Goal: Task Accomplishment & Management: Manage account settings

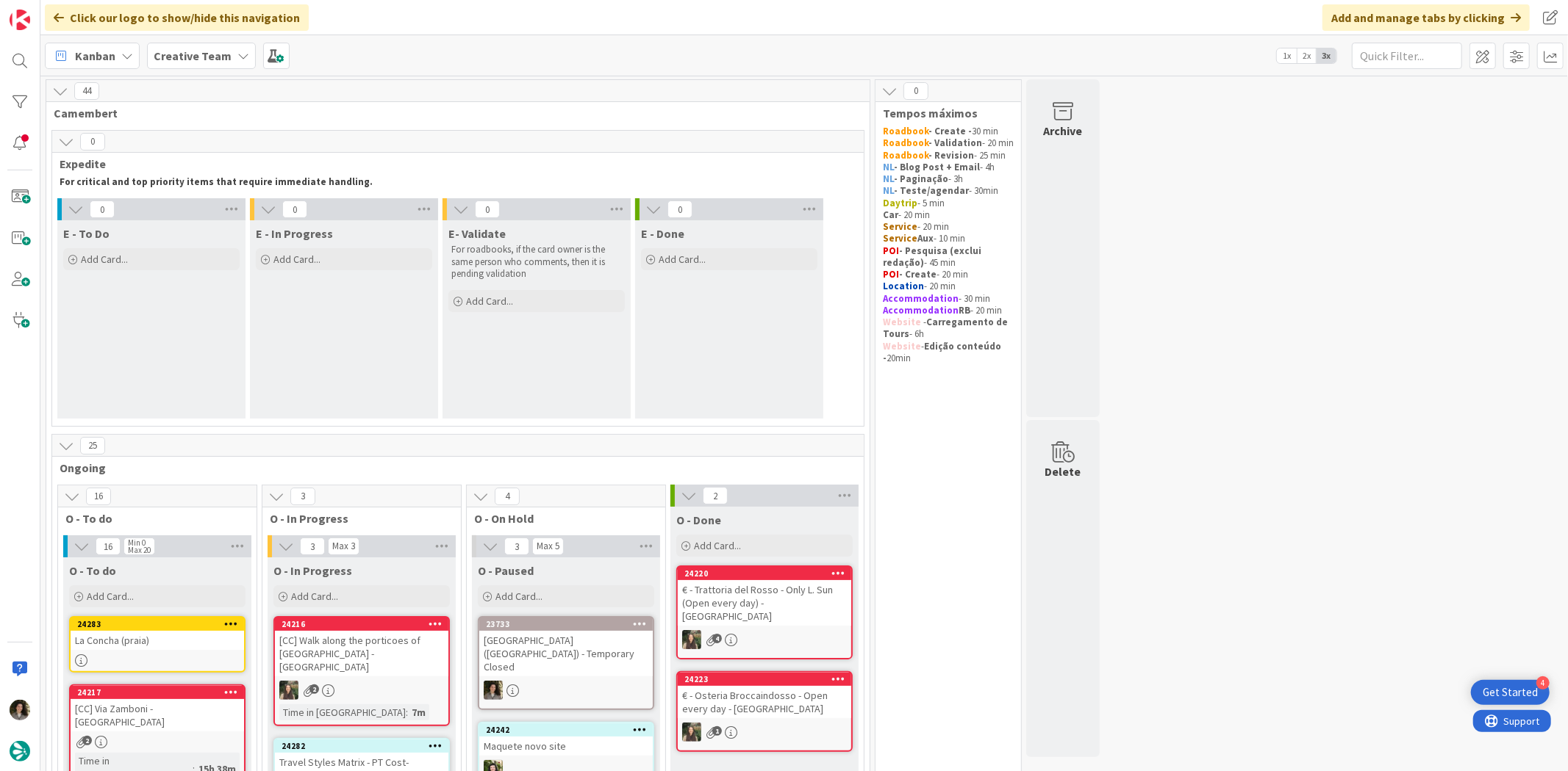
scroll to position [245, 0]
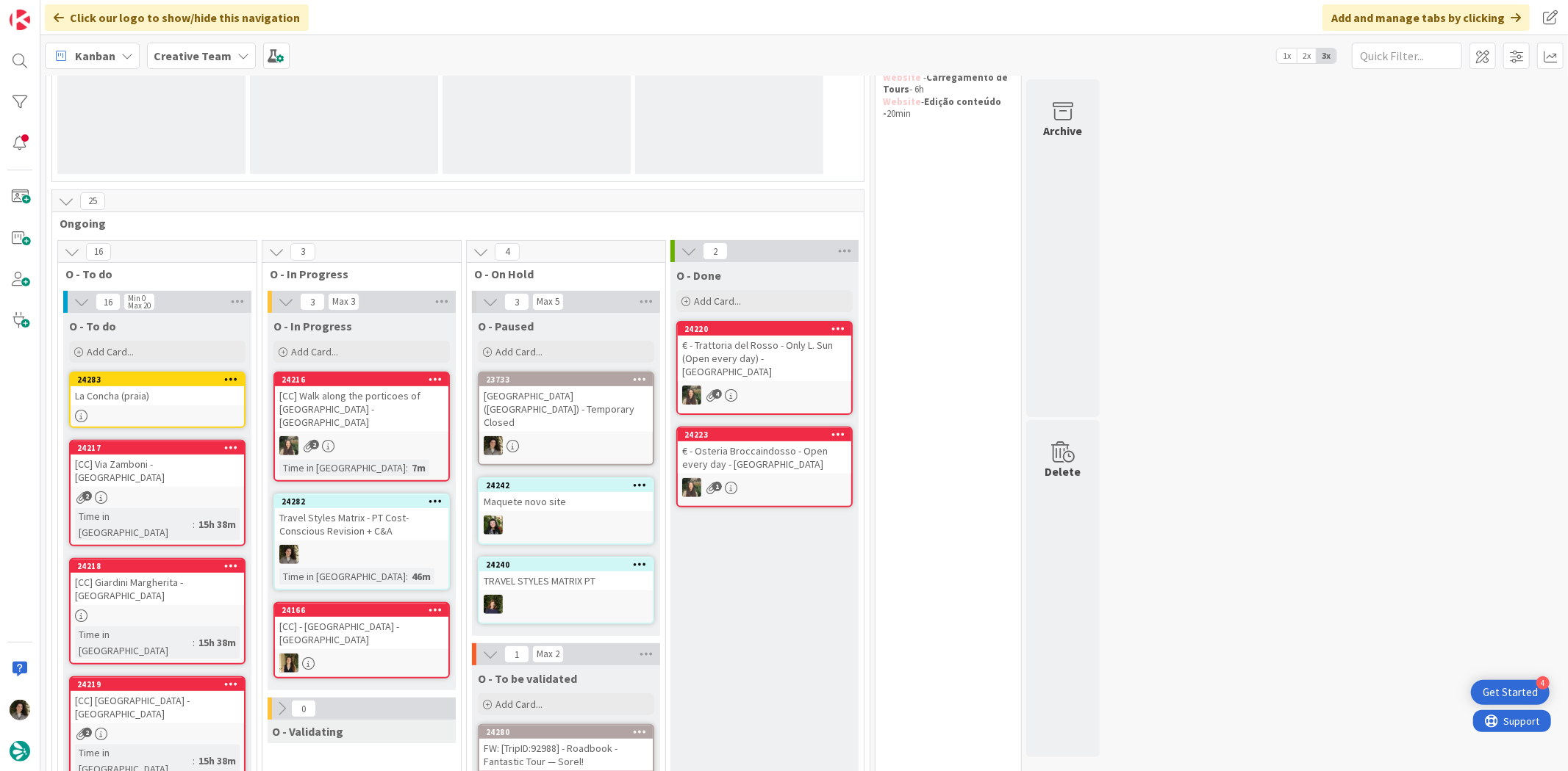
click at [191, 400] on div "La Concha (praia)" at bounding box center [157, 396] width 173 height 19
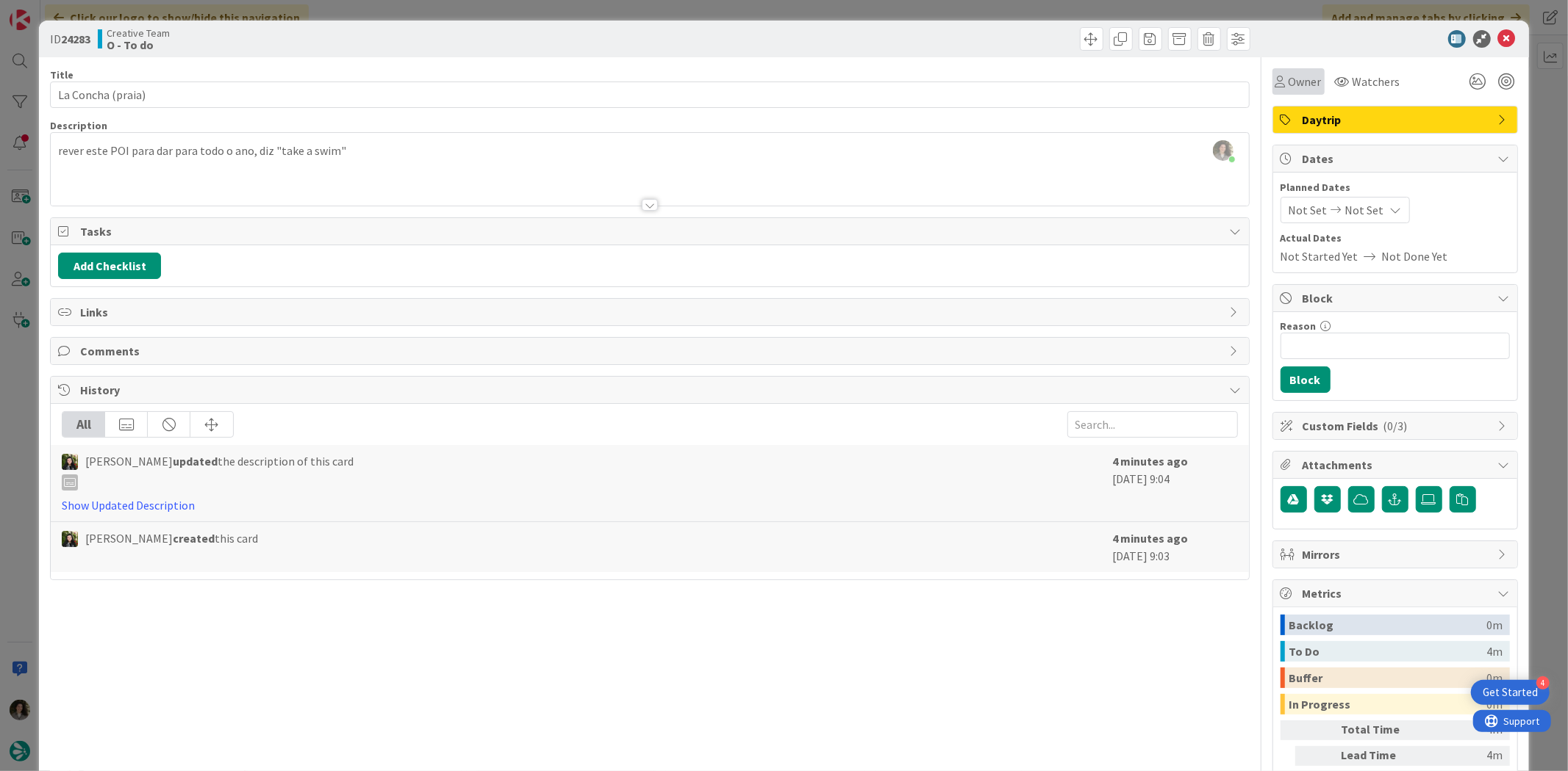
click at [1288, 78] on span "Owner" at bounding box center [1305, 81] width 33 height 17
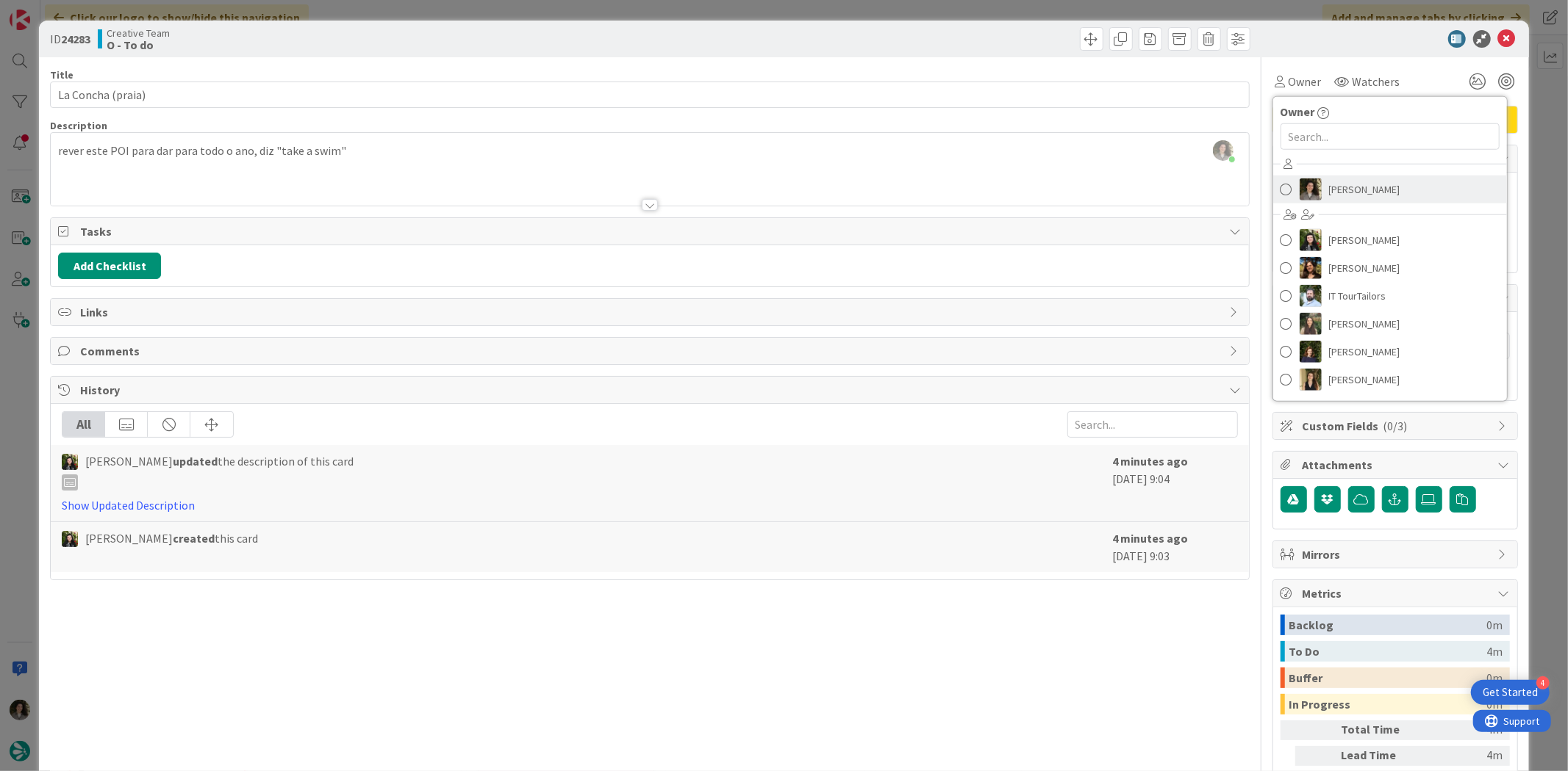
click at [1379, 182] on span "[PERSON_NAME]" at bounding box center [1365, 189] width 71 height 22
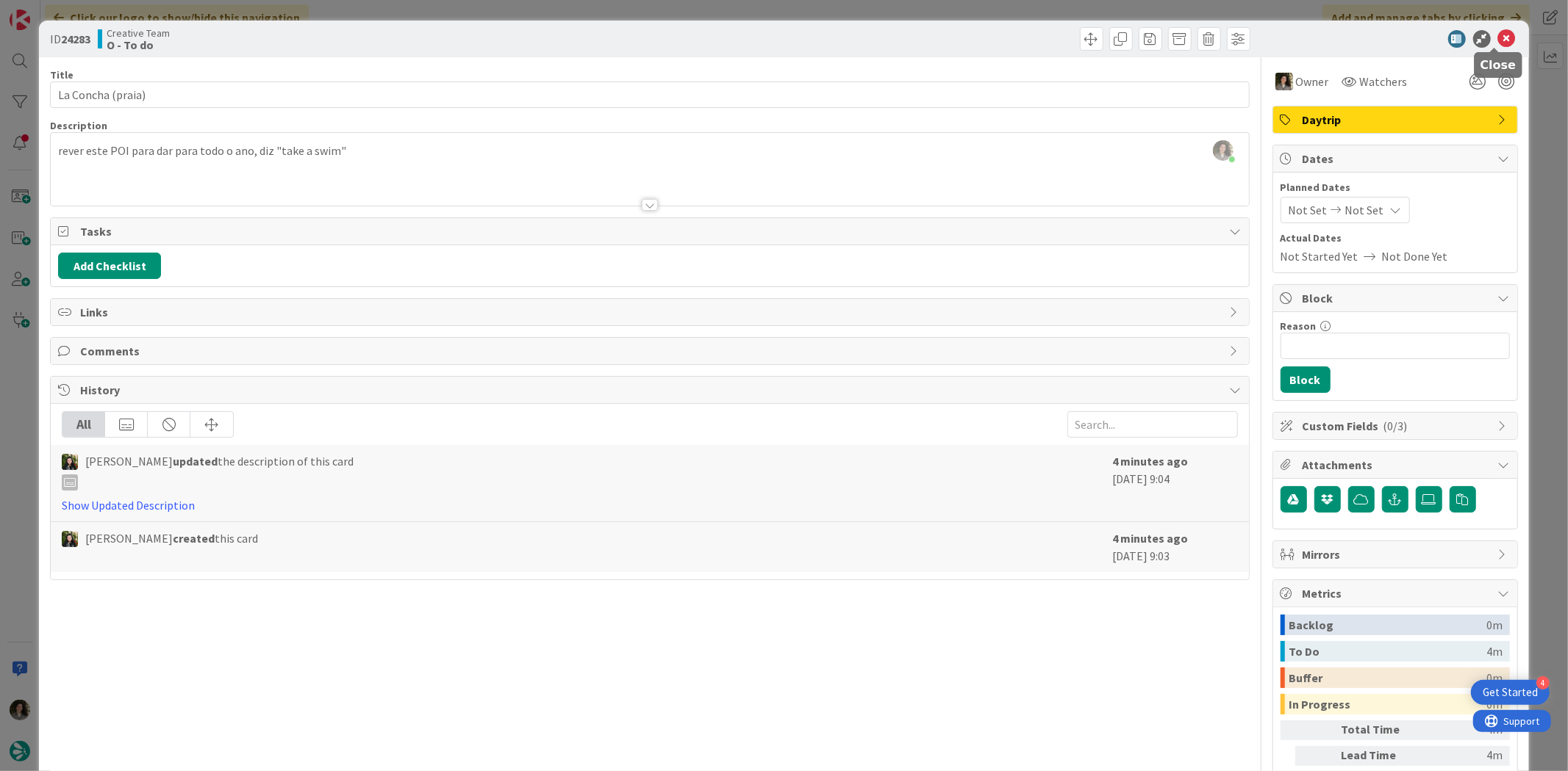
click at [1498, 30] on icon at bounding box center [1507, 39] width 17 height 17
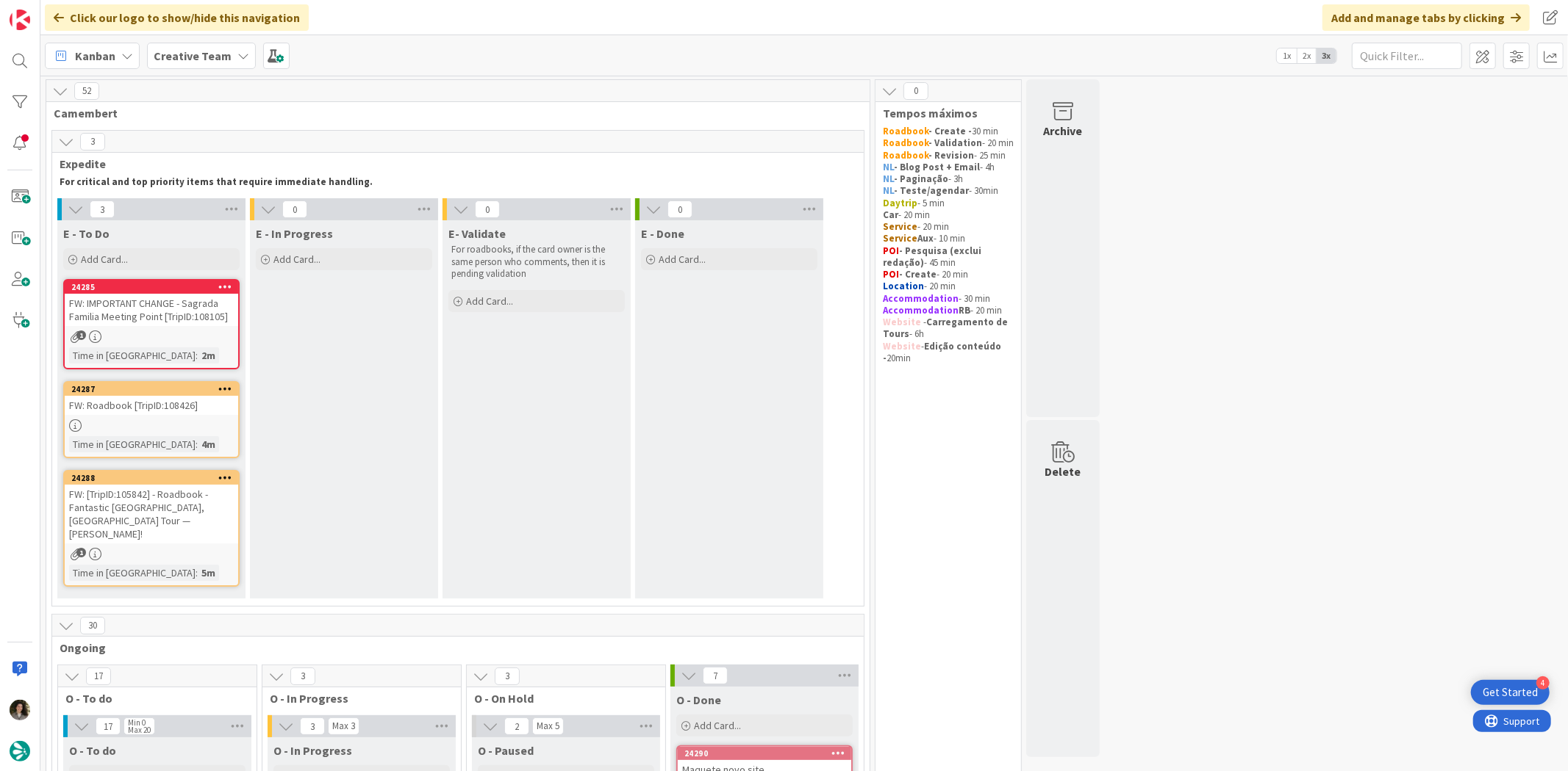
click at [125, 337] on div "1" at bounding box center [152, 337] width 173 height 12
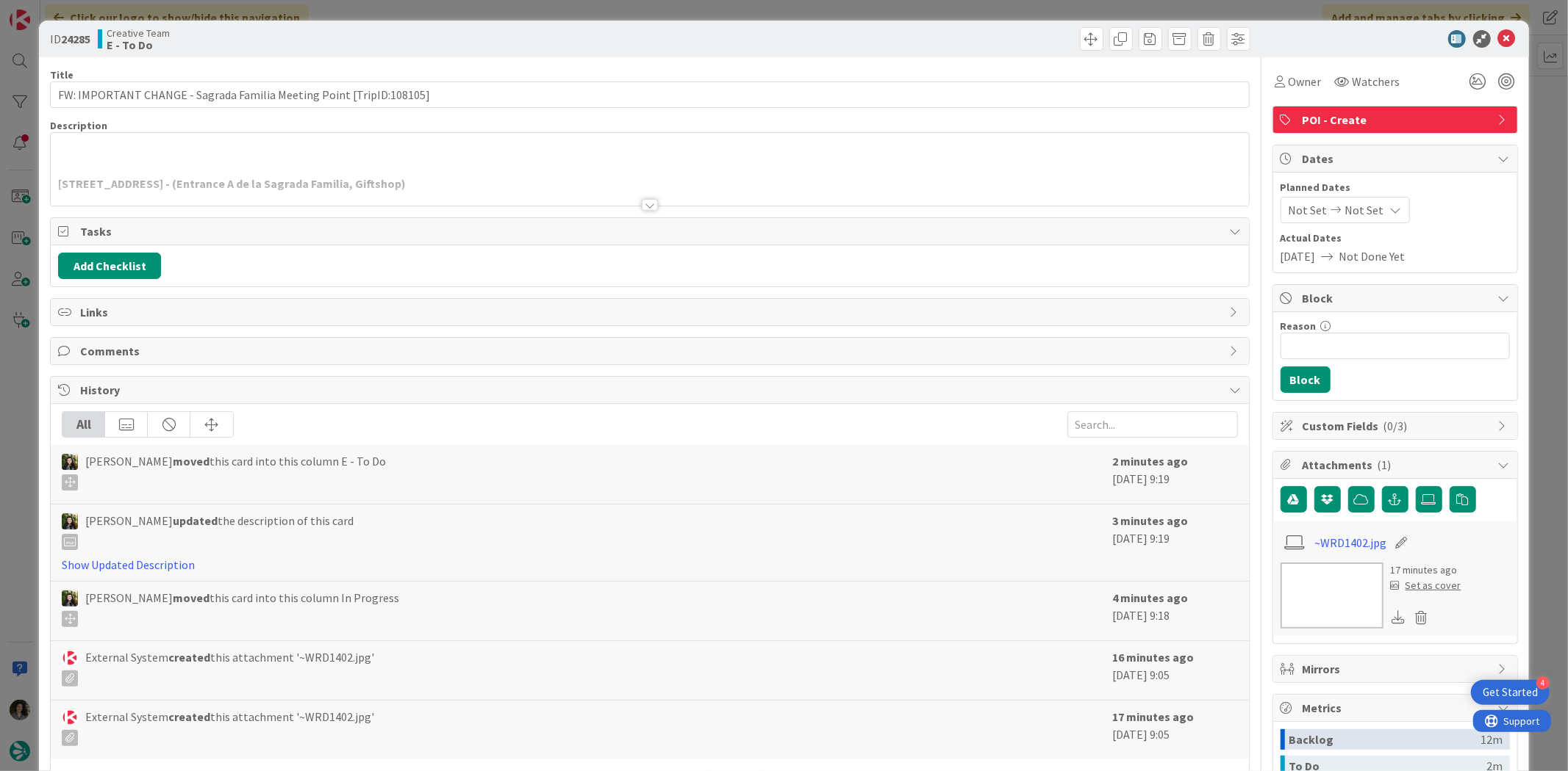
click at [647, 204] on div at bounding box center [649, 205] width 16 height 12
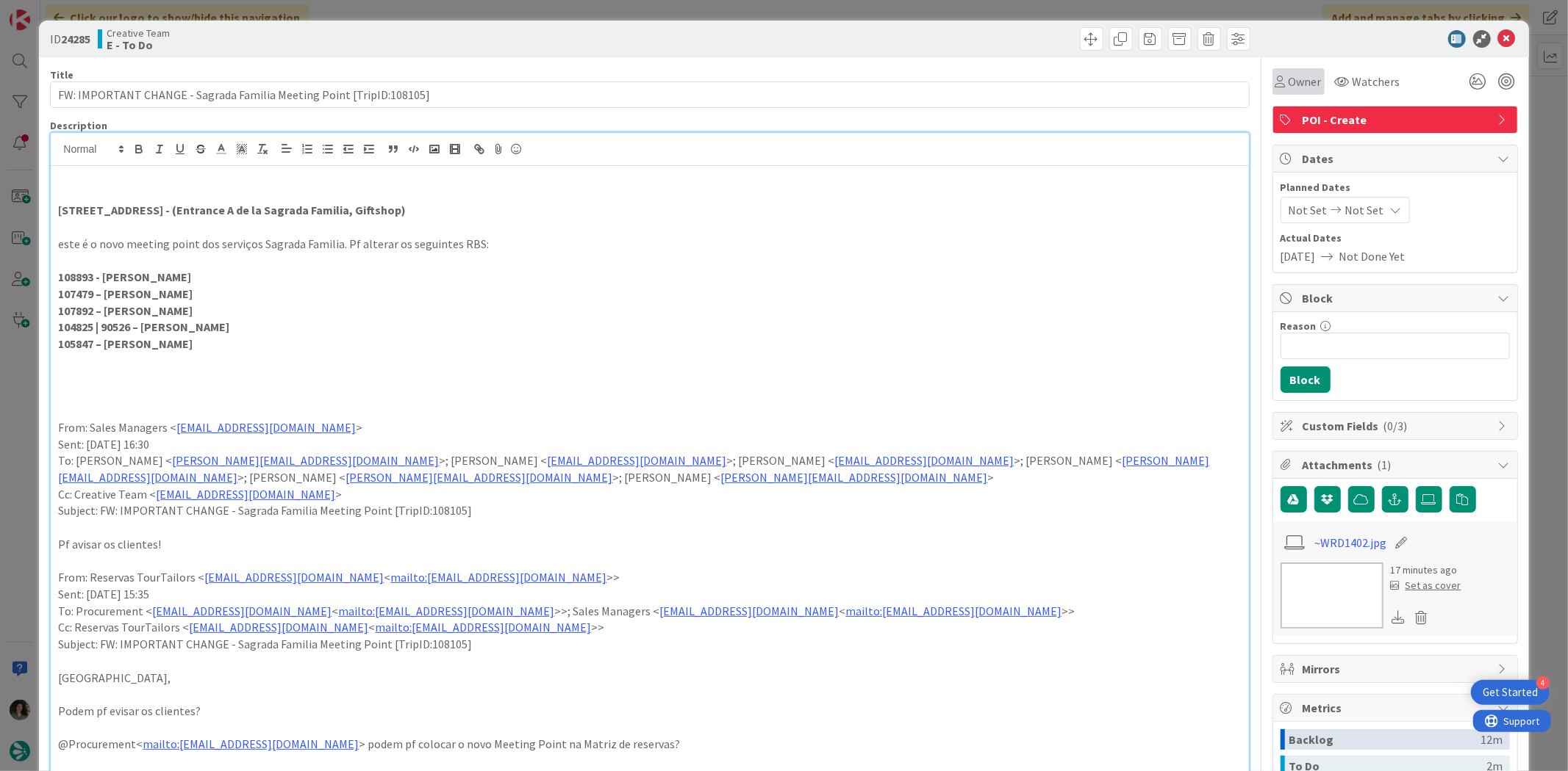
click at [1288, 82] on span "Owner" at bounding box center [1305, 81] width 33 height 17
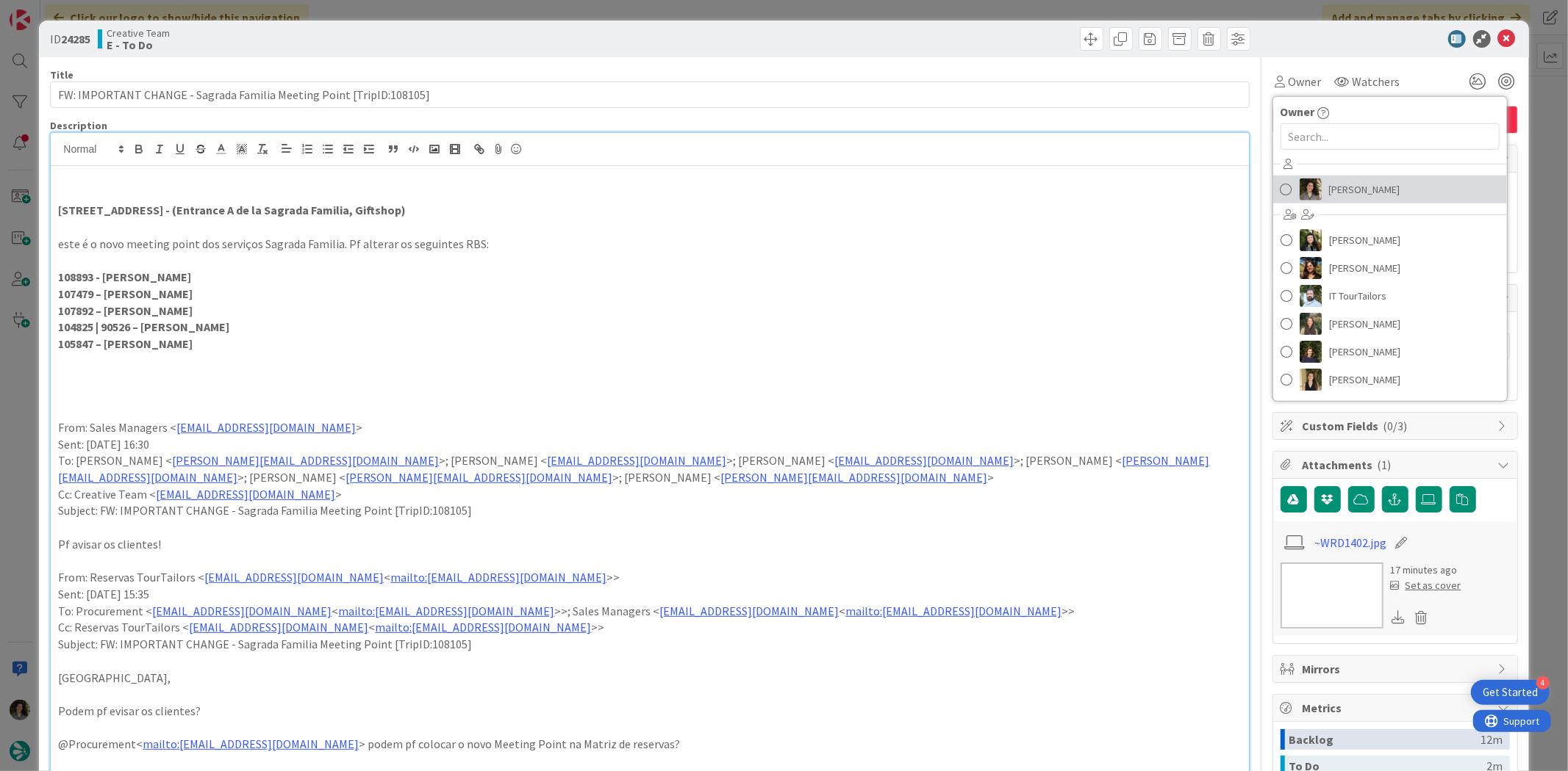
drag, startPoint x: 1398, startPoint y: 181, endPoint x: 1422, endPoint y: 158, distance: 33.2
click at [1398, 181] on link "[PERSON_NAME]" at bounding box center [1390, 190] width 234 height 28
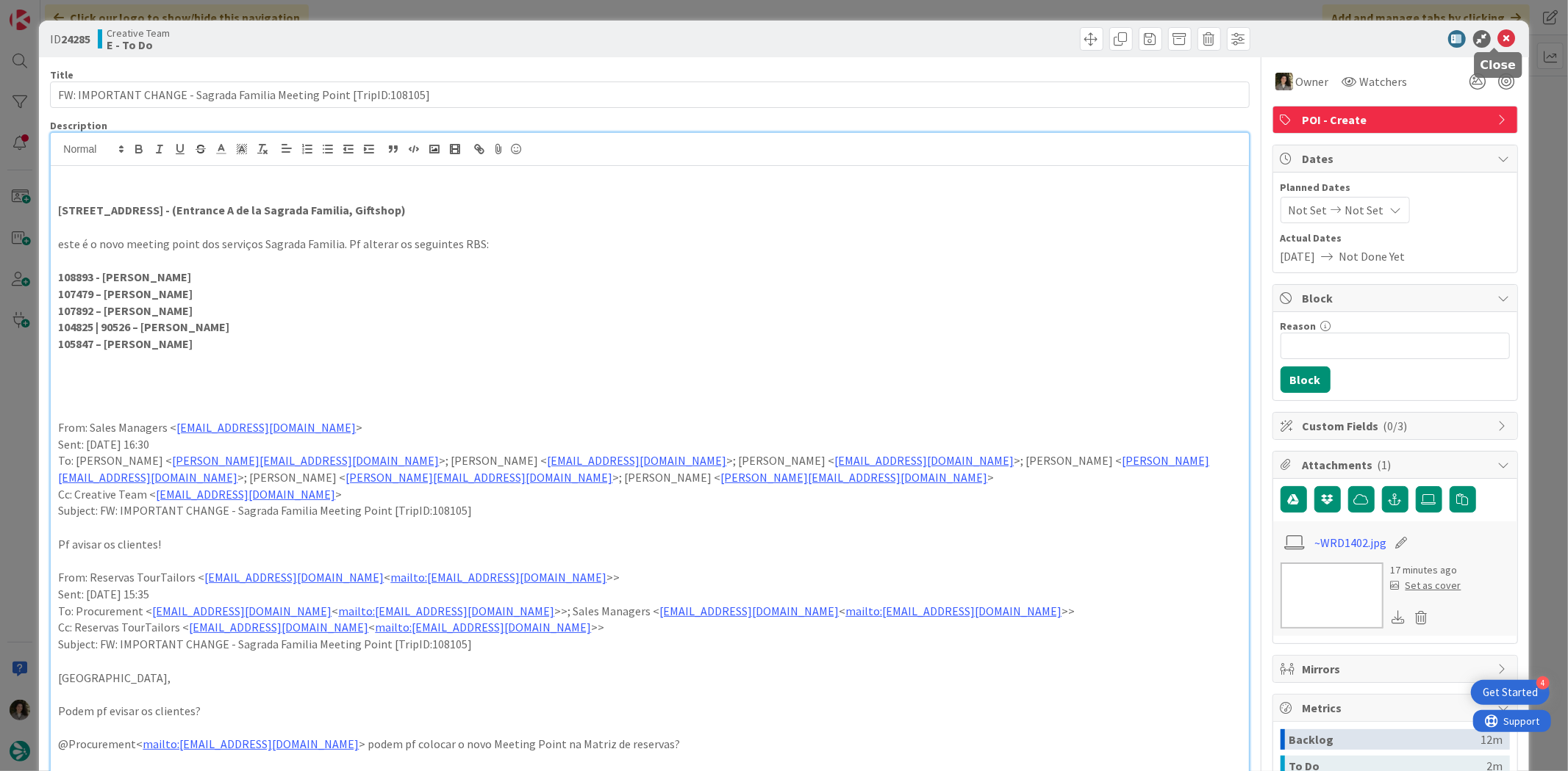
click at [1498, 38] on icon at bounding box center [1507, 39] width 17 height 17
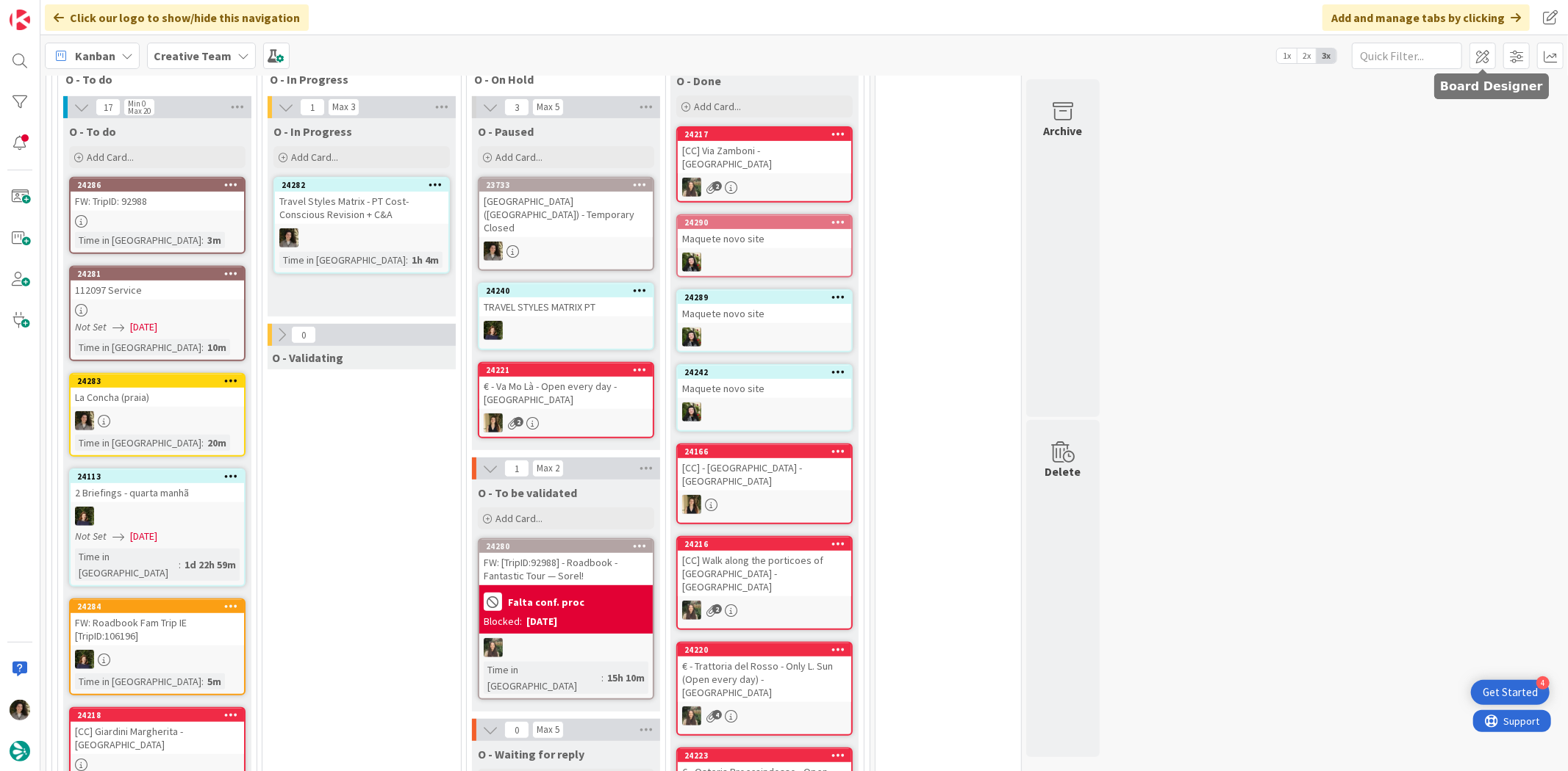
scroll to position [496, 0]
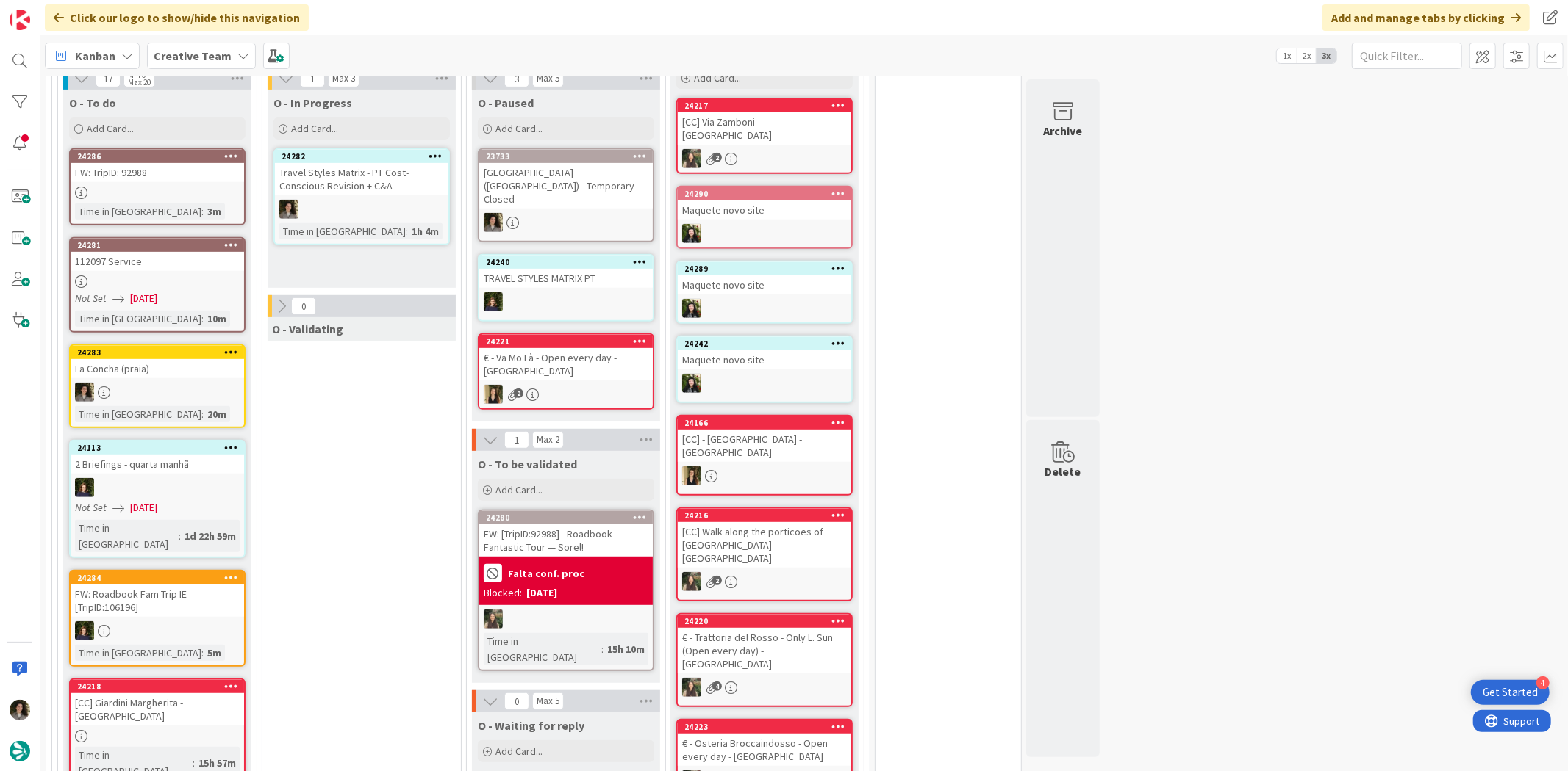
scroll to position [333, 0]
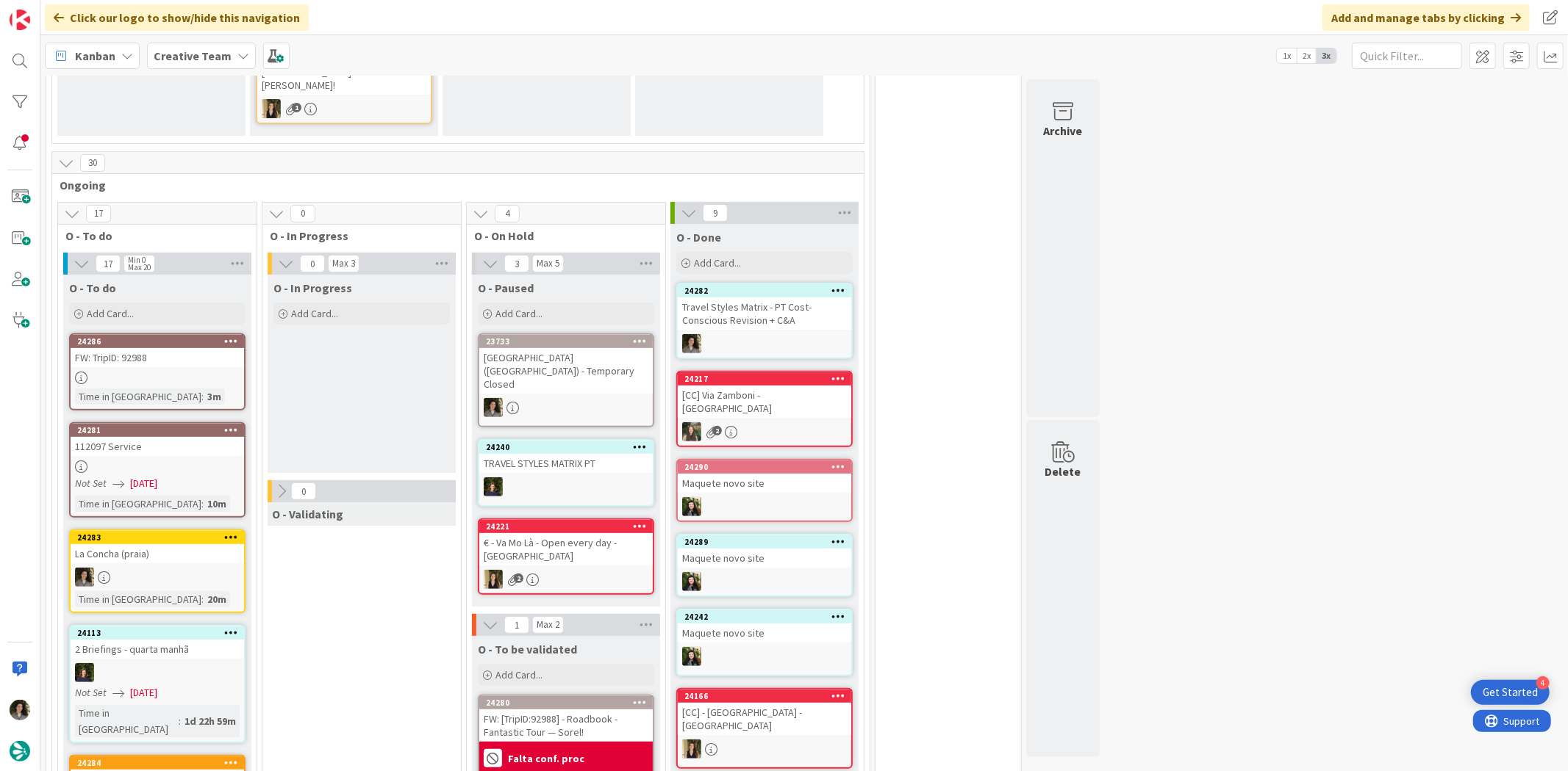
click at [775, 298] on div "Travel Styles Matrix - PT Cost-Conscious Revision + C&A" at bounding box center [765, 313] width 173 height 32
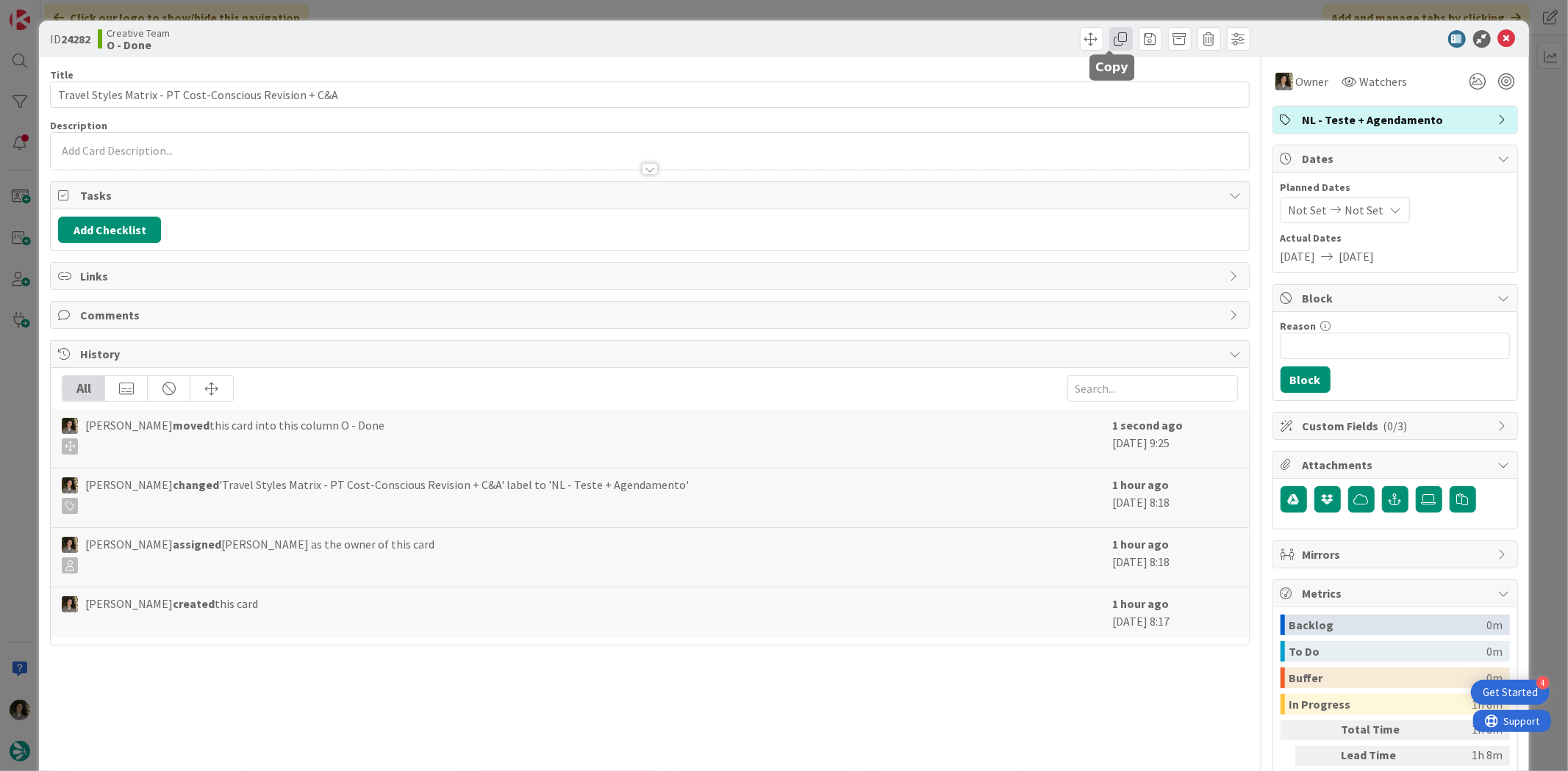
click at [1109, 46] on span at bounding box center [1120, 38] width 23 height 23
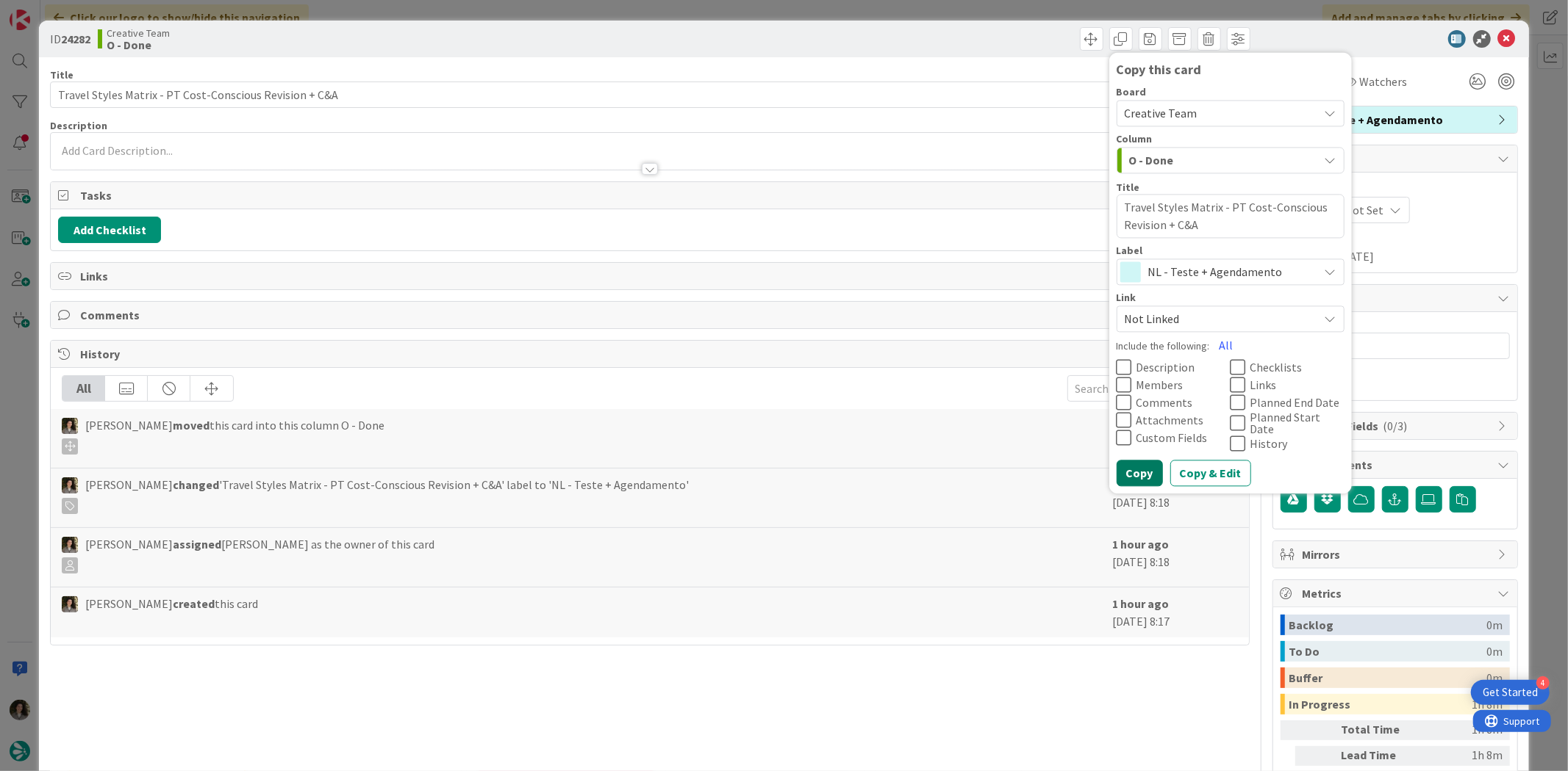
click at [1137, 460] on button "Copy" at bounding box center [1139, 473] width 46 height 27
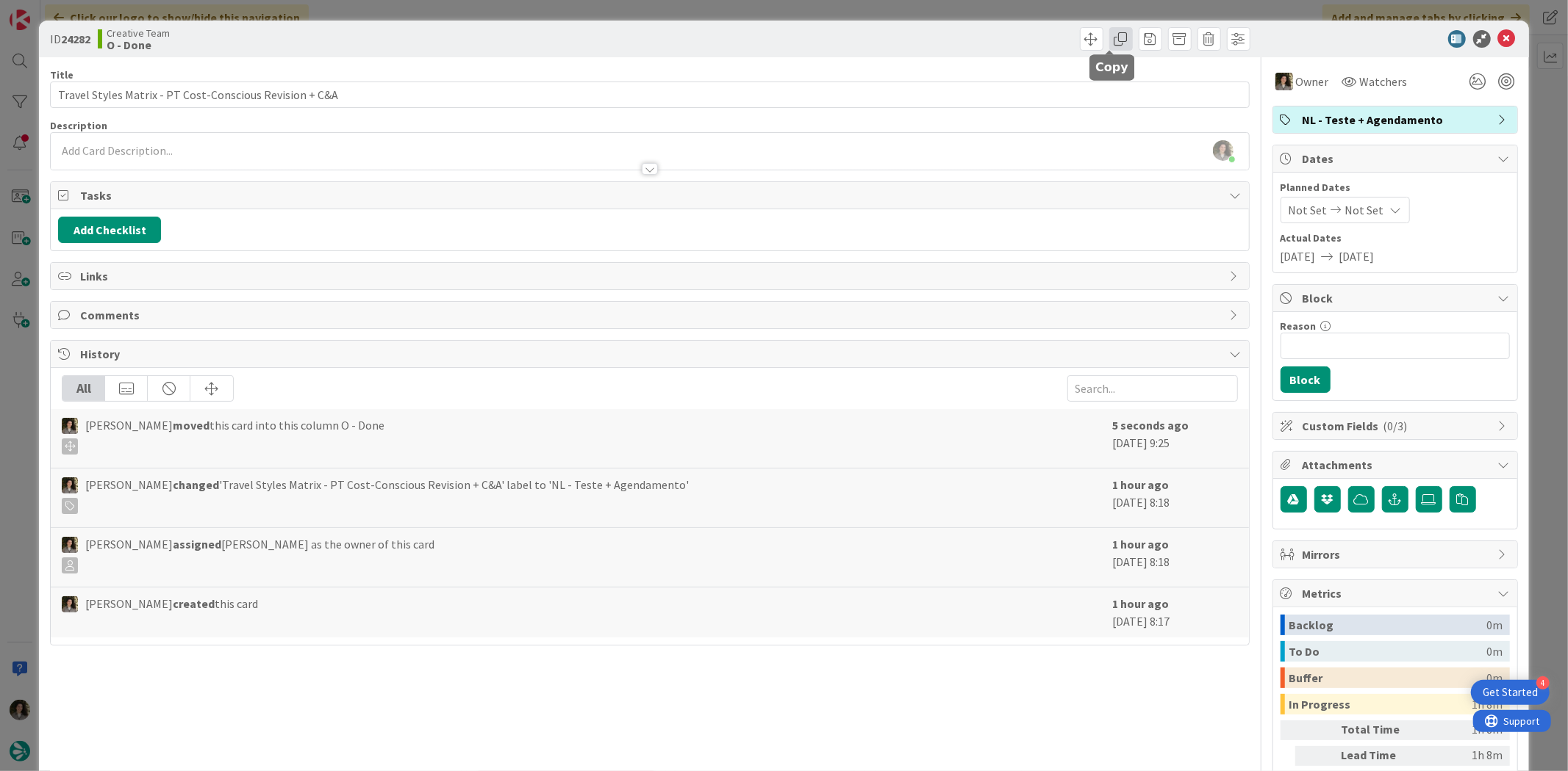
click at [1113, 39] on span at bounding box center [1120, 38] width 23 height 23
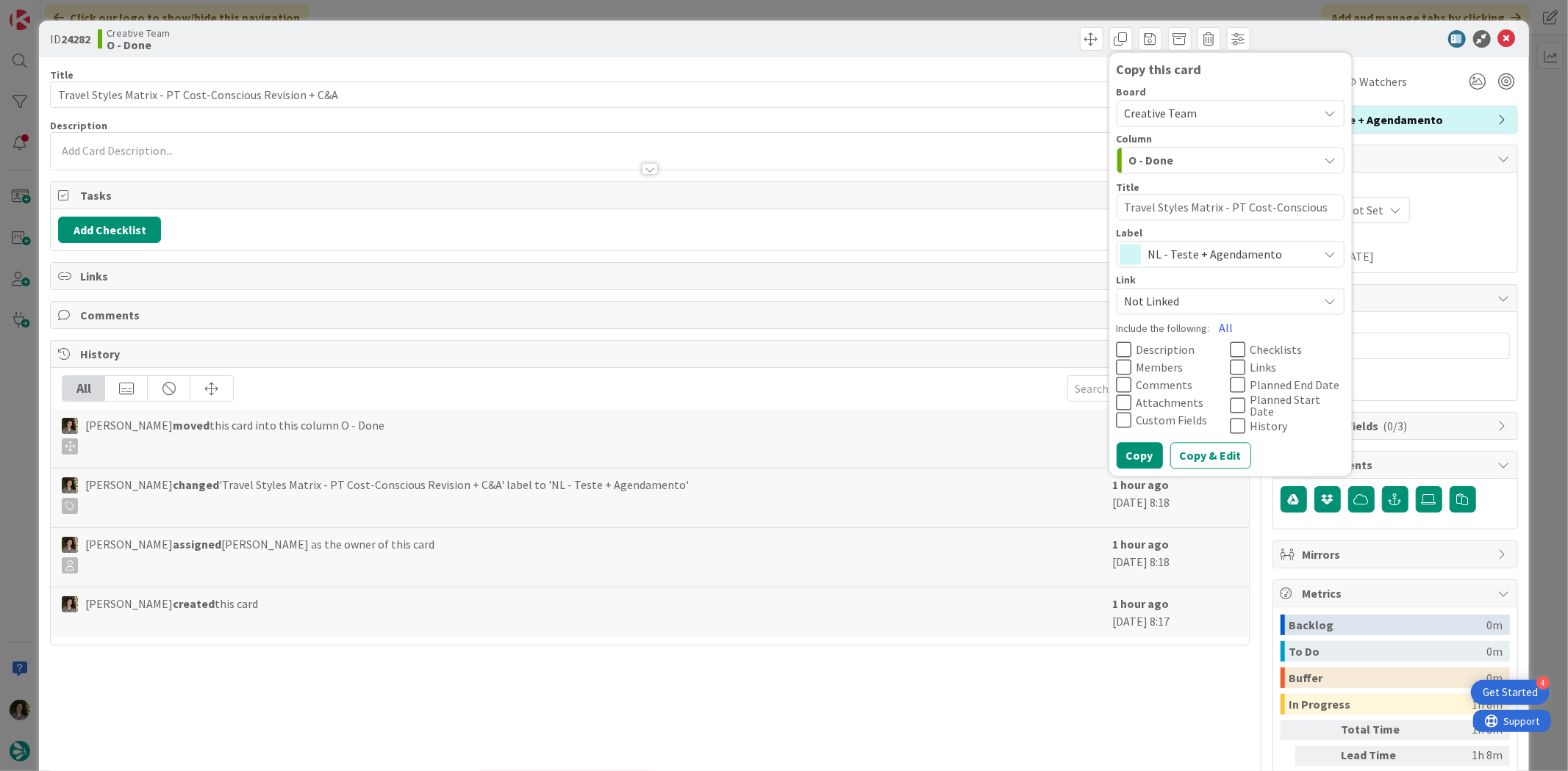
click at [1192, 255] on span "NL - Teste + Agendamento" at bounding box center [1229, 255] width 163 height 21
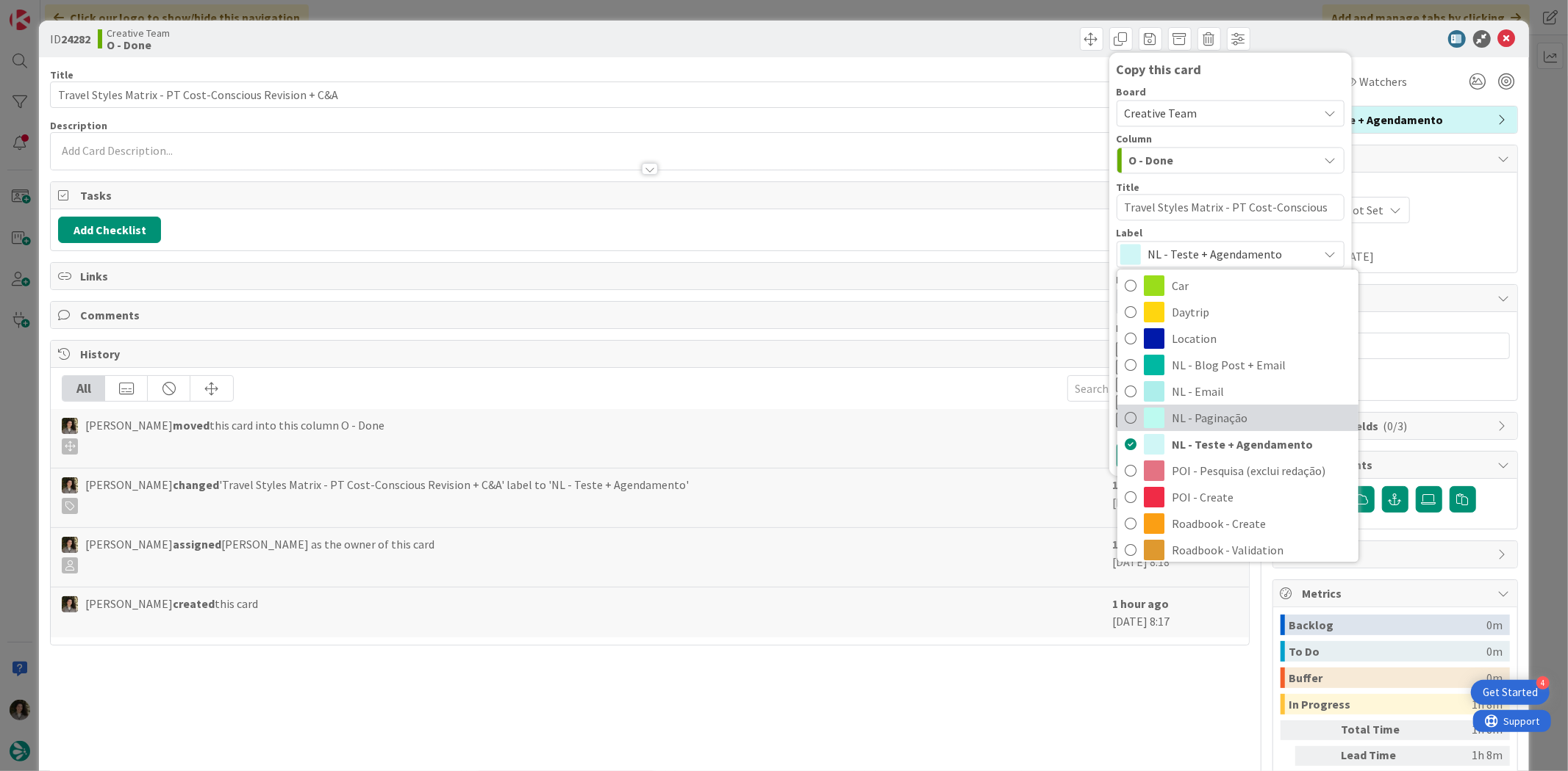
scroll to position [163, 0]
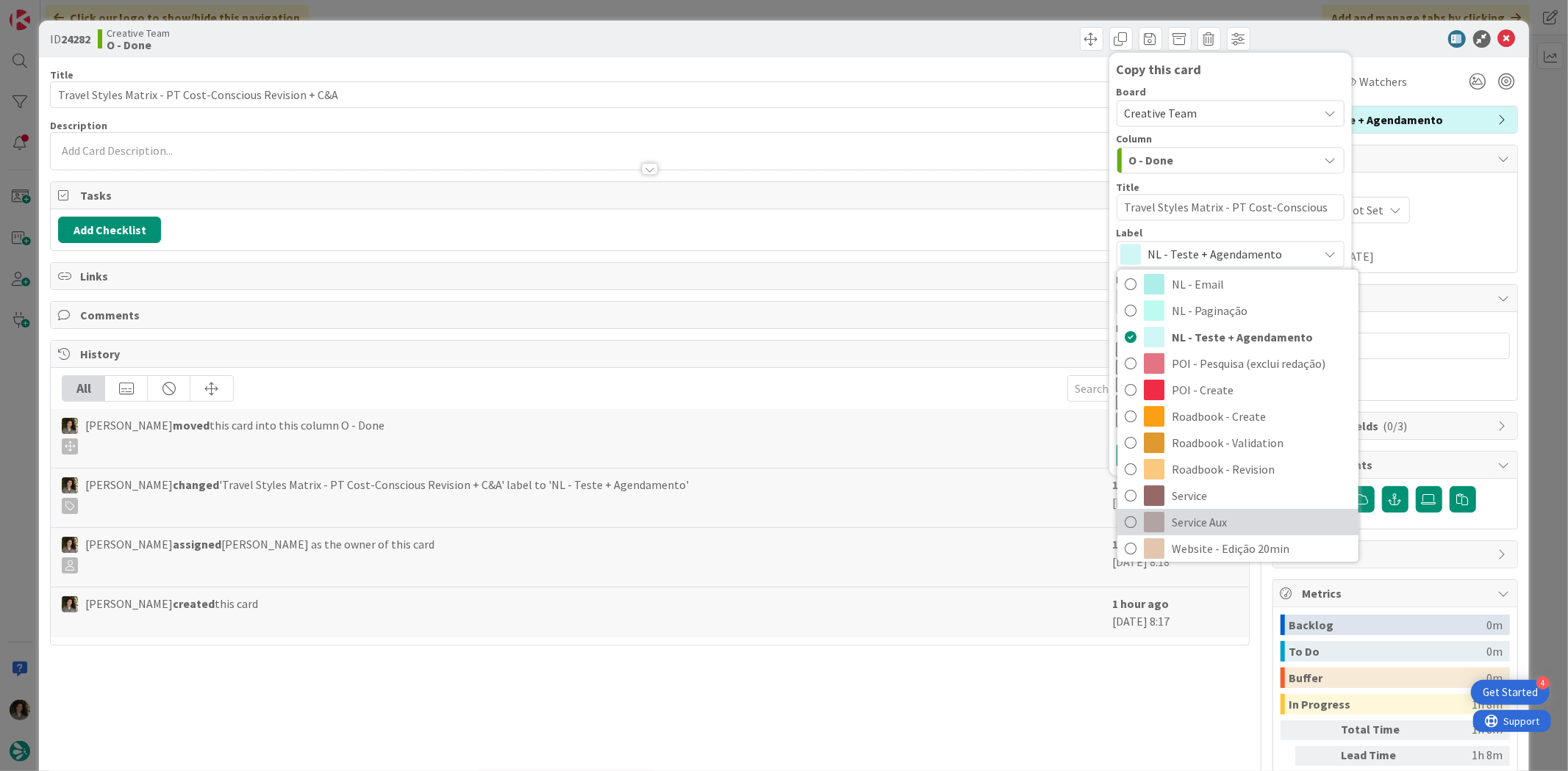
click at [1213, 517] on span "Service Aux" at bounding box center [1261, 522] width 179 height 22
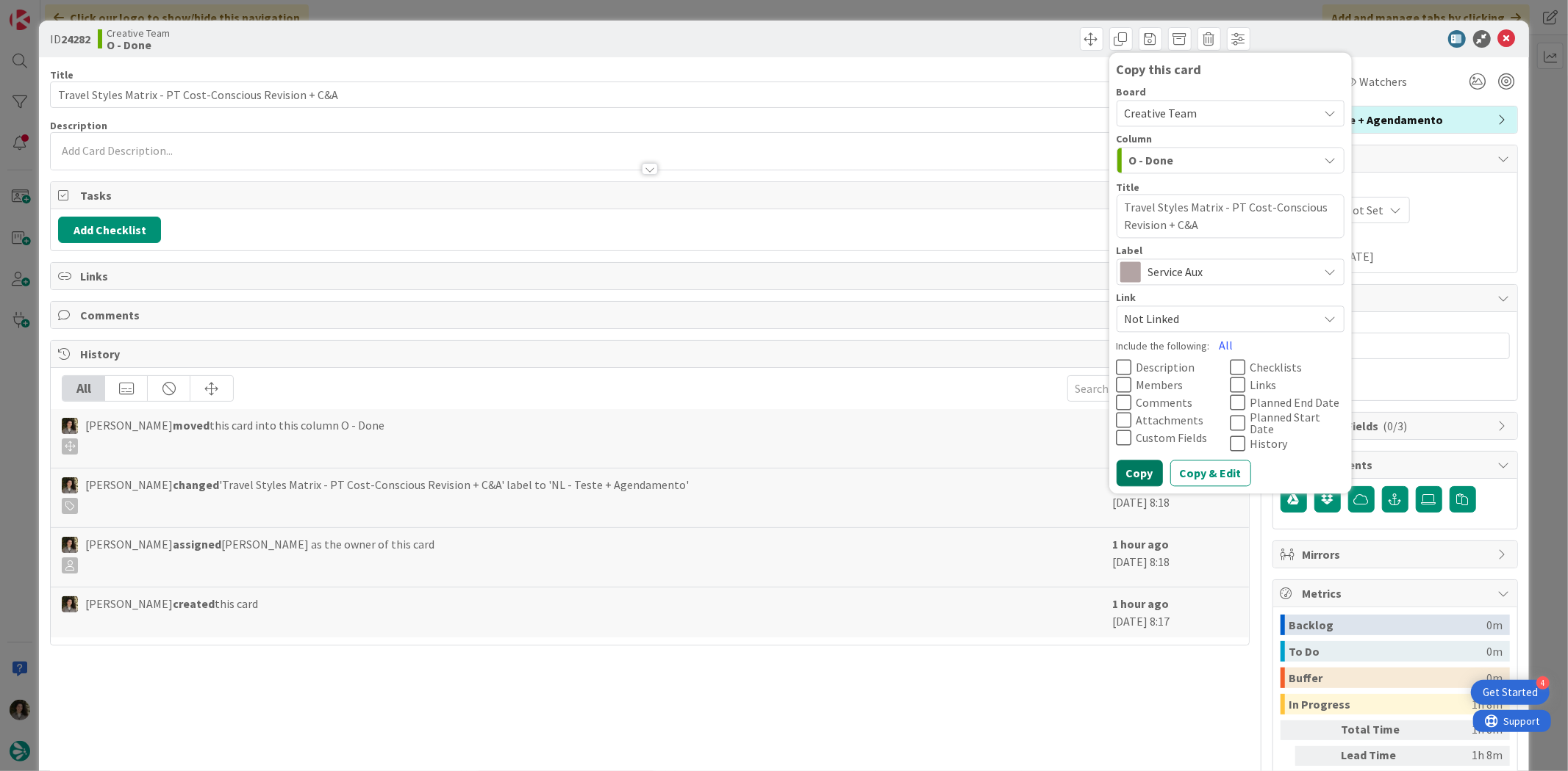
click at [1116, 464] on button "Copy" at bounding box center [1139, 473] width 46 height 27
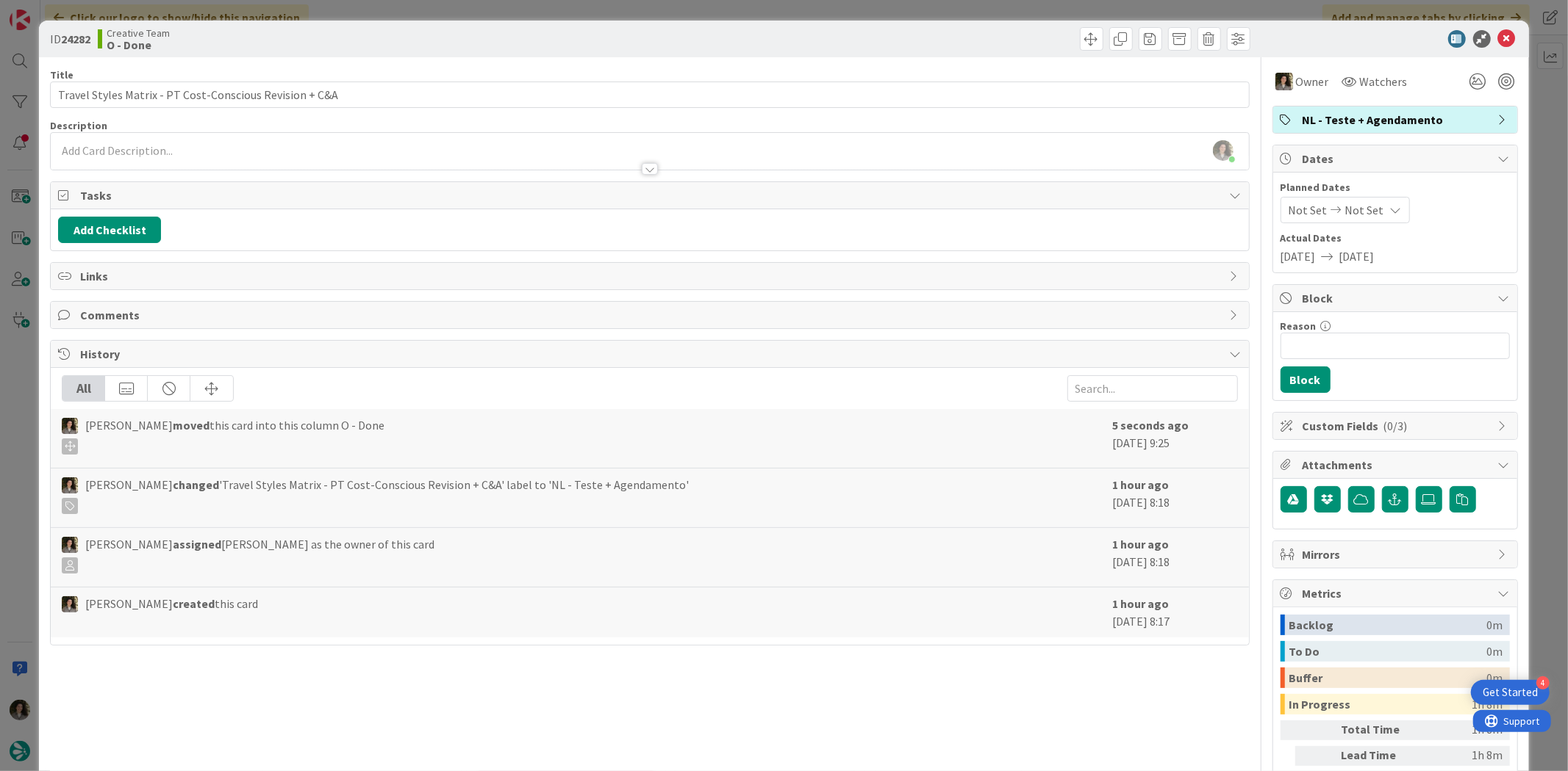
type textarea "x"
click at [1498, 45] on icon at bounding box center [1507, 39] width 17 height 17
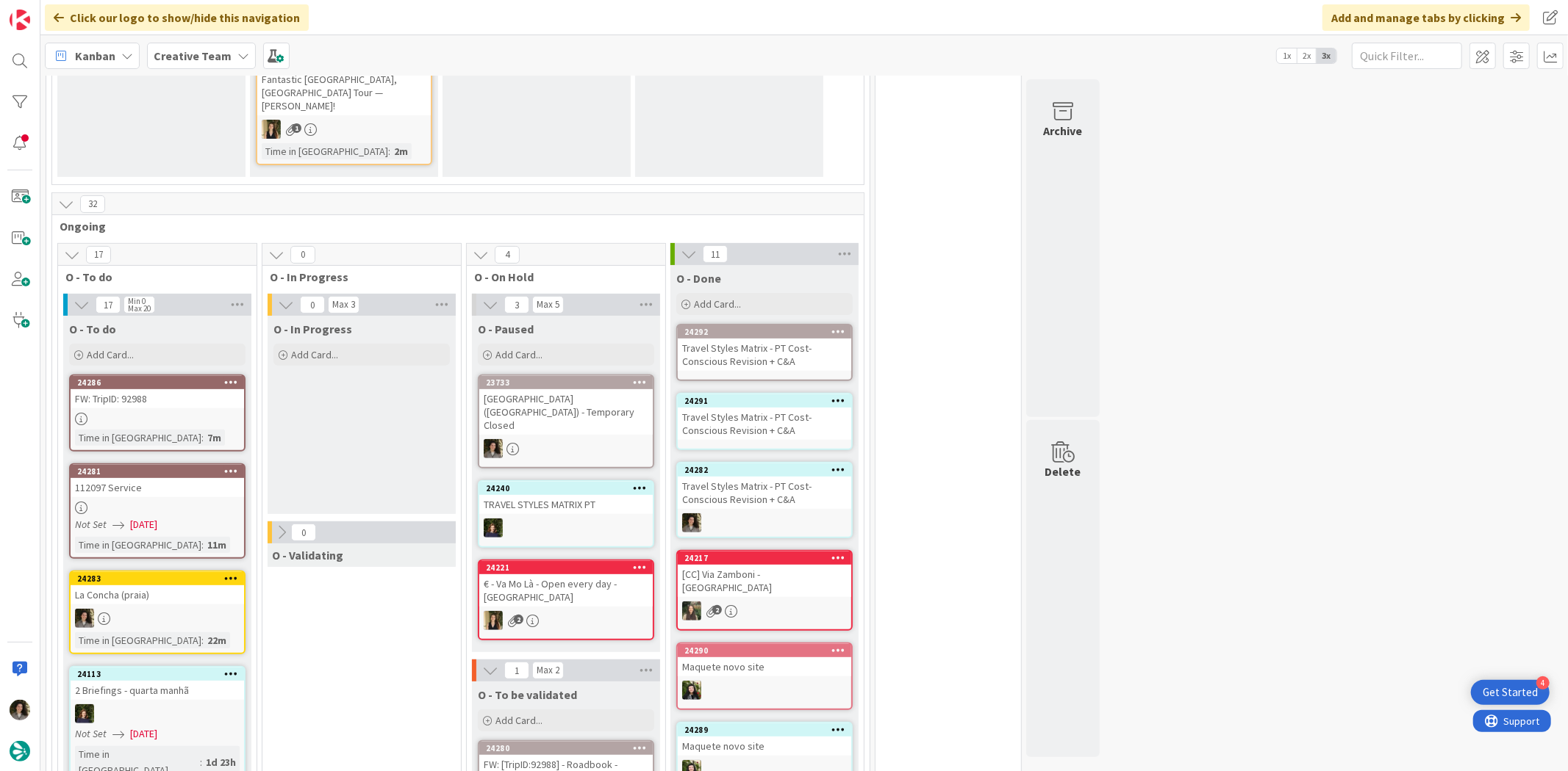
click at [744, 408] on div "Travel Styles Matrix - PT Cost-Conscious Revision + C&A" at bounding box center [765, 423] width 173 height 32
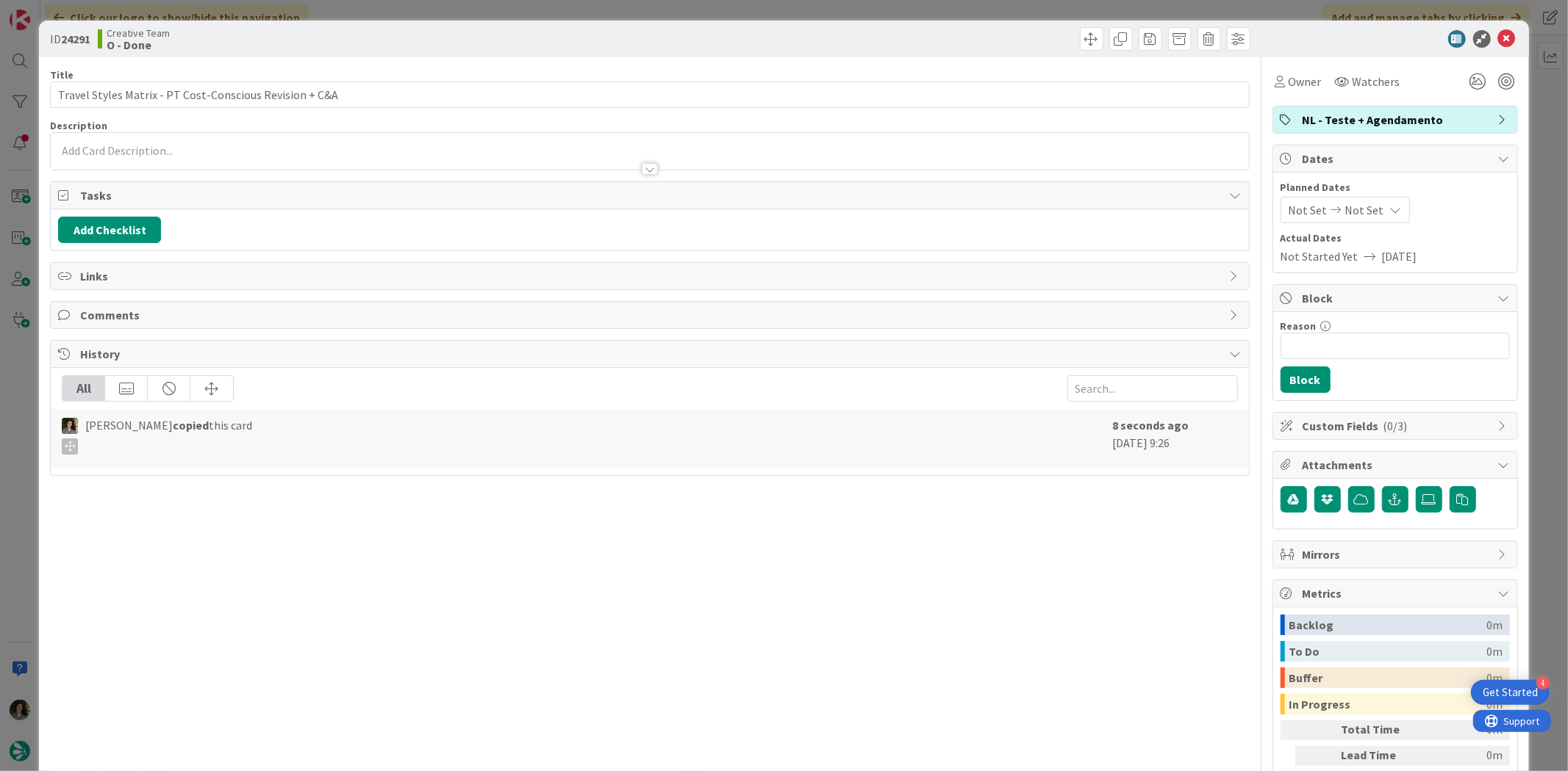
click at [1311, 68] on div "Owner" at bounding box center [1298, 81] width 52 height 27
click at [1287, 93] on div "Owner" at bounding box center [1298, 81] width 52 height 27
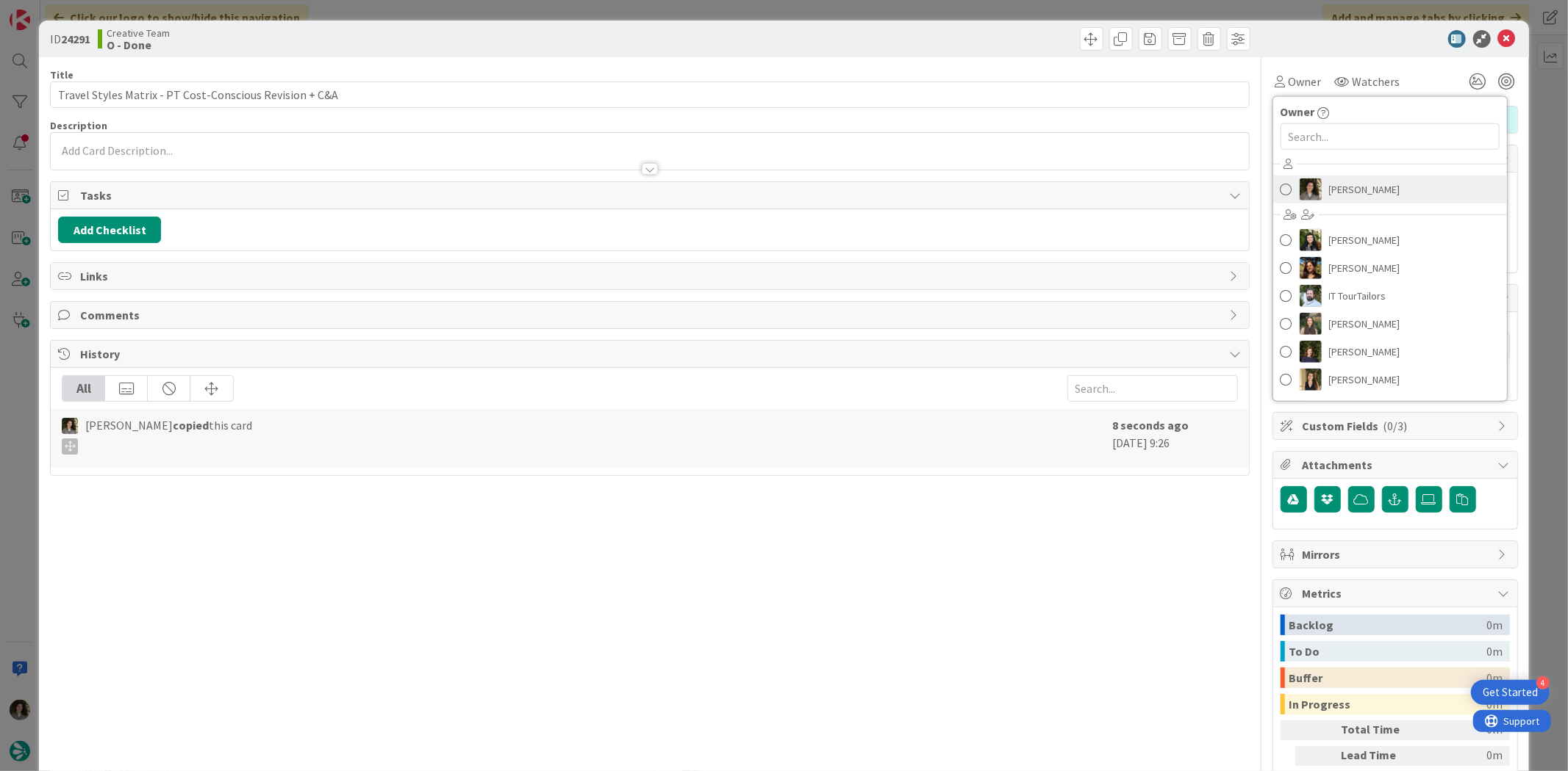
click at [1361, 194] on span "[PERSON_NAME]" at bounding box center [1365, 189] width 71 height 22
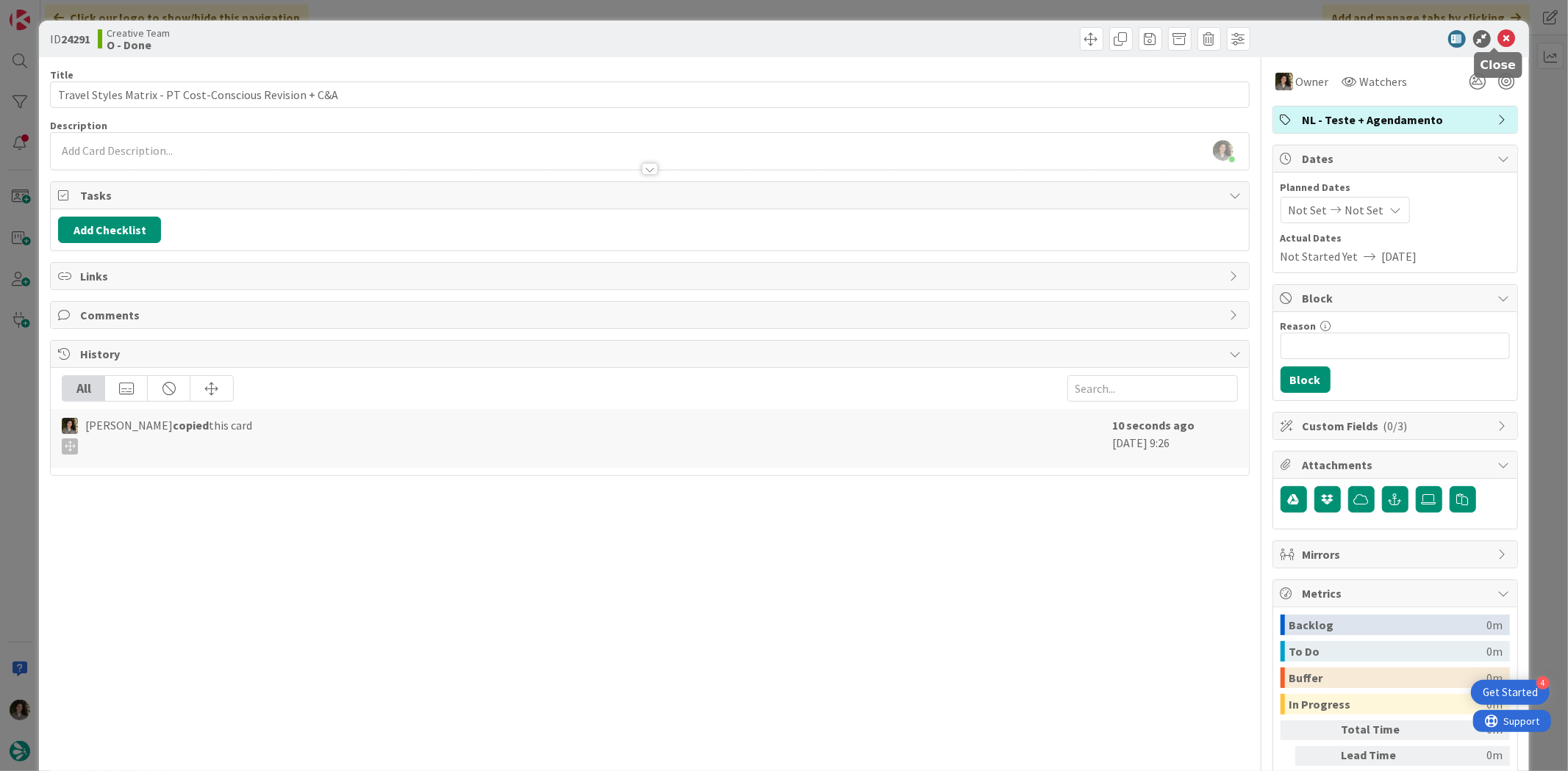
click at [1498, 34] on icon at bounding box center [1507, 39] width 17 height 17
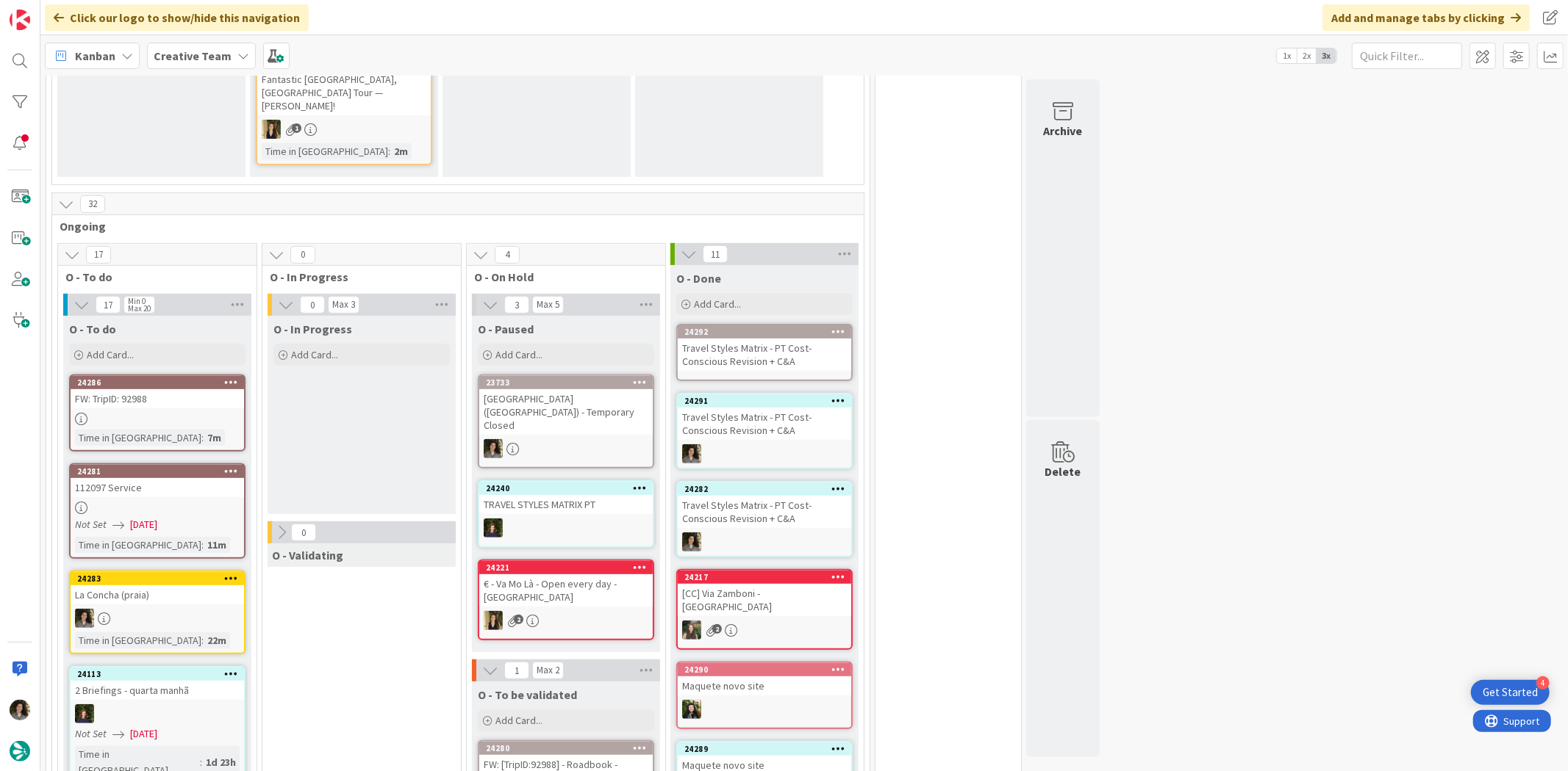
click at [761, 339] on div "Travel Styles Matrix - PT Cost-Conscious Revision + C&A" at bounding box center [765, 354] width 173 height 32
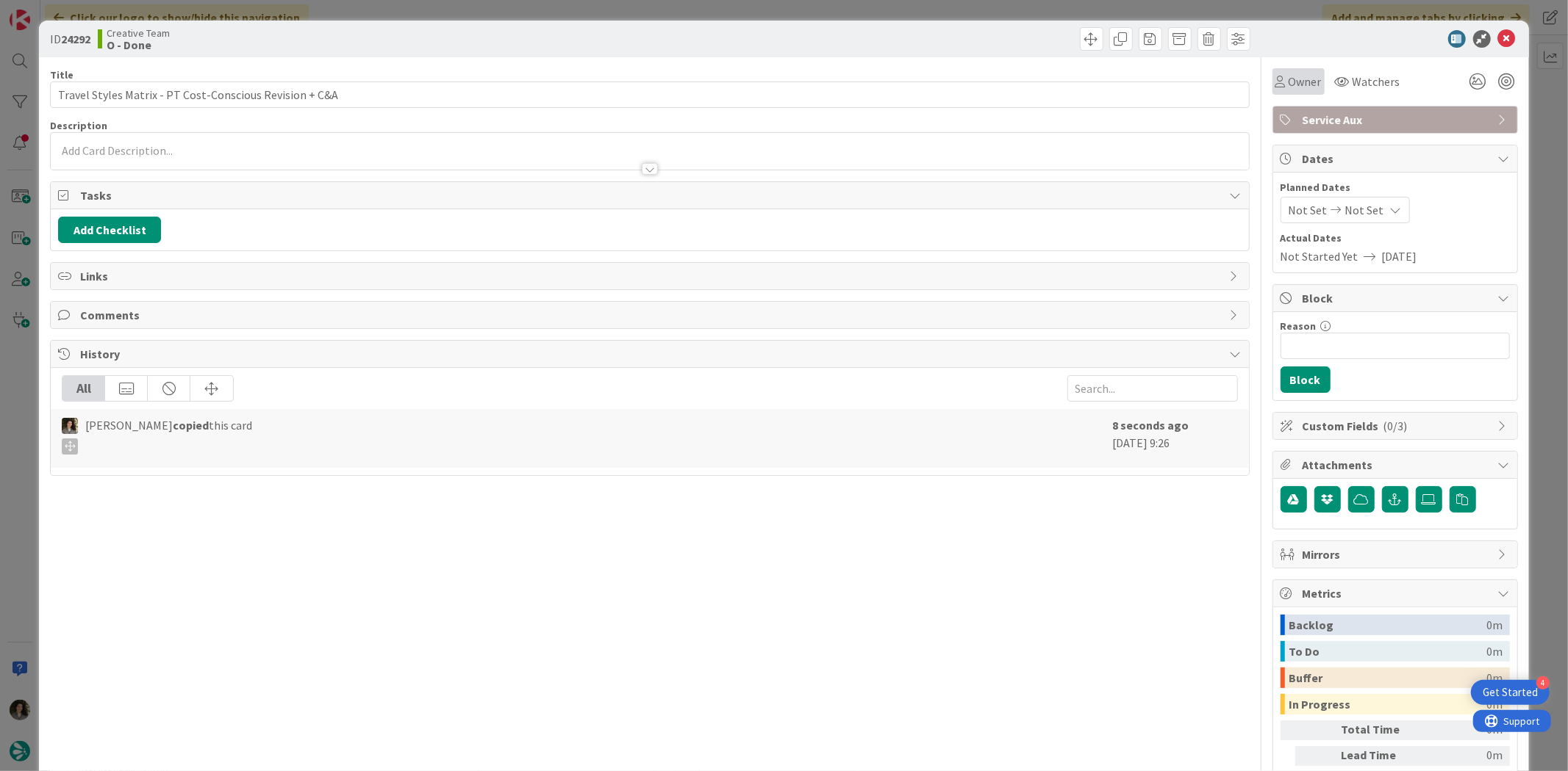
click at [1307, 74] on span "Owner" at bounding box center [1305, 81] width 33 height 17
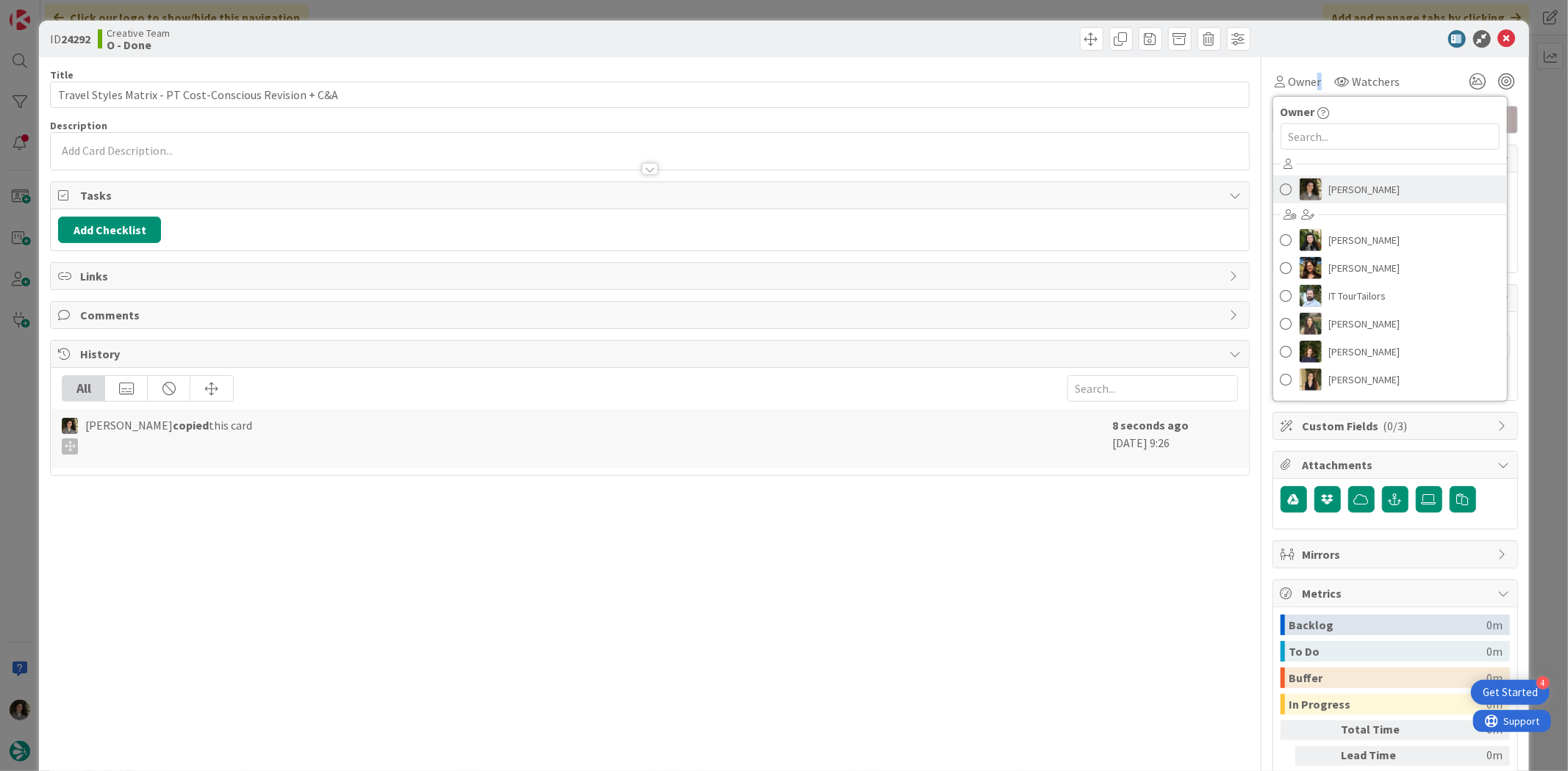
click at [1347, 186] on span "[PERSON_NAME]" at bounding box center [1365, 189] width 71 height 22
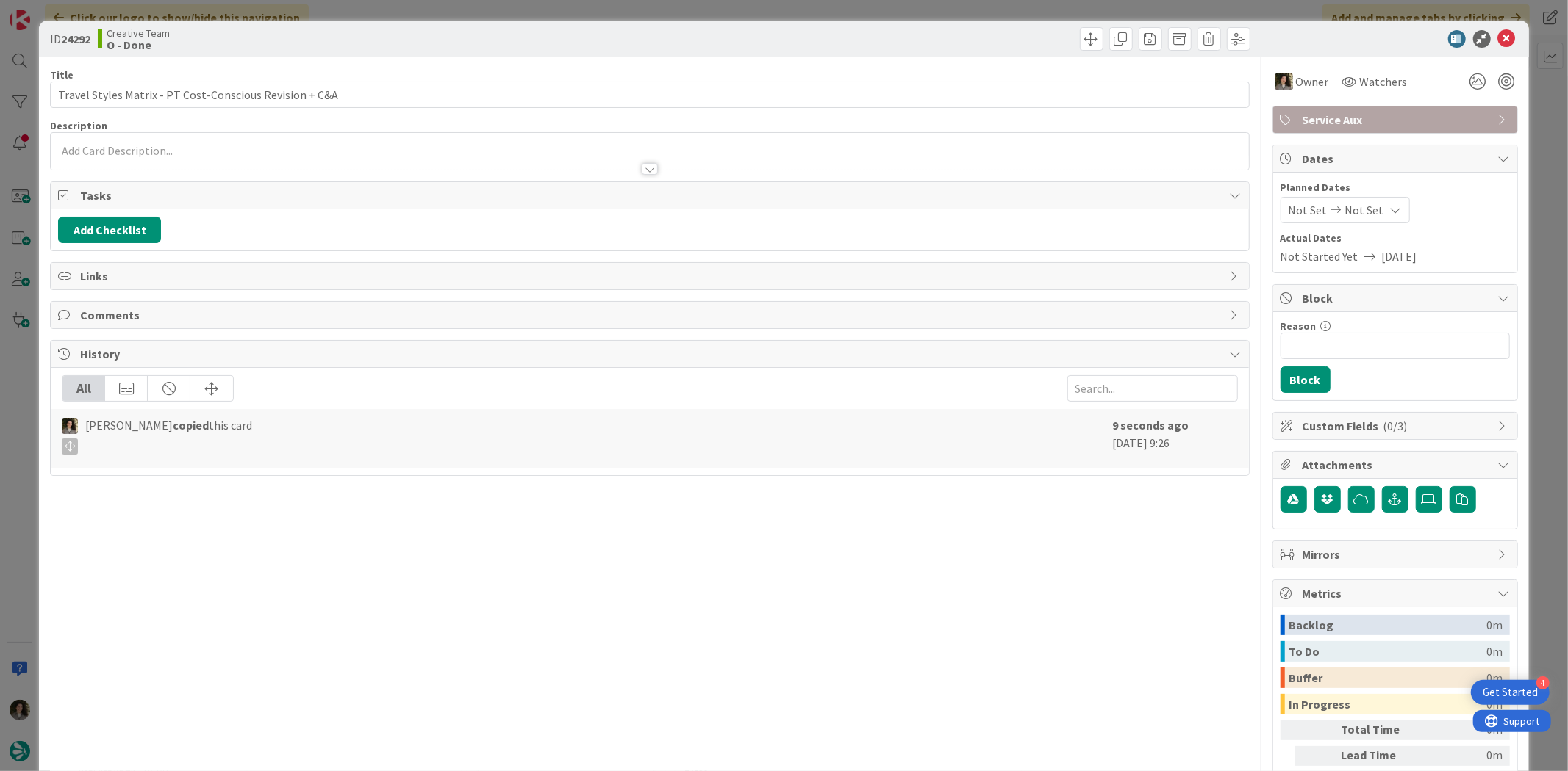
click at [1352, 207] on span "Not Set" at bounding box center [1364, 210] width 39 height 17
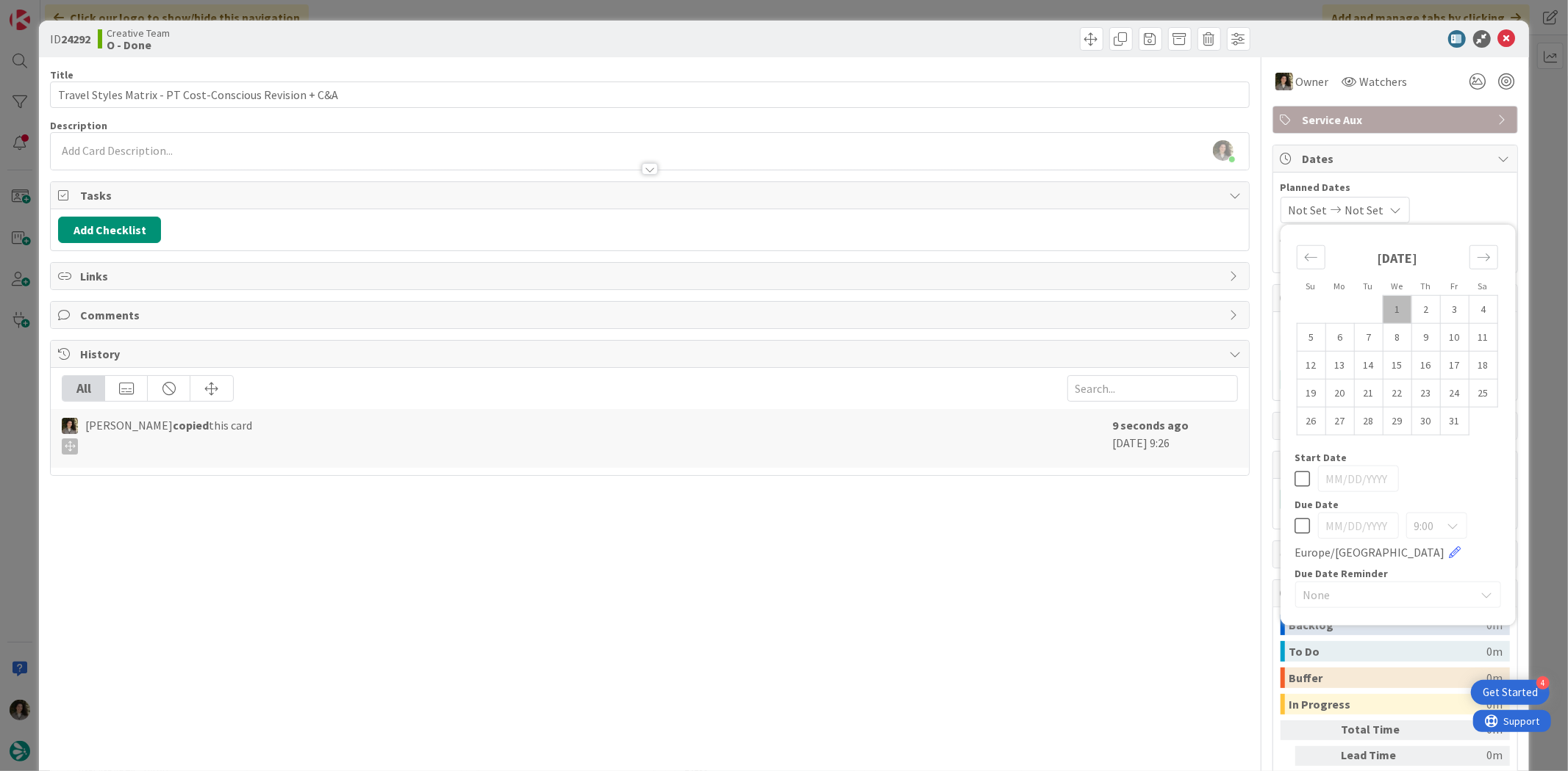
click at [1295, 530] on icon at bounding box center [1303, 526] width 16 height 17
type input "[DATE]"
click at [1498, 34] on icon at bounding box center [1507, 39] width 17 height 17
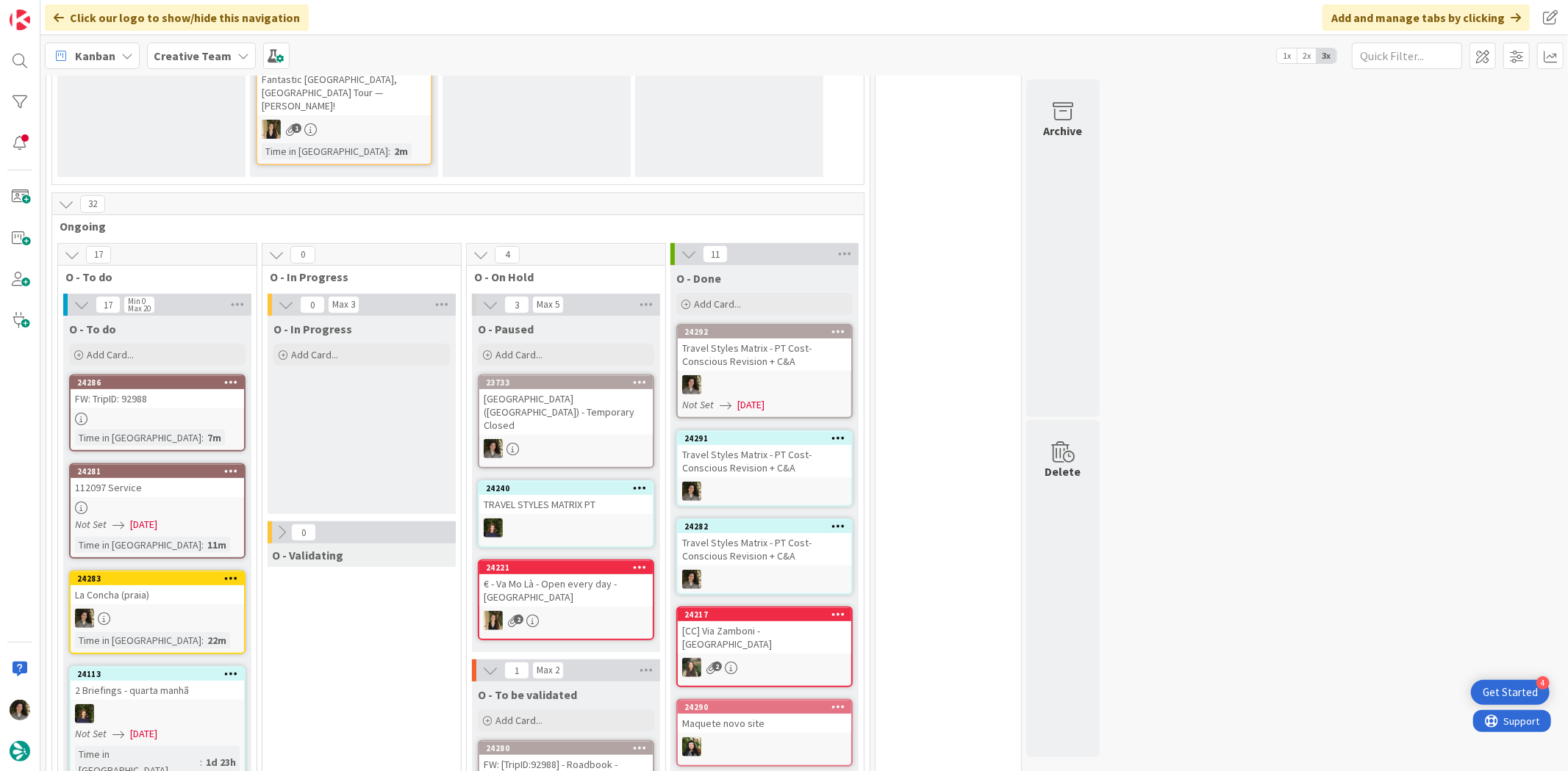
click at [787, 447] on div "Travel Styles Matrix - PT Cost-Conscious Revision + C&A" at bounding box center [765, 460] width 173 height 32
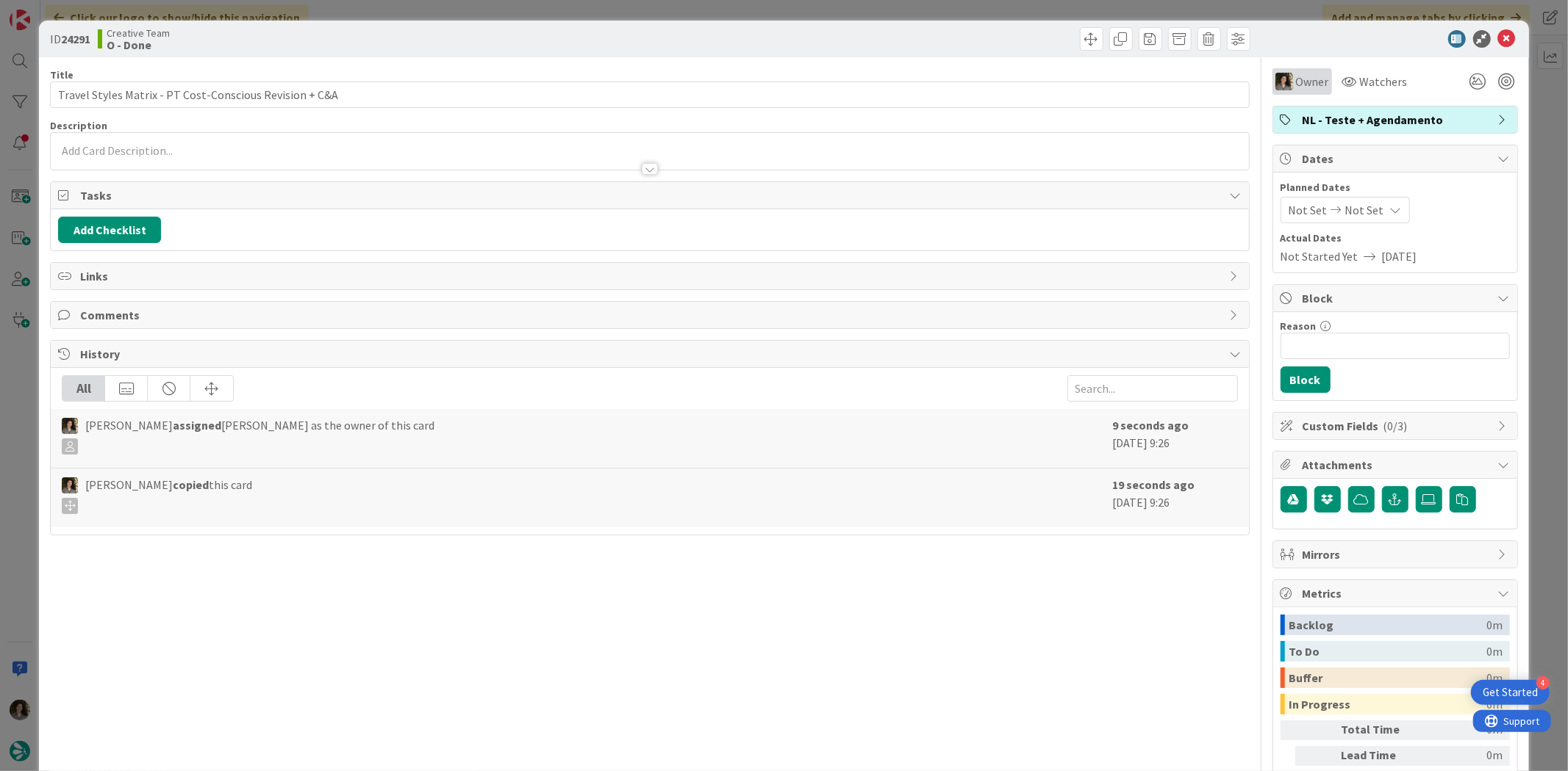
click at [1307, 86] on span "Owner" at bounding box center [1313, 81] width 33 height 17
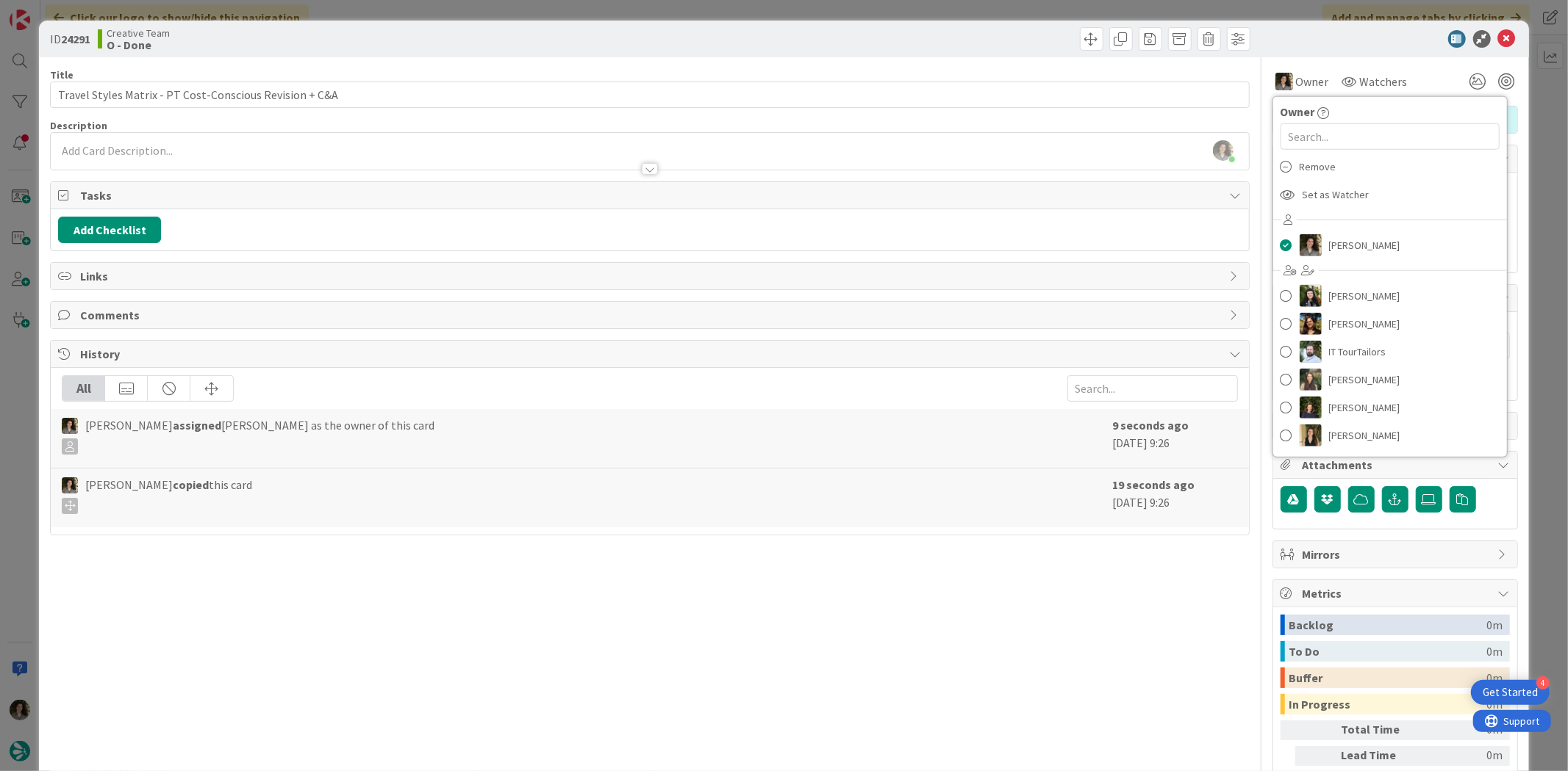
click at [1133, 65] on div "Title 55 / 128 Travel Styles Matrix - PT Cost-Conscious Revision + C&A Descript…" at bounding box center [649, 457] width 1199 height 800
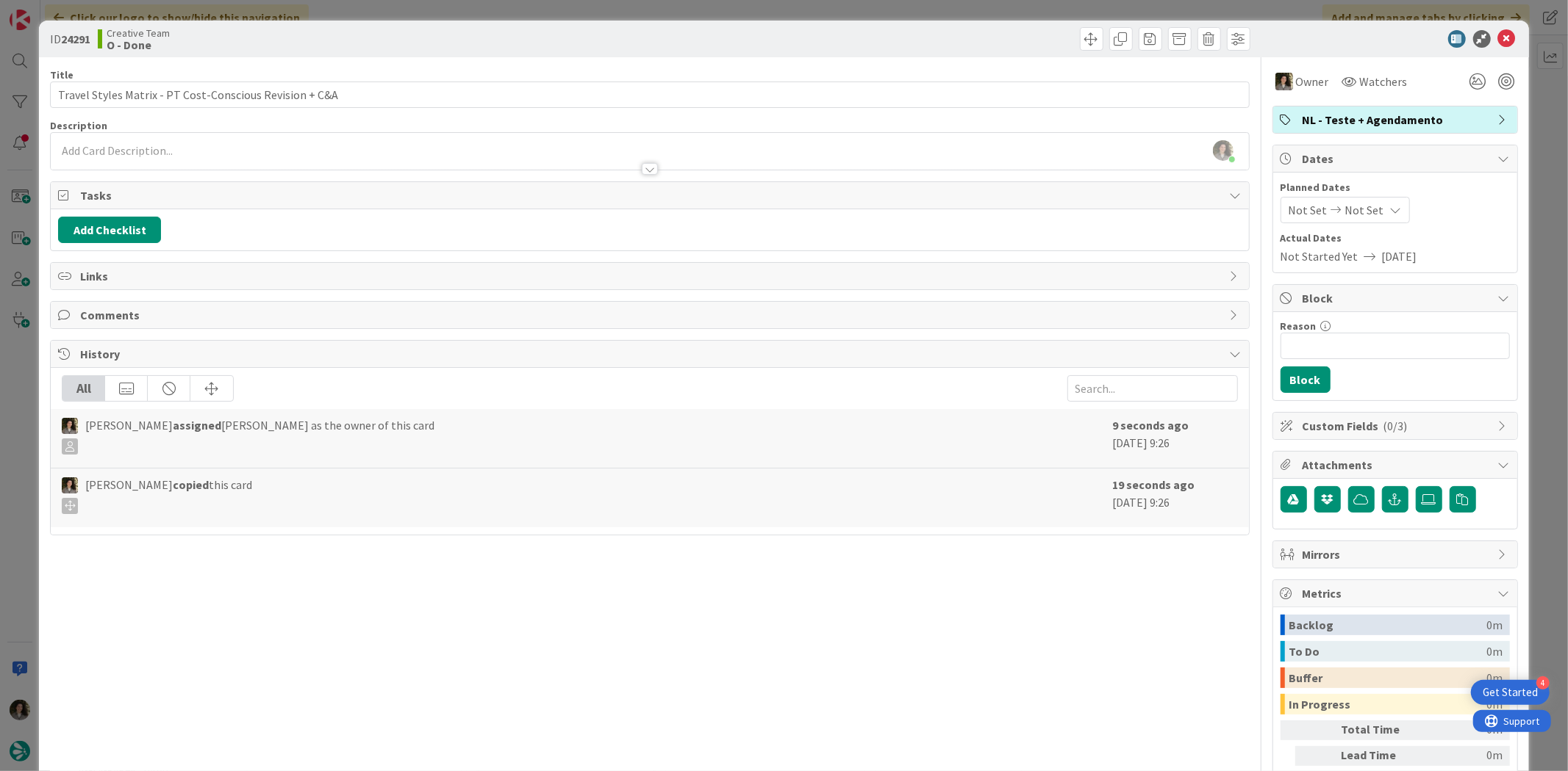
click at [1357, 199] on div "Not Set Not Set" at bounding box center [1345, 209] width 129 height 27
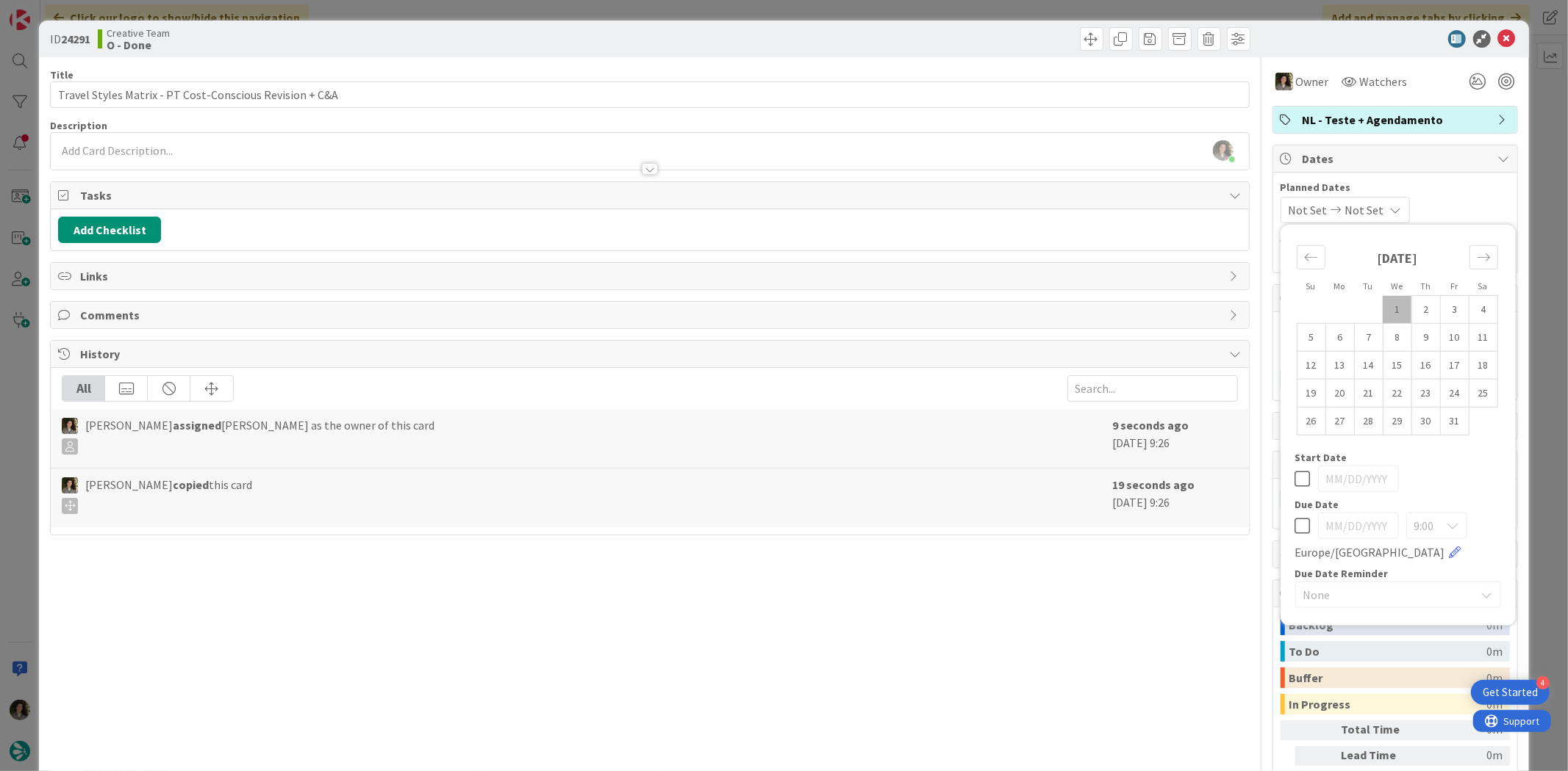
click at [1383, 299] on td "1" at bounding box center [1397, 309] width 29 height 28
type input "[DATE]"
click at [1298, 459] on span "Start Date" at bounding box center [1321, 458] width 52 height 10
click at [1295, 474] on icon at bounding box center [1303, 479] width 16 height 17
click at [1295, 522] on icon at bounding box center [1303, 526] width 16 height 17
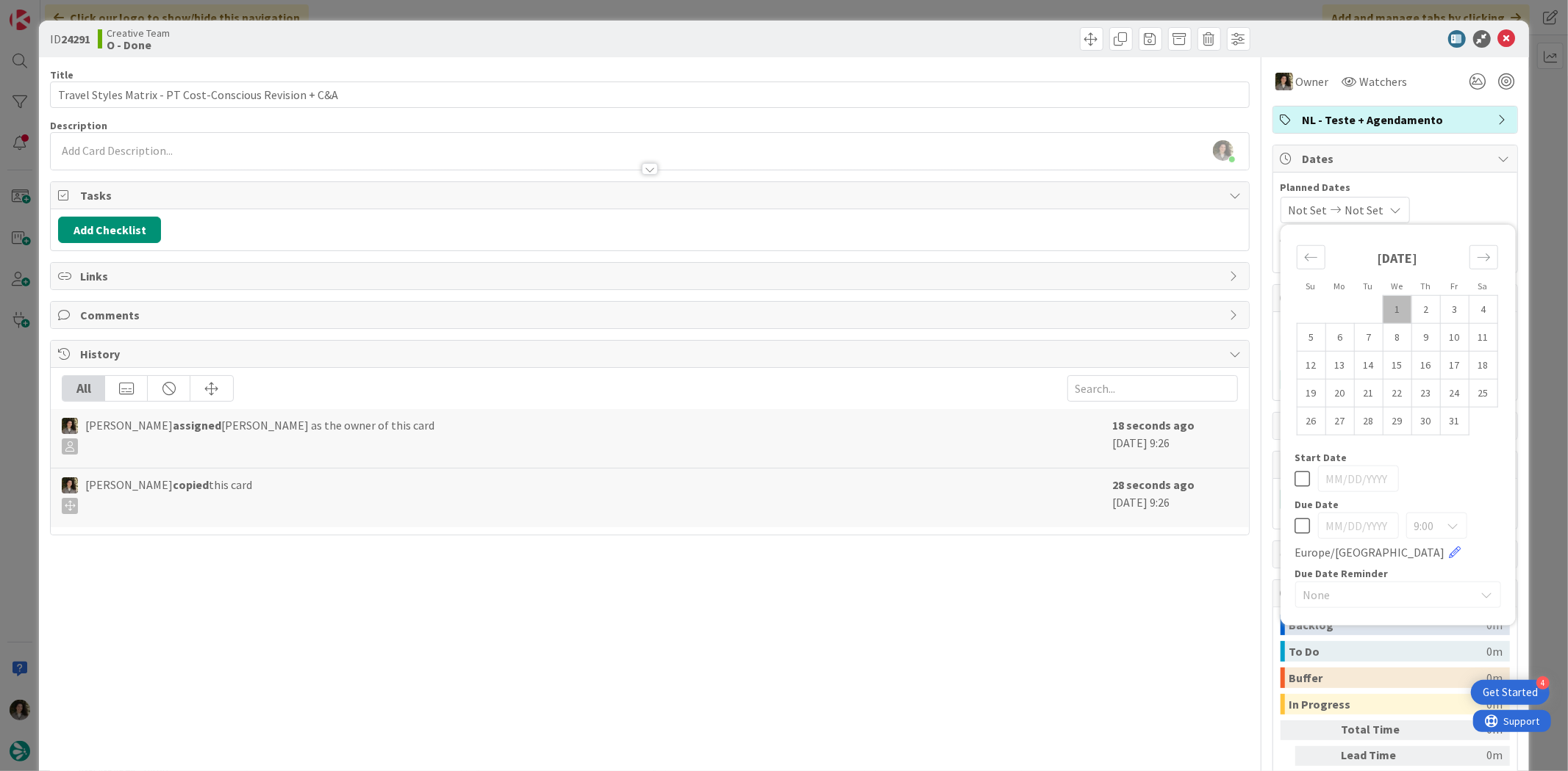
type input "[DATE]"
click at [1498, 30] on icon at bounding box center [1507, 39] width 17 height 17
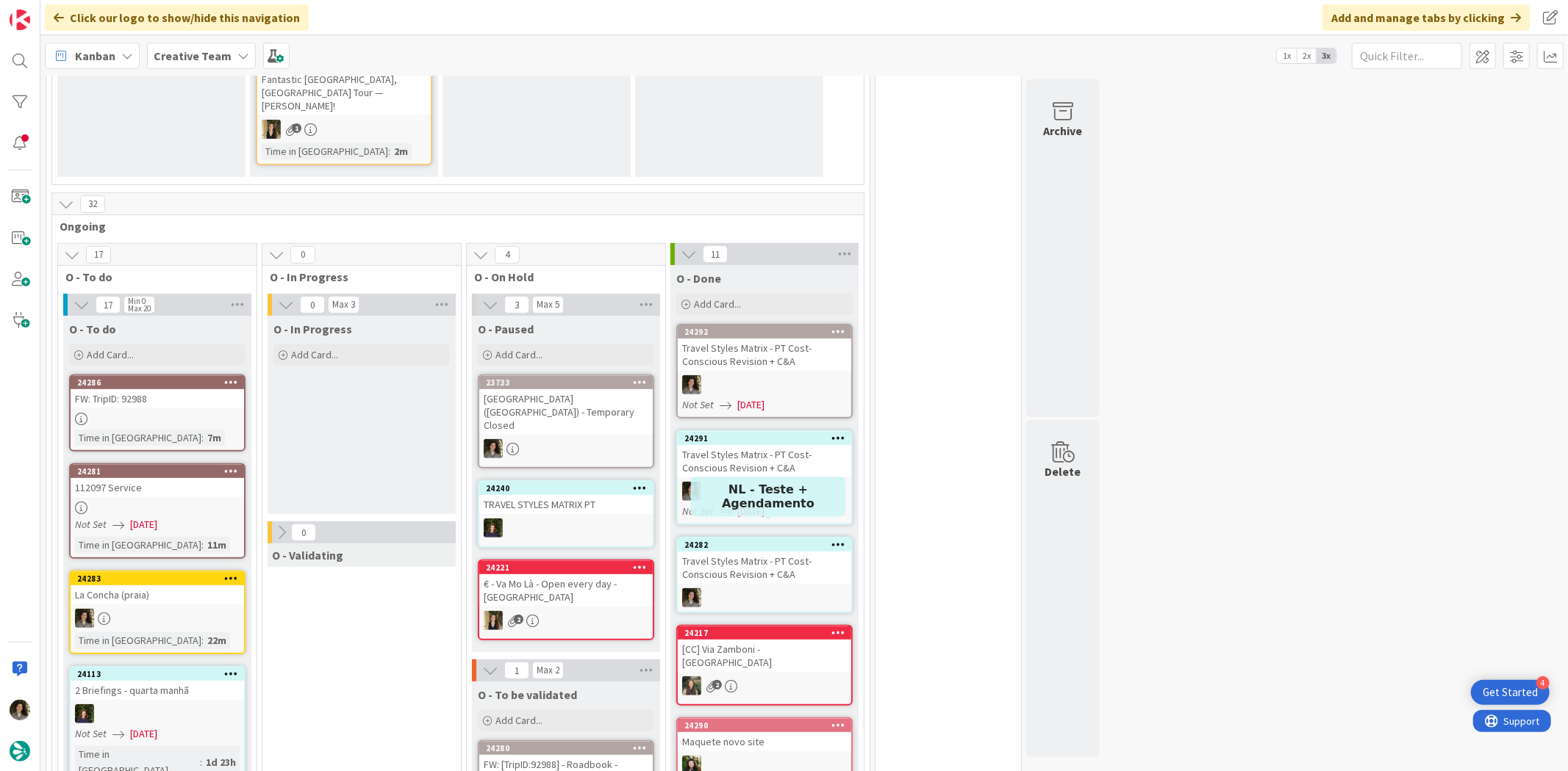
click at [806, 552] on div "Travel Styles Matrix - PT Cost-Conscious Revision + C&A" at bounding box center [765, 568] width 173 height 32
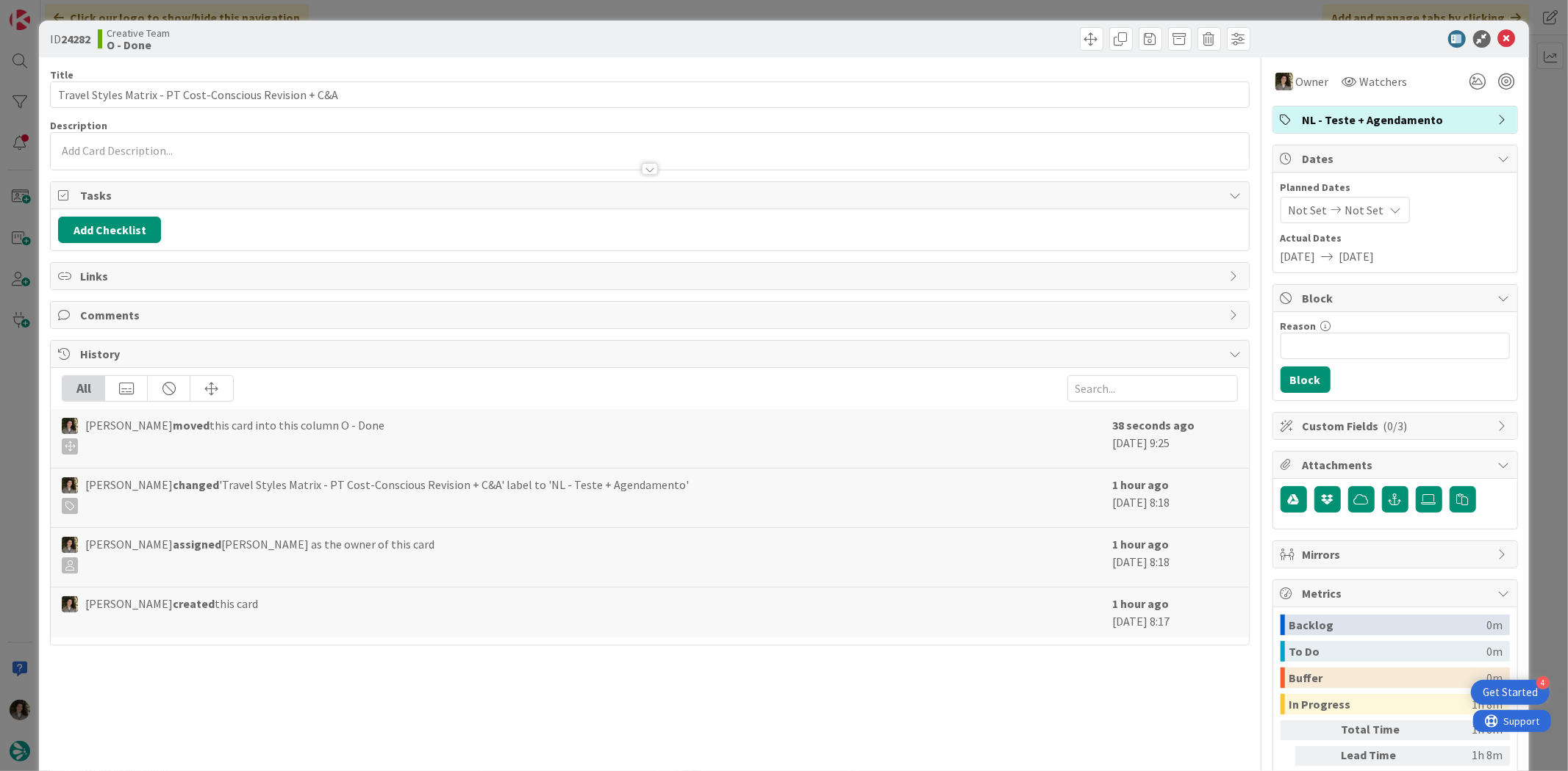
click at [1370, 202] on div "Not Set Not Set" at bounding box center [1345, 209] width 129 height 27
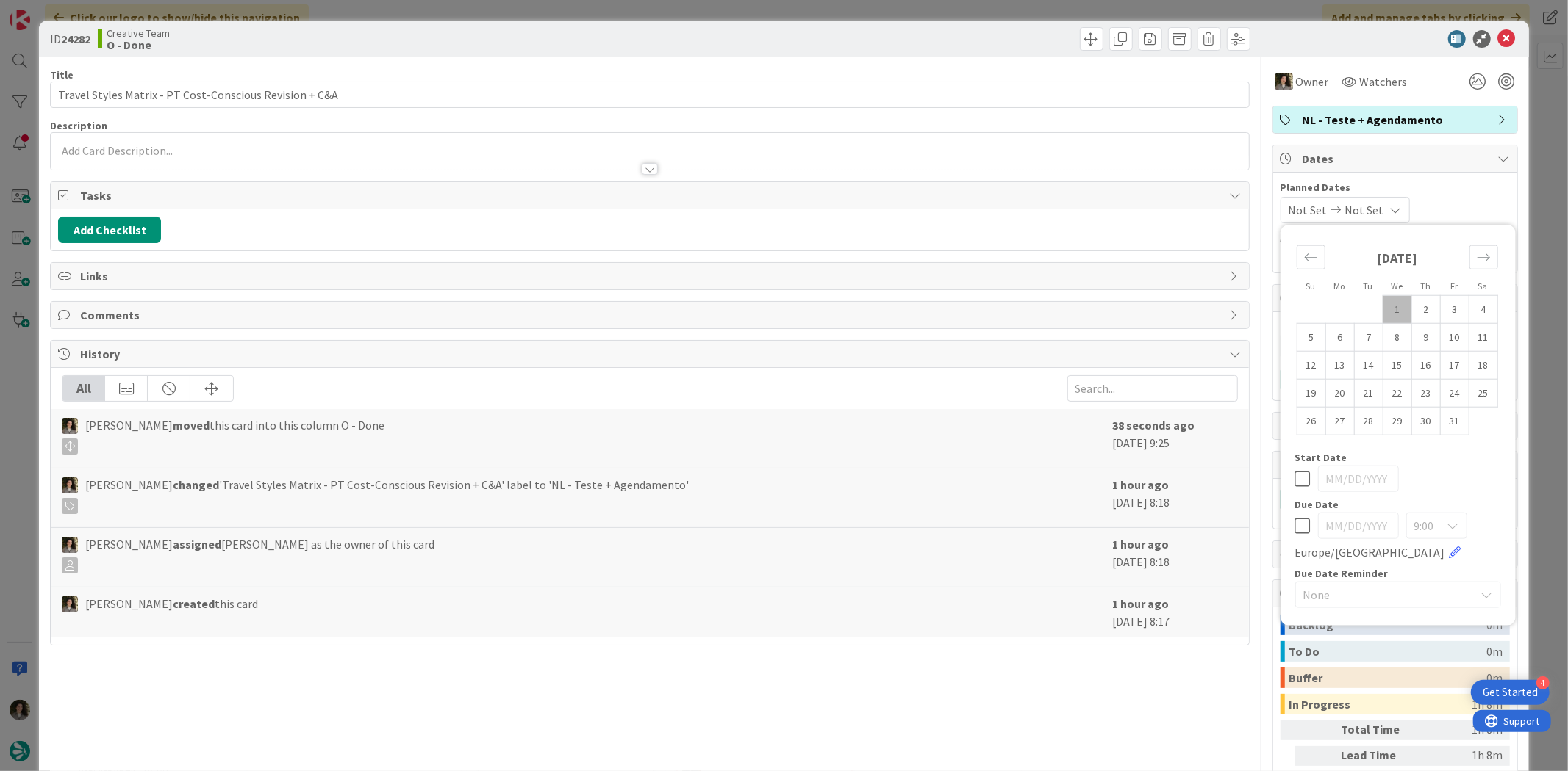
click at [1295, 518] on icon at bounding box center [1303, 526] width 16 height 17
type input "[DATE]"
click at [1498, 35] on icon at bounding box center [1507, 39] width 17 height 17
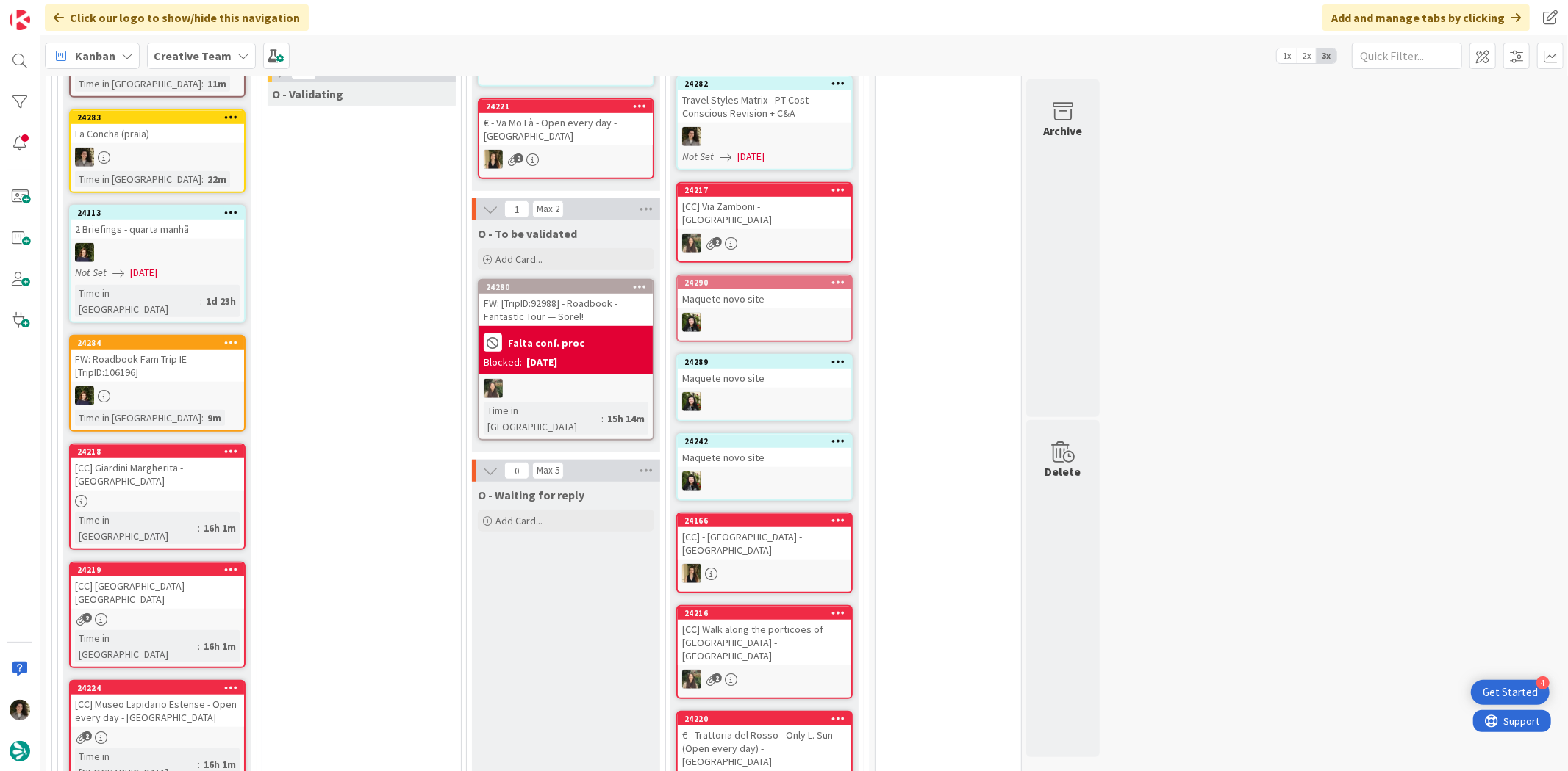
scroll to position [823, 0]
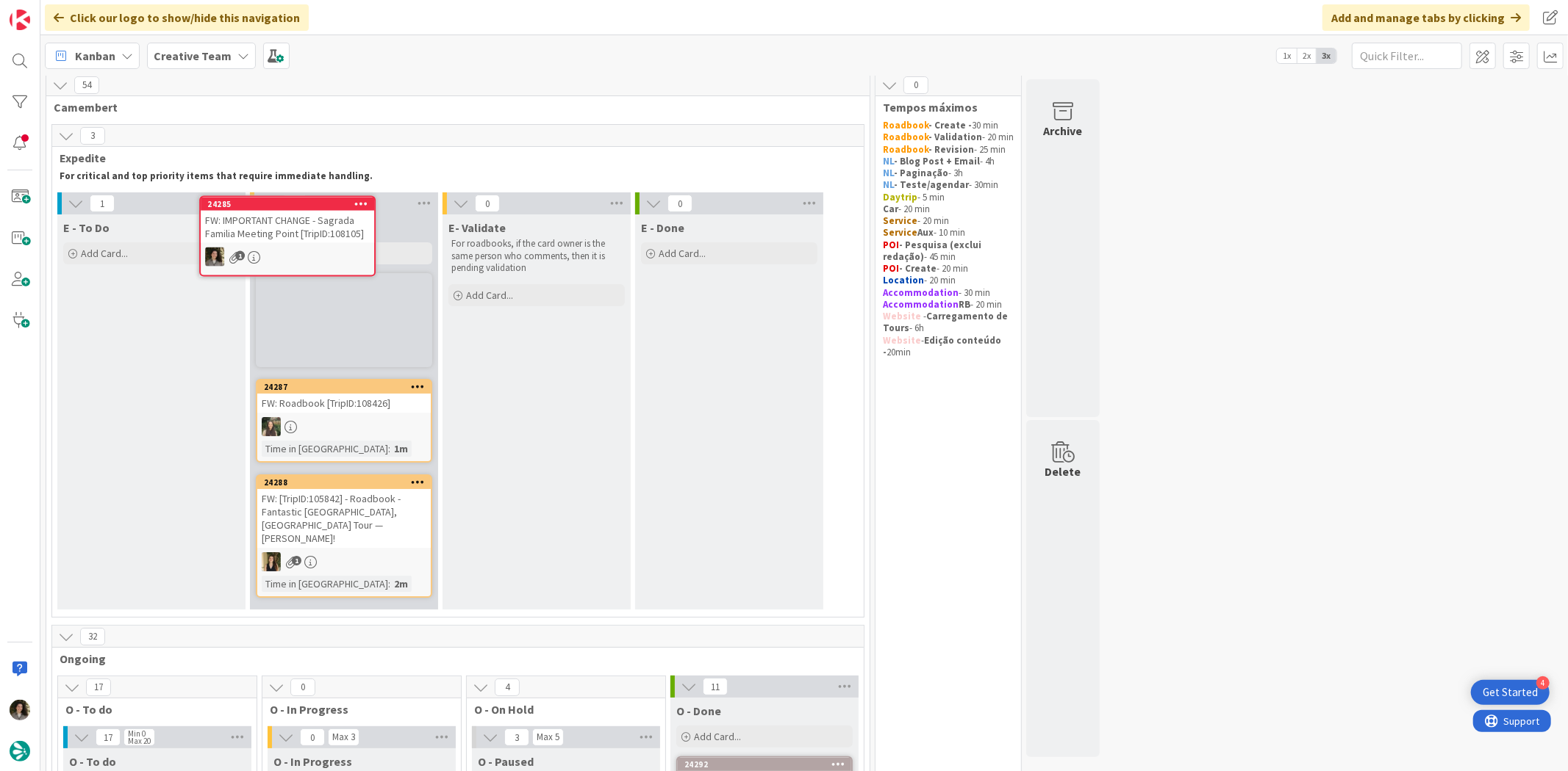
scroll to position [3, 0]
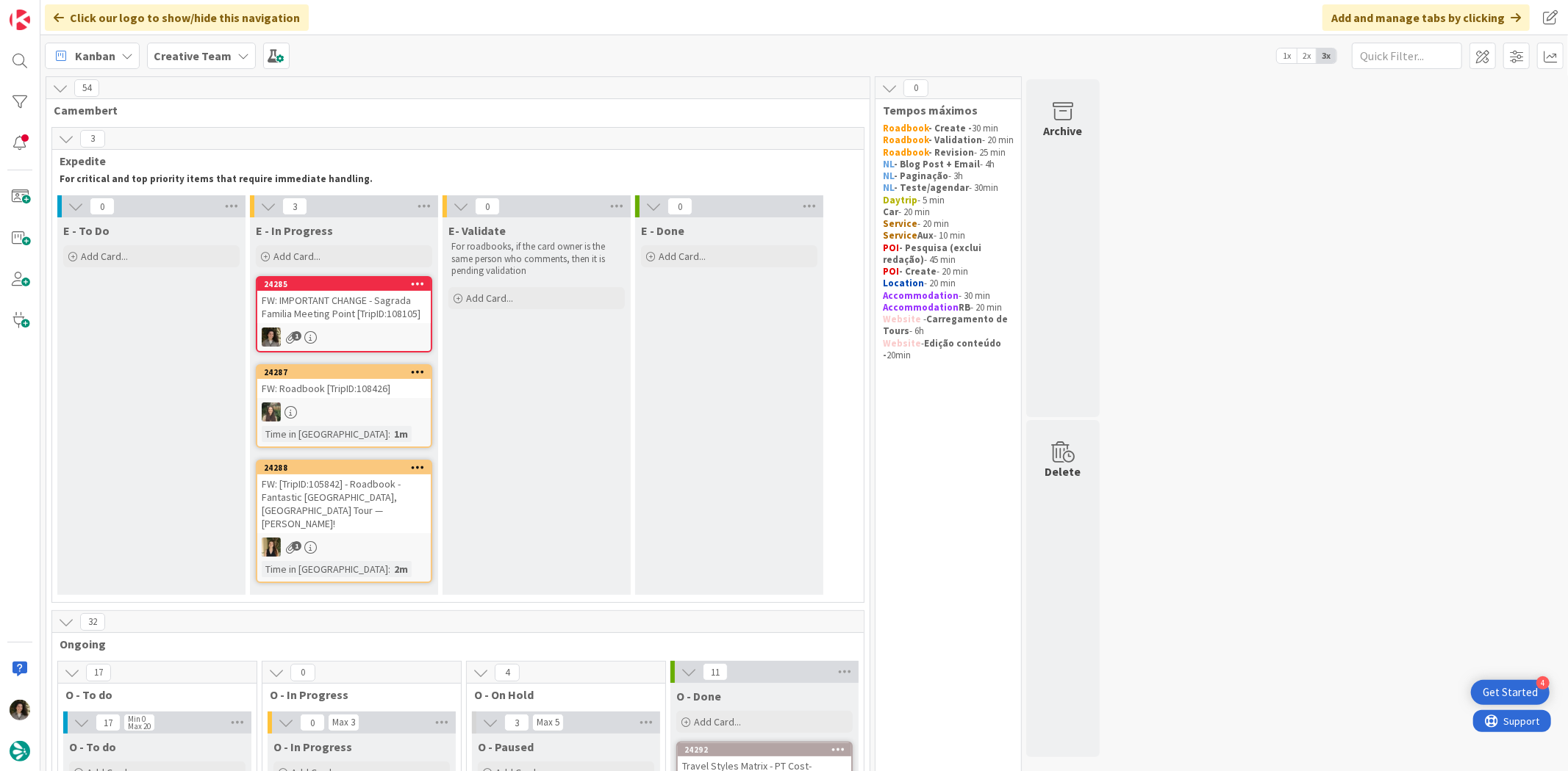
click at [401, 312] on div "FW: IMPORTANT CHANGE - Sagrada Familia Meeting Point [TripID:108105]" at bounding box center [344, 306] width 173 height 32
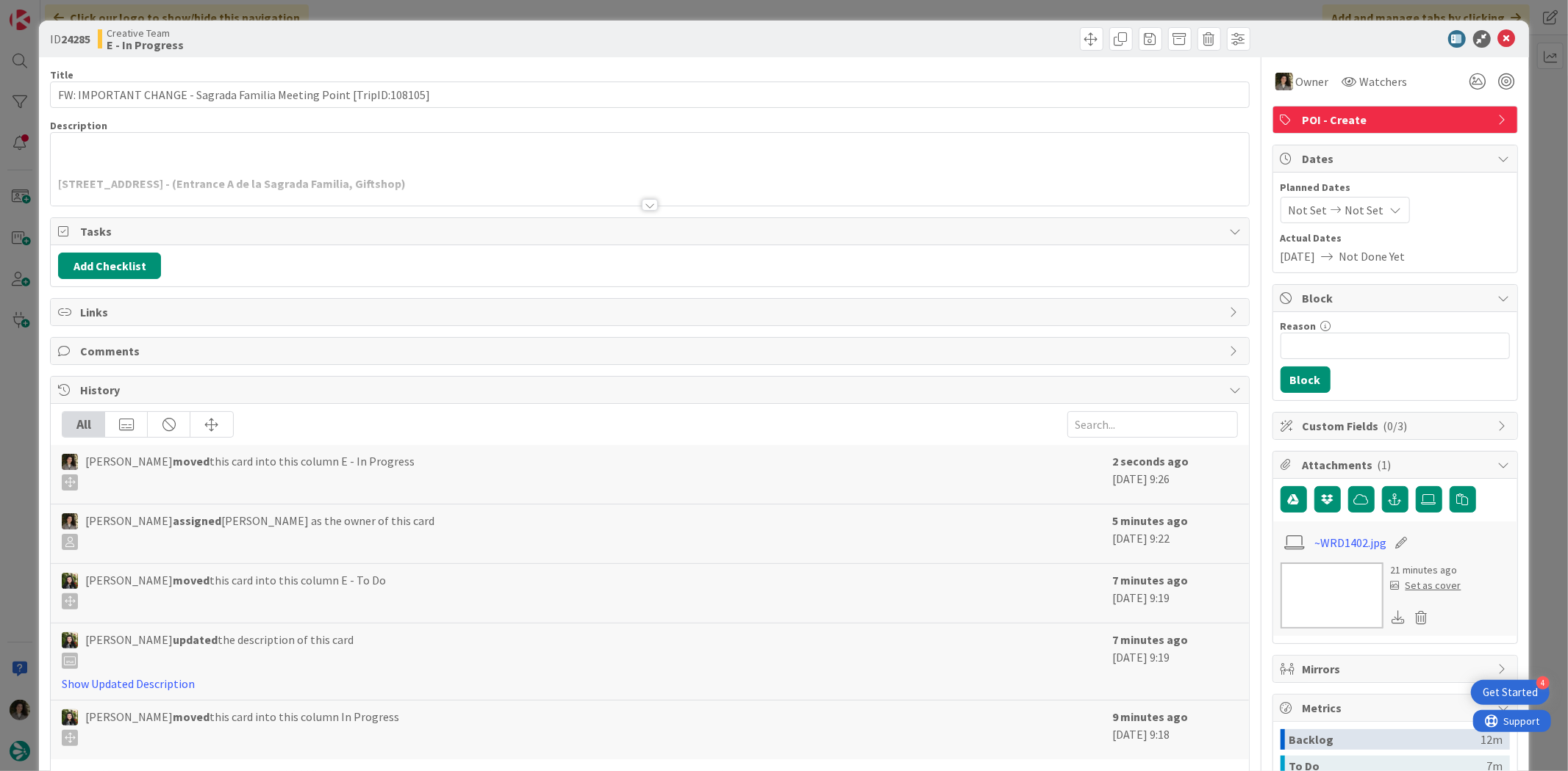
click at [644, 200] on div at bounding box center [649, 205] width 16 height 12
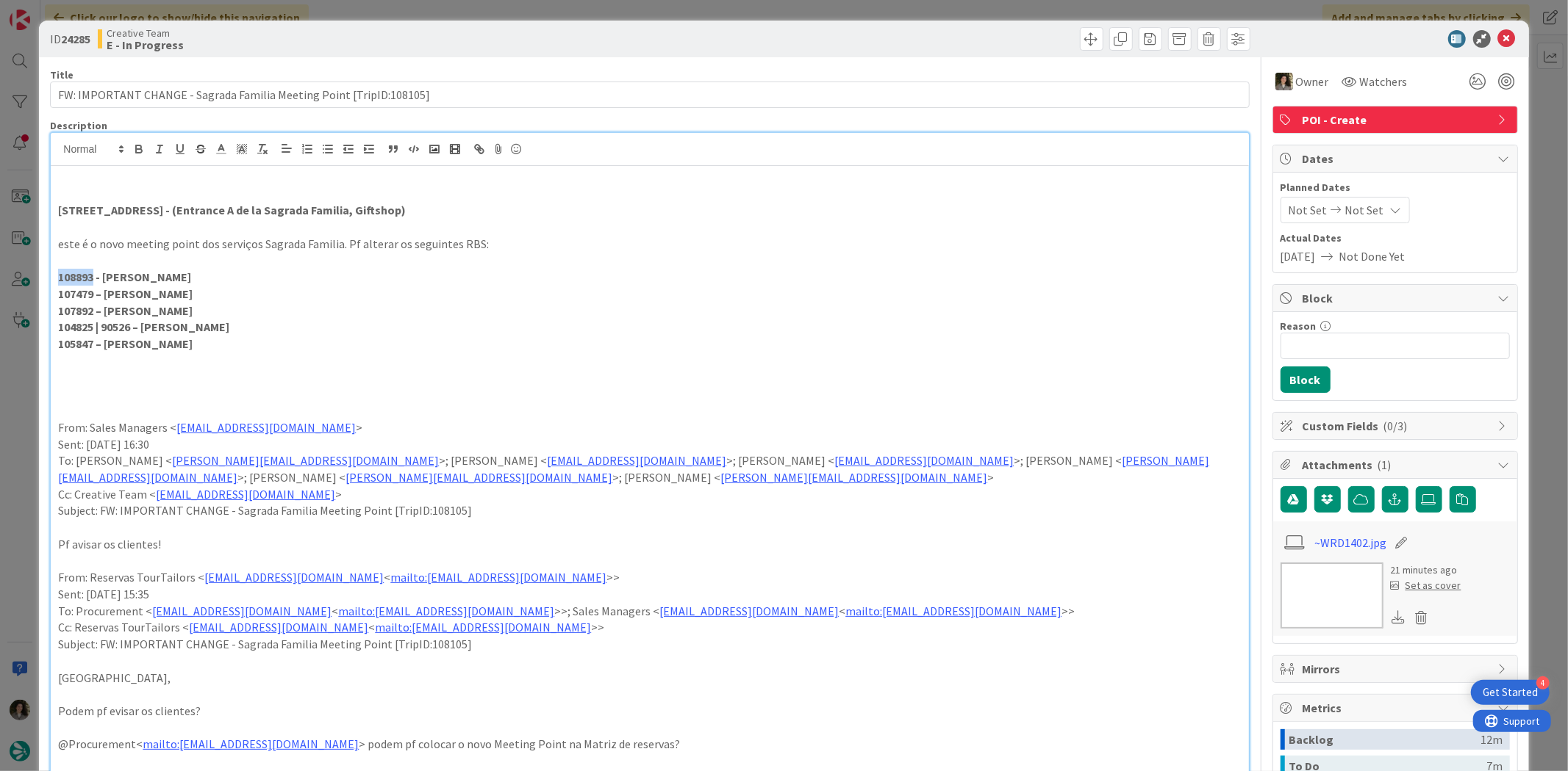
drag, startPoint x: 93, startPoint y: 274, endPoint x: 35, endPoint y: 276, distance: 58.0
click at [35, 276] on div "ID 24285 Creative Team E - In Progress Title 68 / 128 FW: IMPORTANT CHANGE - Sa…" at bounding box center [784, 385] width 1568 height 771
copy strong "108893"
drag, startPoint x: 131, startPoint y: 309, endPoint x: -329, endPoint y: 367, distance: 463.6
click at [0, 367] on html "4 Get Started Click our logo to show/hide this navigation Add and manage tabs b…" at bounding box center [784, 385] width 1568 height 771
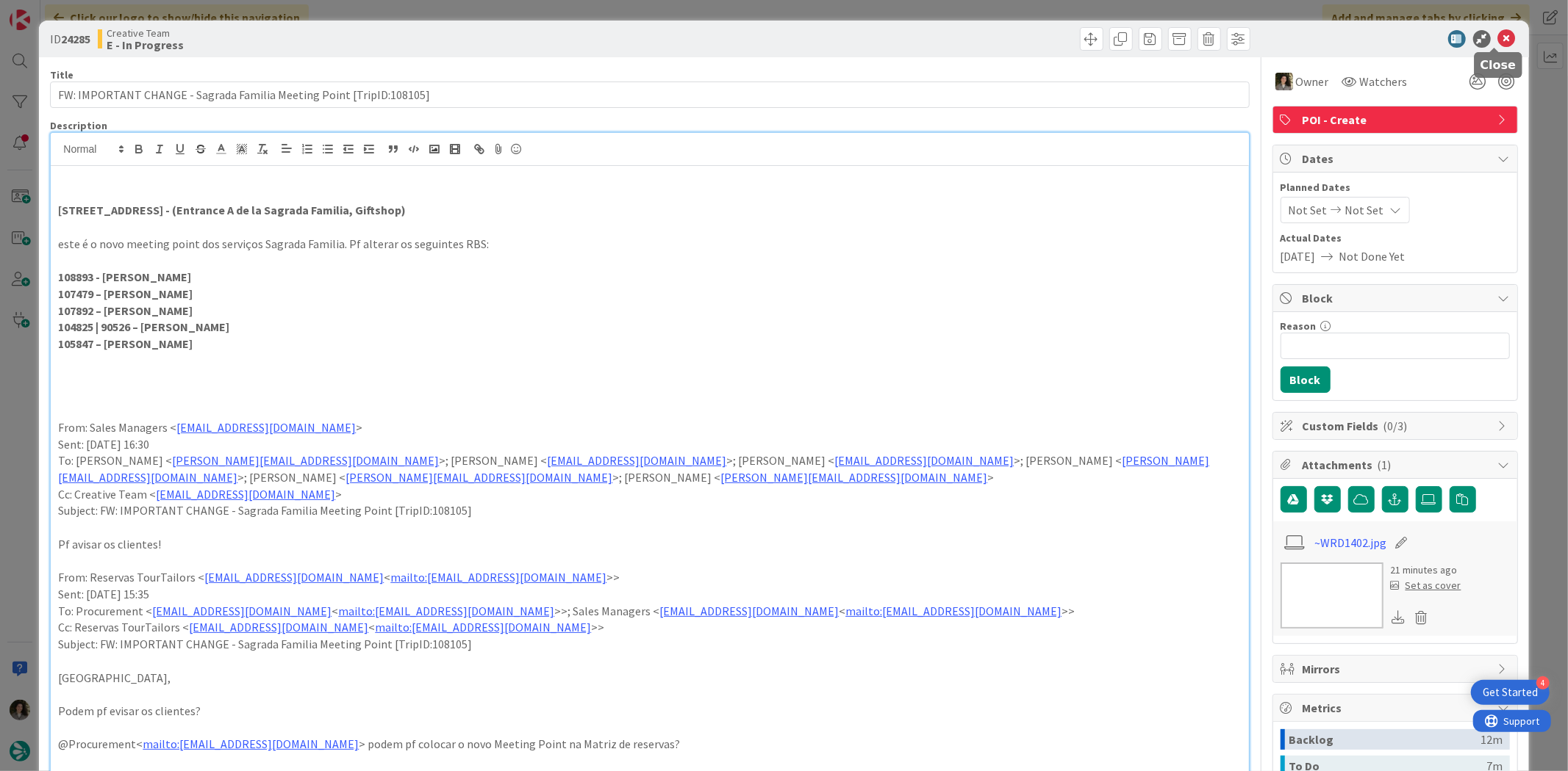
click at [1498, 39] on icon at bounding box center [1507, 39] width 17 height 17
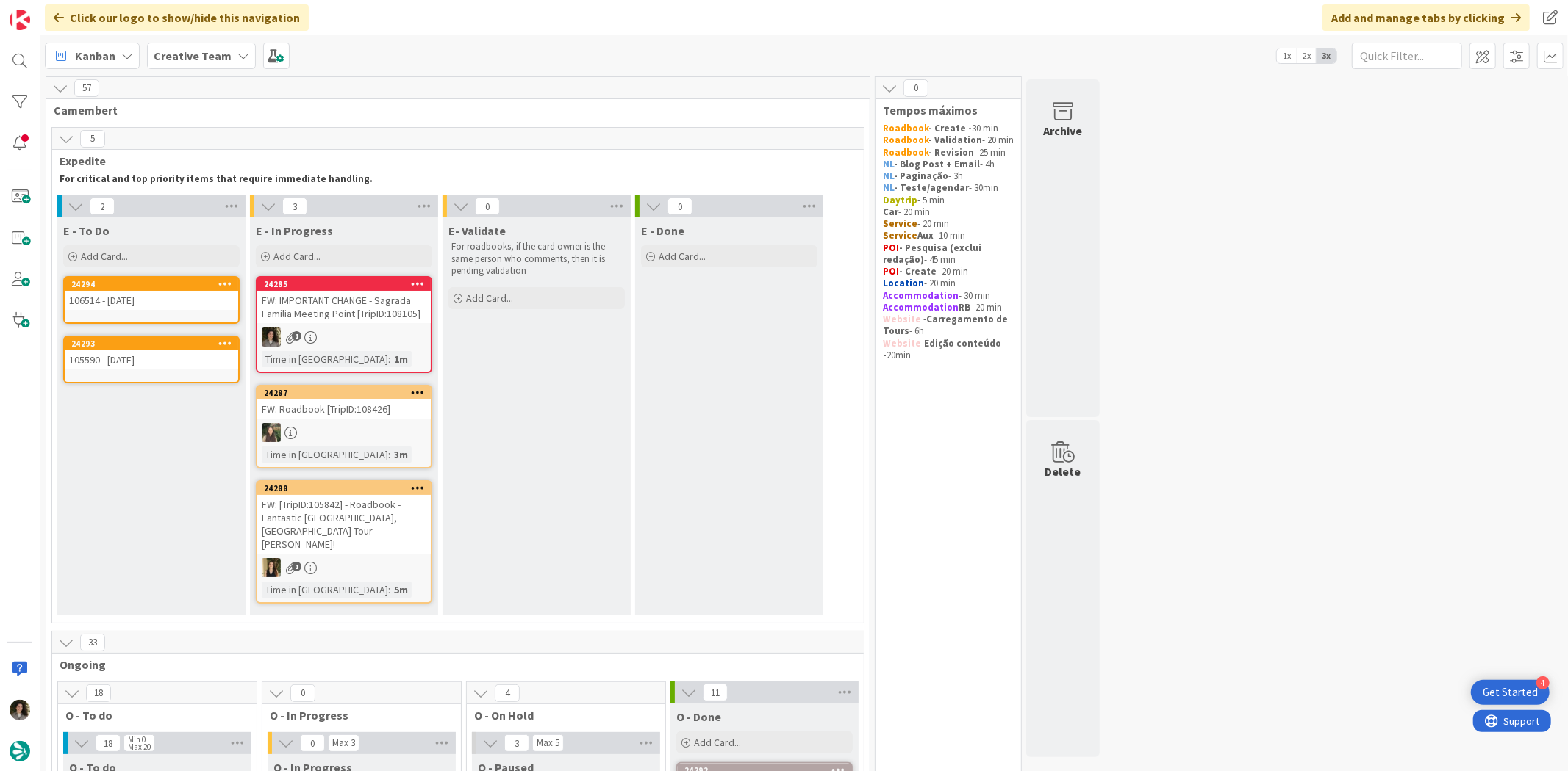
click at [309, 342] on icon at bounding box center [310, 337] width 12 height 12
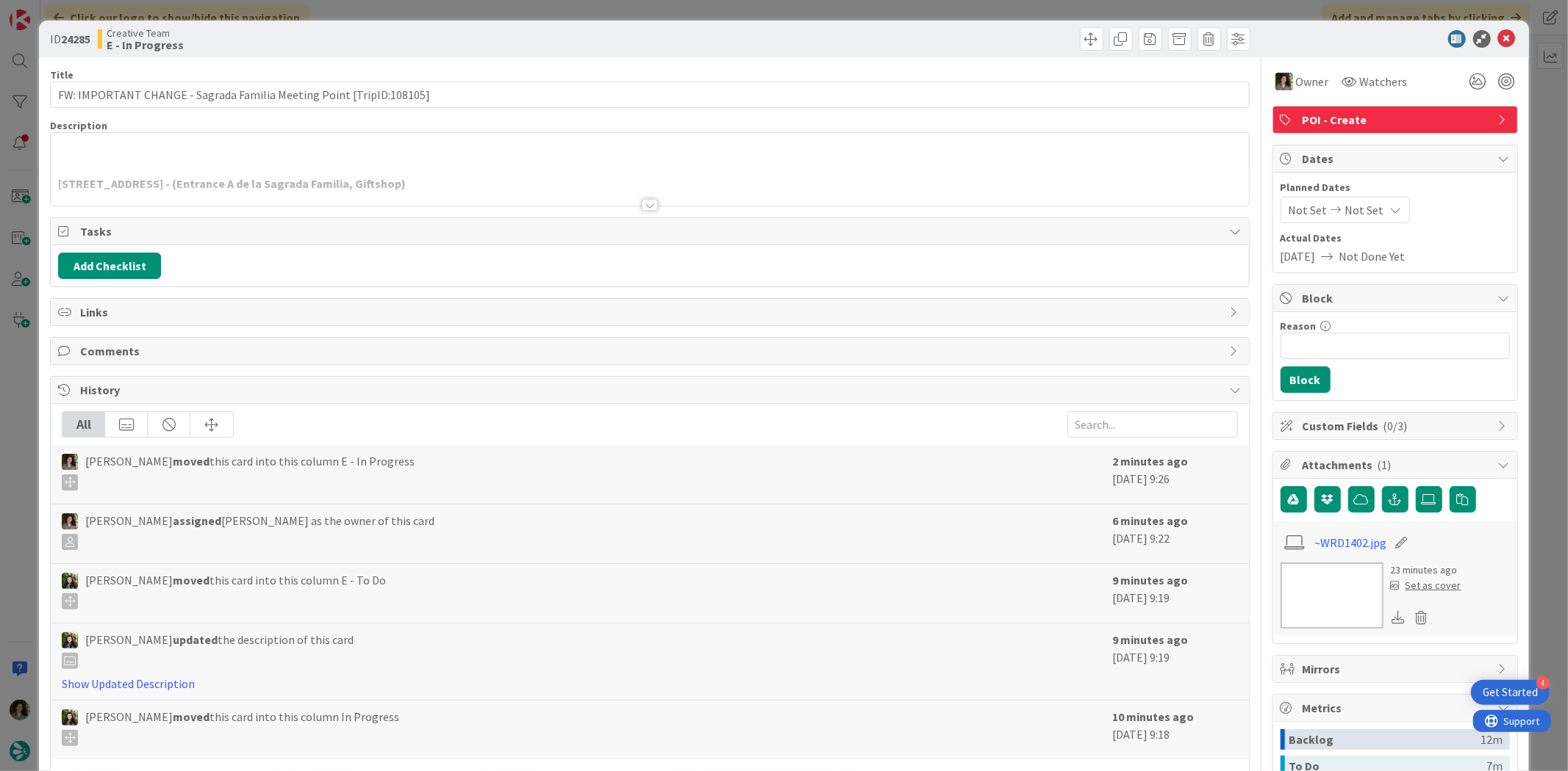
click at [632, 199] on div at bounding box center [649, 186] width 1197 height 37
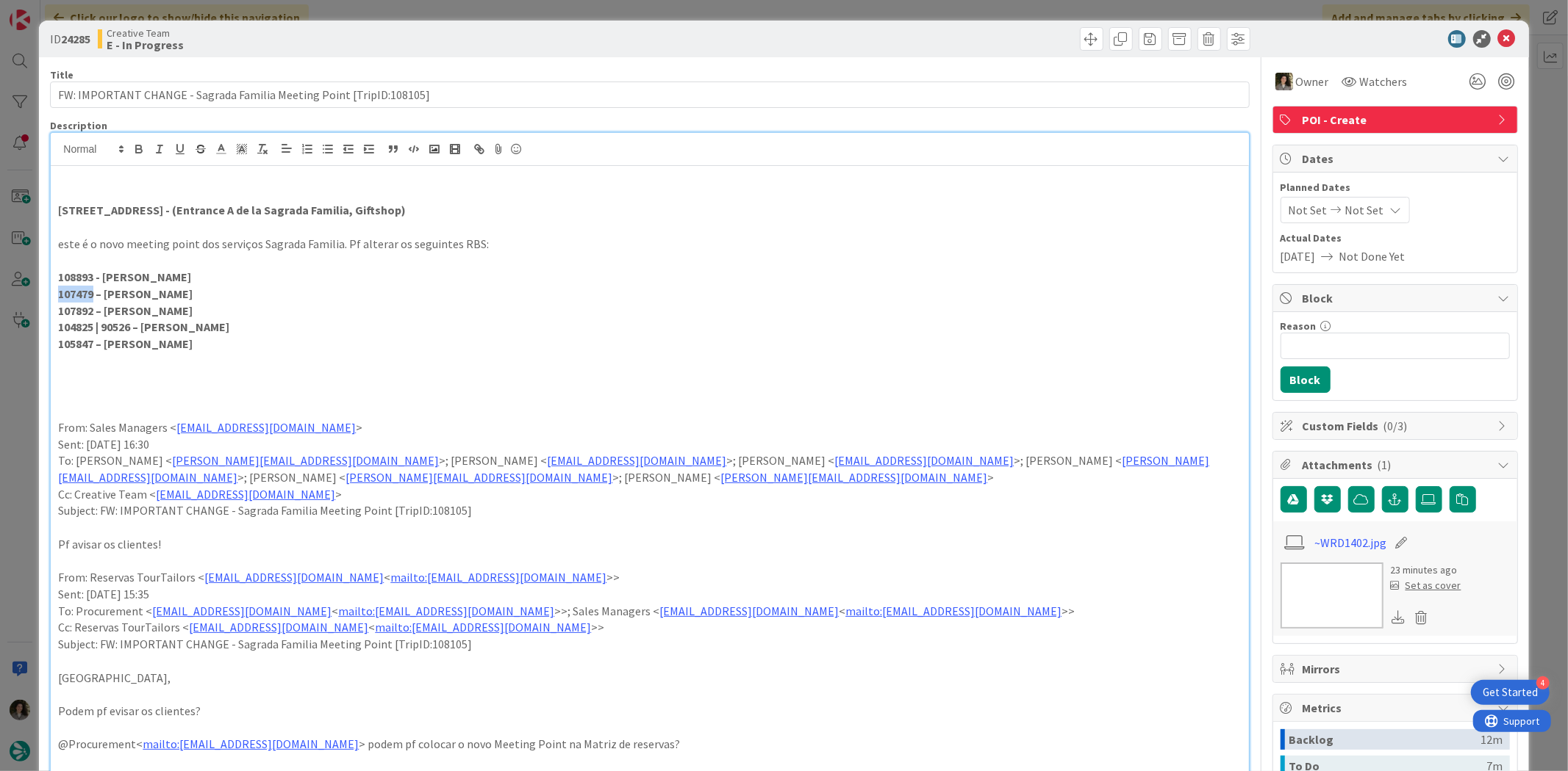
drag, startPoint x: 94, startPoint y: 296, endPoint x: 46, endPoint y: 289, distance: 48.5
copy strong "107479"
click at [96, 314] on strong "107892 – Filipa Martins" at bounding box center [125, 311] width 134 height 15
drag, startPoint x: 202, startPoint y: 299, endPoint x: 219, endPoint y: 110, distance: 189.8
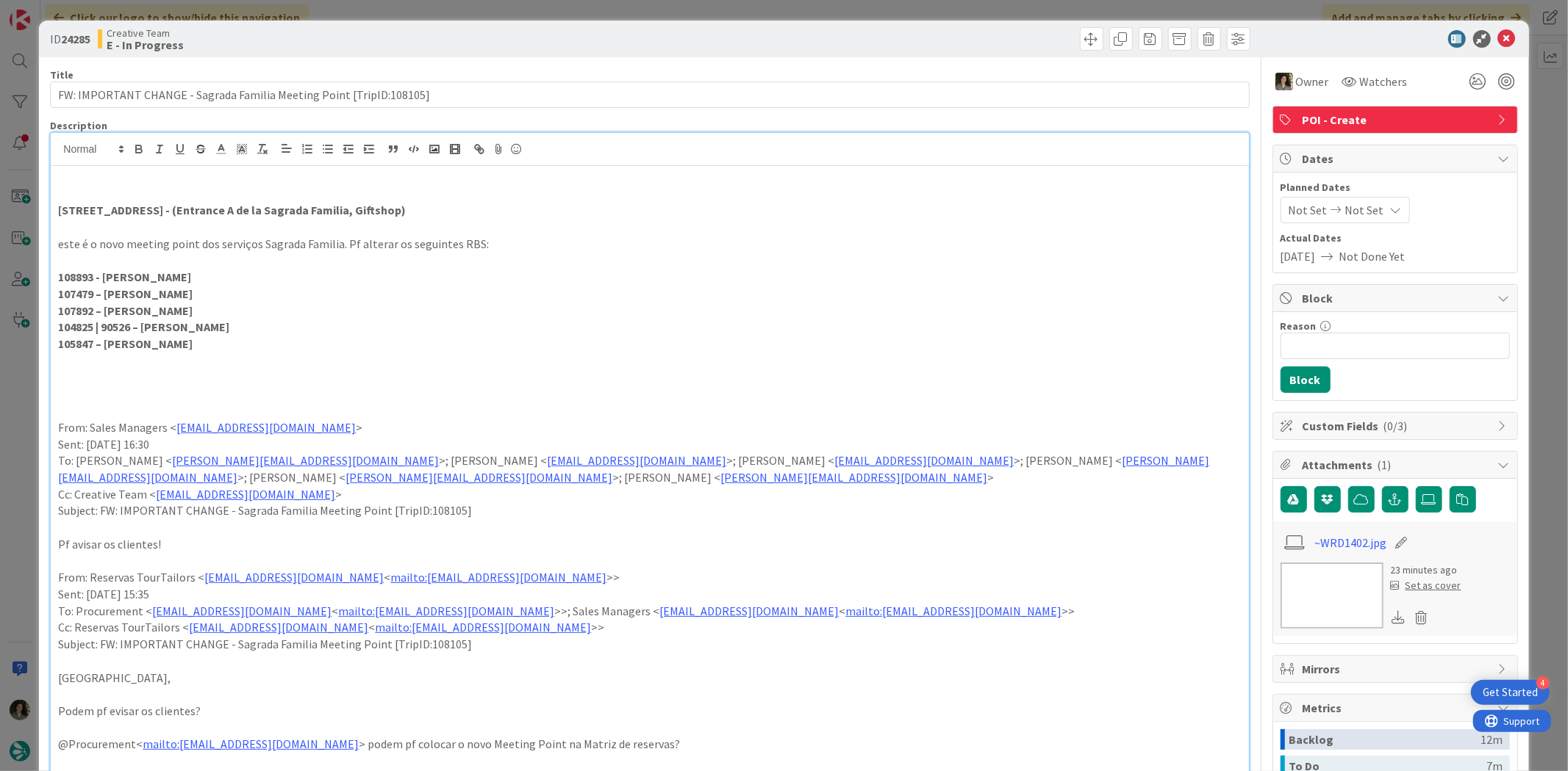
click at [36, 270] on div "ID 24285 Creative Team E - In Progress Title 68 / 128 FW: IMPORTANT CHANGE - Sa…" at bounding box center [784, 385] width 1568 height 771
click at [246, 144] on icon at bounding box center [242, 149] width 13 height 13
click at [308, 177] on span at bounding box center [302, 183] width 12 height 12
click at [226, 358] on p at bounding box center [649, 361] width 1183 height 17
drag, startPoint x: 95, startPoint y: 318, endPoint x: 10, endPoint y: 309, distance: 85.5
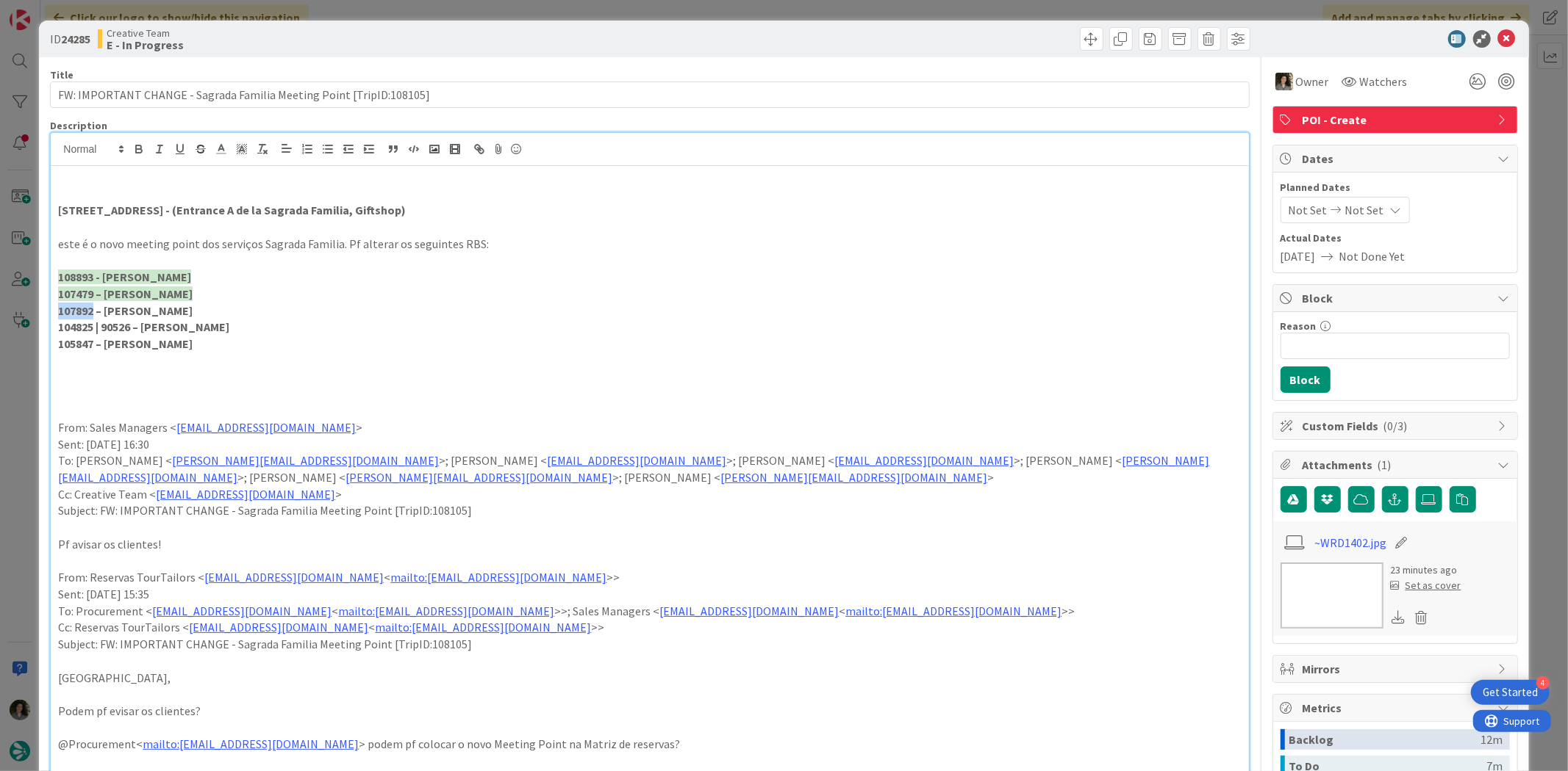
click at [10, 309] on div "ID 24285 Creative Team E - In Progress Title 68 / 128 FW: IMPORTANT CHANGE - Sa…" at bounding box center [784, 385] width 1568 height 771
copy strong "107892"
click at [1500, 35] on icon at bounding box center [1507, 39] width 17 height 17
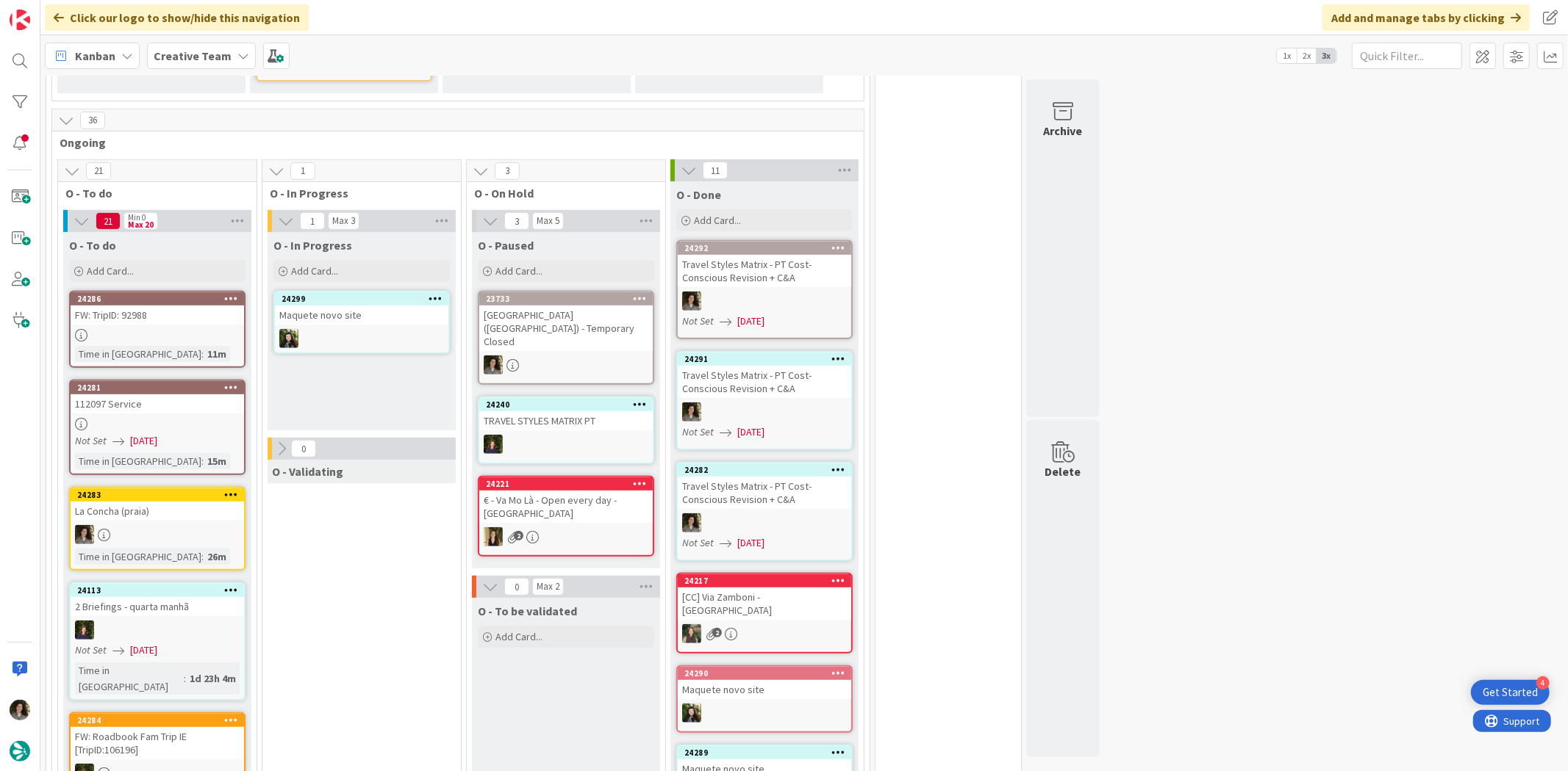
scroll to position [493, 0]
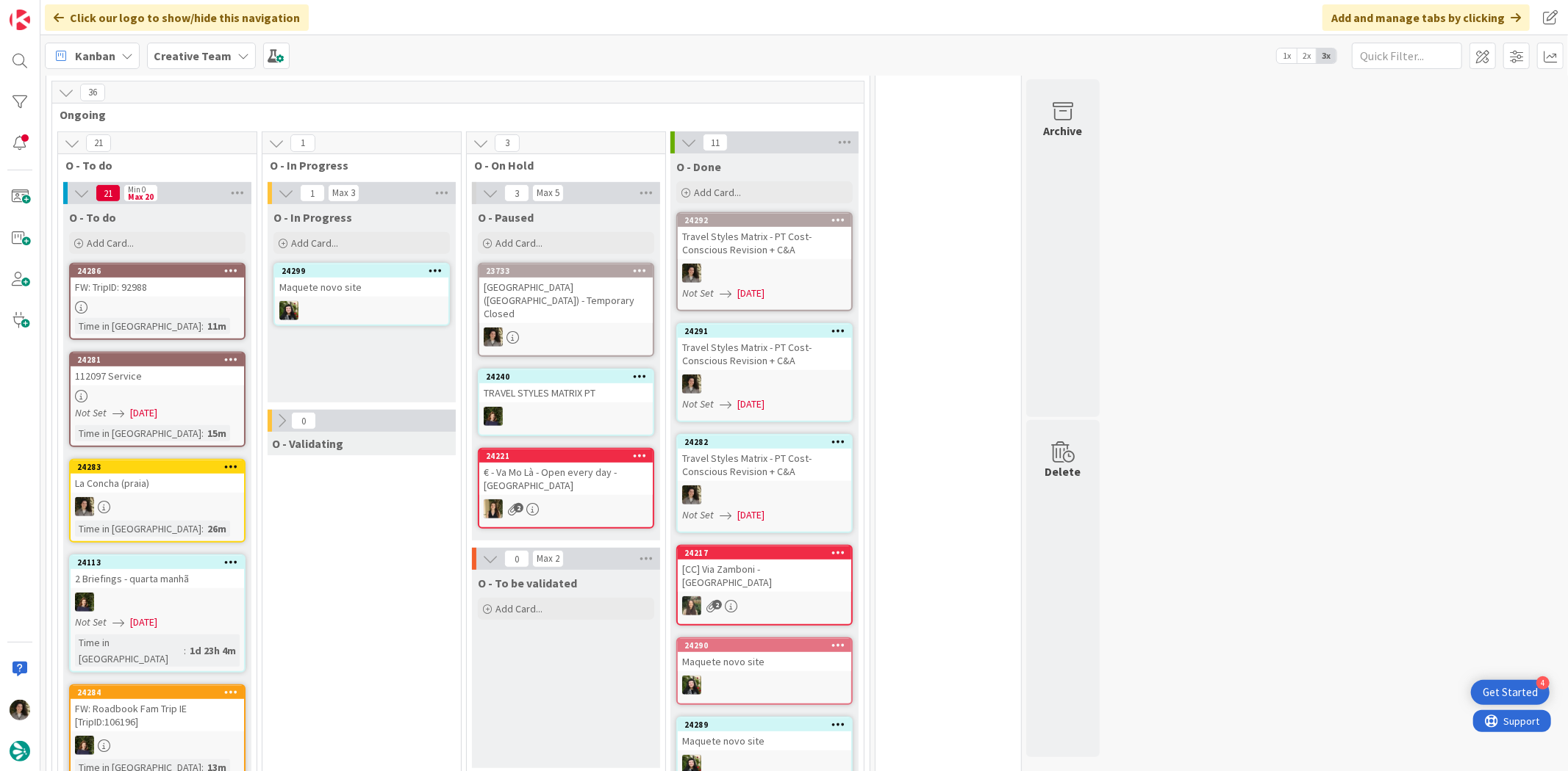
click at [154, 302] on div at bounding box center [157, 307] width 173 height 12
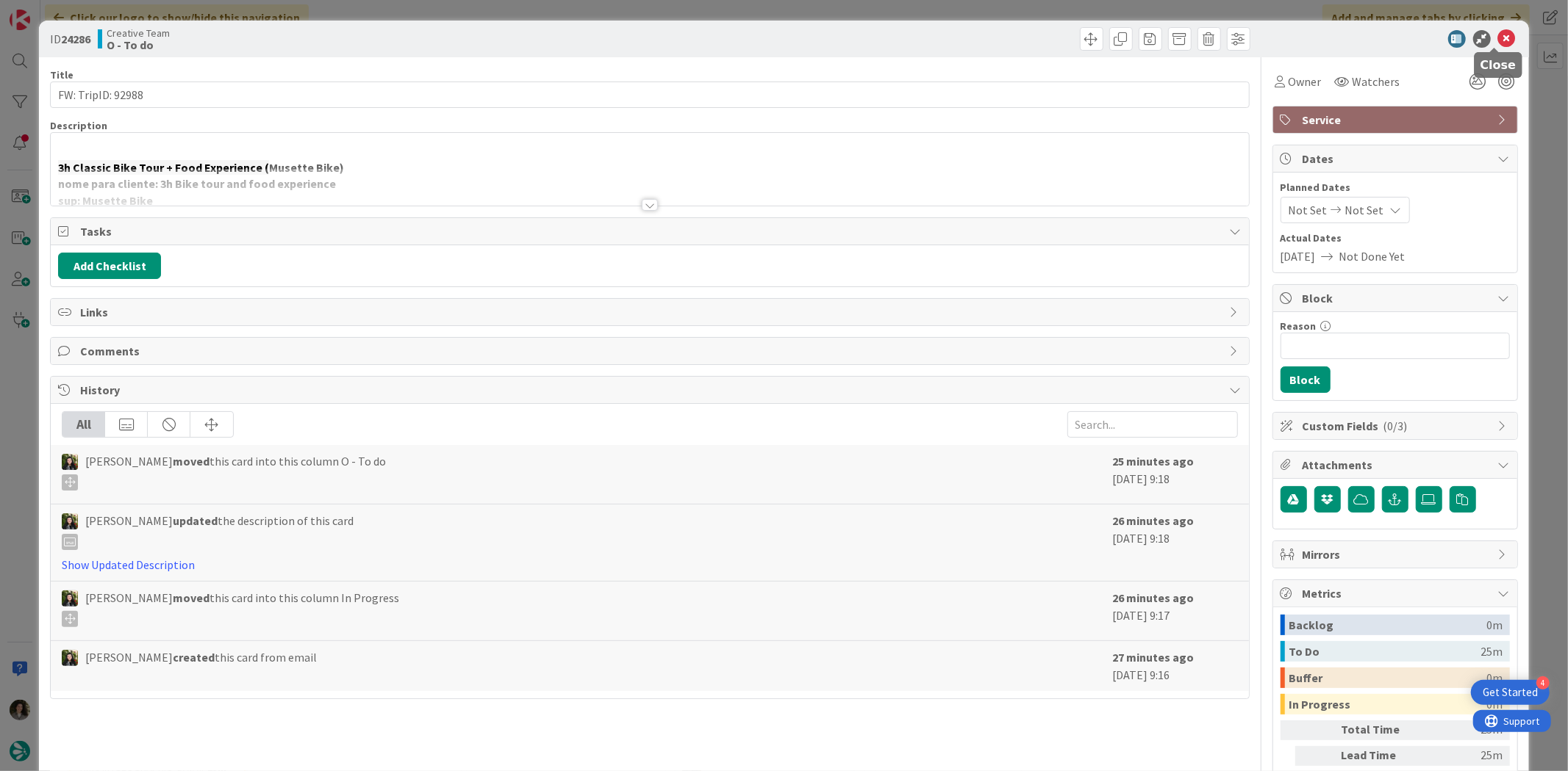
click at [1500, 37] on icon at bounding box center [1507, 39] width 17 height 17
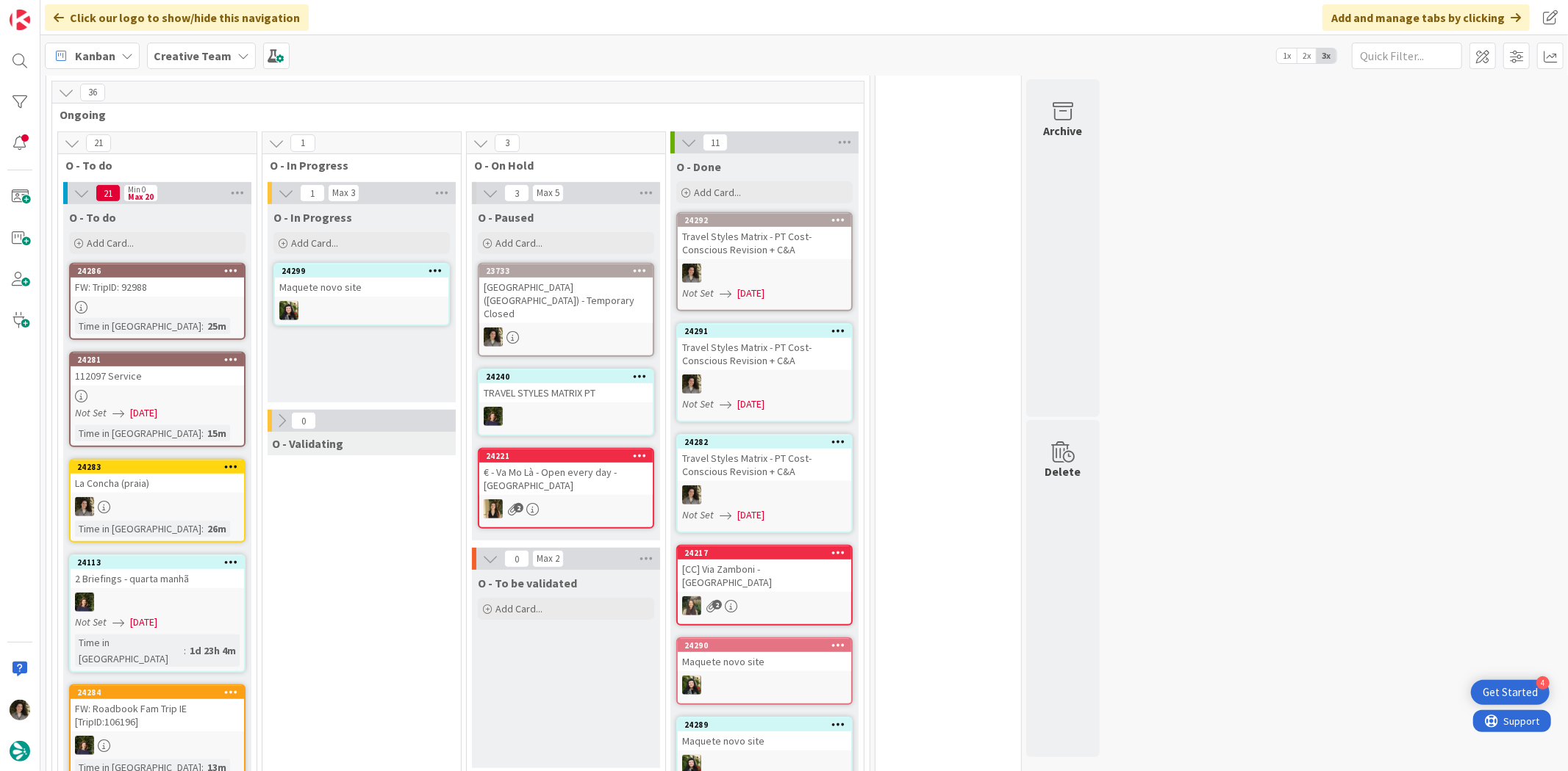
click at [155, 395] on div at bounding box center [157, 396] width 173 height 12
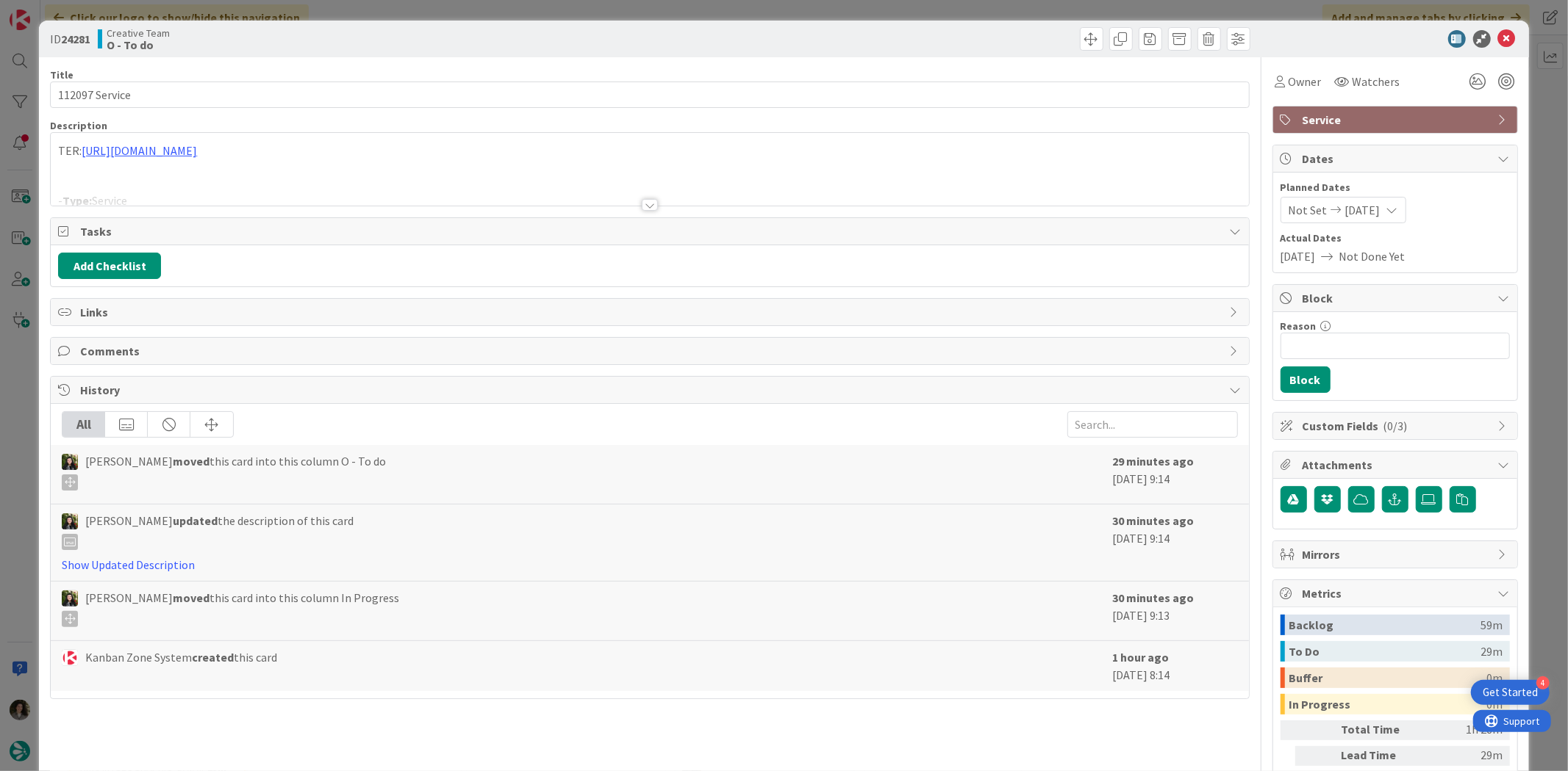
click at [647, 196] on div at bounding box center [649, 186] width 1197 height 37
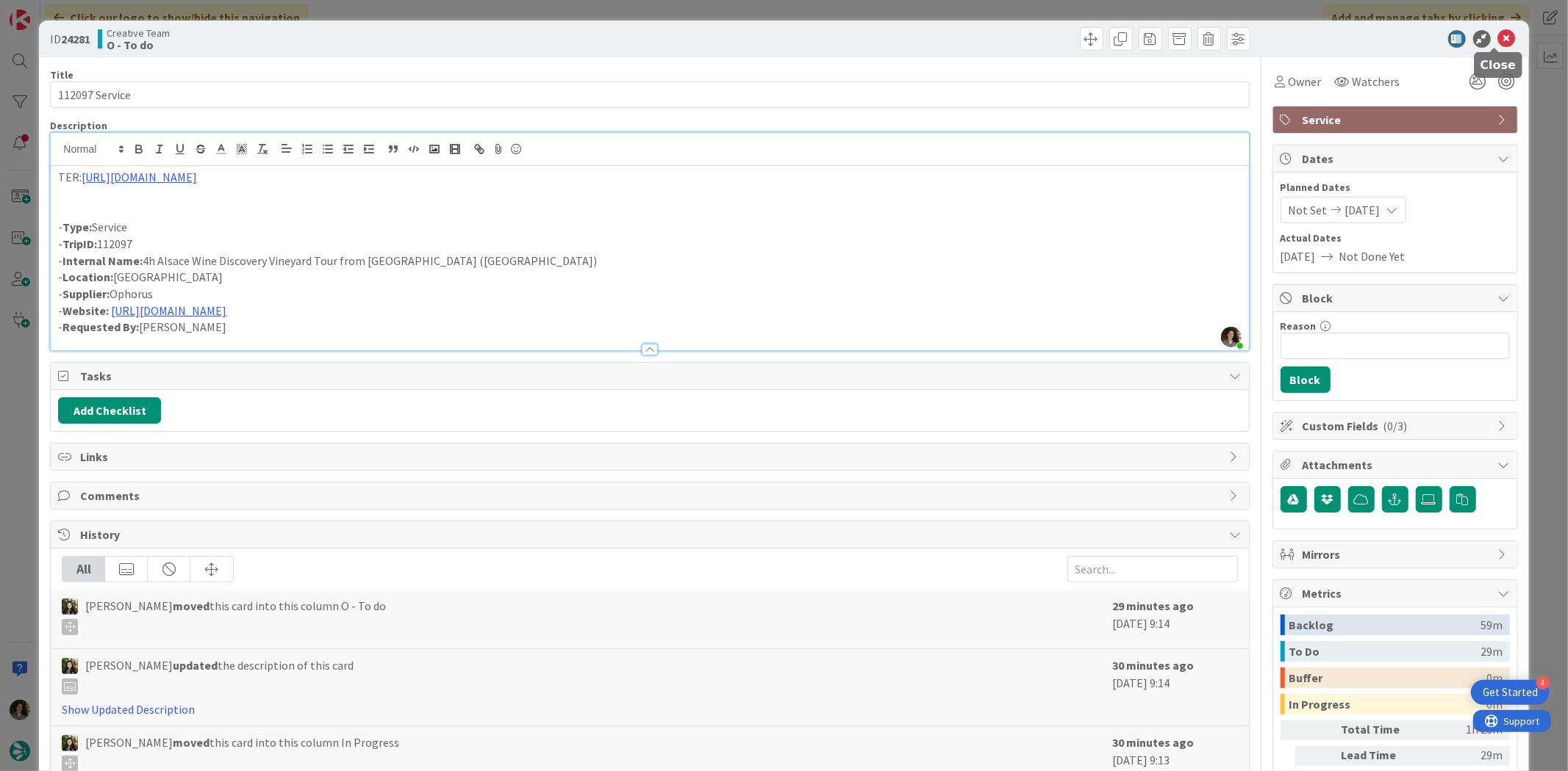
click at [1500, 39] on icon at bounding box center [1507, 39] width 17 height 17
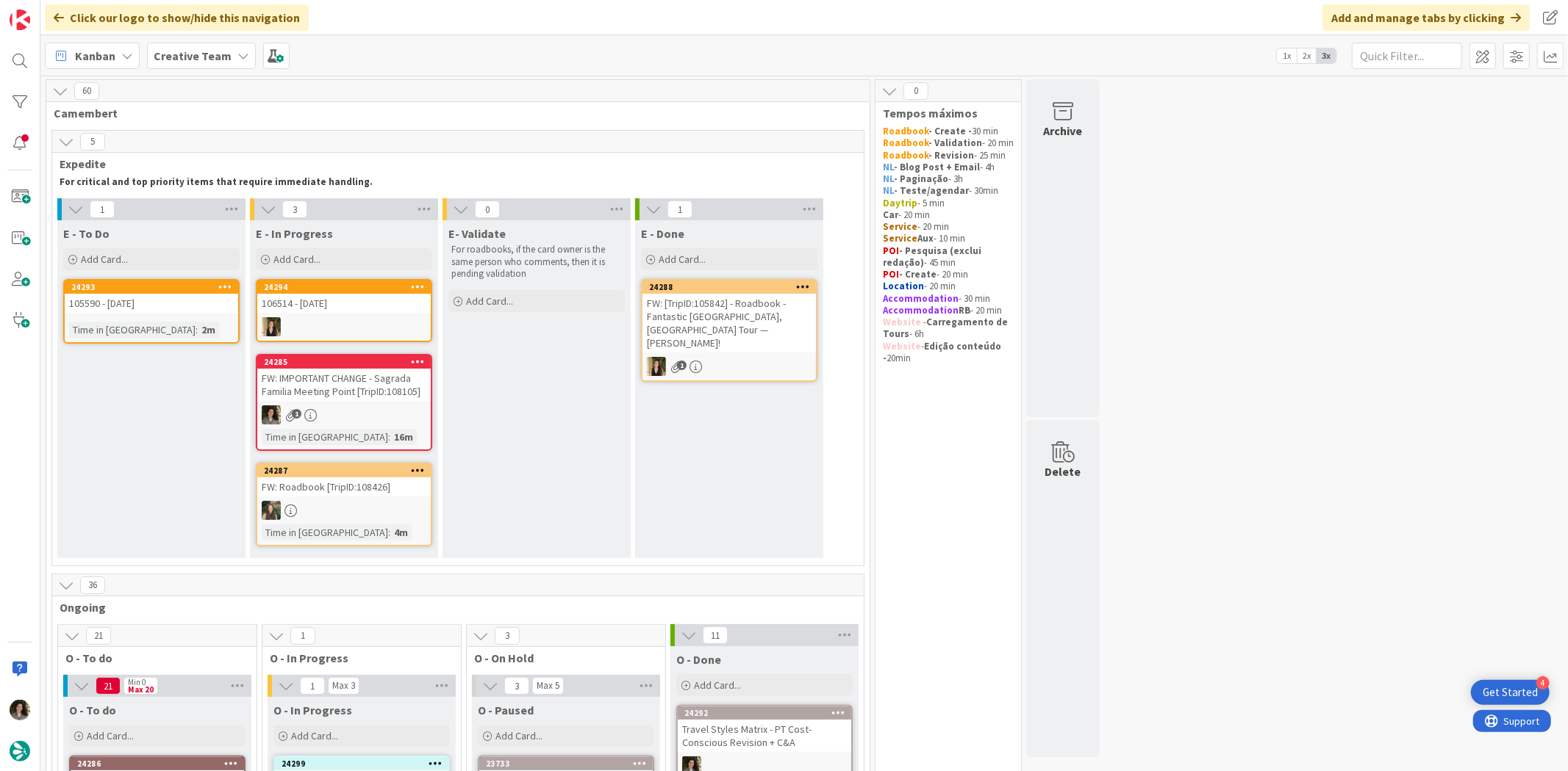
click at [158, 319] on div "24293 105590 - 6 oct Time in Column : 2m" at bounding box center [152, 312] width 177 height 65
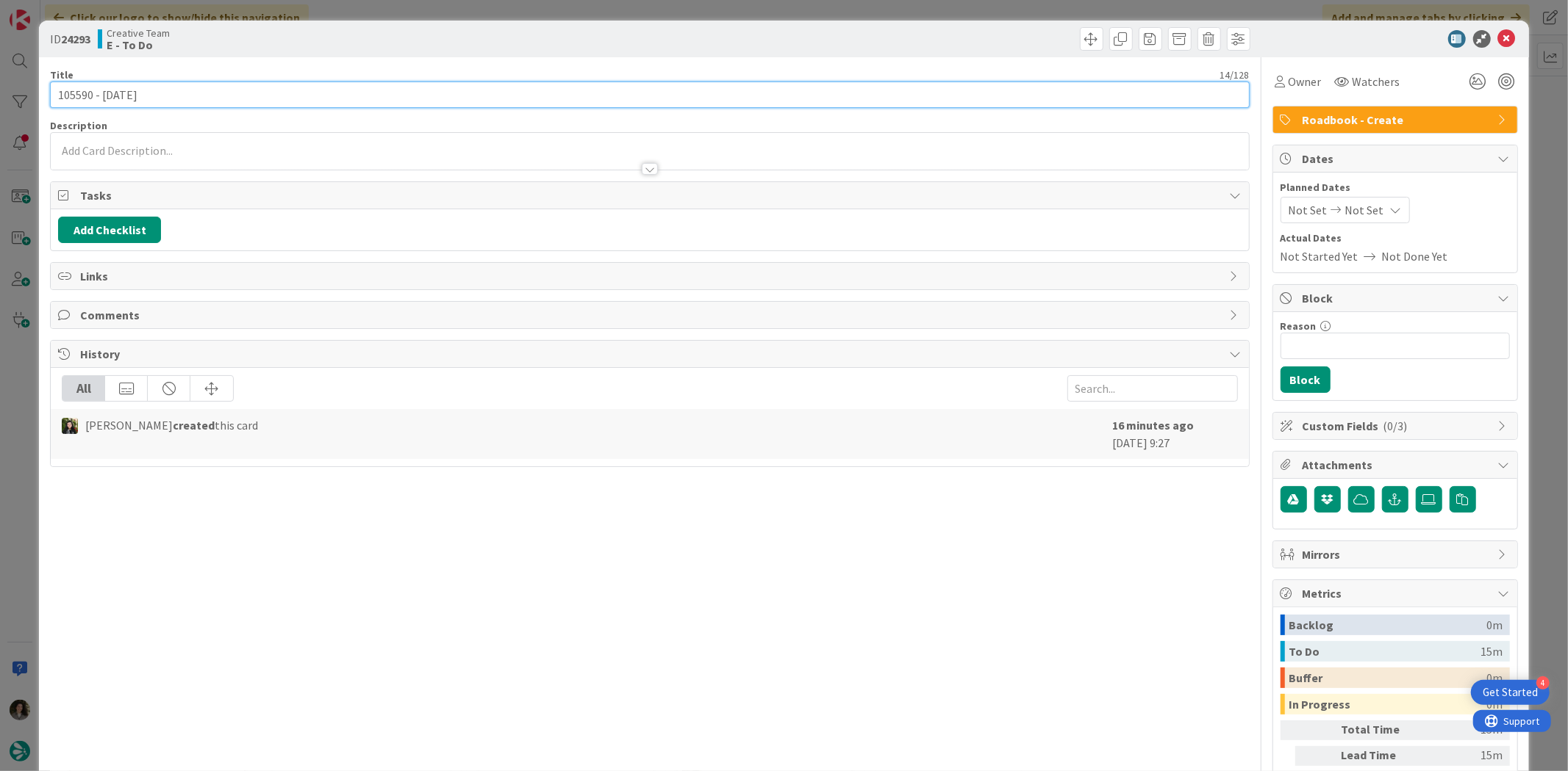
drag, startPoint x: 90, startPoint y: 89, endPoint x: 10, endPoint y: 83, distance: 80.2
click at [10, 83] on div "ID 24293 Creative Team E - To Do Title 14 / 128 105590 - 6 oct Description Owne…" at bounding box center [784, 385] width 1568 height 771
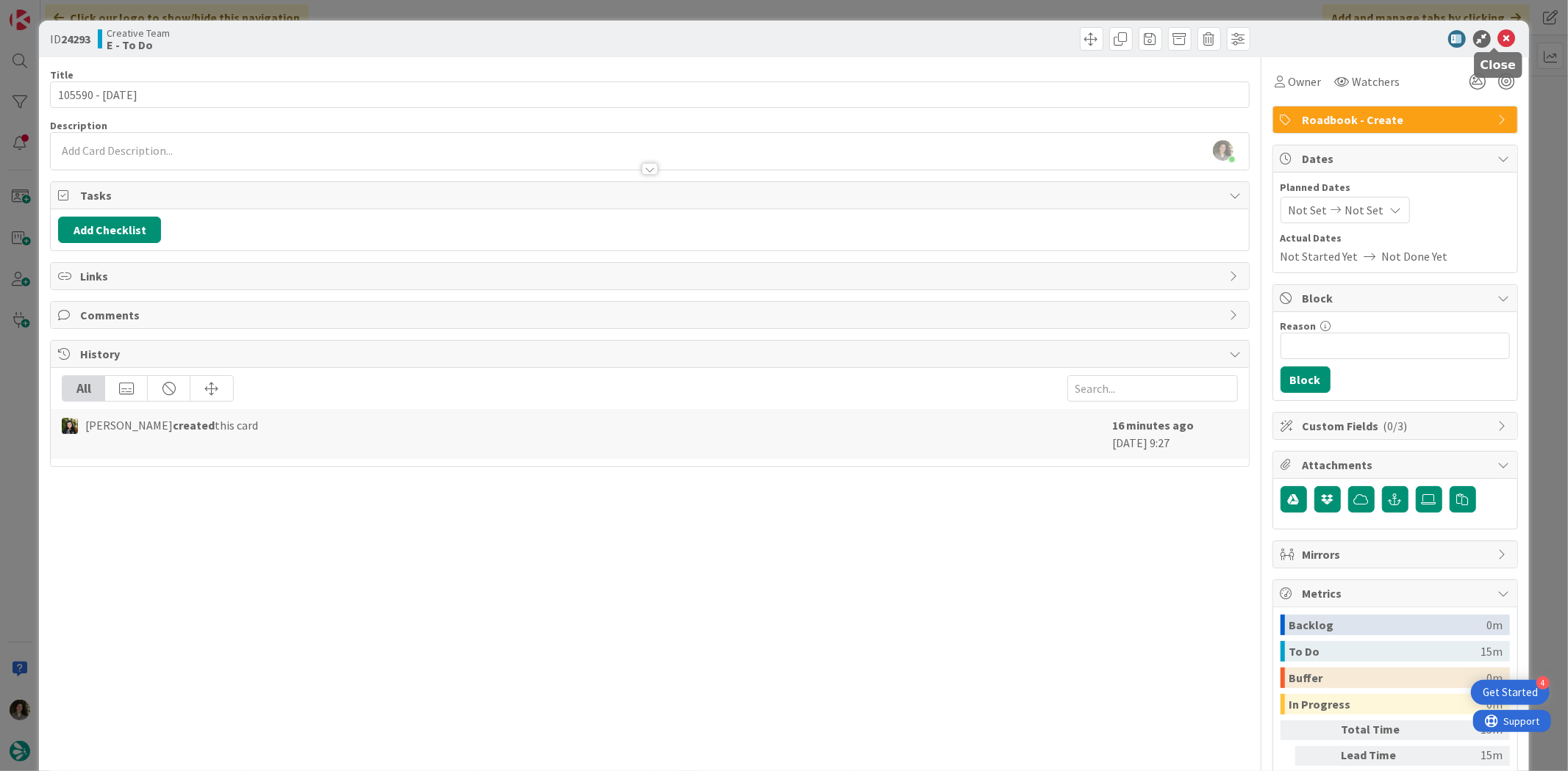
drag, startPoint x: 1488, startPoint y: 40, endPoint x: 1443, endPoint y: 52, distance: 46.6
click at [1498, 40] on icon at bounding box center [1507, 39] width 17 height 17
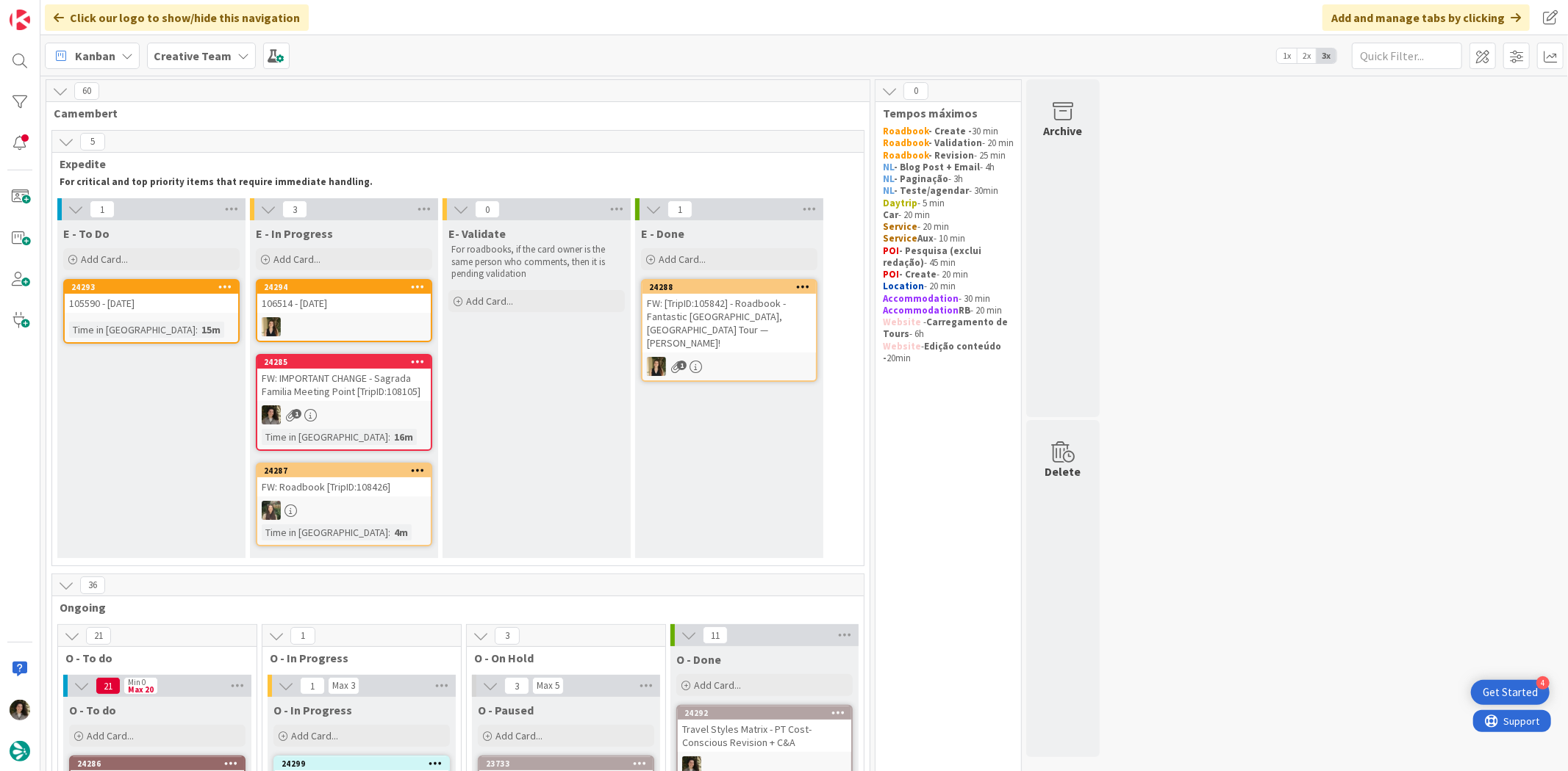
click at [387, 490] on div "FW: Roadbook [TripID:108426]" at bounding box center [344, 487] width 173 height 19
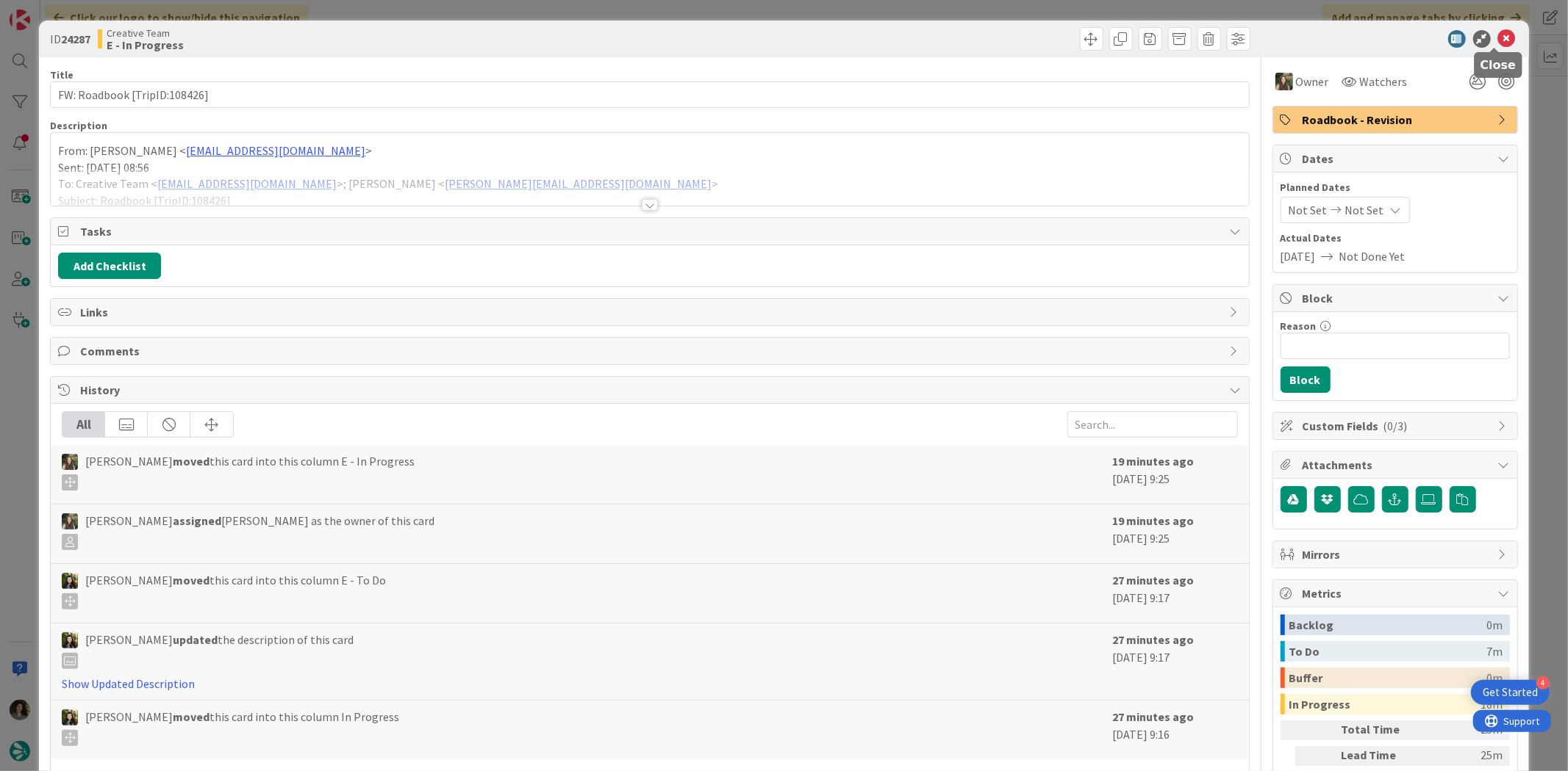
click at [1498, 37] on icon at bounding box center [1507, 39] width 17 height 17
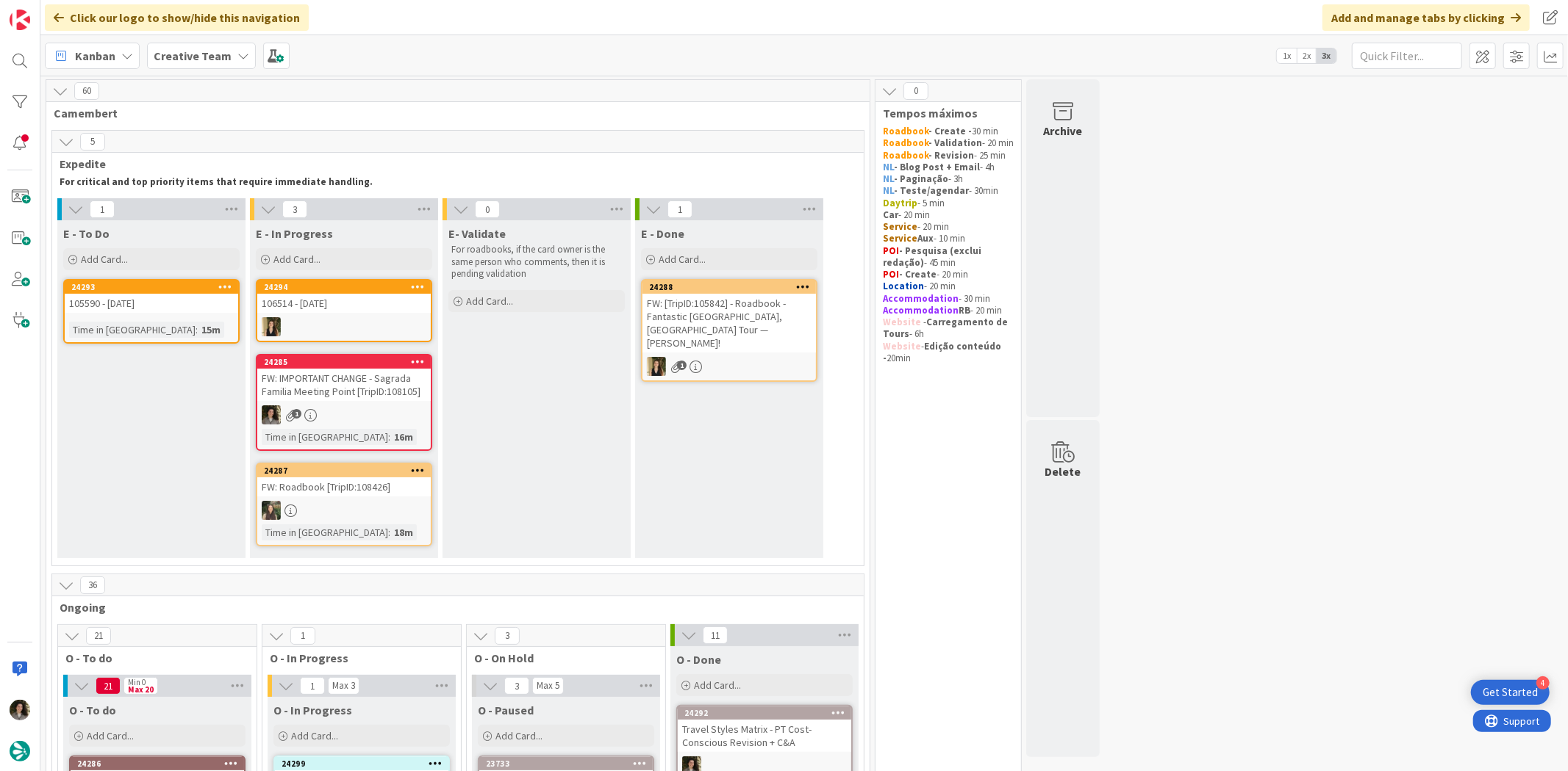
click at [384, 406] on div "1" at bounding box center [344, 415] width 173 height 19
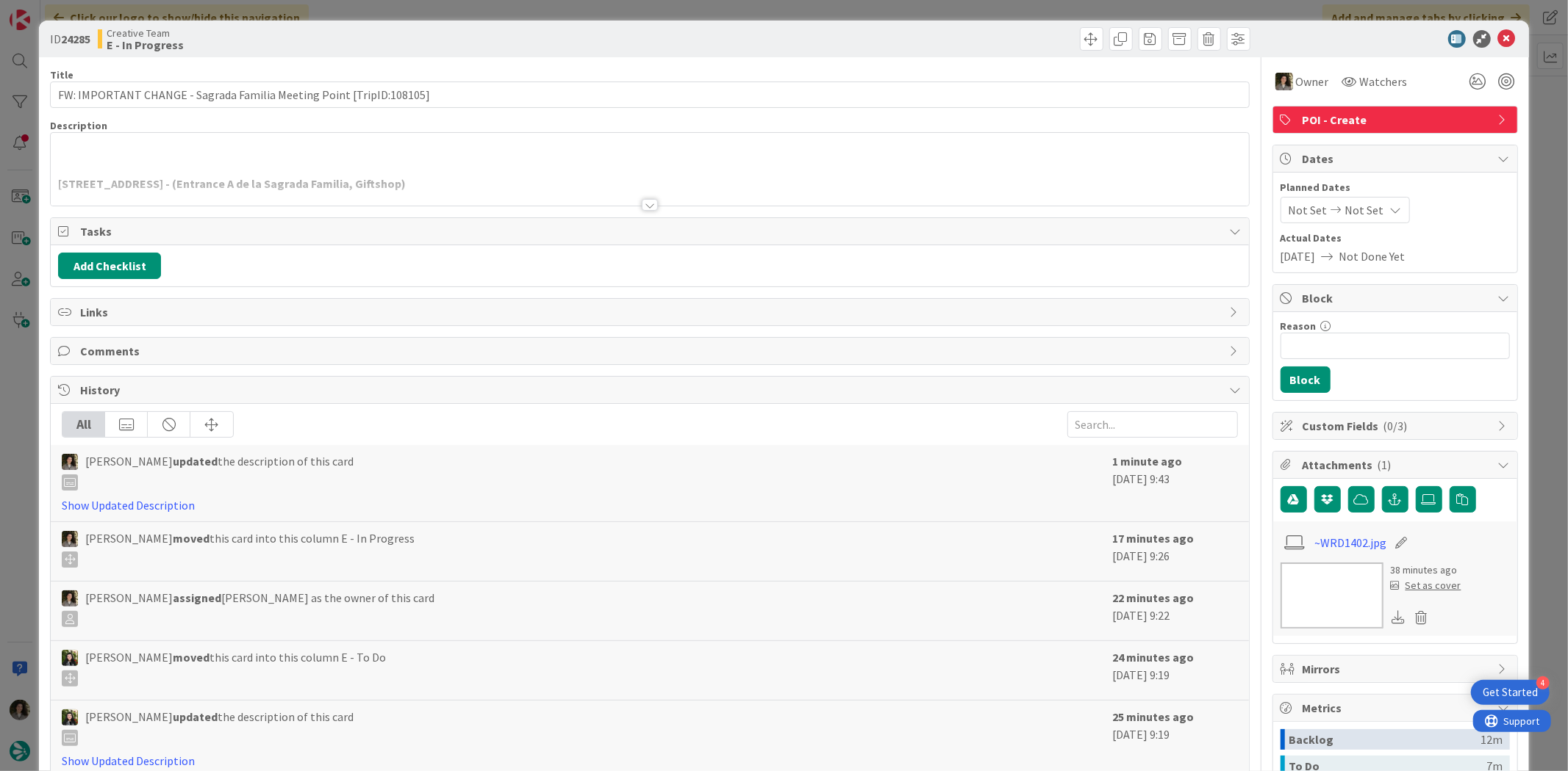
click at [655, 204] on div at bounding box center [649, 186] width 1197 height 37
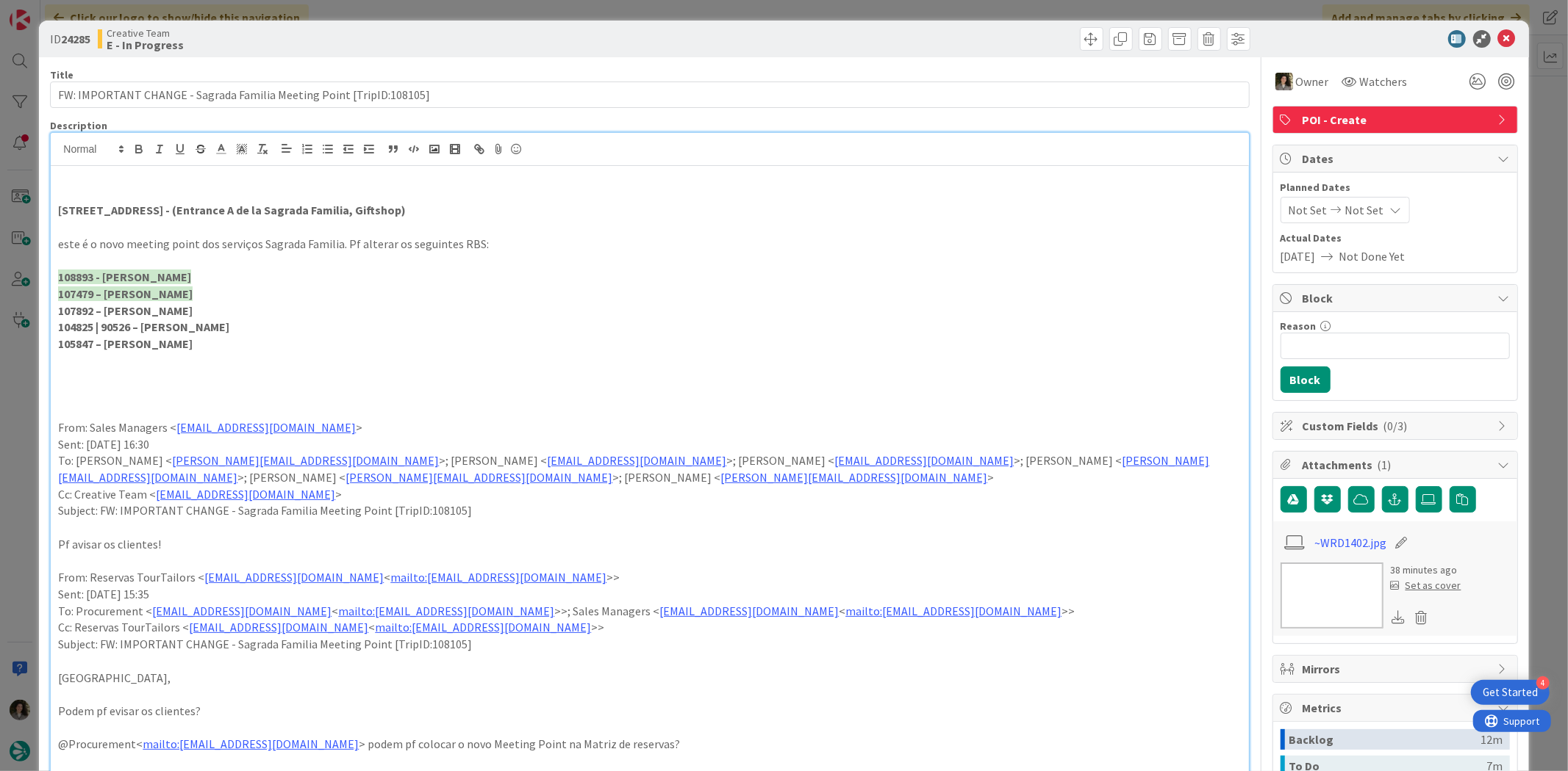
click at [81, 307] on strong "107892 – Filipa Martins" at bounding box center [125, 311] width 134 height 15
drag, startPoint x: 94, startPoint y: 310, endPoint x: 13, endPoint y: 312, distance: 81.0
click at [13, 312] on div "ID 24285 Creative Team E - In Progress Title 68 / 128 FW: IMPORTANT CHANGE - Sa…" at bounding box center [784, 385] width 1568 height 771
copy strong "107892"
drag, startPoint x: 178, startPoint y: 313, endPoint x: -5, endPoint y: 306, distance: 183.1
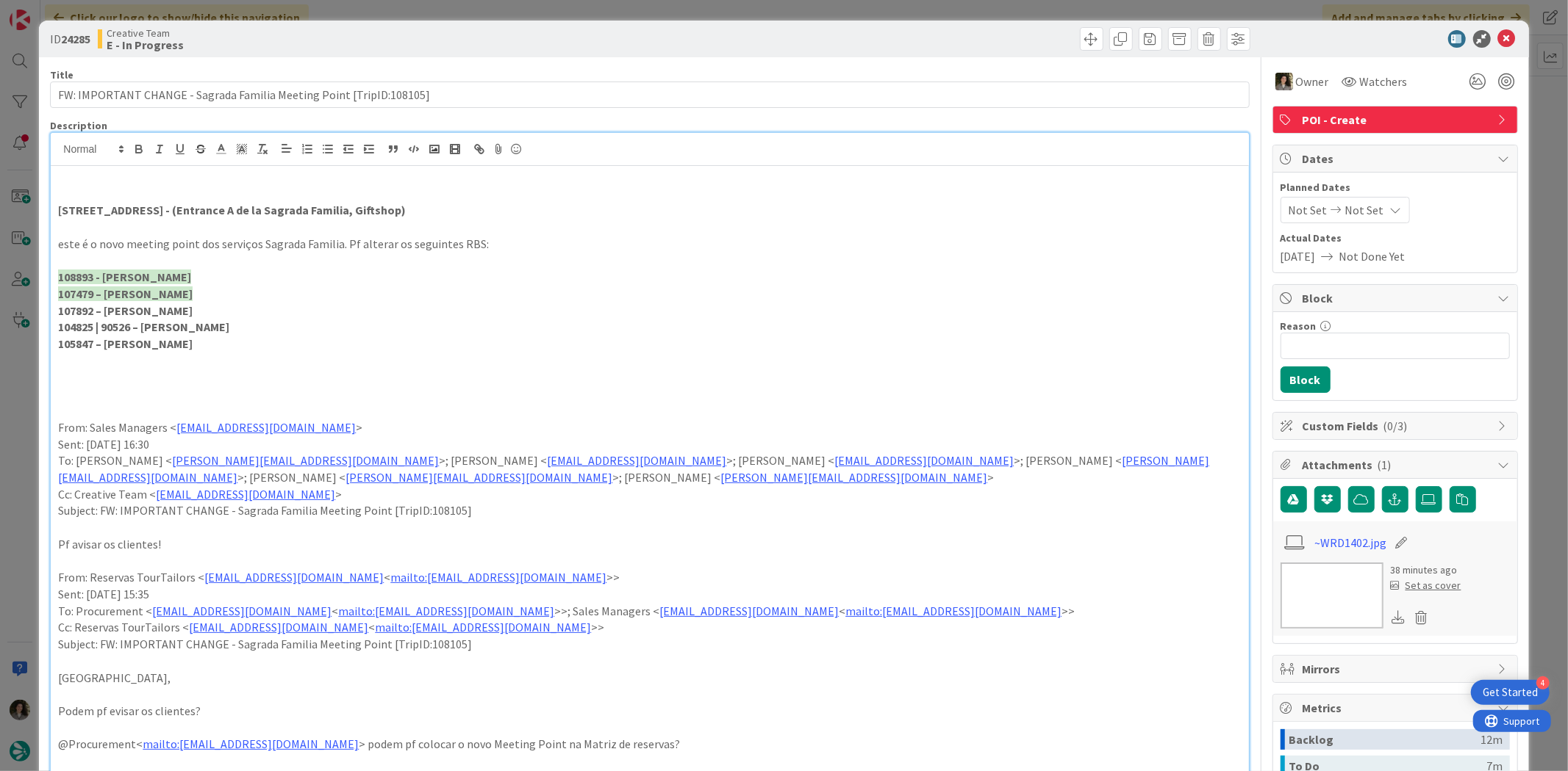
click at [0, 306] on html "4 Get Started Click our logo to show/hide this navigation Add and manage tabs b…" at bounding box center [784, 385] width 1568 height 771
click at [241, 148] on polyline at bounding box center [242, 149] width 5 height 6
click at [308, 184] on span at bounding box center [302, 183] width 12 height 12
drag, startPoint x: 109, startPoint y: 328, endPoint x: 126, endPoint y: 326, distance: 17.1
click at [110, 328] on strong "104825 | 90526 – Catarina Dâmaso" at bounding box center [144, 326] width 171 height 15
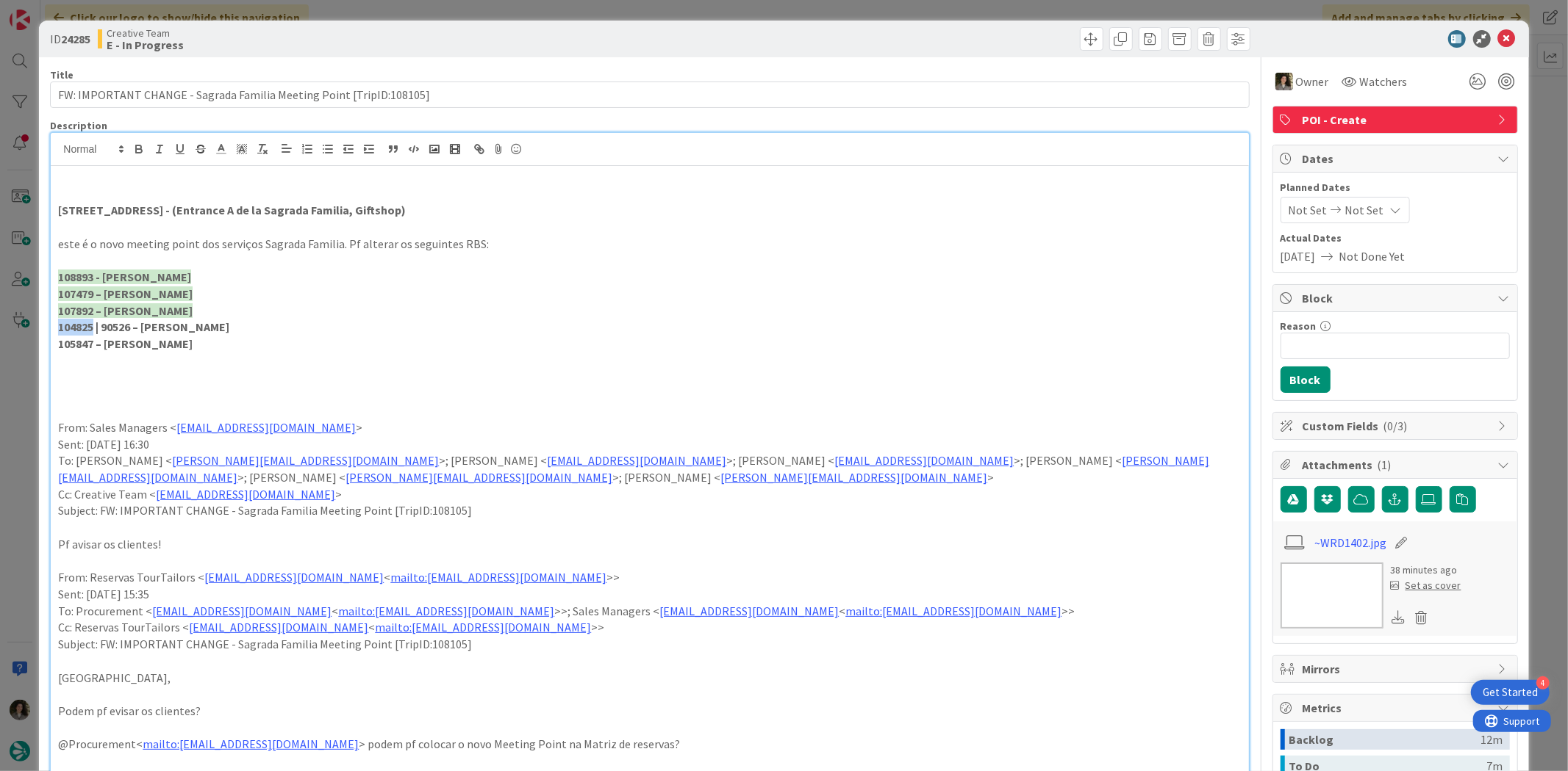
drag, startPoint x: 95, startPoint y: 326, endPoint x: 55, endPoint y: 329, distance: 40.1
copy strong "104825"
click at [166, 298] on strong "107479 – Catarina Martins" at bounding box center [125, 293] width 134 height 15
drag, startPoint x: 93, startPoint y: 328, endPoint x: 30, endPoint y: 333, distance: 63.2
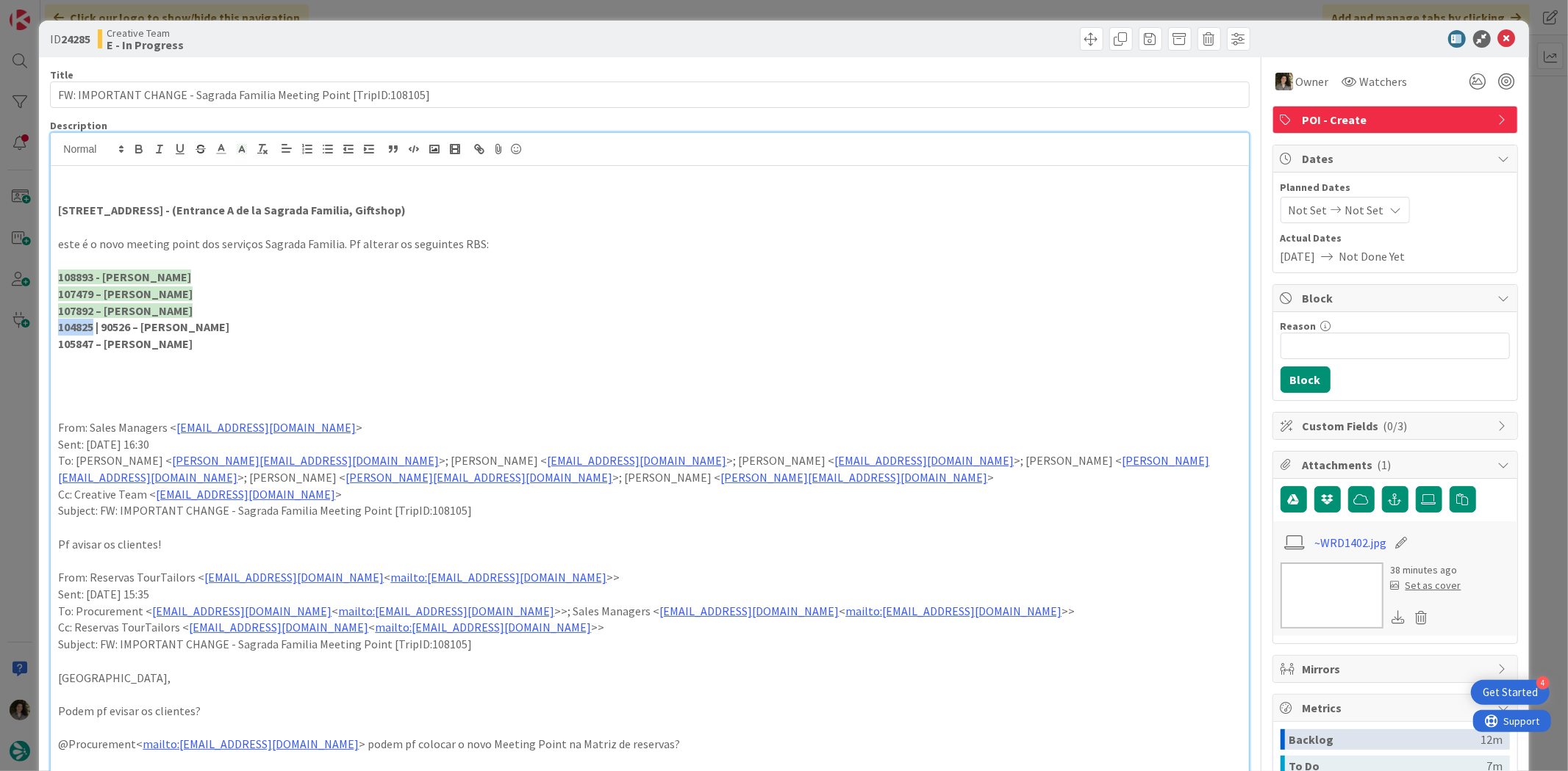
click at [30, 333] on div "ID 24285 Creative Team E - In Progress Title 68 / 128 FW: IMPORTANT CHANGE - Sa…" at bounding box center [784, 385] width 1568 height 771
copy strong "104825"
click at [61, 329] on strong "104825 | 90526 – Catarina Dâmaso" at bounding box center [144, 326] width 171 height 15
drag, startPoint x: 93, startPoint y: 326, endPoint x: 55, endPoint y: 331, distance: 38.3
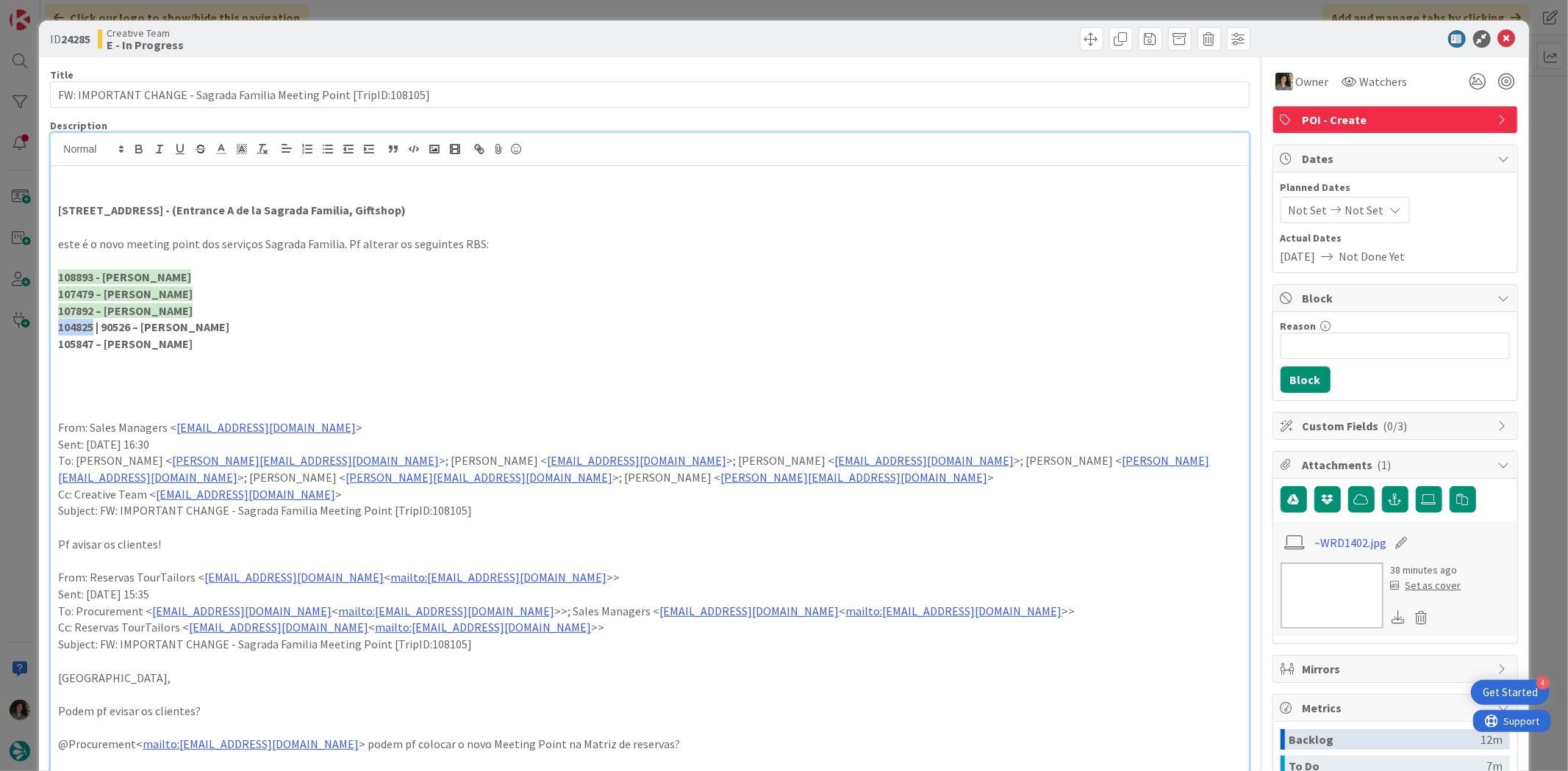
copy strong "104825"
drag, startPoint x: 134, startPoint y: 324, endPoint x: 100, endPoint y: 329, distance: 34.4
click at [100, 329] on strong "104825 | 90526 – Catarina Dâmaso" at bounding box center [144, 326] width 171 height 15
copy strong "90526"
click at [223, 313] on p "107892 – Filipa Martins" at bounding box center [649, 312] width 1183 height 17
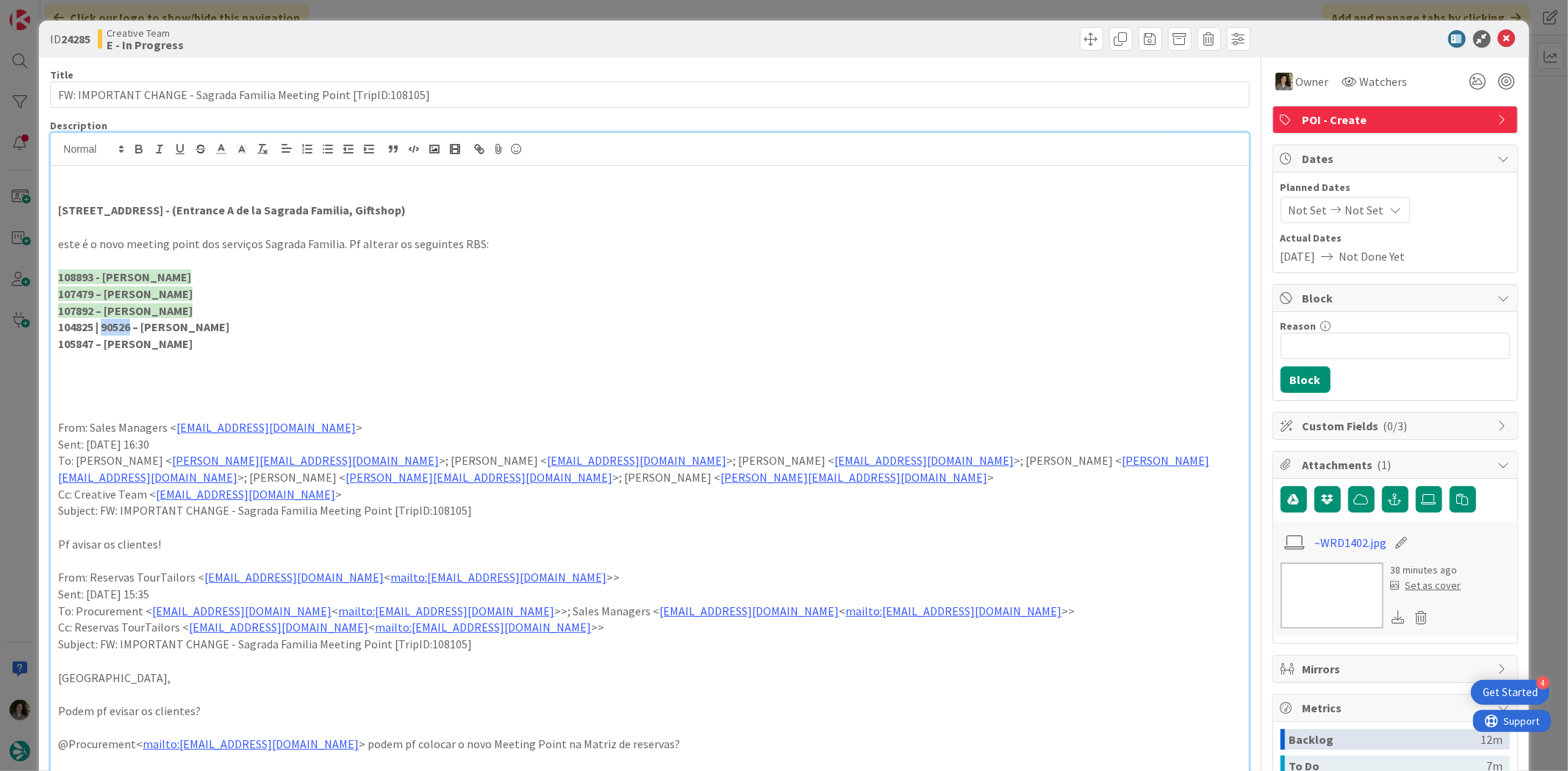
drag, startPoint x: 133, startPoint y: 325, endPoint x: 105, endPoint y: 331, distance: 28.6
click at [105, 331] on strong "104825 | 90526 – Catarina Dâmaso" at bounding box center [144, 326] width 171 height 15
copy strong "90526"
click at [105, 324] on strong "104825 | 90526 – Catarina Dâmaso" at bounding box center [144, 326] width 171 height 15
drag, startPoint x: 242, startPoint y: 328, endPoint x: 42, endPoint y: 328, distance: 200.0
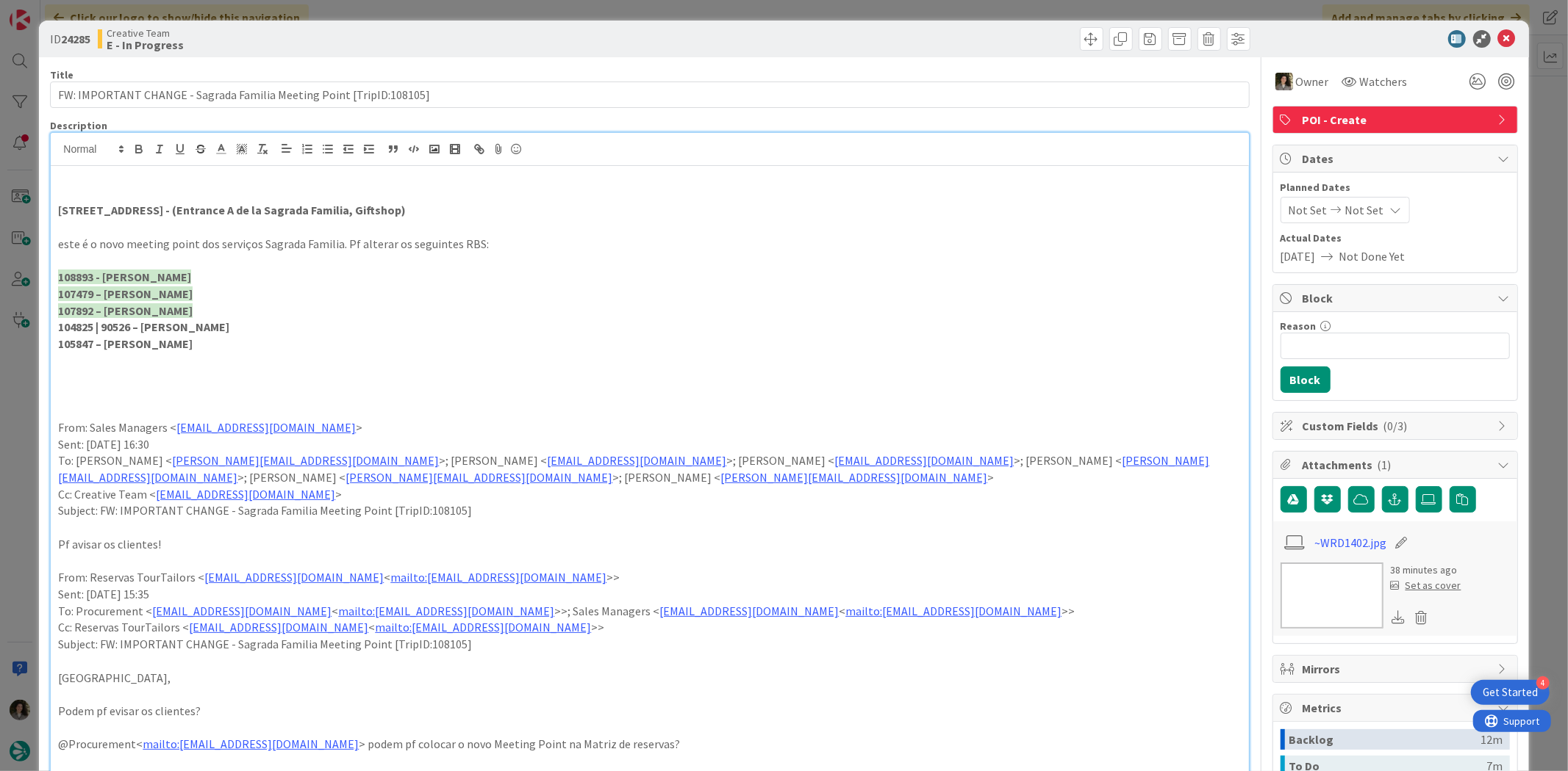
click at [238, 143] on icon at bounding box center [242, 149] width 13 height 13
click at [308, 185] on span at bounding box center [302, 183] width 12 height 12
click at [247, 350] on p "105847 – Cristina Chagas" at bounding box center [649, 344] width 1183 height 17
drag, startPoint x: 94, startPoint y: 348, endPoint x: 46, endPoint y: 348, distance: 48.0
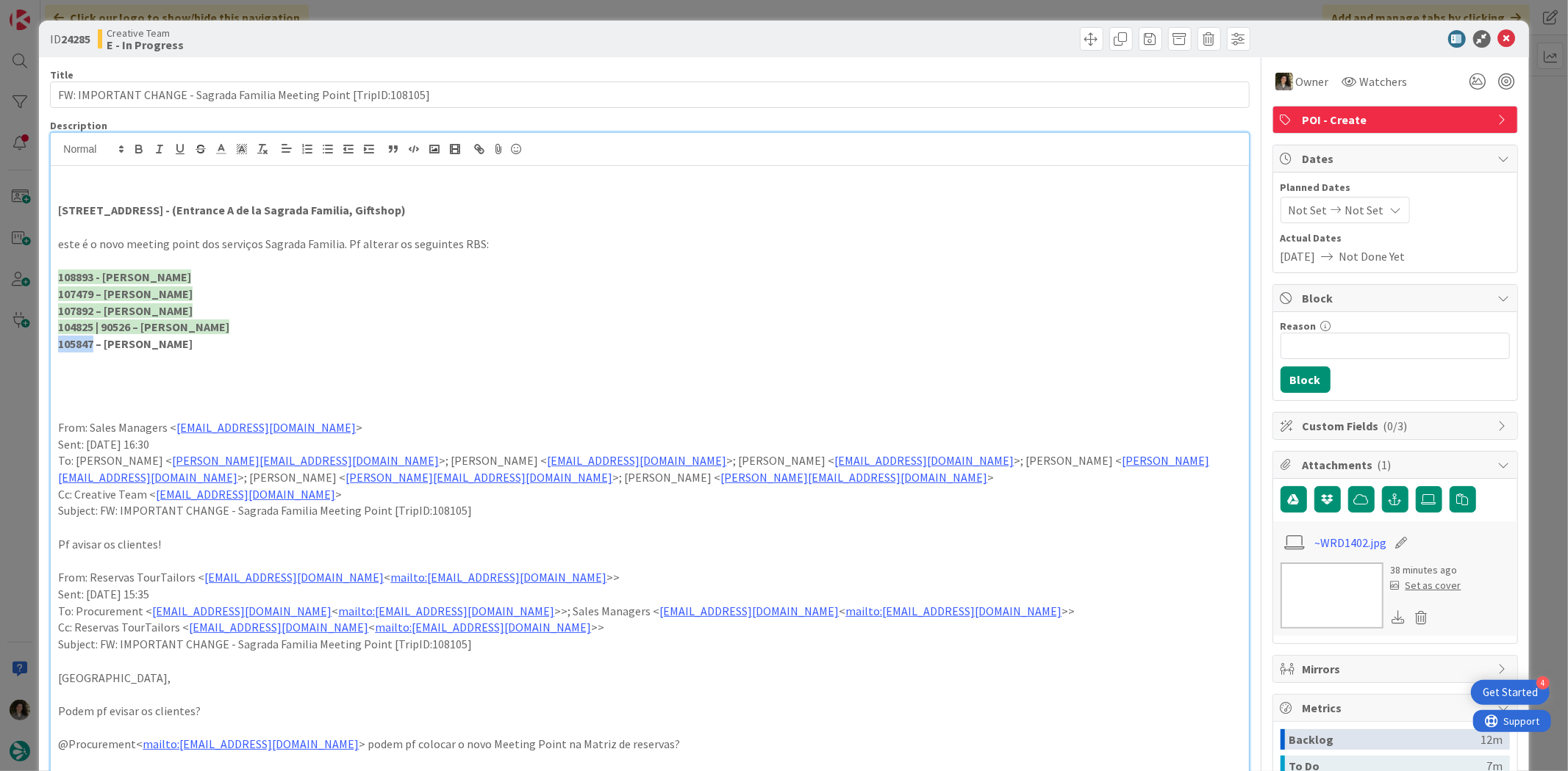
copy strong "105847"
click at [1498, 32] on icon at bounding box center [1507, 39] width 17 height 17
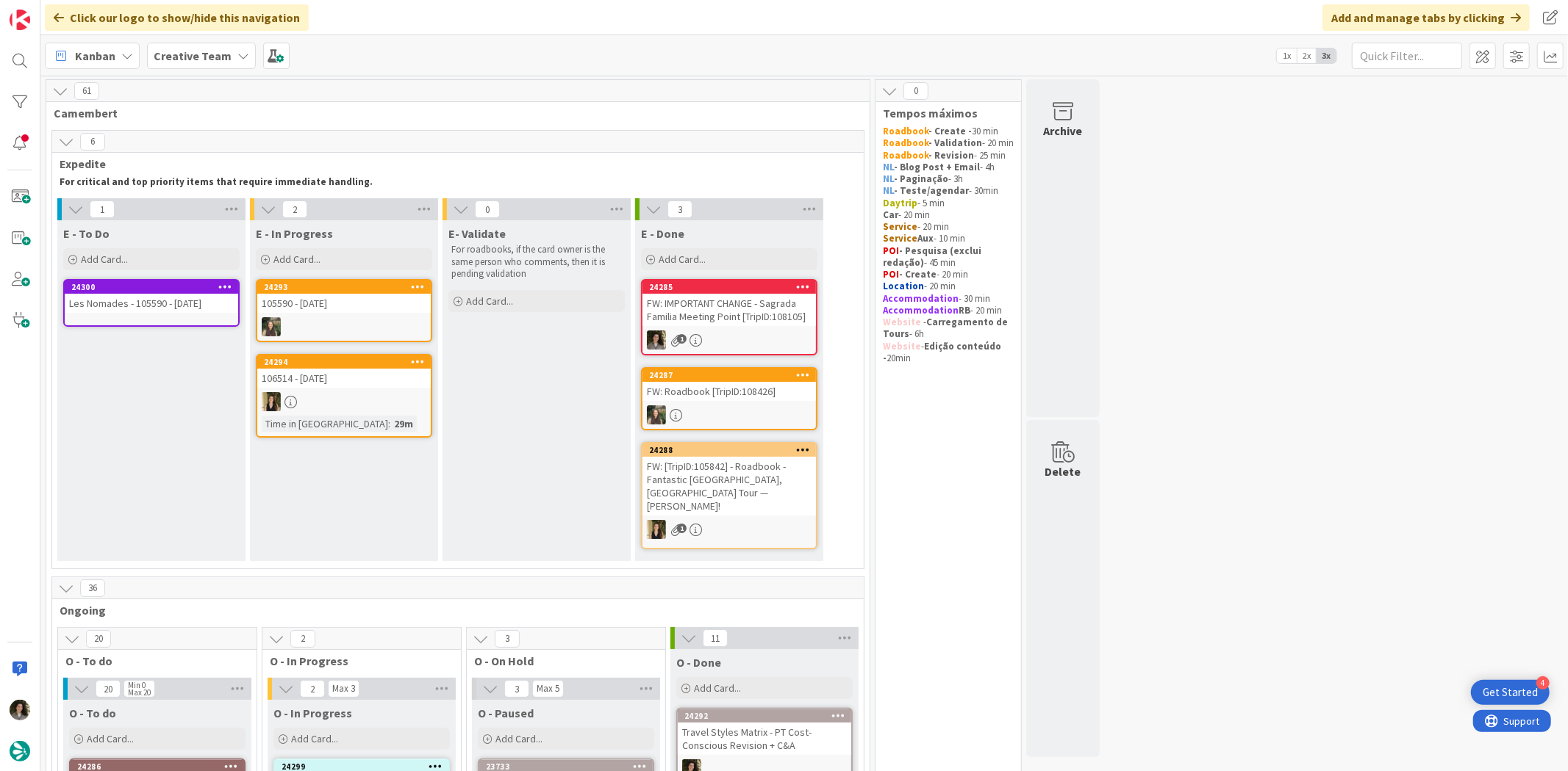
click at [770, 305] on div "FW: IMPORTANT CHANGE - Sagrada Familia Meeting Point [TripID:108105]" at bounding box center [729, 310] width 173 height 32
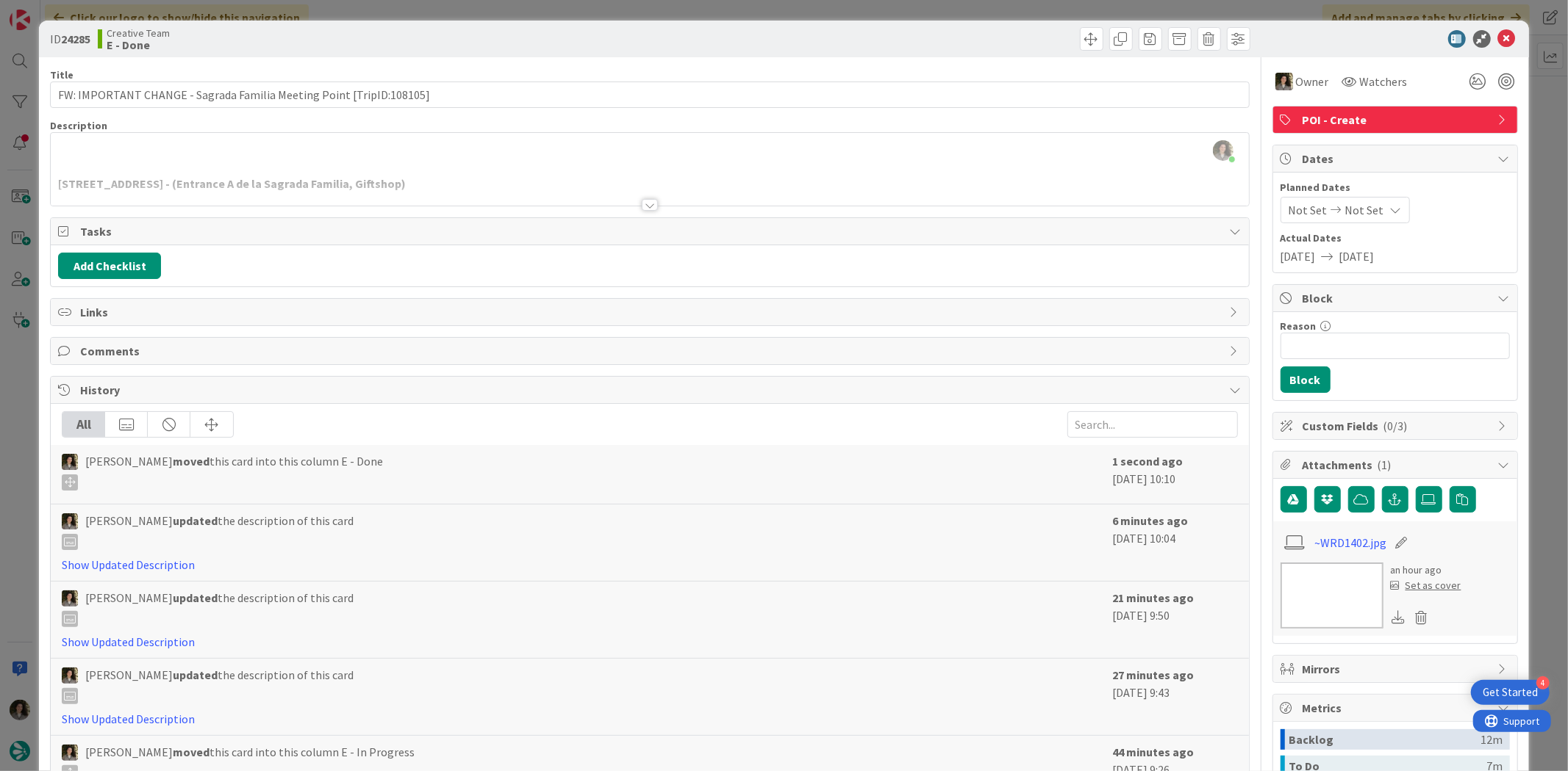
click at [1355, 121] on span "POI - Create" at bounding box center [1396, 119] width 188 height 17
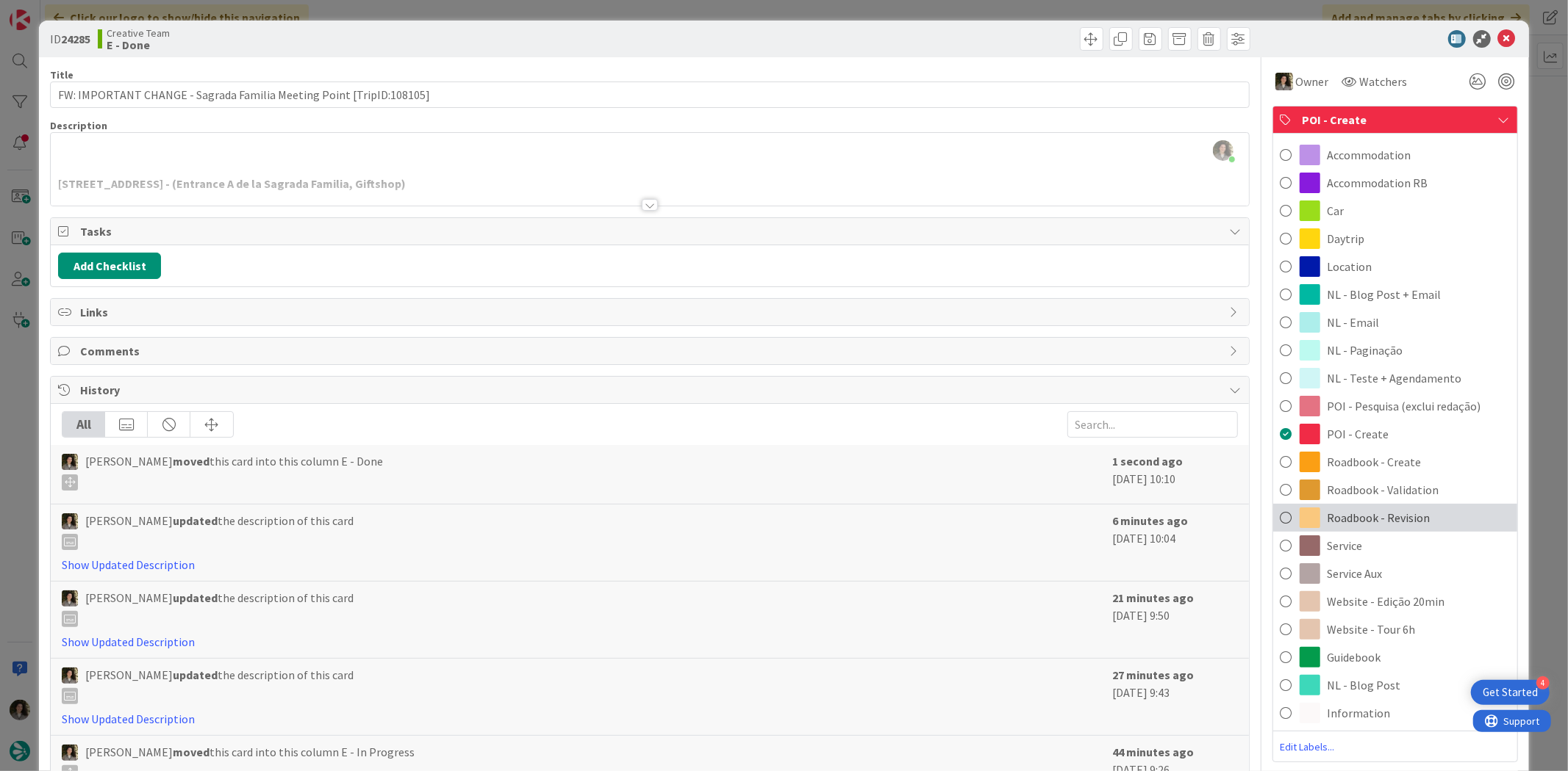
click at [1391, 513] on span "Roadbook - Revision" at bounding box center [1378, 517] width 103 height 17
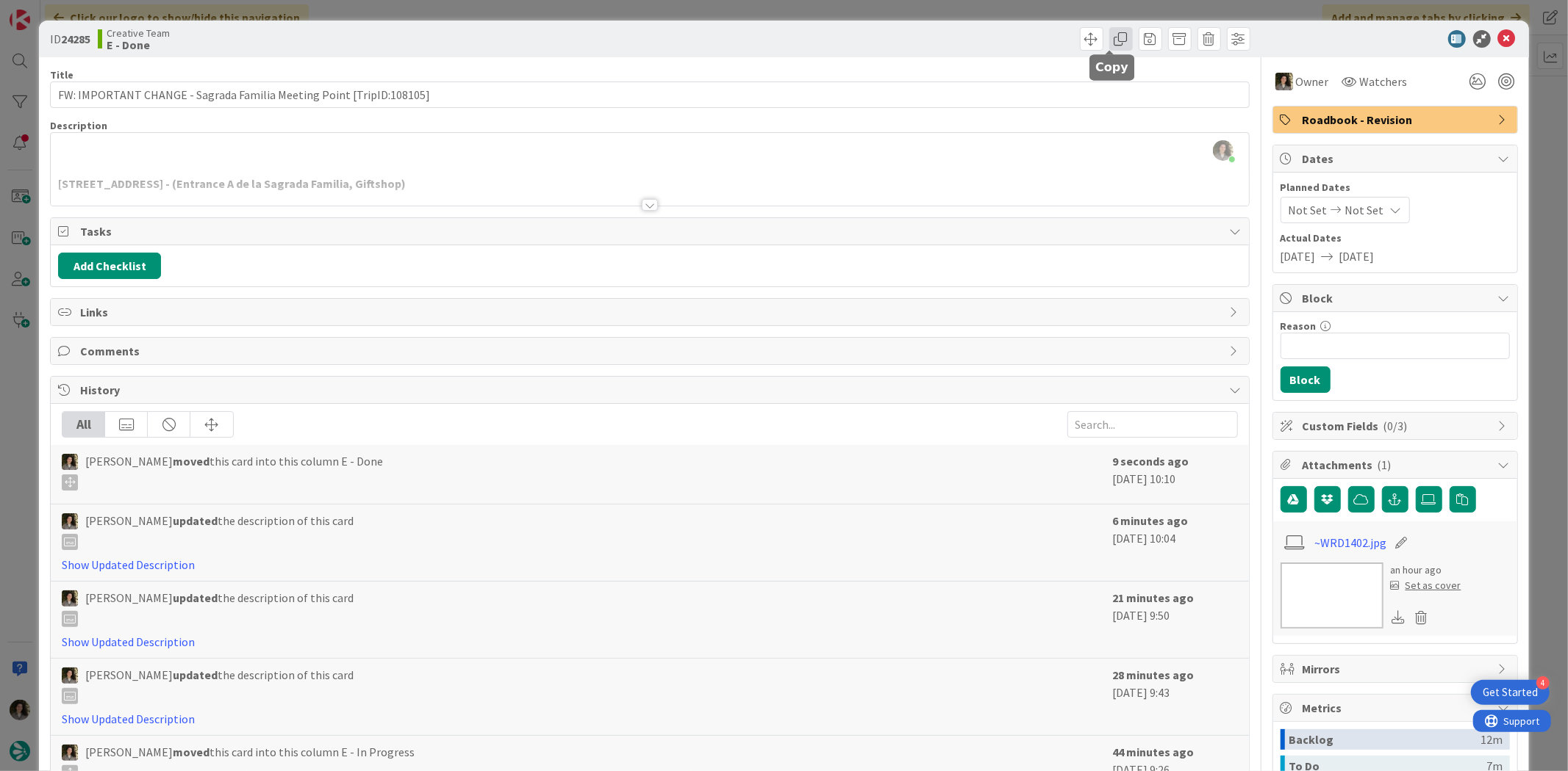
click at [1110, 45] on span at bounding box center [1120, 38] width 23 height 23
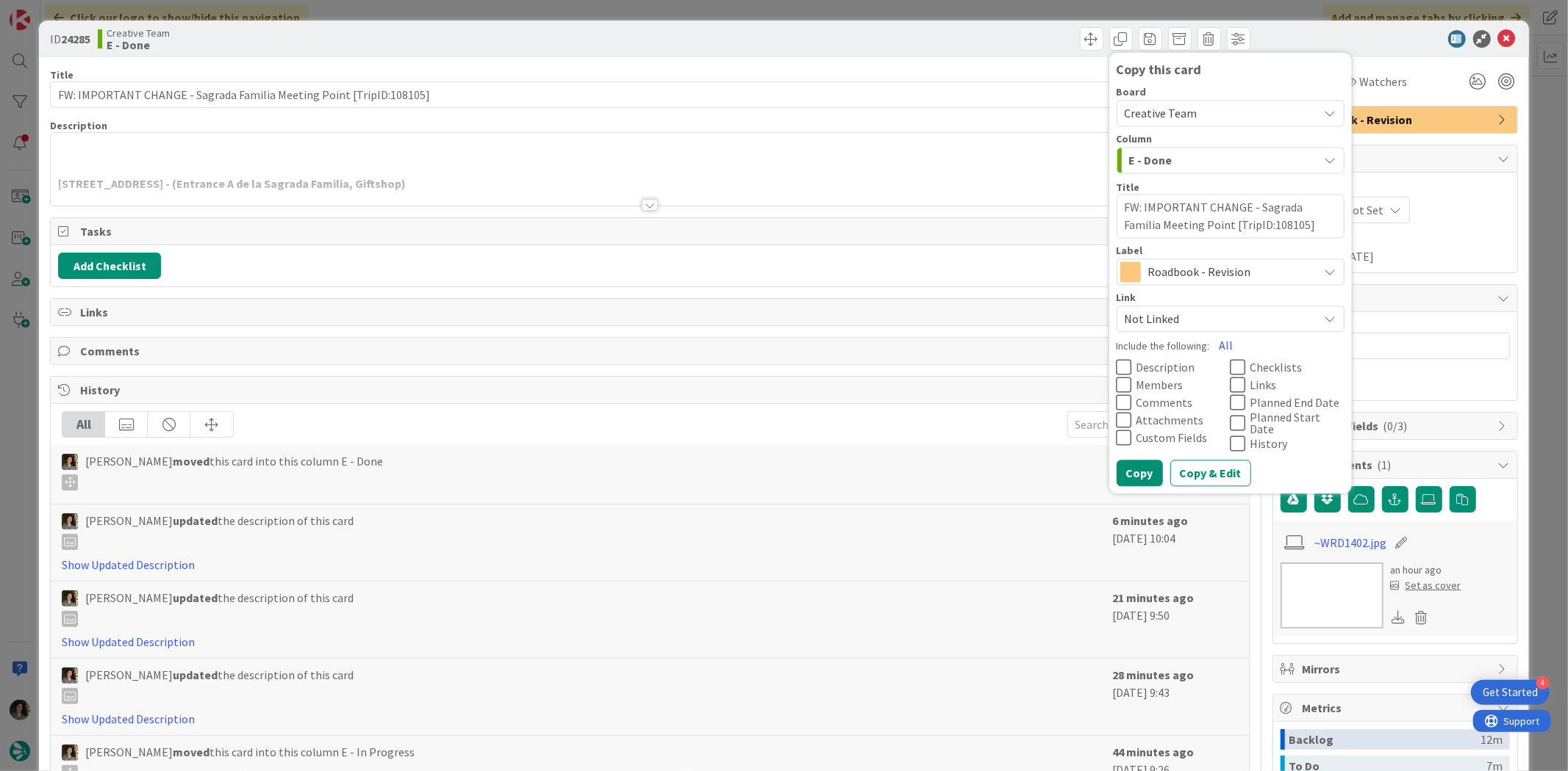
click at [1177, 269] on span "Roadbook - Revision" at bounding box center [1229, 273] width 163 height 21
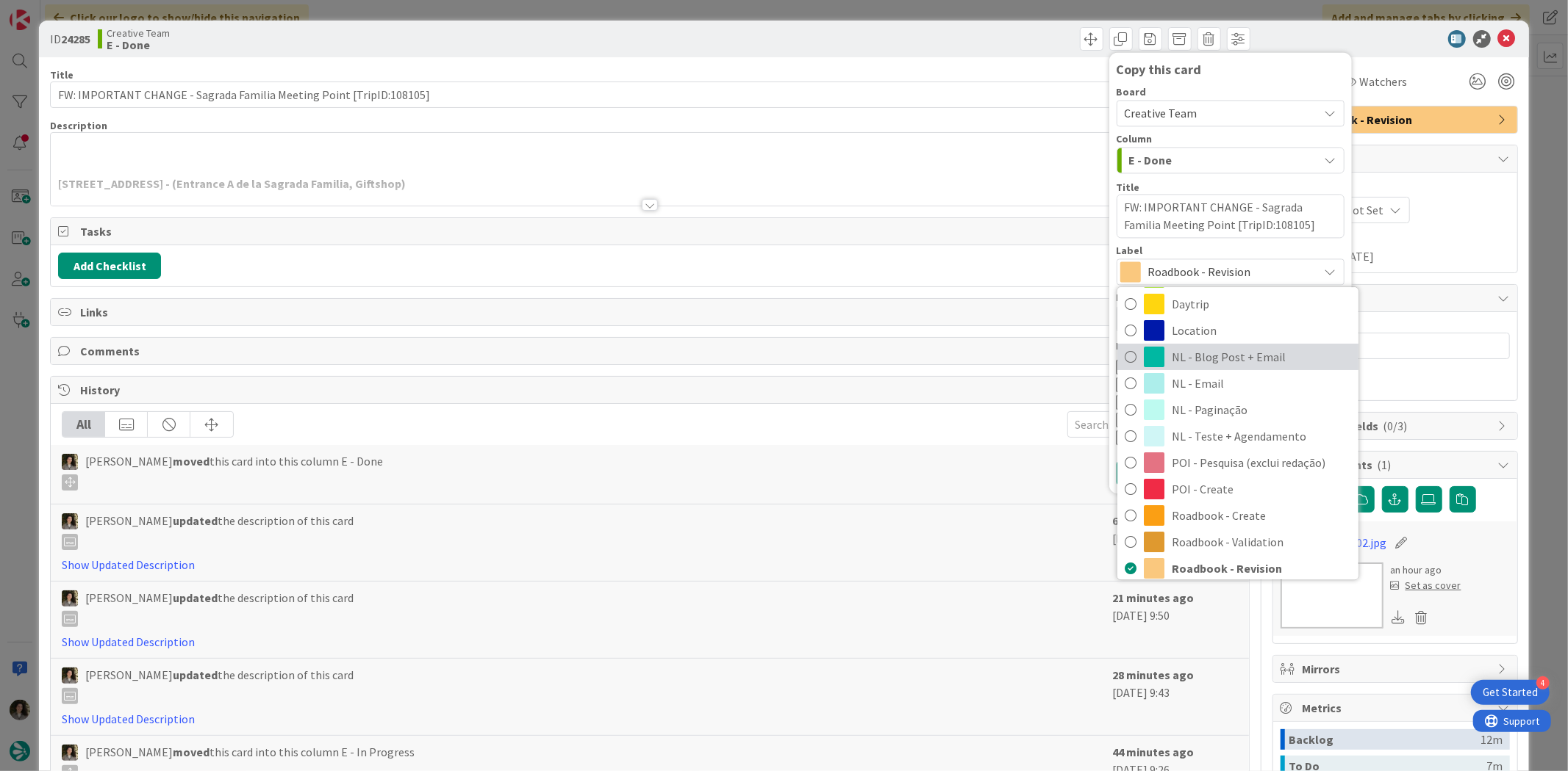
scroll to position [245, 0]
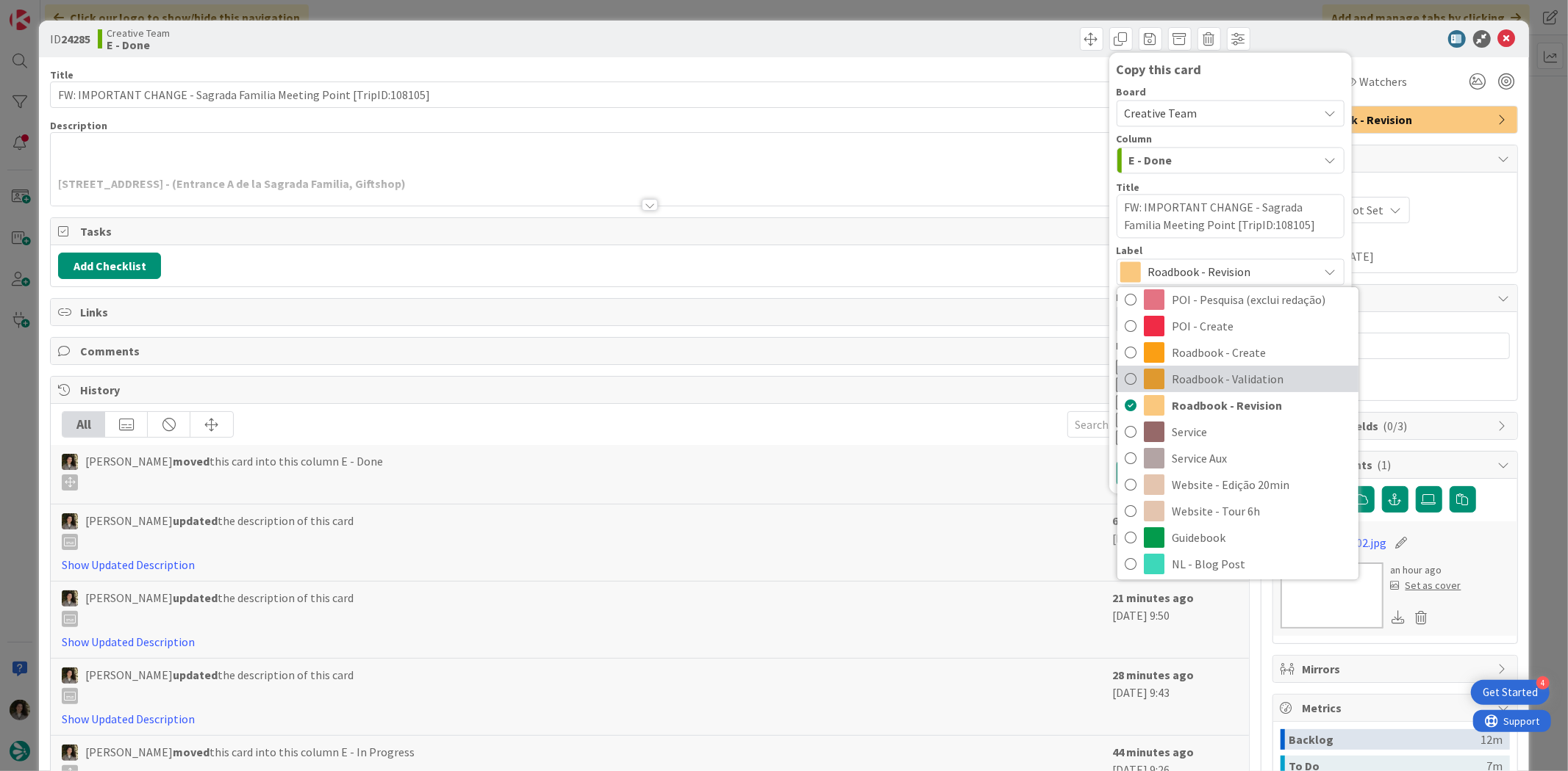
click at [1255, 376] on span "Roadbook - Validation" at bounding box center [1261, 378] width 179 height 22
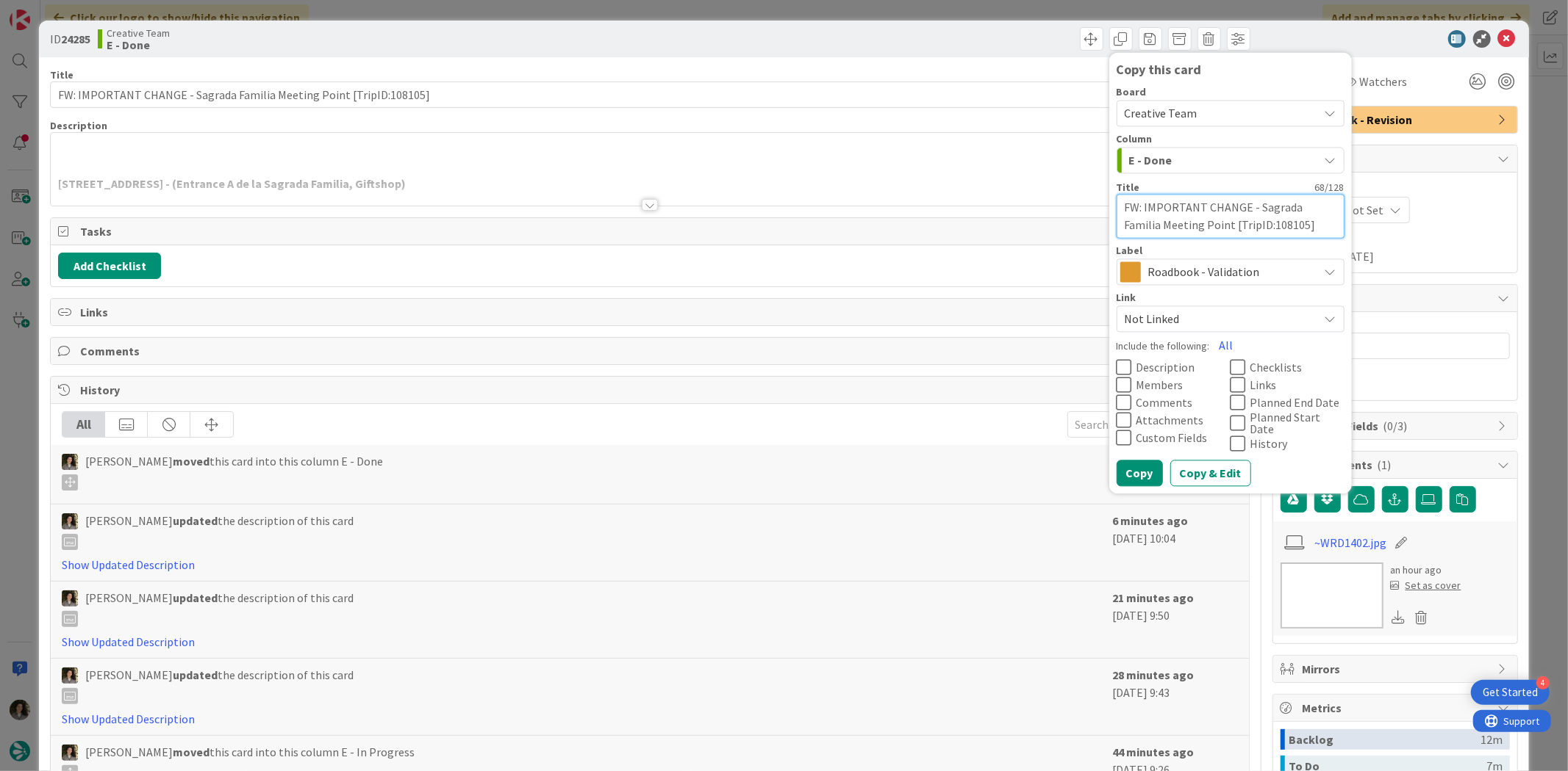
click at [1291, 223] on textarea "FW: IMPORTANT CHANGE - Sagrada Familia Meeting Point [TripID:108105]" at bounding box center [1229, 215] width 228 height 44
type textarea "x"
type textarea "FW: IMPORTANT CHANGE - Sagrada Familia Meeting Point [TripID:108105]"
type textarea "x"
type textarea "FW: IMPORTANT CHANGE - Sagrada Familia Meeting Point [TripID:108105] -"
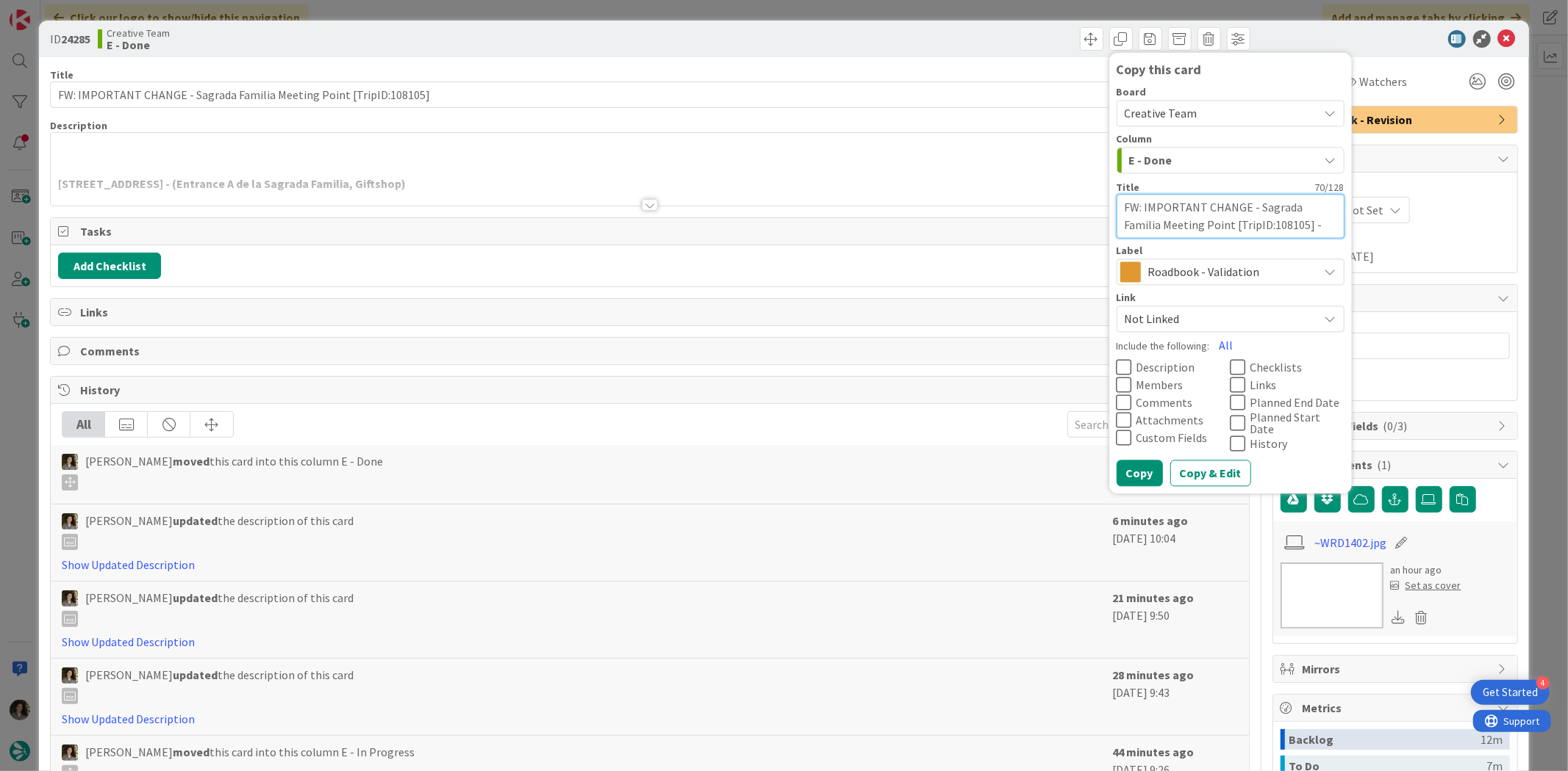
type textarea "x"
type textarea "FW: IMPORTANT CHANGE - Sagrada Familia Meeting Point [TripID:108105] - C"
type textarea "x"
type textarea "FW: IMPORTANT CHANGE - Sagrada Familia Meeting Point [TripID:108105] - CO"
type textarea "x"
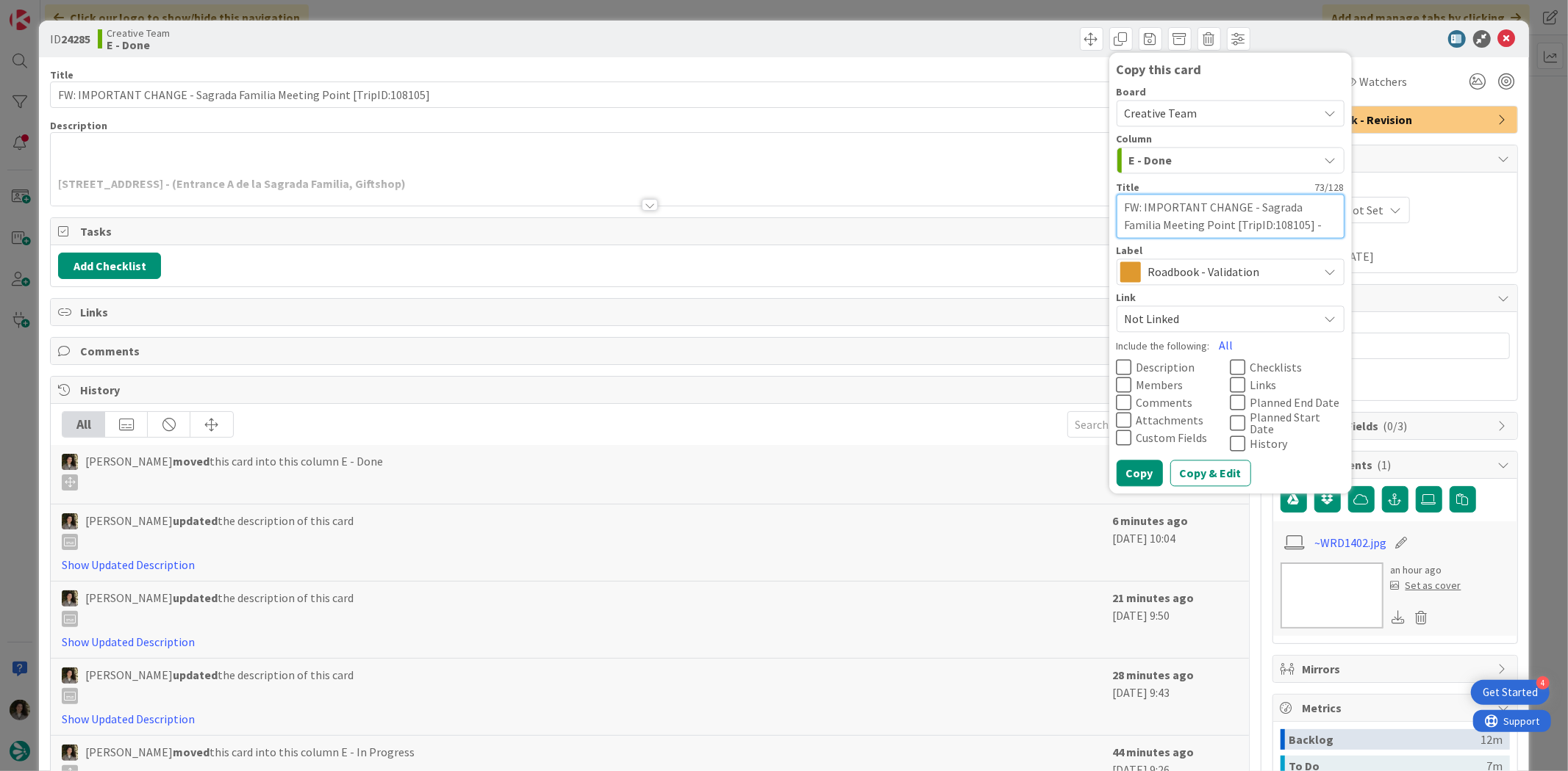
type textarea "FW: IMPORTANT CHANGE - Sagrada Familia Meeting Point [TripID:108105] - CON"
type textarea "x"
type textarea "FW: IMPORTANT CHANGE - Sagrada Familia Meeting Point [TripID:108105] - CONT"
type textarea "x"
type textarea "FW: IMPORTANT CHANGE - Sagrada Familia Meeting Point [TripID:108105] - CONTI"
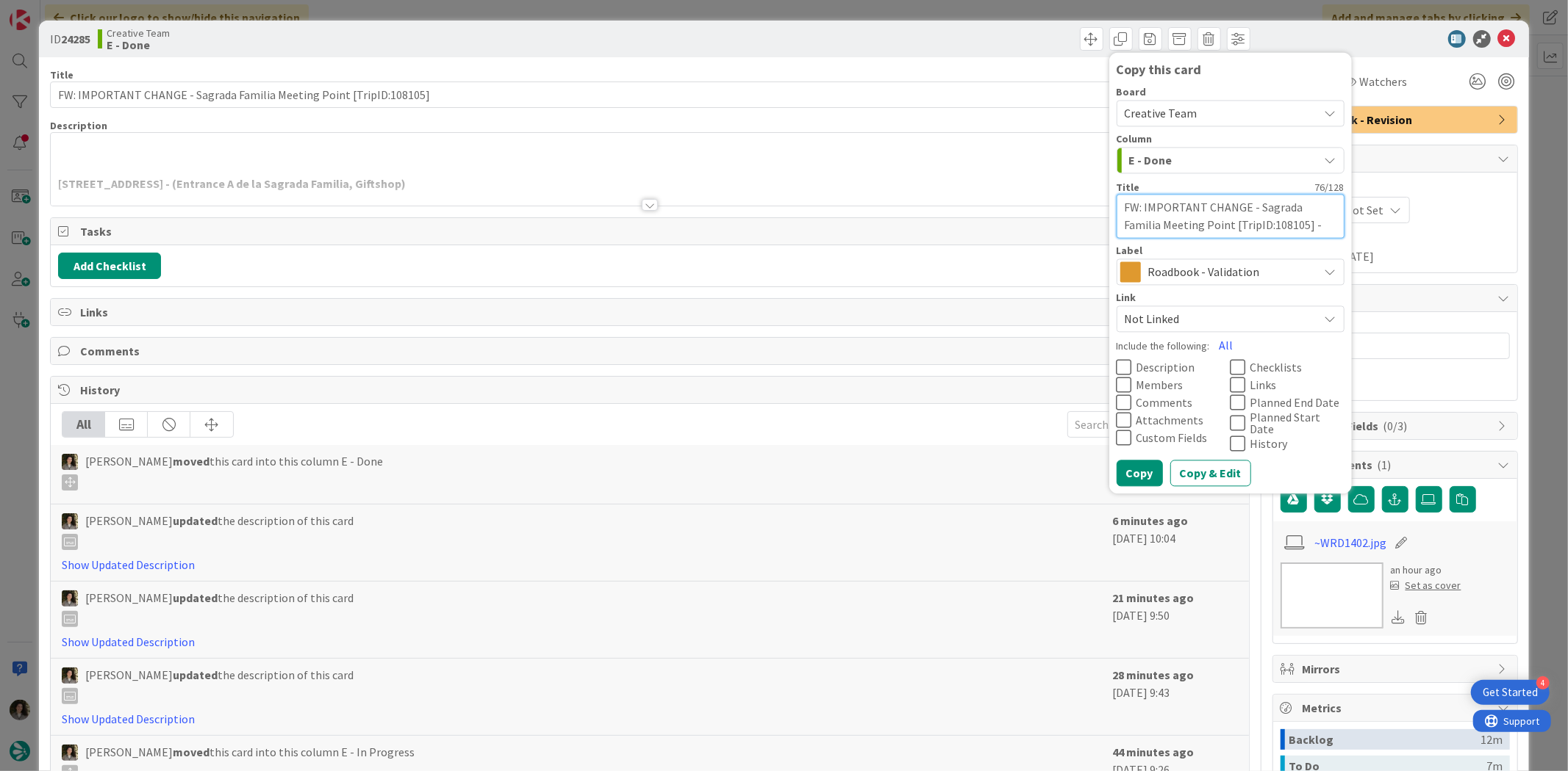
type textarea "x"
type textarea "FW: IMPORTANT CHANGE - Sagrada Familia Meeting Point [TripID:108105] - CONTIN"
type textarea "x"
type textarea "FW: IMPORTANT CHANGE - Sagrada Familia Meeting Point [TripID:108105] - CONTINU"
type textarea "x"
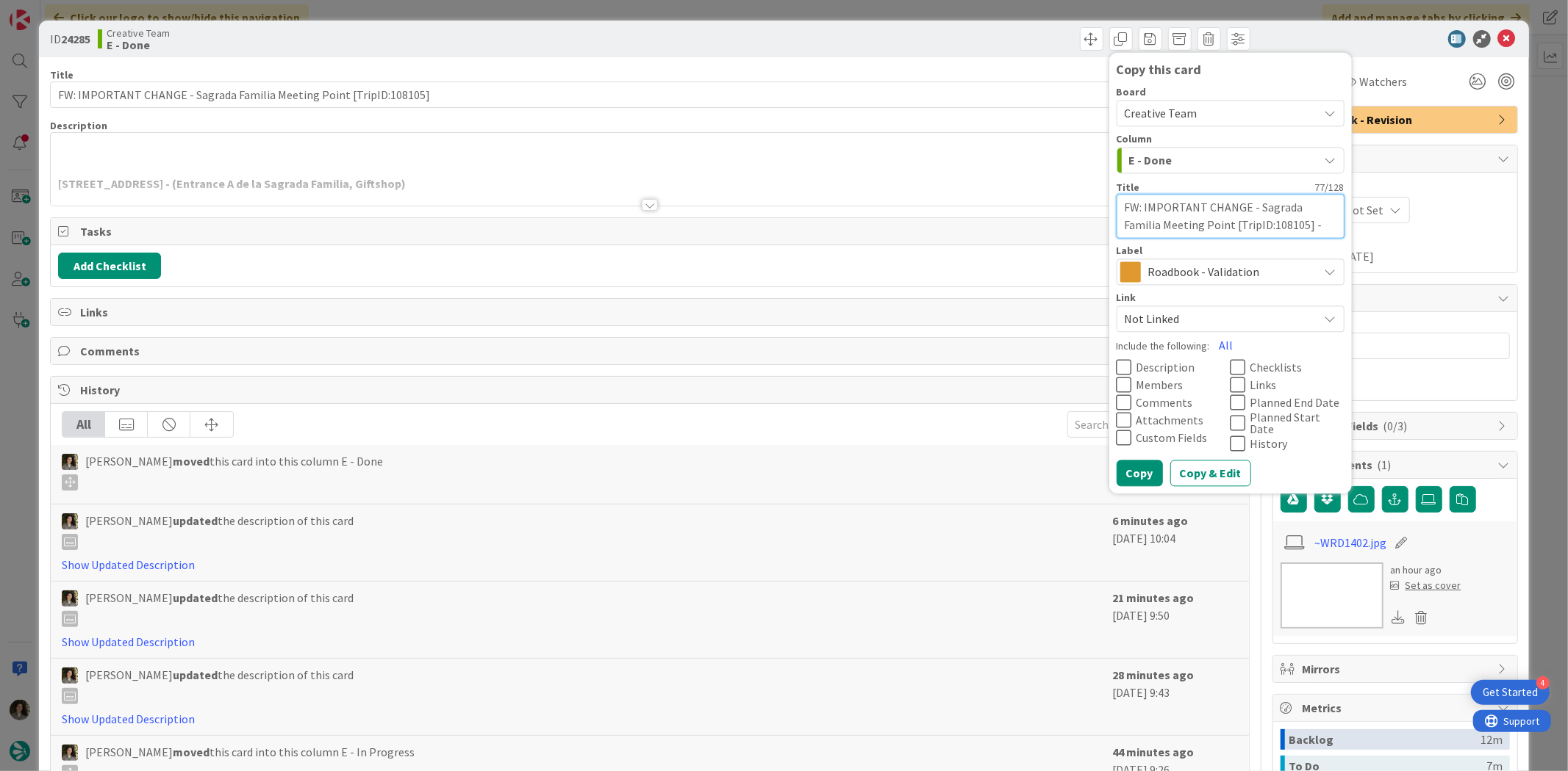
type textarea "FW: IMPORTANT CHANGE - Sagrada Familia Meeting Point [TripID:108105] - CONTINUA"
type textarea "x"
type textarea "FW: IMPORTANT CHANGE - Sagrada Familia Meeting Point [TripID:108105] - CONTINUAÇ"
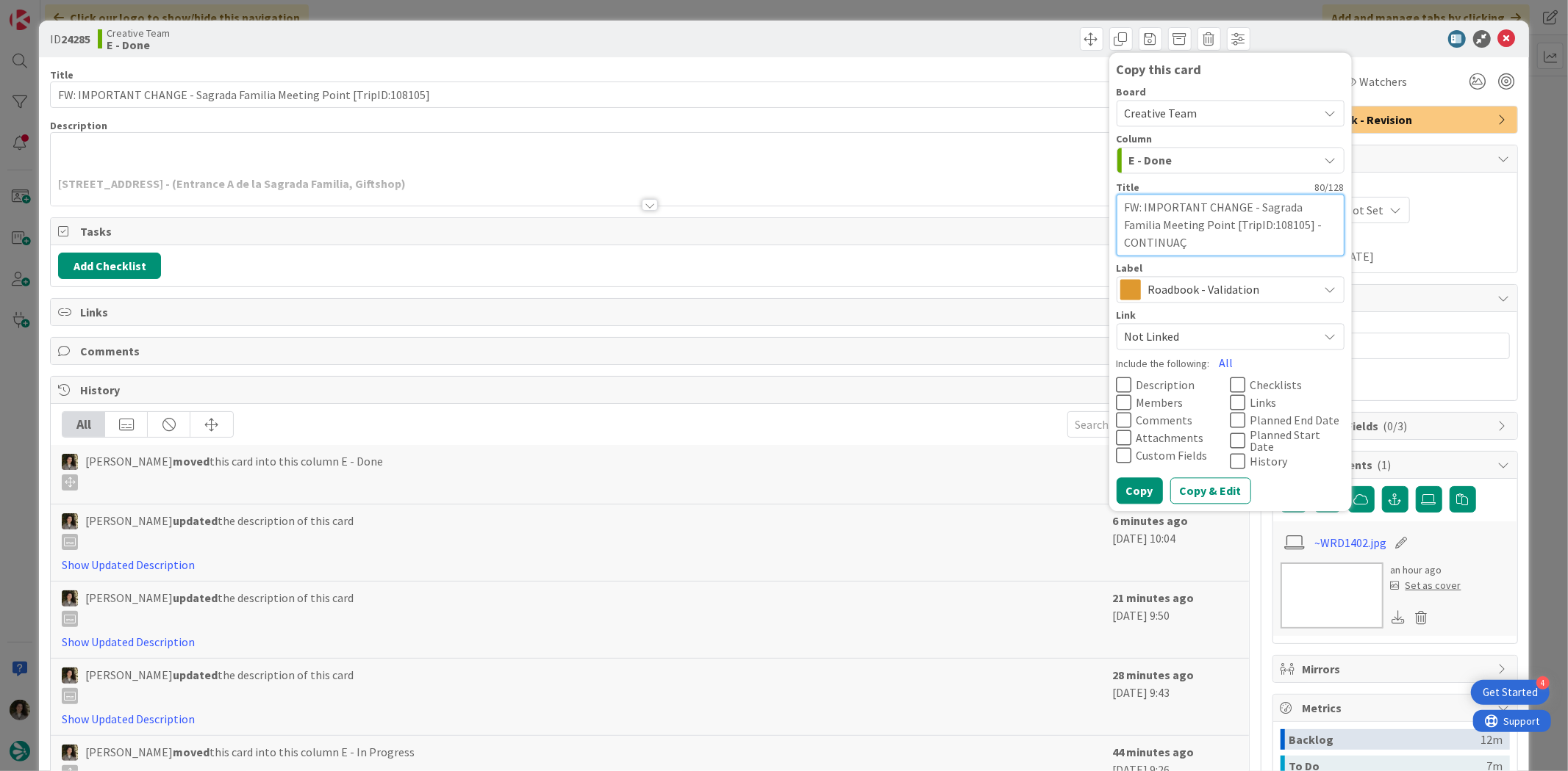
type textarea "x"
type textarea "FW: IMPORTANT CHANGE - Sagrada Familia Meeting Point [TripID:108105] - CONTINUA…"
type textarea "x"
type textarea "FW: IMPORTANT CHANGE - Sagrada Familia Meeting Point [TripID:108105] - CONTINUA…"
click at [1128, 479] on button "Copy" at bounding box center [1139, 492] width 46 height 27
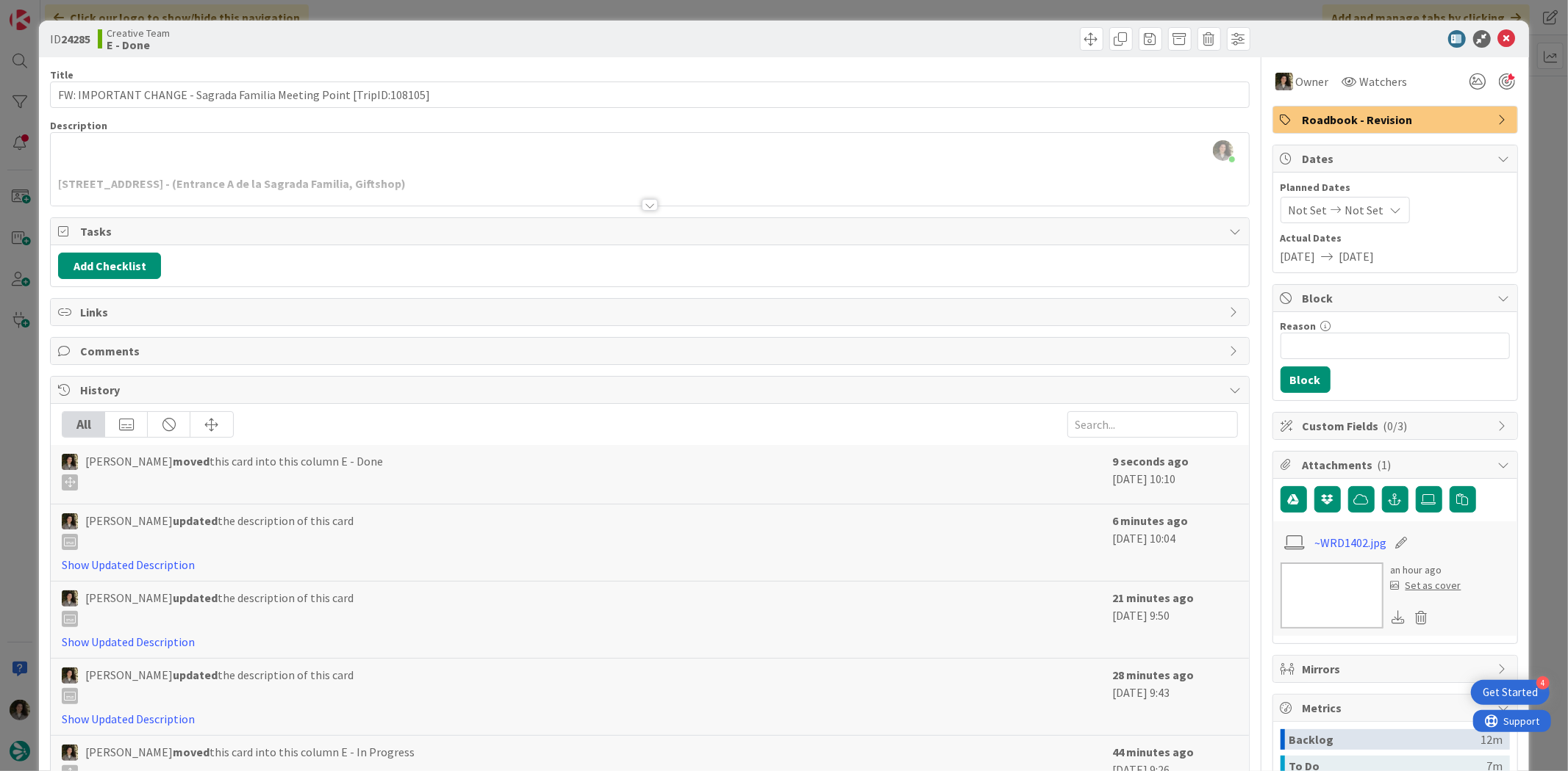
type textarea "x"
click at [1498, 39] on icon at bounding box center [1507, 39] width 17 height 17
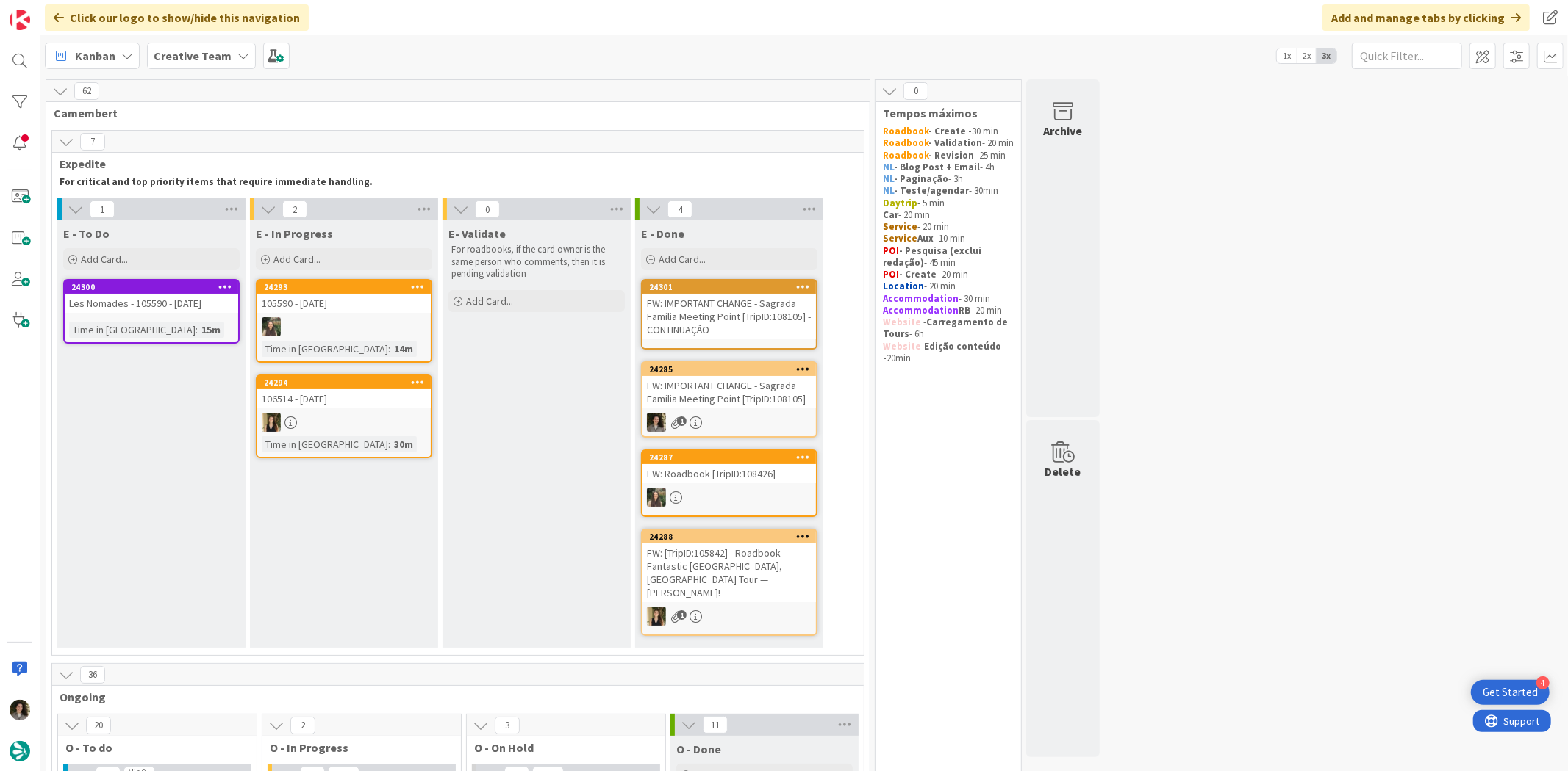
click at [728, 292] on div "24301" at bounding box center [729, 286] width 173 height 13
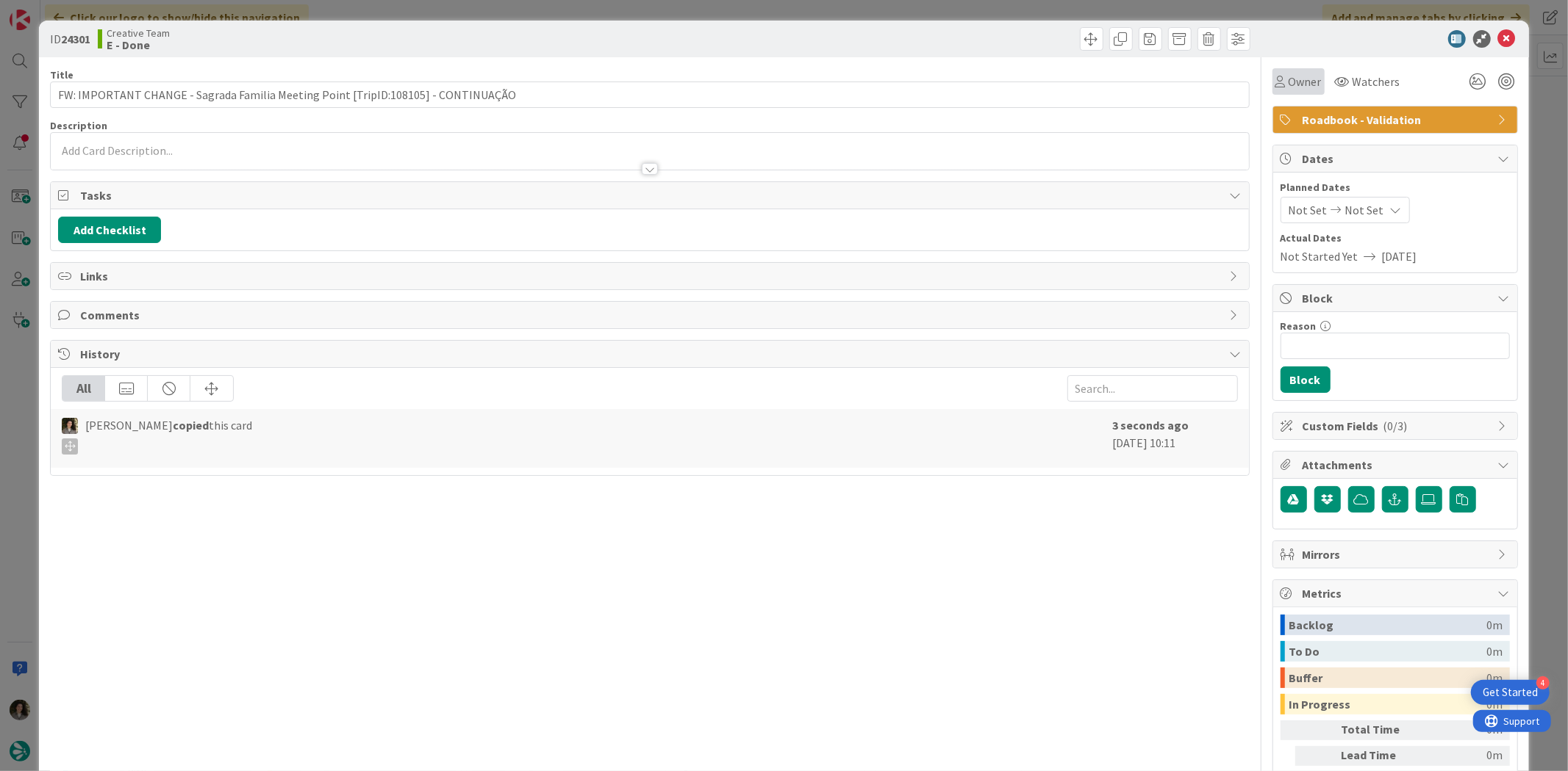
click at [1288, 82] on span "Owner" at bounding box center [1305, 81] width 33 height 17
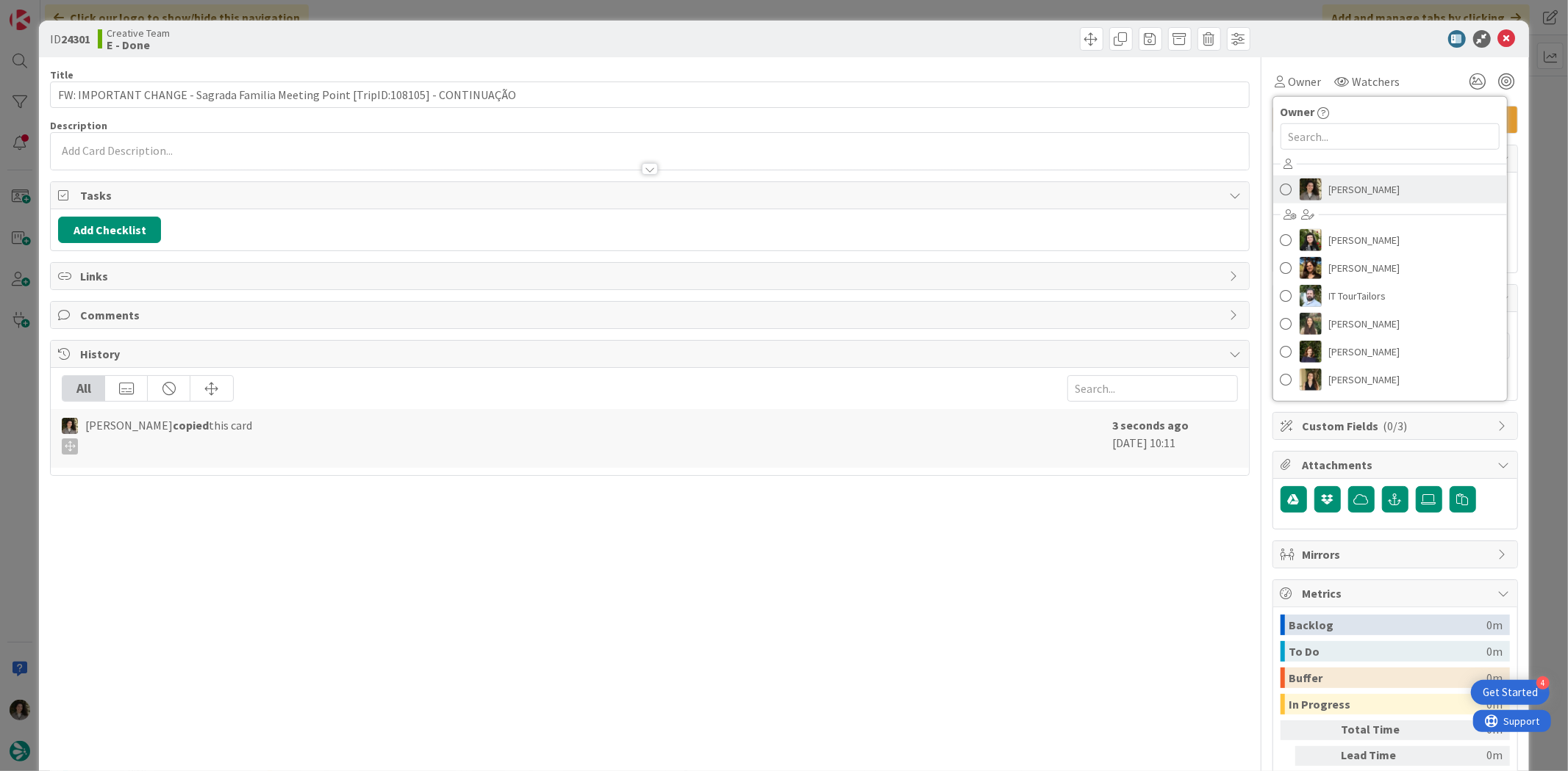
click at [1345, 178] on span "[PERSON_NAME]" at bounding box center [1365, 189] width 71 height 22
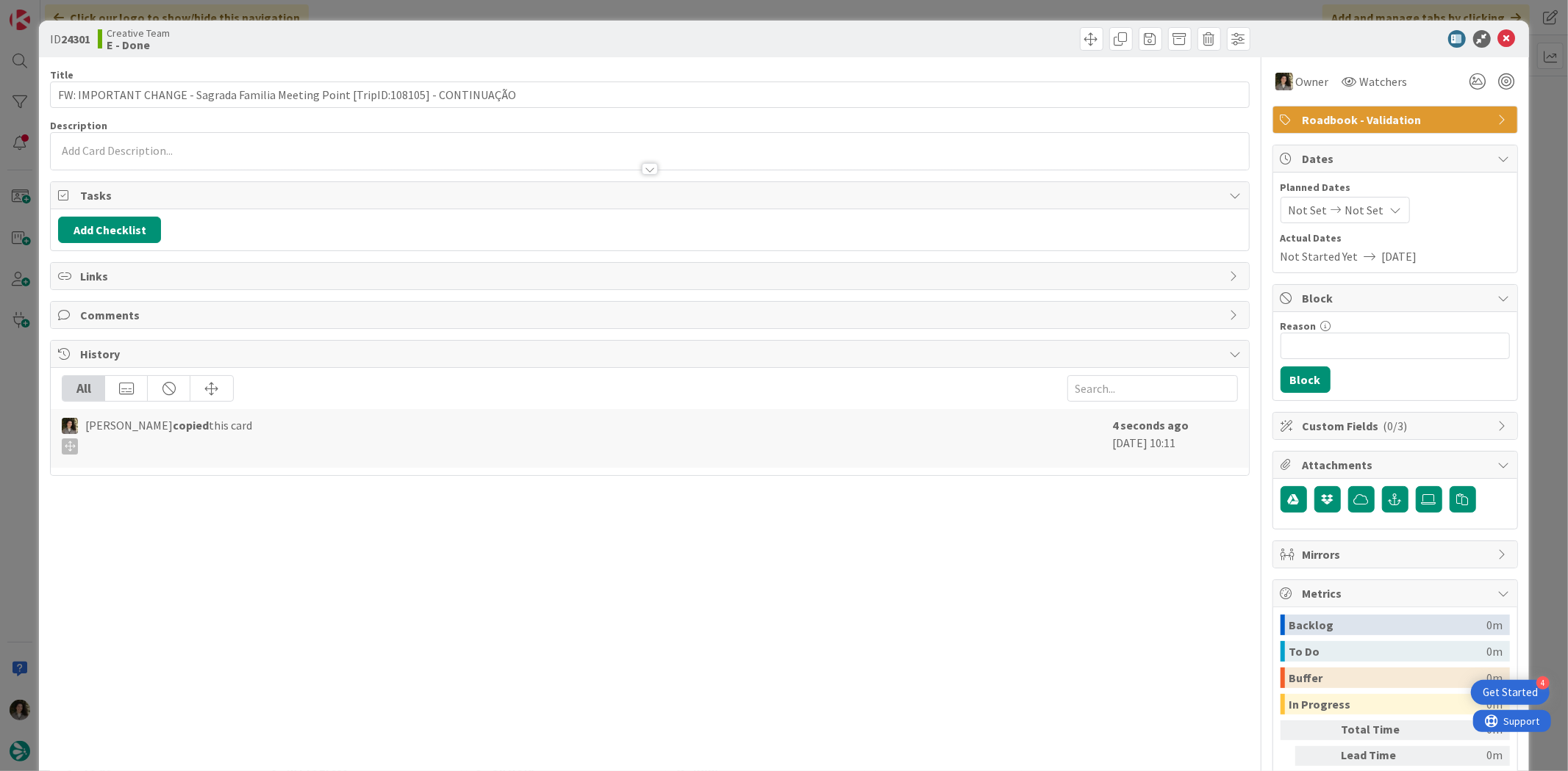
click at [1358, 207] on span "Not Set" at bounding box center [1364, 210] width 39 height 17
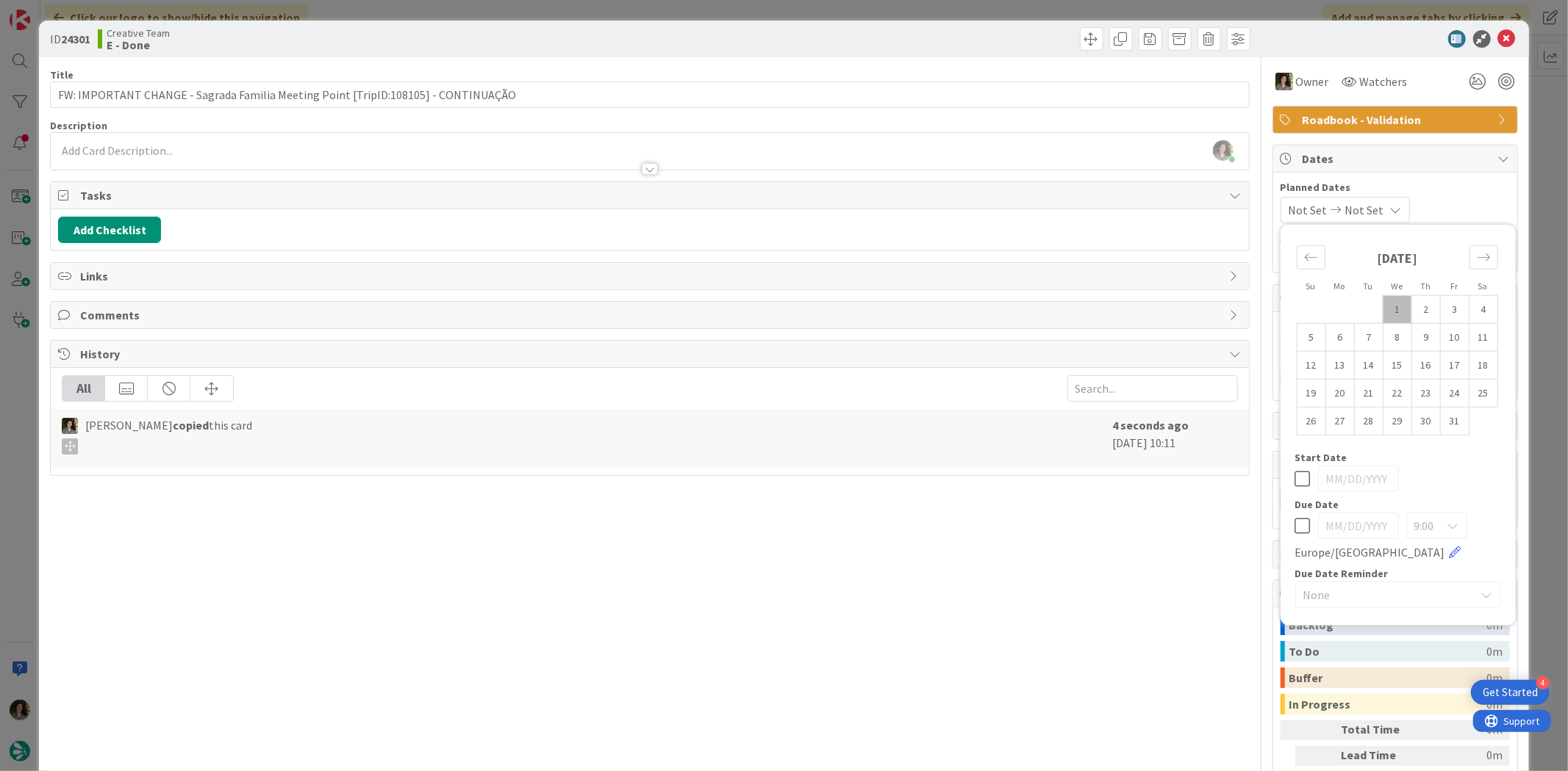
click at [1296, 525] on icon at bounding box center [1303, 526] width 16 height 17
type input "[DATE]"
click at [927, 564] on div "Title 82 / 128 FW: IMPORTANT CHANGE - Sagrada Familia Meeting Point [TripID:108…" at bounding box center [649, 457] width 1199 height 800
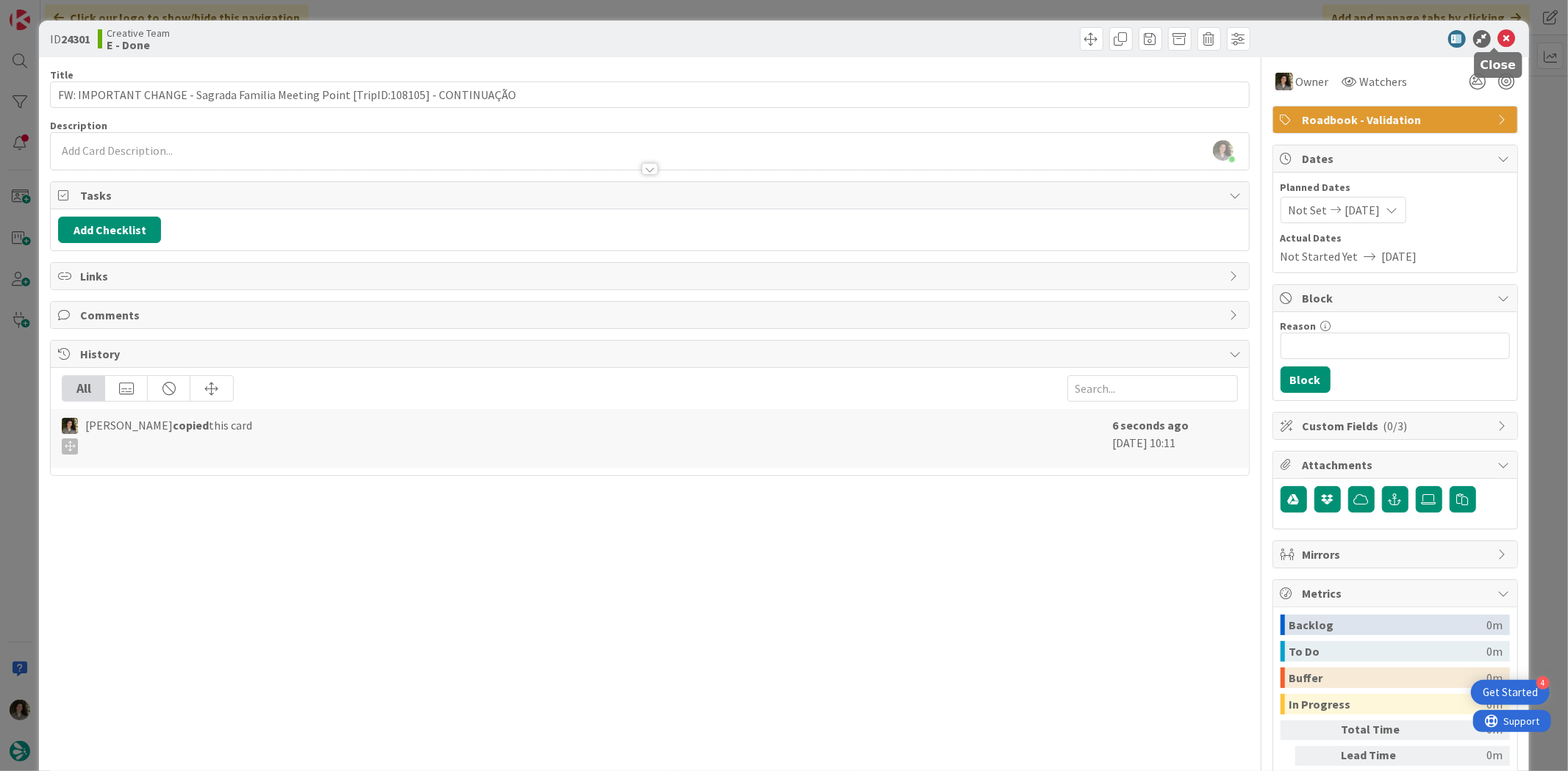
click at [1500, 34] on icon at bounding box center [1507, 39] width 17 height 17
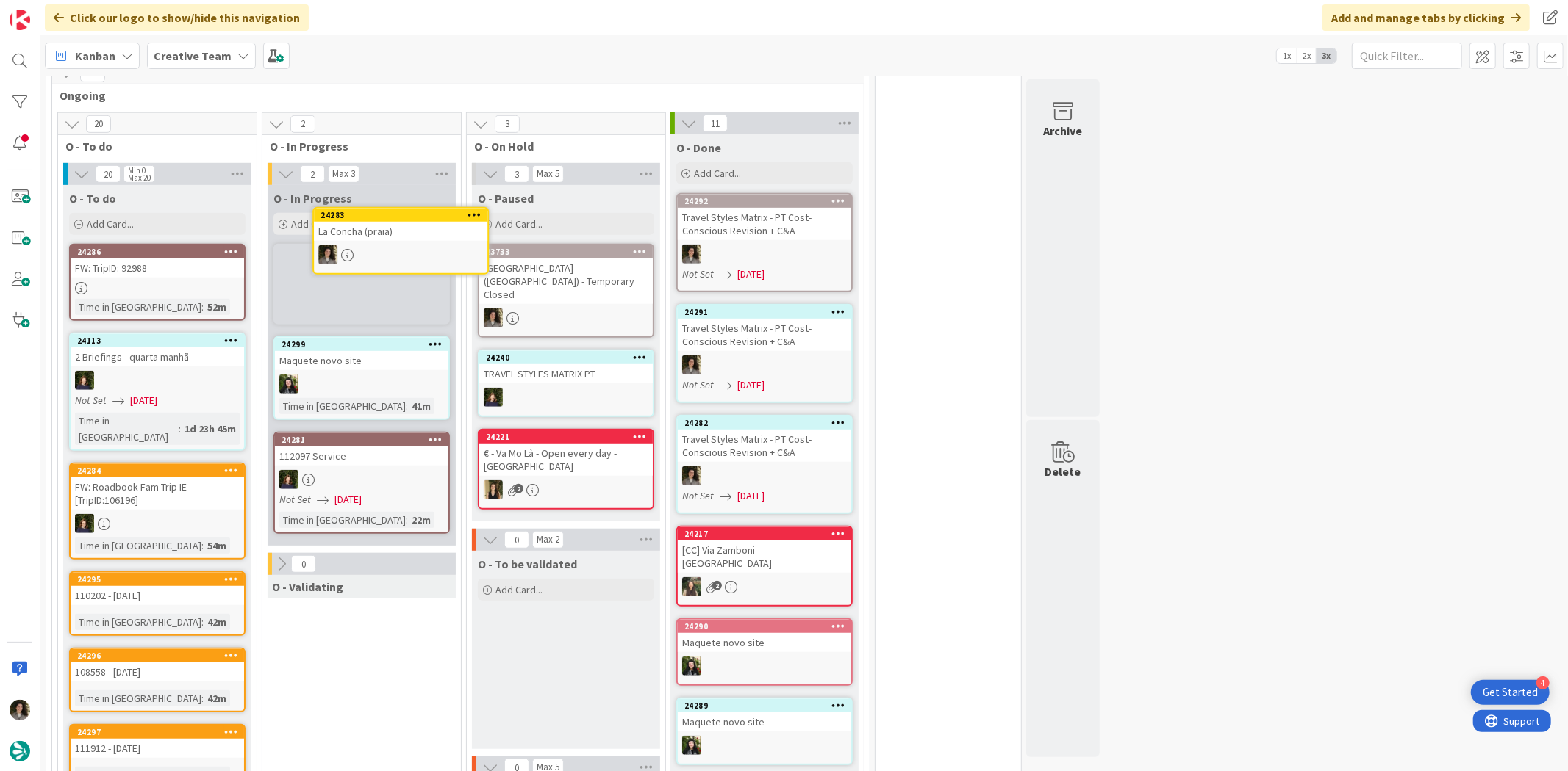
scroll to position [625, 0]
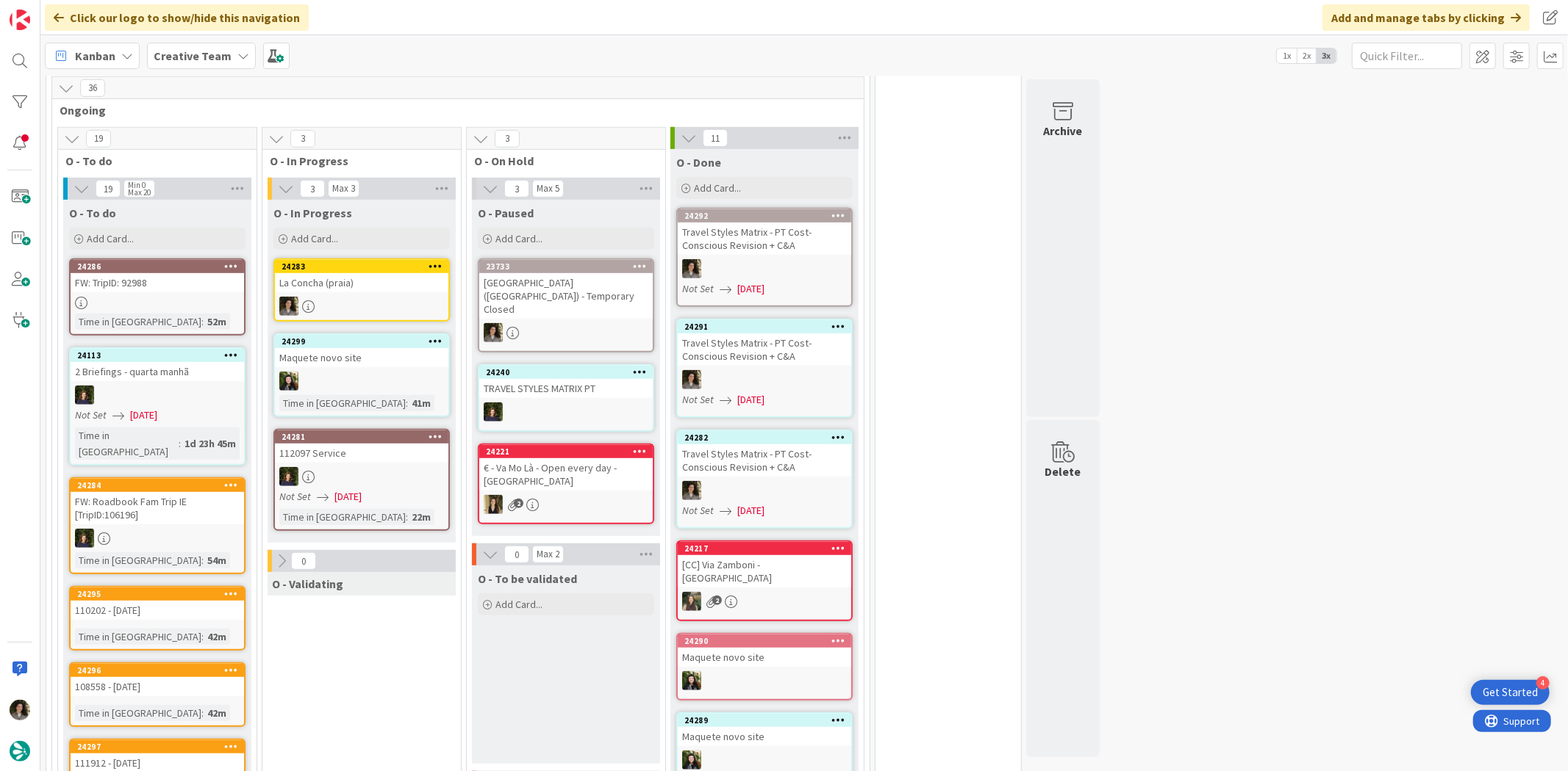
click at [368, 273] on div "La Concha (praia)" at bounding box center [361, 283] width 173 height 19
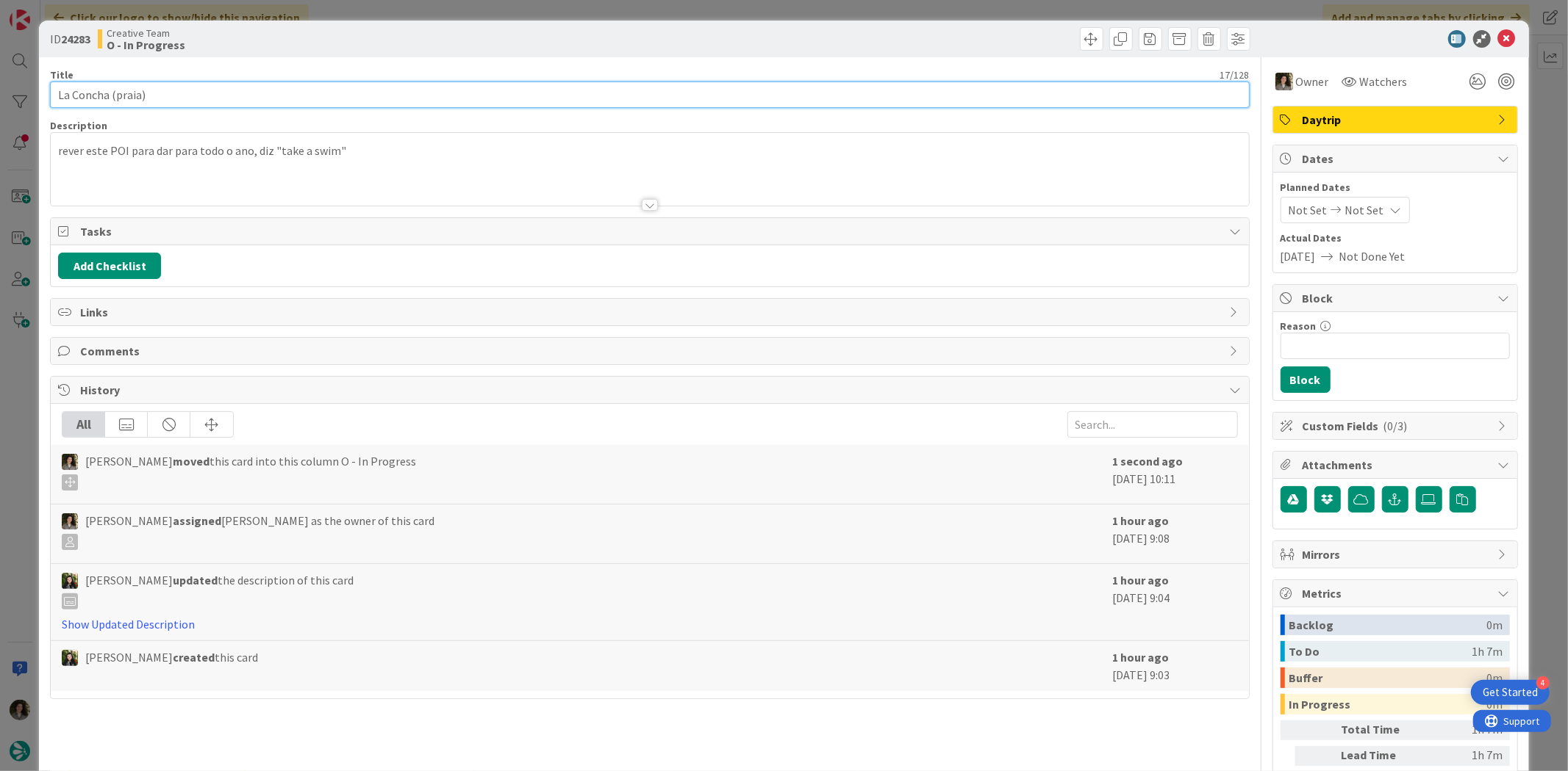
click at [116, 95] on input "La Concha (praia)" at bounding box center [649, 94] width 1199 height 27
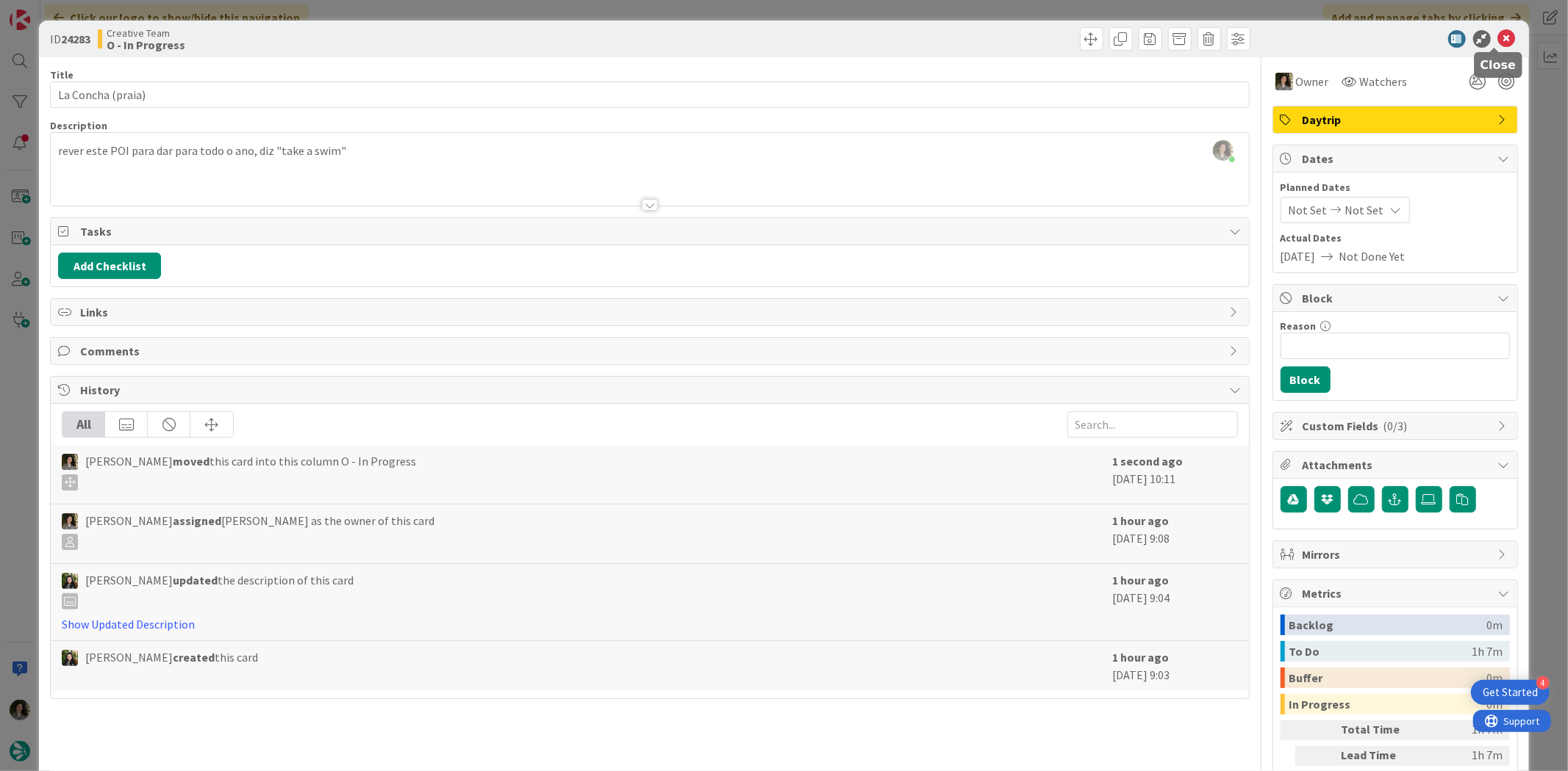
click at [1493, 46] on body "4 Get Started Click our logo to show/hide this navigation Add and manage tabs b…" at bounding box center [784, 385] width 1568 height 771
click at [1498, 33] on icon at bounding box center [1507, 39] width 17 height 17
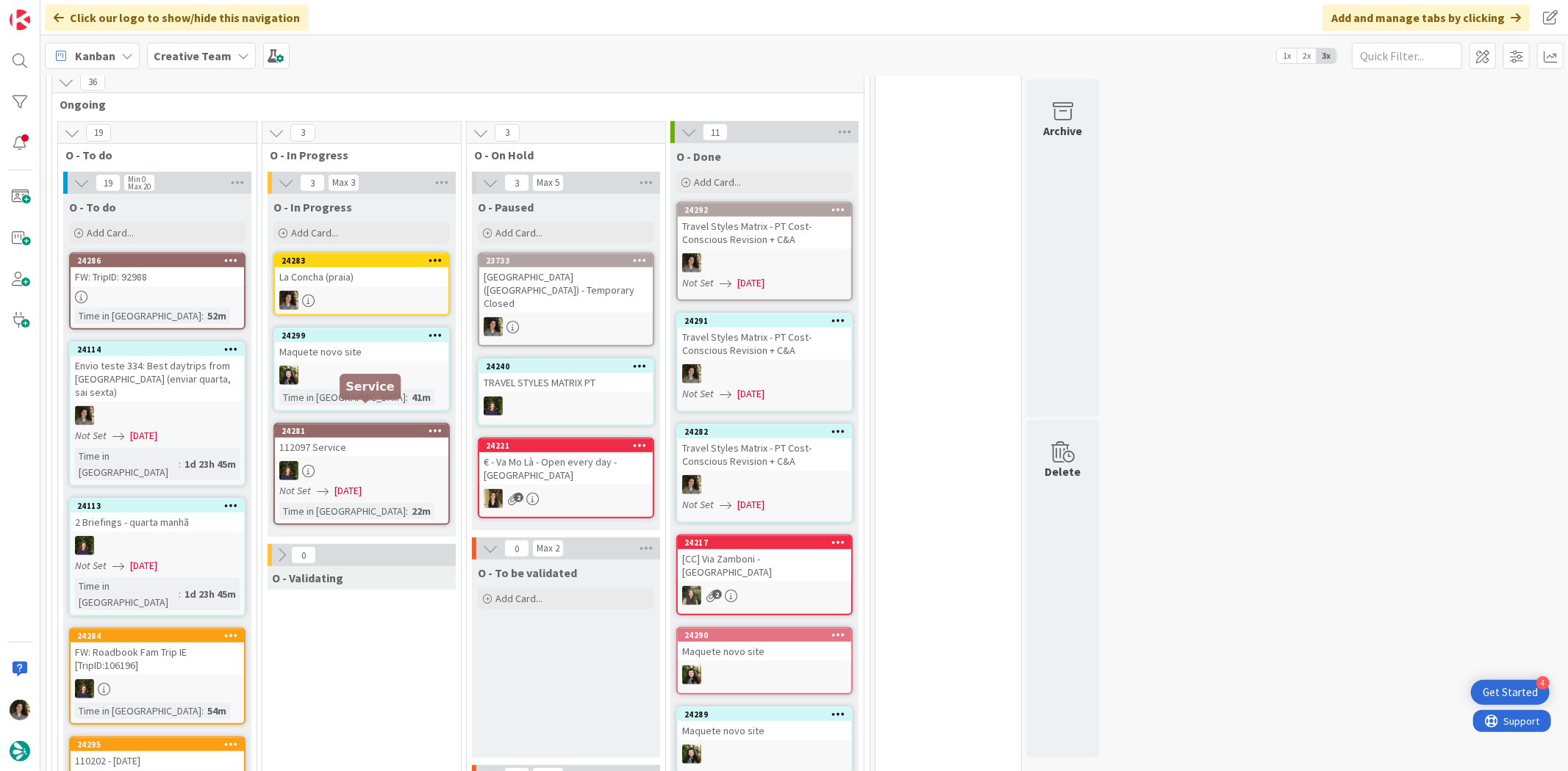
scroll to position [620, 0]
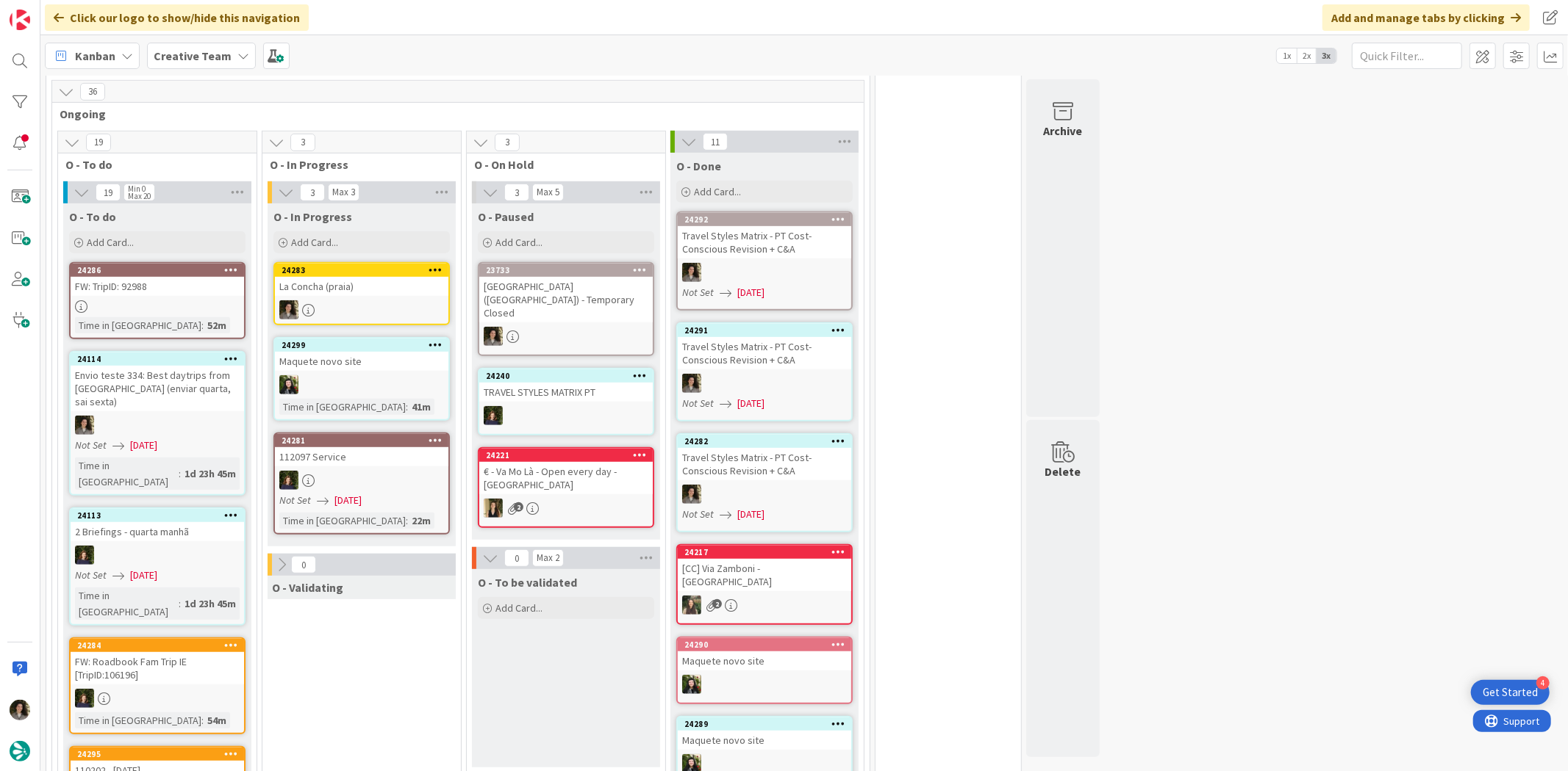
click at [384, 300] on div at bounding box center [361, 310] width 173 height 19
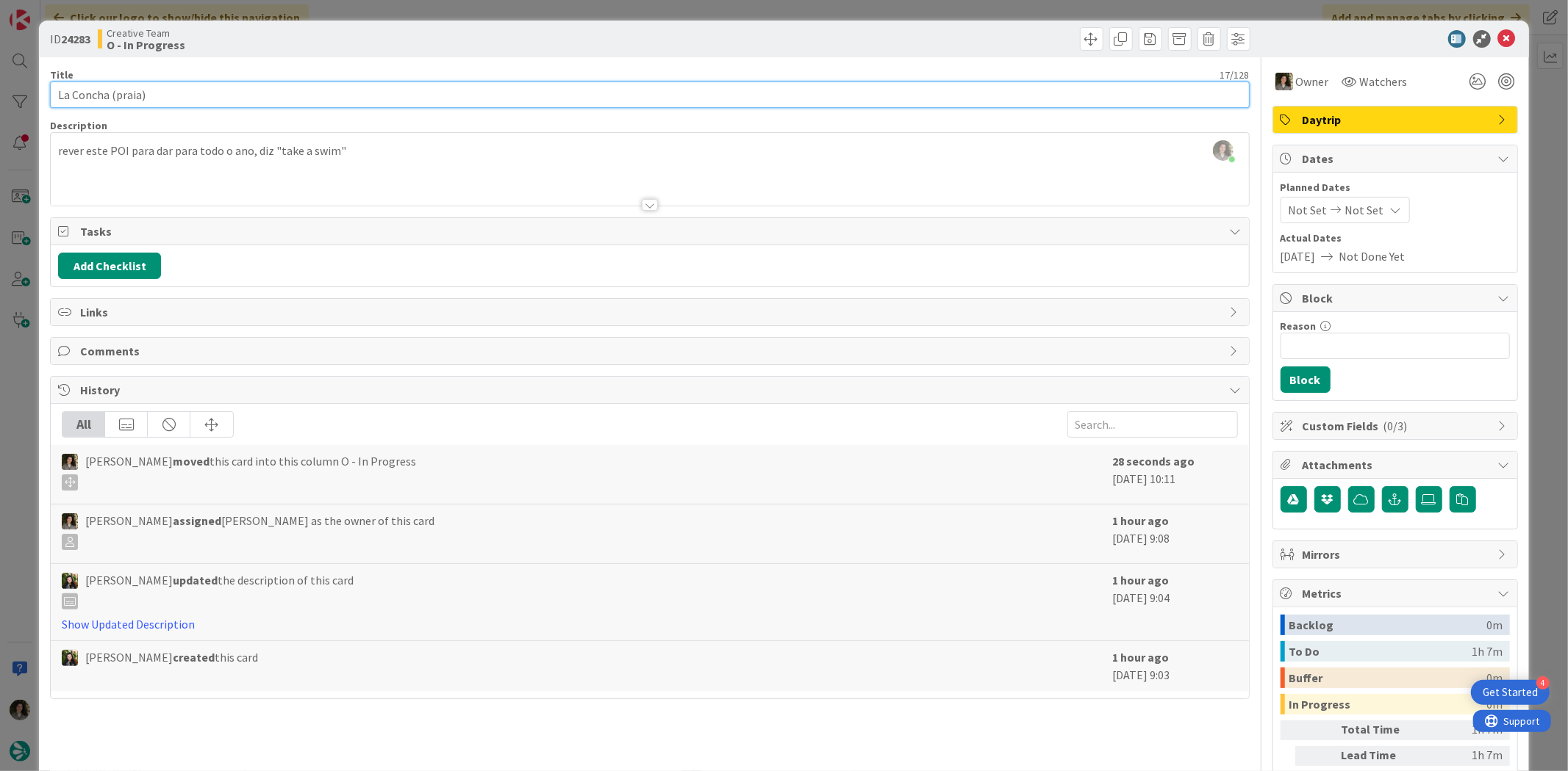
drag, startPoint x: 108, startPoint y: 93, endPoint x: 41, endPoint y: 84, distance: 67.6
click at [41, 84] on div "ID 24283 Creative Team O - In Progress Title 17 / 128 La Concha (praia) Descrip…" at bounding box center [784, 445] width 1489 height 848
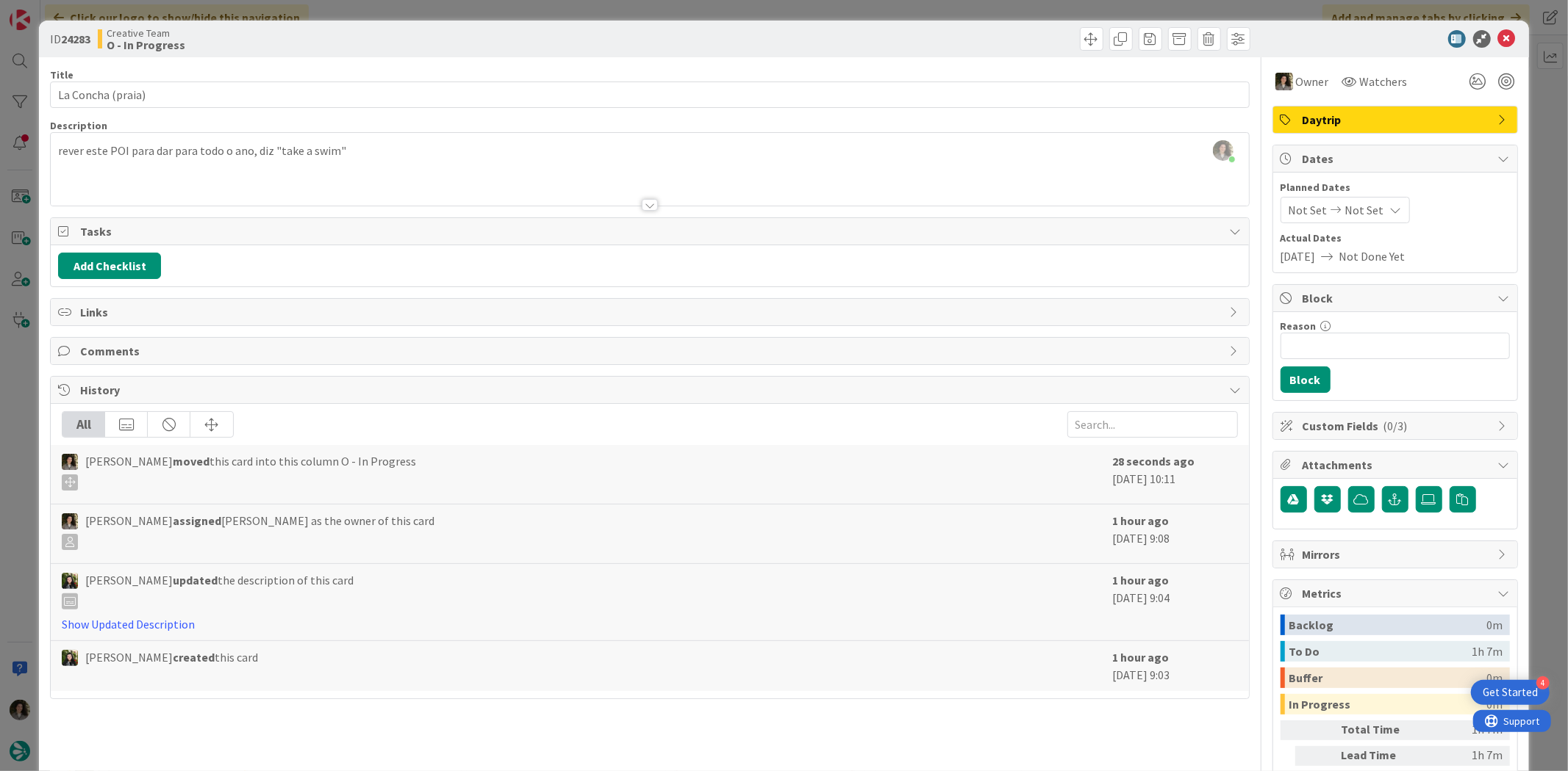
scroll to position [694, 0]
click at [1498, 30] on icon at bounding box center [1507, 39] width 17 height 17
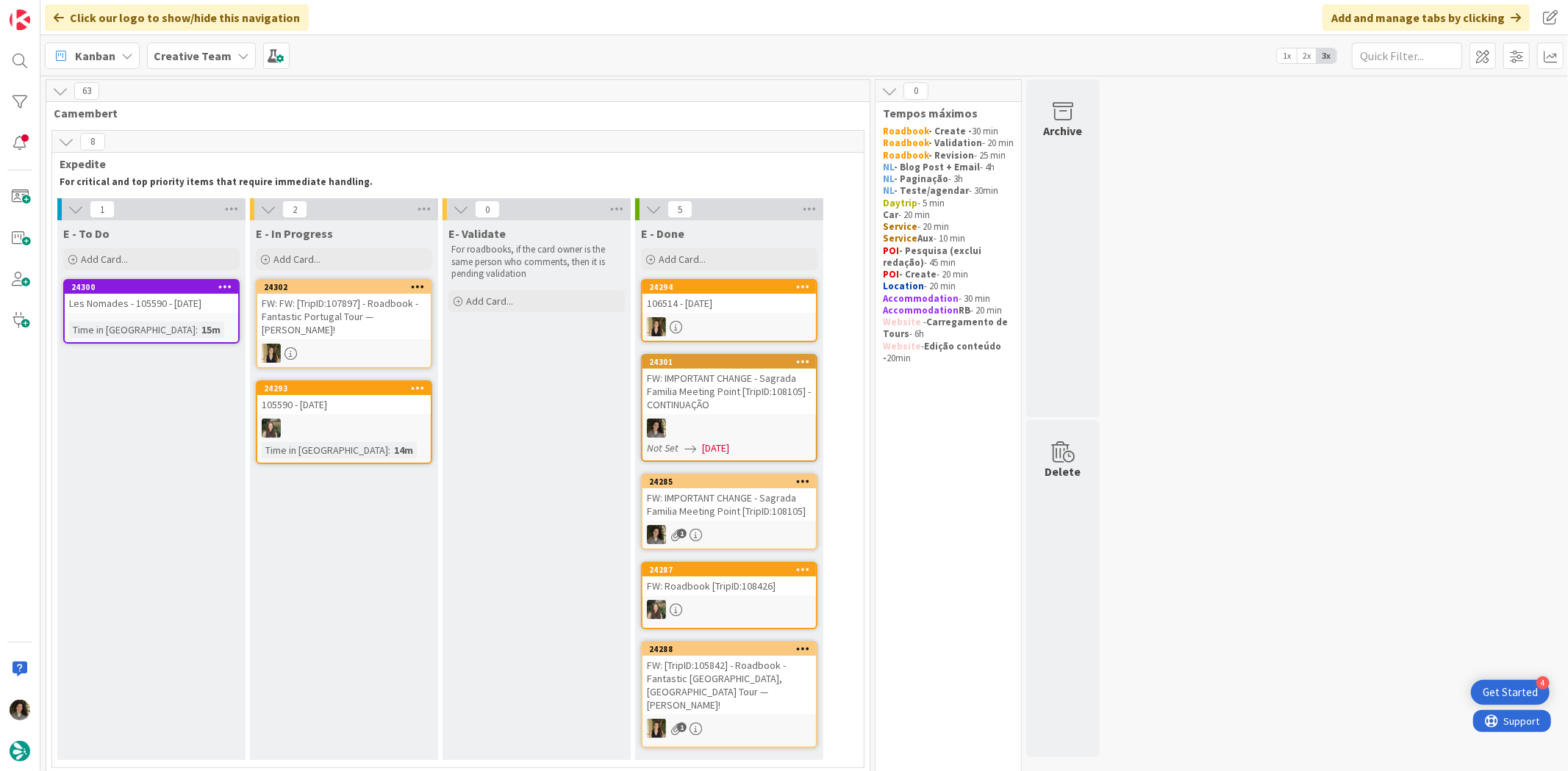
click at [328, 322] on div "FW: FW: [TripID:107897] - Roadbook - Fantastic Portugal Tour — [PERSON_NAME]!" at bounding box center [344, 317] width 173 height 46
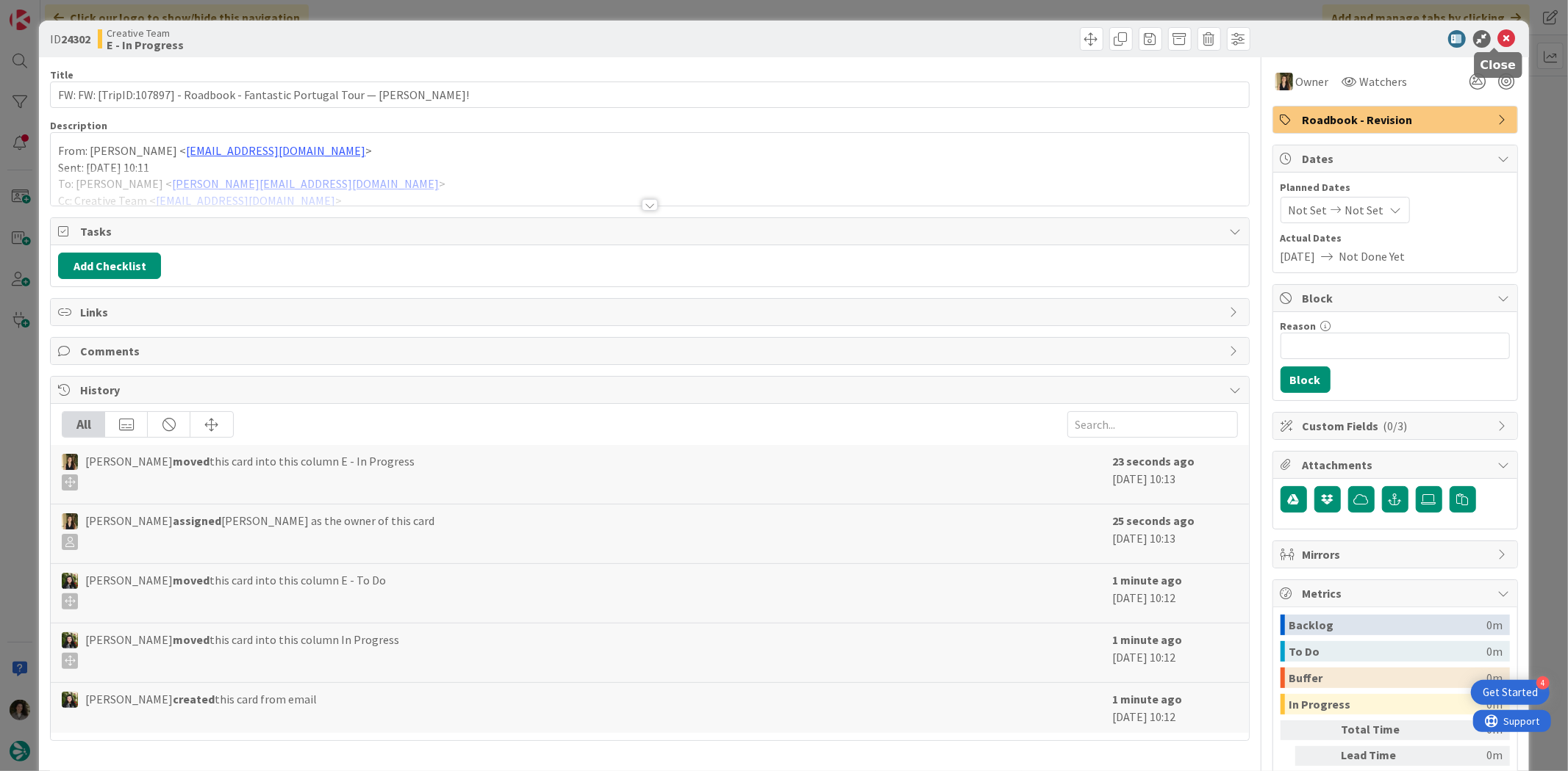
click at [1498, 39] on icon at bounding box center [1507, 39] width 17 height 17
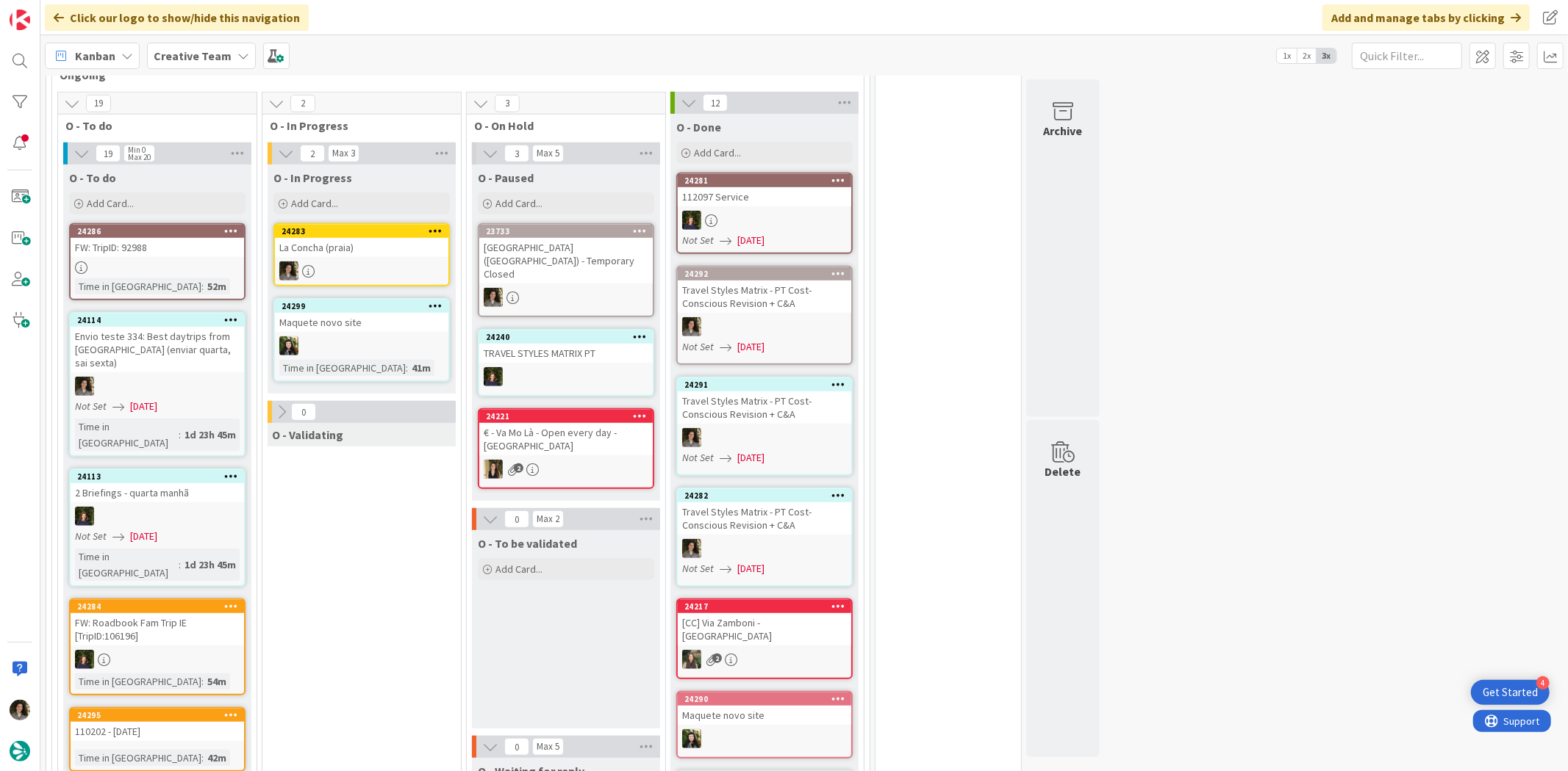
click at [387, 261] on div at bounding box center [361, 271] width 173 height 19
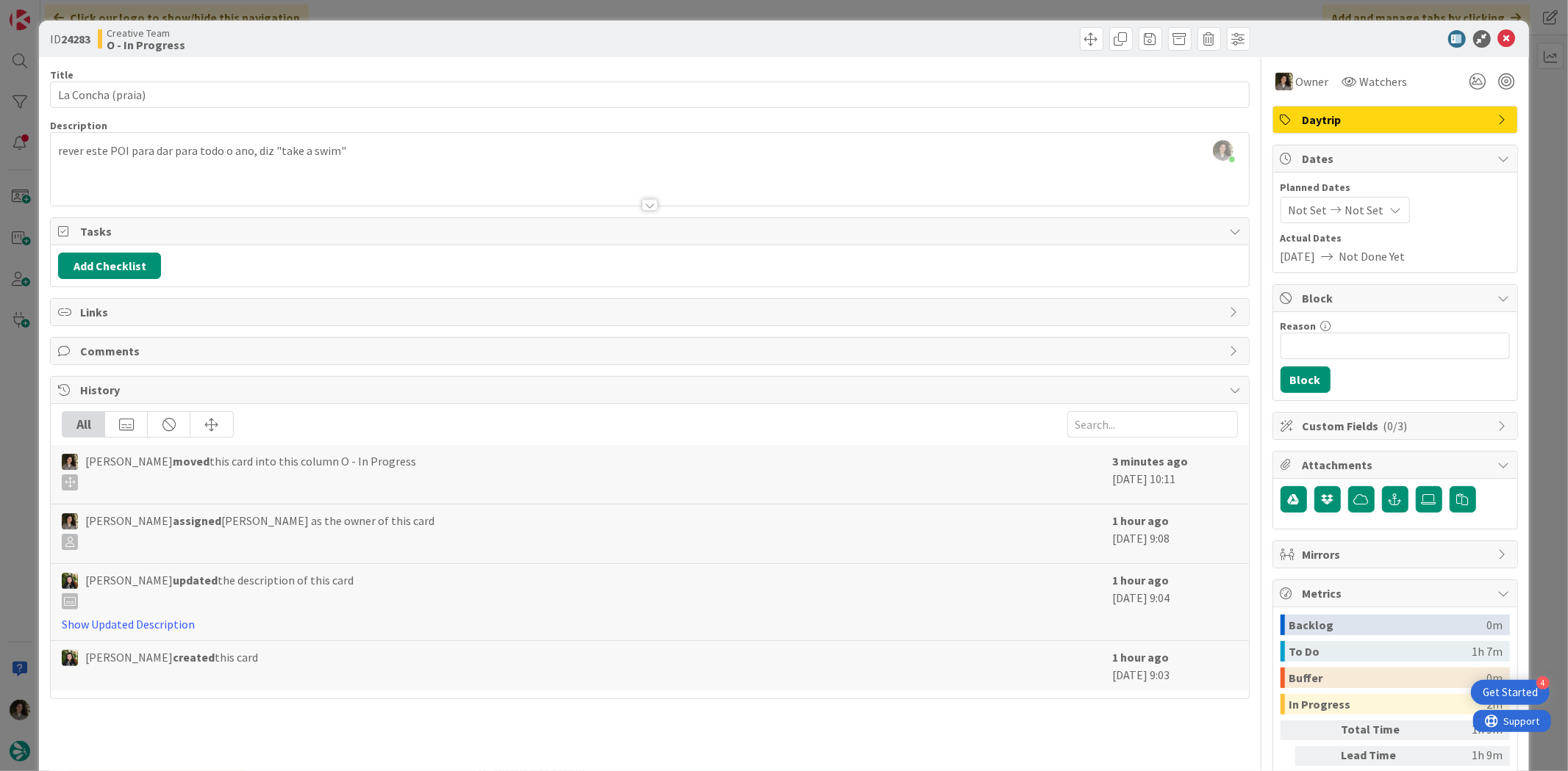
click at [1447, 122] on span "Daytrip" at bounding box center [1396, 119] width 188 height 17
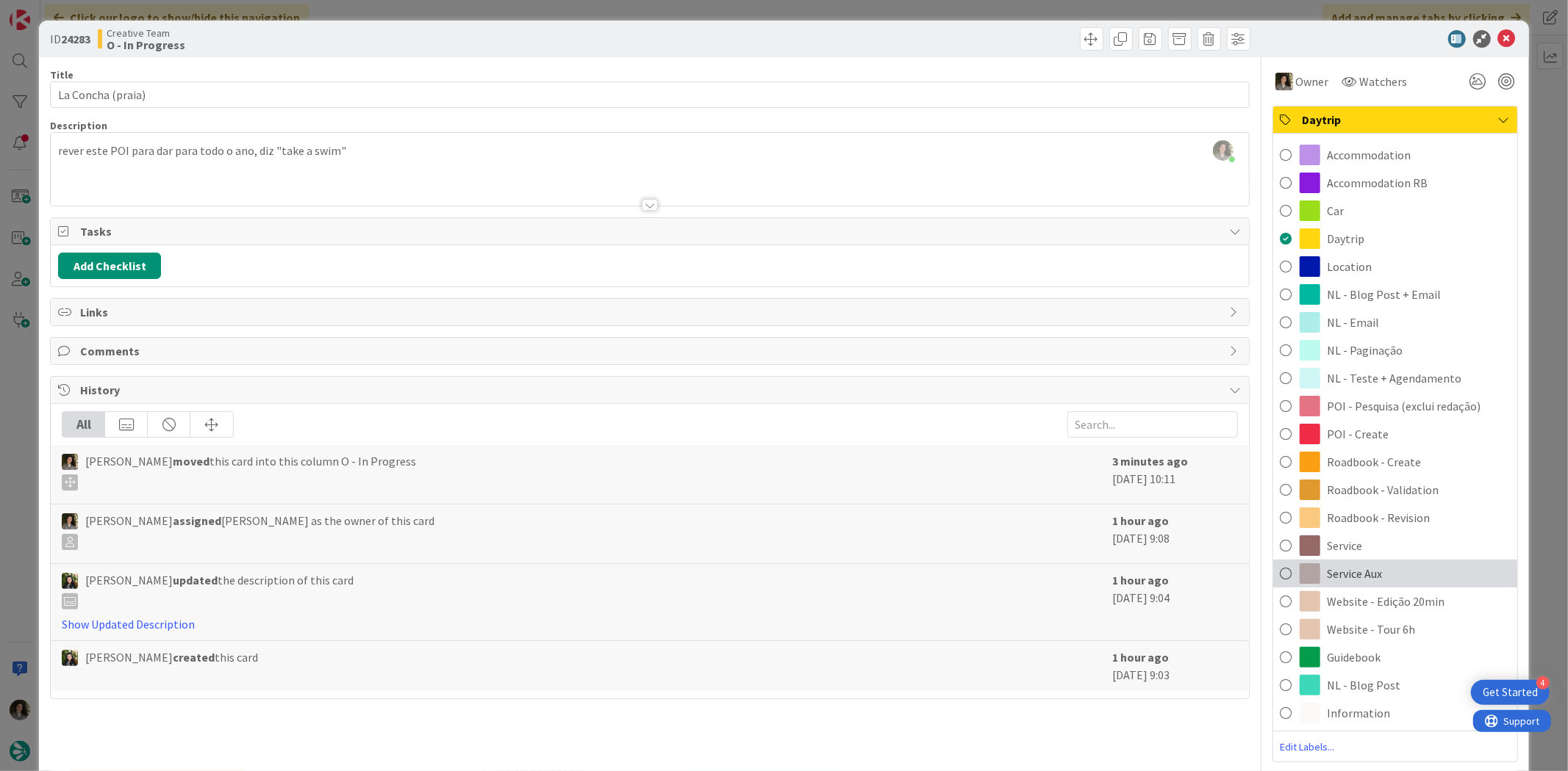
click at [1428, 571] on div "Service Aux" at bounding box center [1395, 574] width 244 height 28
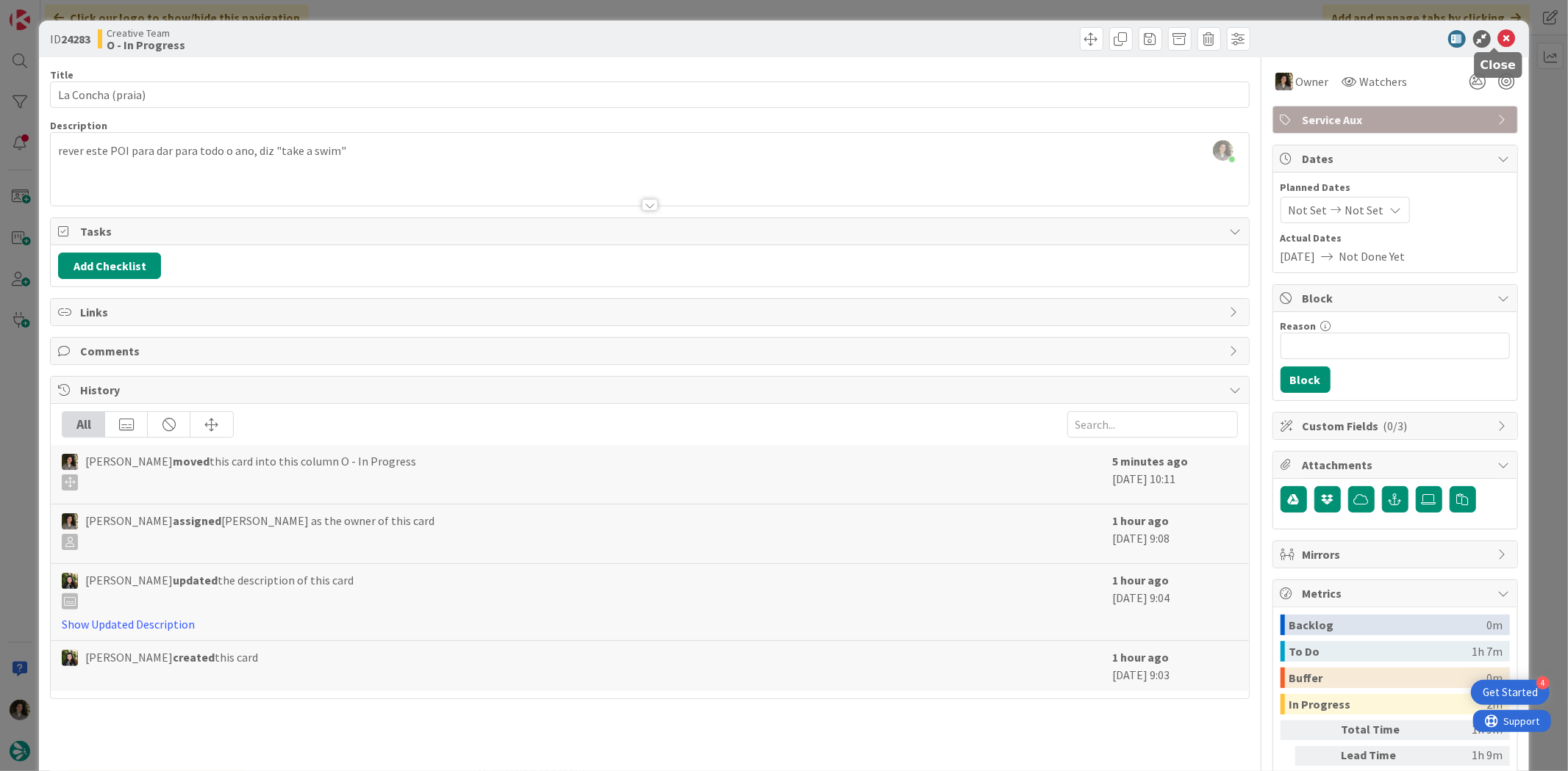
click at [1498, 32] on icon at bounding box center [1507, 39] width 17 height 17
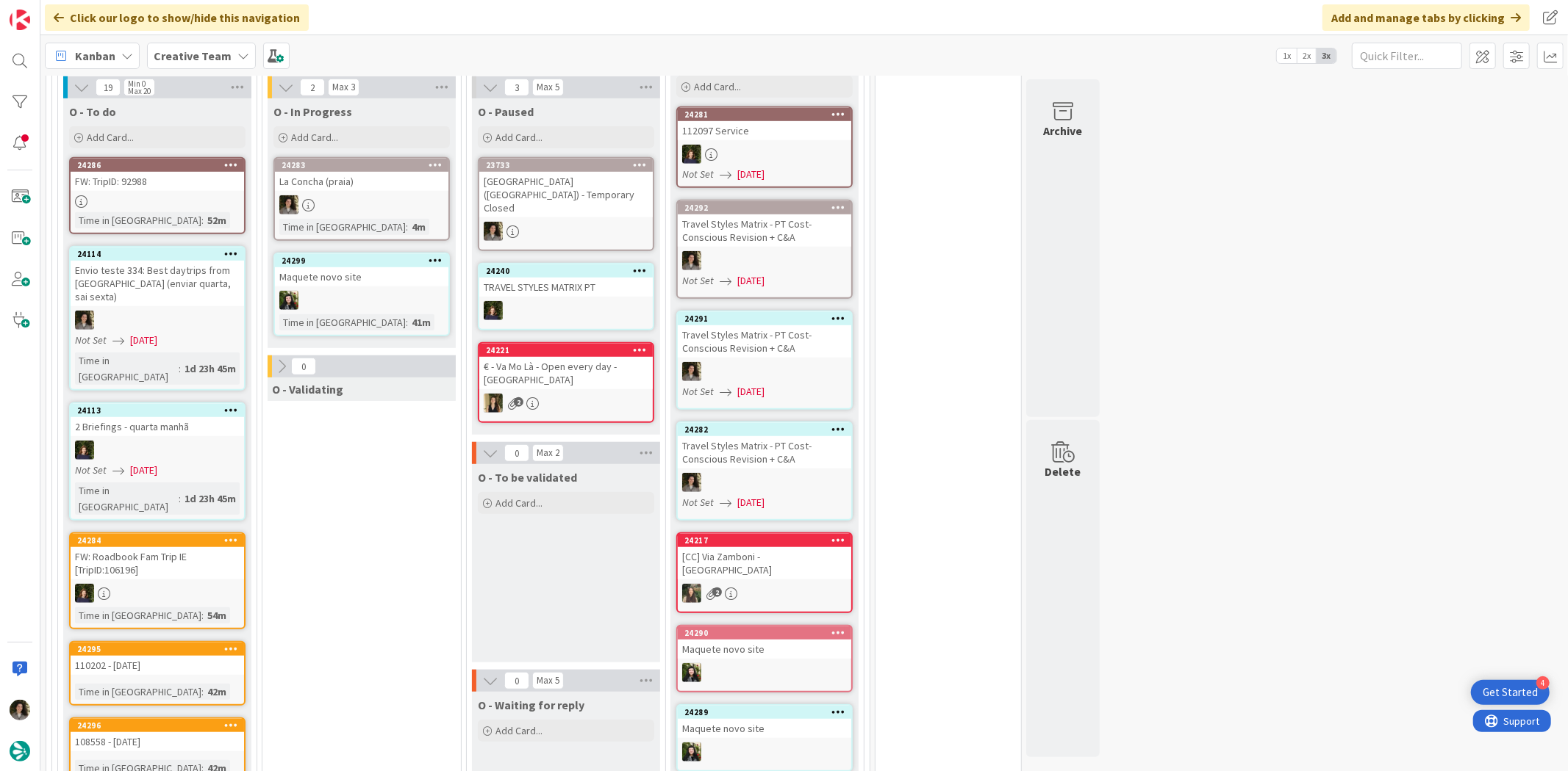
scroll to position [897, 0]
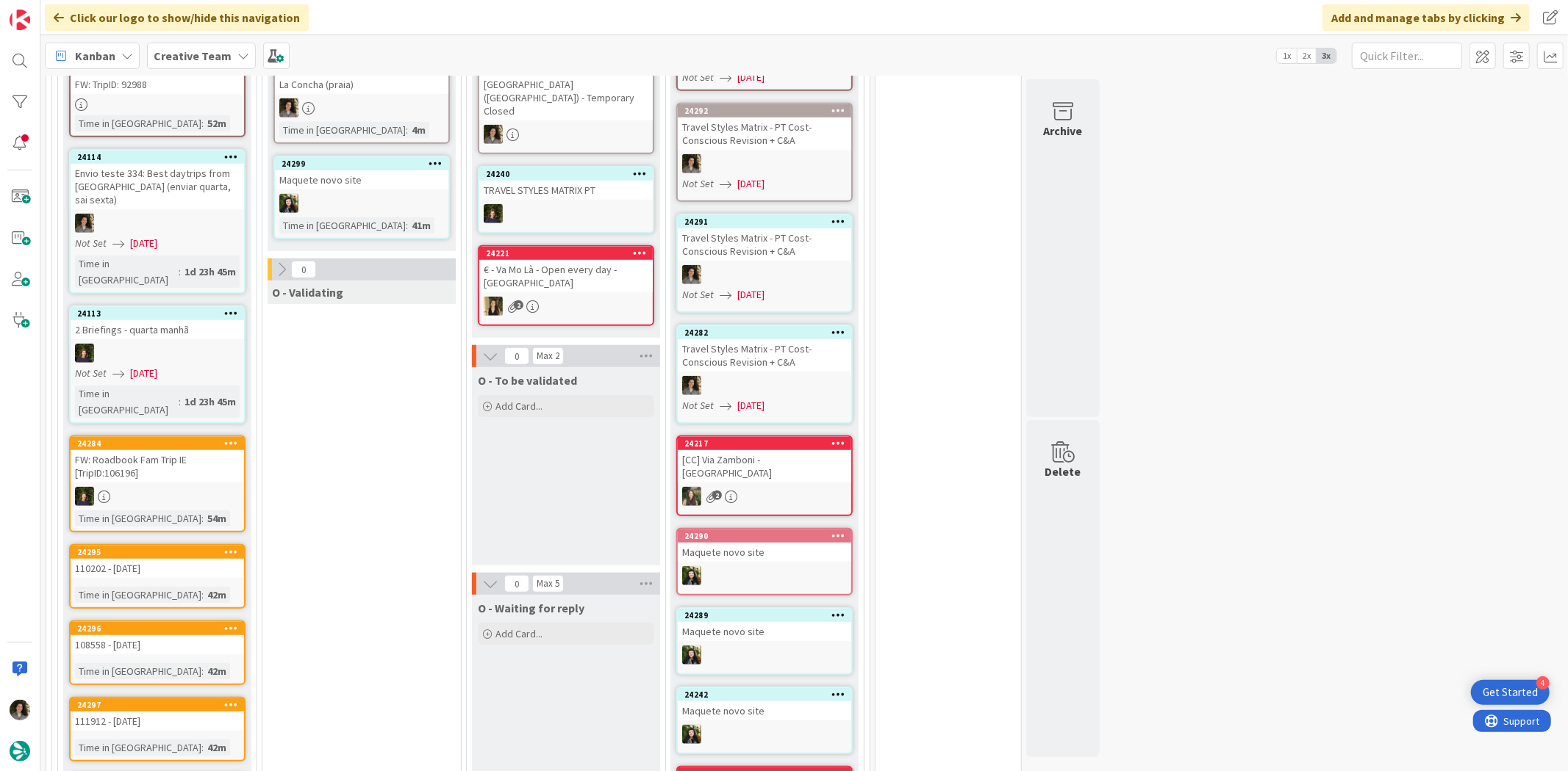
click at [416, 170] on div "Maquete novo site" at bounding box center [361, 180] width 173 height 19
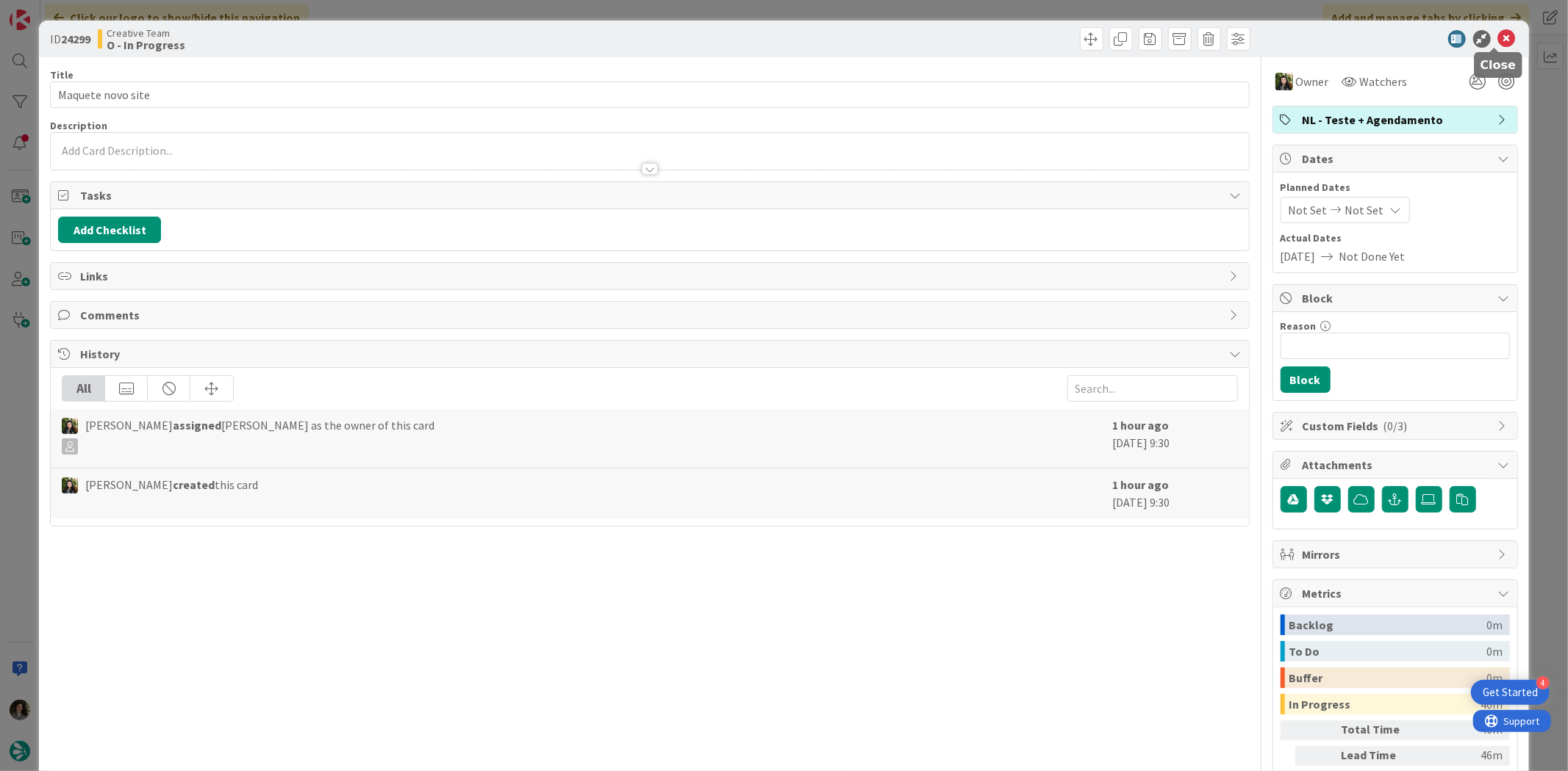
click at [1502, 34] on icon at bounding box center [1507, 39] width 17 height 17
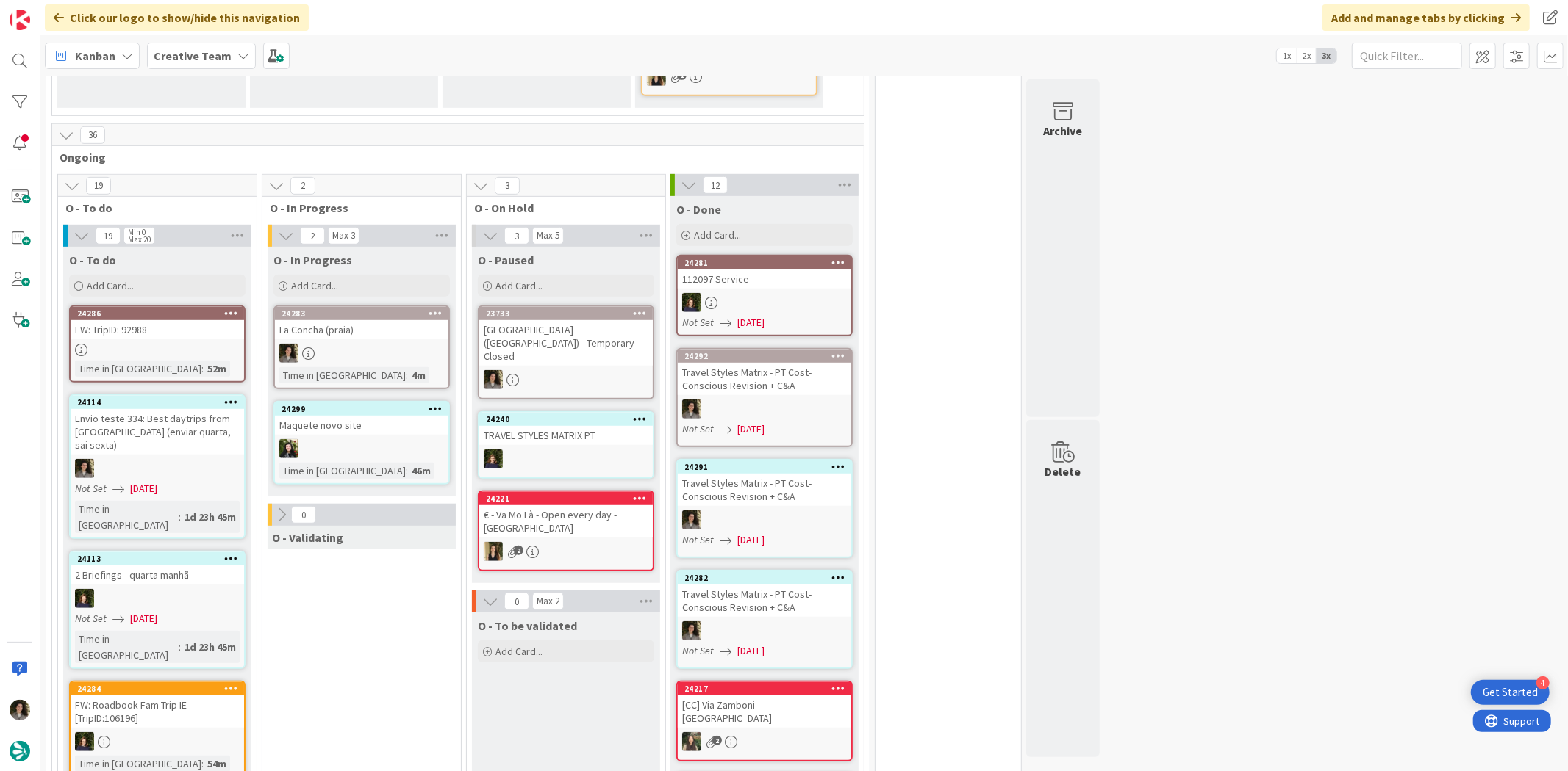
click at [387, 320] on div "La Concha (praia)" at bounding box center [361, 330] width 173 height 19
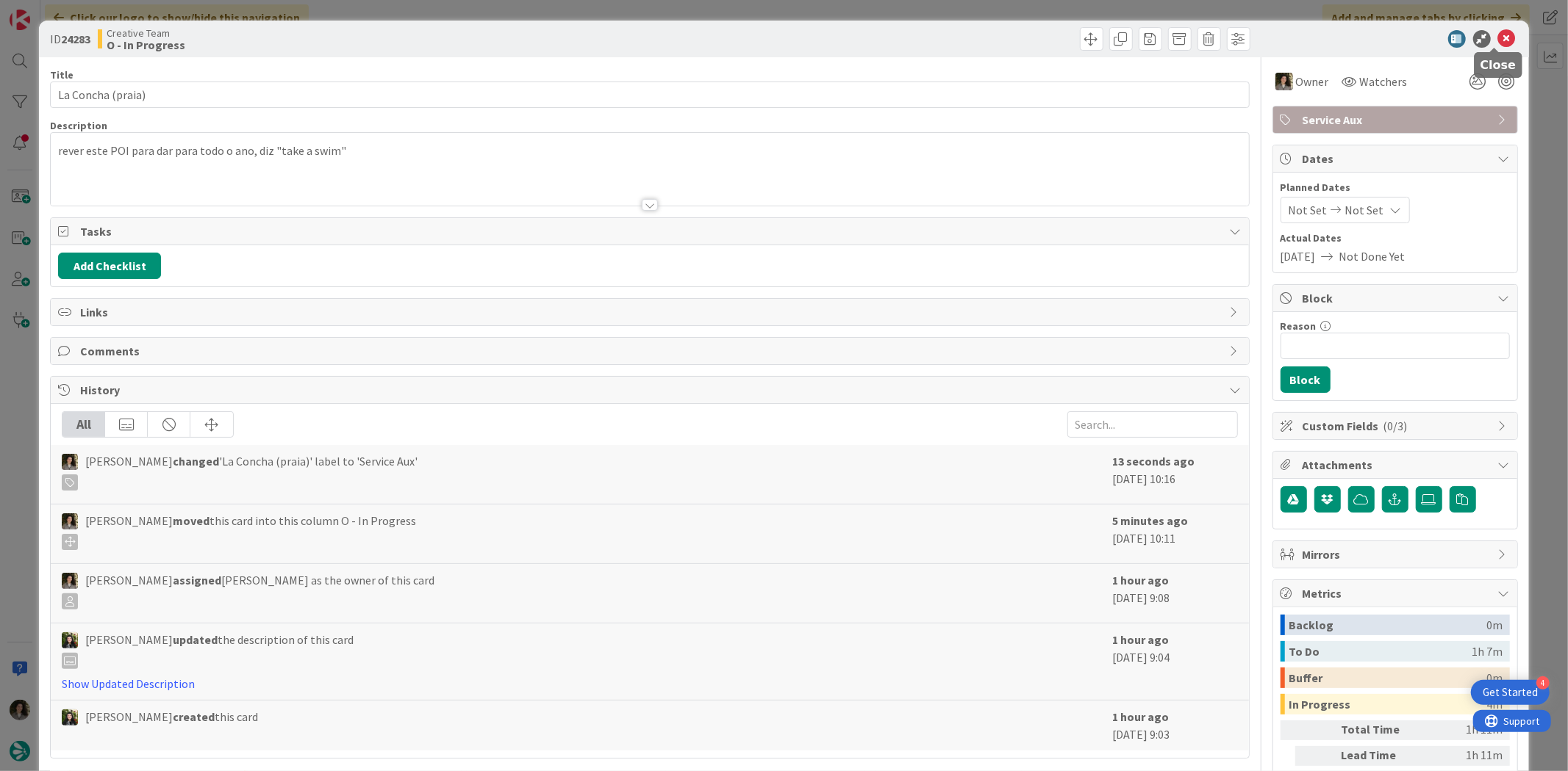
click at [1498, 38] on icon at bounding box center [1507, 39] width 17 height 17
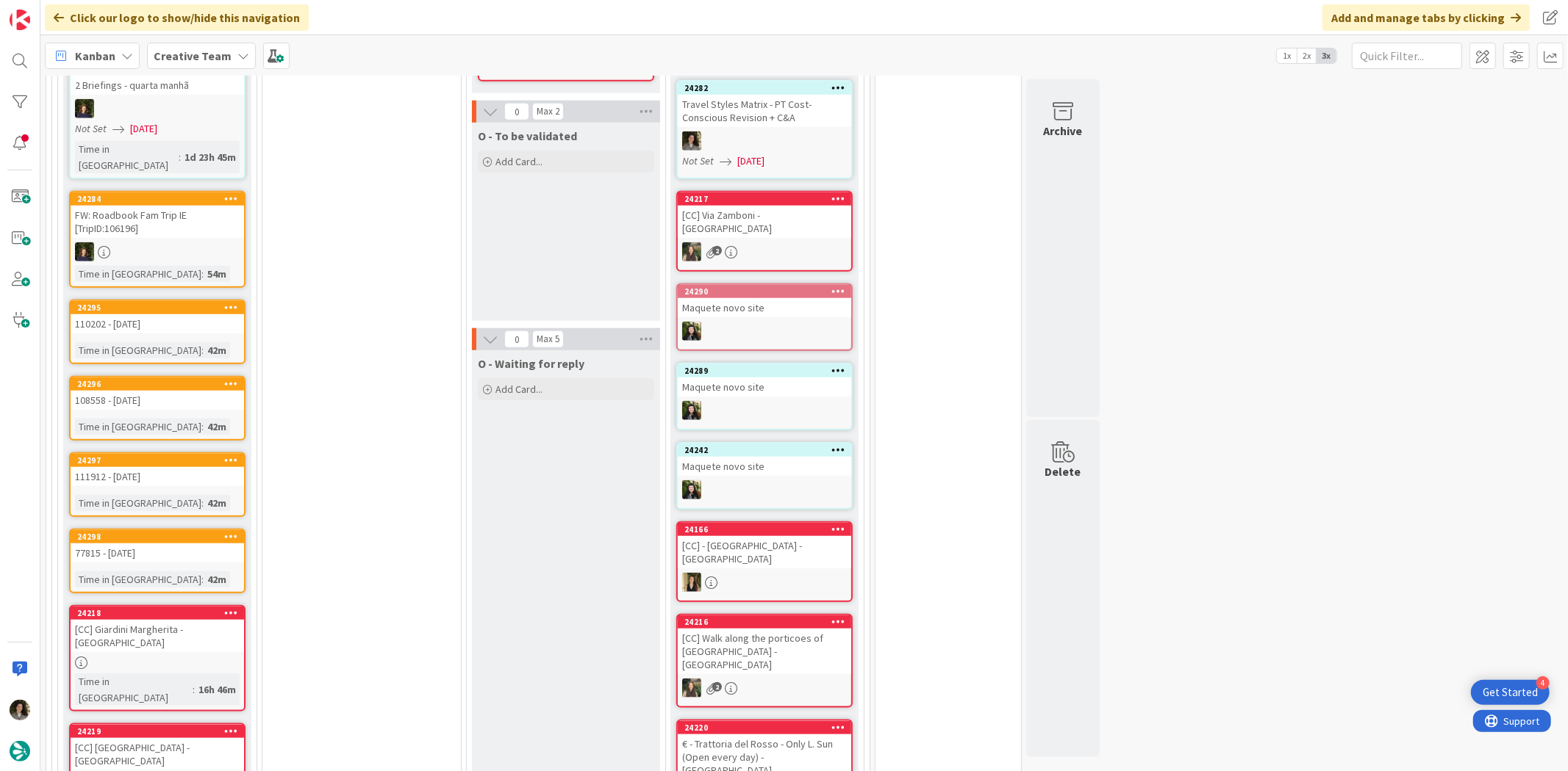
click at [195, 206] on div "FW: Roadbook Fam Trip IE [TripID:106196]" at bounding box center [157, 222] width 173 height 32
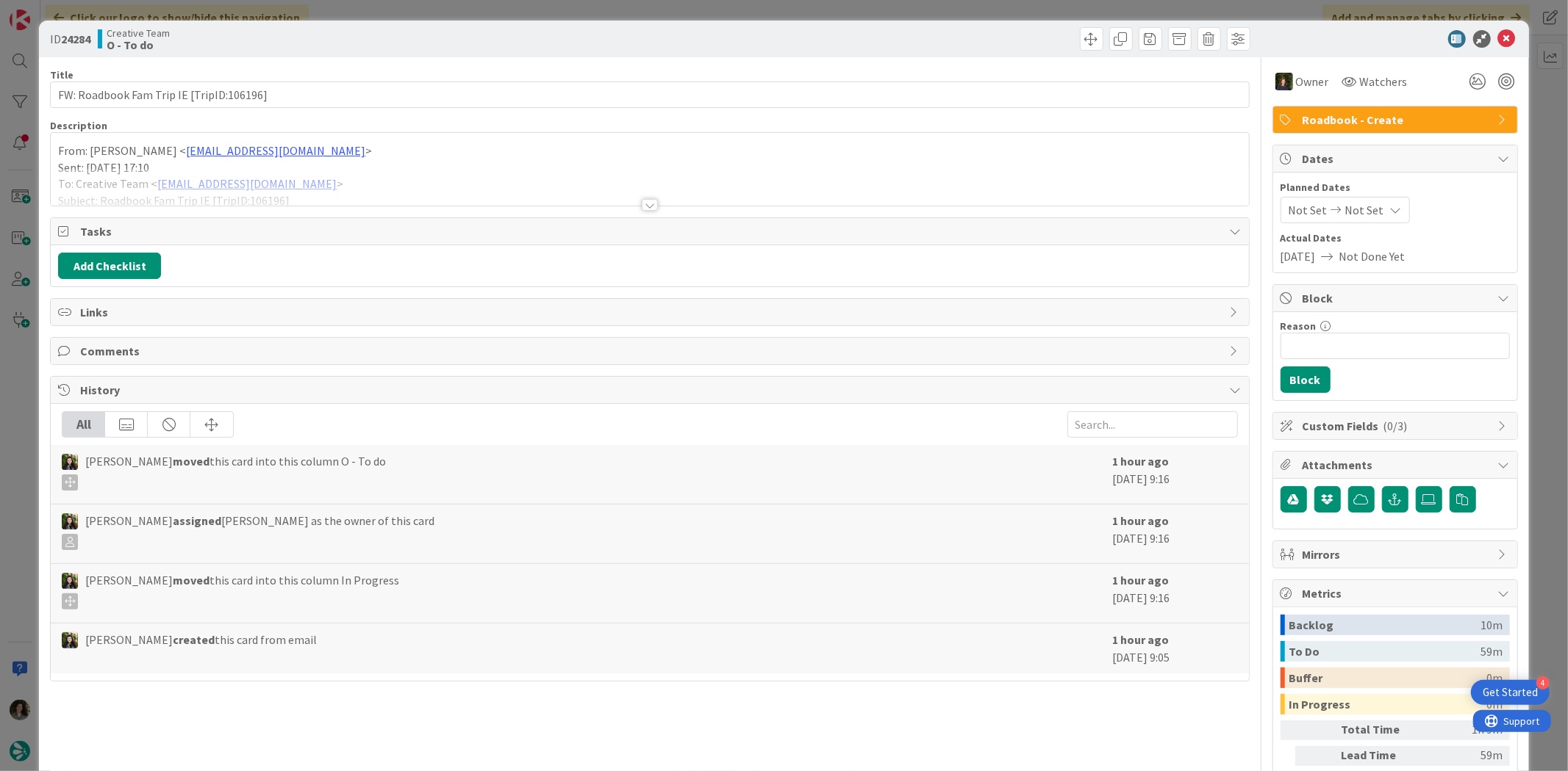
click at [644, 199] on div at bounding box center [649, 205] width 16 height 12
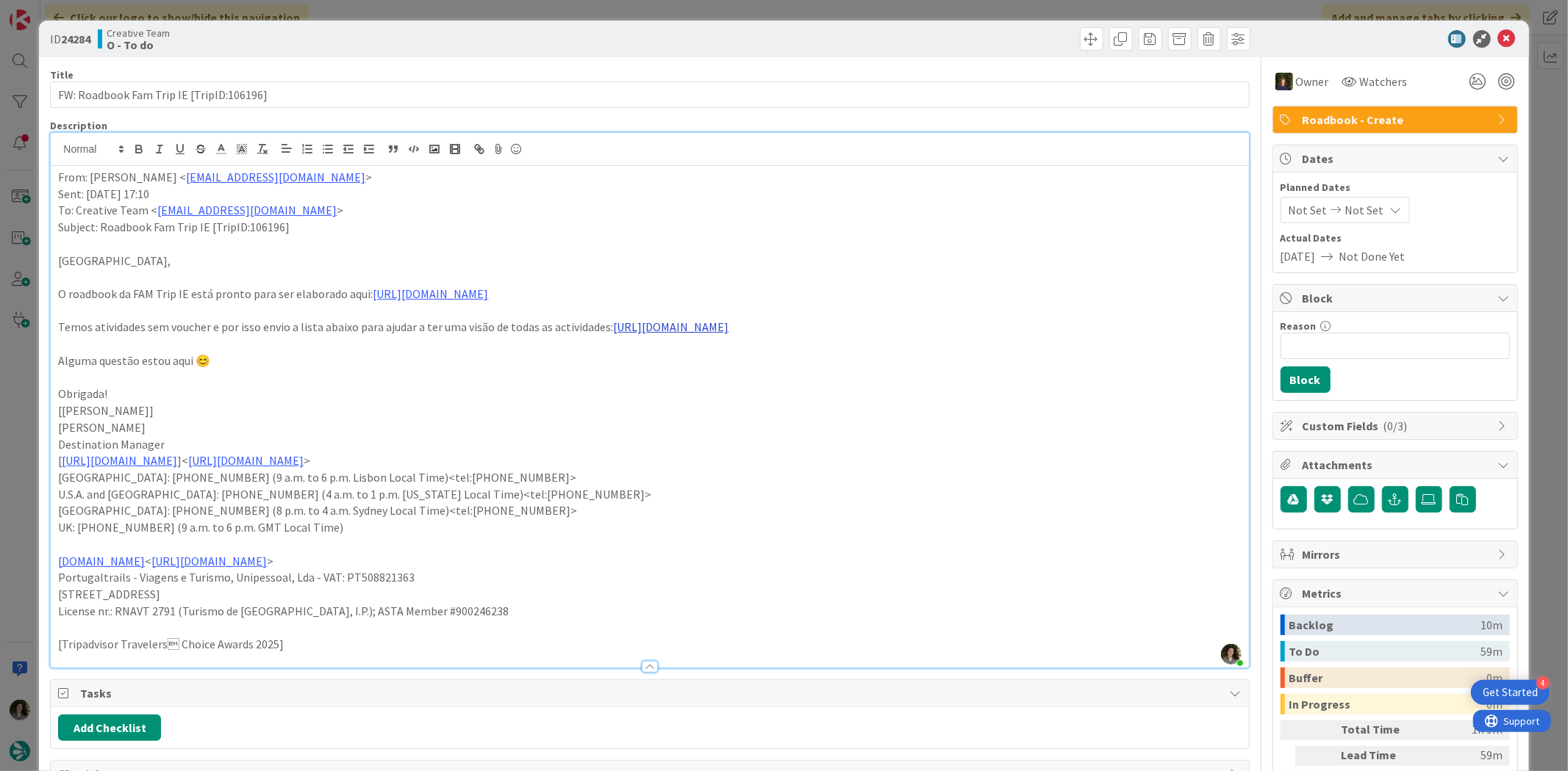
click at [695, 328] on link "https://prnt.sc/feP7XXCAztDK" at bounding box center [670, 326] width 115 height 15
click at [682, 355] on link "https://prnt.sc/feP7XXCAztDK" at bounding box center [655, 357] width 100 height 19
click at [1498, 38] on icon at bounding box center [1507, 39] width 17 height 17
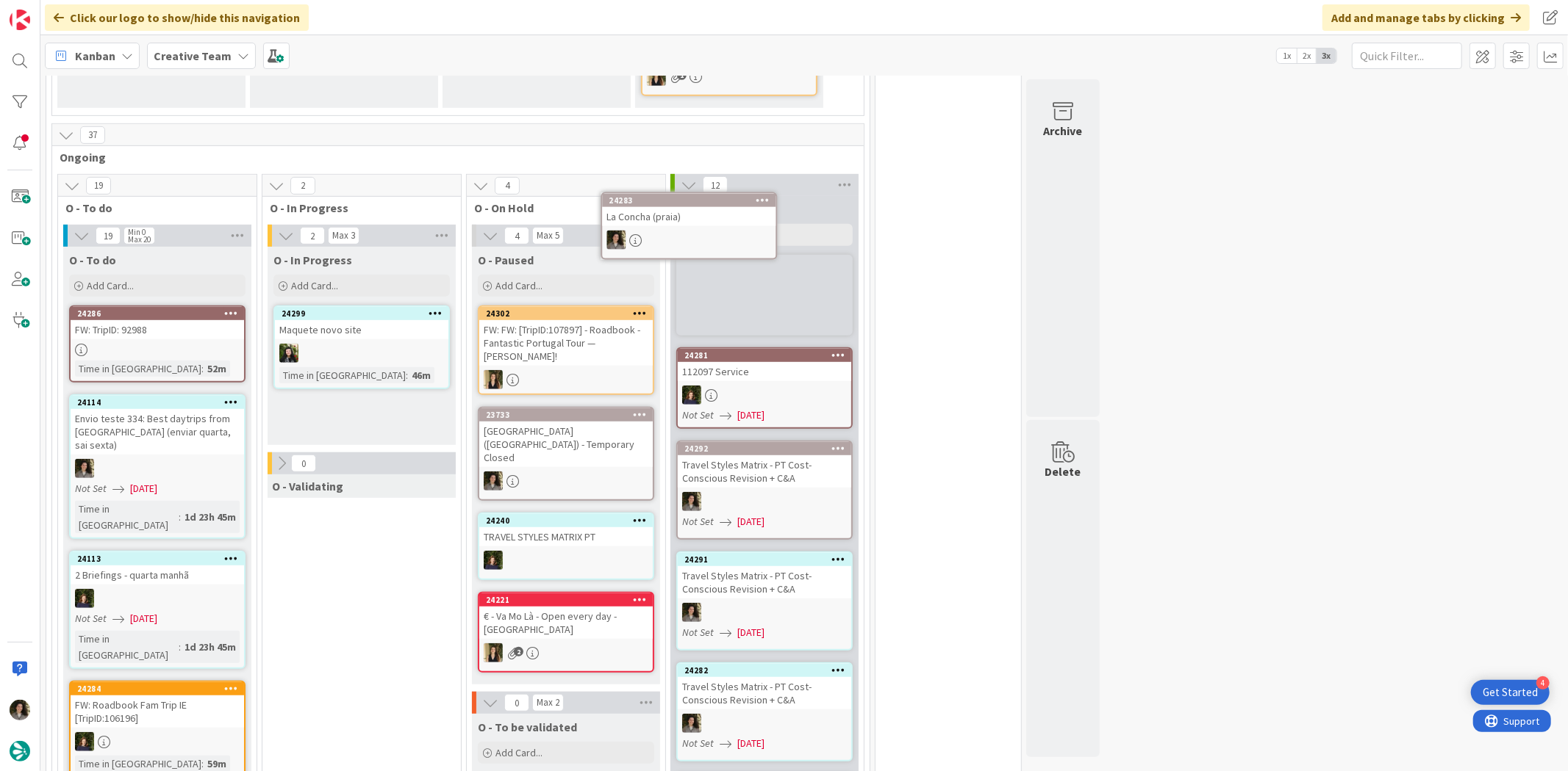
scroll to position [636, 0]
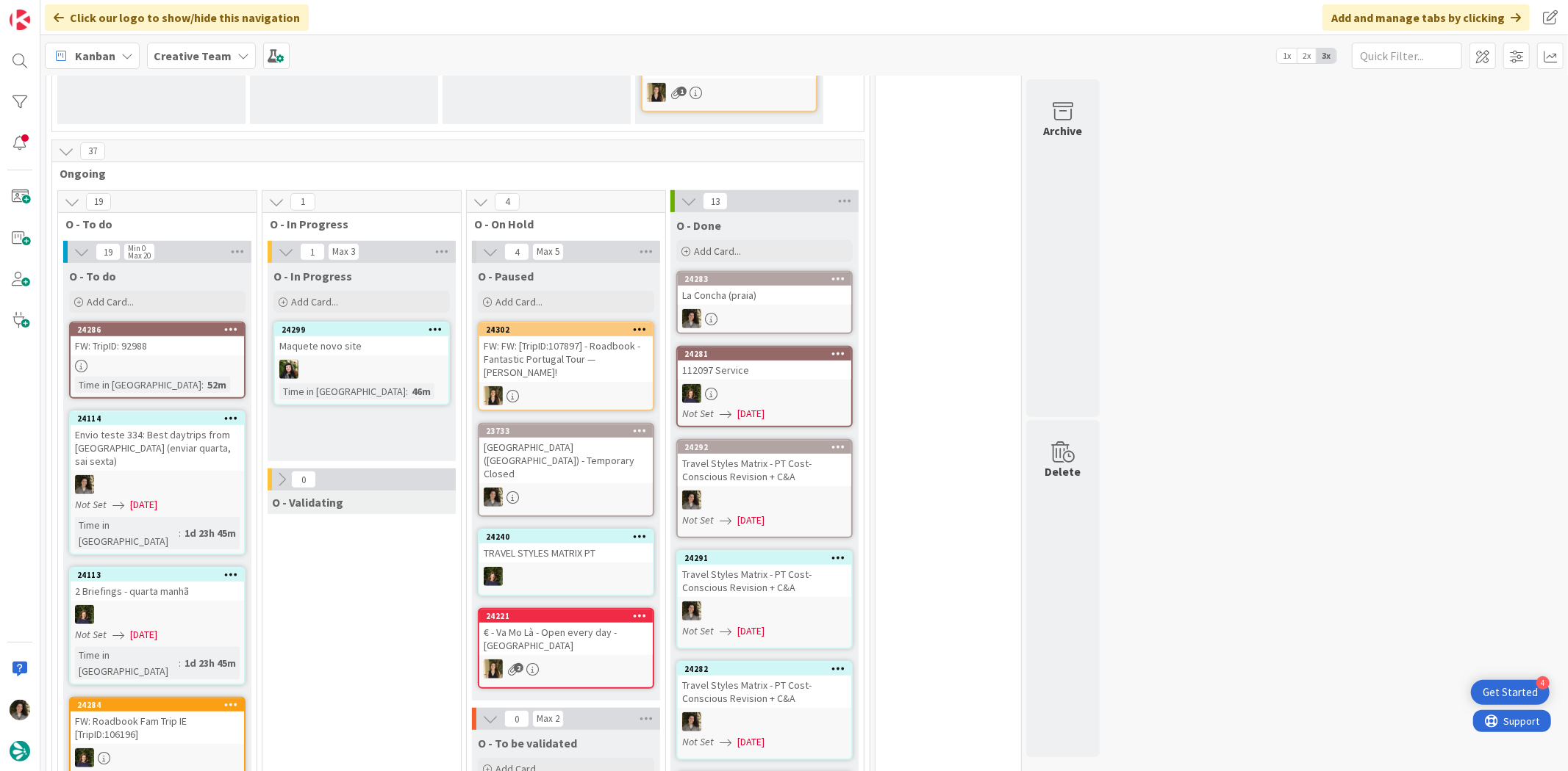
click at [774, 309] on div at bounding box center [765, 318] width 173 height 19
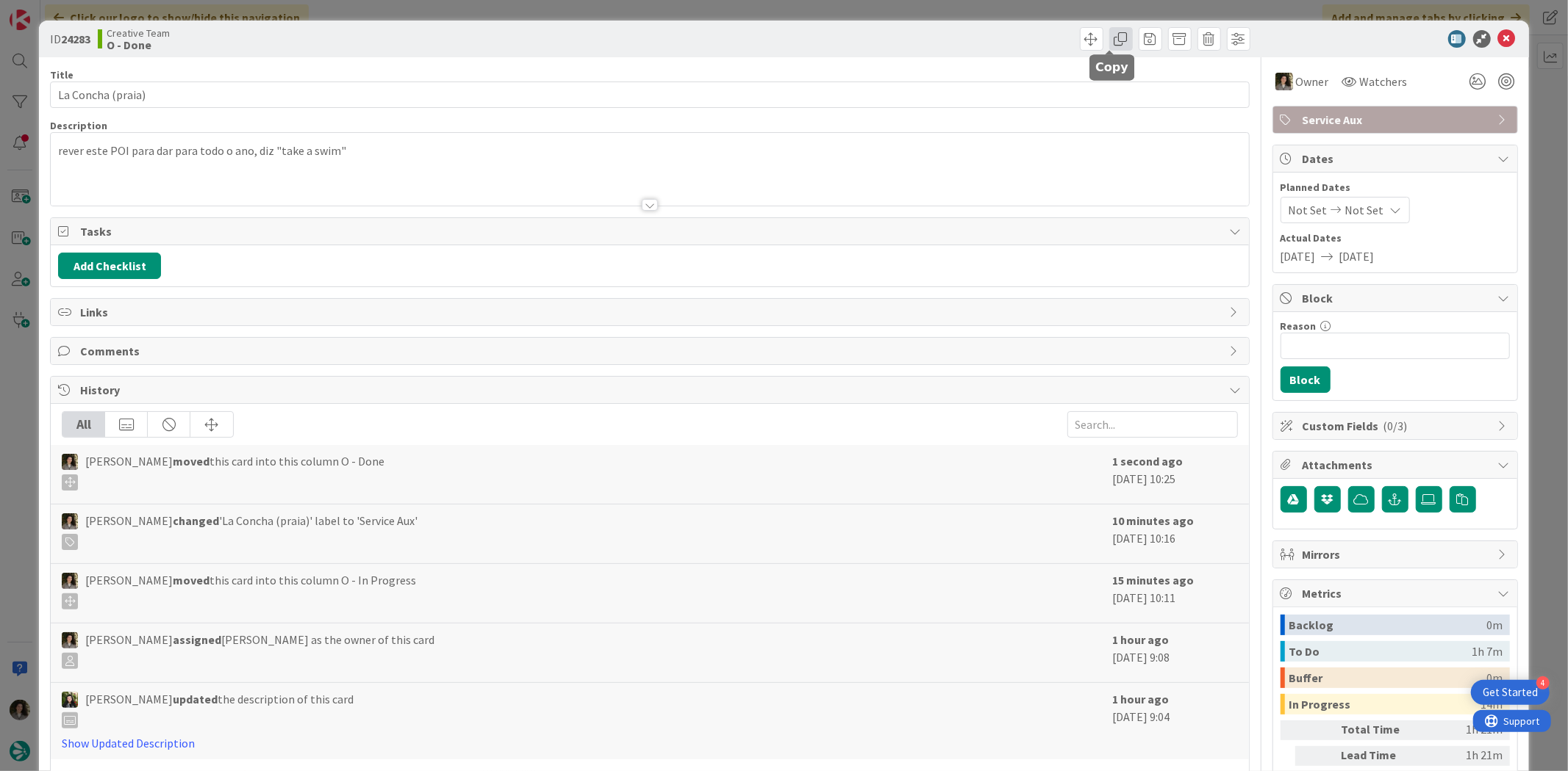
click at [1116, 39] on span at bounding box center [1120, 38] width 23 height 23
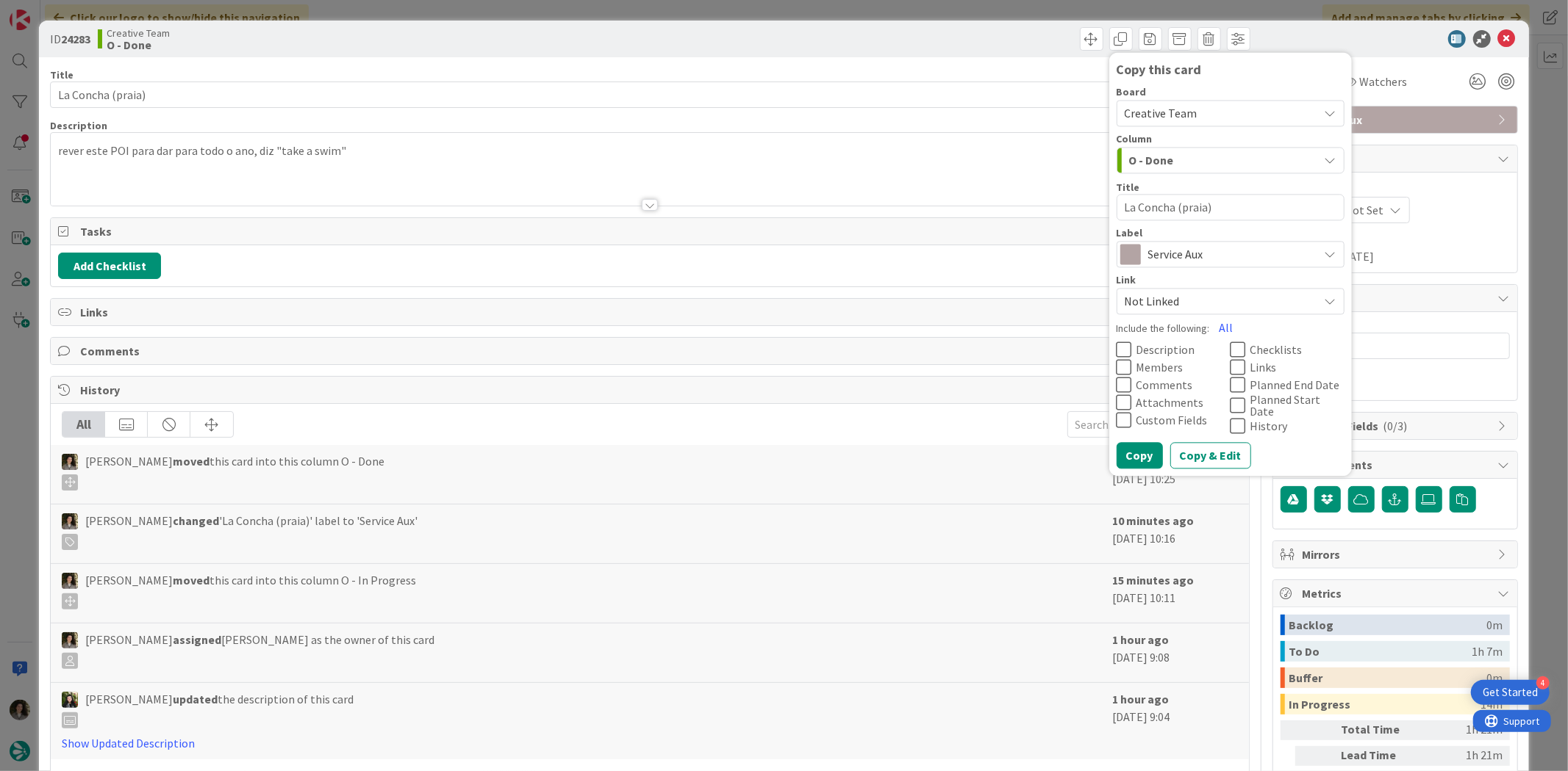
click at [1148, 259] on span "Service Aux" at bounding box center [1229, 255] width 163 height 21
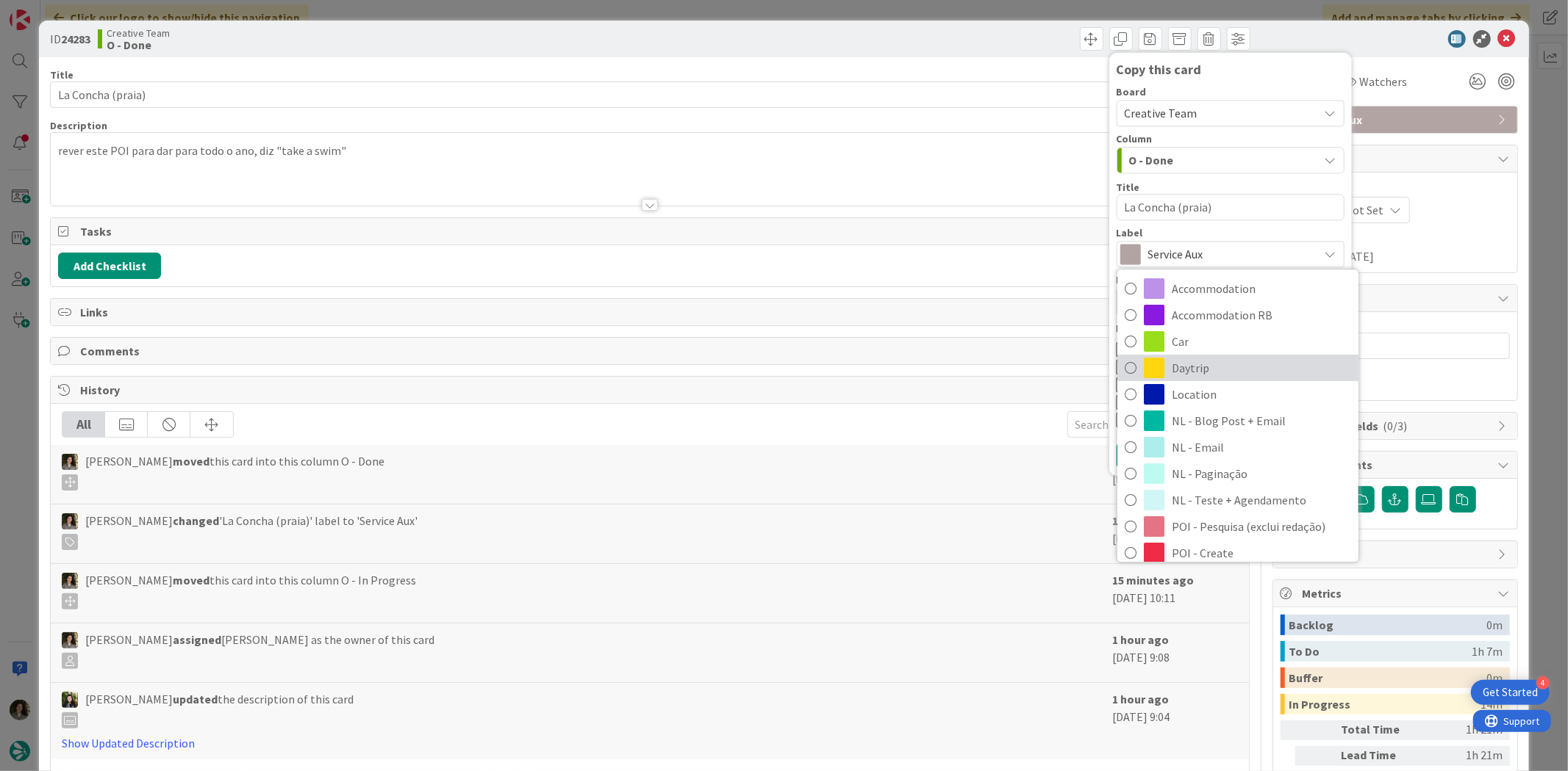
drag, startPoint x: 1203, startPoint y: 366, endPoint x: 1213, endPoint y: 363, distance: 10.4
click at [1203, 366] on span "Daytrip" at bounding box center [1261, 368] width 179 height 22
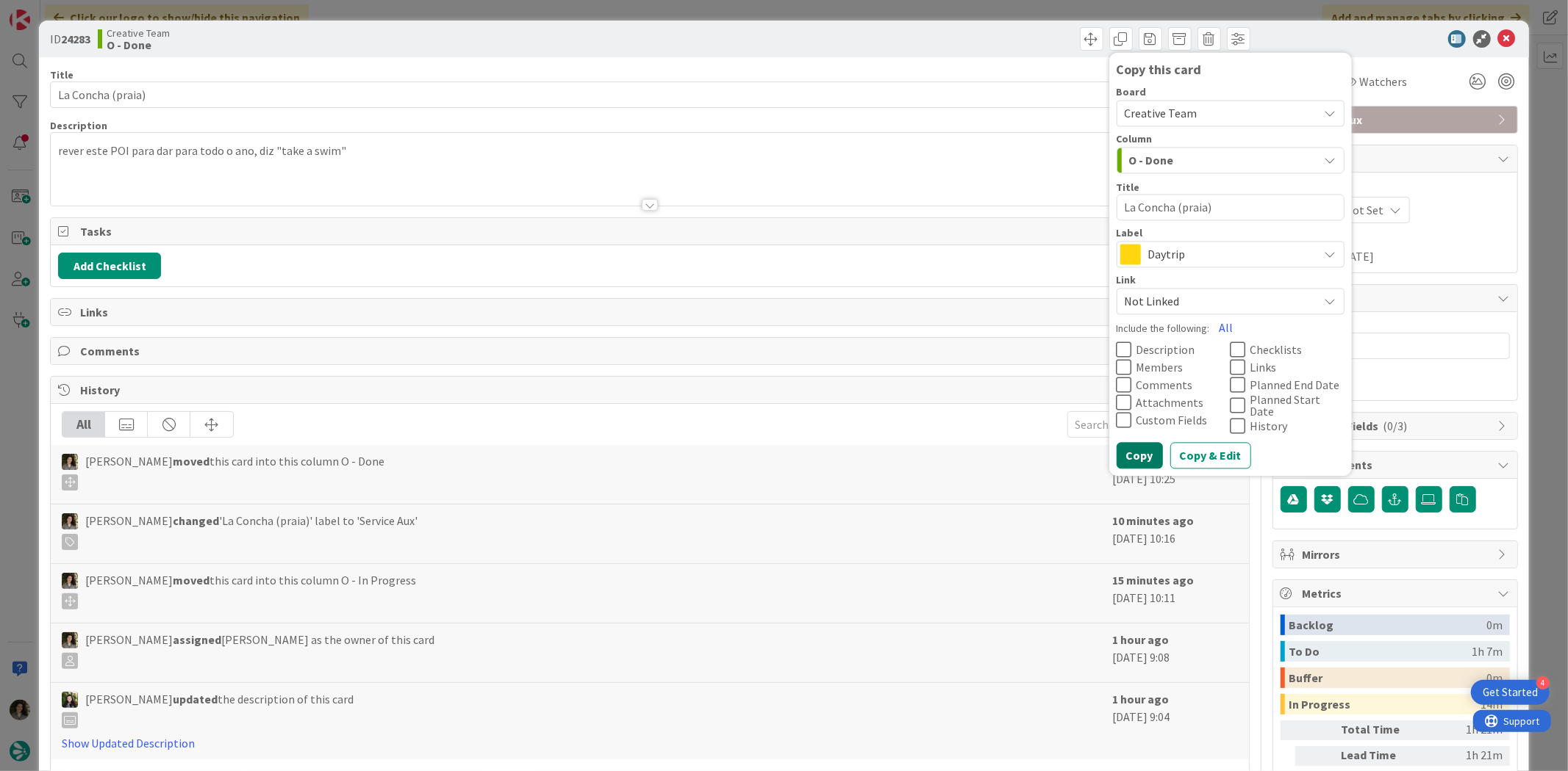
click at [1132, 452] on button "Copy" at bounding box center [1139, 456] width 46 height 27
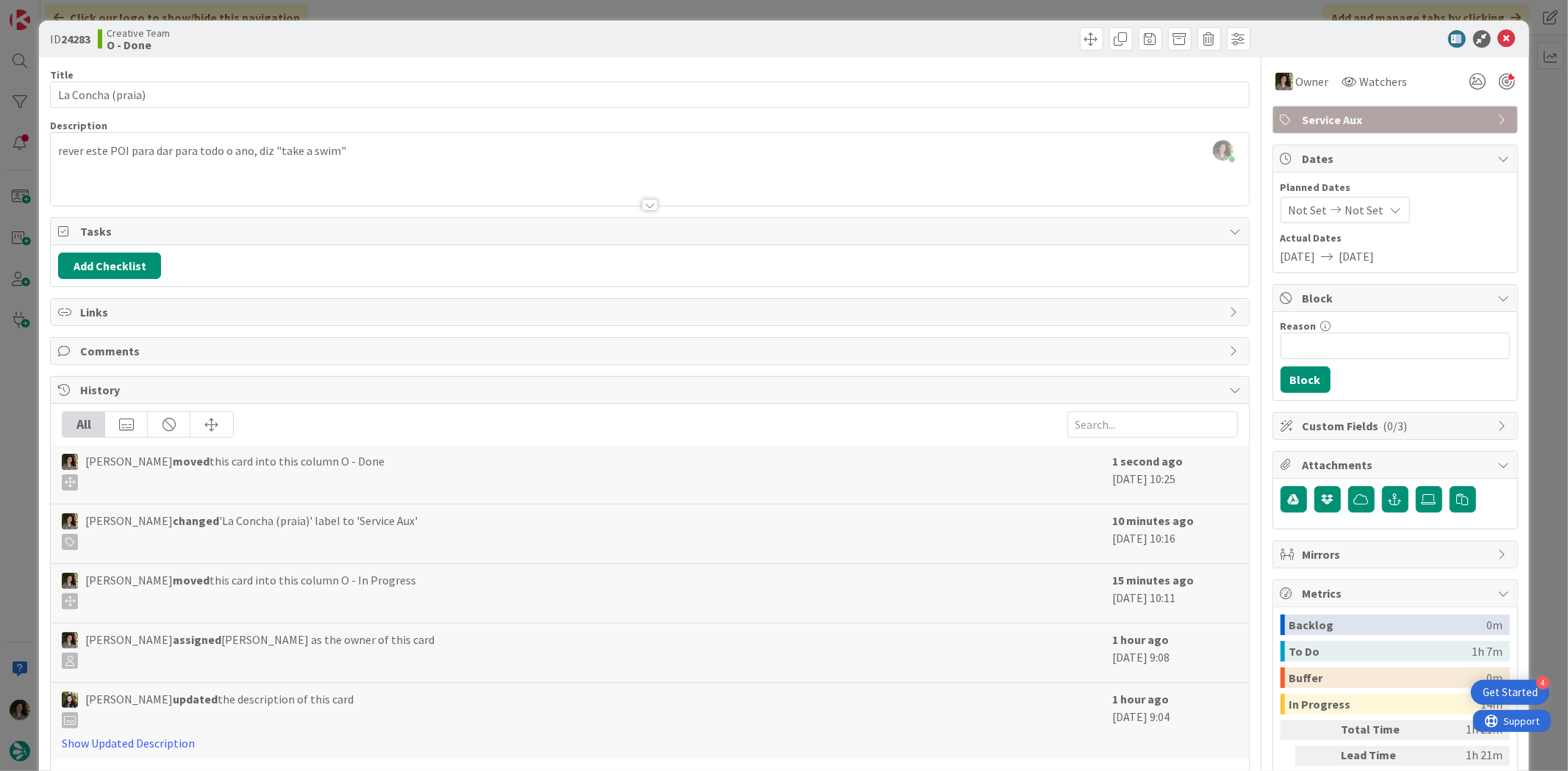
type textarea "x"
click at [1498, 35] on icon at bounding box center [1507, 39] width 17 height 17
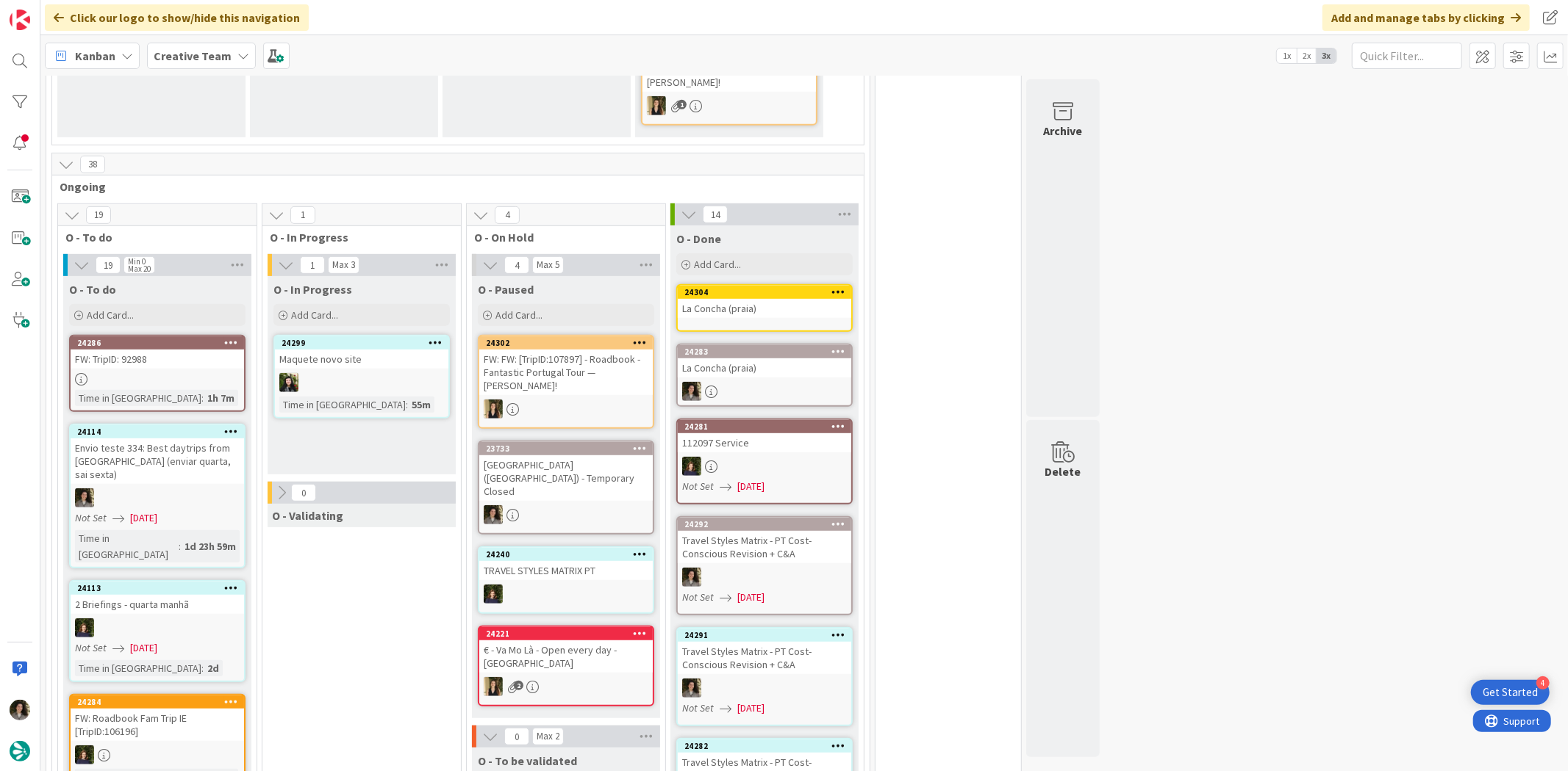
click at [810, 299] on div "La Concha (praia)" at bounding box center [765, 308] width 173 height 19
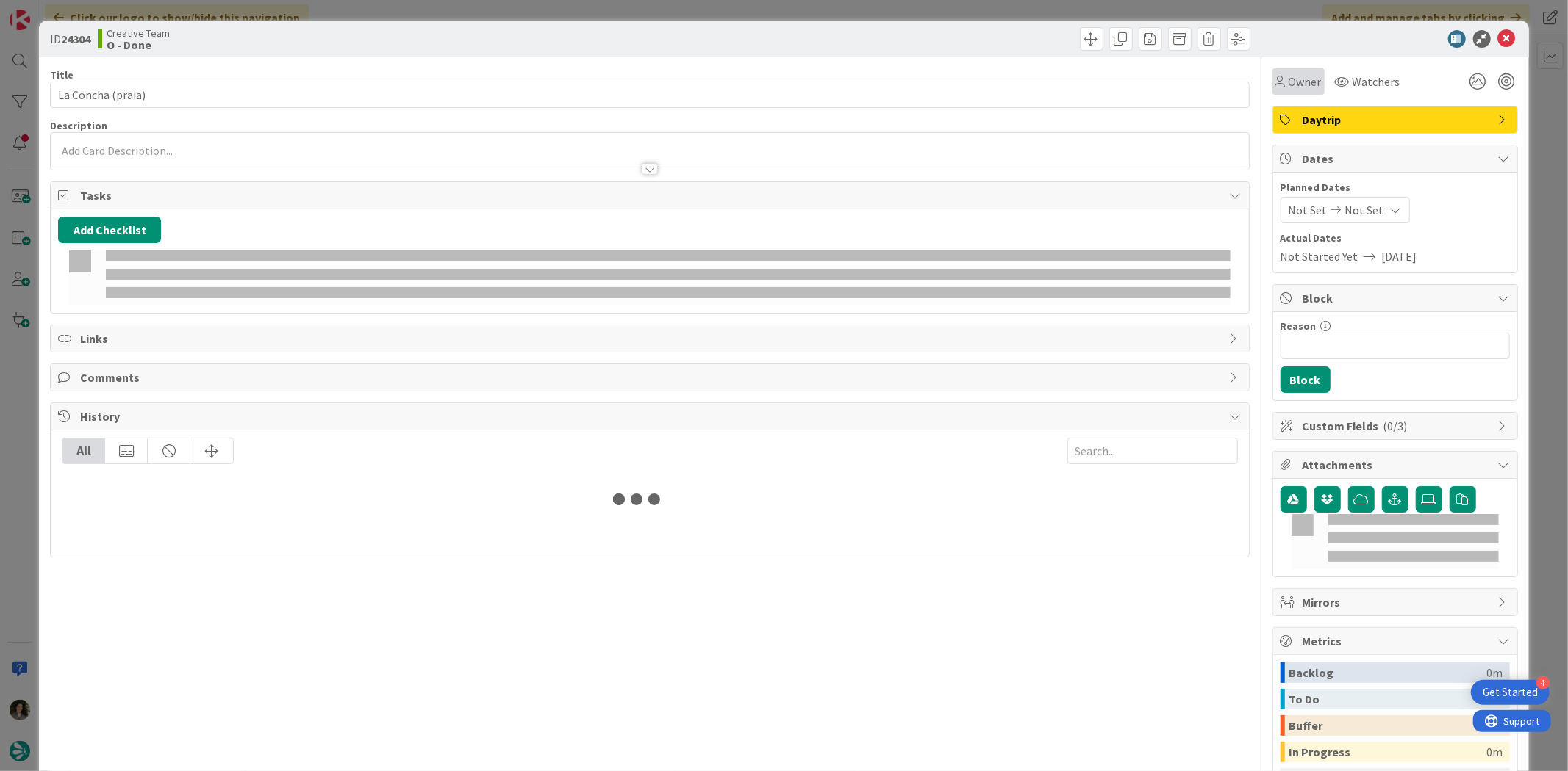
click at [1295, 92] on div "Owner" at bounding box center [1298, 81] width 52 height 27
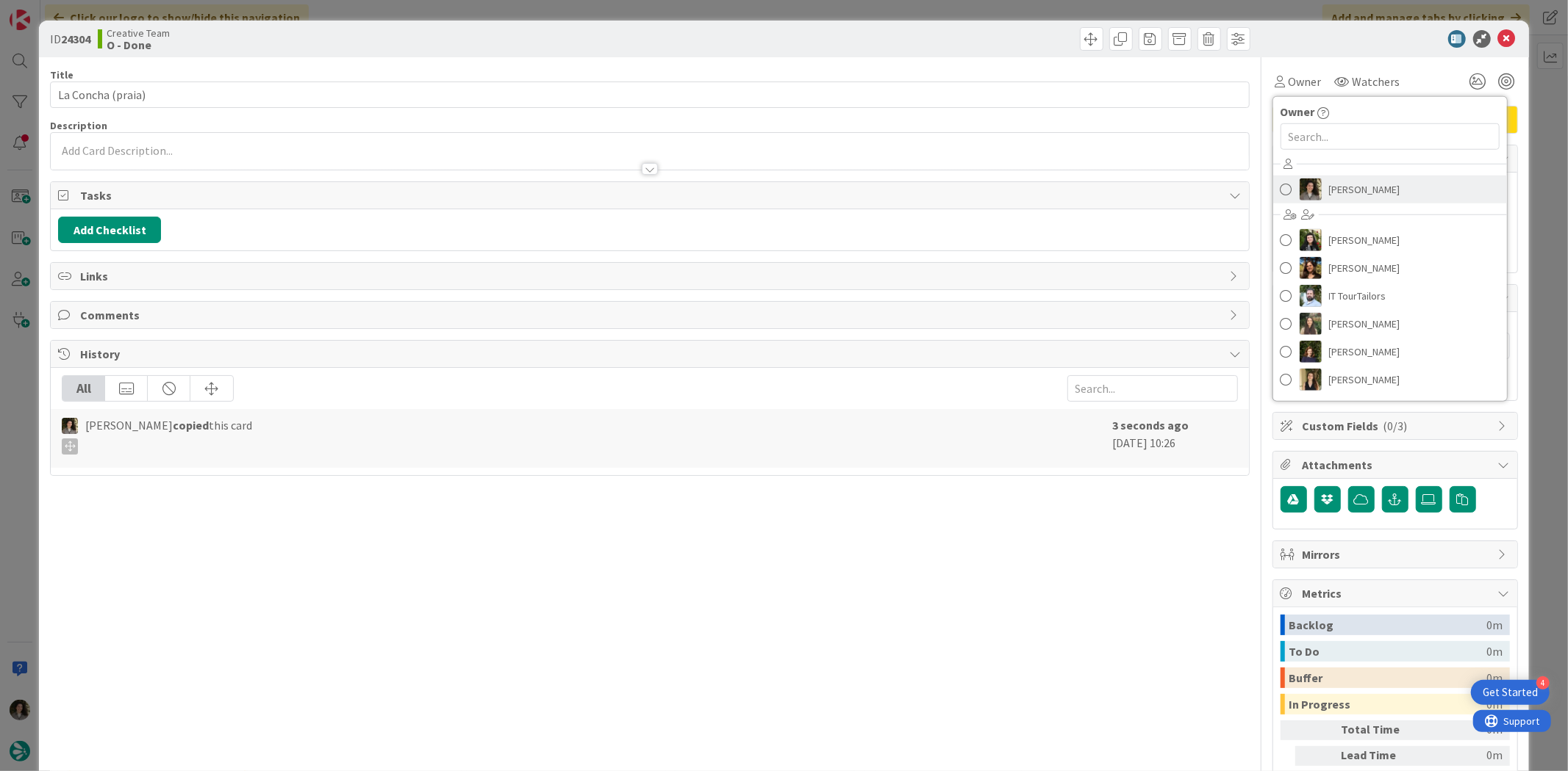
click at [1360, 190] on span "[PERSON_NAME]" at bounding box center [1365, 189] width 71 height 22
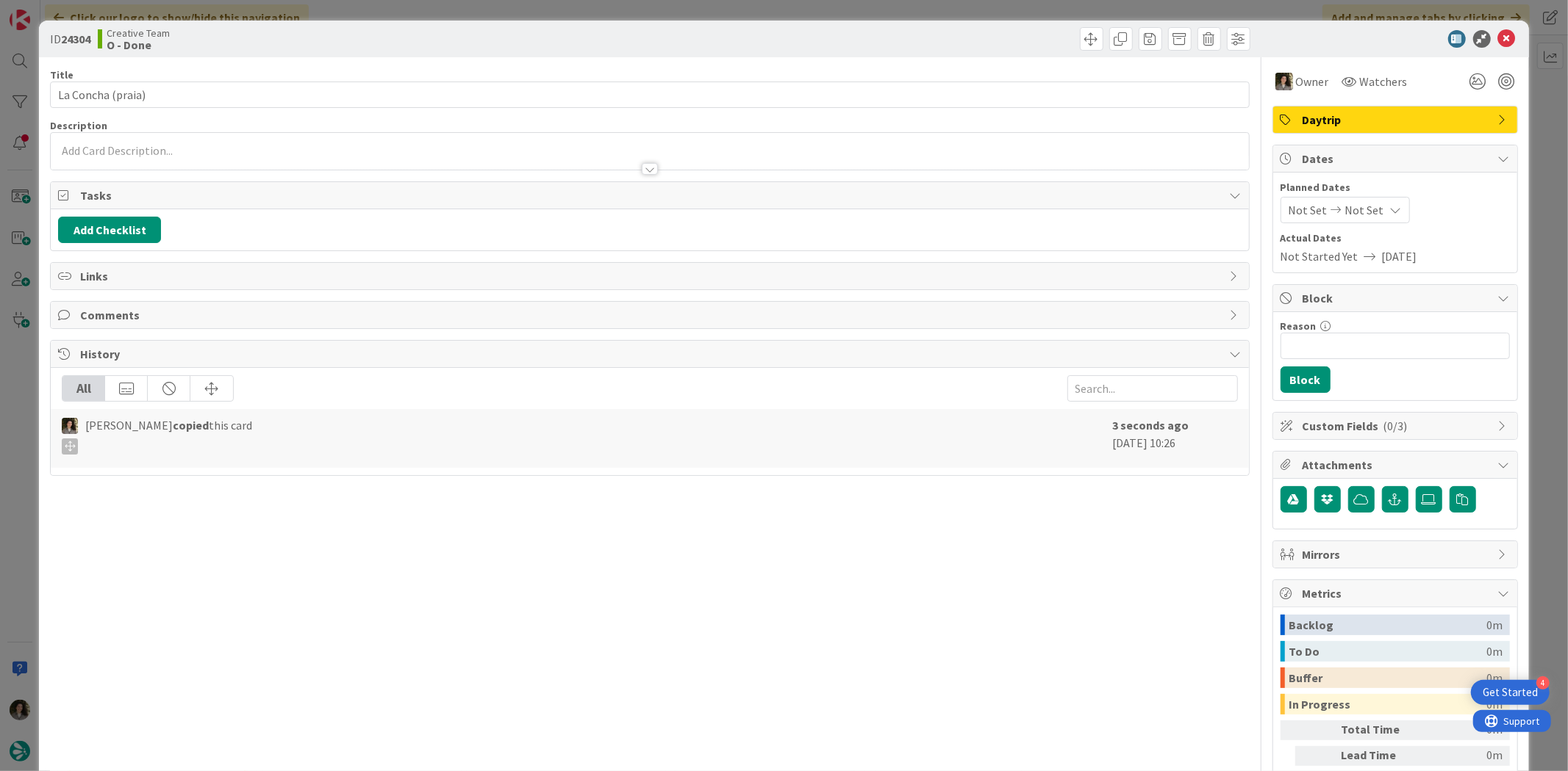
click at [1390, 207] on icon at bounding box center [1396, 210] width 12 height 12
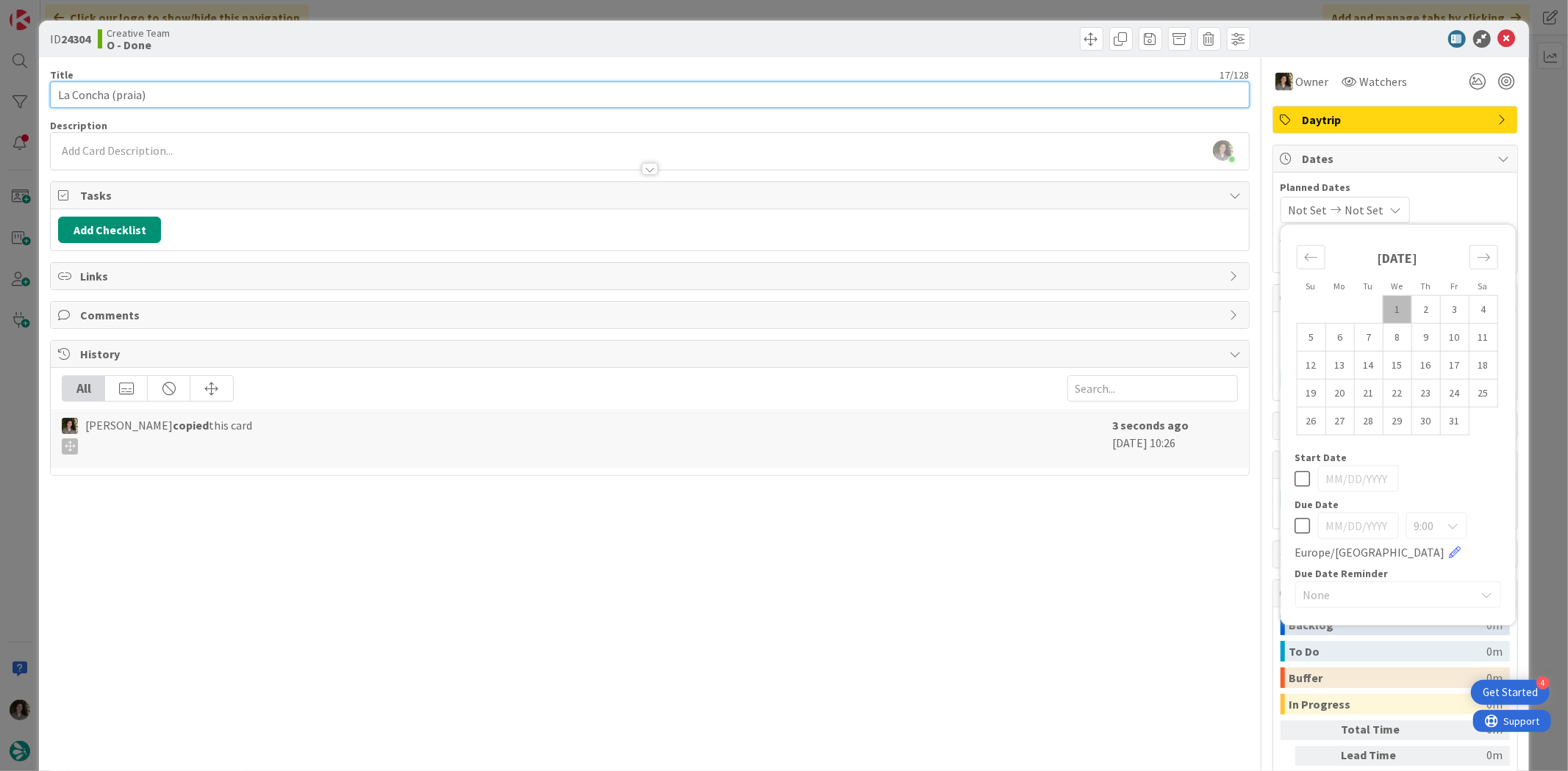
click at [474, 93] on input "La Concha (praia)" at bounding box center [649, 94] width 1199 height 27
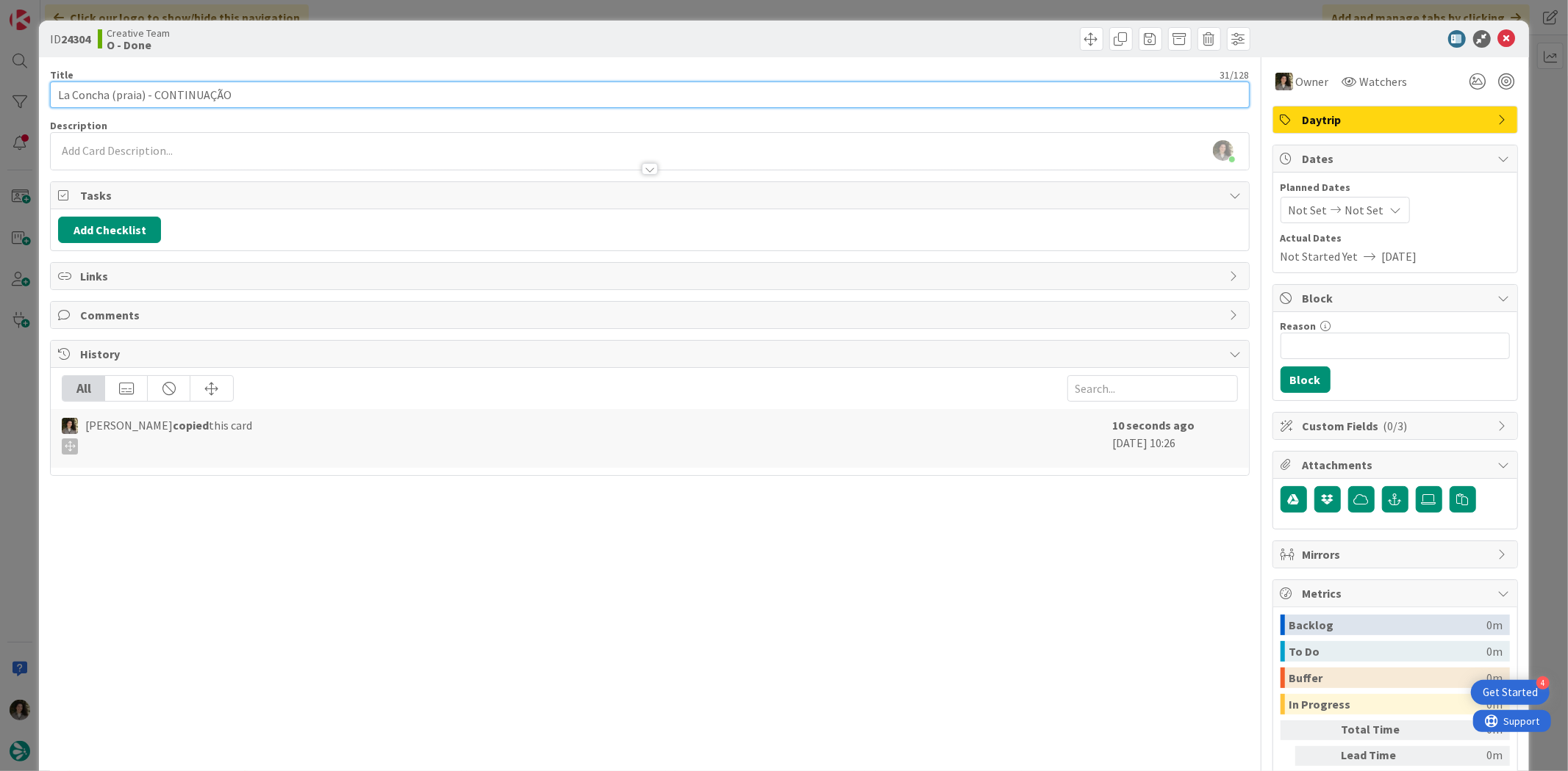
type input "La Concha (praia) - CONTINUAÇÃO"
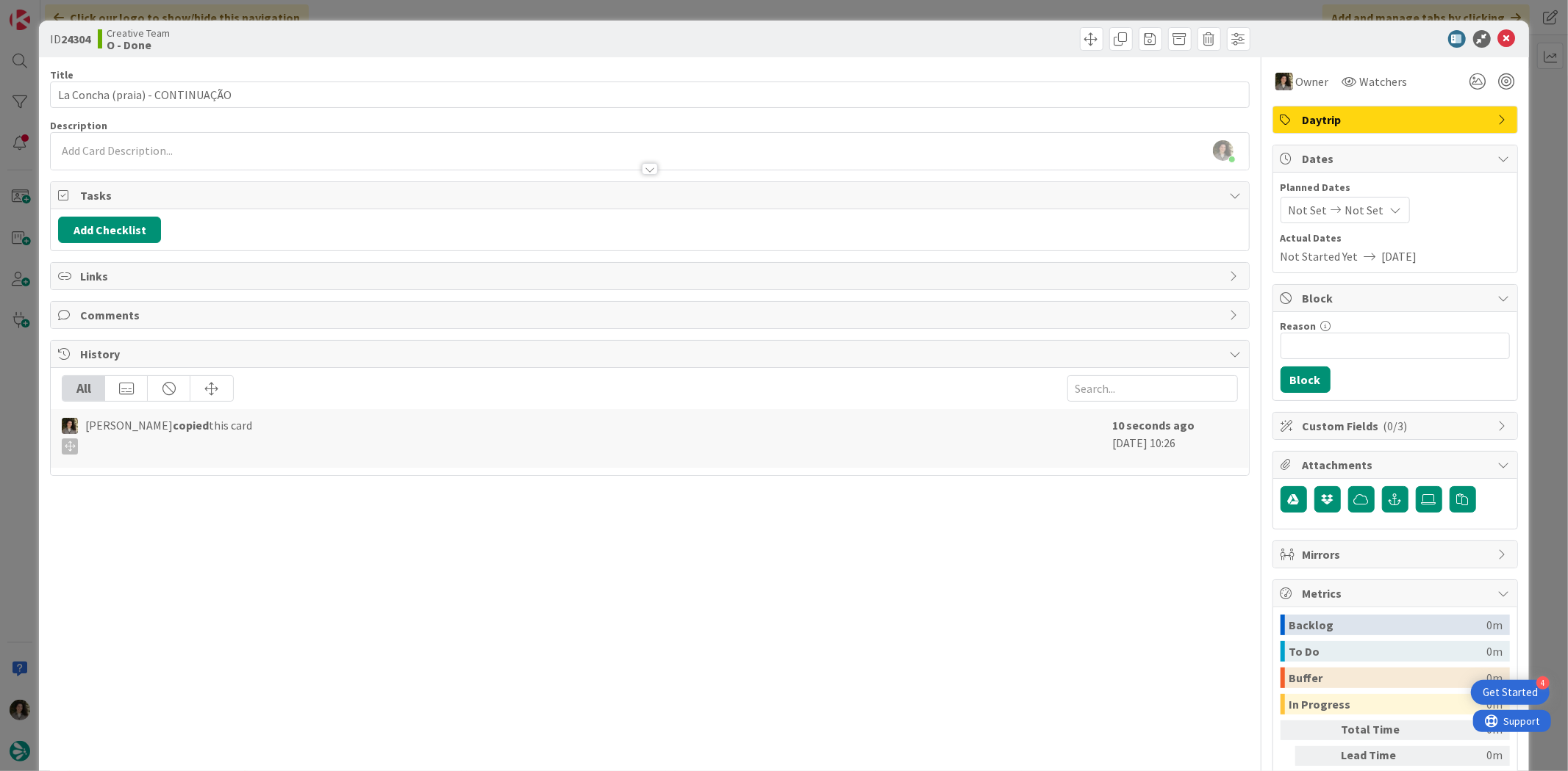
click at [509, 68] on div "Title 31 / 128" at bounding box center [649, 74] width 1199 height 13
click at [1498, 37] on icon at bounding box center [1507, 39] width 17 height 17
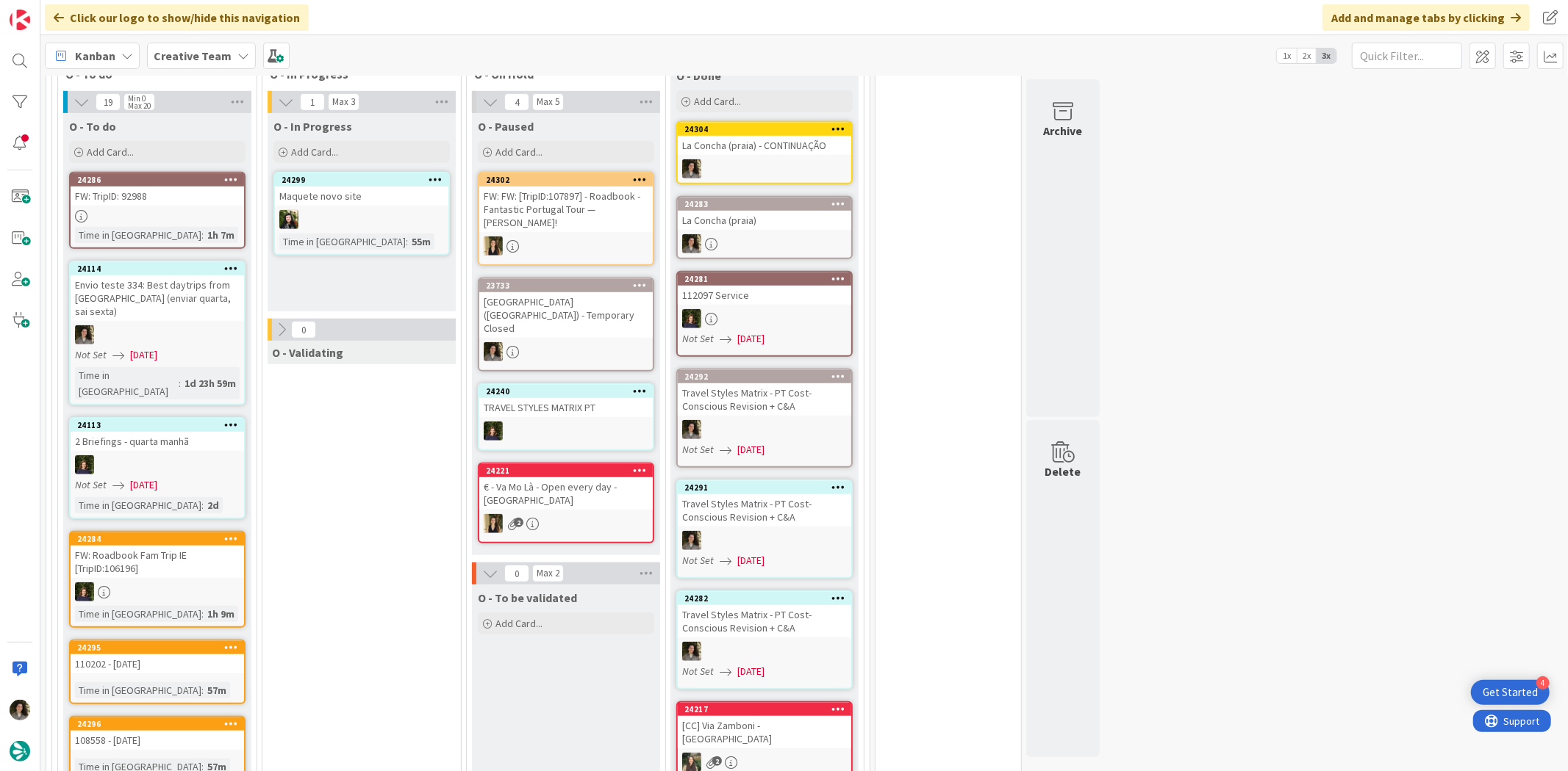
click at [781, 235] on div at bounding box center [765, 244] width 173 height 19
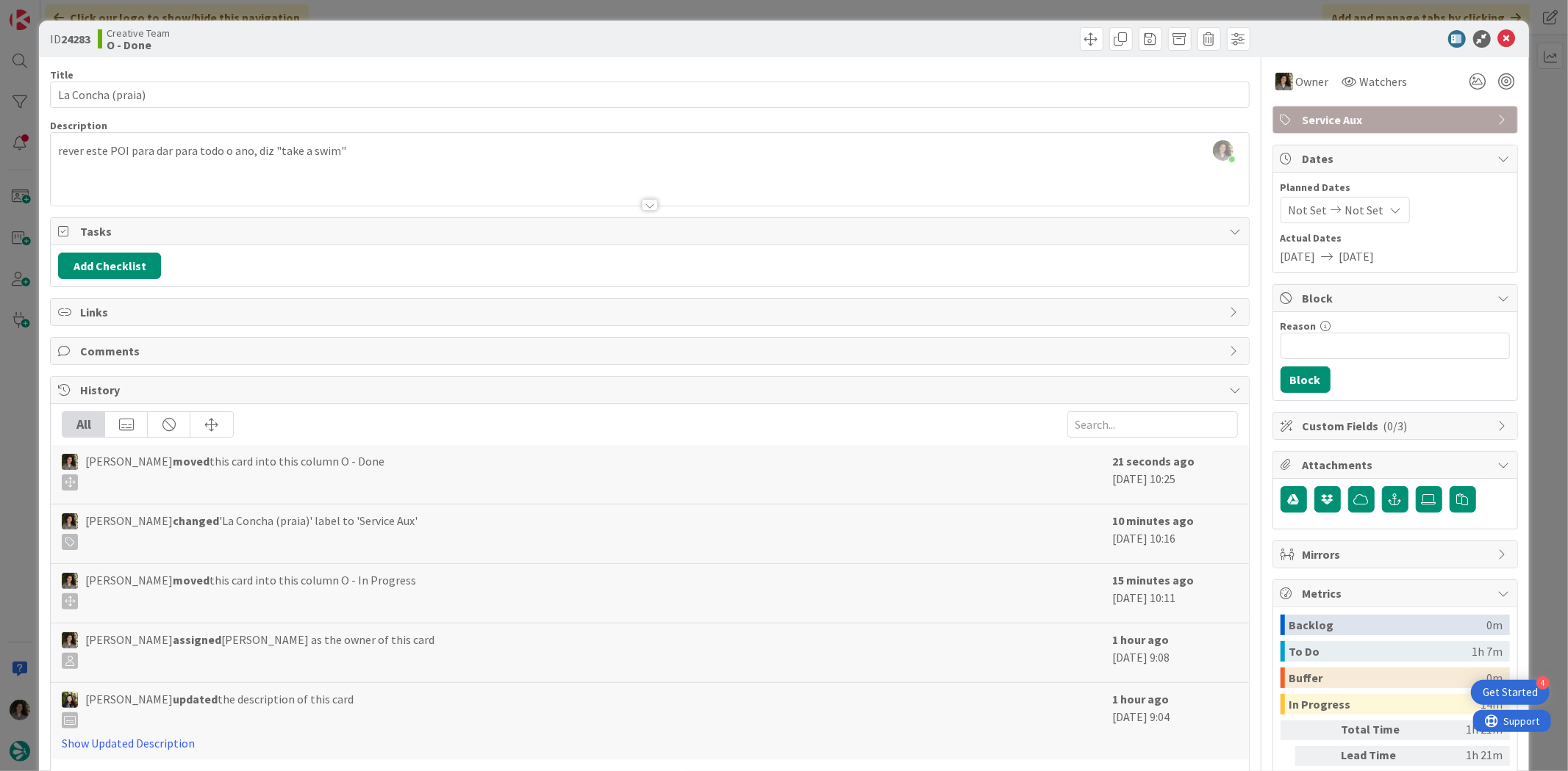
click at [642, 204] on div at bounding box center [649, 205] width 16 height 12
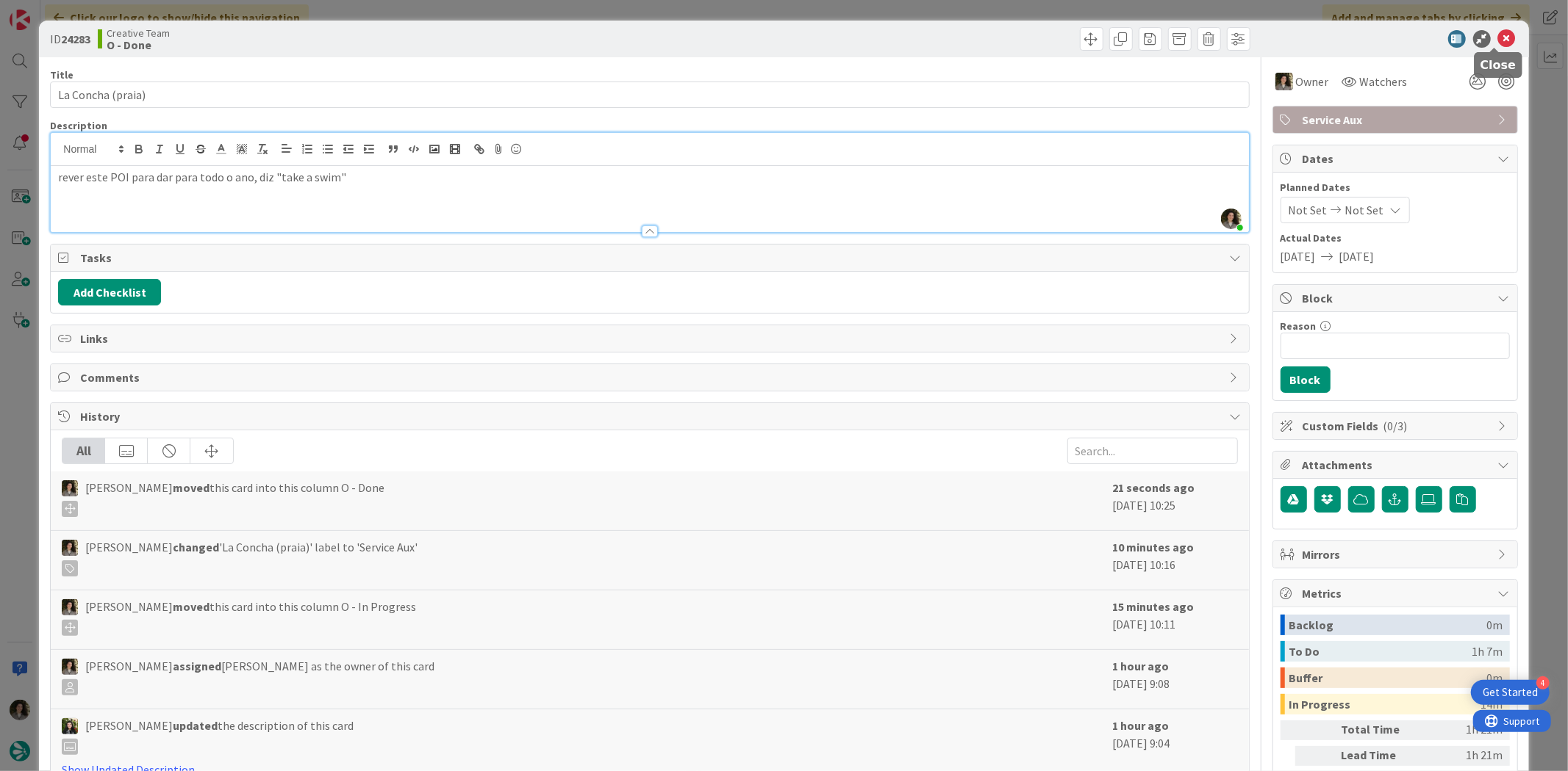
click at [1500, 32] on icon at bounding box center [1507, 39] width 17 height 17
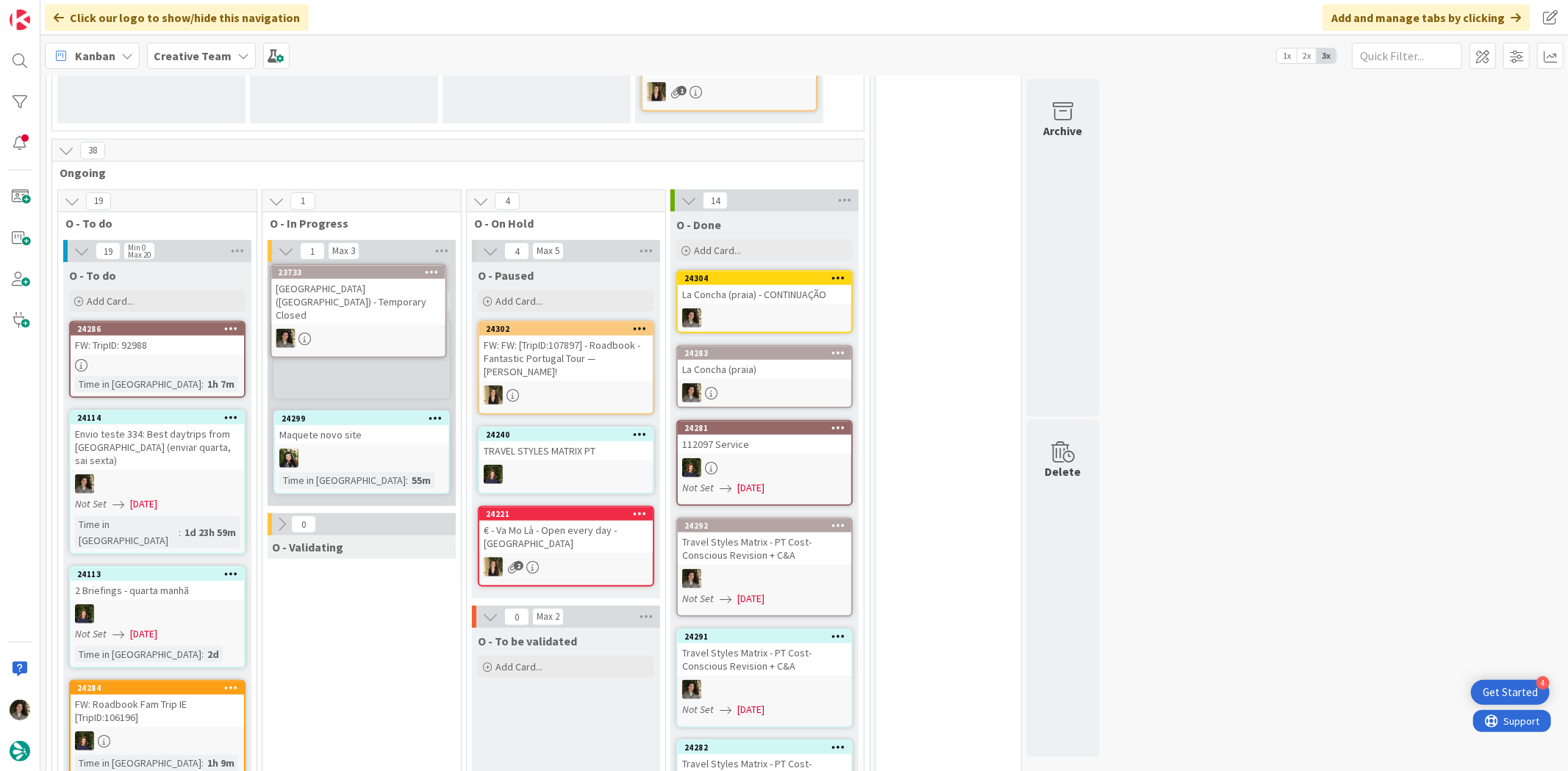
scroll to position [649, 0]
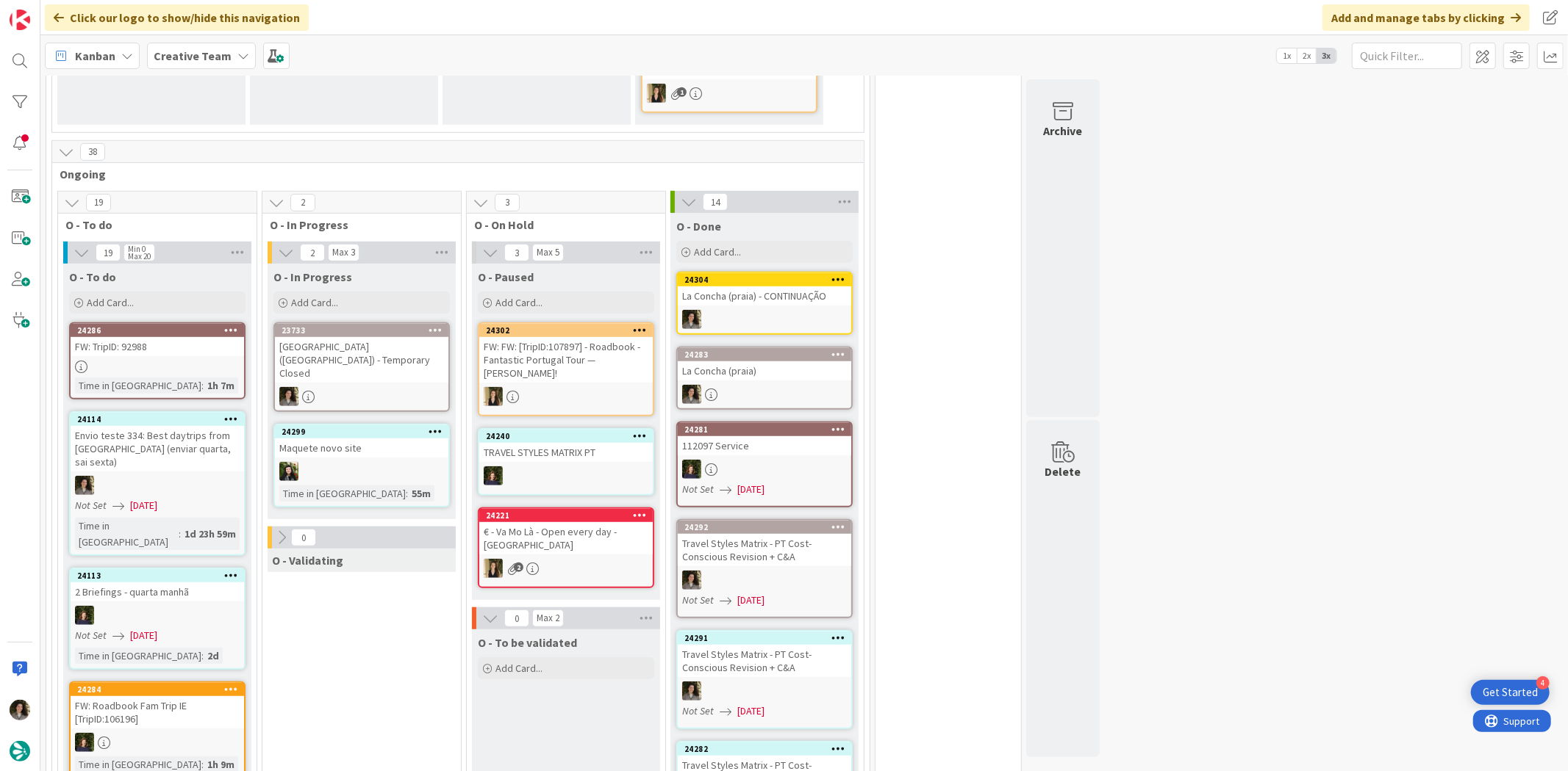
click at [377, 337] on div "[GEOGRAPHIC_DATA] ([GEOGRAPHIC_DATA]) - Temporary Closed" at bounding box center [361, 360] width 173 height 46
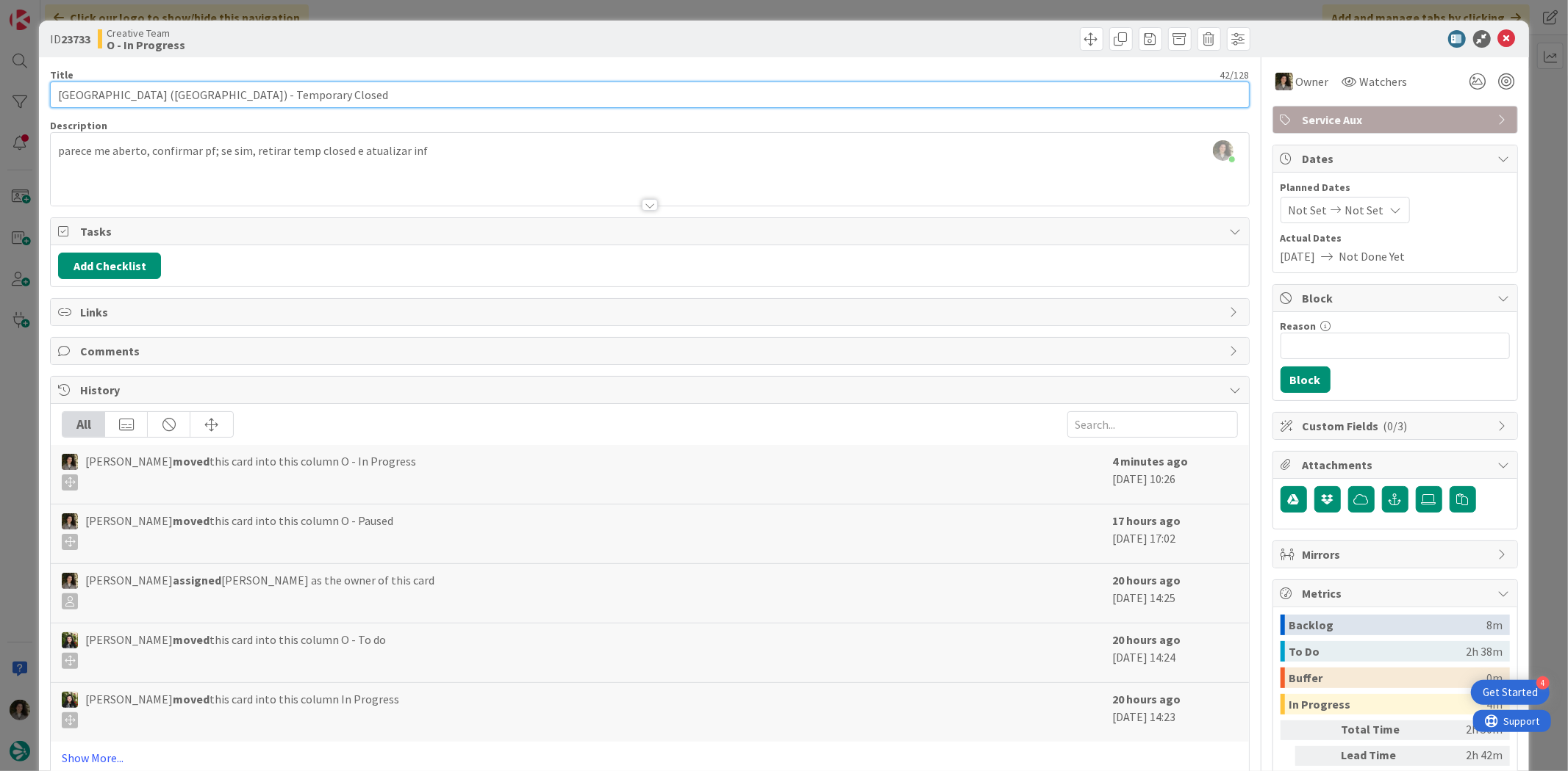
drag, startPoint x: 169, startPoint y: 96, endPoint x: -20, endPoint y: 96, distance: 189.0
click at [0, 96] on html "4 Get Started Click our logo to show/hide this navigation Add and manage tabs b…" at bounding box center [784, 385] width 1568 height 771
click at [163, 100] on input "[GEOGRAPHIC_DATA] ([GEOGRAPHIC_DATA]) - Temporary Closed" at bounding box center [649, 94] width 1199 height 27
drag, startPoint x: 132, startPoint y: 93, endPoint x: -59, endPoint y: 94, distance: 191.0
click at [0, 94] on html "4 Get Started Click our logo to show/hide this navigation Add and manage tabs b…" at bounding box center [784, 385] width 1568 height 771
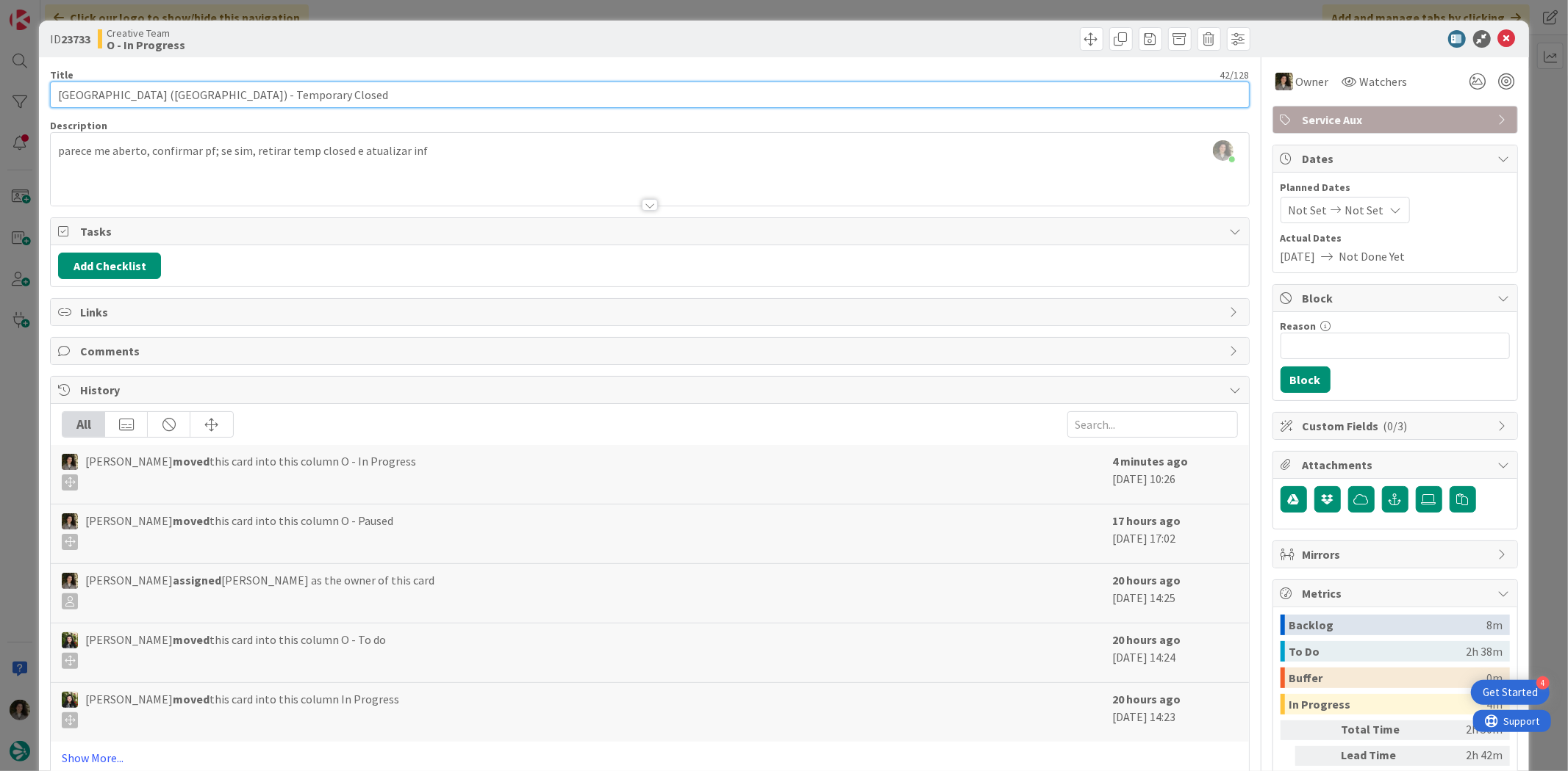
click at [179, 97] on input "[GEOGRAPHIC_DATA] ([GEOGRAPHIC_DATA]) - Temporary Closed" at bounding box center [649, 94] width 1199 height 27
drag, startPoint x: 171, startPoint y: 91, endPoint x: -64, endPoint y: 91, distance: 235.0
click at [0, 91] on html "4 Get Started Click our logo to show/hide this navigation Add and manage tabs b…" at bounding box center [784, 385] width 1568 height 771
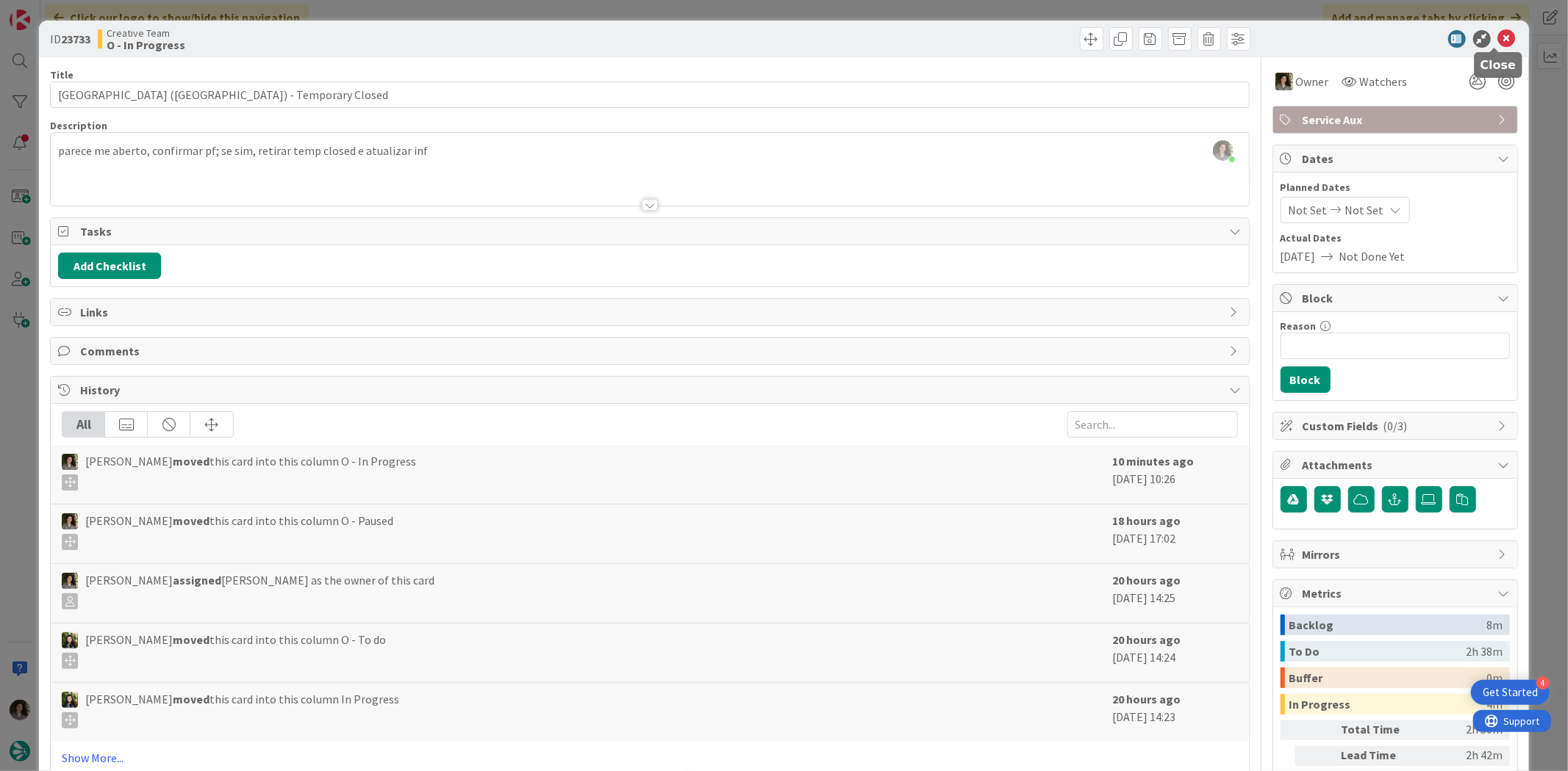
click at [1498, 32] on icon at bounding box center [1507, 39] width 17 height 17
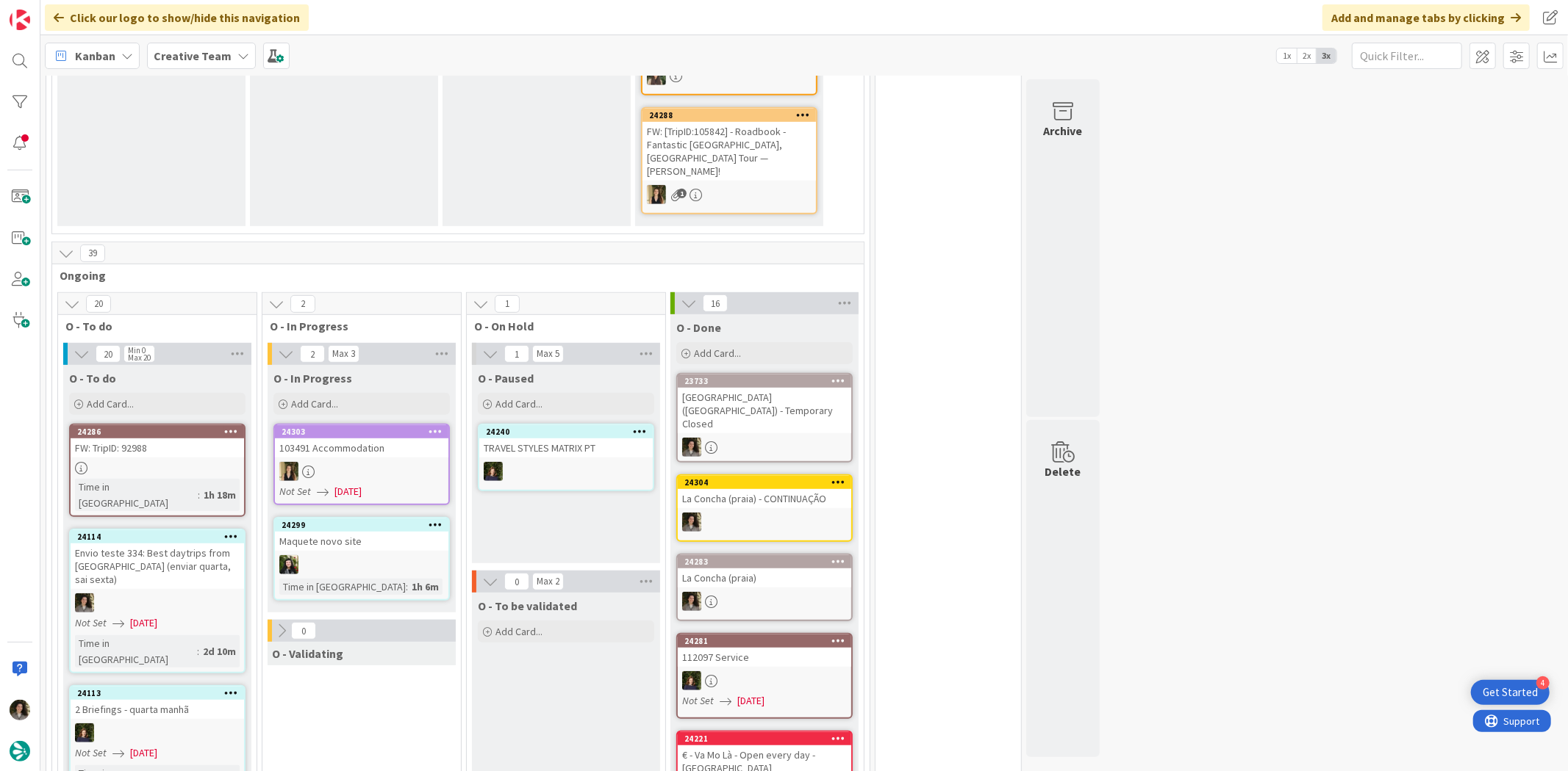
click at [797, 395] on div "[GEOGRAPHIC_DATA] ([GEOGRAPHIC_DATA]) - Temporary Closed" at bounding box center [765, 410] width 173 height 46
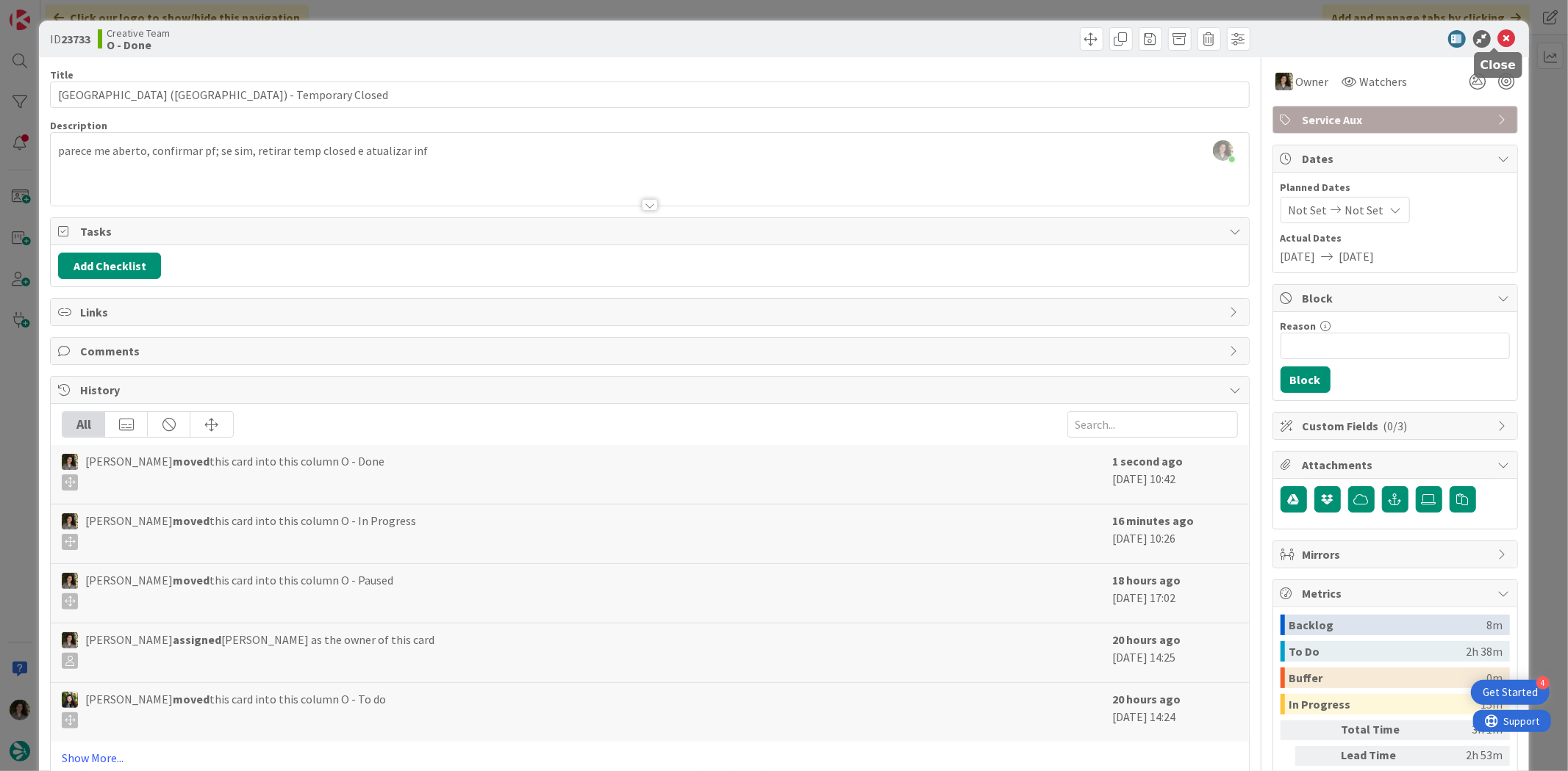
click at [1498, 42] on icon at bounding box center [1507, 39] width 17 height 17
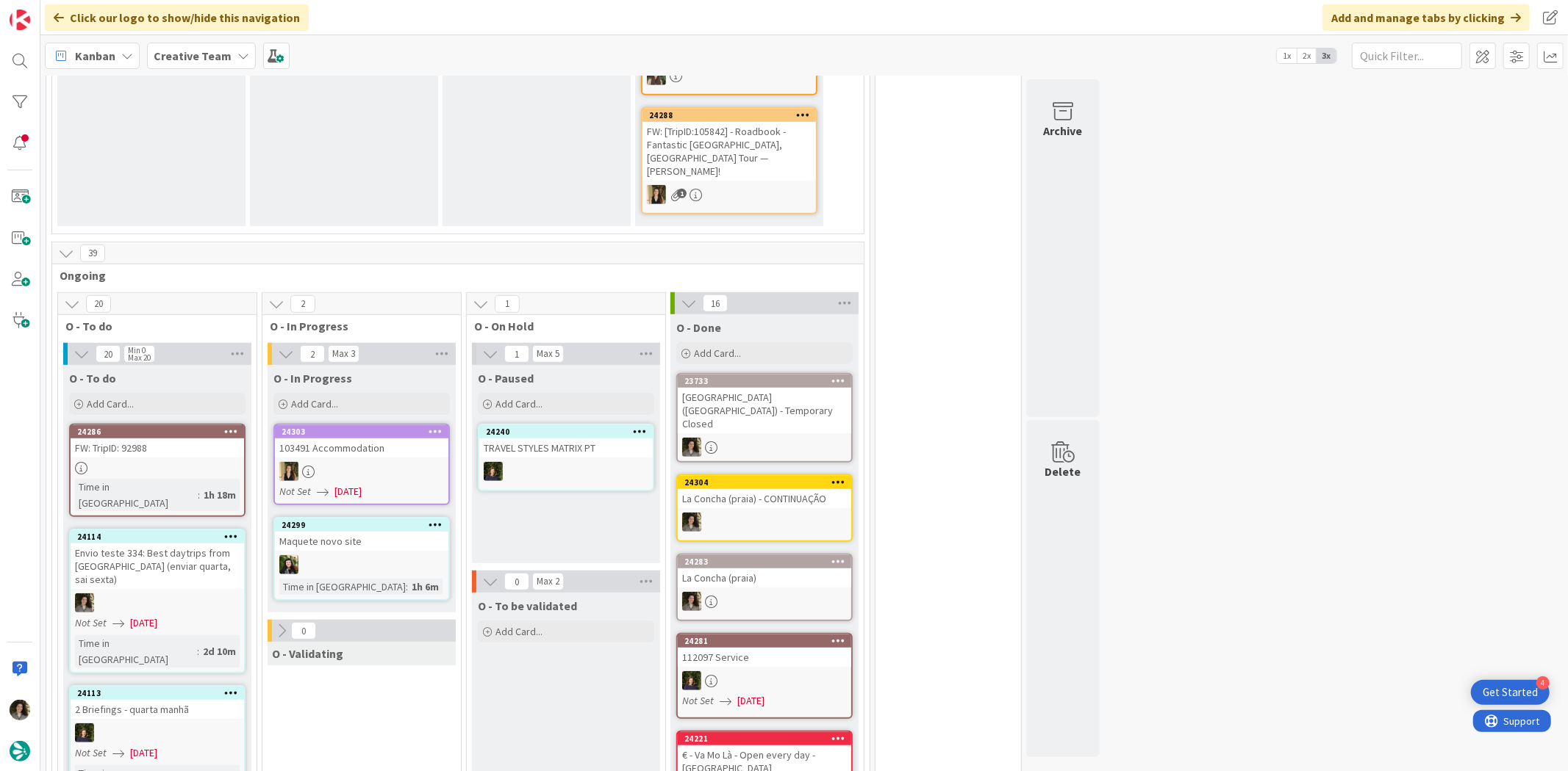
click at [784, 513] on div at bounding box center [765, 523] width 173 height 19
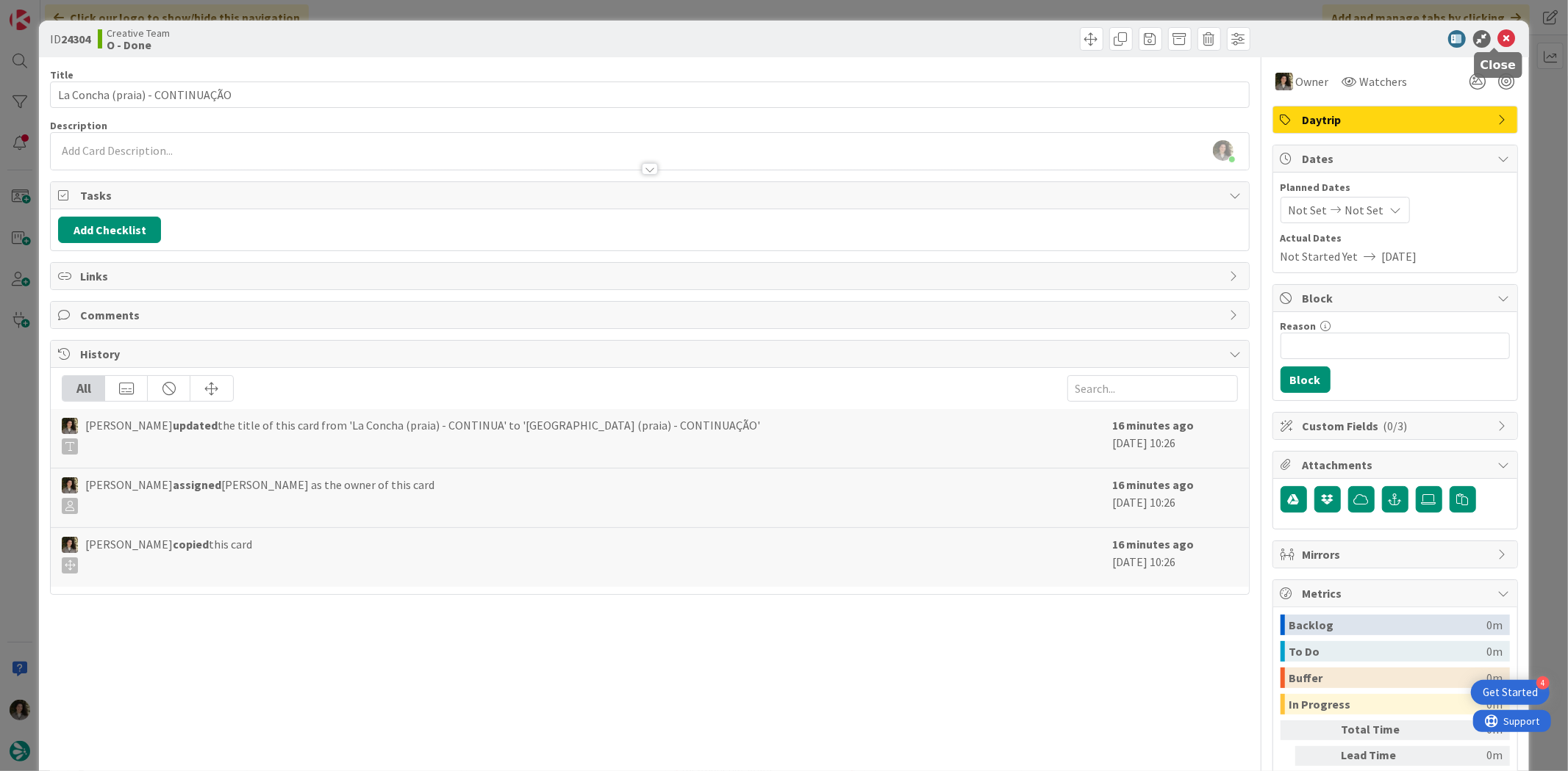
click at [1498, 34] on icon at bounding box center [1507, 39] width 17 height 17
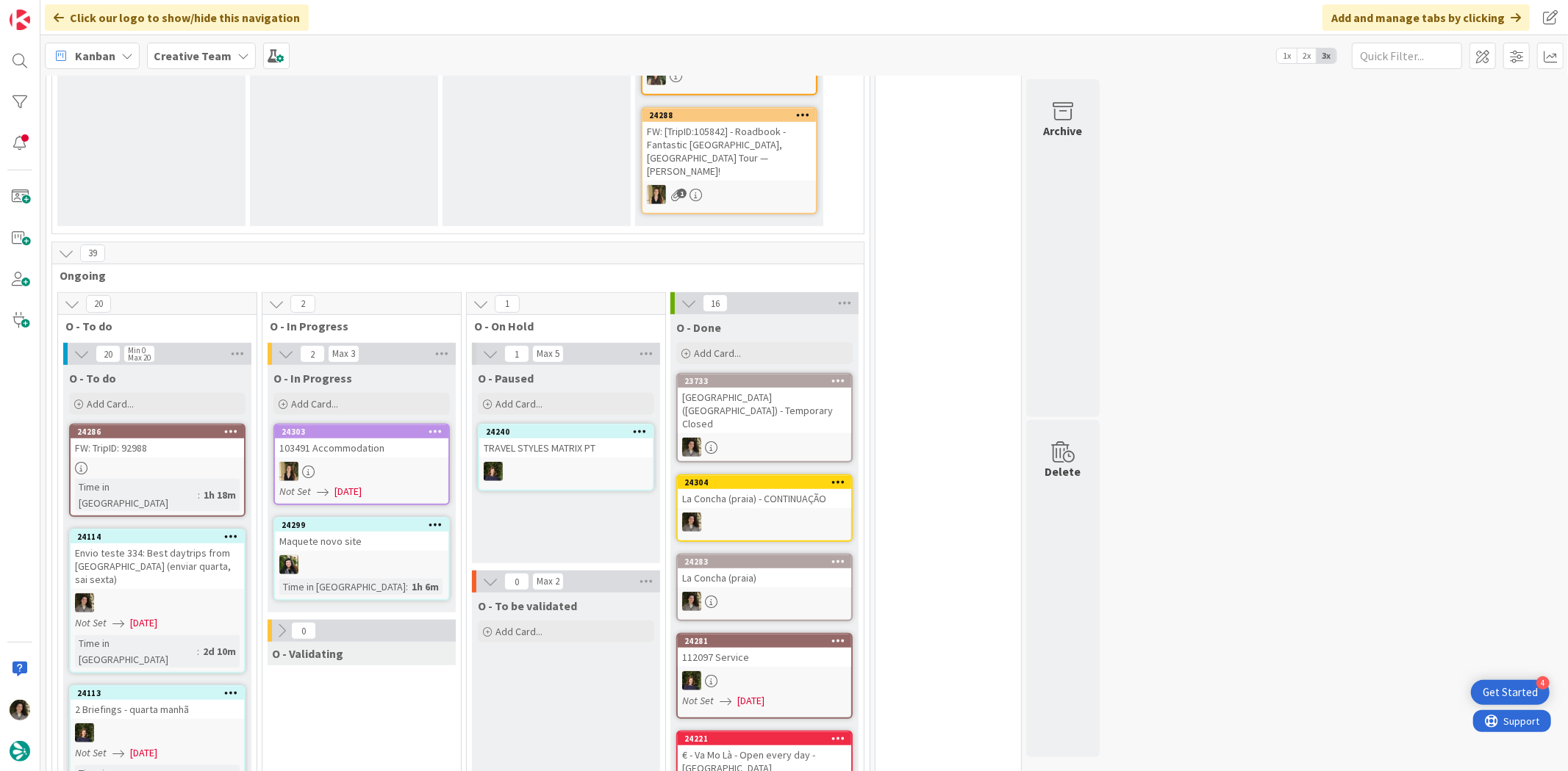
click at [743, 592] on div at bounding box center [765, 601] width 173 height 19
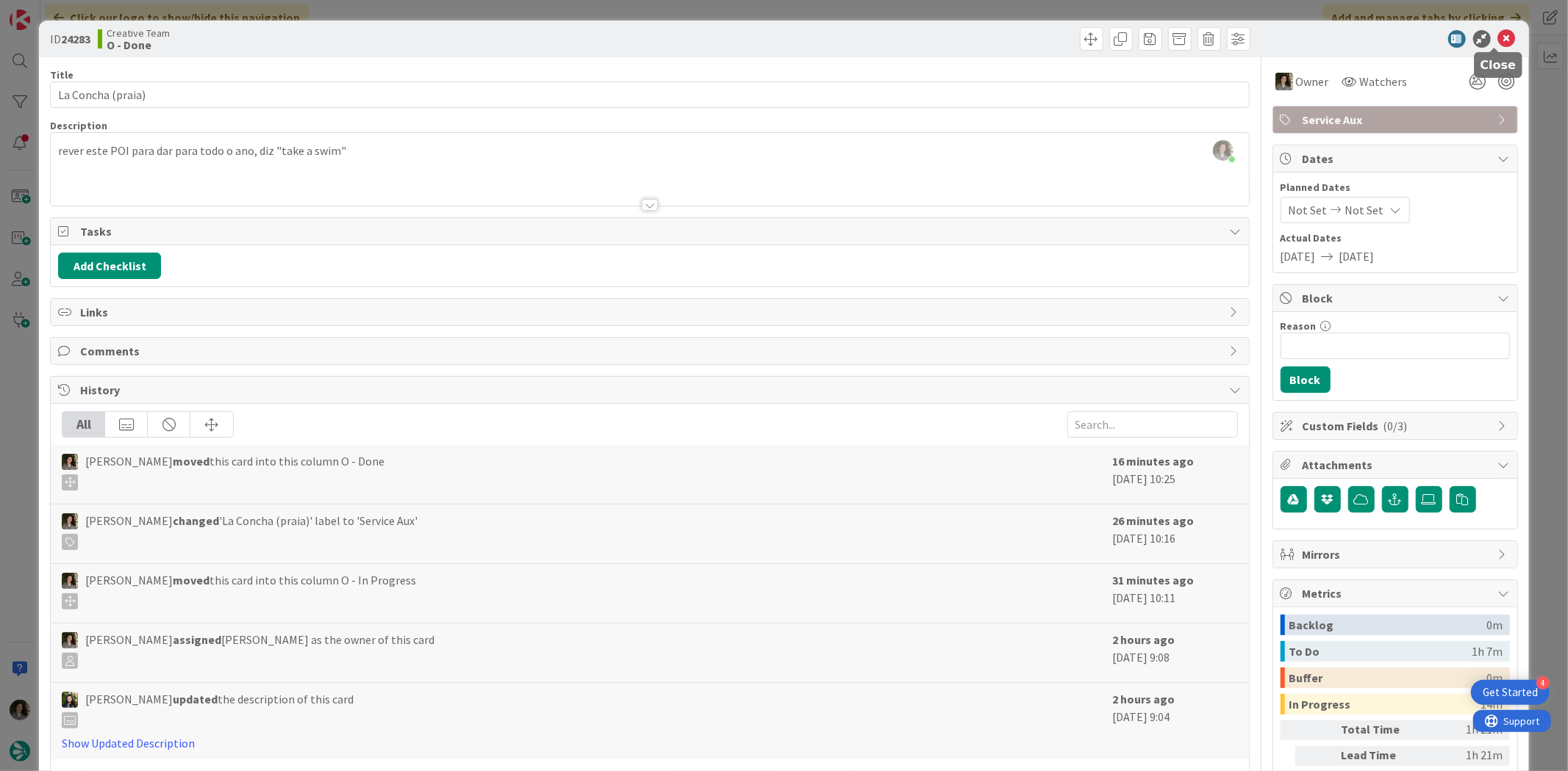
click at [1498, 35] on icon at bounding box center [1507, 39] width 17 height 17
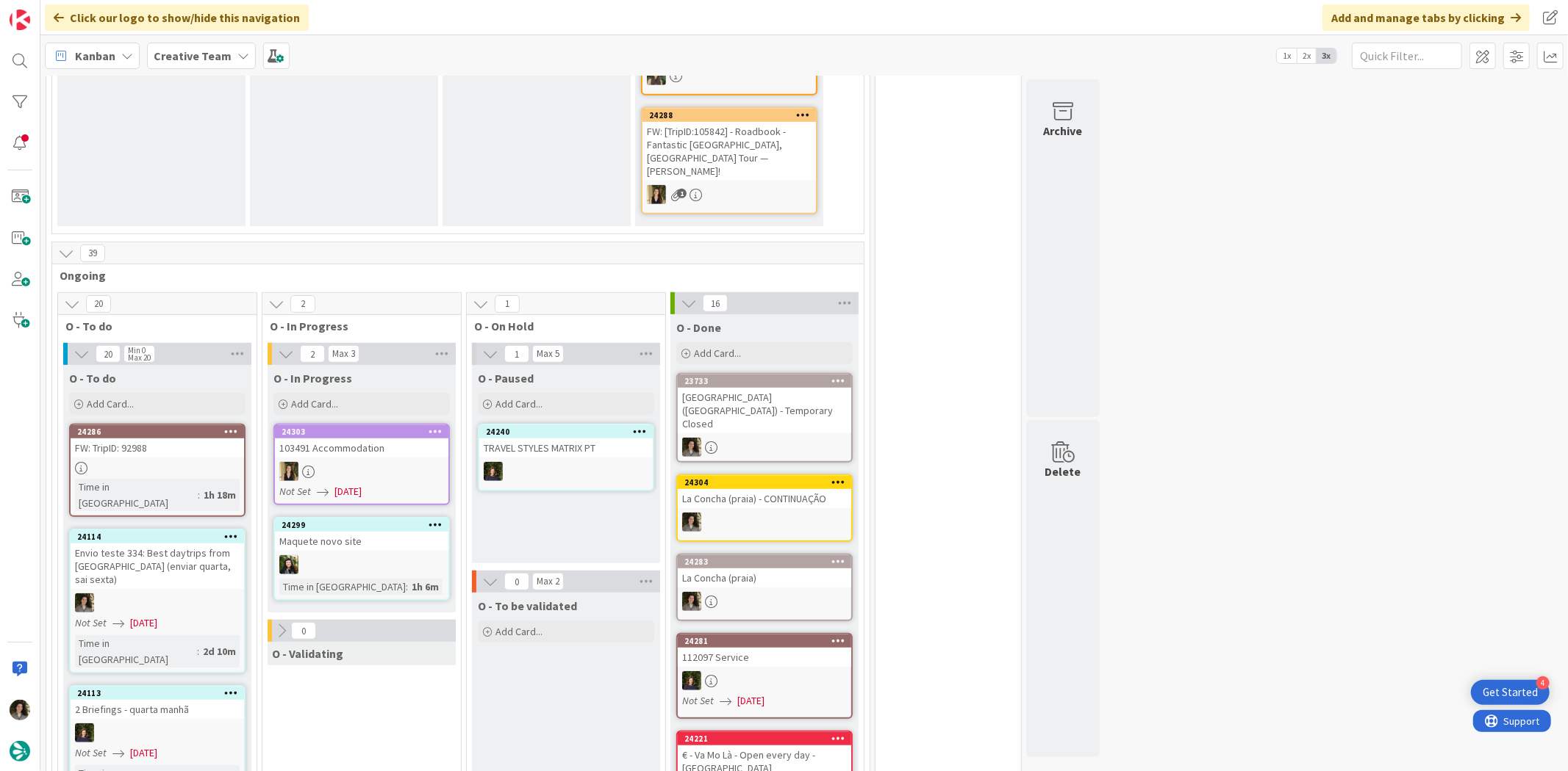
click at [779, 388] on div "[GEOGRAPHIC_DATA] ([GEOGRAPHIC_DATA]) - Temporary Closed" at bounding box center [765, 410] width 173 height 46
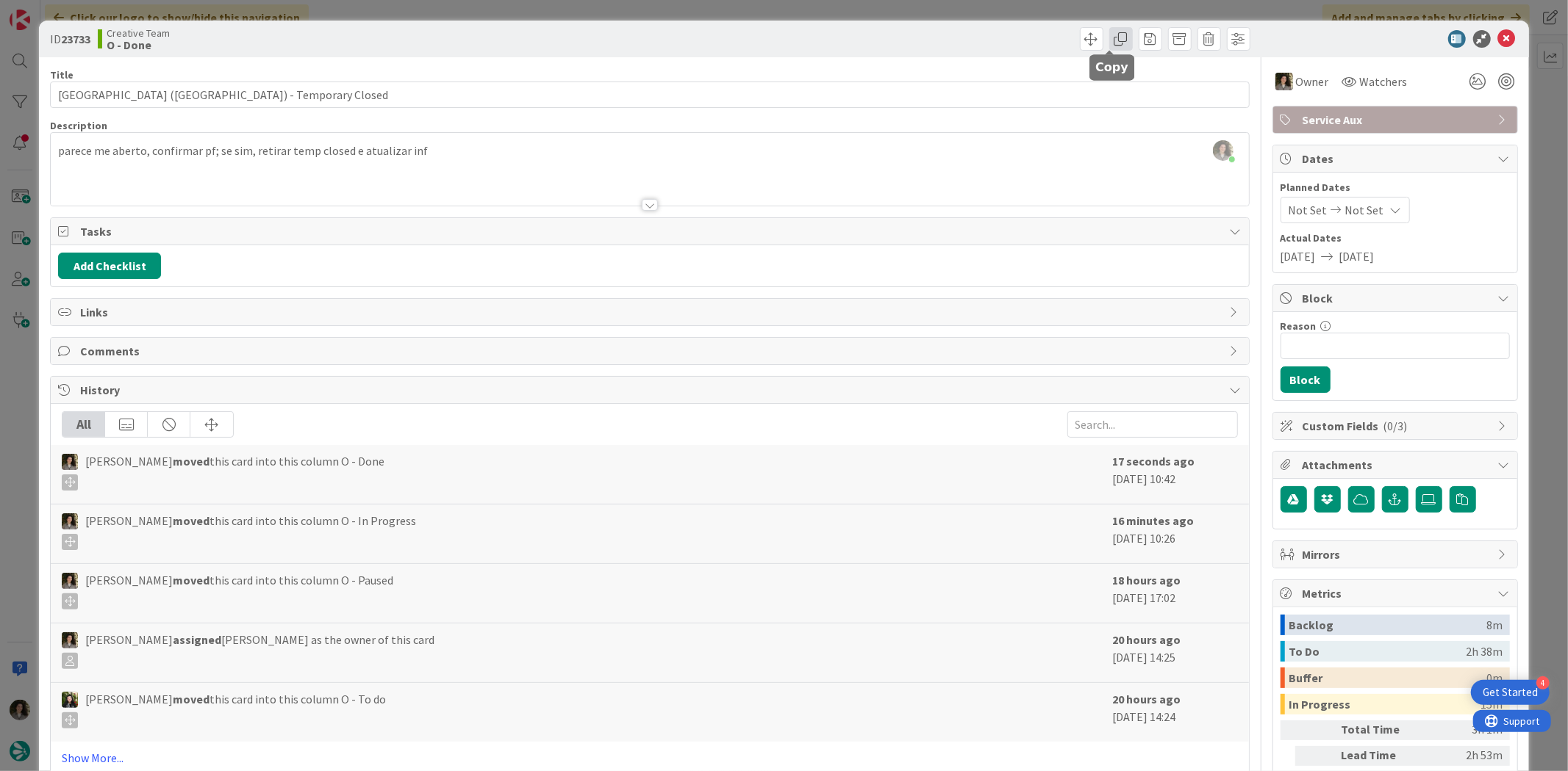
click at [1115, 44] on span at bounding box center [1120, 38] width 23 height 23
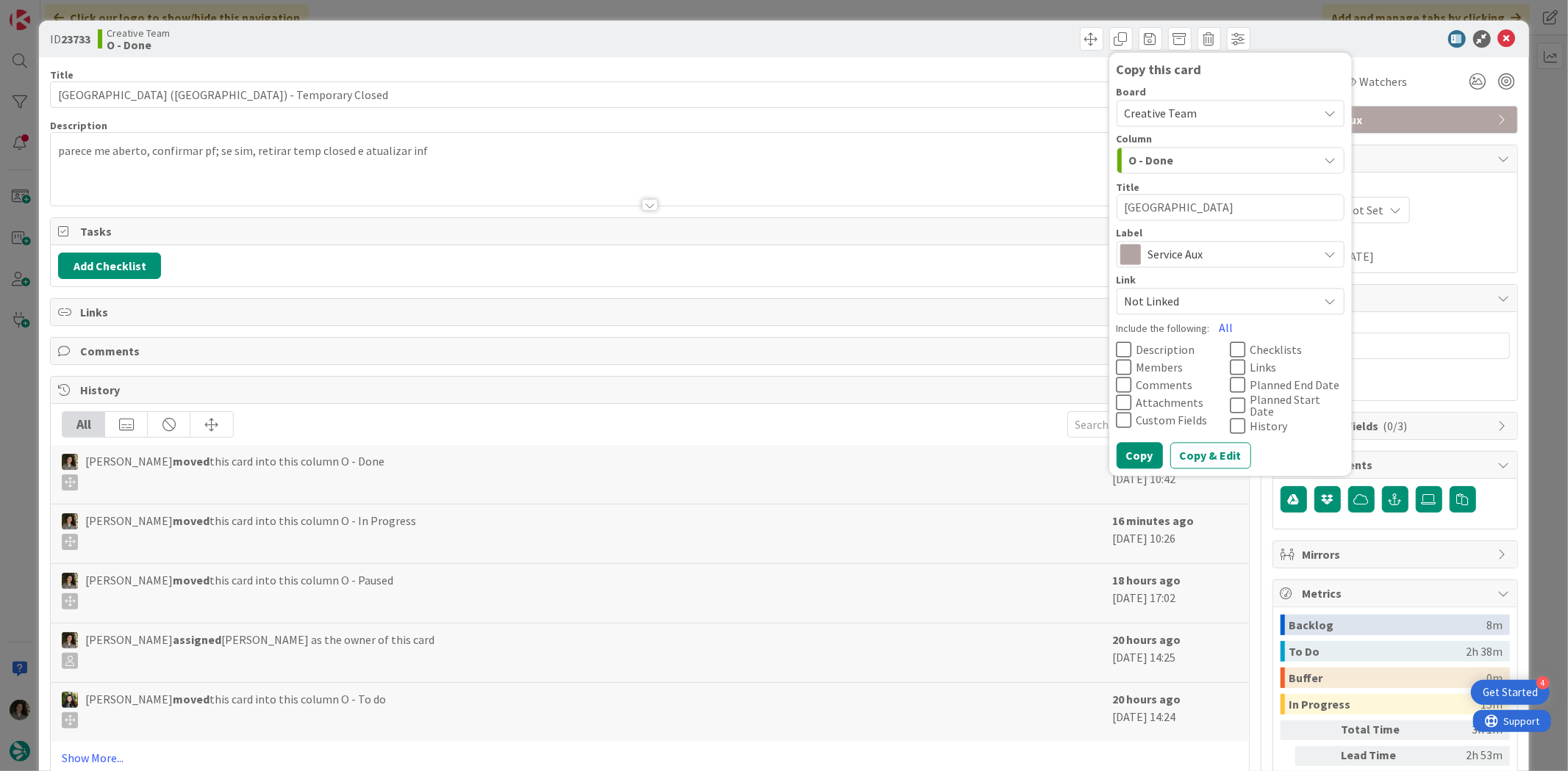
click at [1189, 254] on span "Service Aux" at bounding box center [1229, 255] width 163 height 21
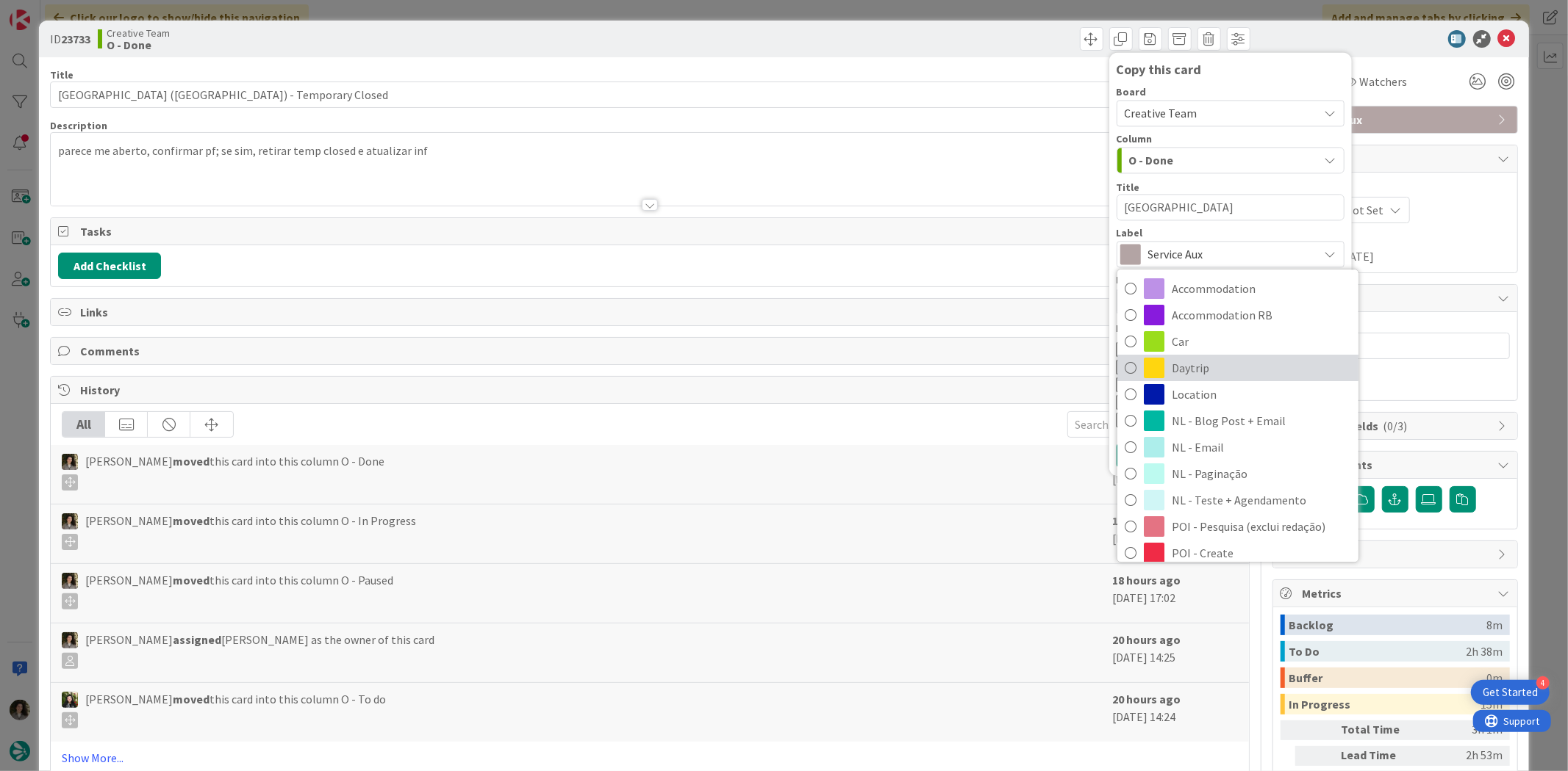
click at [1221, 362] on span "Daytrip" at bounding box center [1261, 368] width 179 height 22
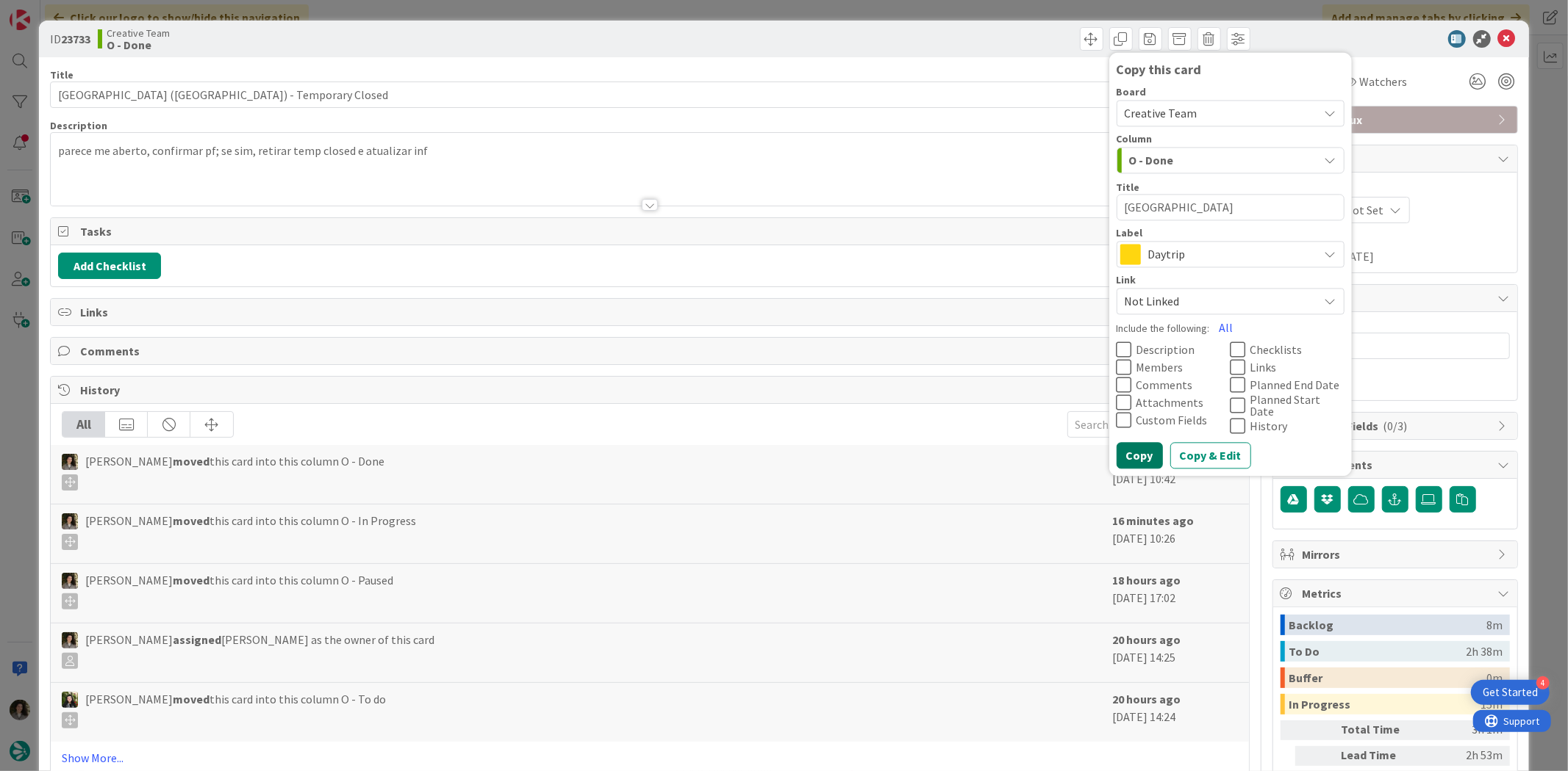
drag, startPoint x: 1137, startPoint y: 444, endPoint x: 1277, endPoint y: 338, distance: 175.6
click at [1137, 445] on button "Copy" at bounding box center [1139, 456] width 46 height 27
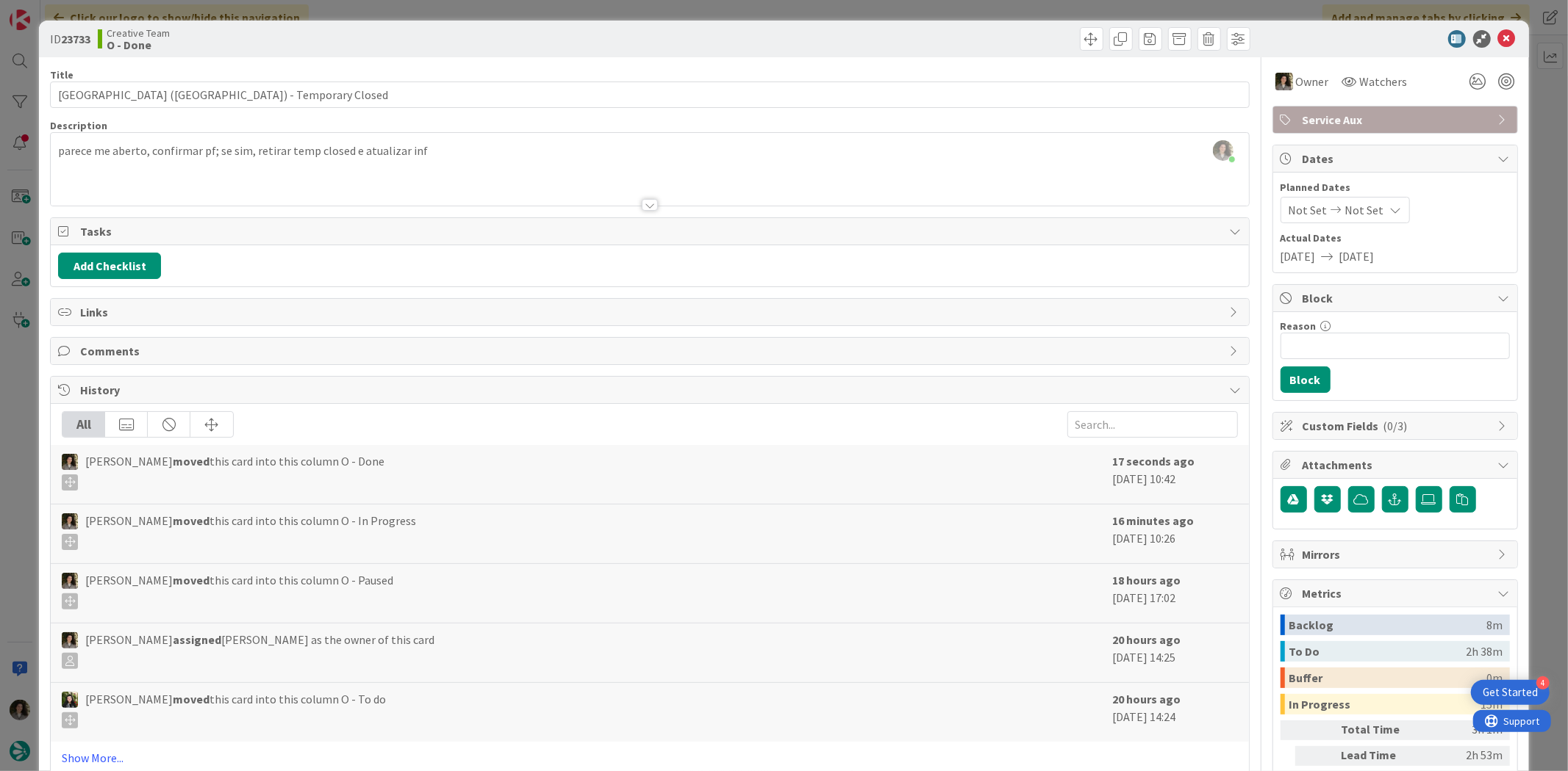
type textarea "x"
click at [1498, 38] on icon at bounding box center [1507, 39] width 17 height 17
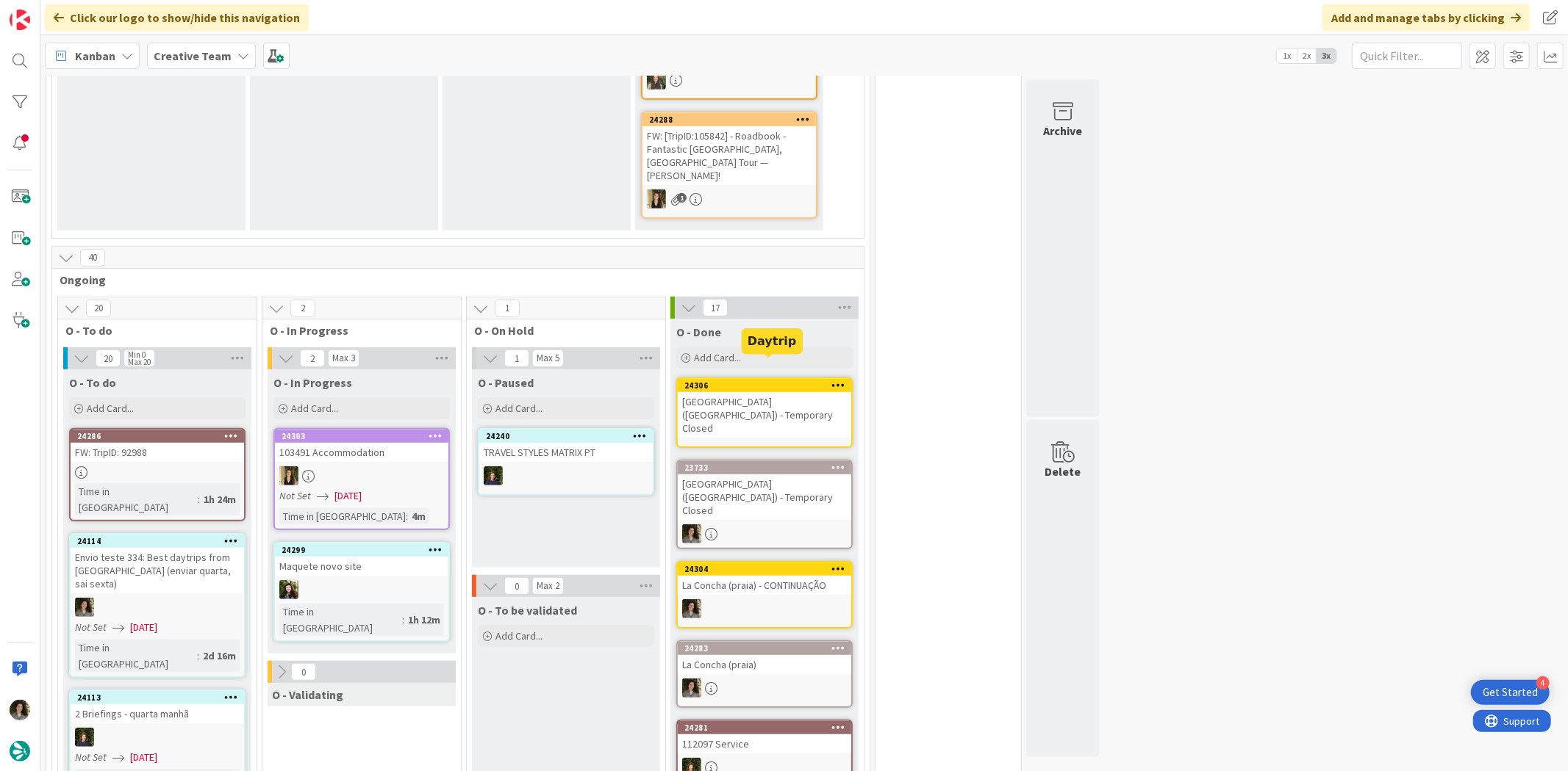
click at [755, 392] on div "[GEOGRAPHIC_DATA] ([GEOGRAPHIC_DATA]) - Temporary Closed" at bounding box center [765, 414] width 173 height 46
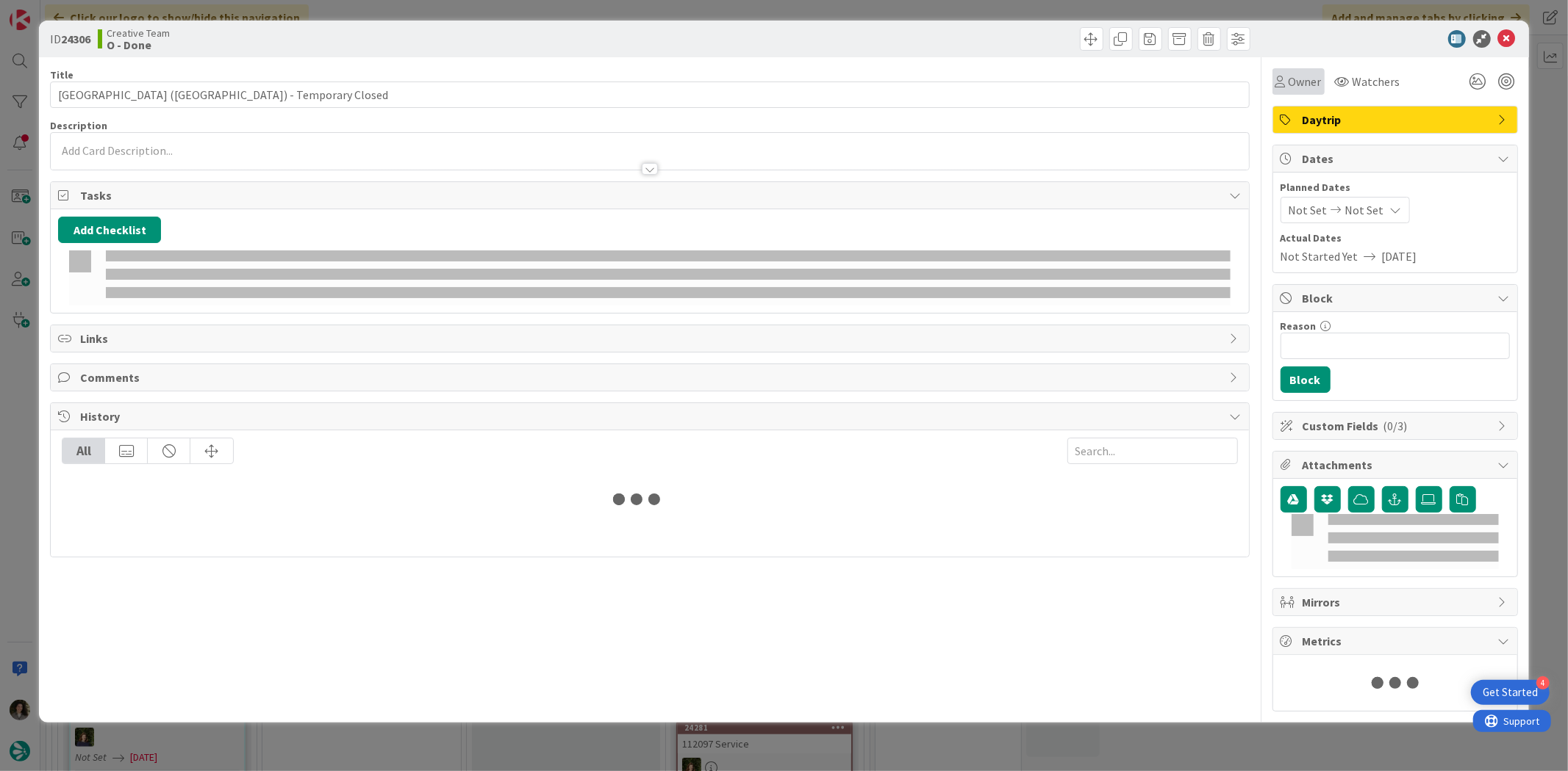
click at [1306, 79] on span "Owner" at bounding box center [1305, 81] width 33 height 17
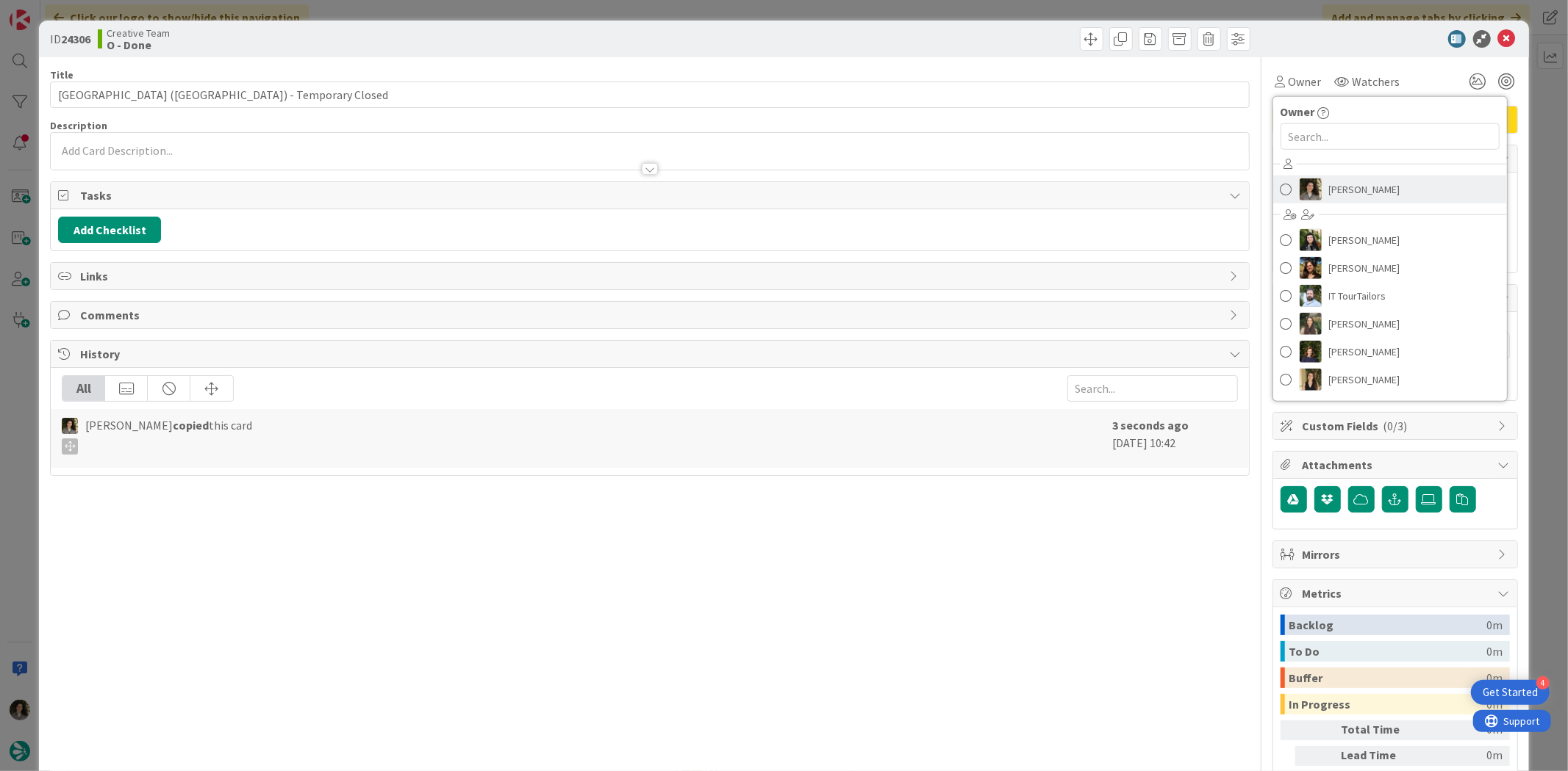
click at [1340, 201] on link "[PERSON_NAME]" at bounding box center [1390, 190] width 234 height 28
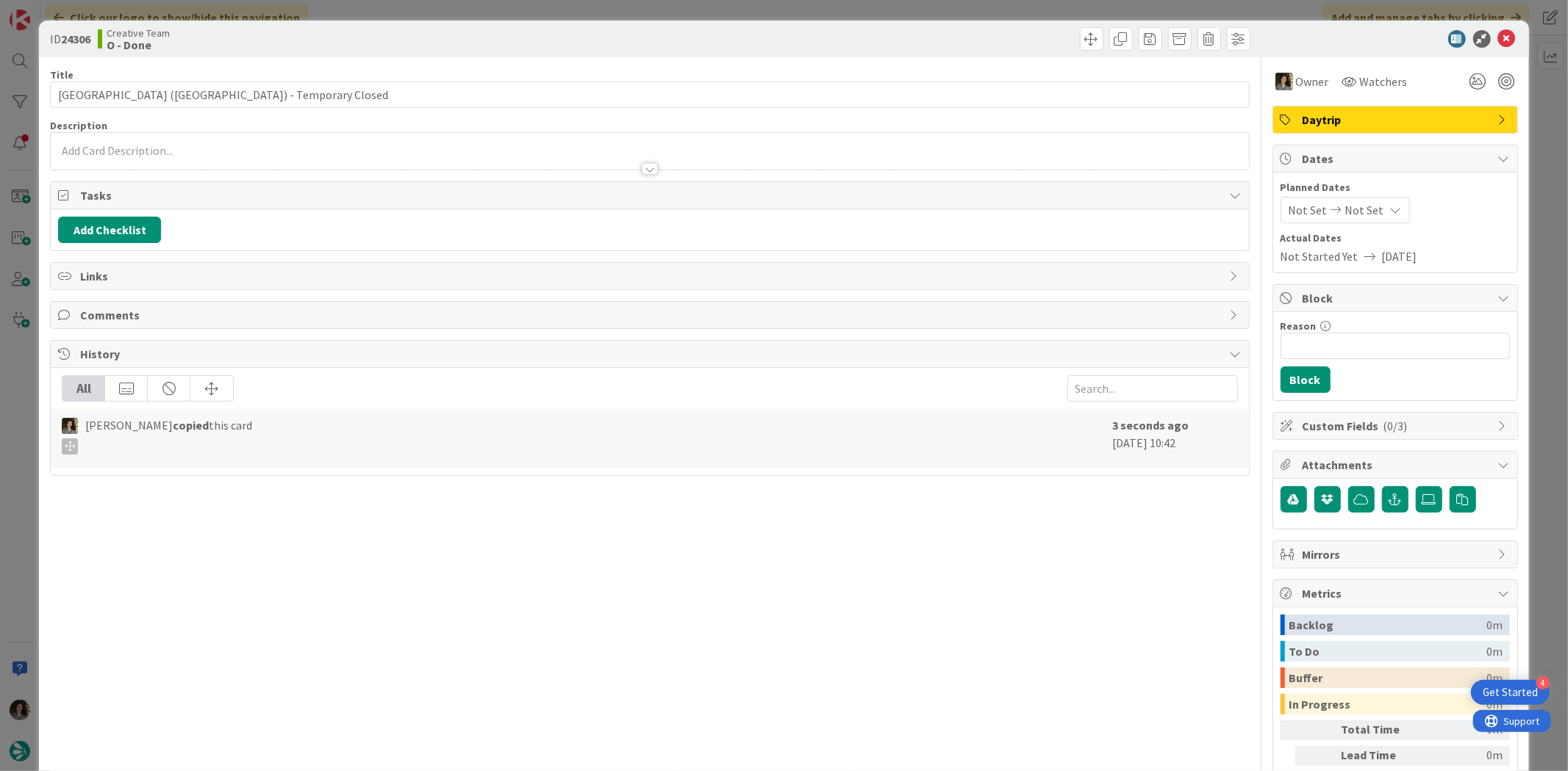
click at [1373, 221] on div "Not Set Not Set" at bounding box center [1345, 209] width 129 height 27
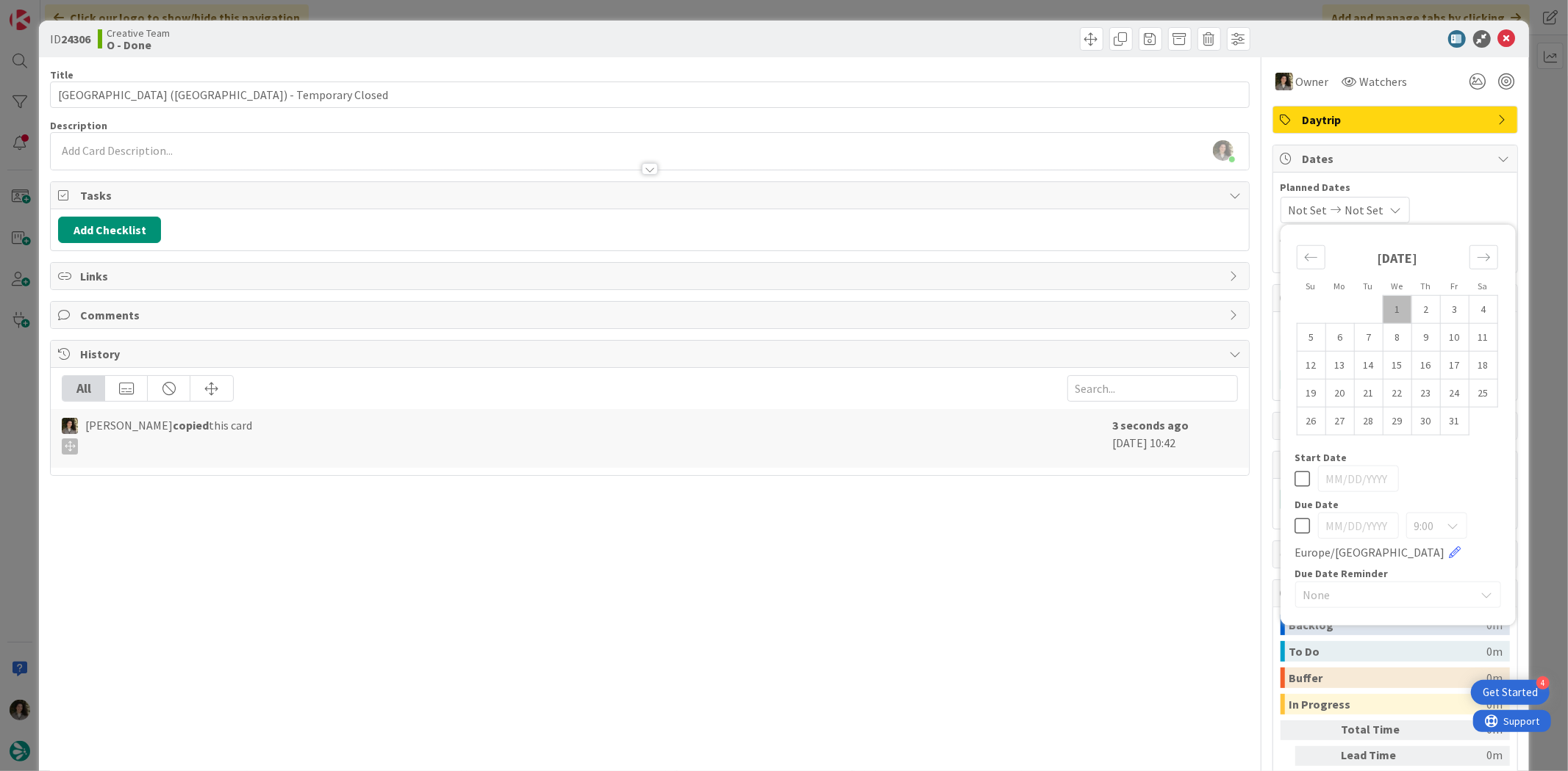
click at [1295, 517] on icon at bounding box center [1303, 526] width 16 height 17
type input "[DATE]"
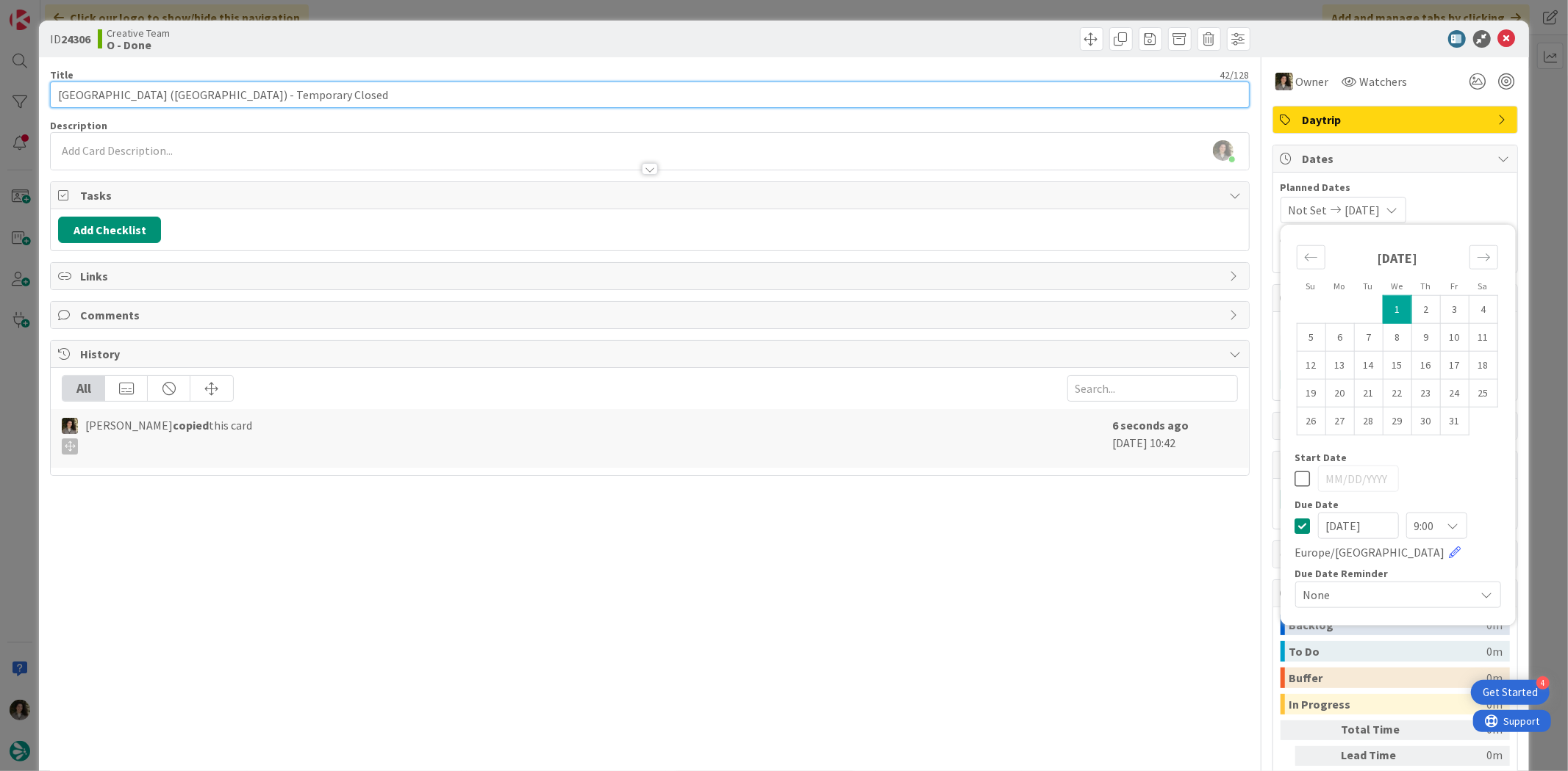
click at [445, 94] on input "[GEOGRAPHIC_DATA] ([GEOGRAPHIC_DATA]) - Temporary Closed" at bounding box center [649, 94] width 1199 height 27
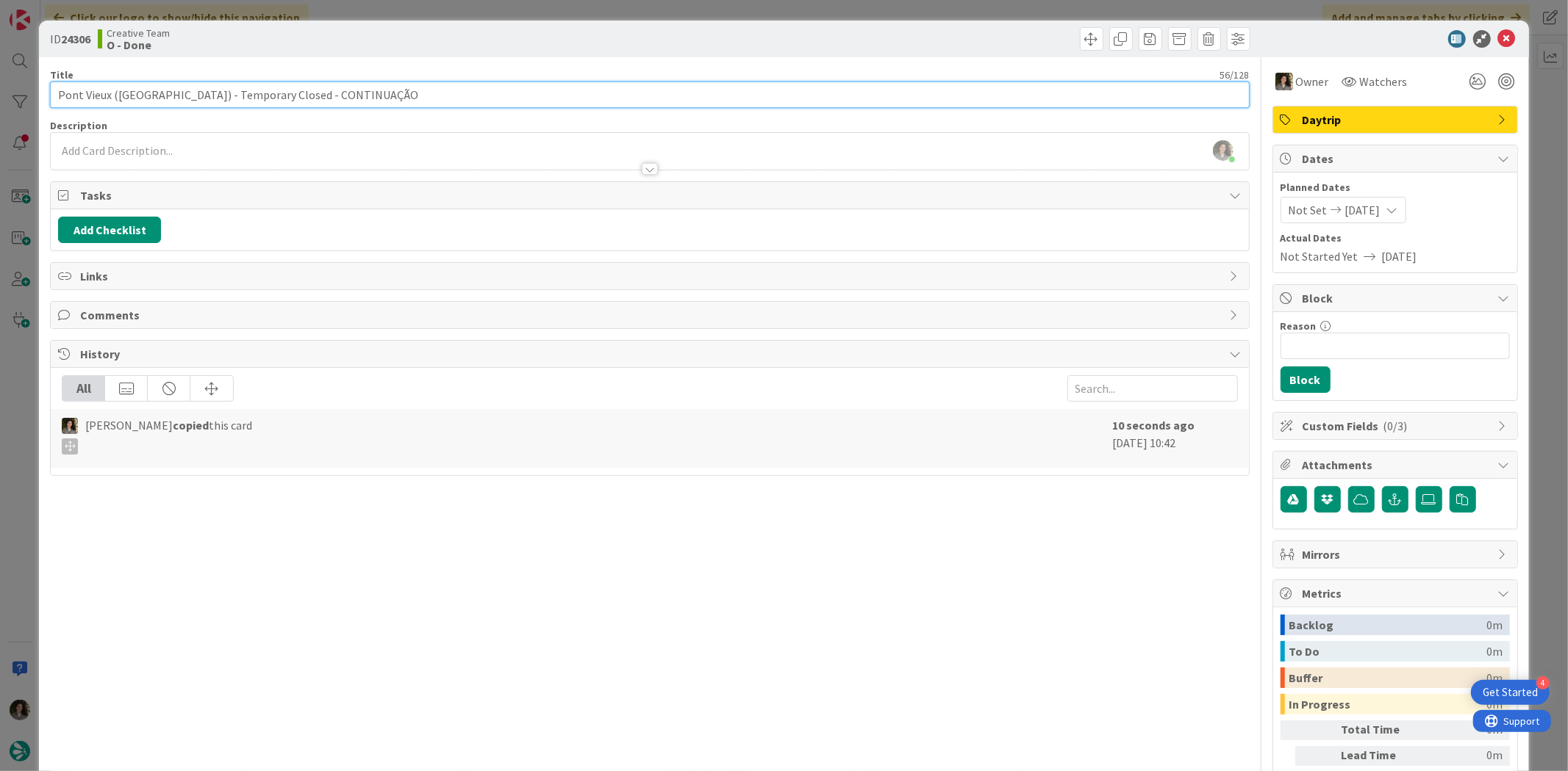
type input "Pont Vieux ([GEOGRAPHIC_DATA]) - Temporary Closed - CONTINUAÇÃO"
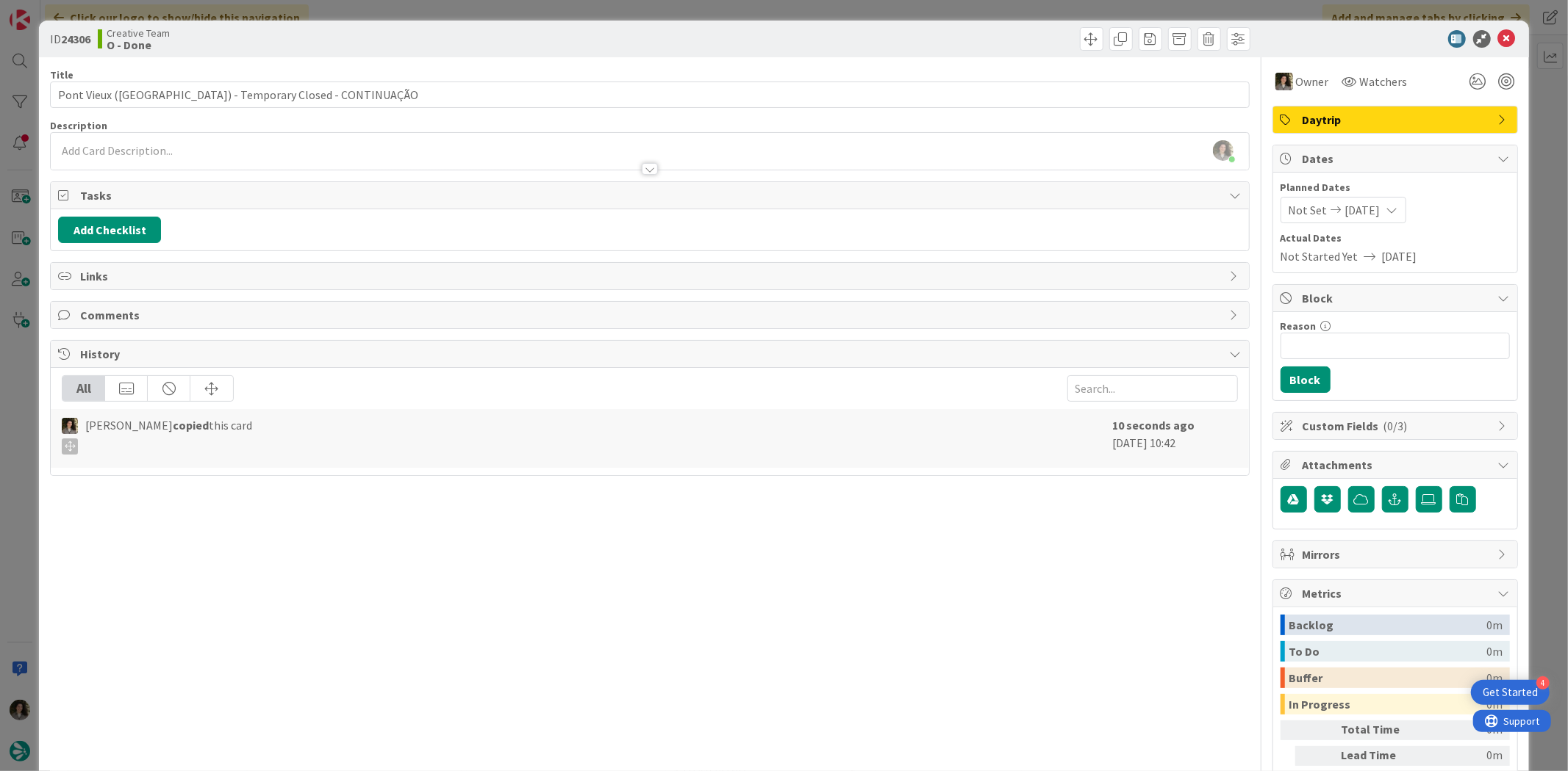
click at [455, 76] on div "Title 56 / 128" at bounding box center [649, 74] width 1199 height 13
click at [1505, 32] on div at bounding box center [1387, 39] width 261 height 17
drag, startPoint x: 1492, startPoint y: 36, endPoint x: 1468, endPoint y: 48, distance: 26.8
click at [1498, 38] on icon at bounding box center [1507, 39] width 17 height 17
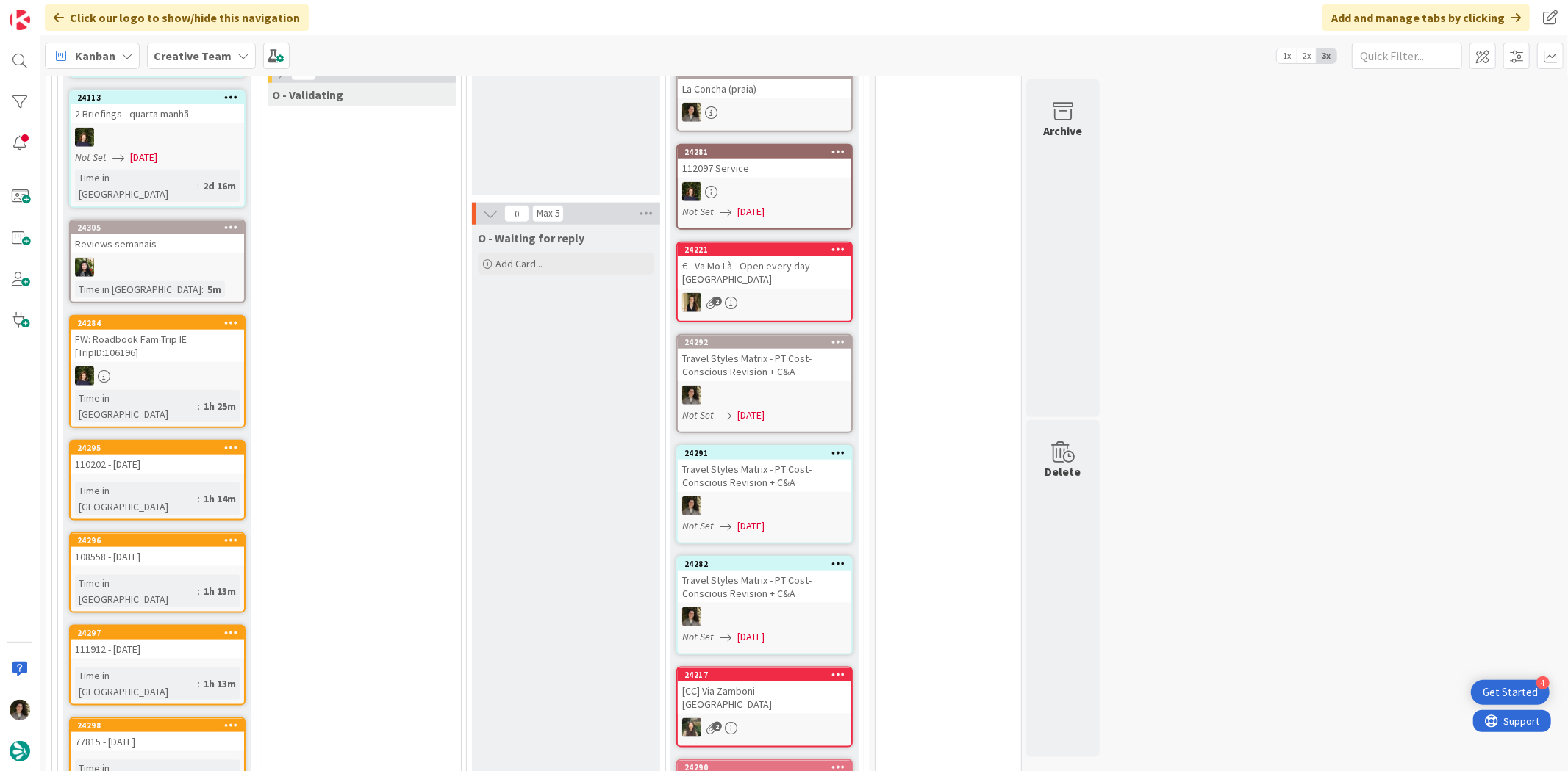
scroll to position [1301, 0]
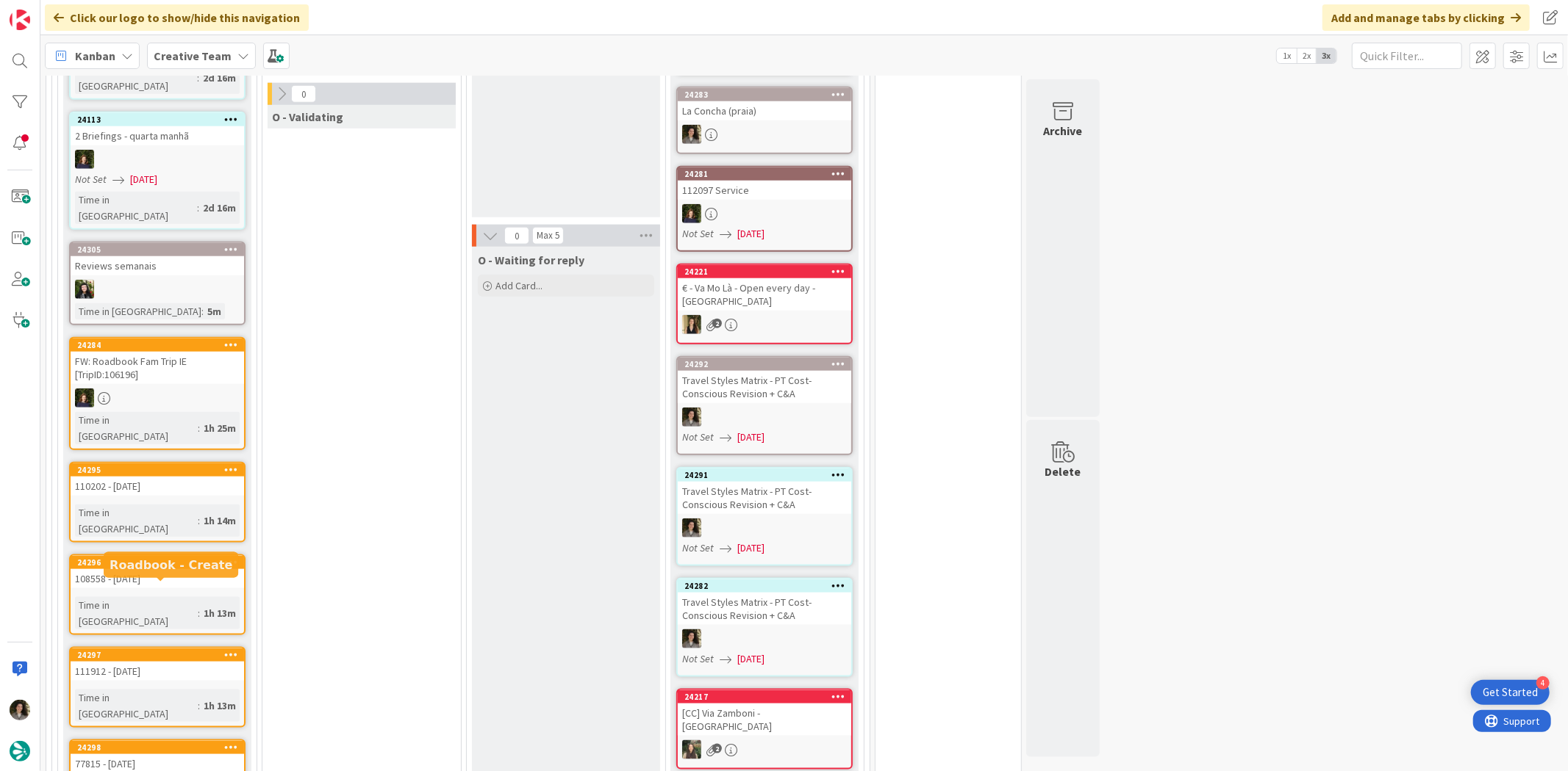
click at [175, 755] on div "77815 - [DATE]" at bounding box center [157, 764] width 173 height 19
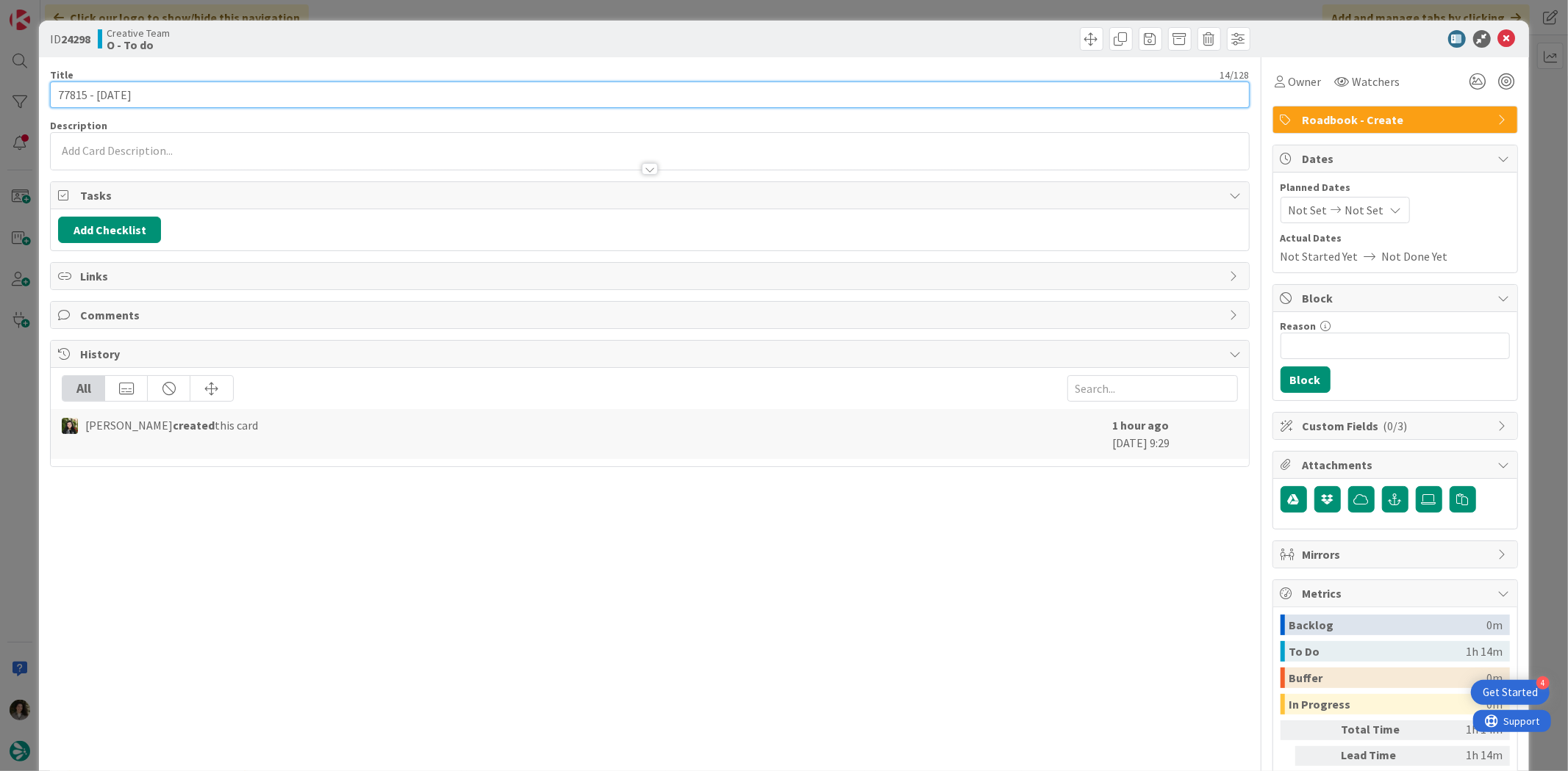
drag, startPoint x: 88, startPoint y: 96, endPoint x: 46, endPoint y: 80, distance: 44.9
click at [46, 80] on div "ID 24298 Creative Team O - To do Title 14 / 128 77815 - 21 nov Description Owne…" at bounding box center [784, 445] width 1489 height 848
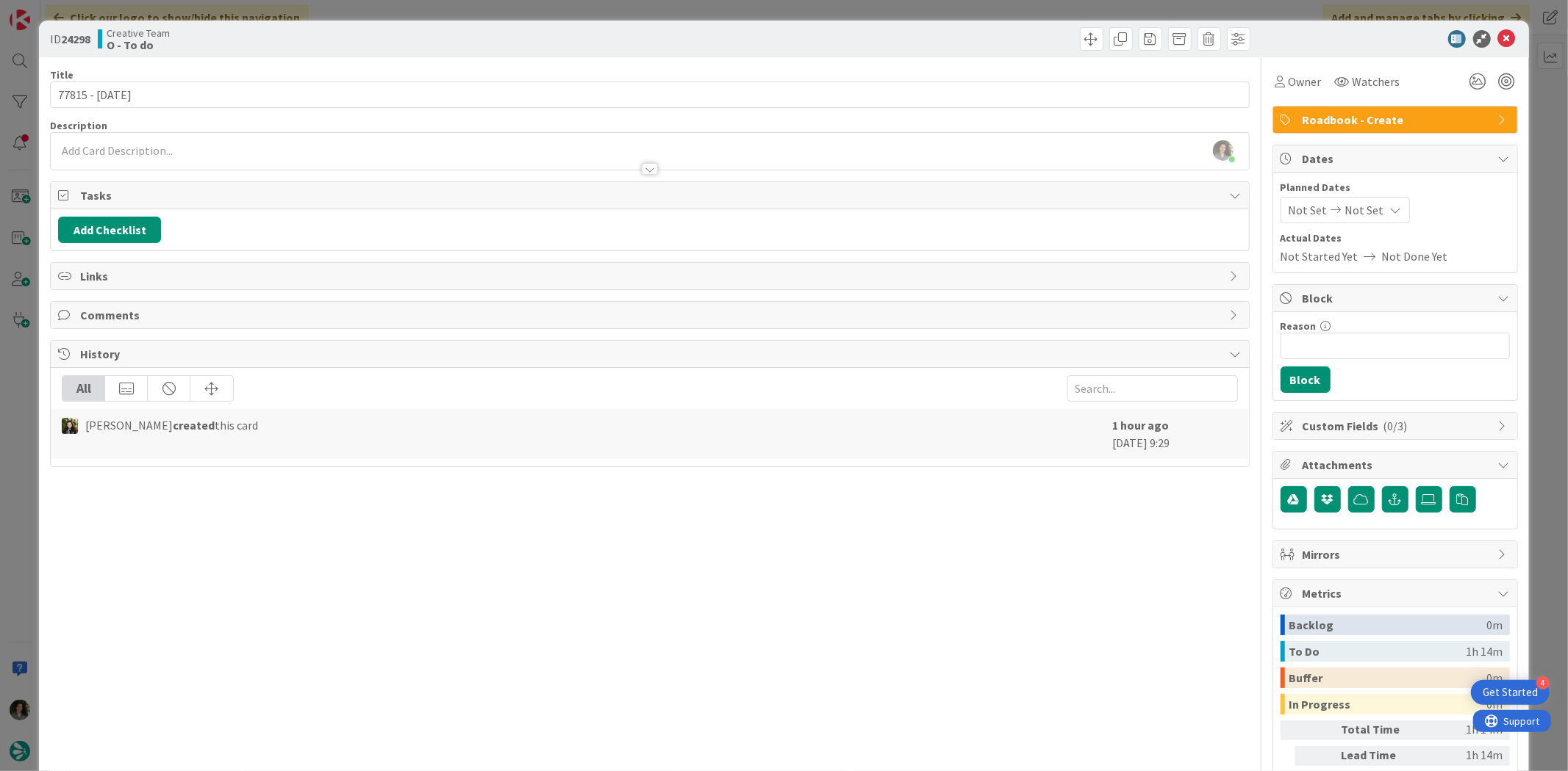
scroll to position [1190, 0]
drag, startPoint x: 1292, startPoint y: 80, endPoint x: 1302, endPoint y: 88, distance: 12.8
click at [1294, 82] on span "Owner" at bounding box center [1305, 81] width 33 height 17
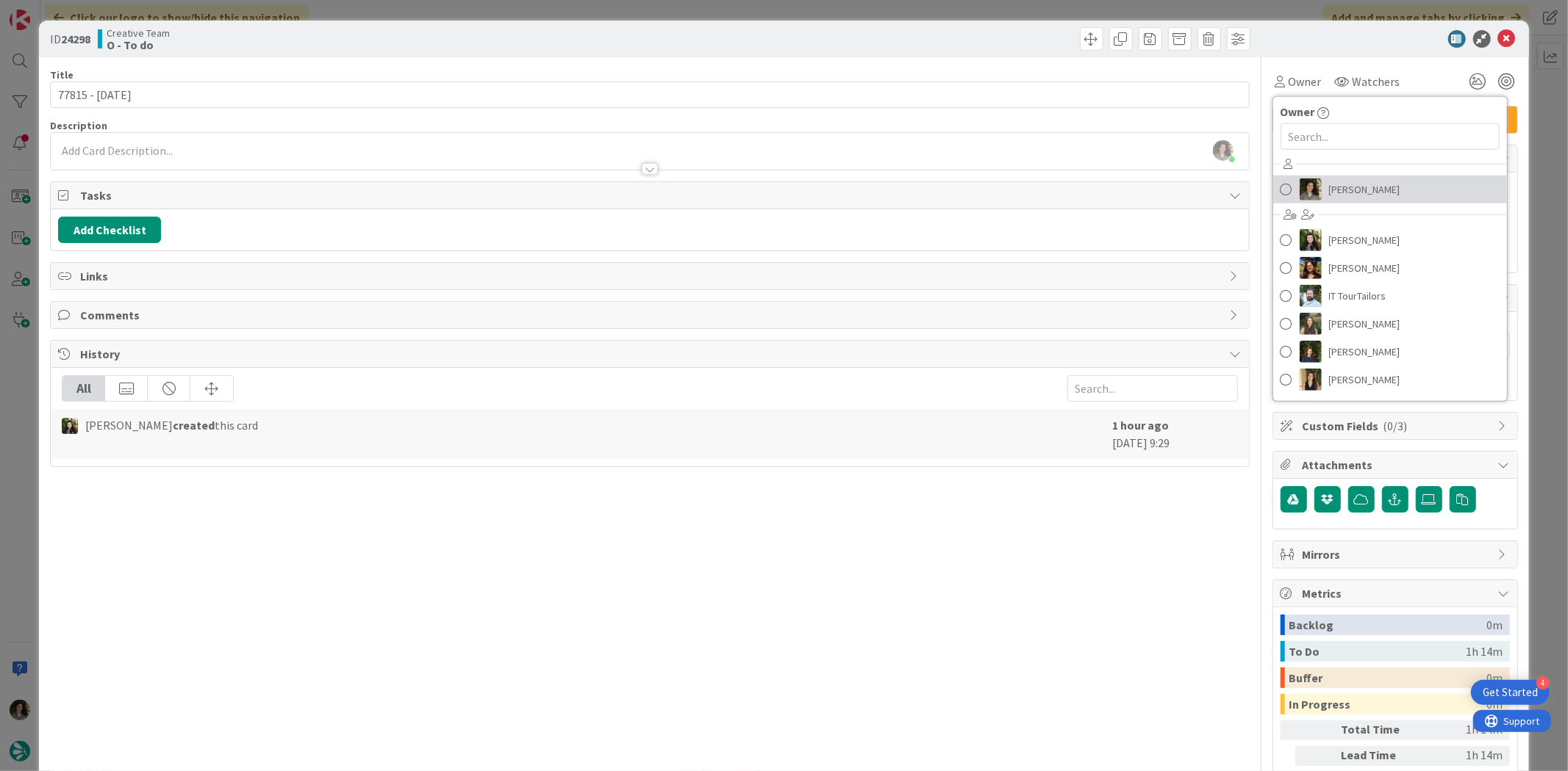
drag, startPoint x: 1355, startPoint y: 177, endPoint x: 1370, endPoint y: 165, distance: 19.2
click at [1355, 177] on link "[PERSON_NAME]" at bounding box center [1390, 190] width 234 height 28
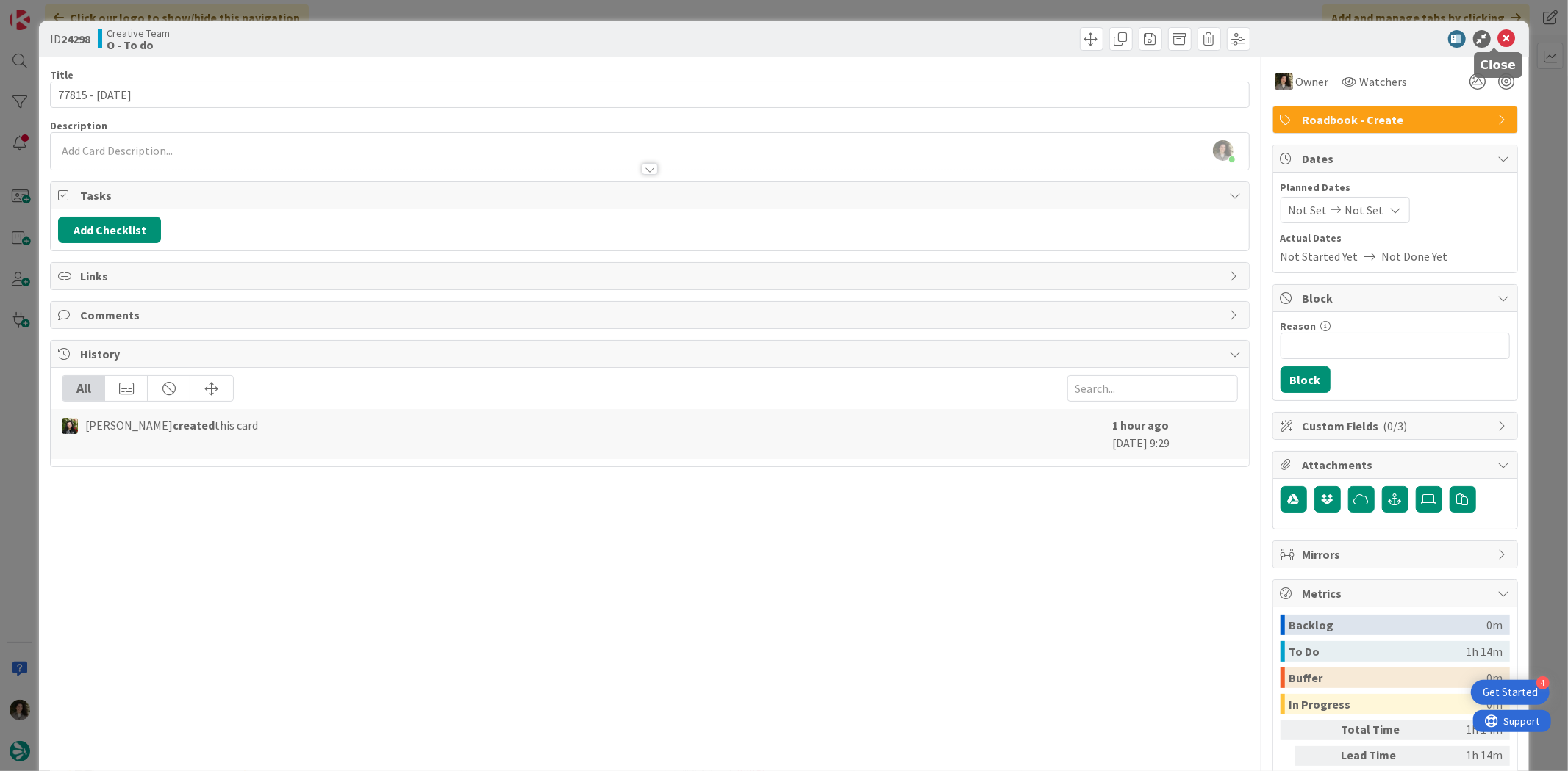
click at [1498, 40] on icon at bounding box center [1507, 39] width 17 height 17
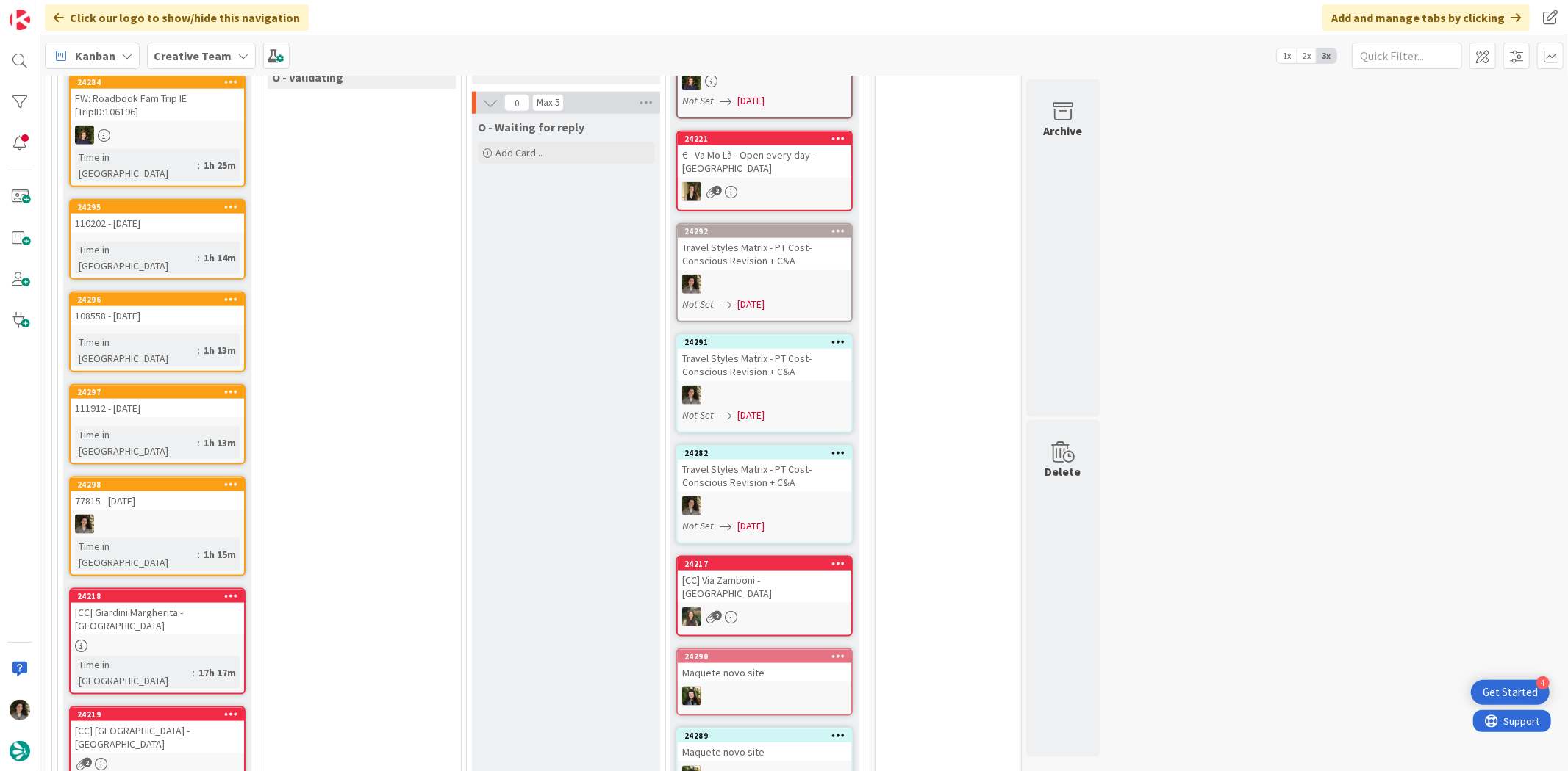
click at [192, 427] on div "Time in Column : 1h 13m" at bounding box center [158, 442] width 165 height 32
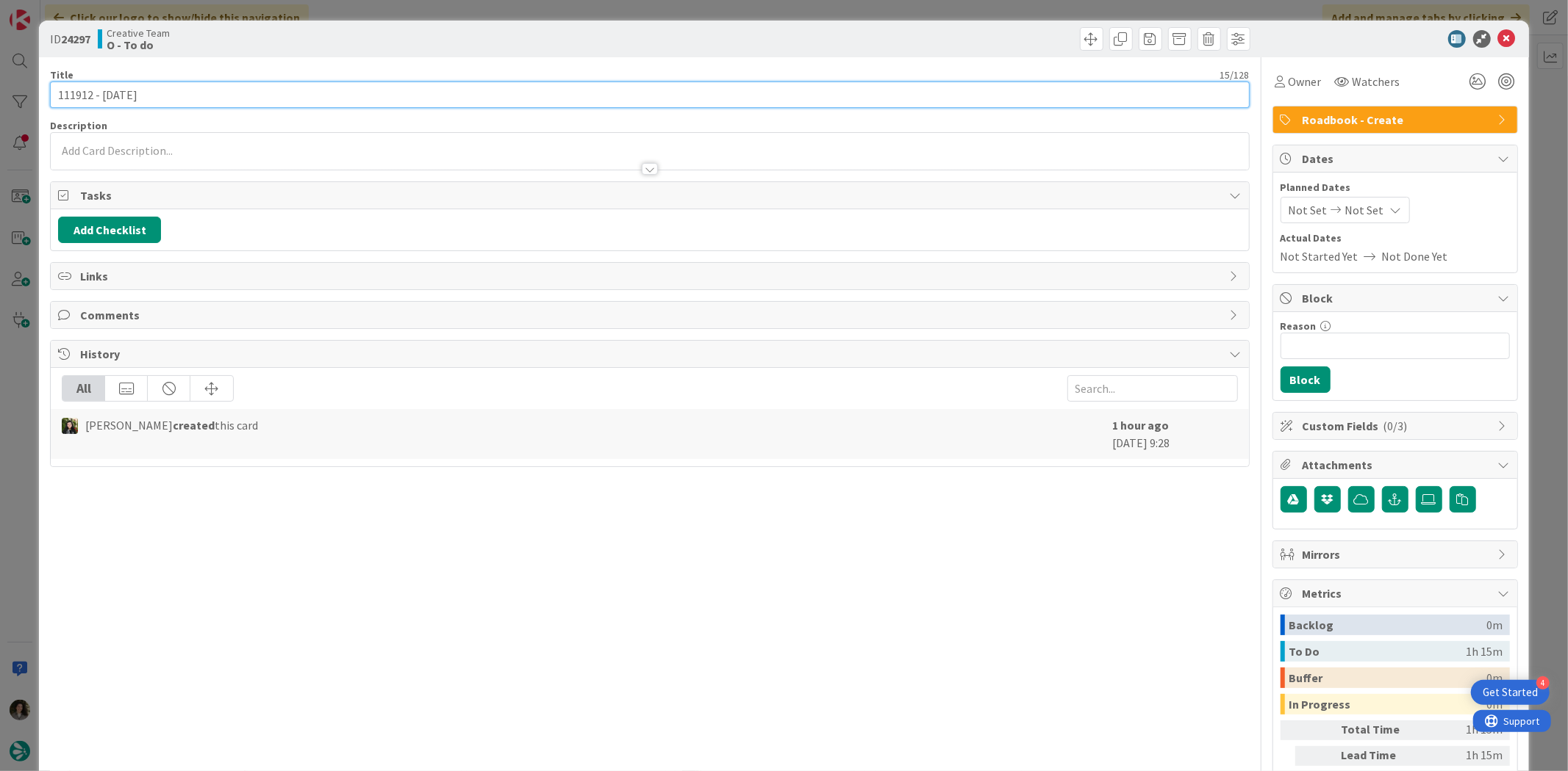
drag, startPoint x: 66, startPoint y: 88, endPoint x: 4, endPoint y: 112, distance: 66.5
click at [40, 89] on div "ID 24297 Creative Team O - To do Title 15 / 128 111912 - 20 nov Description Own…" at bounding box center [784, 445] width 1489 height 848
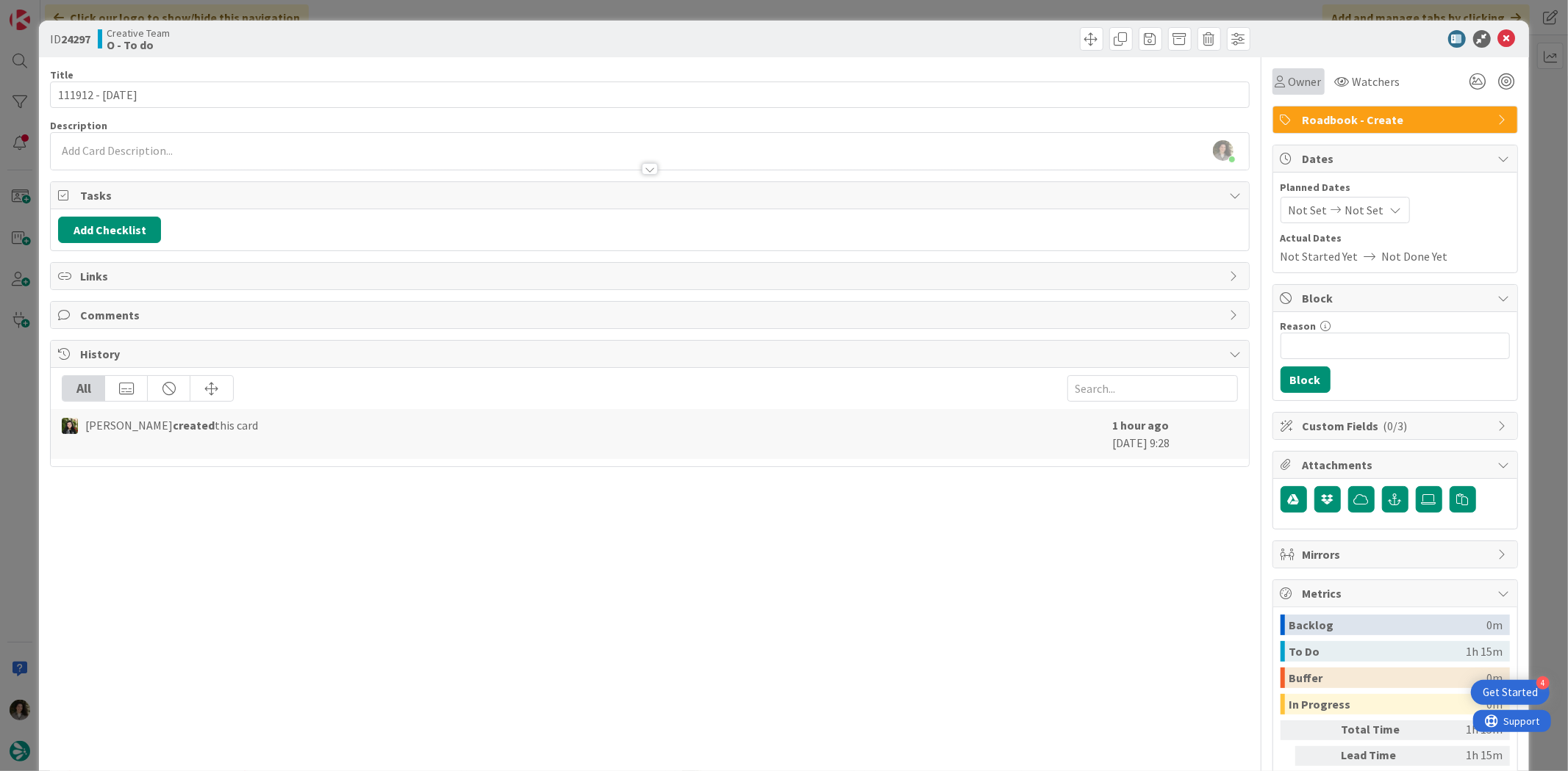
drag, startPoint x: 1291, startPoint y: 89, endPoint x: 1298, endPoint y: 94, distance: 8.6
click at [1291, 90] on span "Owner" at bounding box center [1305, 81] width 33 height 17
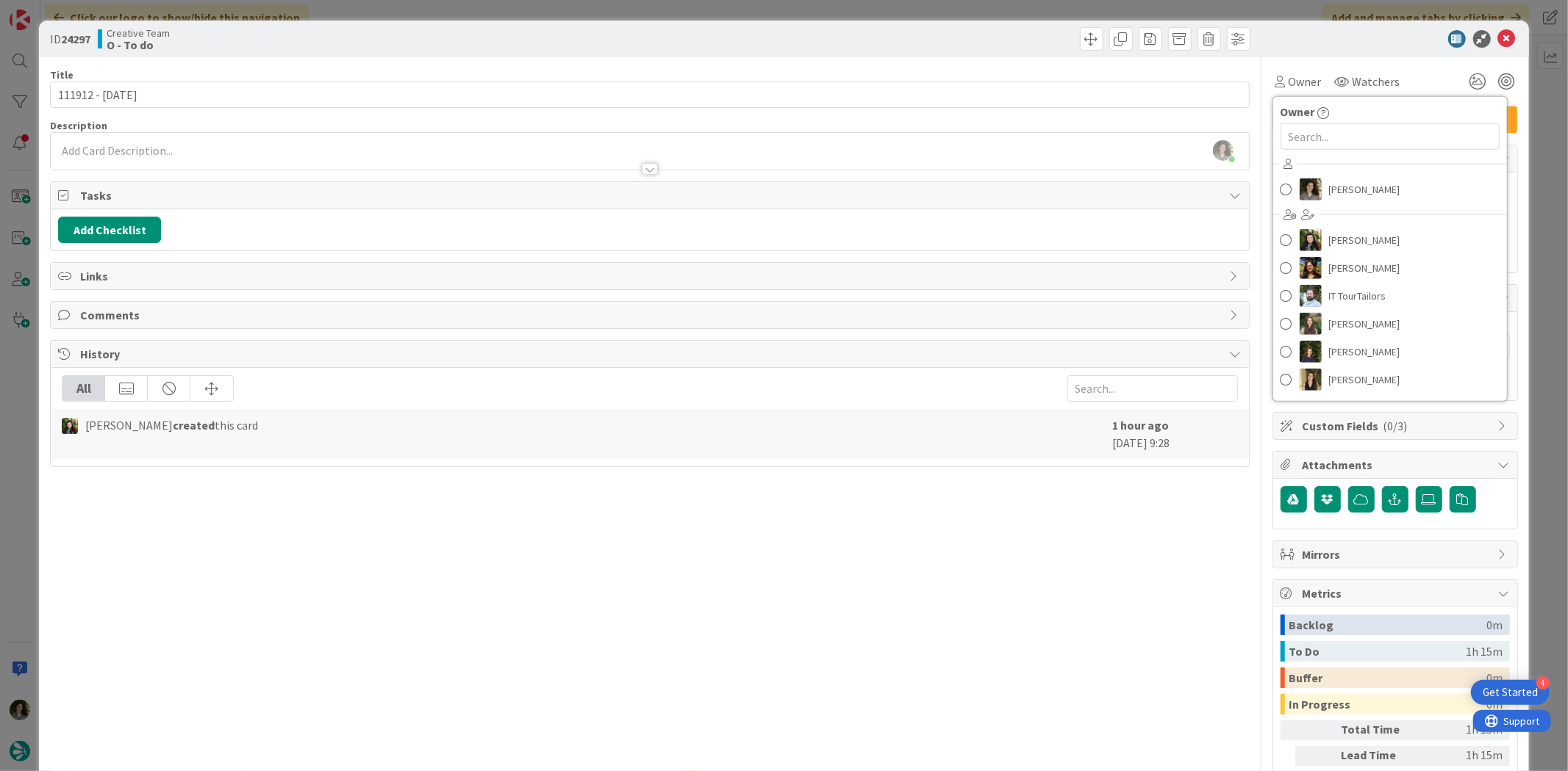
click at [1345, 174] on div "Melissa Santos Beatriz Cassona Diana Ramos IT TourTailors Inês Gonçalves Margar…" at bounding box center [1390, 274] width 234 height 242
drag, startPoint x: 1348, startPoint y: 180, endPoint x: 1451, endPoint y: 134, distance: 112.8
click at [1348, 180] on span "[PERSON_NAME]" at bounding box center [1365, 189] width 71 height 22
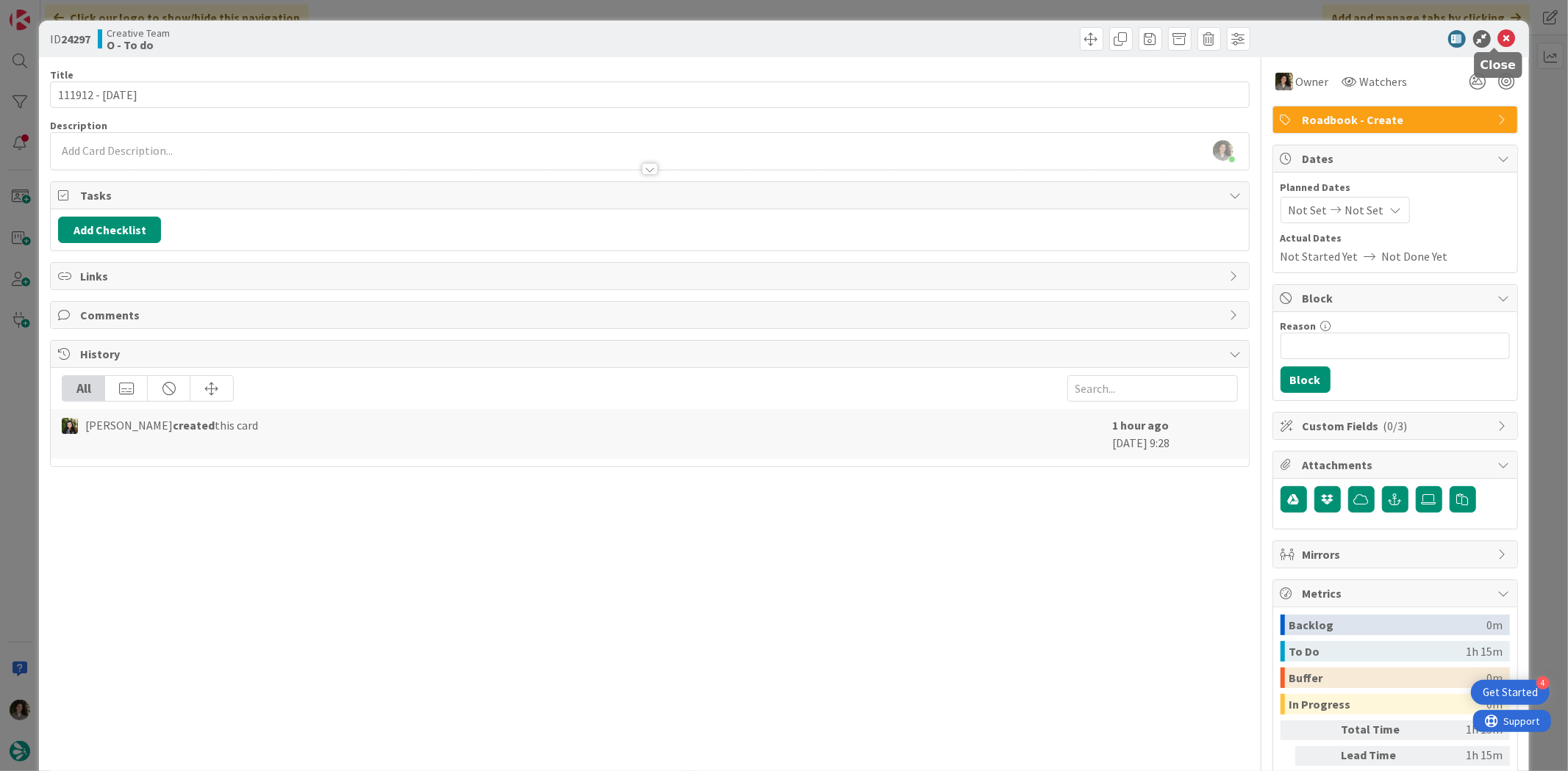
click at [1500, 41] on icon at bounding box center [1507, 39] width 17 height 17
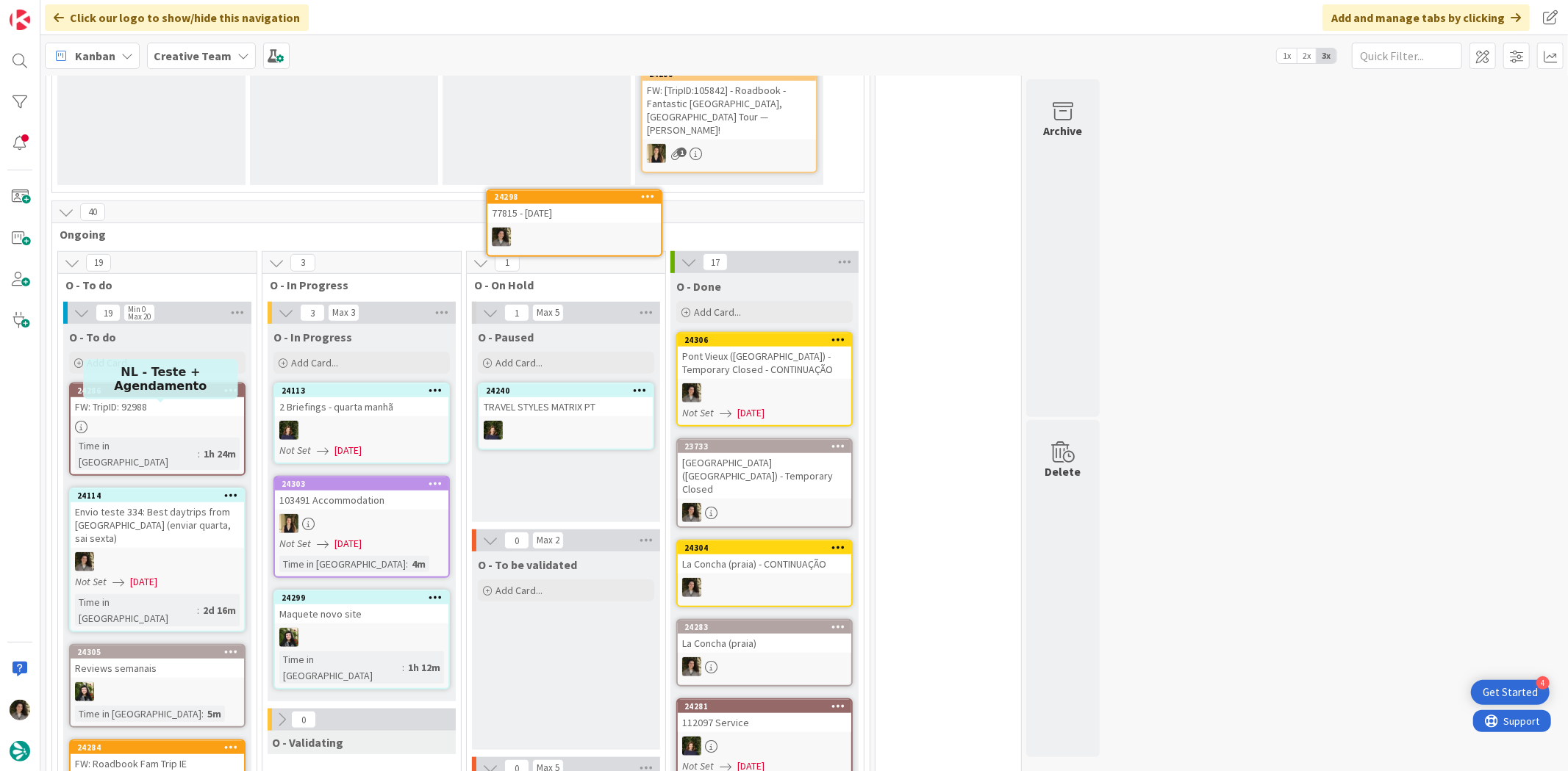
scroll to position [768, 0]
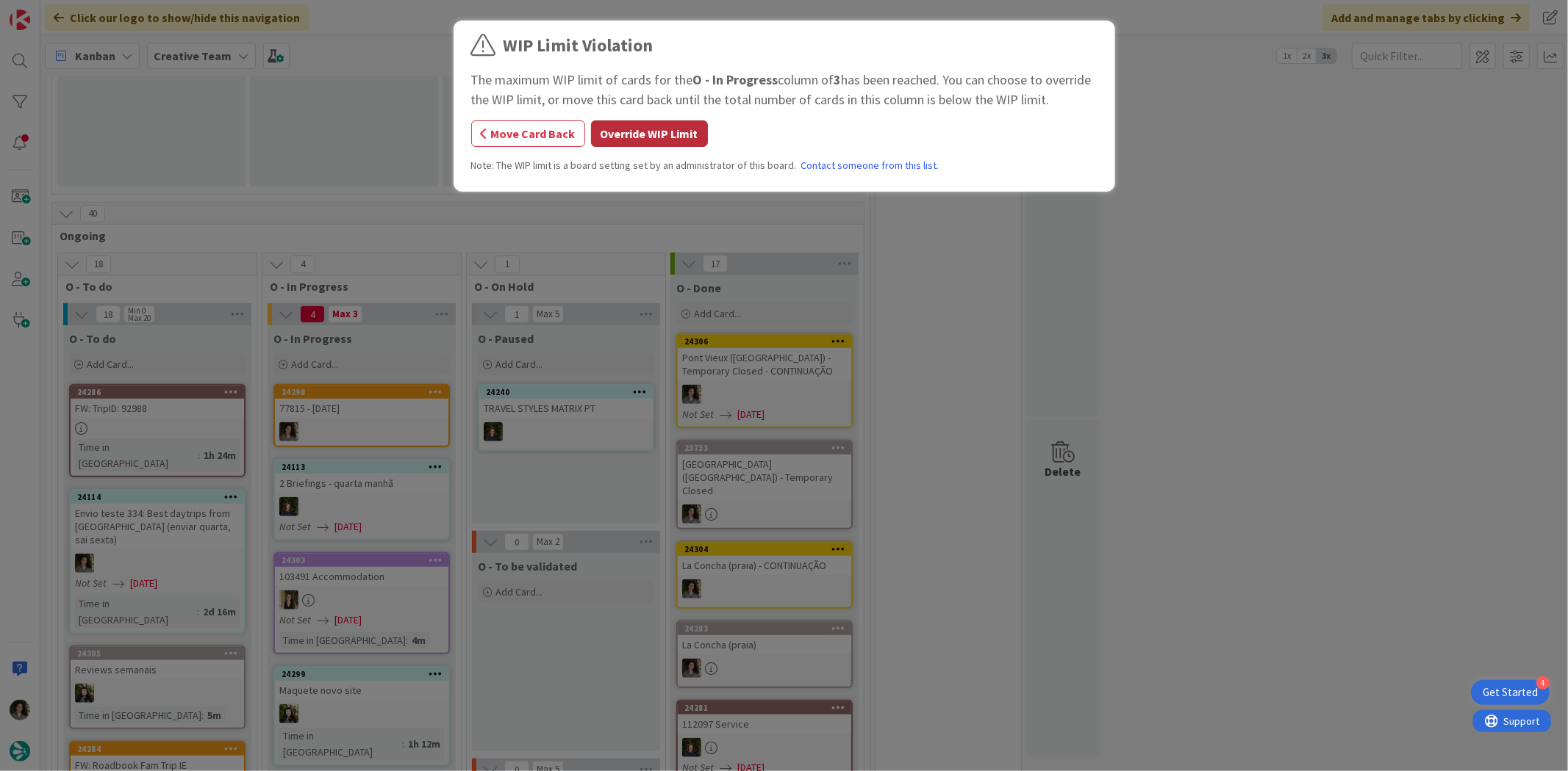
drag, startPoint x: 679, startPoint y: 128, endPoint x: 665, endPoint y: 144, distance: 21.3
click at [679, 128] on button "Override WIP Limit" at bounding box center [648, 133] width 117 height 27
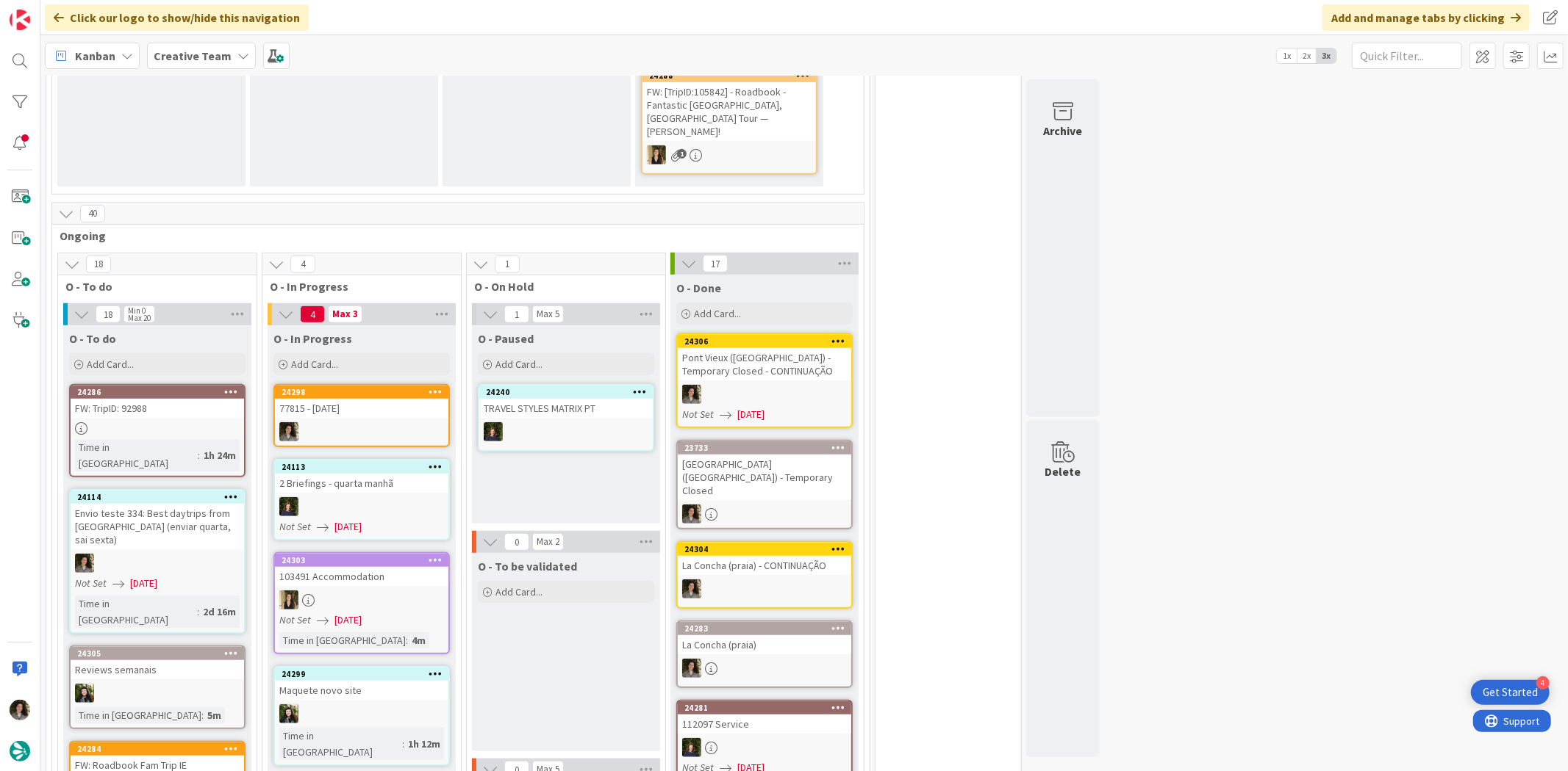
click at [368, 395] on div "24298 77815 - 21 nov" at bounding box center [362, 415] width 177 height 63
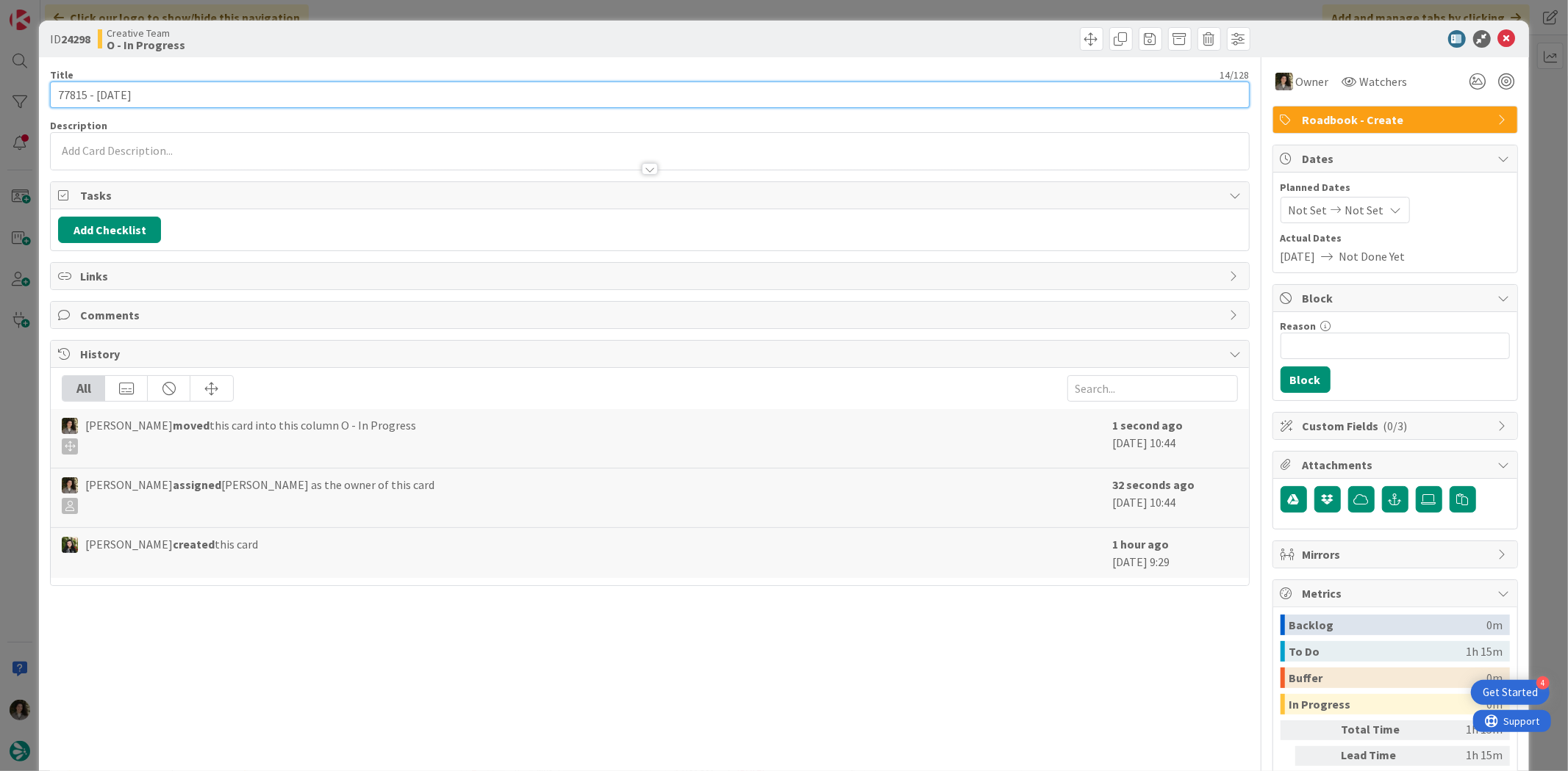
drag, startPoint x: 90, startPoint y: 95, endPoint x: 10, endPoint y: 94, distance: 80.0
click at [10, 94] on div "ID 24298 Creative Team O - In Progress Title 14 / 128 77815 - 21 nov Descriptio…" at bounding box center [784, 385] width 1568 height 771
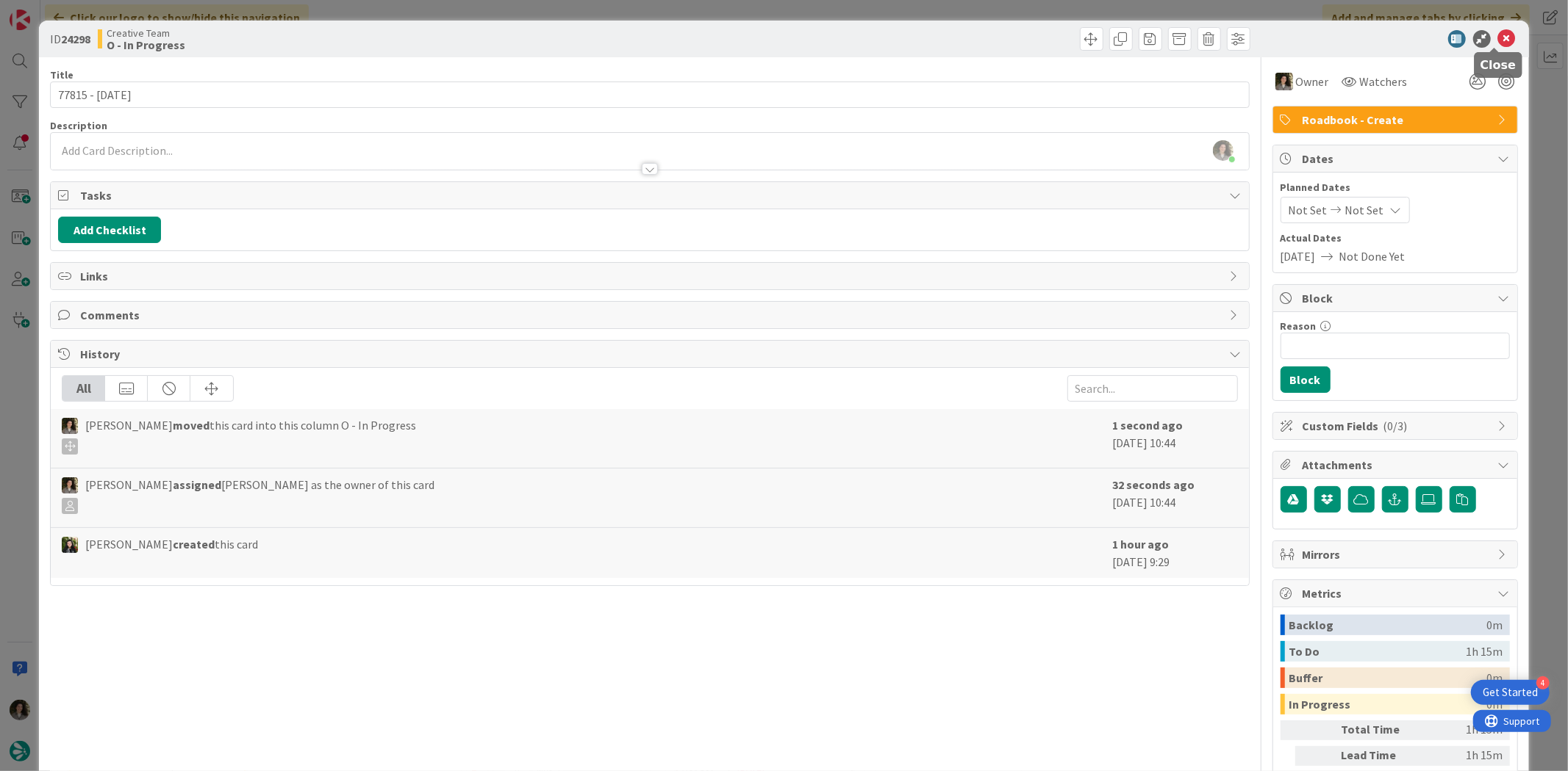
click at [1498, 40] on icon at bounding box center [1507, 39] width 17 height 17
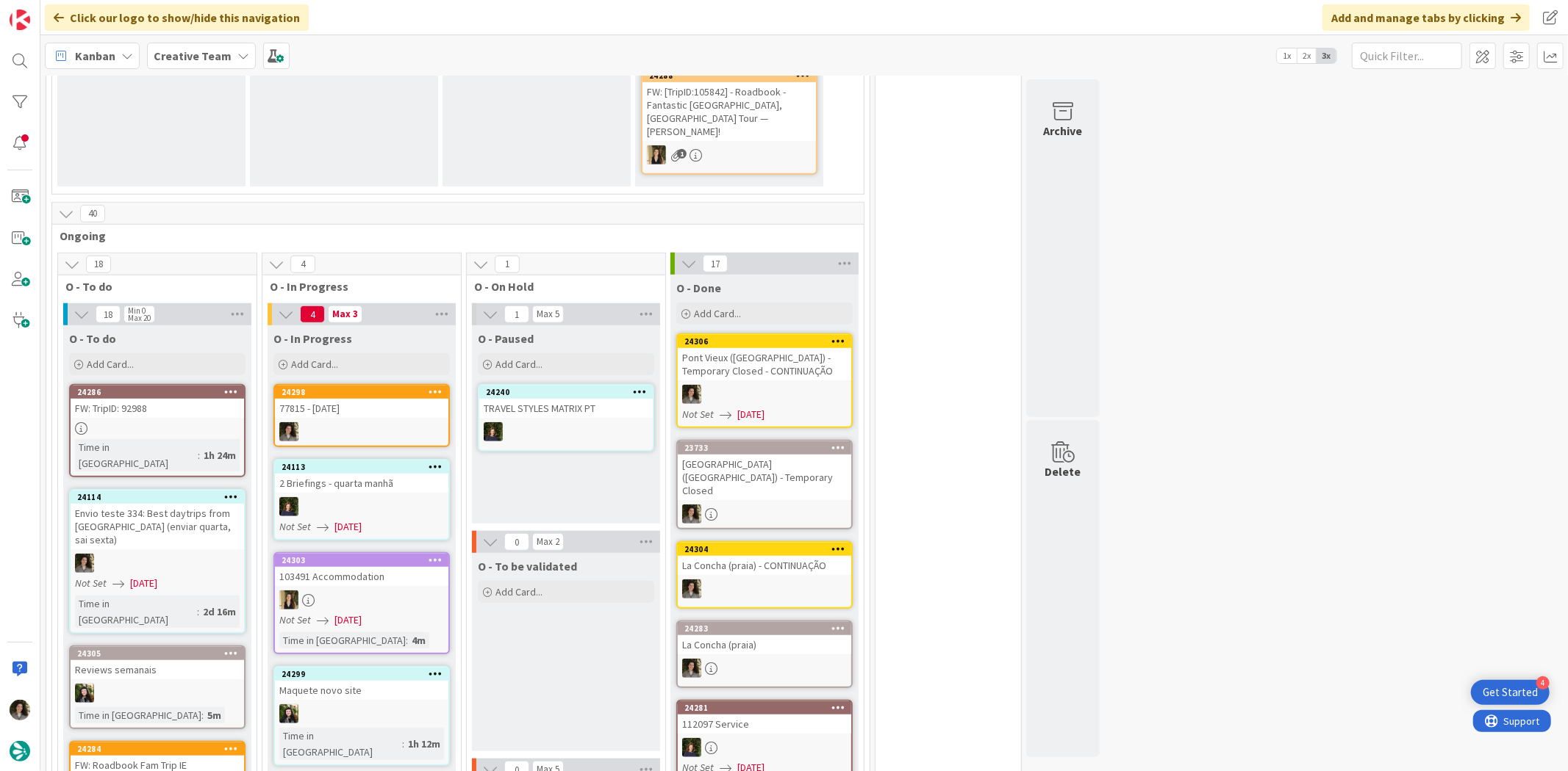
click at [390, 399] on div "77815 - [DATE]" at bounding box center [361, 408] width 173 height 19
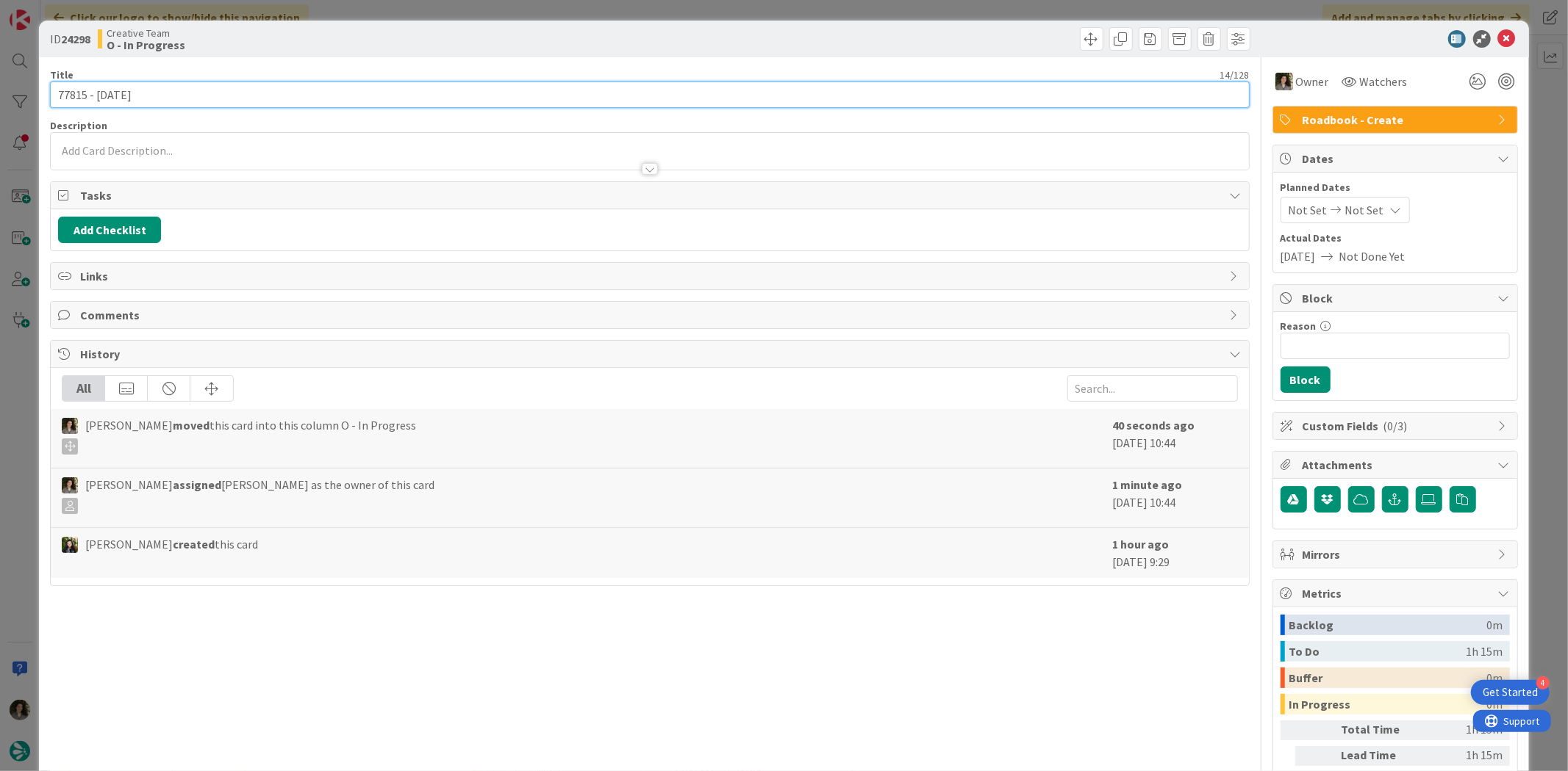
drag, startPoint x: 50, startPoint y: 94, endPoint x: 24, endPoint y: 94, distance: 26.0
click at [24, 94] on div "ID 24298 Creative Team O - In Progress Title 14 / 128 77815 - 21 nov Descriptio…" at bounding box center [784, 385] width 1568 height 771
drag, startPoint x: 70, startPoint y: 93, endPoint x: -3, endPoint y: 107, distance: 74.3
click at [0, 107] on html "4 Get Started Click our logo to show/hide this navigation Add and manage tabs b…" at bounding box center [784, 385] width 1568 height 771
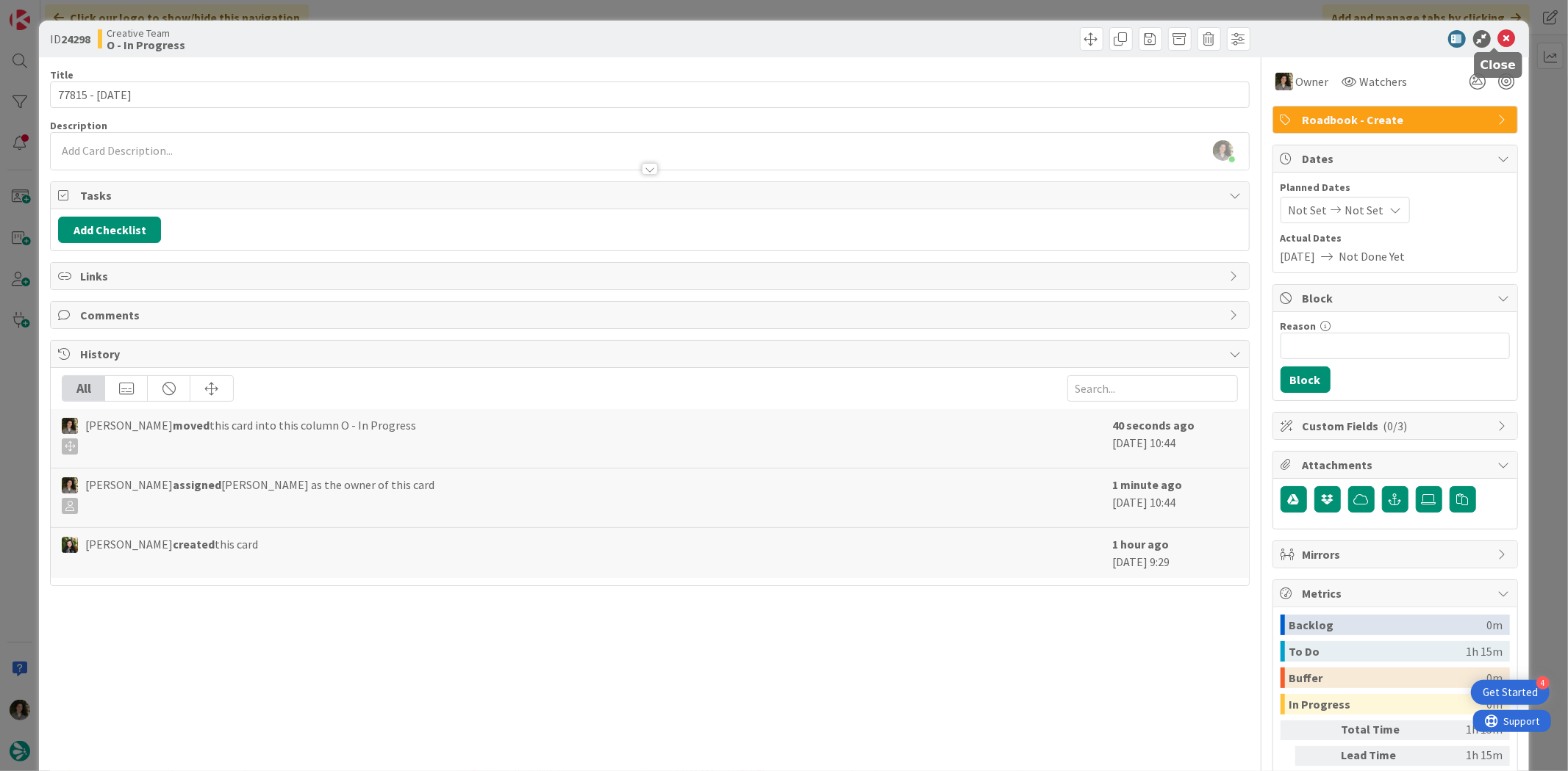
click at [1498, 42] on icon at bounding box center [1507, 39] width 17 height 17
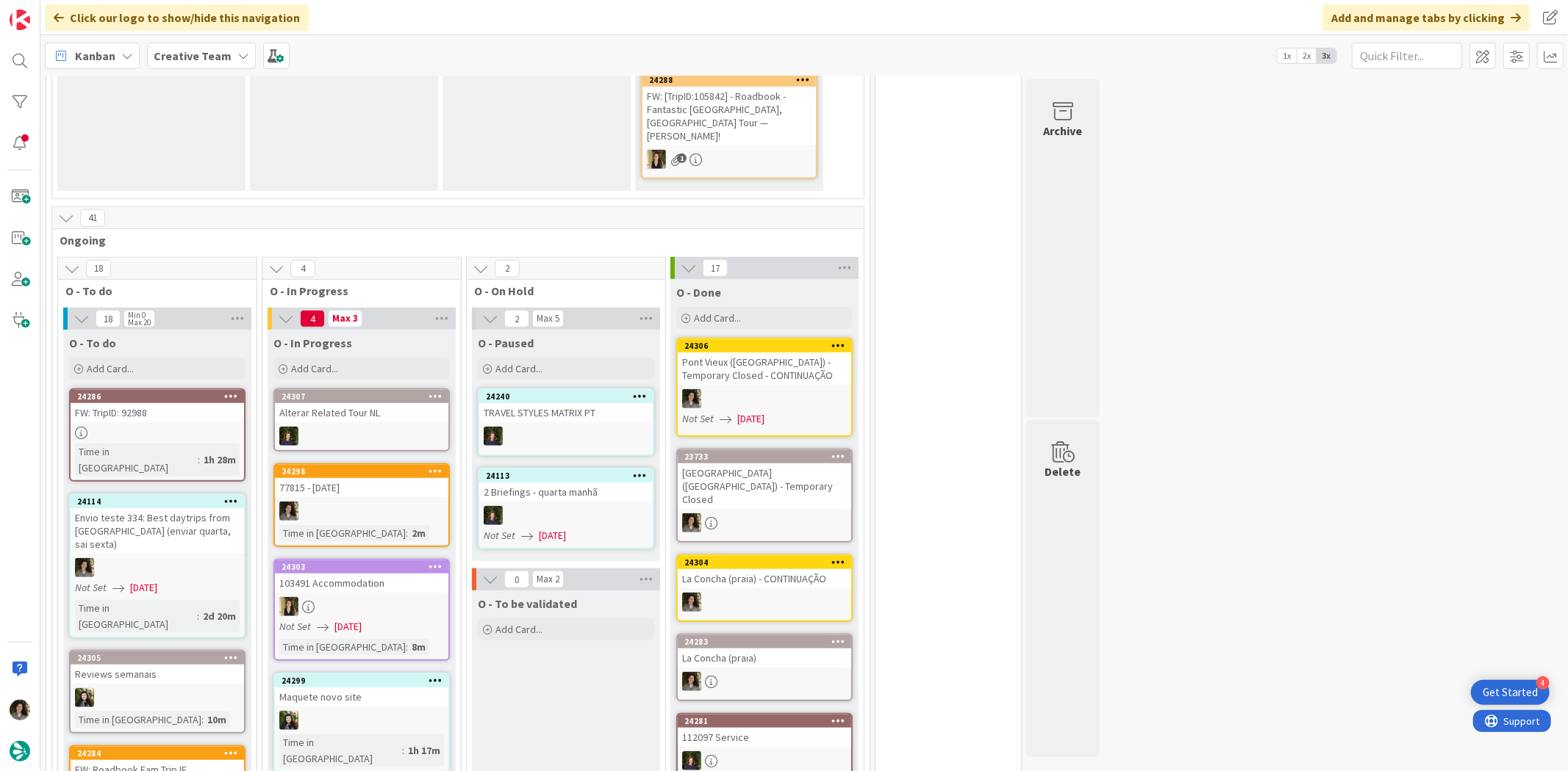
click at [397, 497] on div "24298 77815 - 21 nov Time in Column : 2m" at bounding box center [362, 505] width 177 height 84
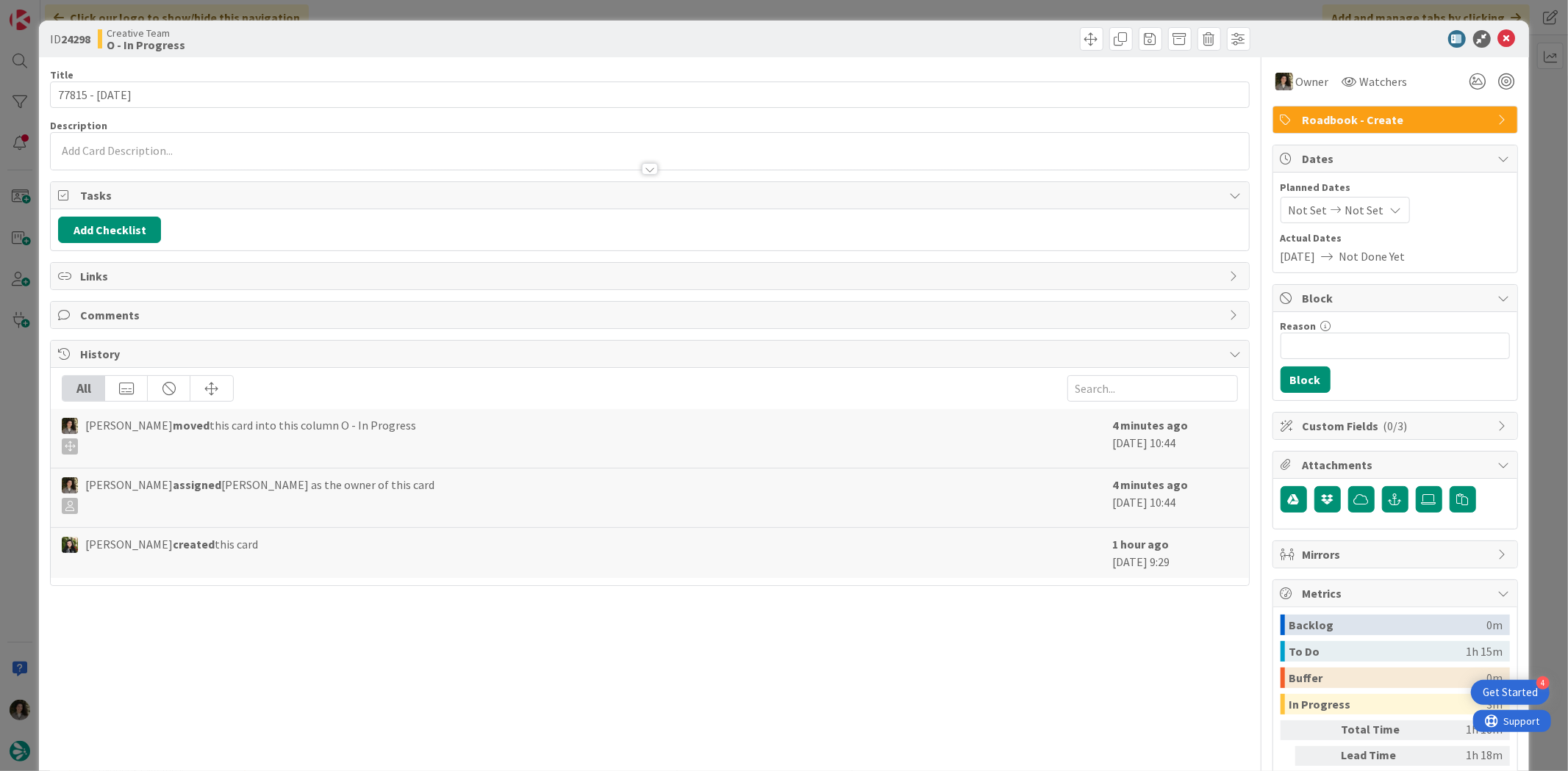
click at [635, 158] on div at bounding box center [649, 162] width 1197 height 16
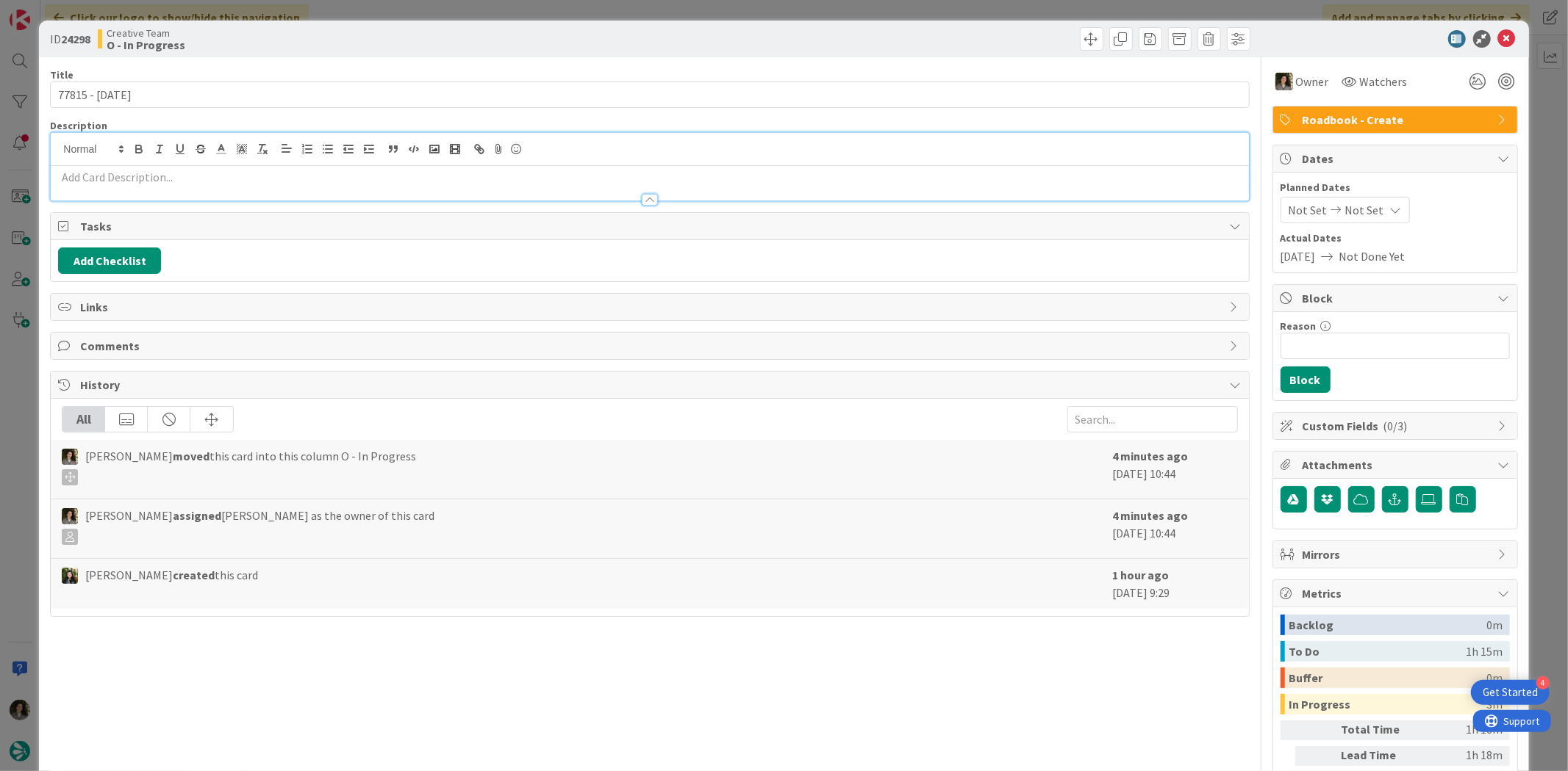
click at [564, 172] on p at bounding box center [649, 177] width 1183 height 17
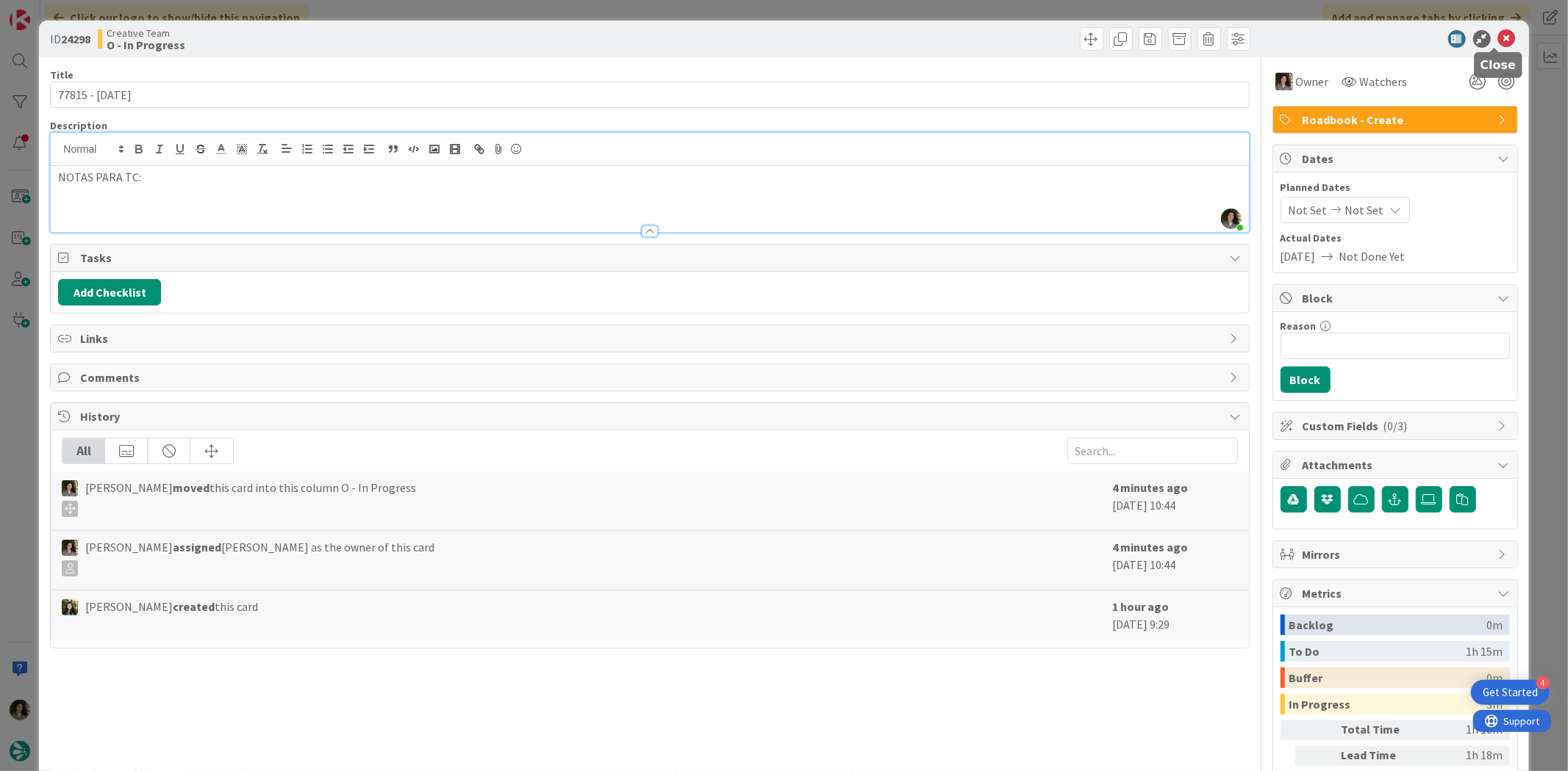
click at [1500, 38] on icon at bounding box center [1507, 39] width 17 height 17
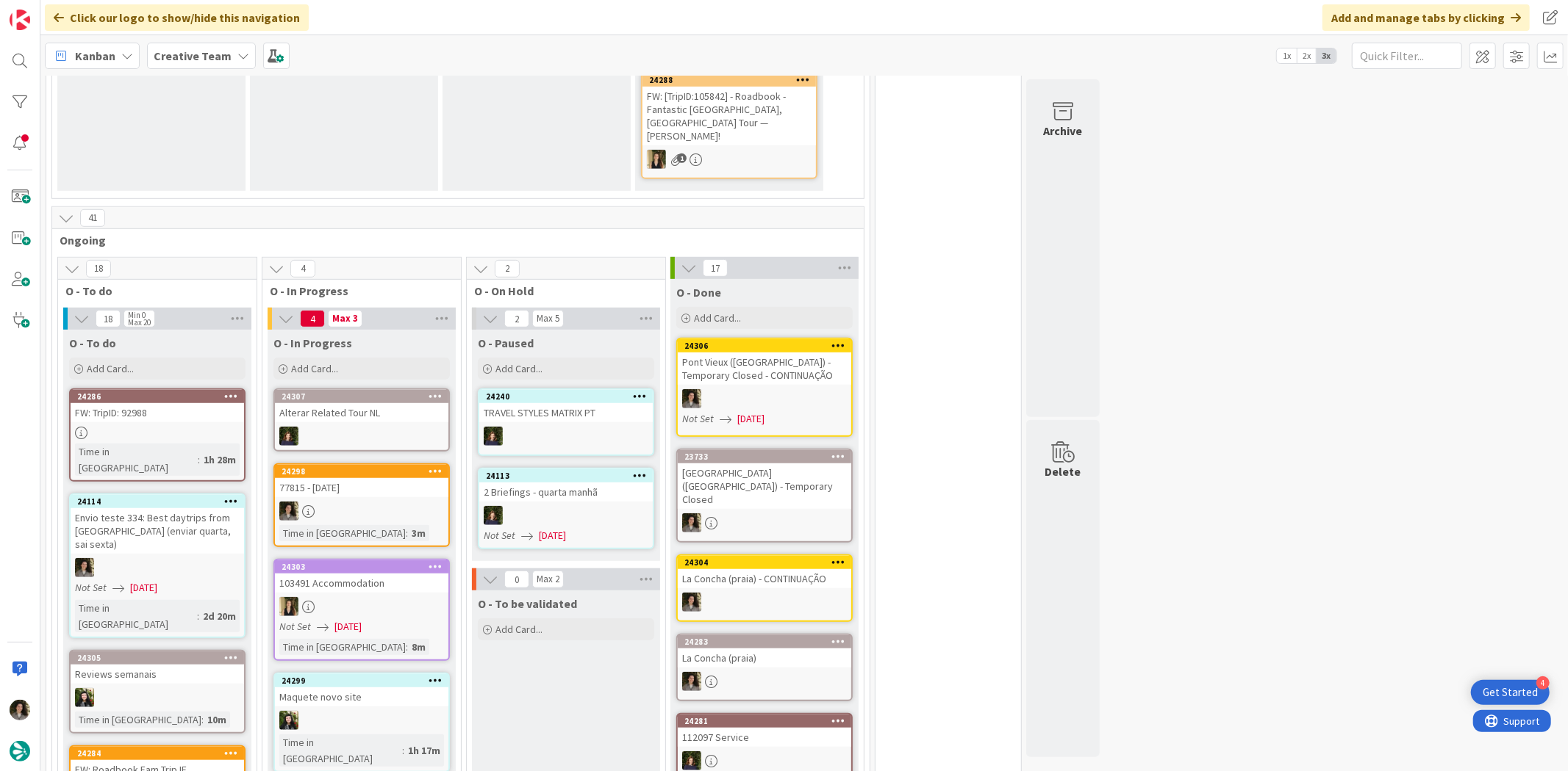
click at [421, 401] on div "24307 Alterar Related Tour NL" at bounding box center [362, 420] width 177 height 63
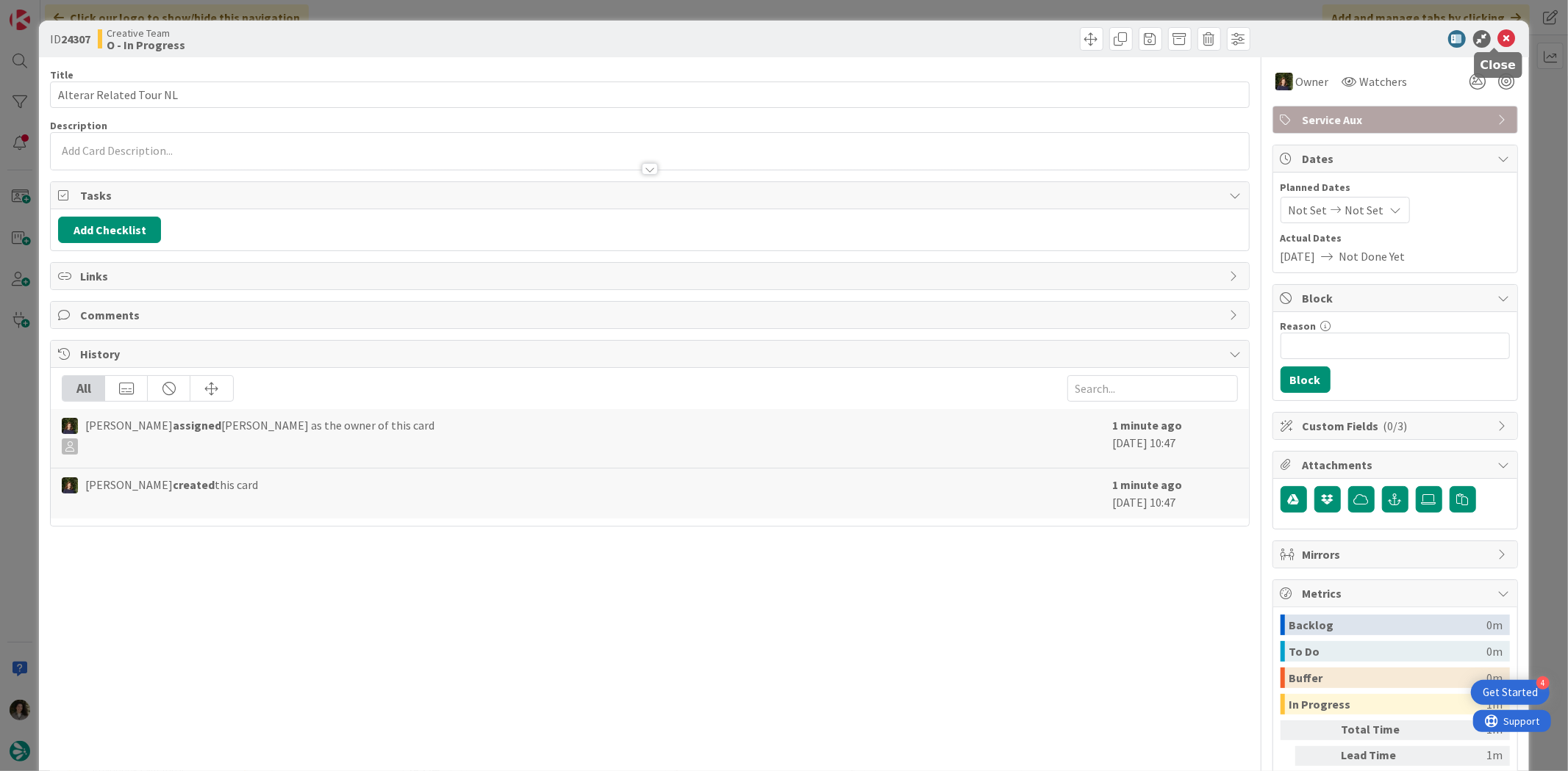
click at [1498, 34] on icon at bounding box center [1507, 39] width 17 height 17
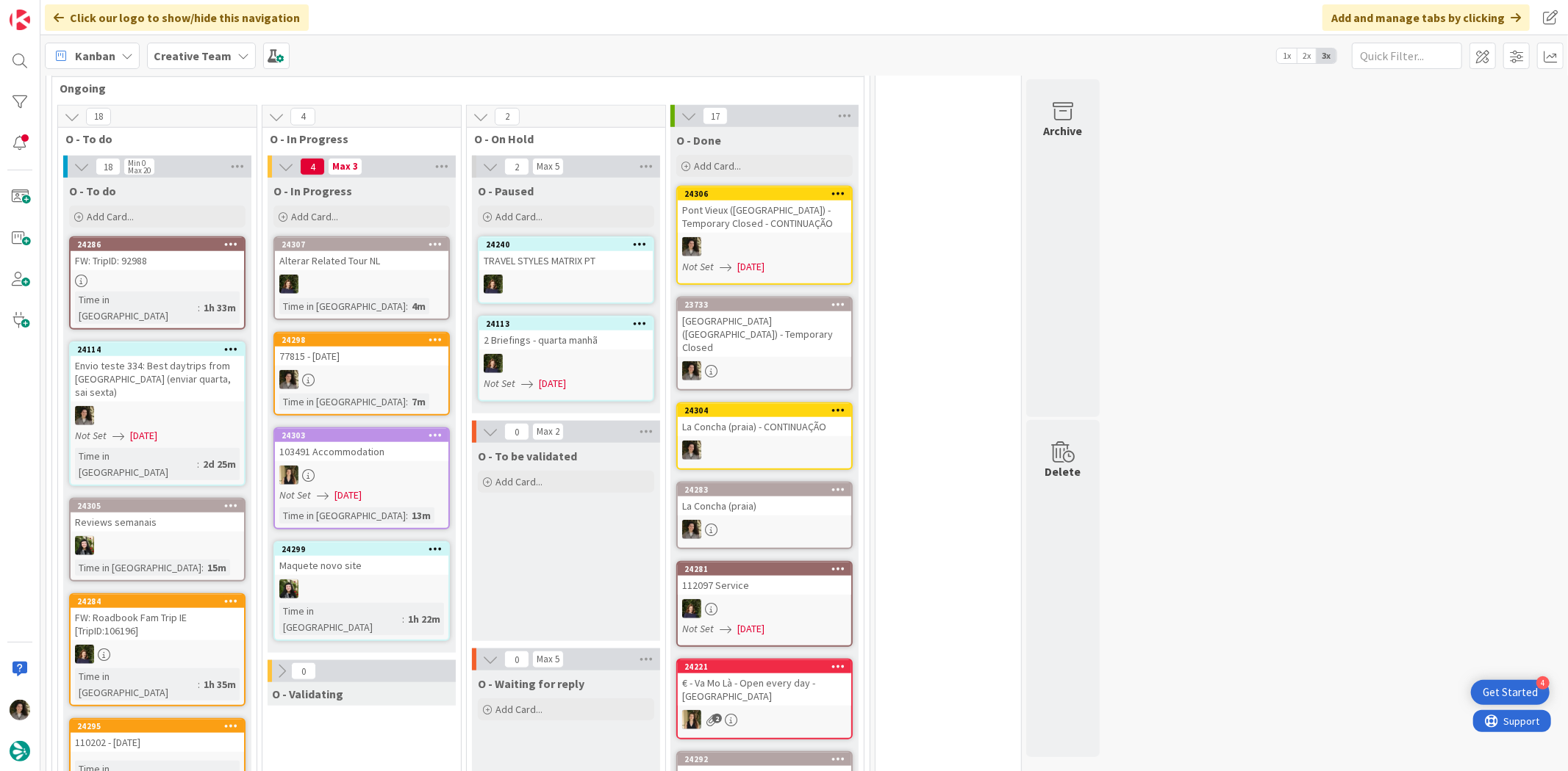
scroll to position [1095, 0]
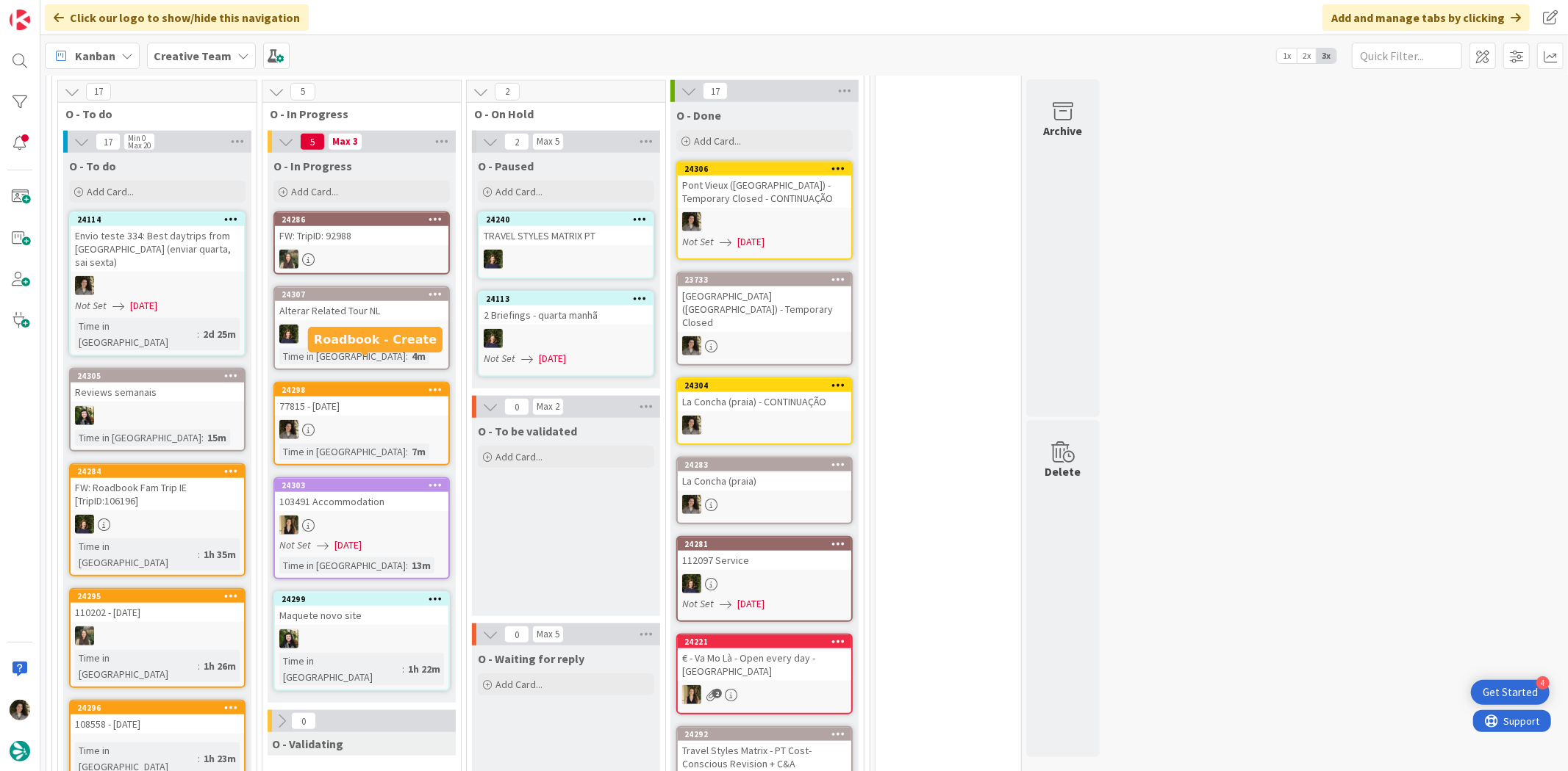
click at [369, 396] on div "77815 - [DATE]" at bounding box center [361, 406] width 173 height 19
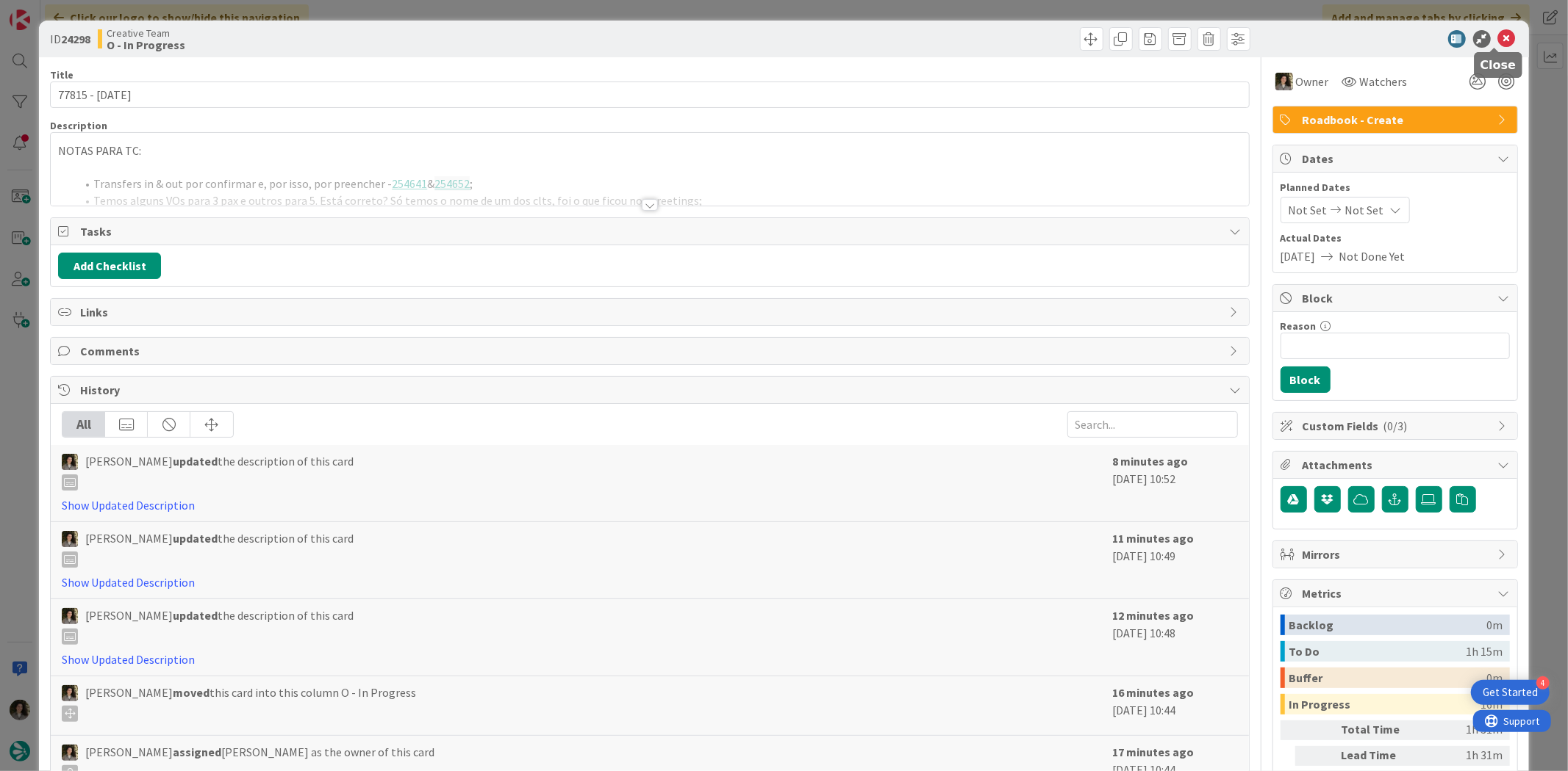
click at [1498, 38] on icon at bounding box center [1507, 39] width 17 height 17
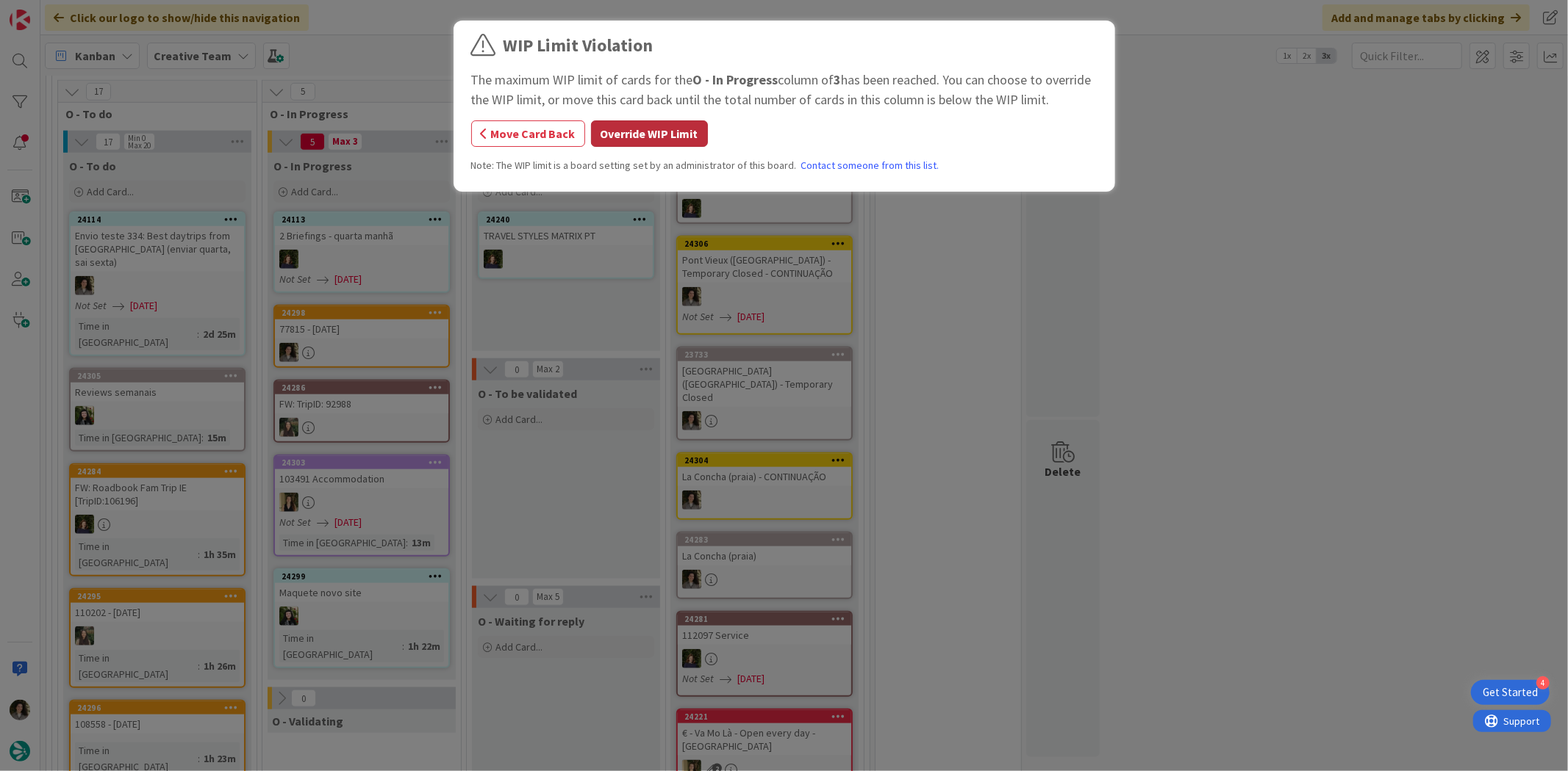
click at [642, 121] on button "Override WIP Limit" at bounding box center [648, 133] width 117 height 27
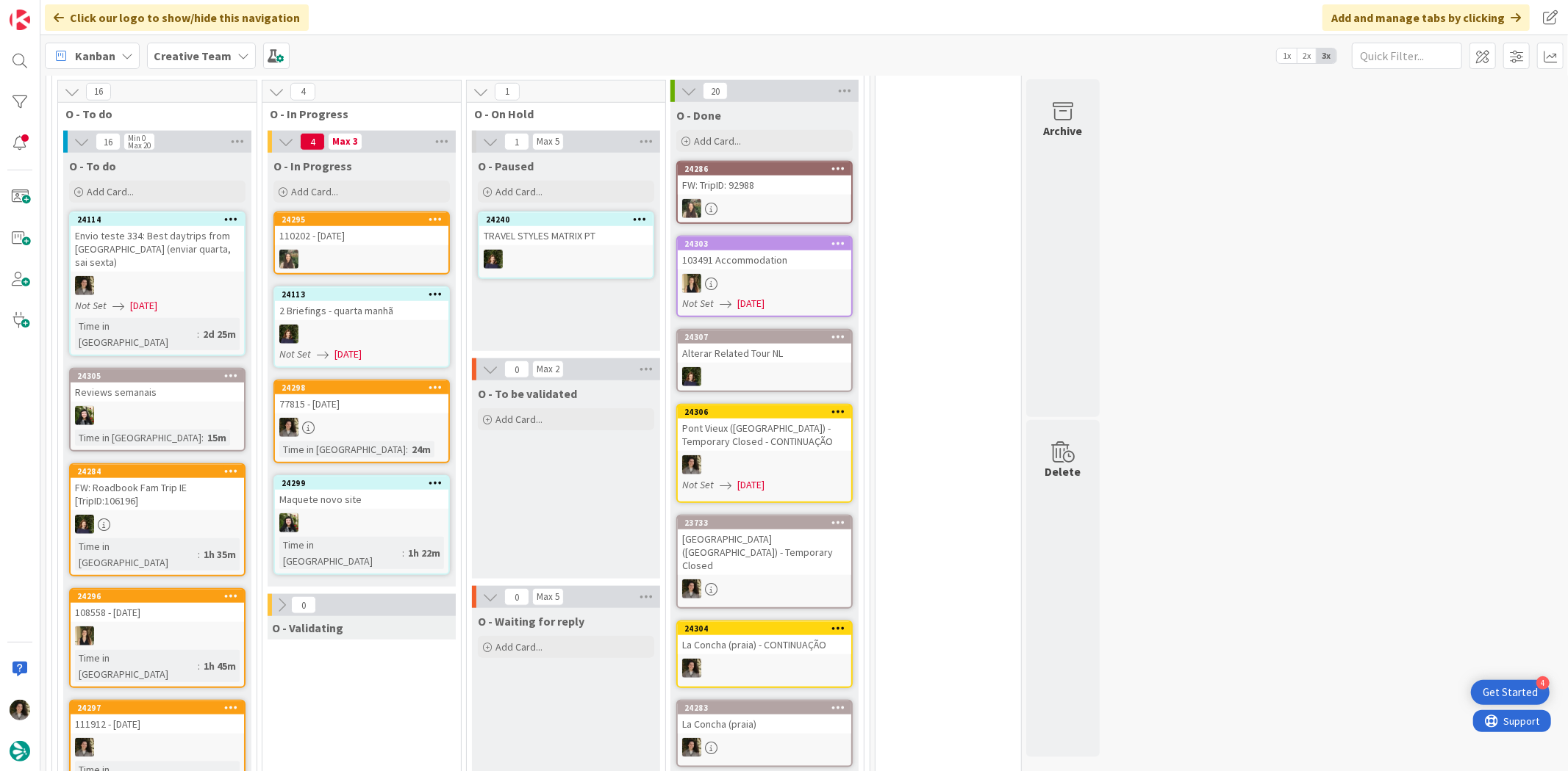
click at [385, 395] on div "77815 - [DATE]" at bounding box center [361, 404] width 173 height 19
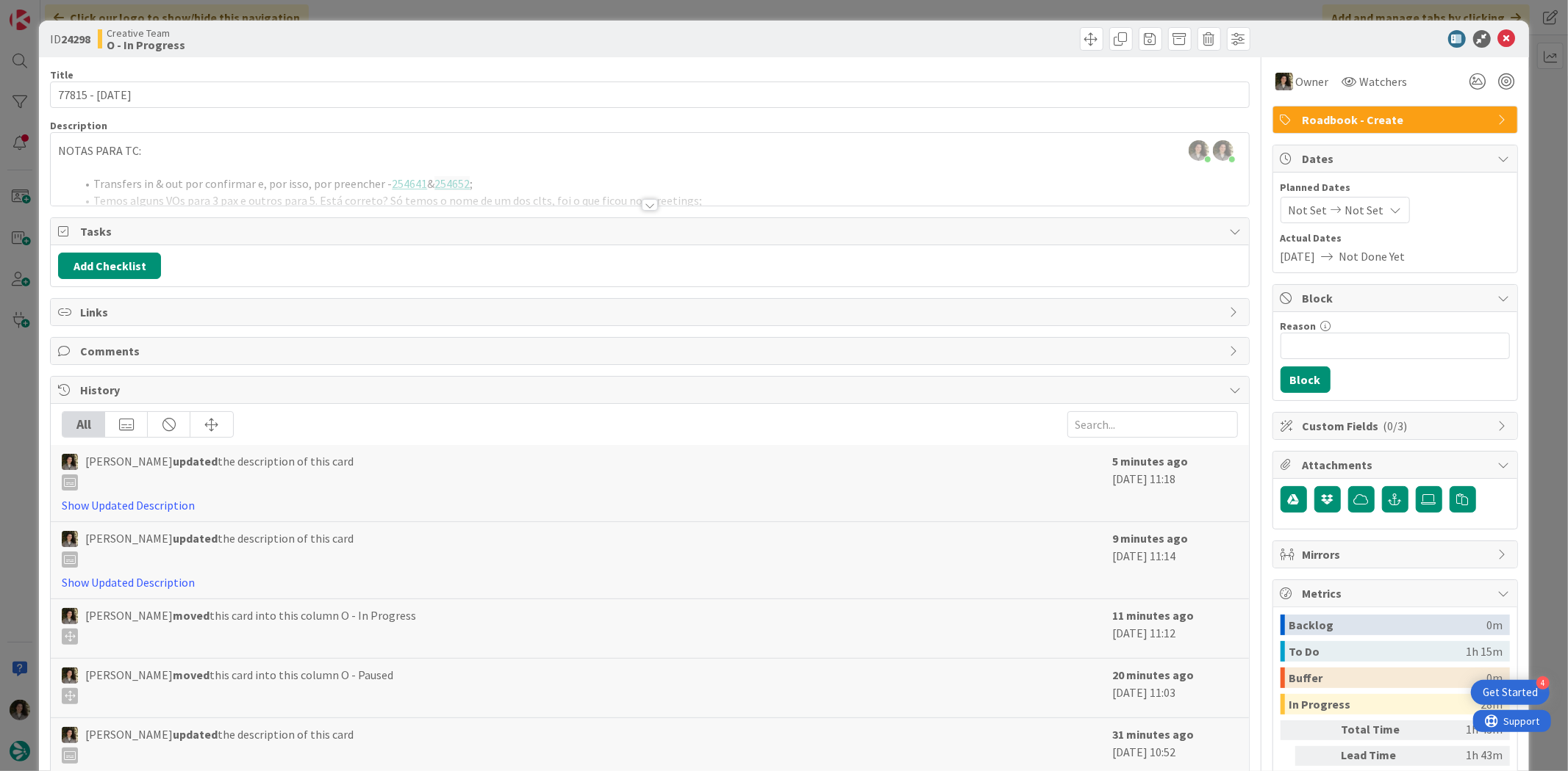
click at [577, 170] on div "NOTAS PARA TC: Transfers in & out por confirmar e, por isso, por preencher - 25…" at bounding box center [649, 172] width 1197 height 66
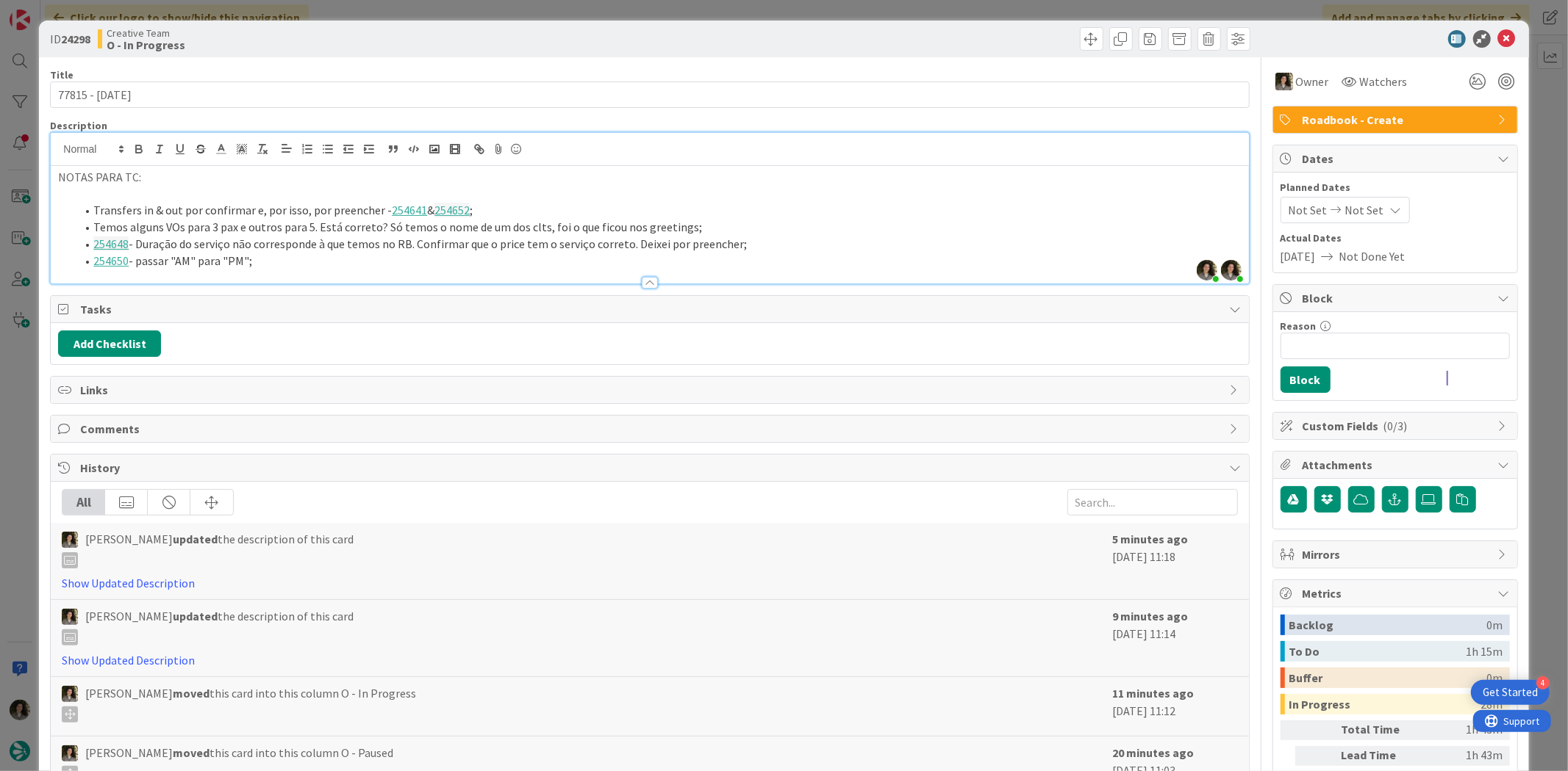
drag, startPoint x: 304, startPoint y: 259, endPoint x: 60, endPoint y: 204, distance: 250.1
click at [60, 204] on ol "Transfers in & out por confirmar e, por isso, por preencher - 254641 & 254652 ;…" at bounding box center [649, 235] width 1183 height 67
click at [1500, 31] on icon at bounding box center [1507, 39] width 17 height 17
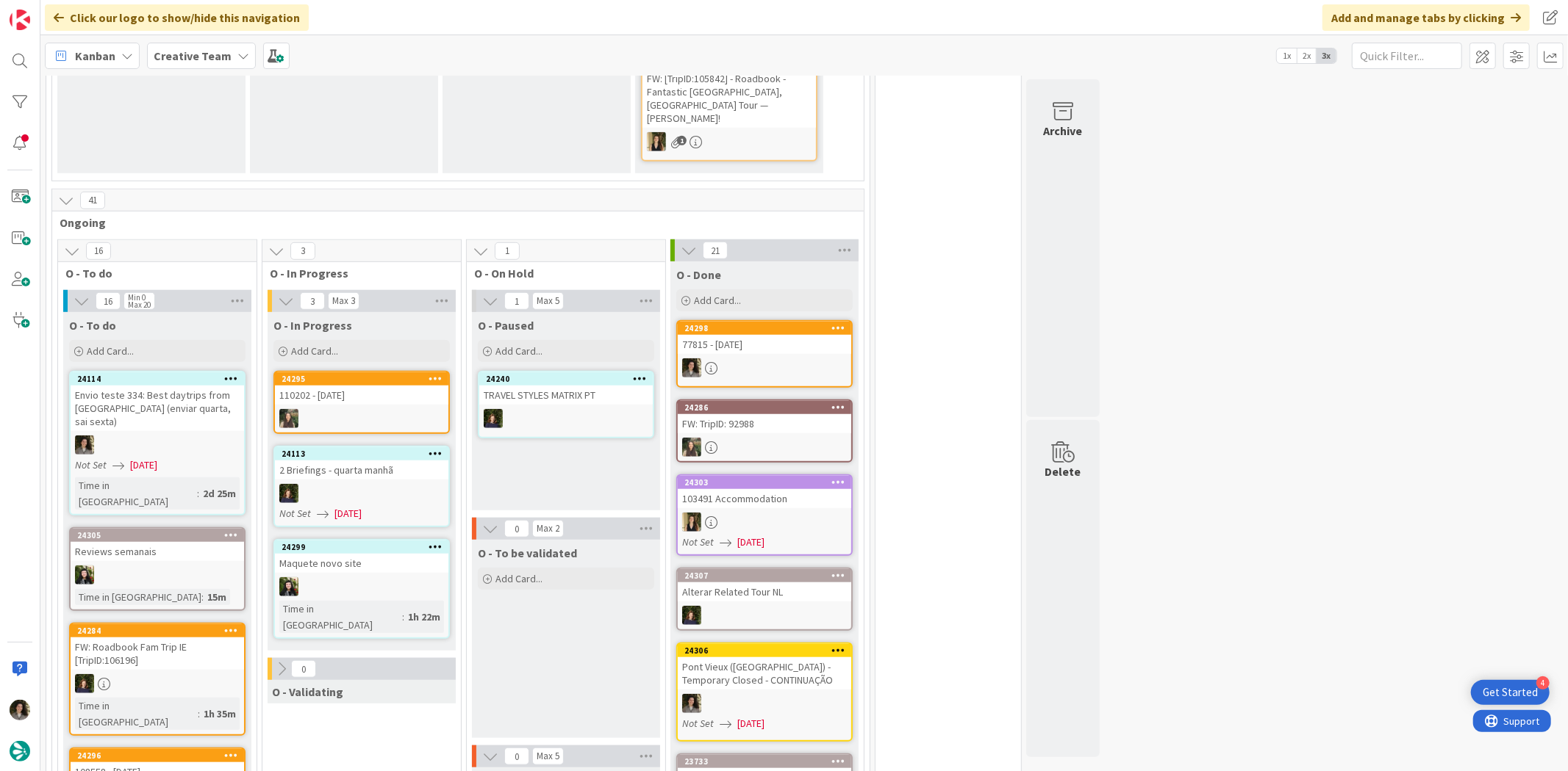
click at [757, 352] on div "24298 77815 - 21 nov" at bounding box center [765, 354] width 177 height 67
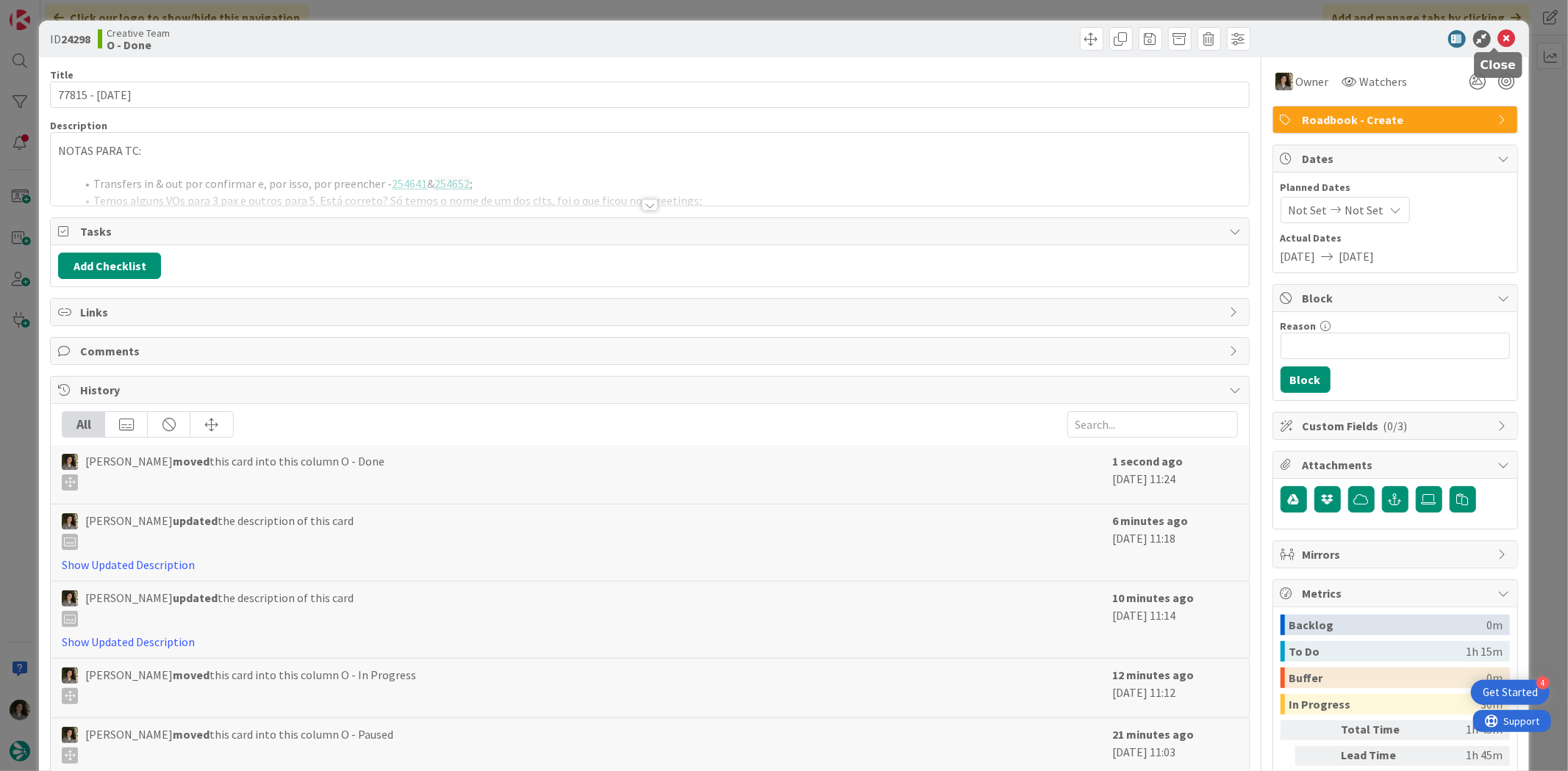
click at [1498, 32] on icon at bounding box center [1507, 39] width 17 height 17
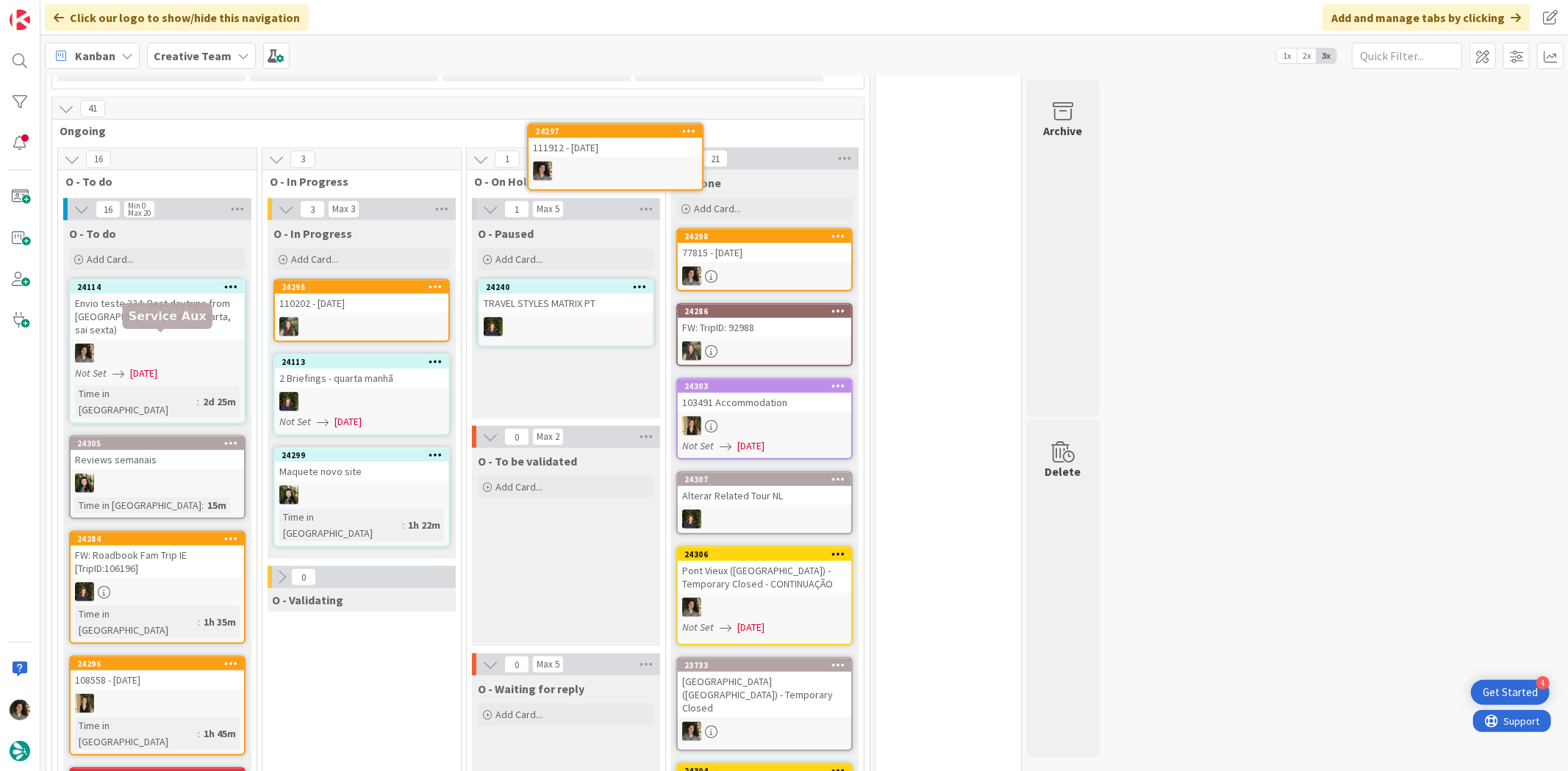
scroll to position [998, 0]
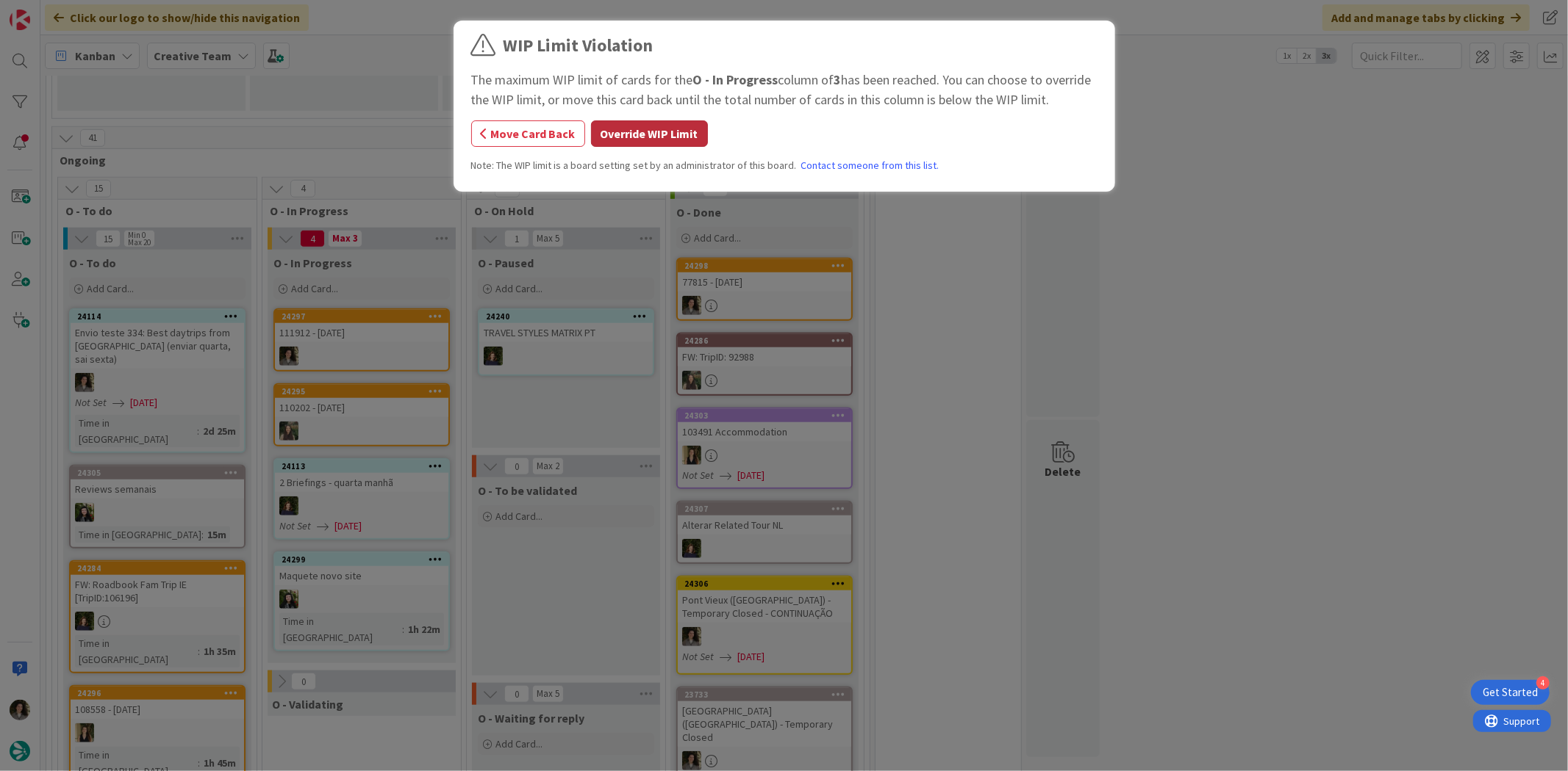
click at [638, 130] on button "Override WIP Limit" at bounding box center [648, 133] width 117 height 27
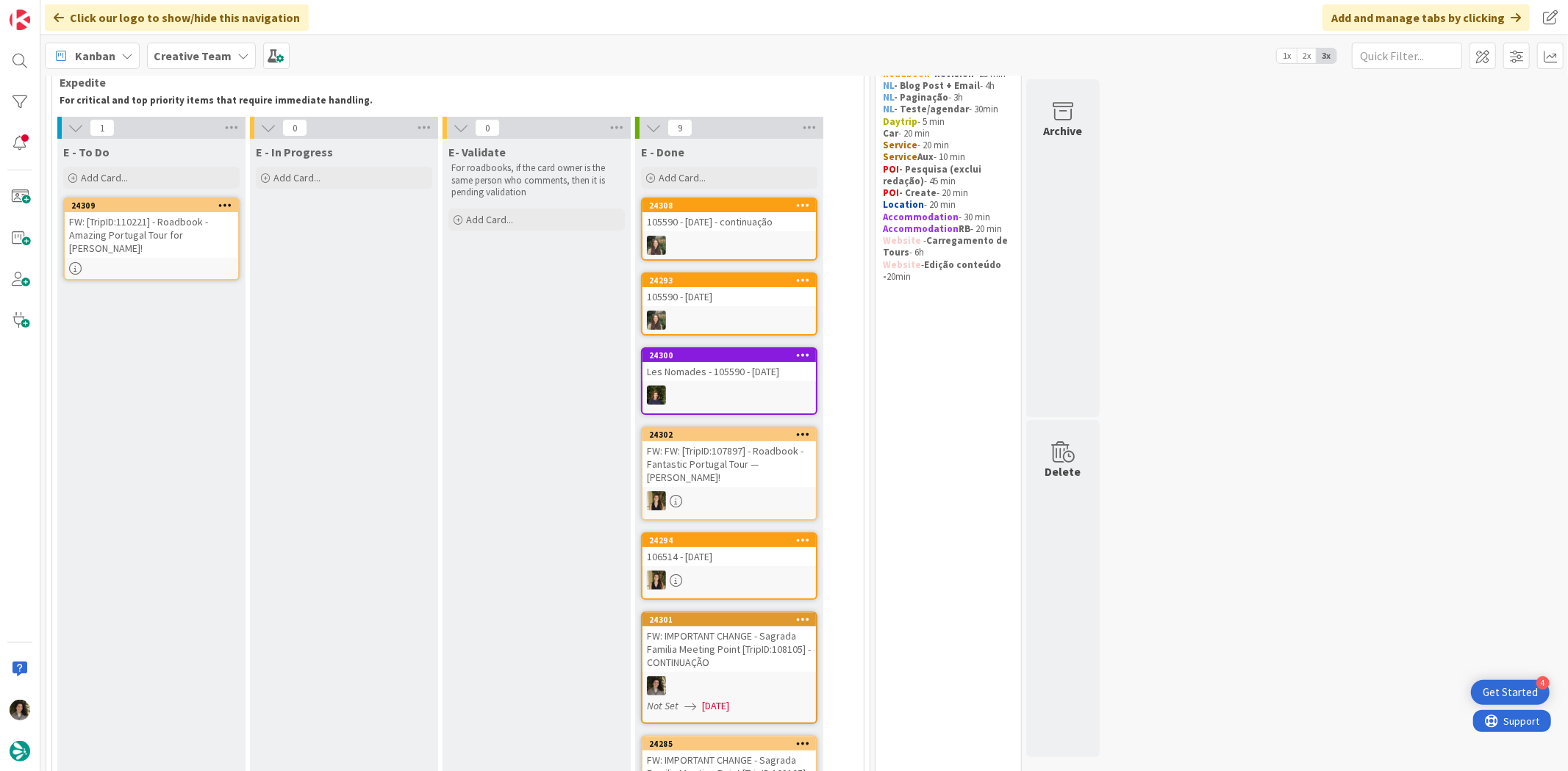
scroll to position [0, 0]
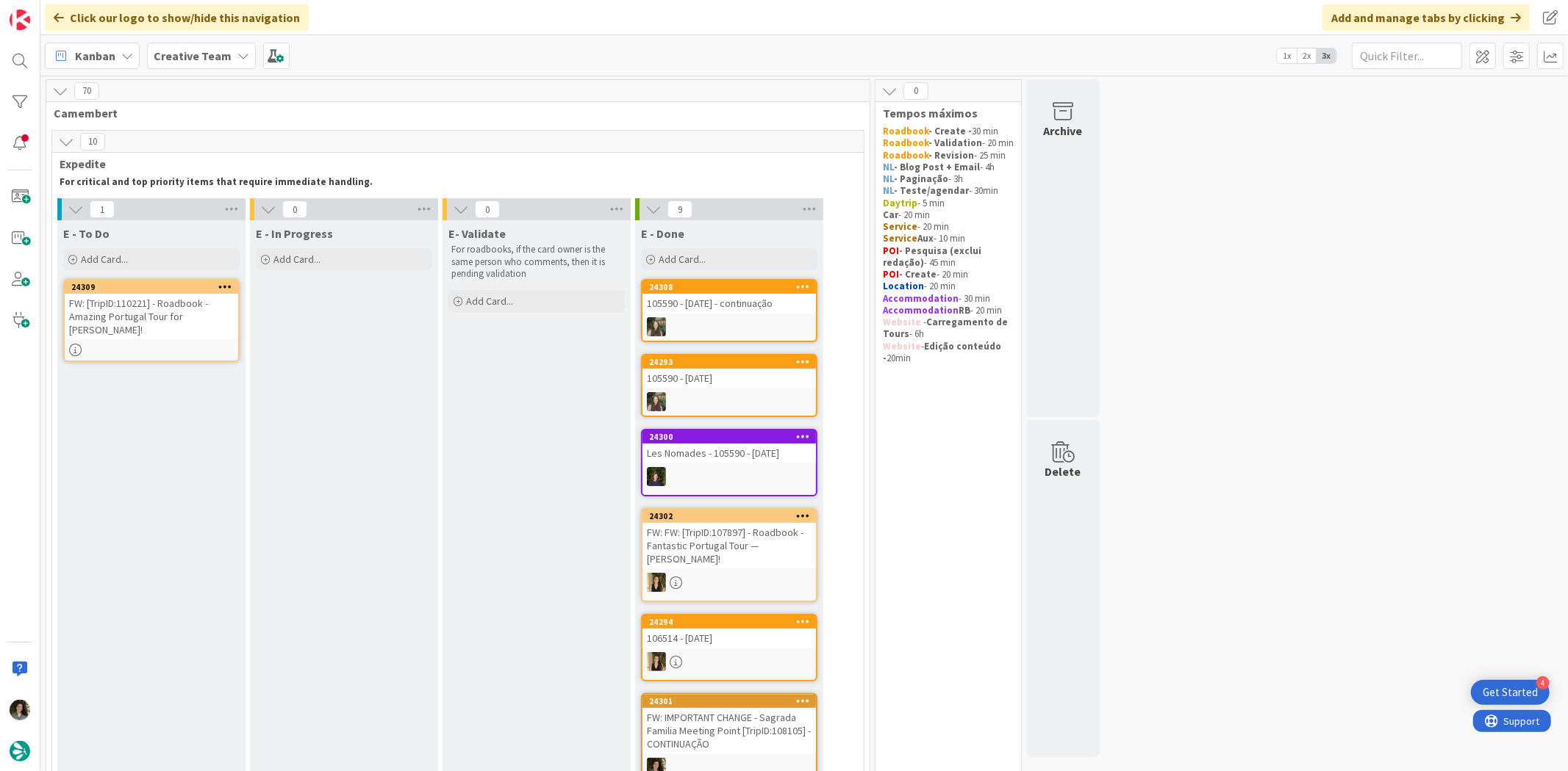
click at [169, 306] on div "FW: [TripID:110221] - Roadbook - Amazing Portugal Tour for [PERSON_NAME]!" at bounding box center [152, 317] width 173 height 46
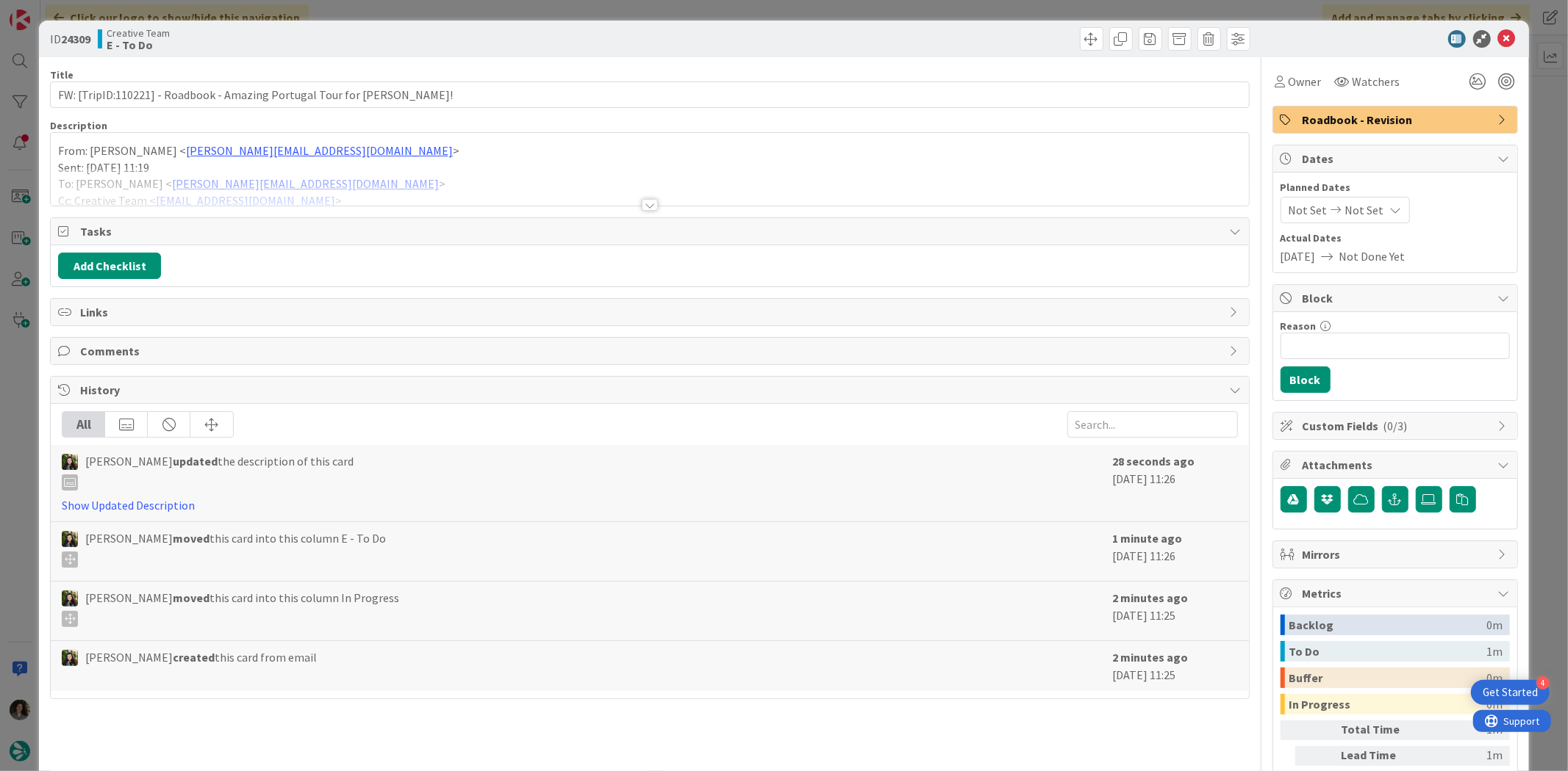
click at [642, 207] on div at bounding box center [649, 205] width 16 height 12
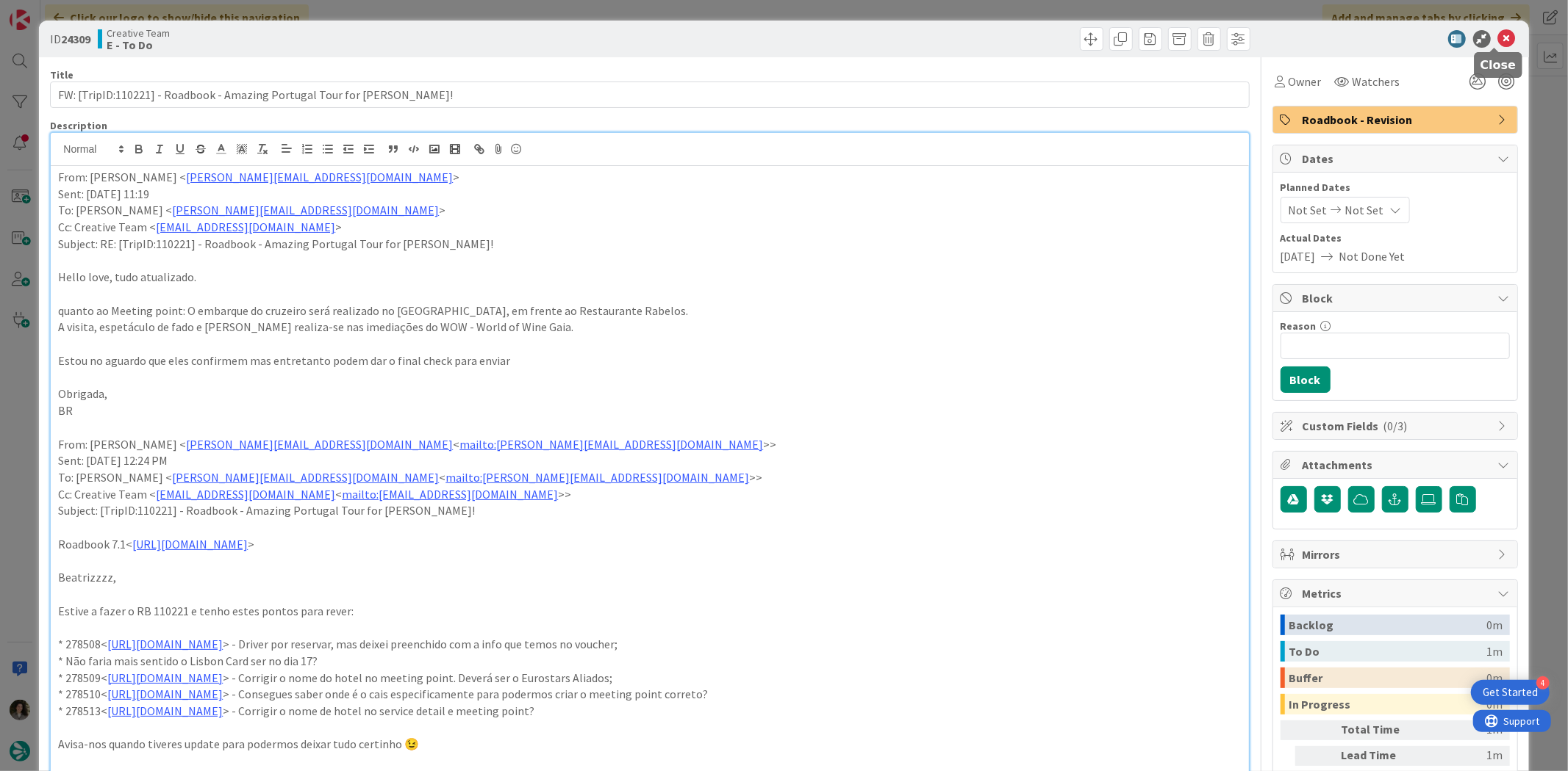
click at [1500, 37] on icon at bounding box center [1507, 39] width 17 height 17
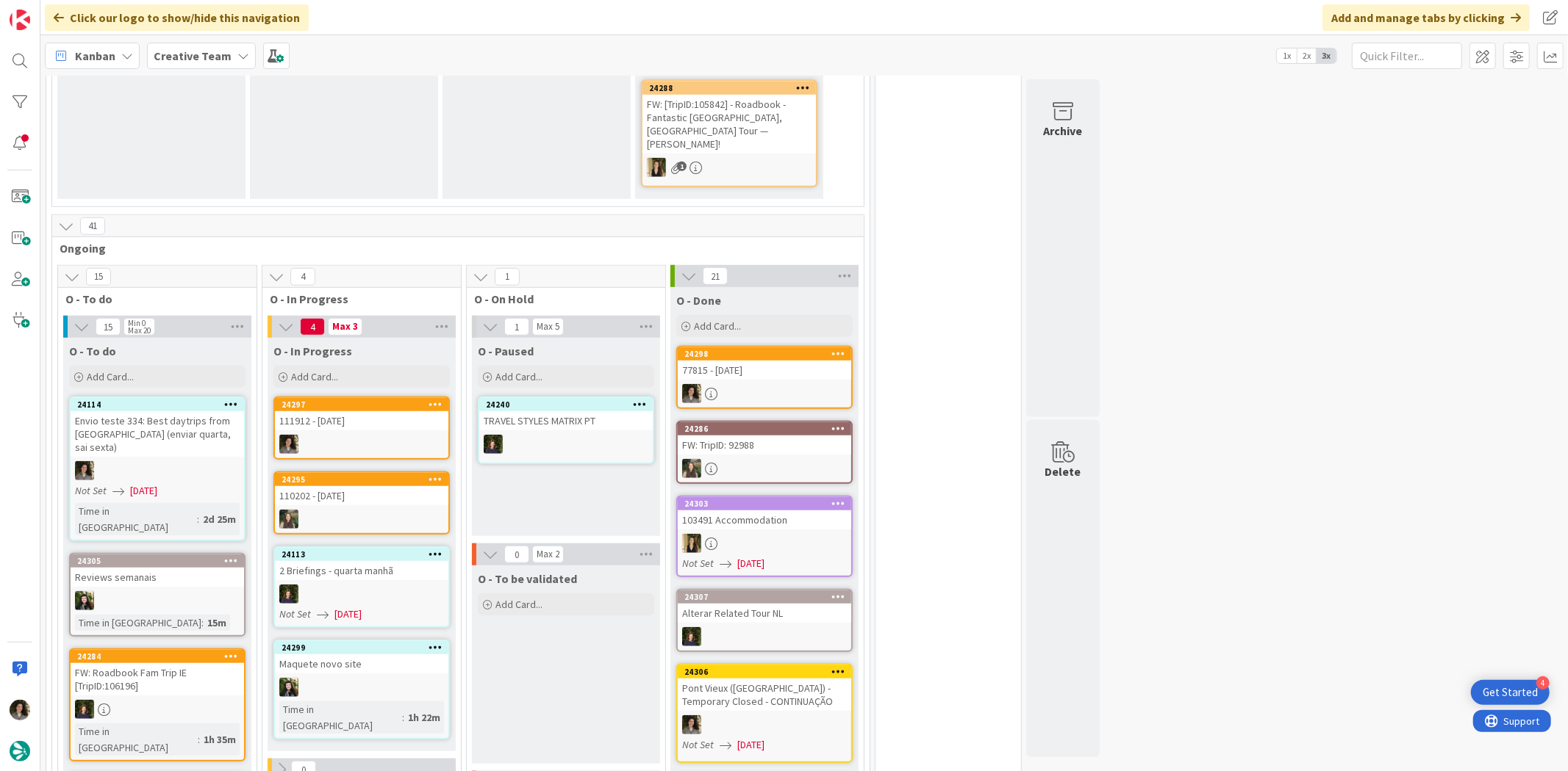
scroll to position [980, 0]
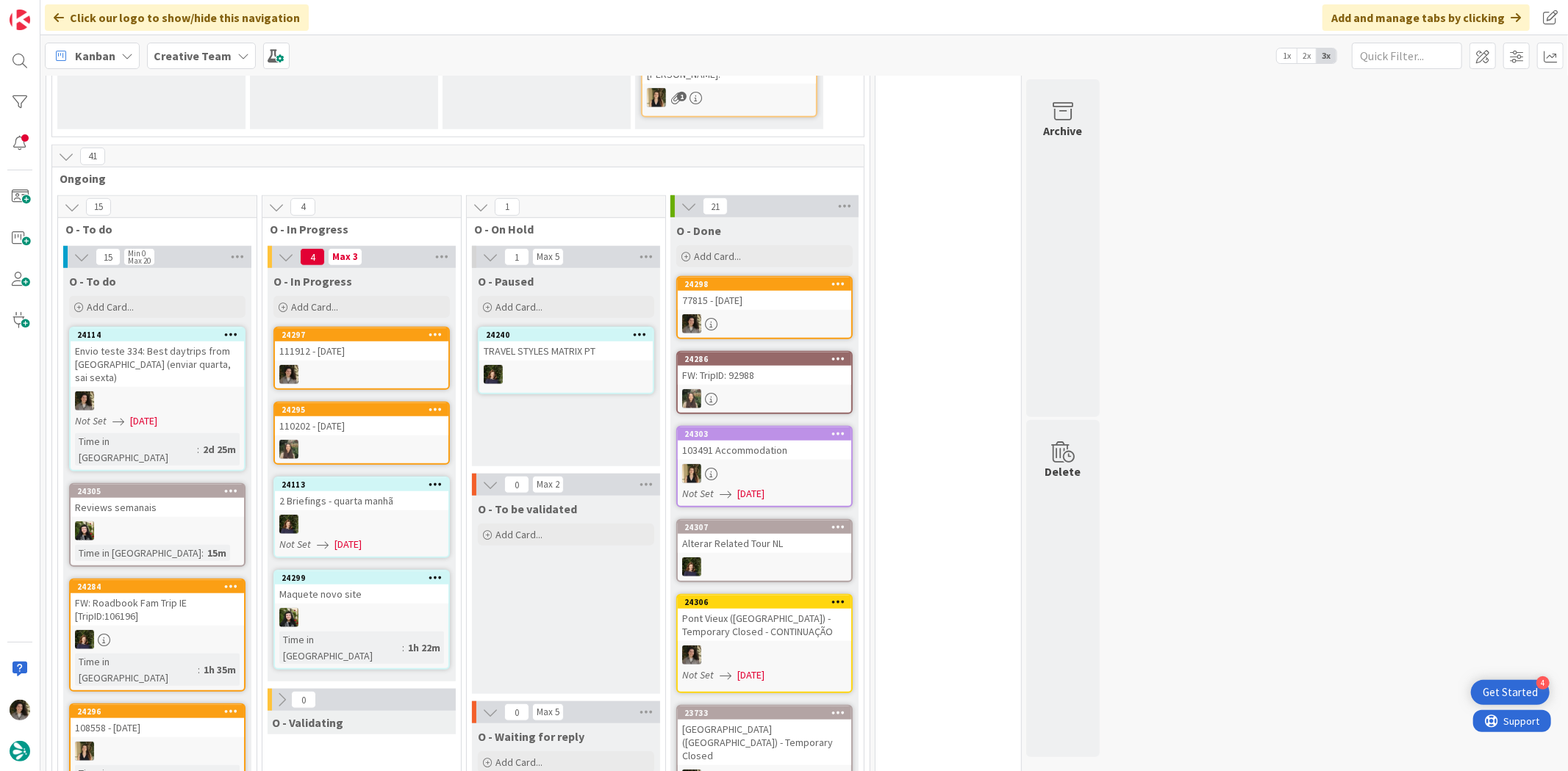
click at [354, 342] on div "111912 - [DATE]" at bounding box center [361, 351] width 173 height 19
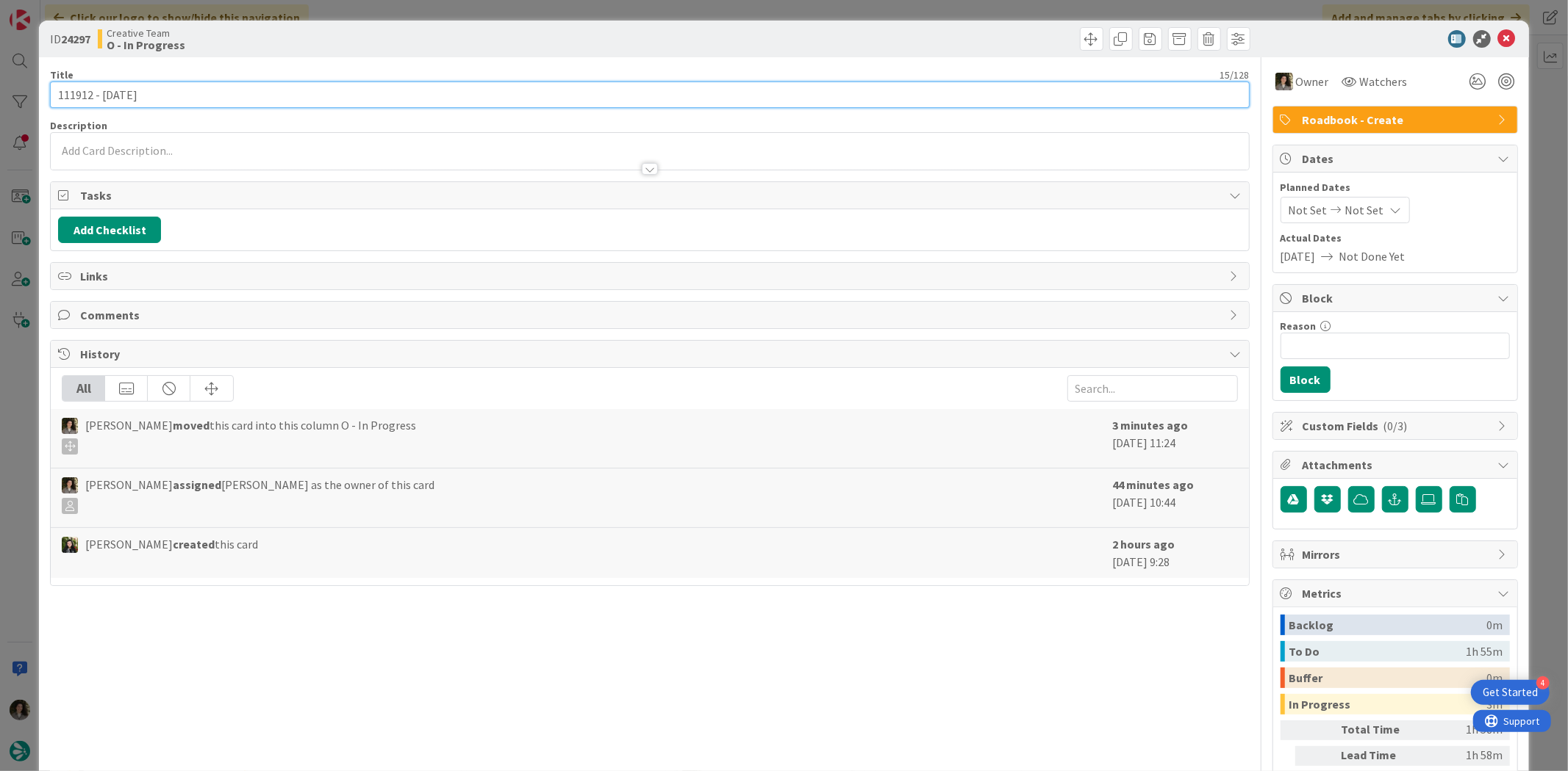
drag, startPoint x: 91, startPoint y: 95, endPoint x: 22, endPoint y: 91, distance: 69.1
click at [22, 91] on div "ID 24297 Creative Team O - In Progress Title 15 / 128 111912 - 20 nov Descripti…" at bounding box center [784, 385] width 1568 height 771
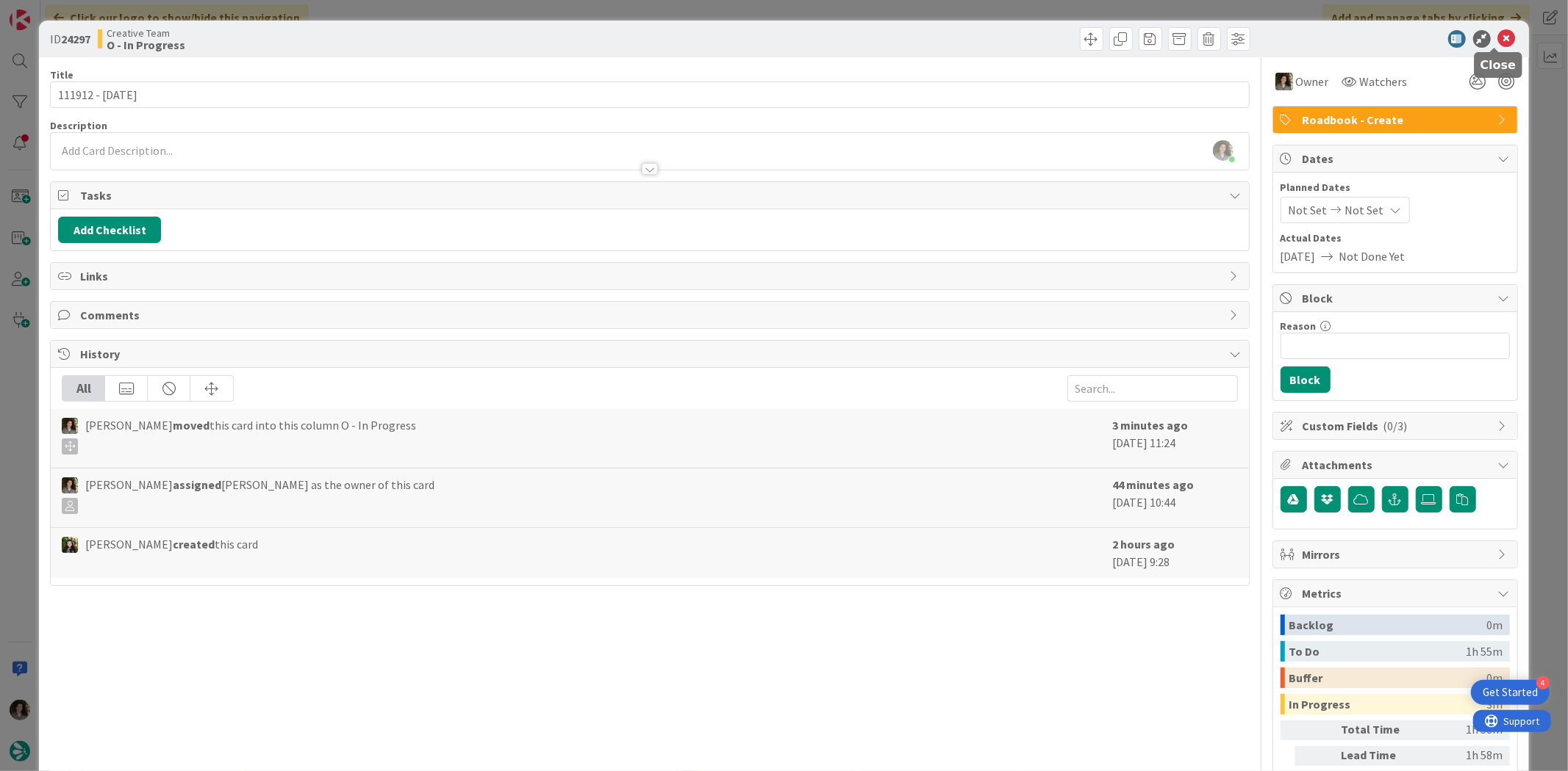
drag, startPoint x: 1494, startPoint y: 37, endPoint x: 1476, endPoint y: 48, distance: 21.1
click at [1498, 37] on icon at bounding box center [1507, 39] width 17 height 17
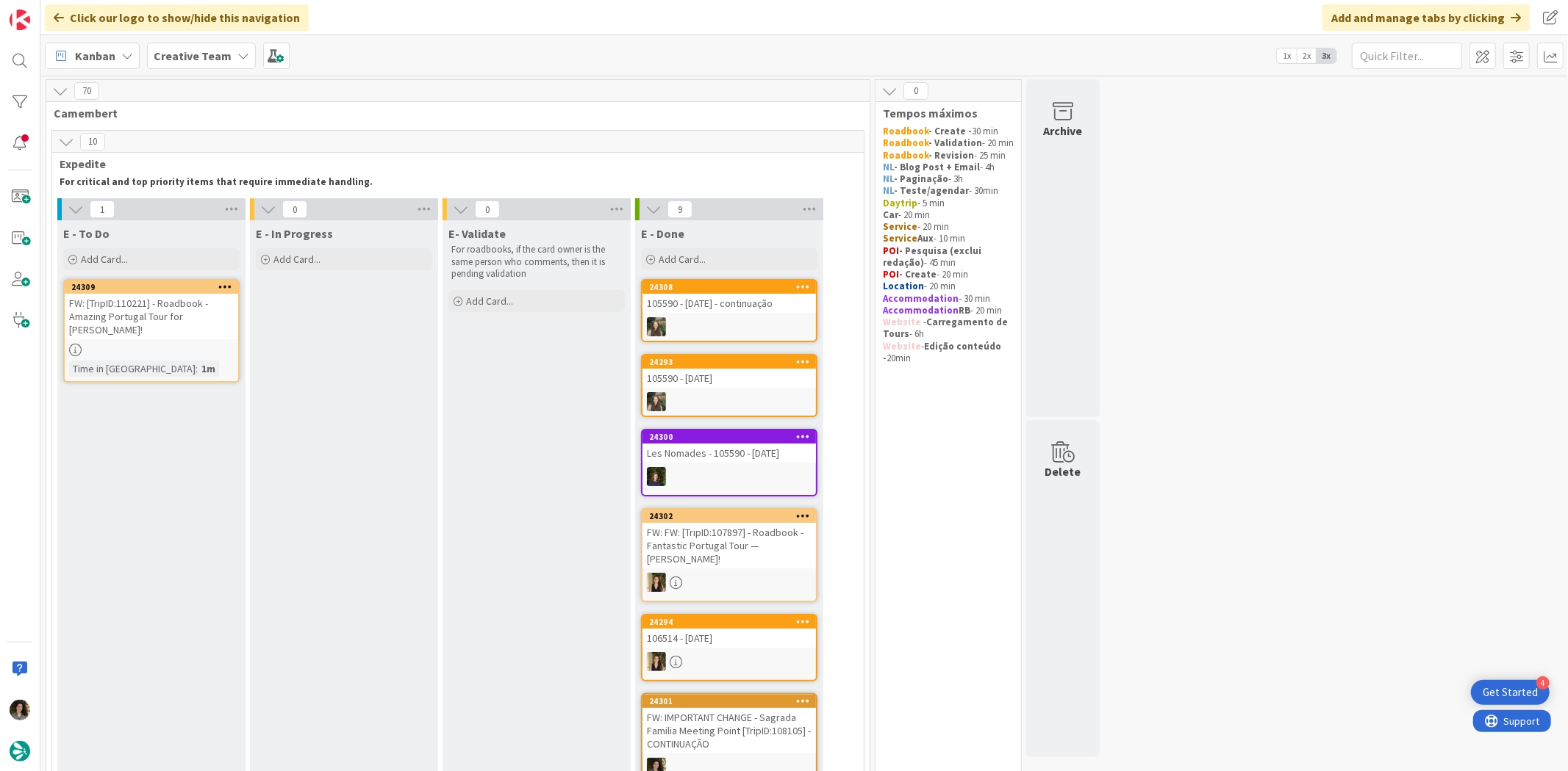
click at [165, 344] on div at bounding box center [152, 350] width 173 height 12
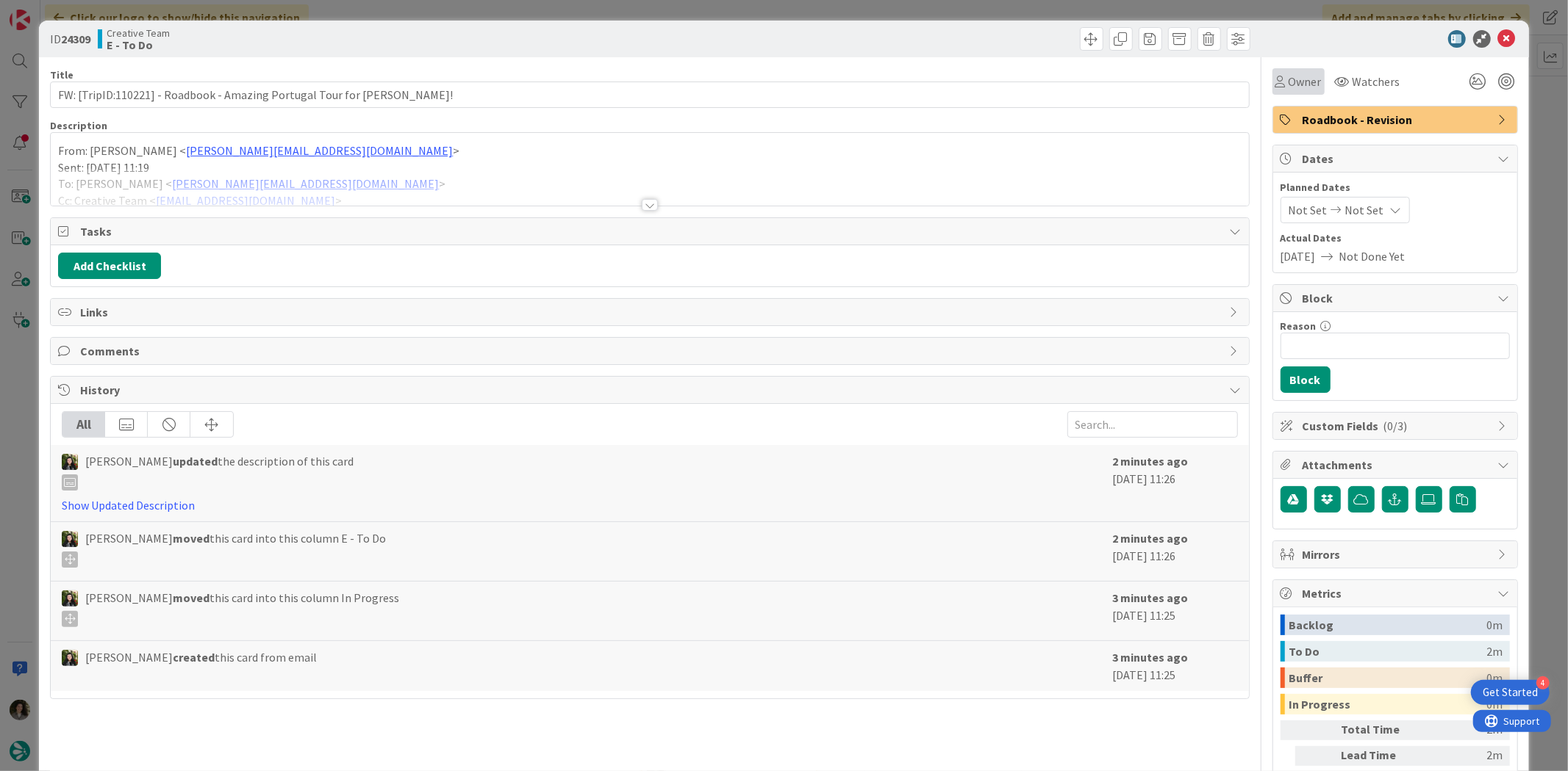
click at [1289, 75] on span "Owner" at bounding box center [1305, 81] width 33 height 17
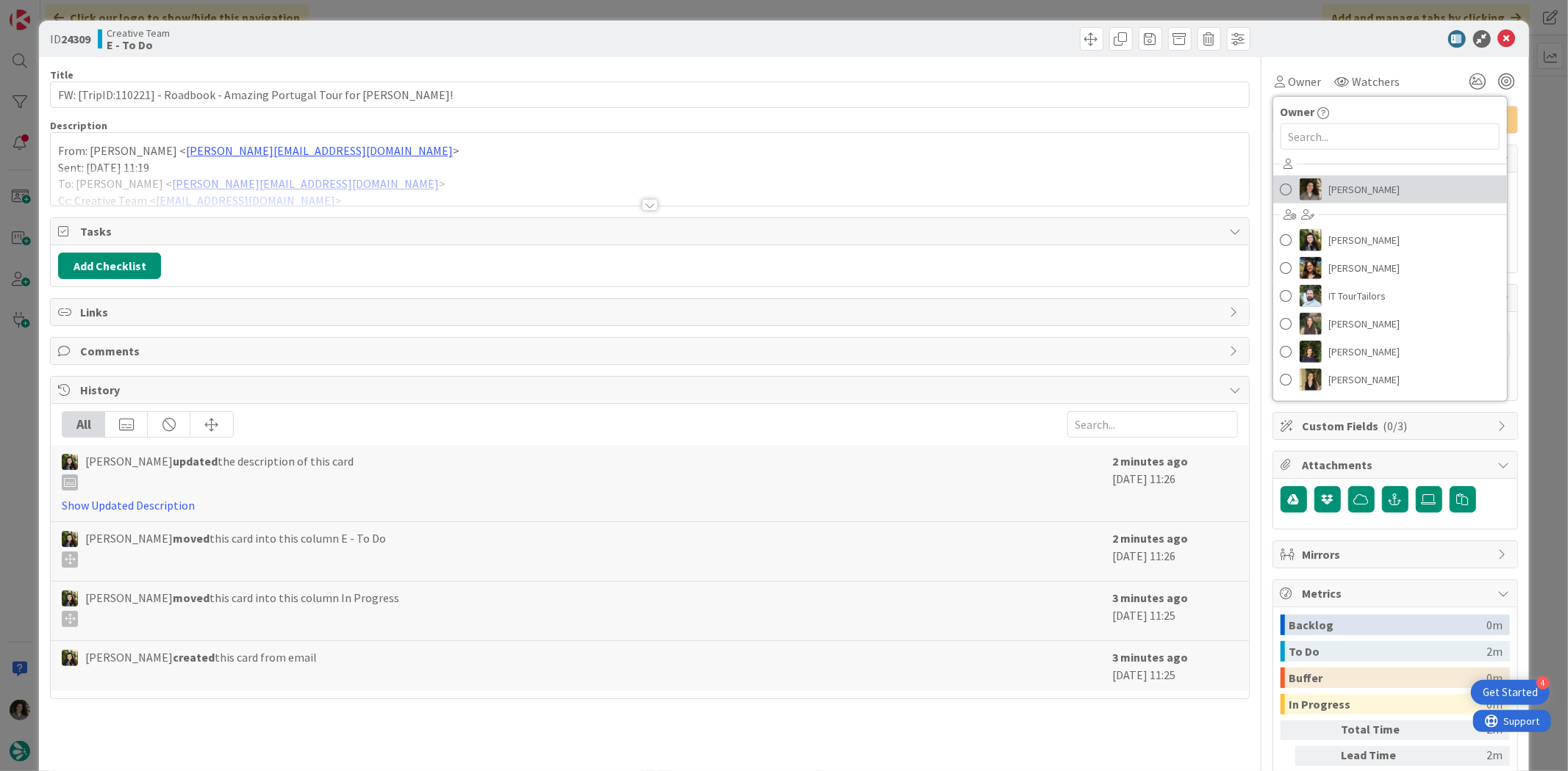
drag, startPoint x: 1387, startPoint y: 196, endPoint x: 1398, endPoint y: 194, distance: 11.2
click at [1387, 196] on link "[PERSON_NAME]" at bounding box center [1390, 190] width 234 height 28
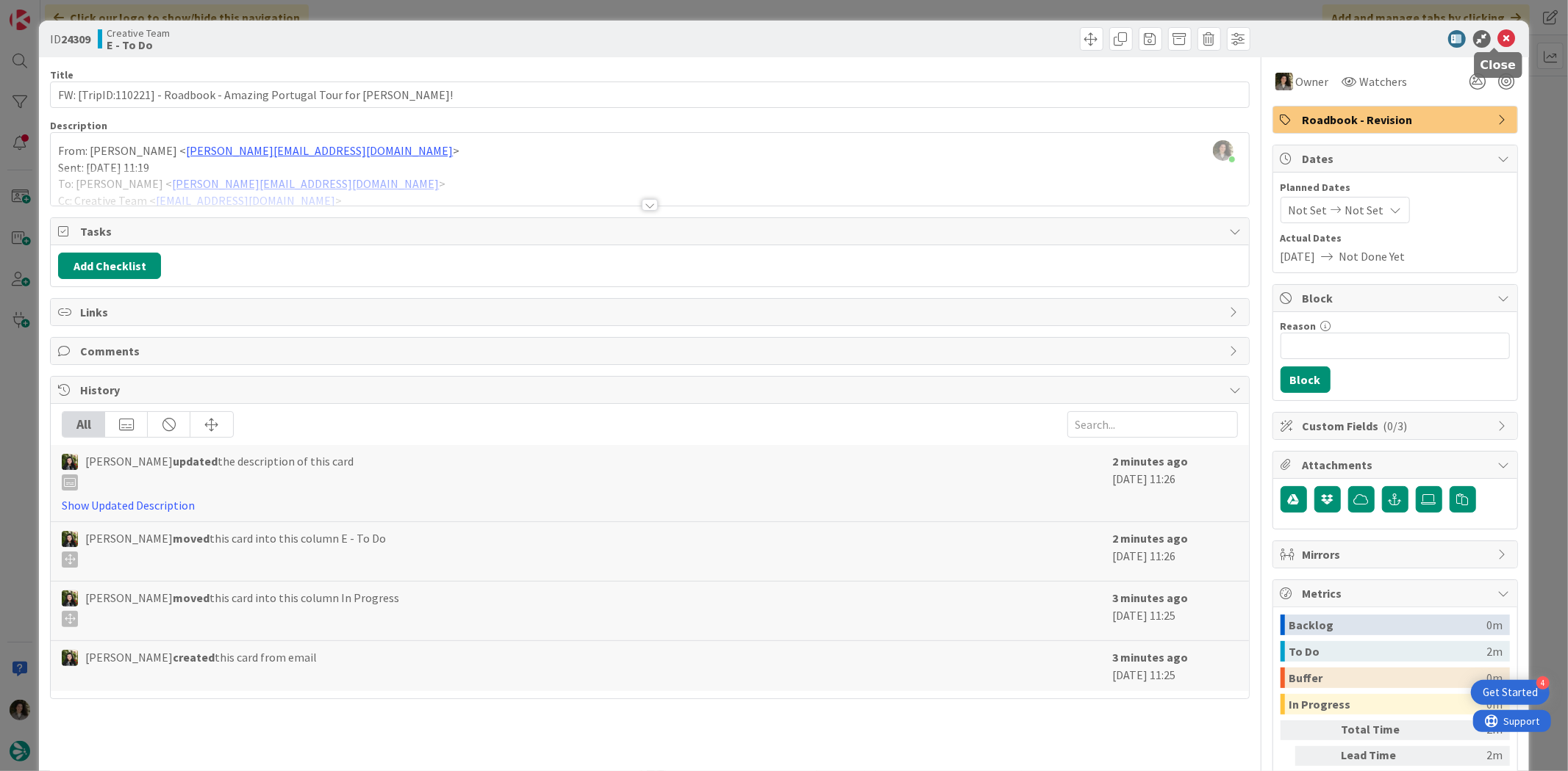
click at [1500, 33] on icon at bounding box center [1507, 39] width 17 height 17
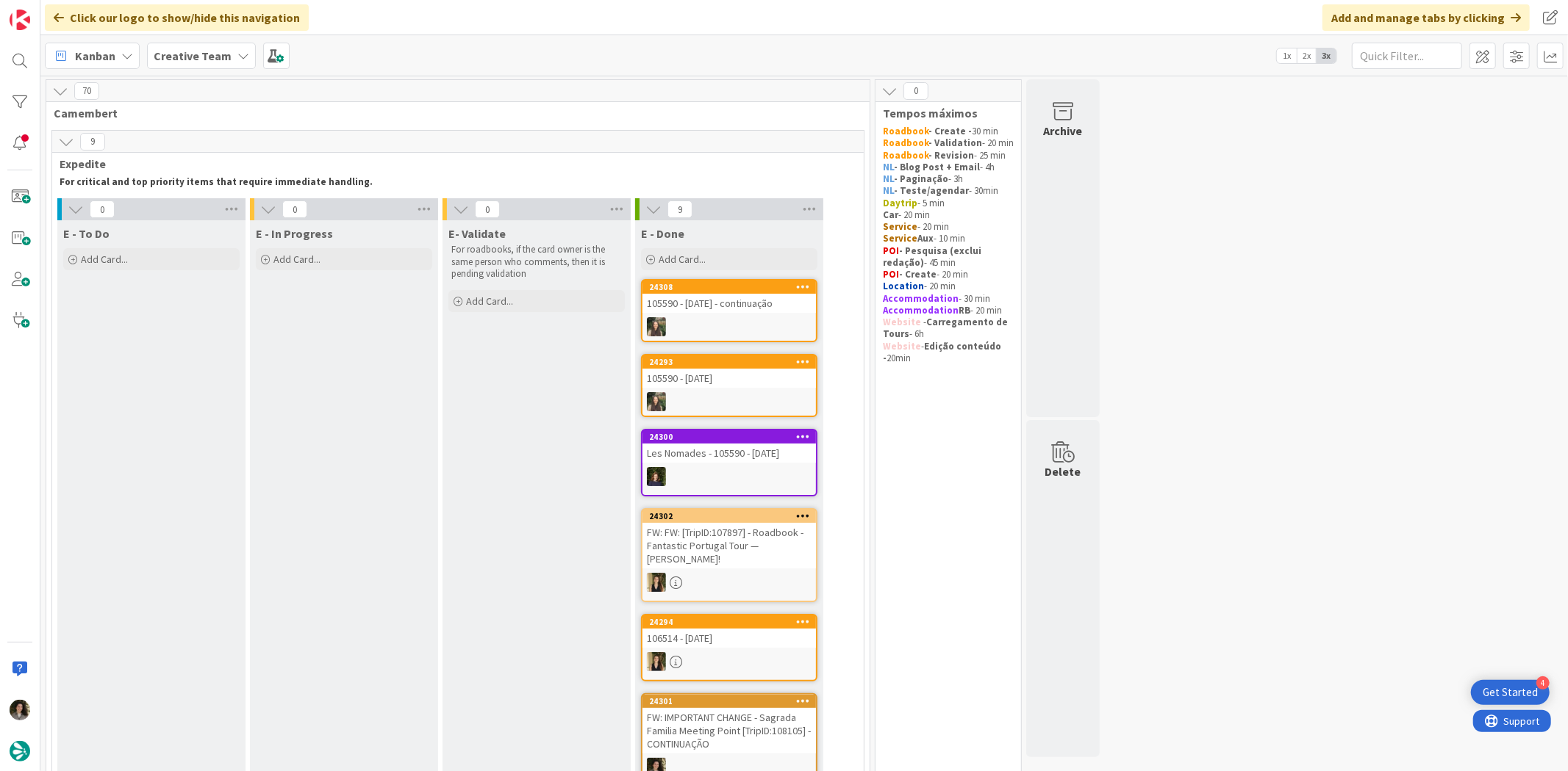
click at [149, 503] on div "E - To Do Add Card..." at bounding box center [151, 665] width 188 height 888
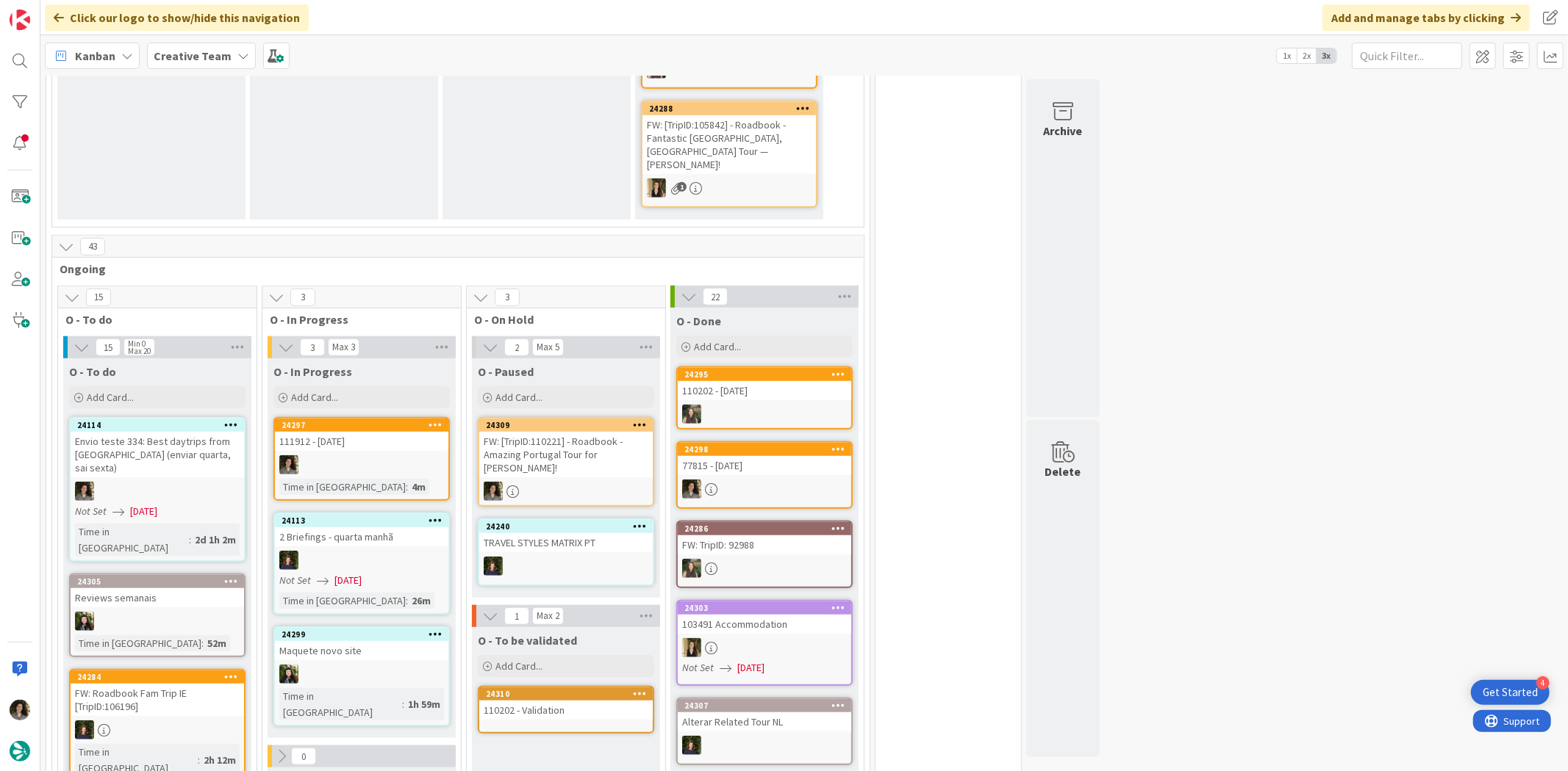
scroll to position [980, 0]
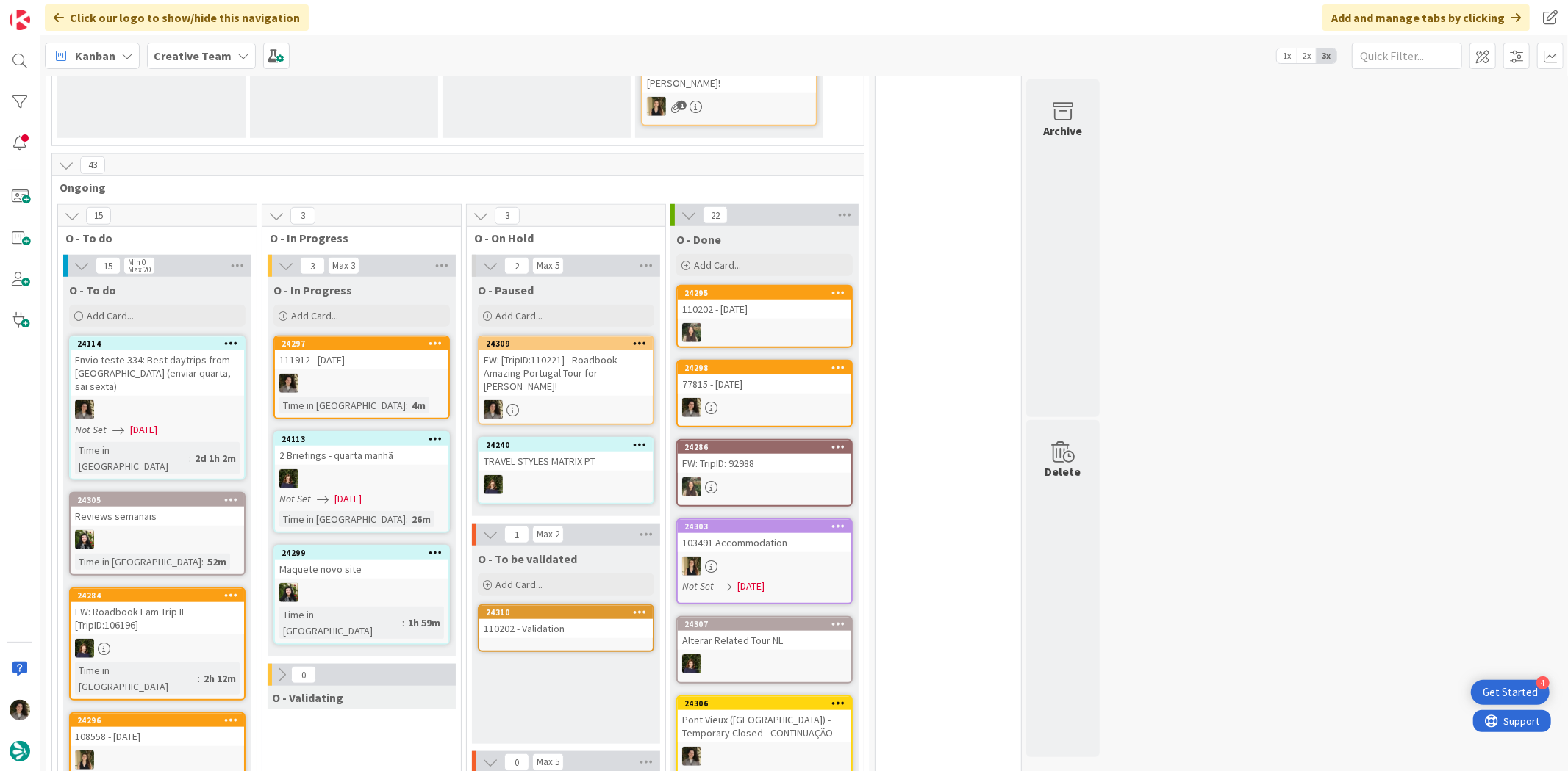
click at [372, 337] on div "24297" at bounding box center [361, 344] width 173 height 13
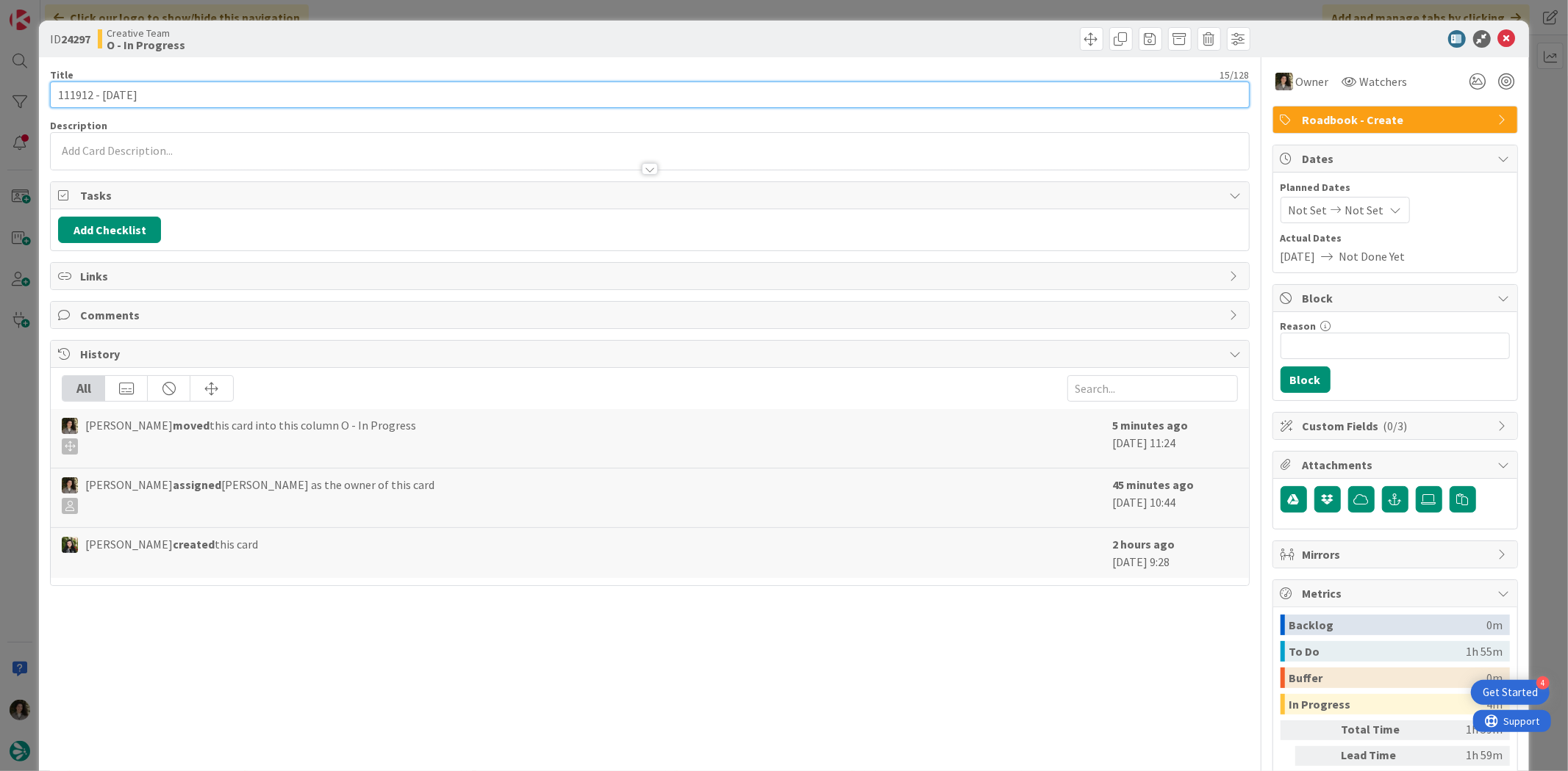
drag, startPoint x: 90, startPoint y: 92, endPoint x: -38, endPoint y: 92, distance: 128.0
click at [0, 92] on html "4 Get Started Click our logo to show/hide this navigation Add and manage tabs b…" at bounding box center [784, 385] width 1568 height 771
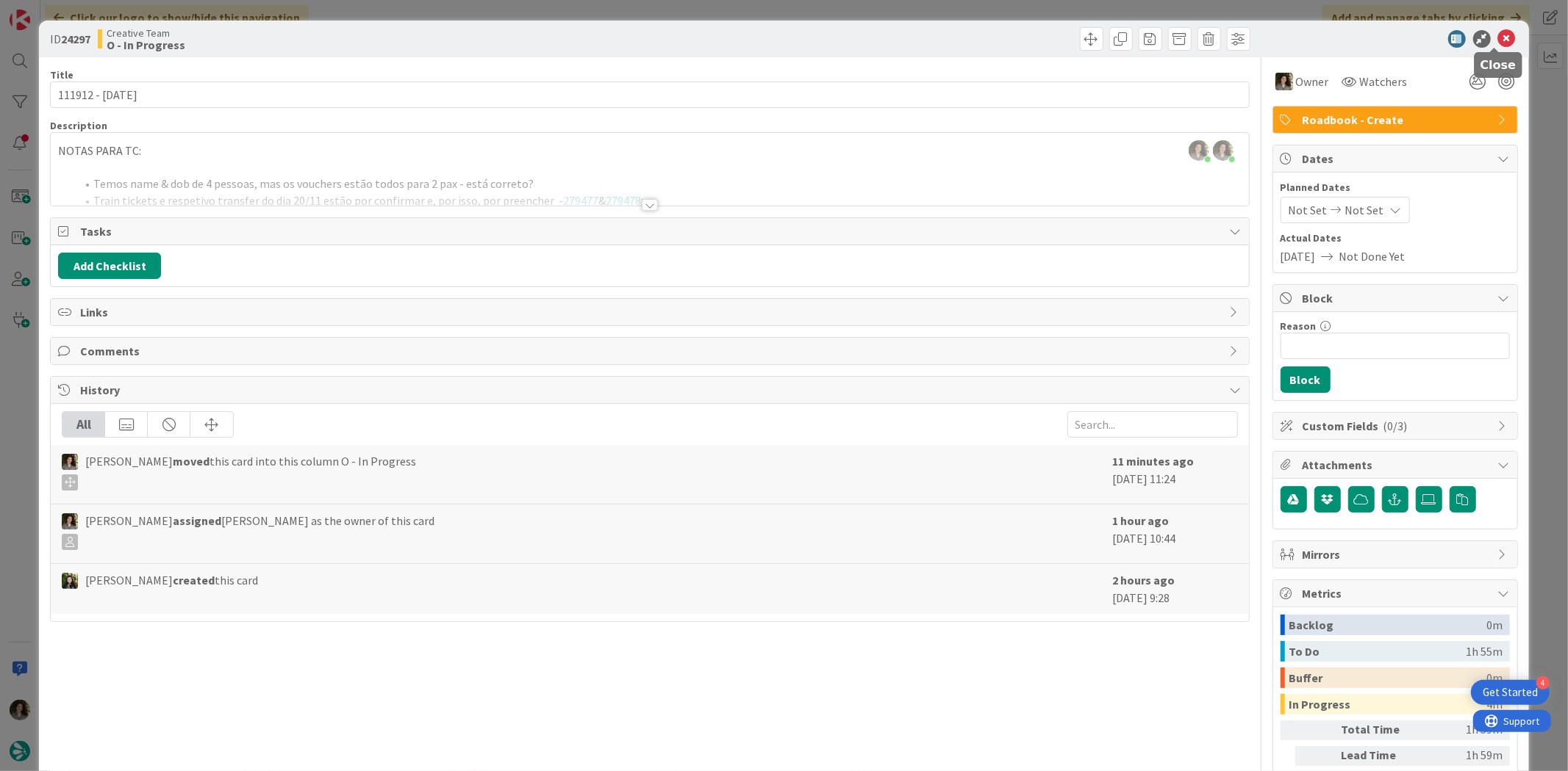
click at [1498, 37] on icon at bounding box center [1507, 39] width 17 height 17
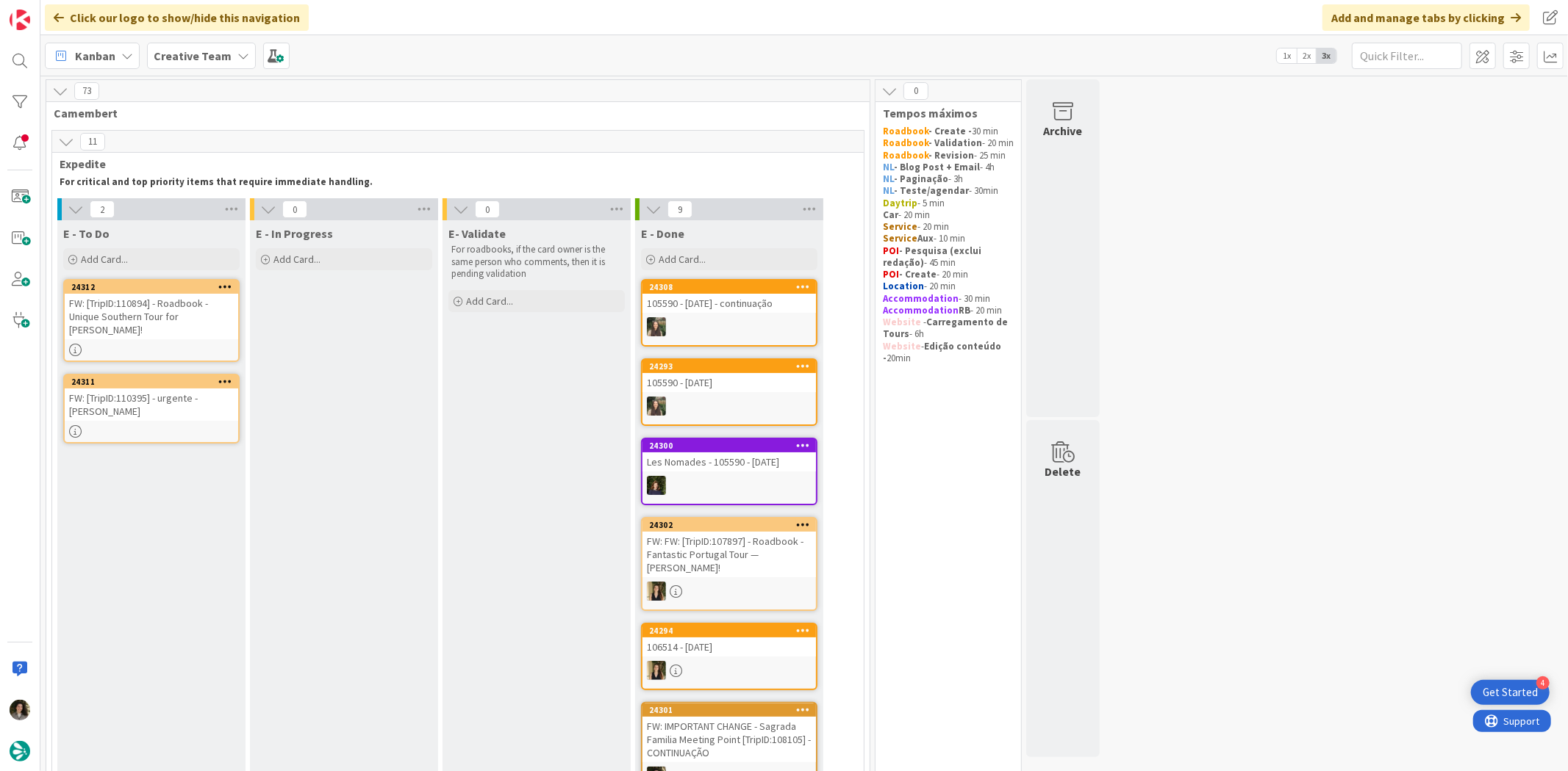
click at [172, 322] on div "FW: [TripID:110894] - Roadbook - Unique Southern Tour for [PERSON_NAME]!" at bounding box center [152, 317] width 173 height 46
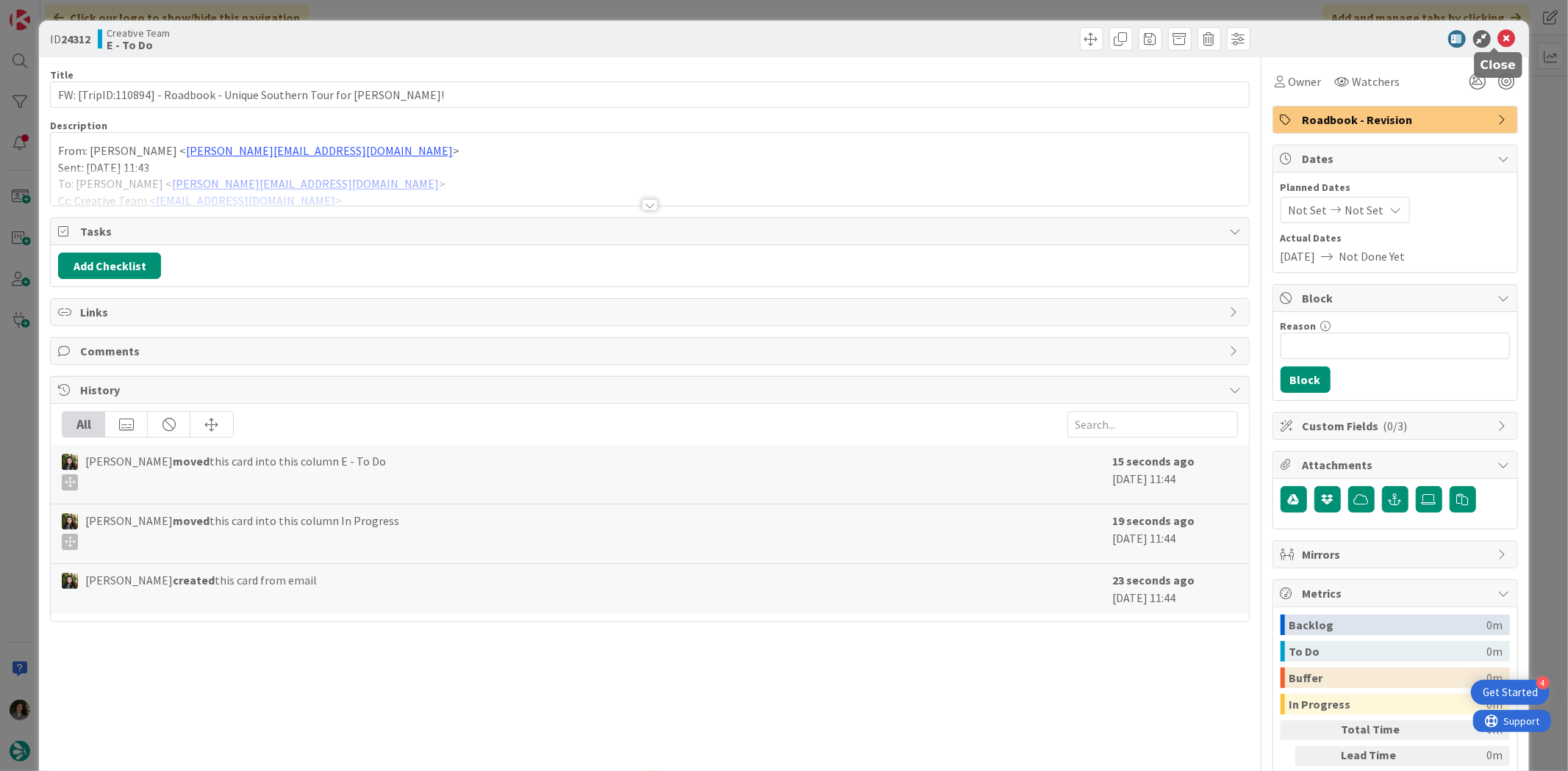
click at [1500, 35] on icon at bounding box center [1507, 39] width 17 height 17
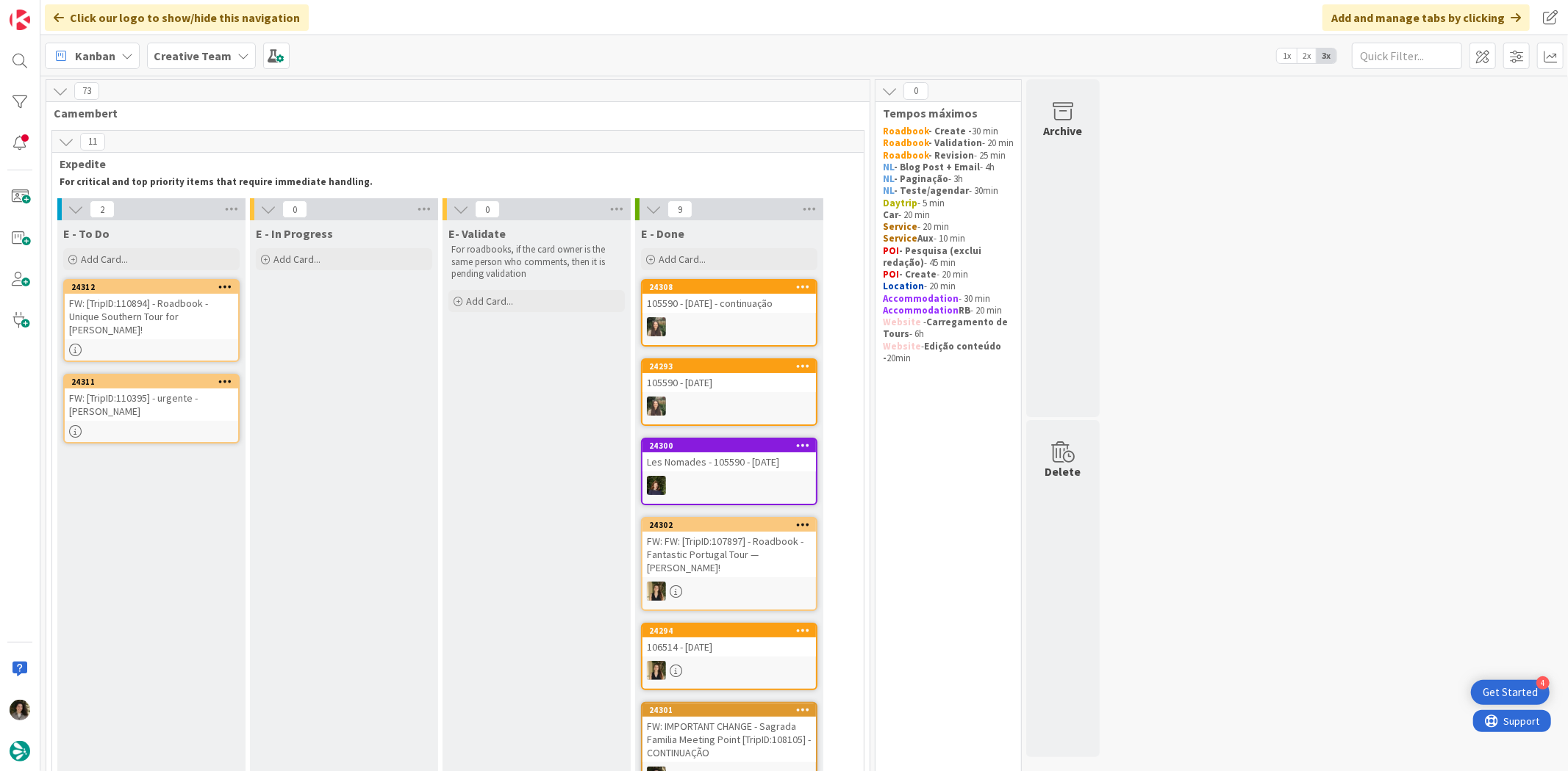
click at [160, 414] on div "FW: [TripID:110395] - urgente - [PERSON_NAME]" at bounding box center [152, 404] width 173 height 32
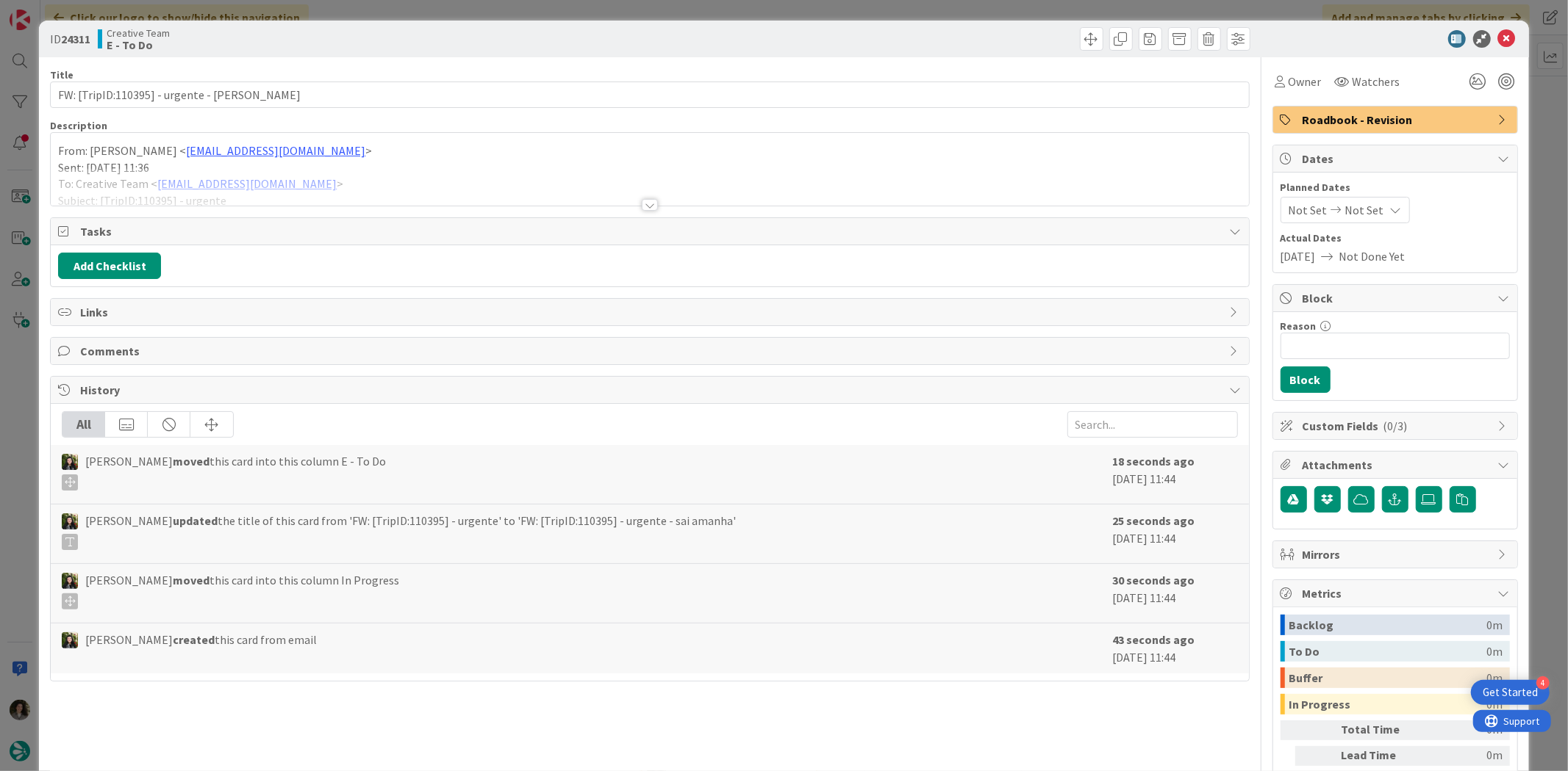
click at [648, 198] on div at bounding box center [649, 186] width 1197 height 37
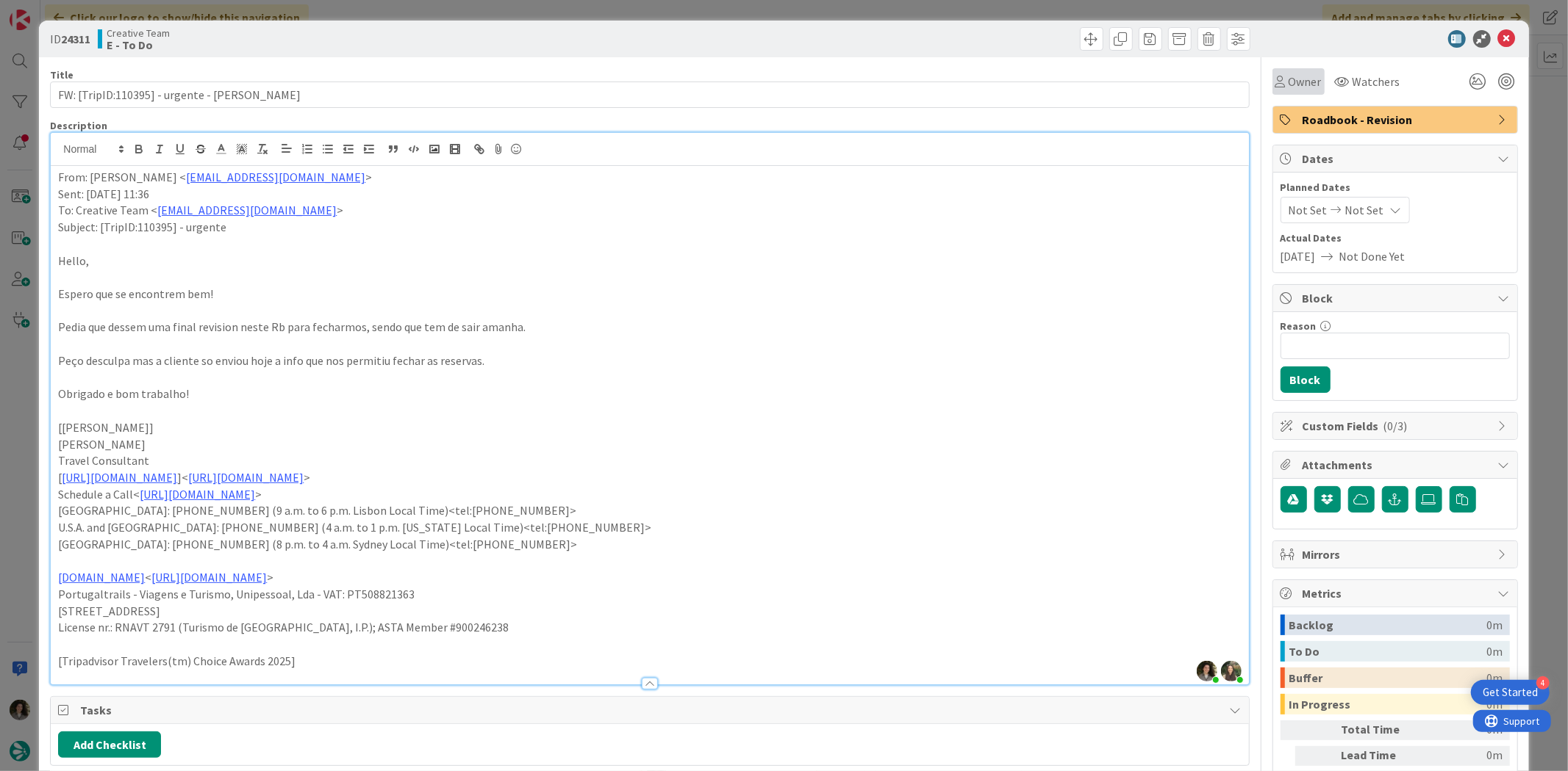
click at [1281, 92] on div "Owner" at bounding box center [1298, 81] width 52 height 27
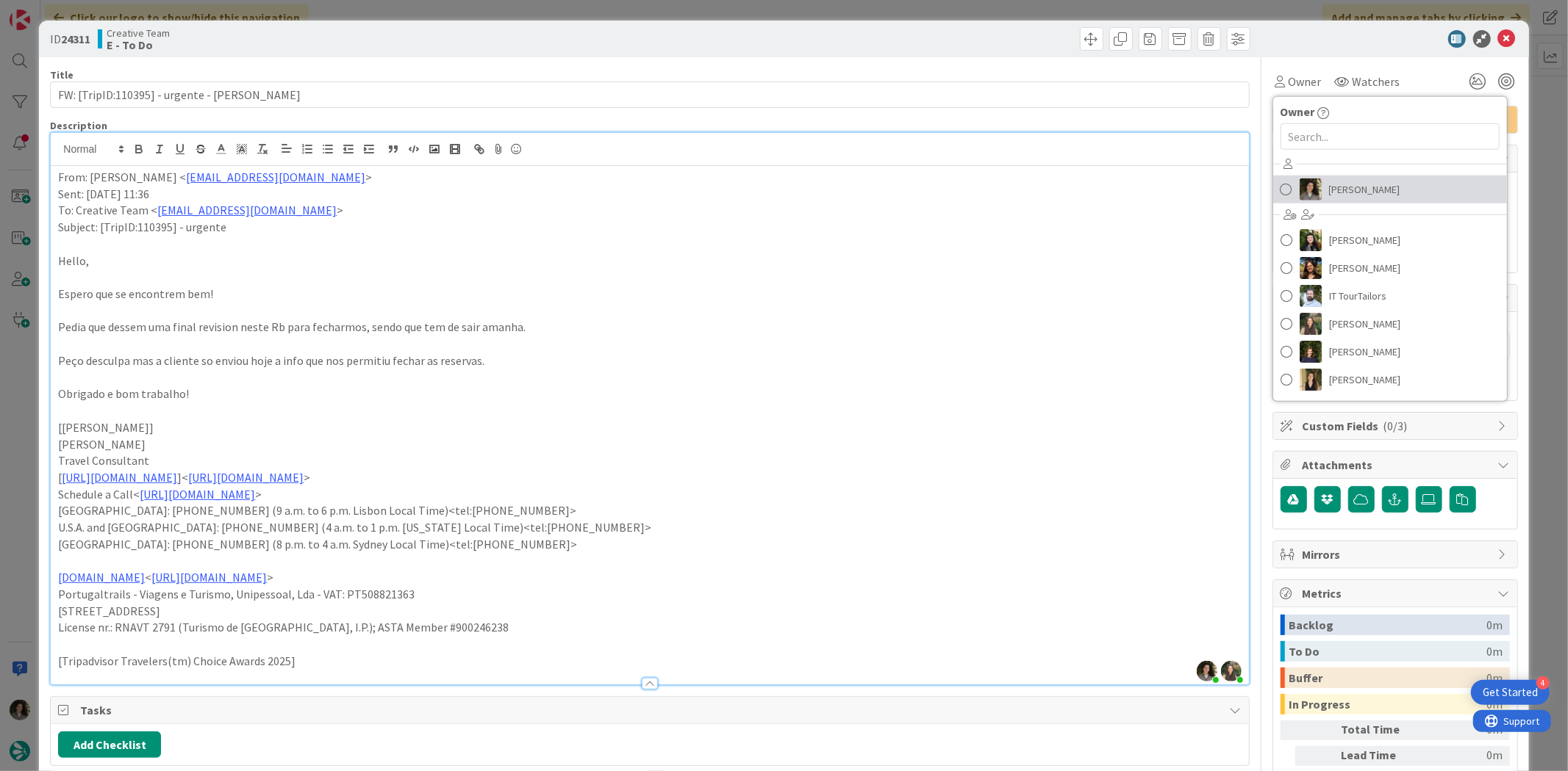
click at [1362, 187] on span "[PERSON_NAME]" at bounding box center [1365, 189] width 71 height 22
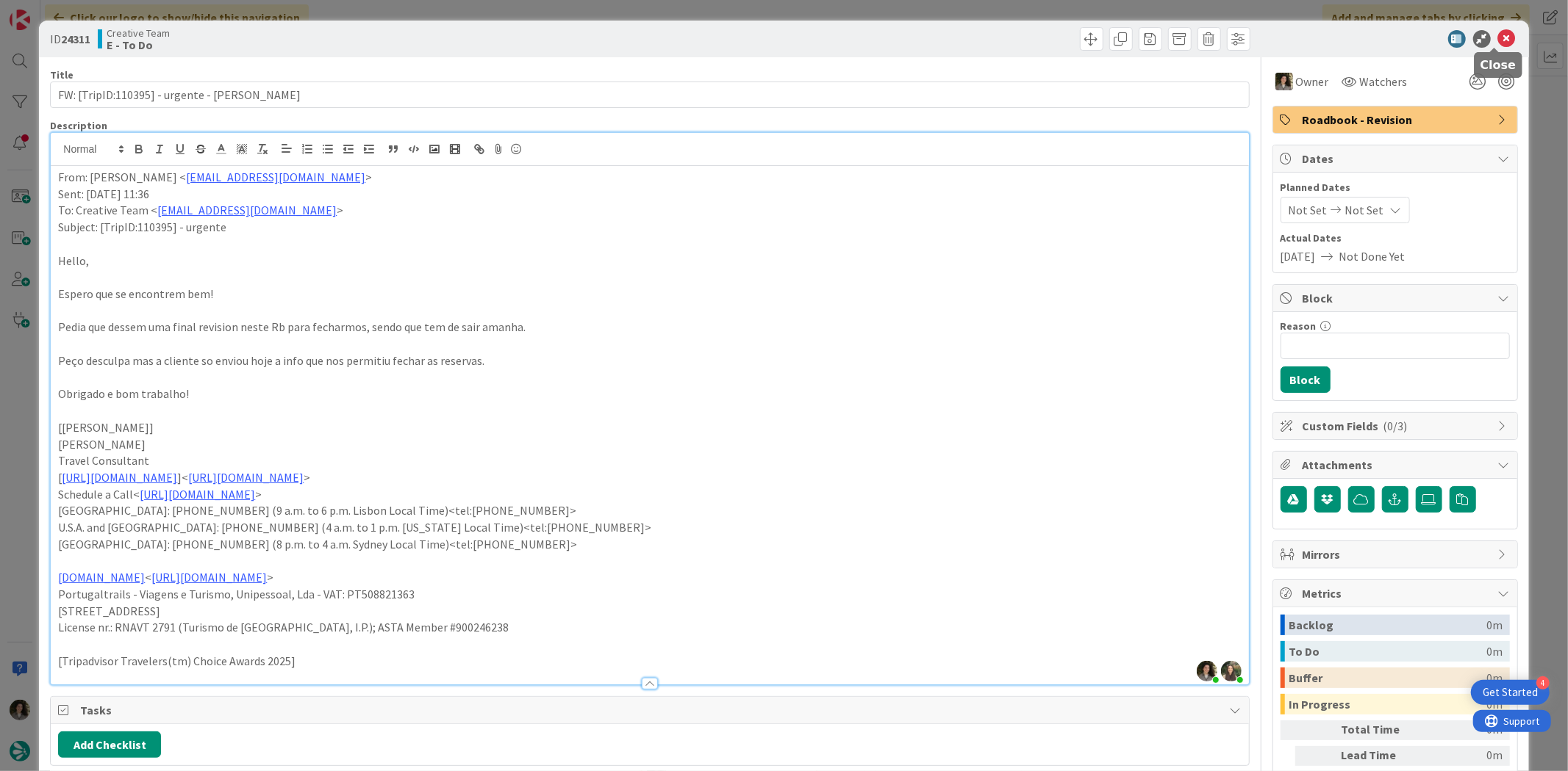
click at [1498, 42] on icon at bounding box center [1507, 39] width 17 height 17
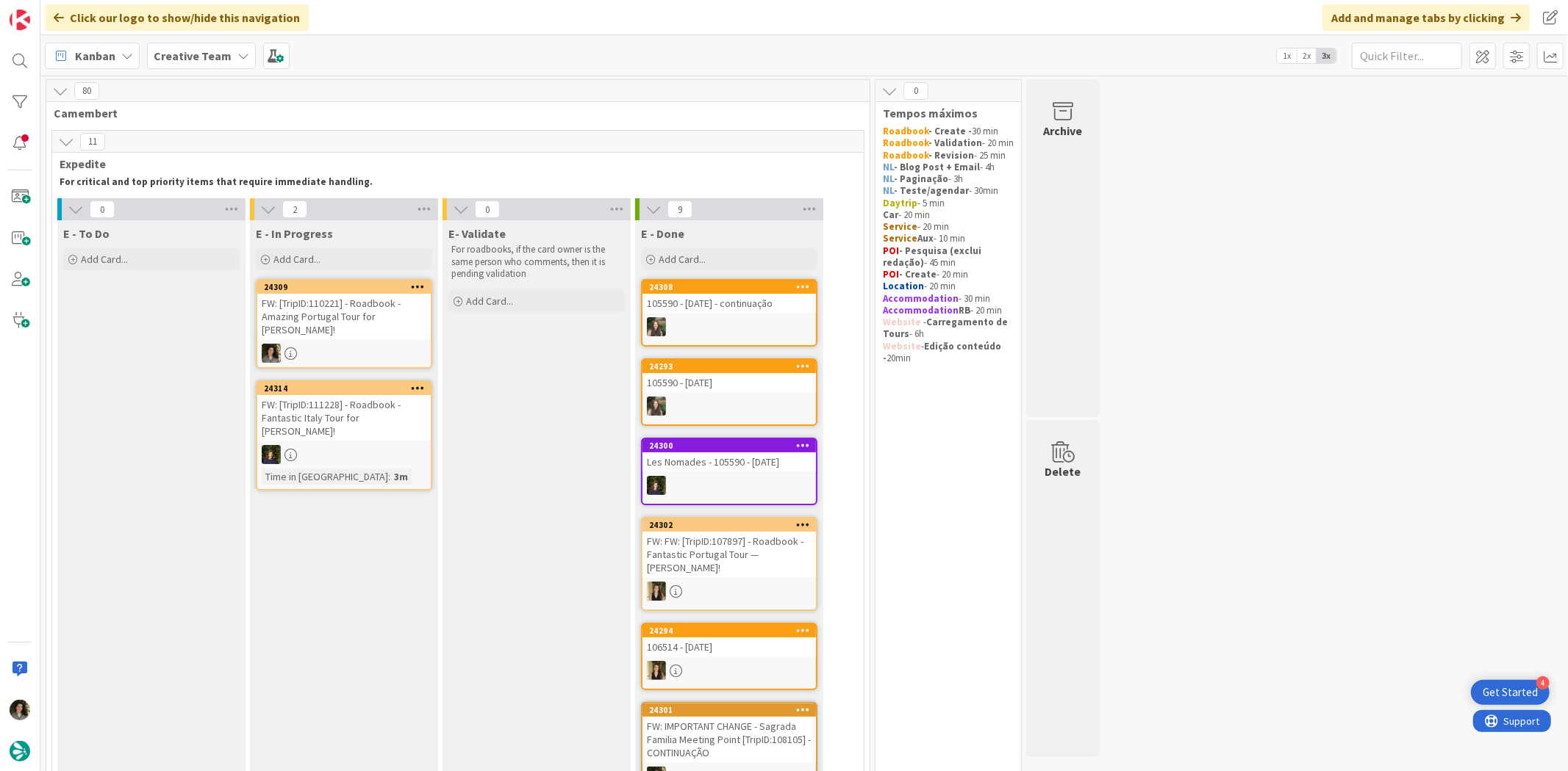
click at [337, 320] on div "FW: [TripID:110221] - Roadbook - Amazing Portugal Tour for [PERSON_NAME]!" at bounding box center [344, 317] width 173 height 46
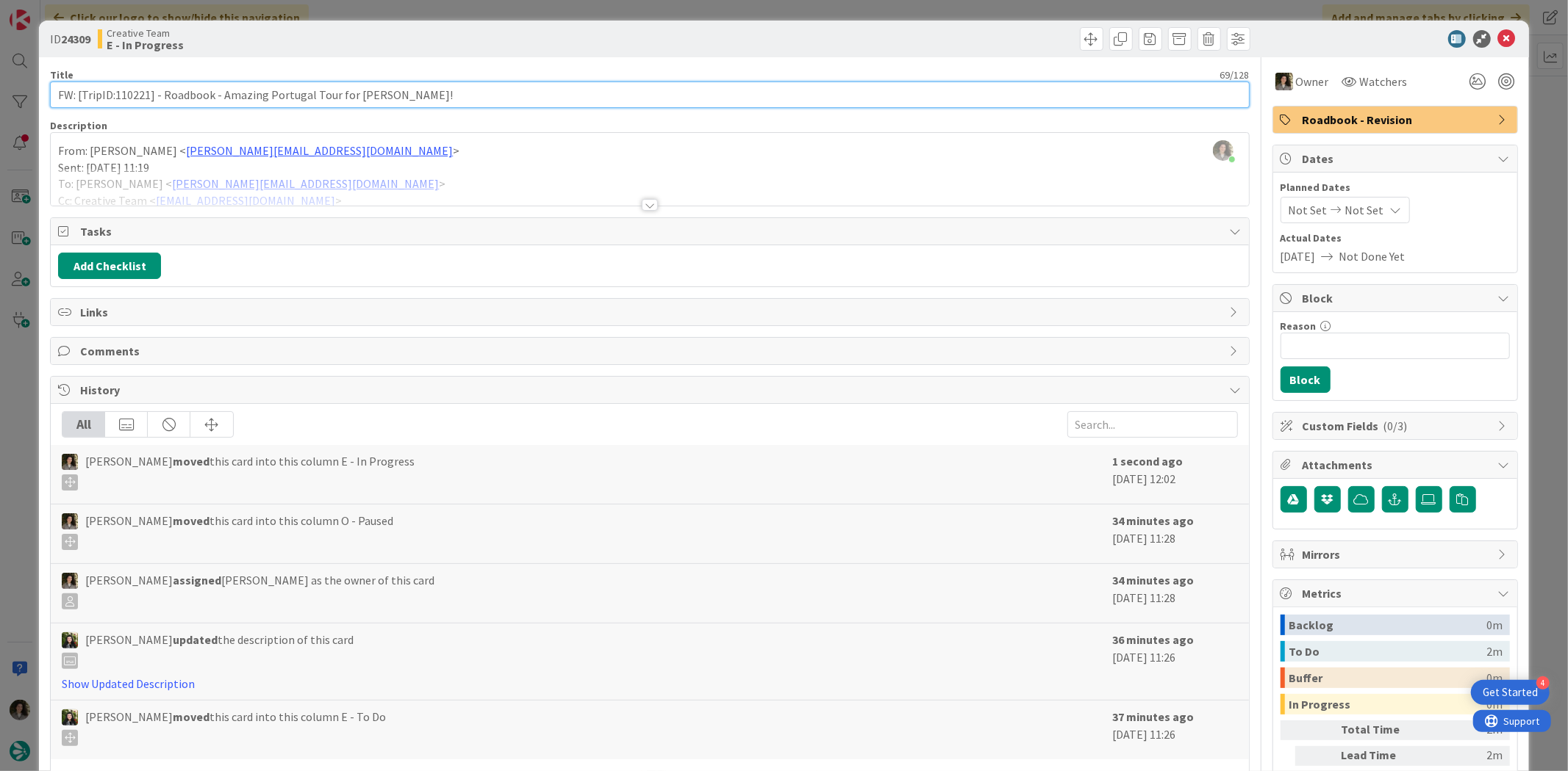
drag, startPoint x: 150, startPoint y: 89, endPoint x: 114, endPoint y: 105, distance: 39.4
click at [114, 105] on input "FW: [TripID:110221] - Roadbook - Amazing Portugal Tour for [PERSON_NAME]!" at bounding box center [649, 94] width 1199 height 27
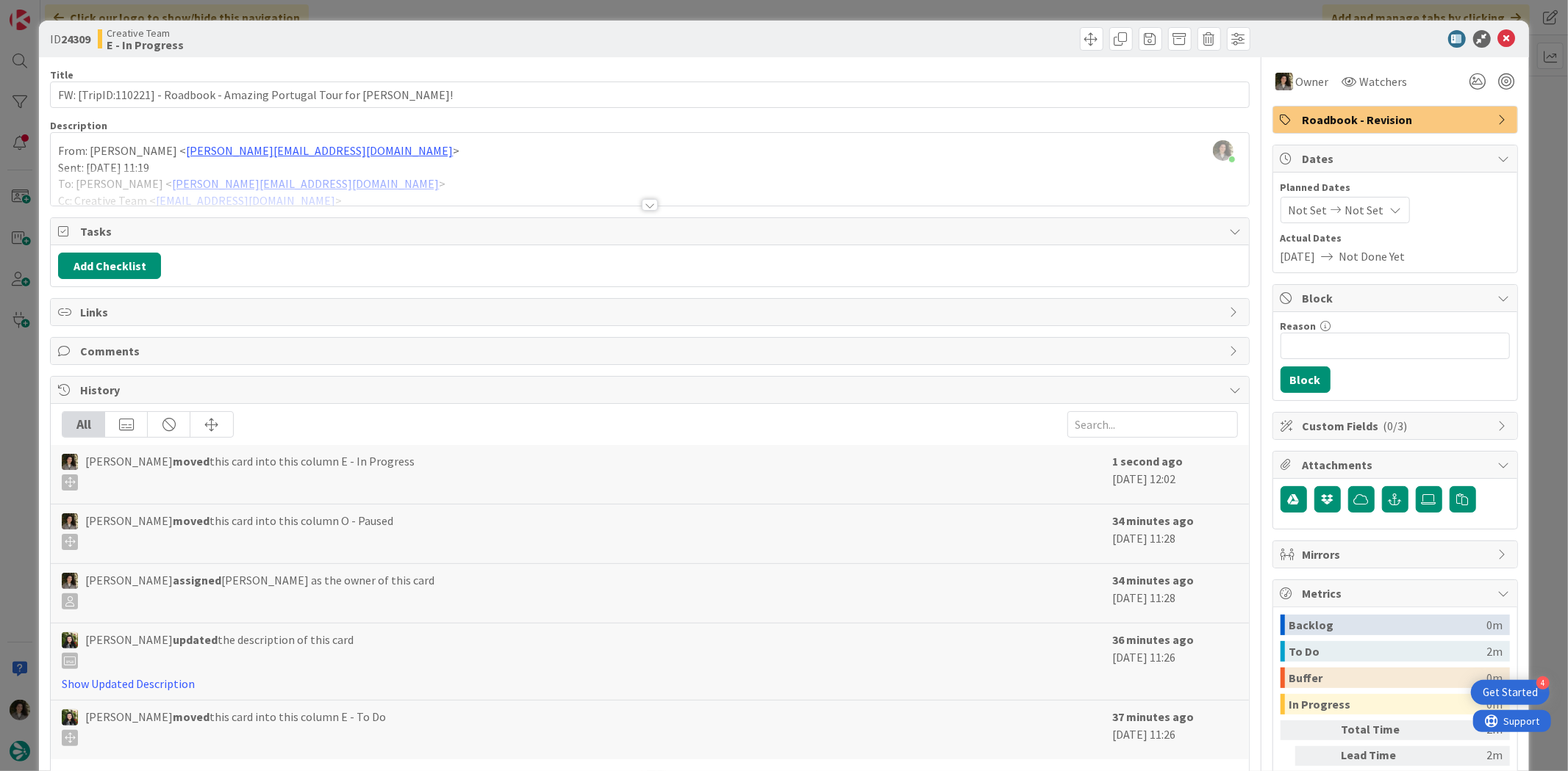
click at [642, 206] on div at bounding box center [649, 205] width 16 height 12
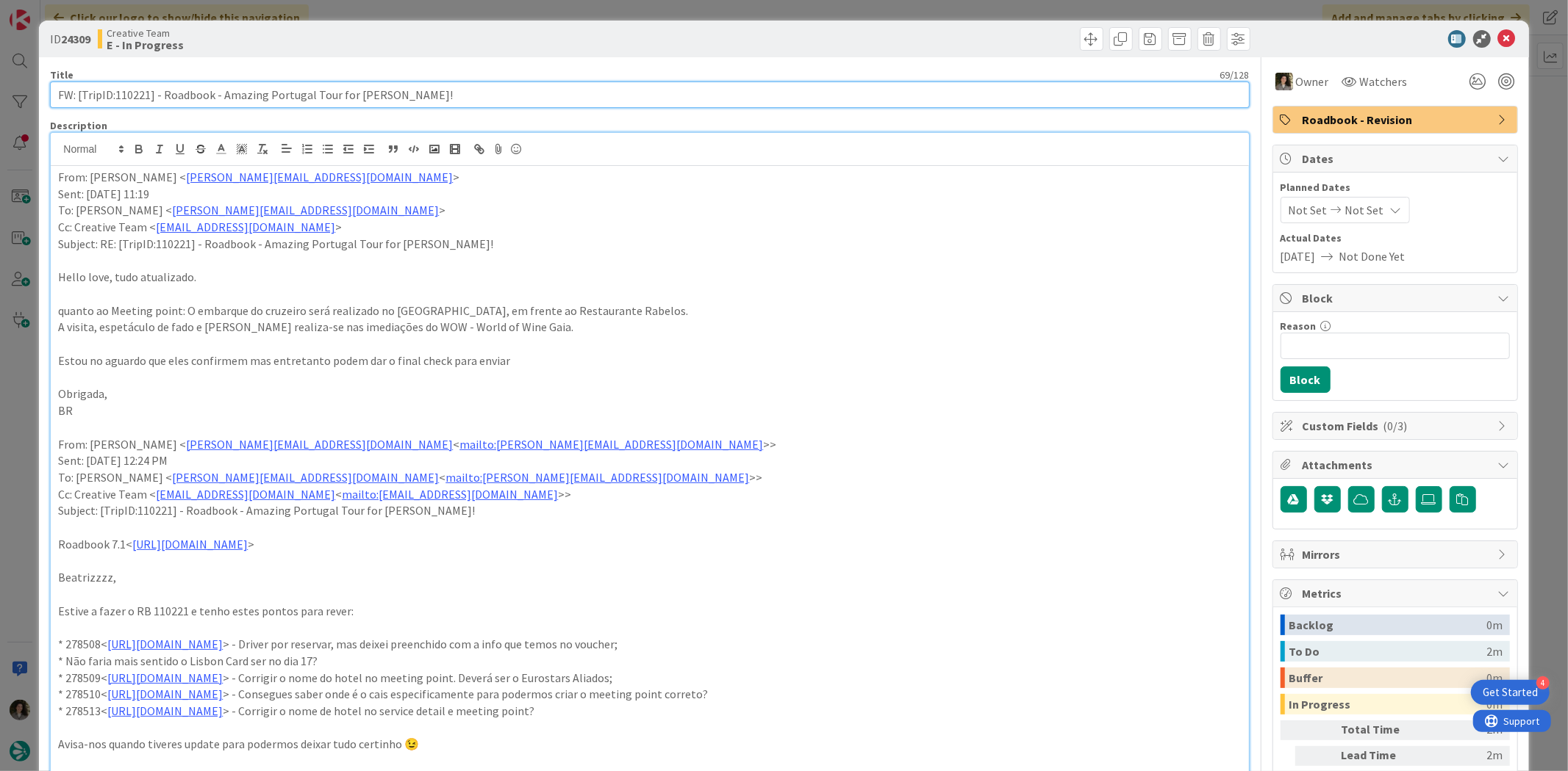
click at [526, 85] on input "FW: [TripID:110221] - Roadbook - Amazing Portugal Tour for [PERSON_NAME]!" at bounding box center [649, 94] width 1199 height 27
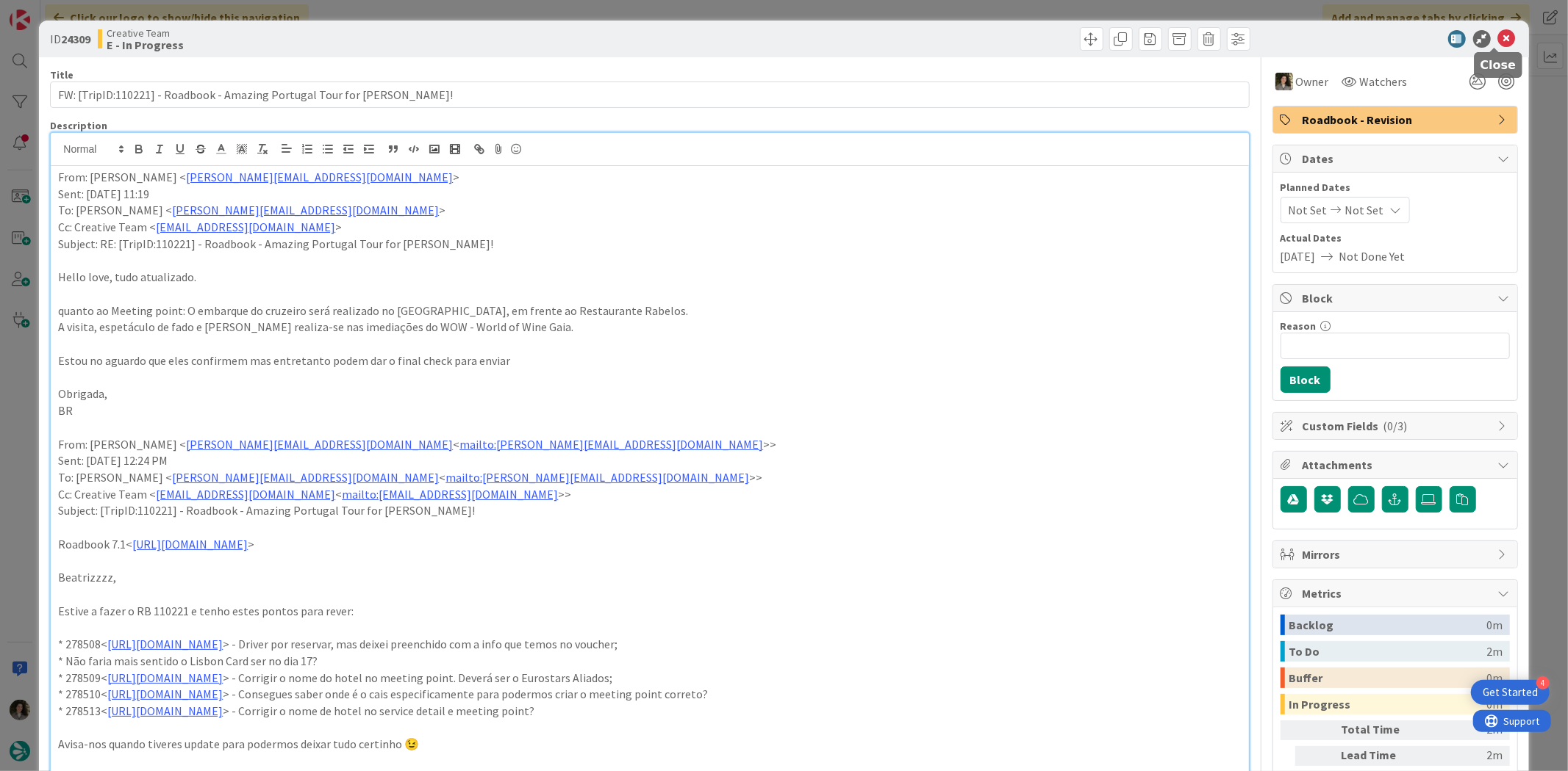
click at [1500, 33] on icon at bounding box center [1507, 39] width 17 height 17
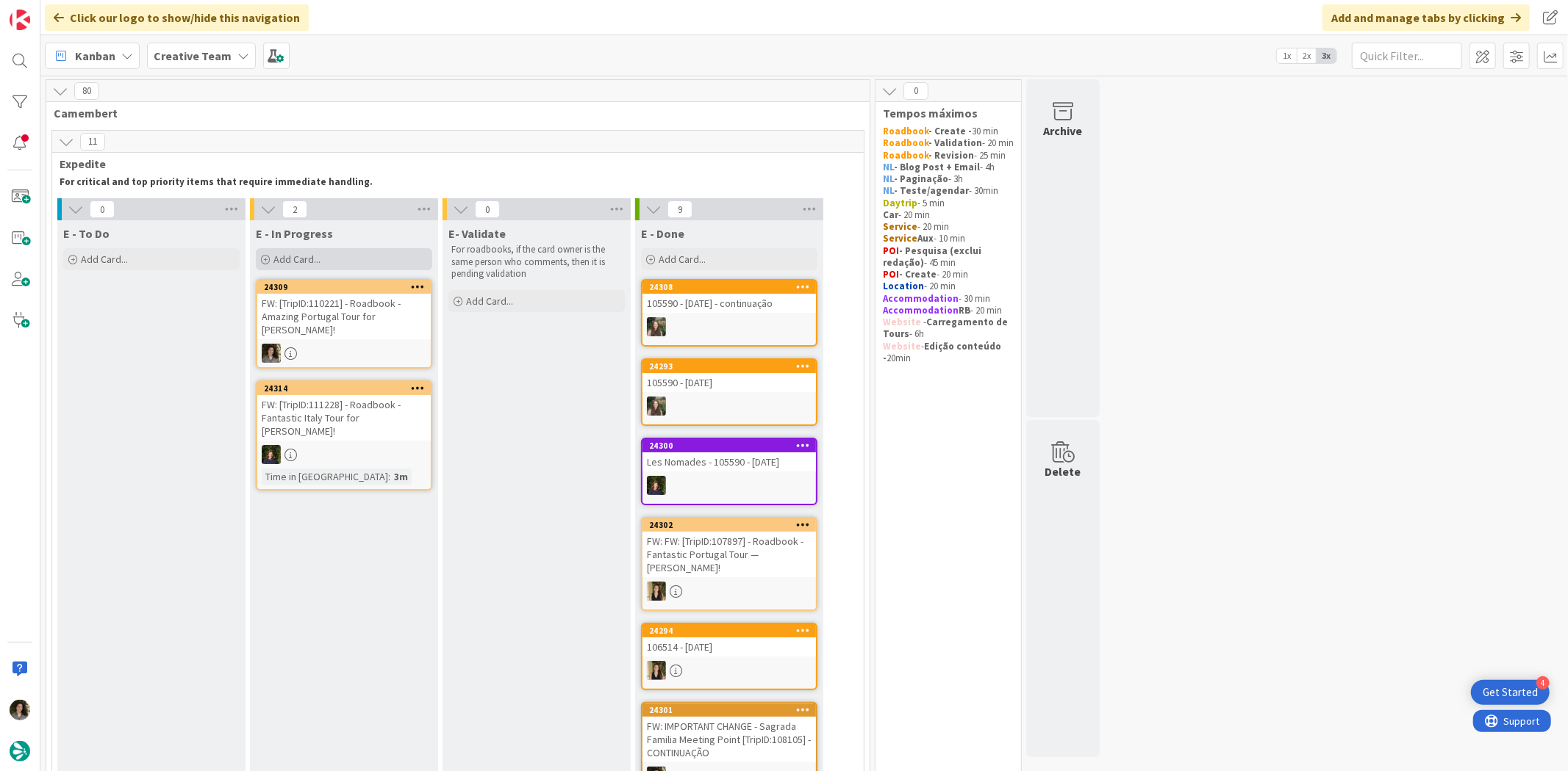
click at [310, 255] on span "Add Card..." at bounding box center [297, 259] width 47 height 13
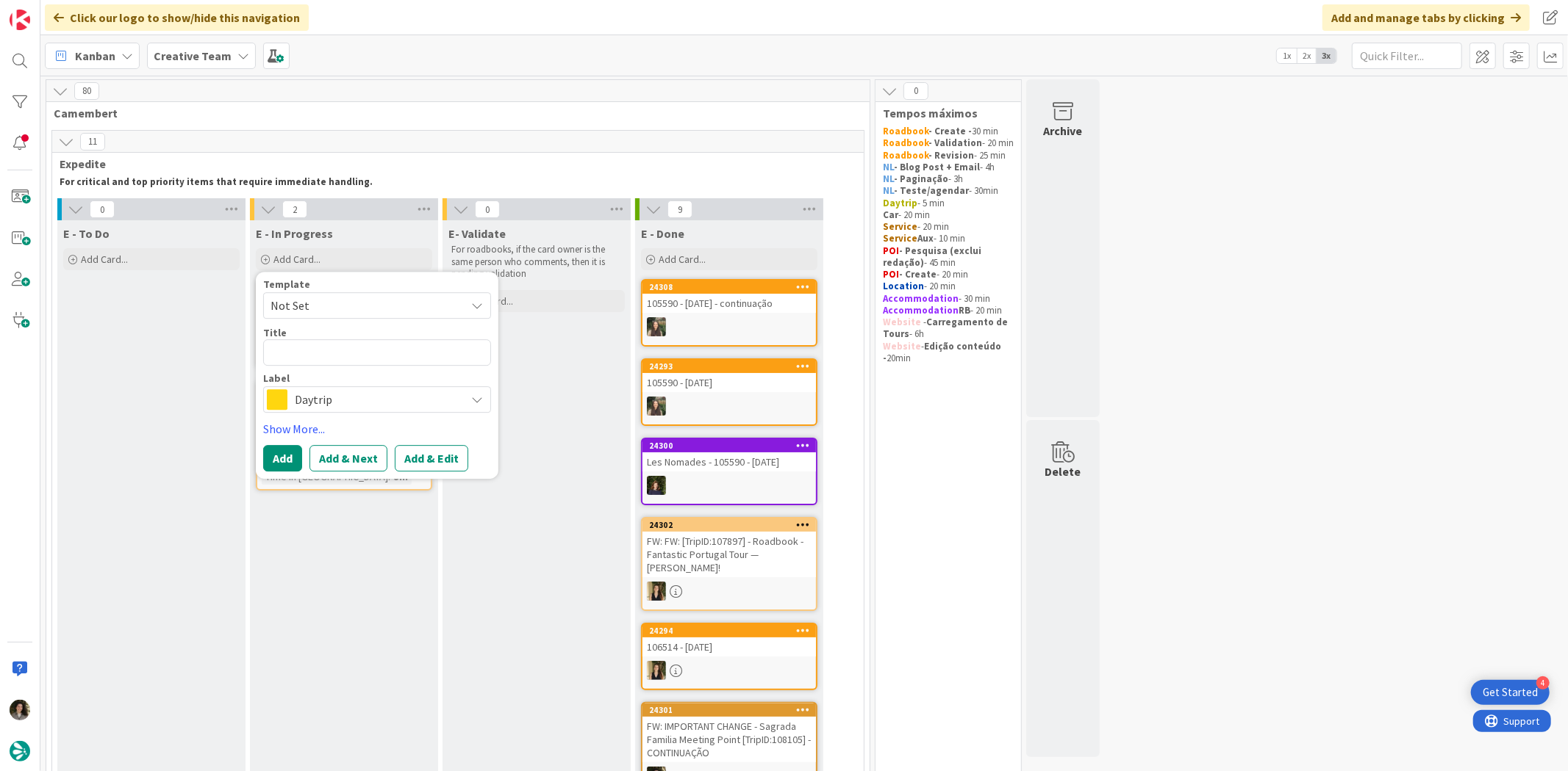
click at [331, 369] on div "Template Not Set Title 0 / 128 Label Daytrip" at bounding box center [377, 346] width 228 height 133
click at [325, 406] on span "Daytrip" at bounding box center [376, 401] width 163 height 21
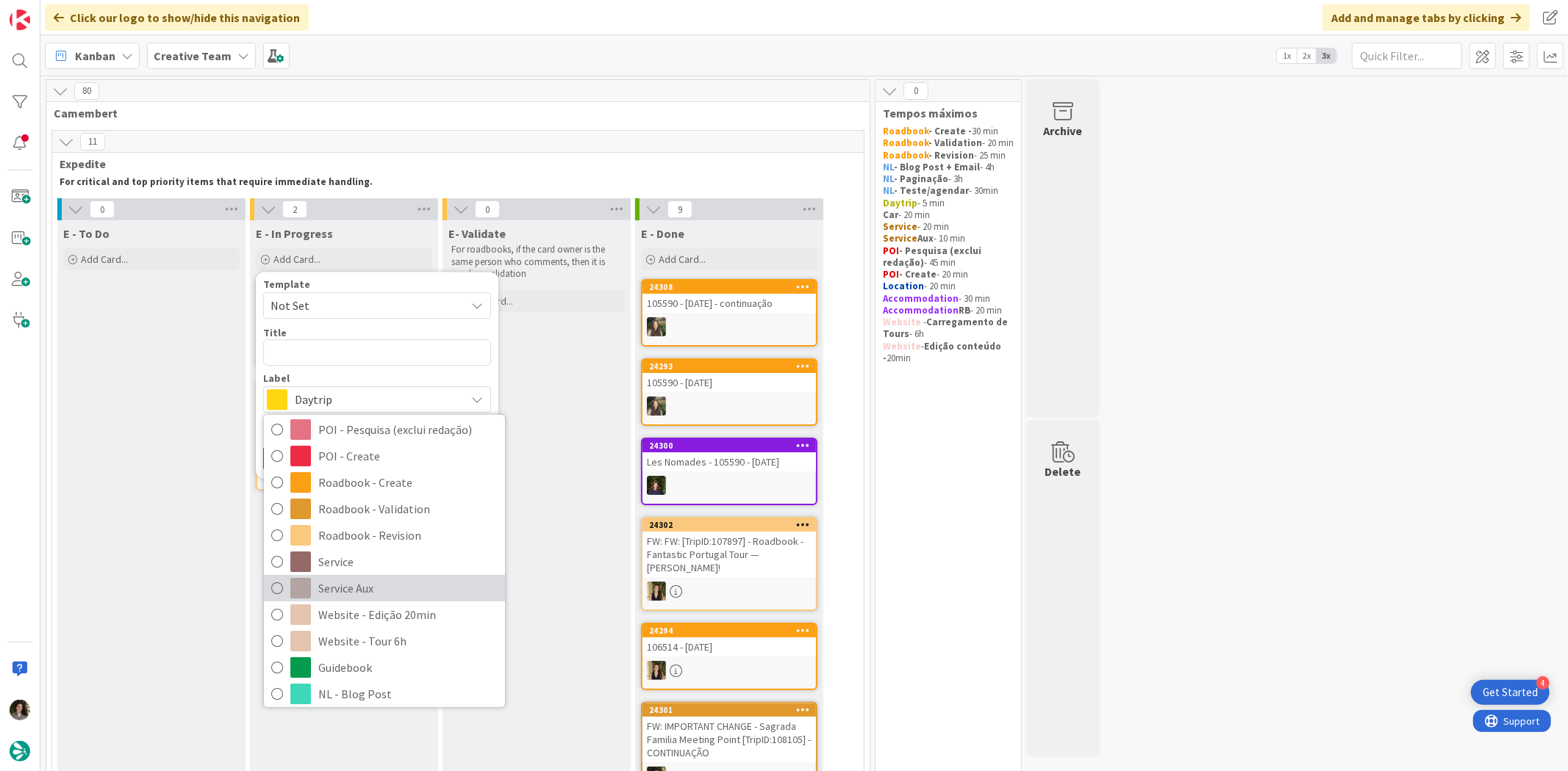
scroll to position [245, 0]
drag, startPoint x: 388, startPoint y: 584, endPoint x: 381, endPoint y: 498, distance: 86.3
click at [388, 584] on span "Service Aux" at bounding box center [408, 586] width 179 height 22
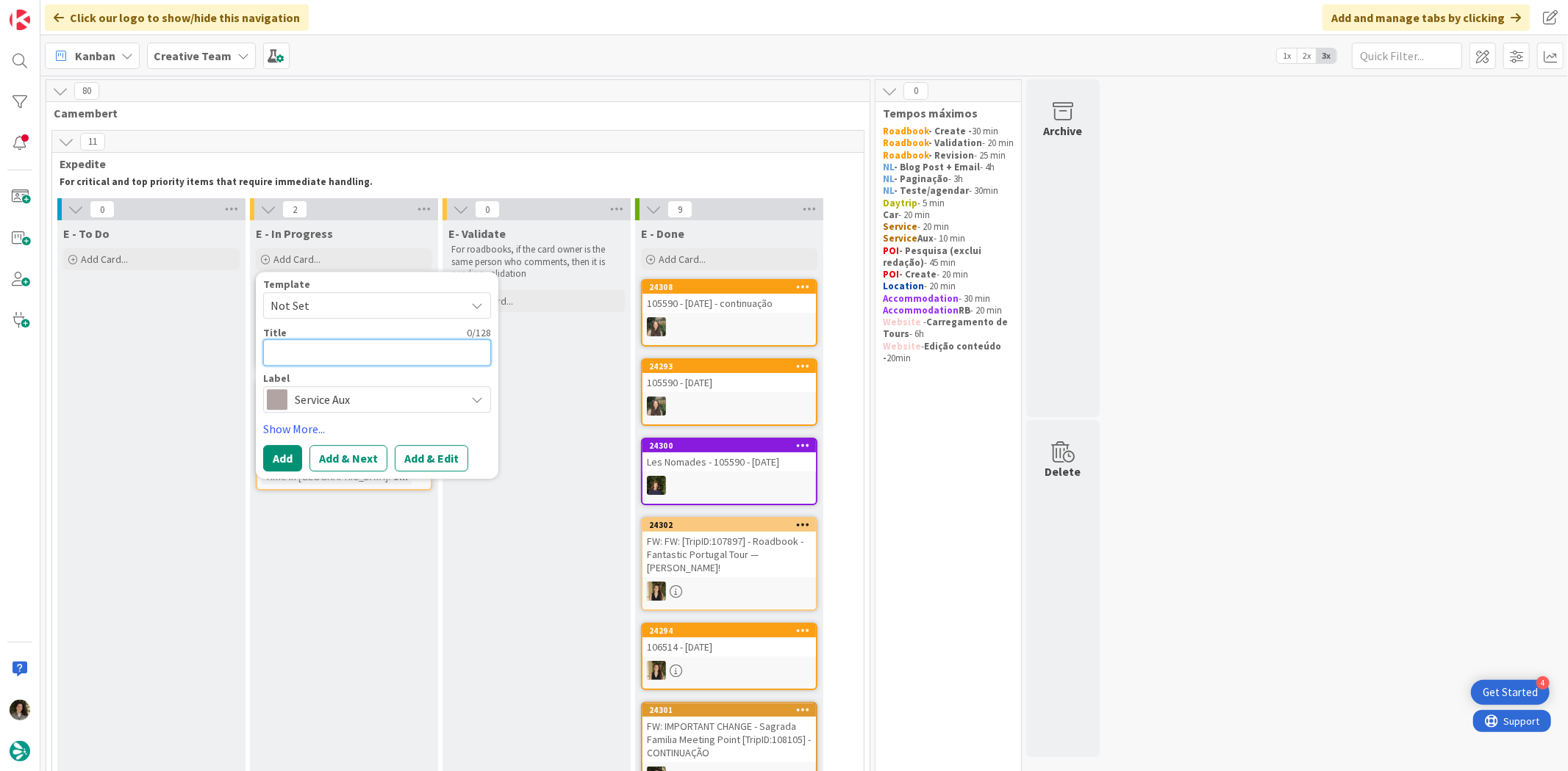
click at [371, 354] on textarea at bounding box center [377, 352] width 228 height 27
paste textarea "FW: [TripID:110221] - Roadbook - Amazing Portugal Tour for [PERSON_NAME]!"
type textarea "x"
type textarea "FW: [TripID:110221] - Roadbook - Amazing Portugal Tour for [PERSON_NAME]!"
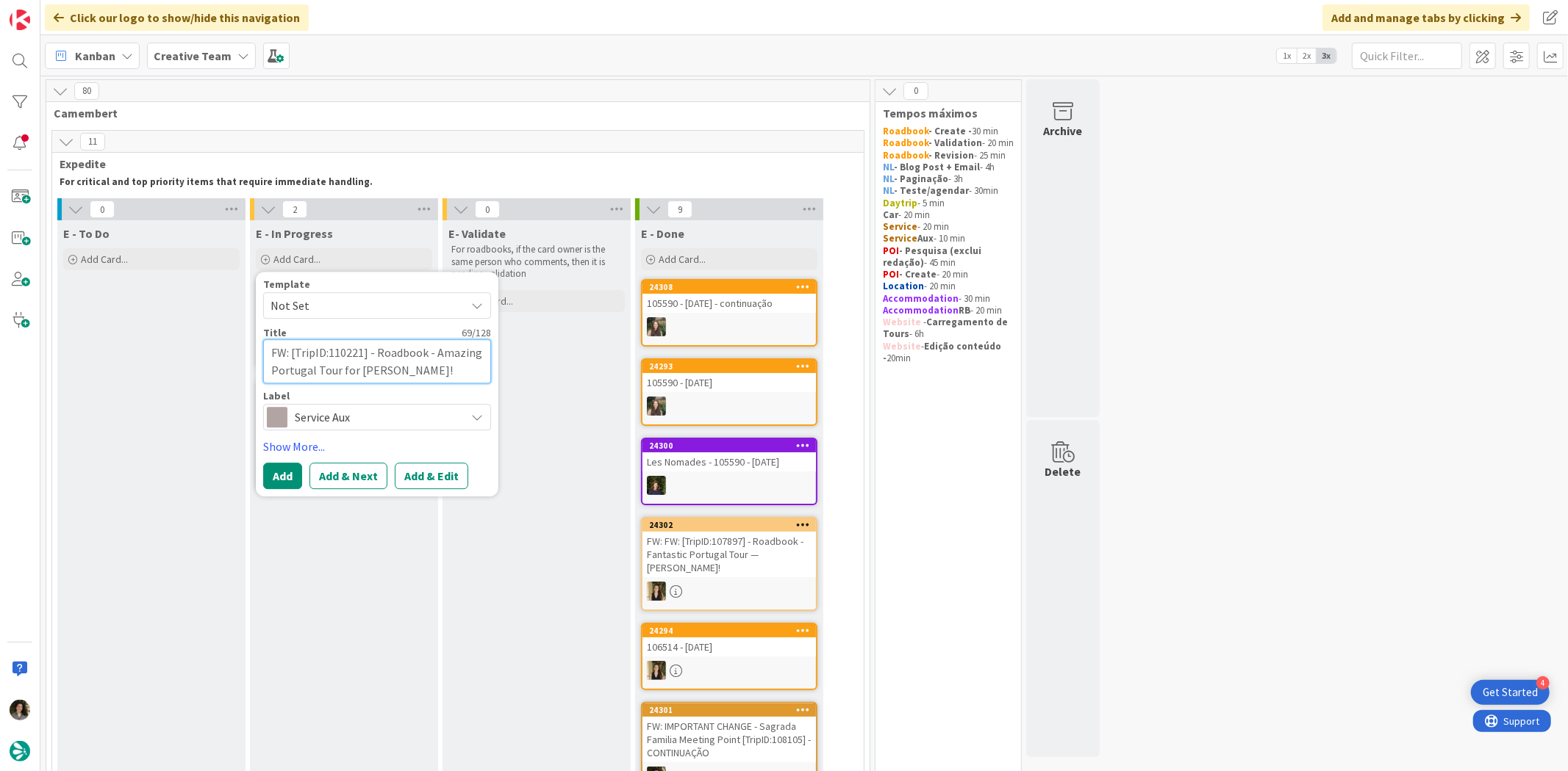
type textarea "x"
type textarea "FW: [TripID:110221] - Roadbook - Amazing Portugal Tour for [PERSON_NAME]!"
type textarea "x"
type textarea "FW: [TripID:110221] - Roadbook - Amazing Portugal Tour for Peter Fee! -"
type textarea "x"
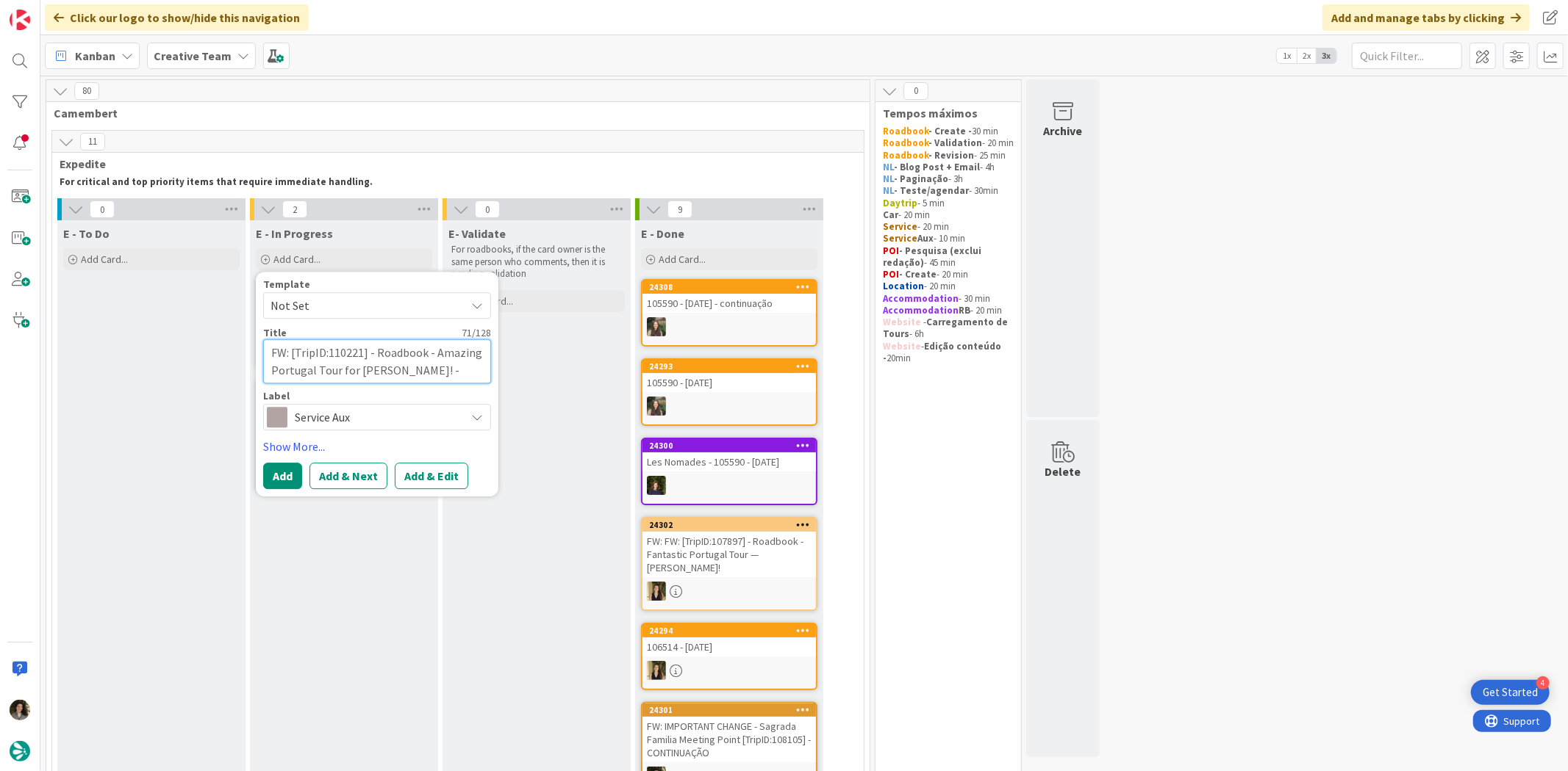
type textarea "FW: [TripID:110221] - Roadbook - Amazing Portugal Tour for Peter Fee! -"
type textarea "x"
type textarea "FW: [TripID:110221] - Roadbook - Amazing Portugal Tour for Peter Fee! - DC"
type textarea "x"
type textarea "FW: [TripID:110221] - Roadbook - Amazing Portugal Tour for Peter Fee! - D"
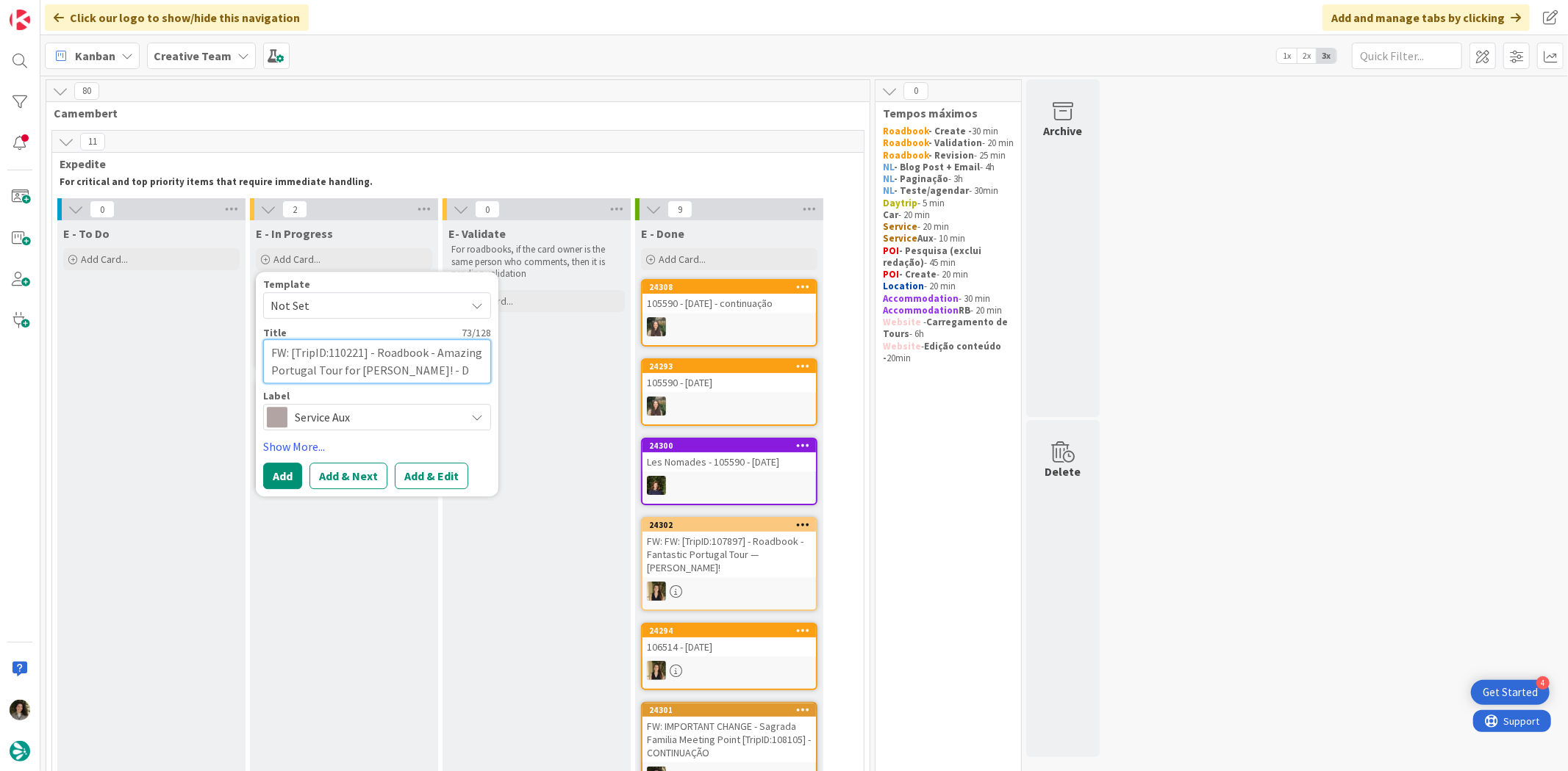
type textarea "x"
type textarea "FW: [TripID:110221] - Roadbook - Amazing Portugal Tour for Peter Fee! -"
type textarea "x"
type textarea "FW: [TripID:110221] - Roadbook - Amazing Portugal Tour for Peter Fee! - C"
type textarea "x"
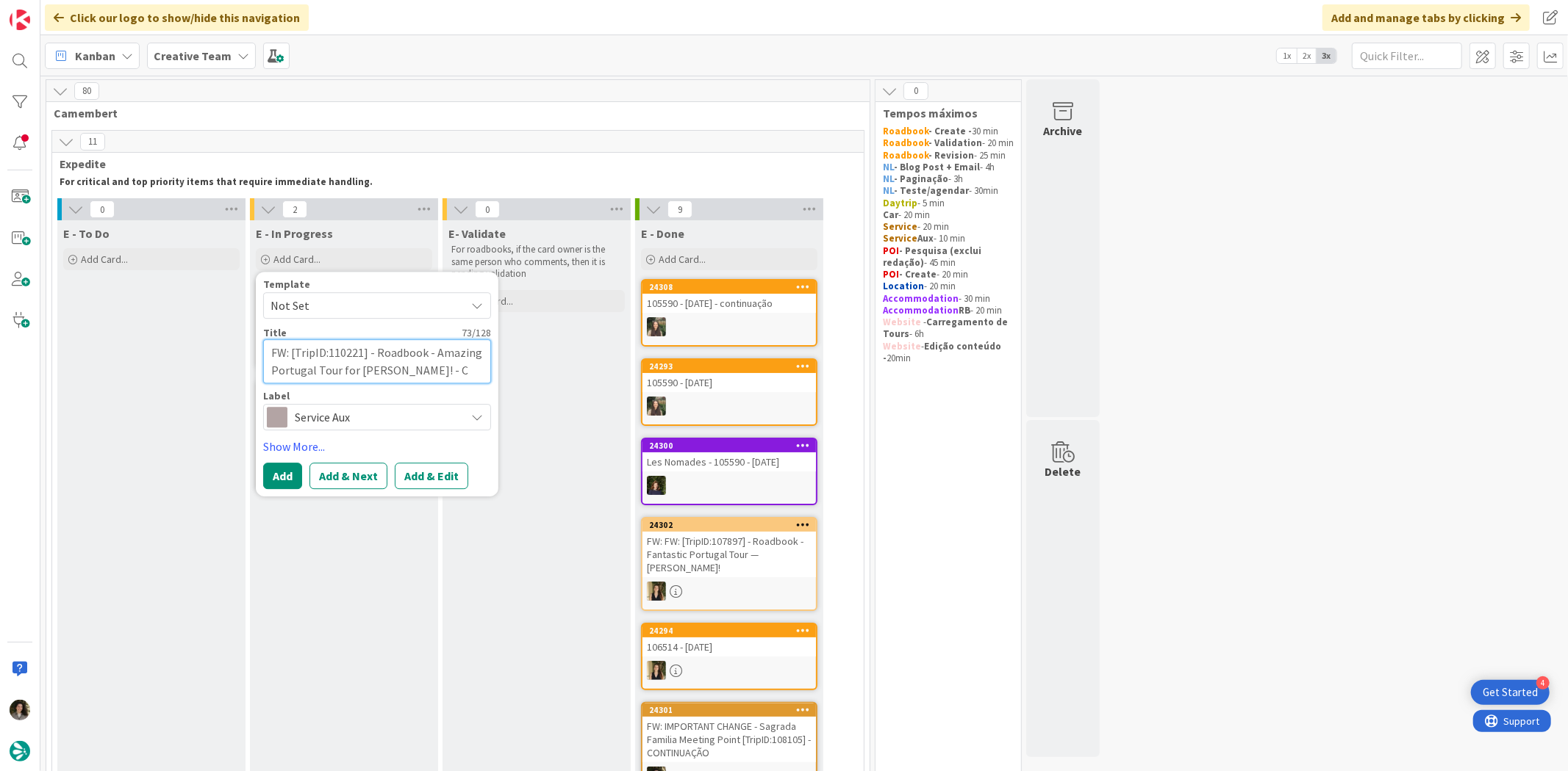
type textarea "FW: [TripID:110221] - Roadbook - Amazing Portugal Tour for Peter Fee! - Cr"
type textarea "x"
type textarea "FW: [TripID:110221] - Roadbook - Amazing Portugal Tour for Peter Fee! - Cre"
type textarea "x"
type textarea "FW: [TripID:110221] - Roadbook - Amazing Portugal Tour for Peter Fee! - Crea"
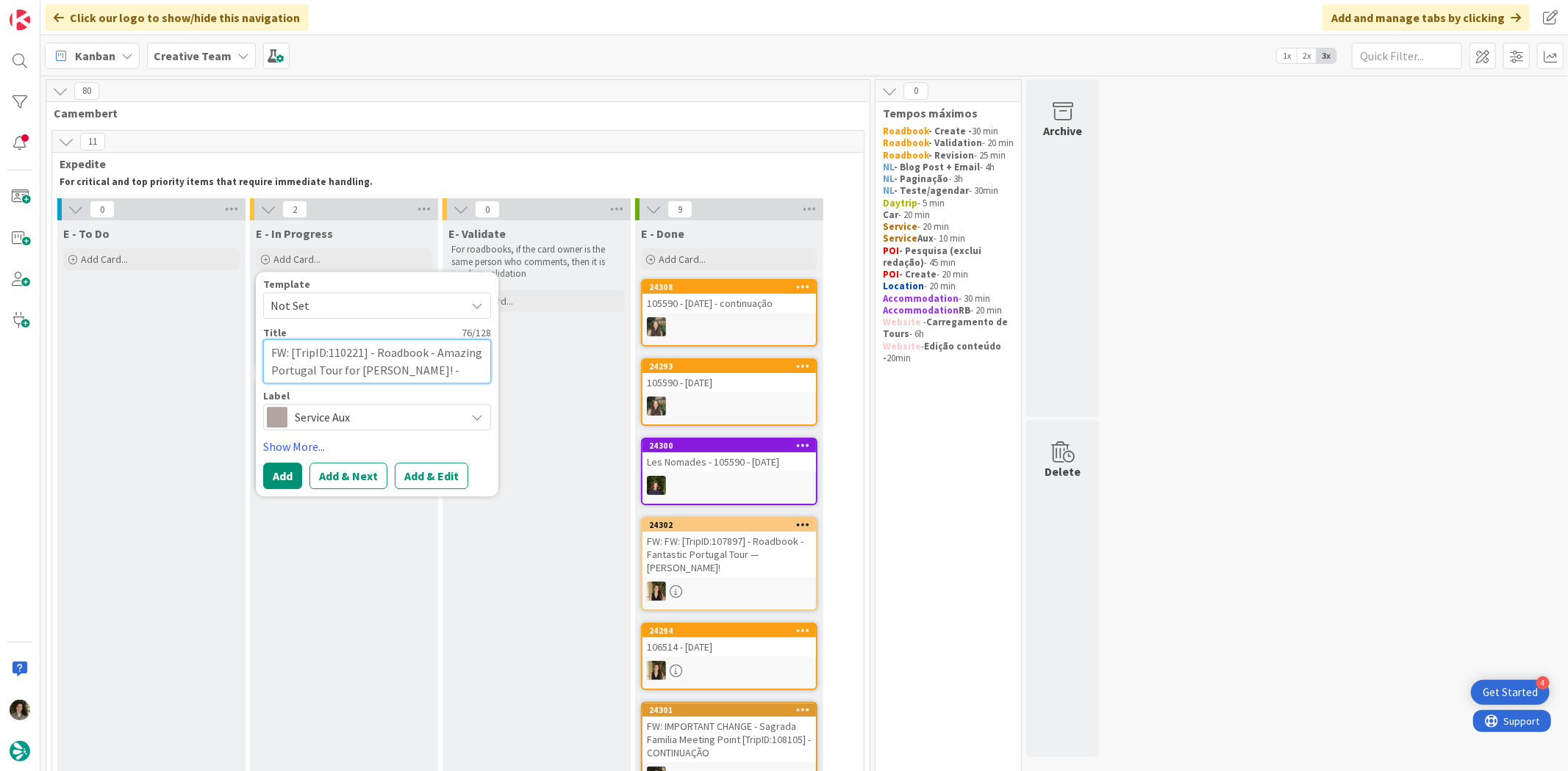
type textarea "x"
type textarea "FW: [TripID:110221] - Roadbook - Amazing Portugal Tour for Peter Fee! - Creat"
type textarea "x"
type textarea "FW: [TripID:110221] - Roadbook - Amazing Portugal Tour for Peter Fee! - Create"
type textarea "x"
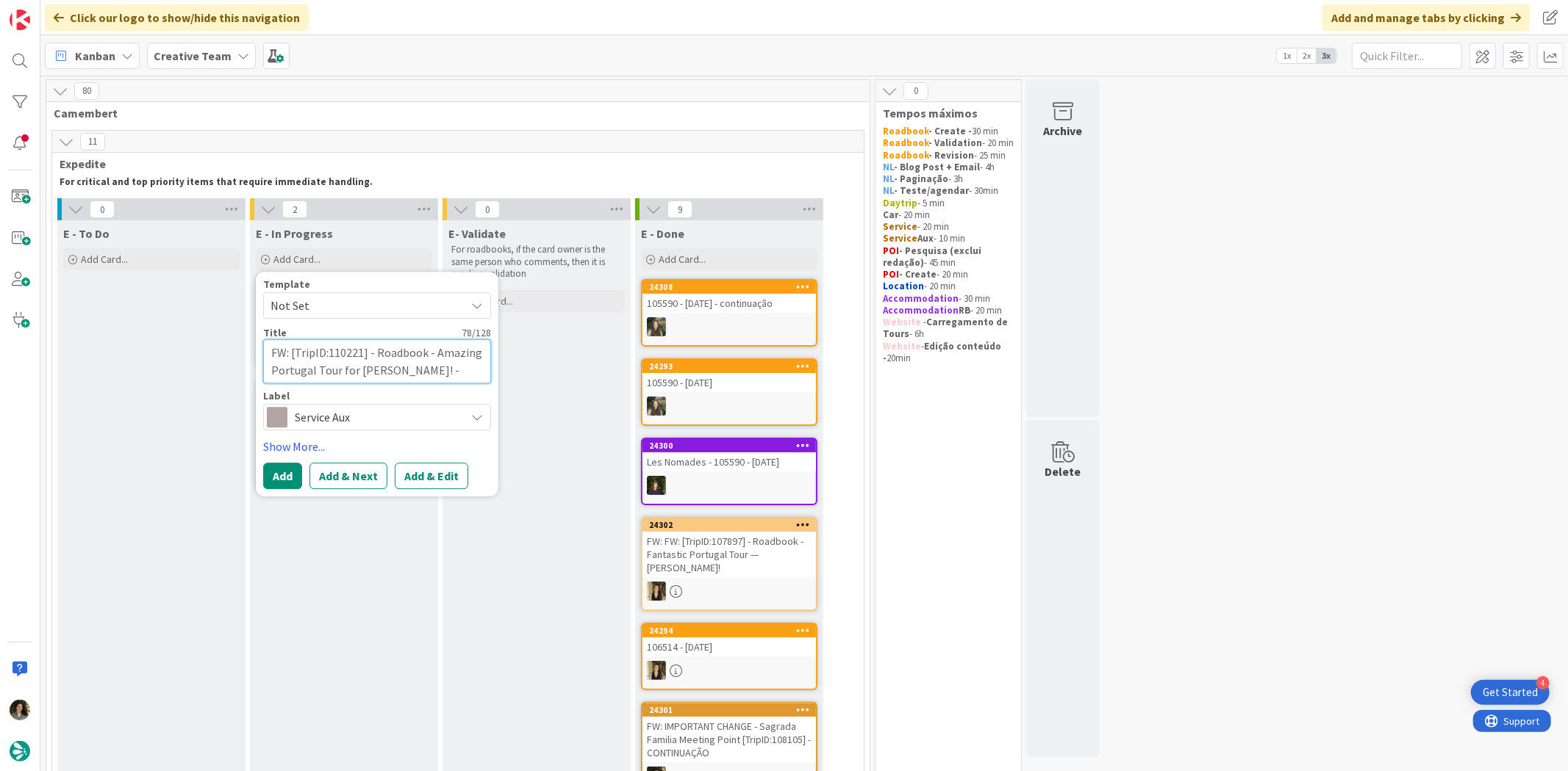
type textarea "FW: [TripID:110221] - Roadbook - Amazing Portugal Tour for Peter Fee! - Create"
type textarea "x"
type textarea "FW: [TripID:110221] - Roadbook - Amazing Portugal Tour for Peter Fee! - Create …"
type textarea "x"
type textarea "FW: [TripID:110221] - Roadbook - Amazing Portugal Tour for Peter Fee! - Create …"
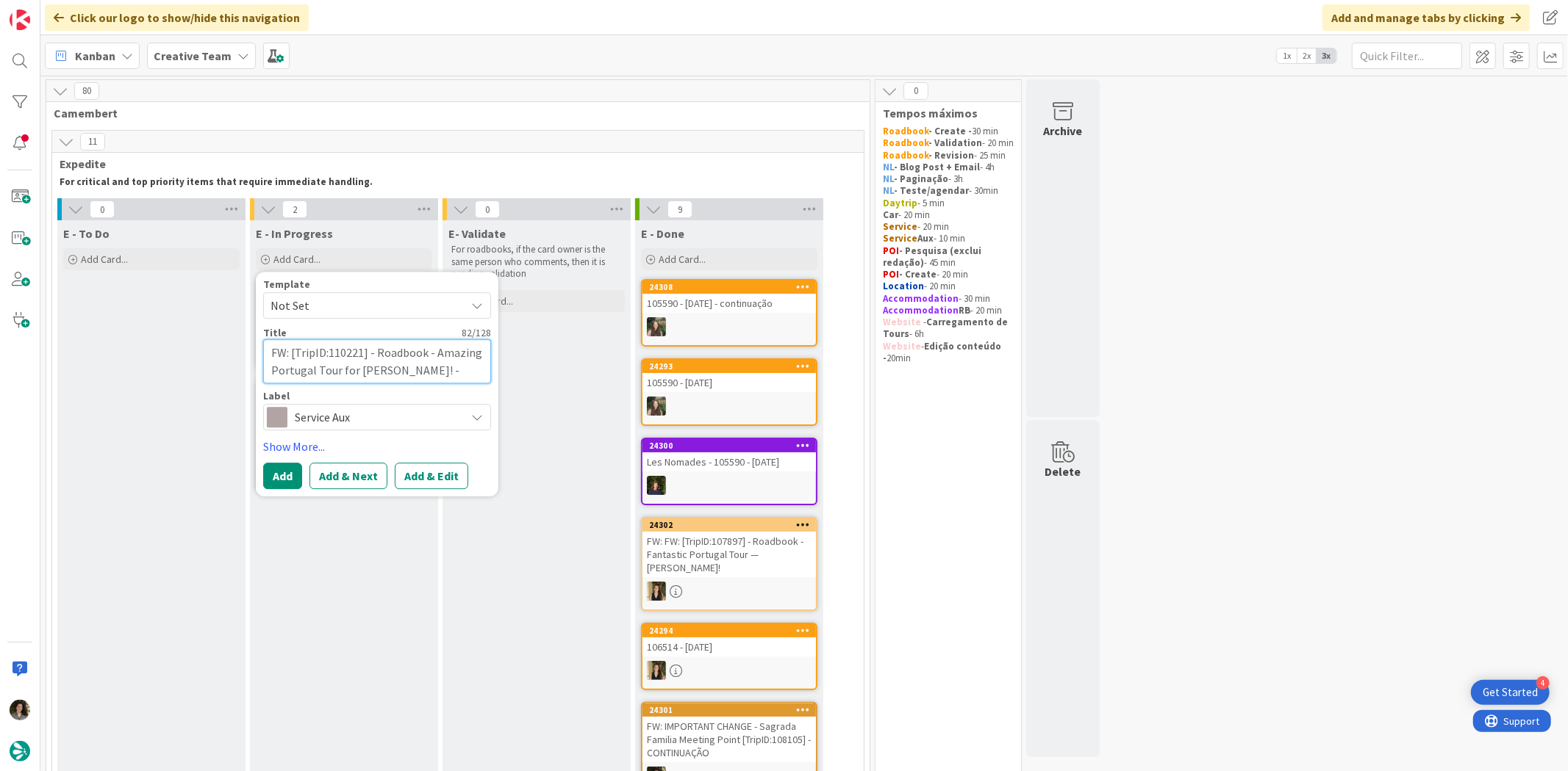
type textarea "x"
type textarea "FW: [TripID:110221] - Roadbook - Amazing Portugal Tour for Peter Fee! - Create …"
type textarea "x"
type textarea "FW: [TripID:110221] - Roadbook - Amazing Portugal Tour for Peter Fee! - Create …"
type textarea "x"
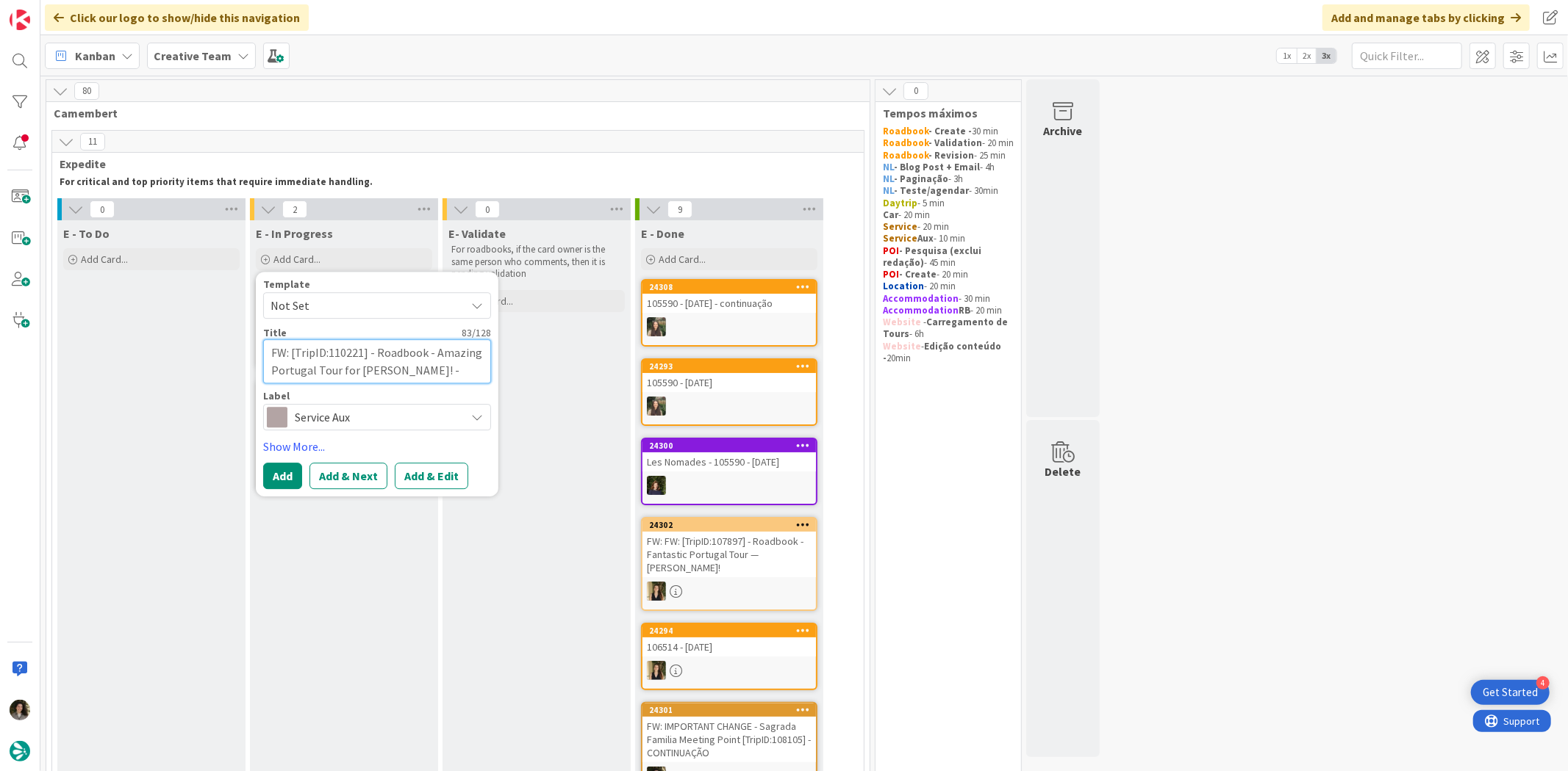
type textarea "FW: [TripID:110221] - Roadbook - Amazing Portugal Tour for Peter Fee! - Create …"
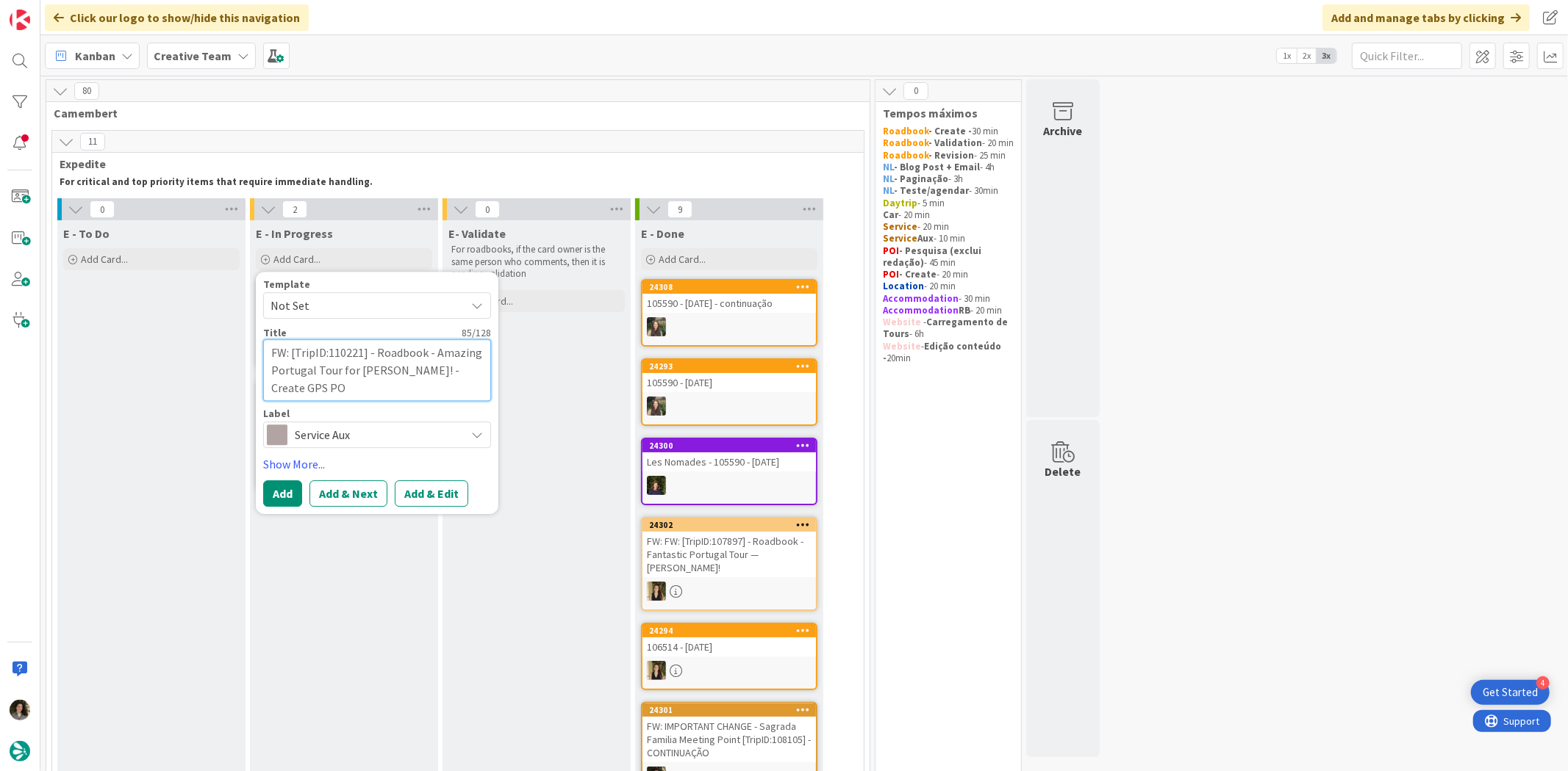
type textarea "x"
type textarea "FW: [TripID:110221] - Roadbook - Amazing Portugal Tour for Peter Fee! - Create …"
type textarea "x"
type textarea "FW: [TripID:110221] - Roadbook - Amazing Portugal Tour for Peter Fee! - Create …"
type textarea "x"
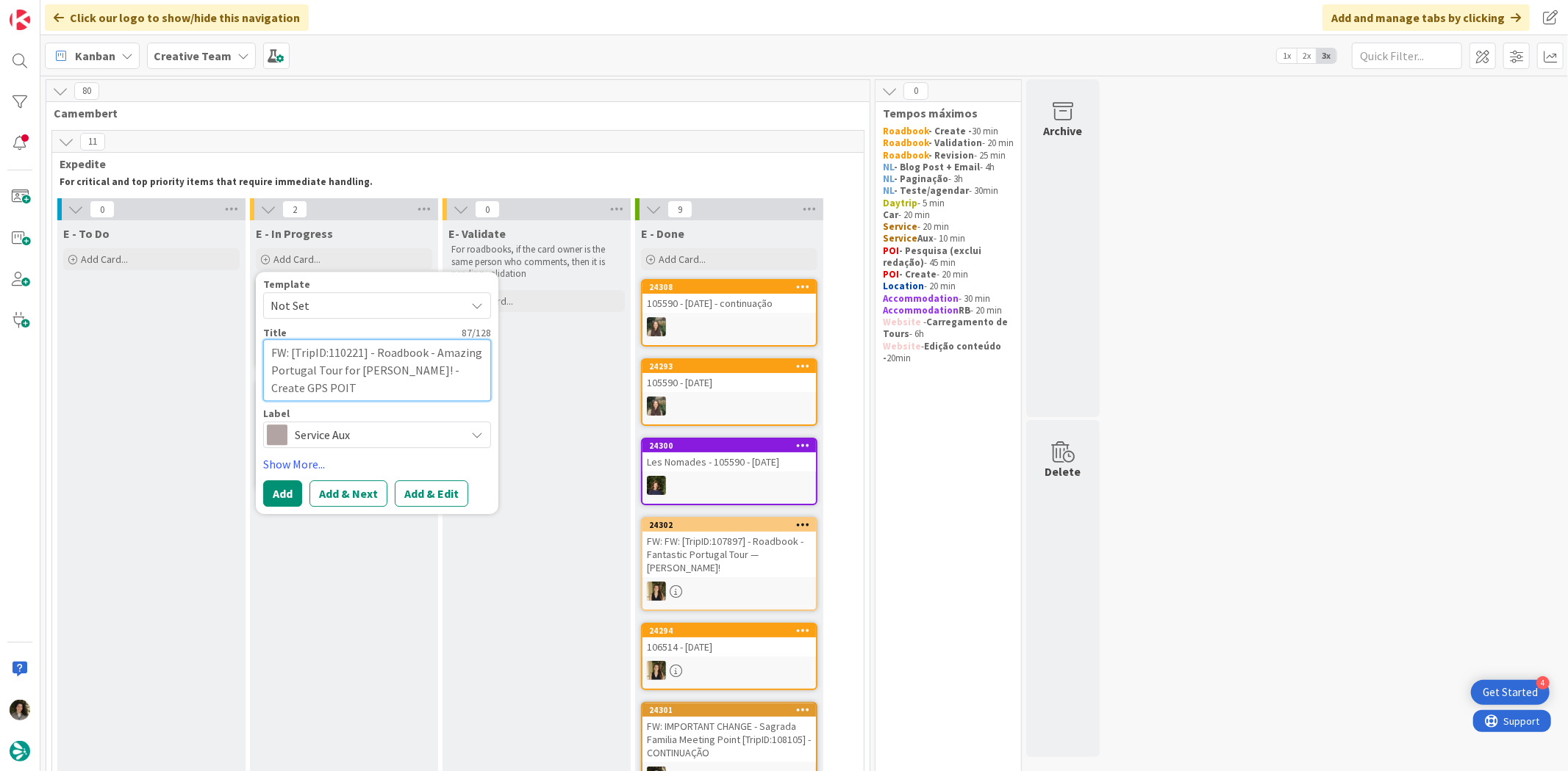
type textarea "FW: [TripID:110221] - Roadbook - Amazing Portugal Tour for Peter Fee! - Create …"
type textarea "x"
type textarea "FW: [TripID:110221] - Roadbook - Amazing Portugal Tour for Peter Fee! - Create …"
type textarea "x"
type textarea "FW: [TripID:110221] - Roadbook - Amazing Portugal Tour for Peter Fee! - Create …"
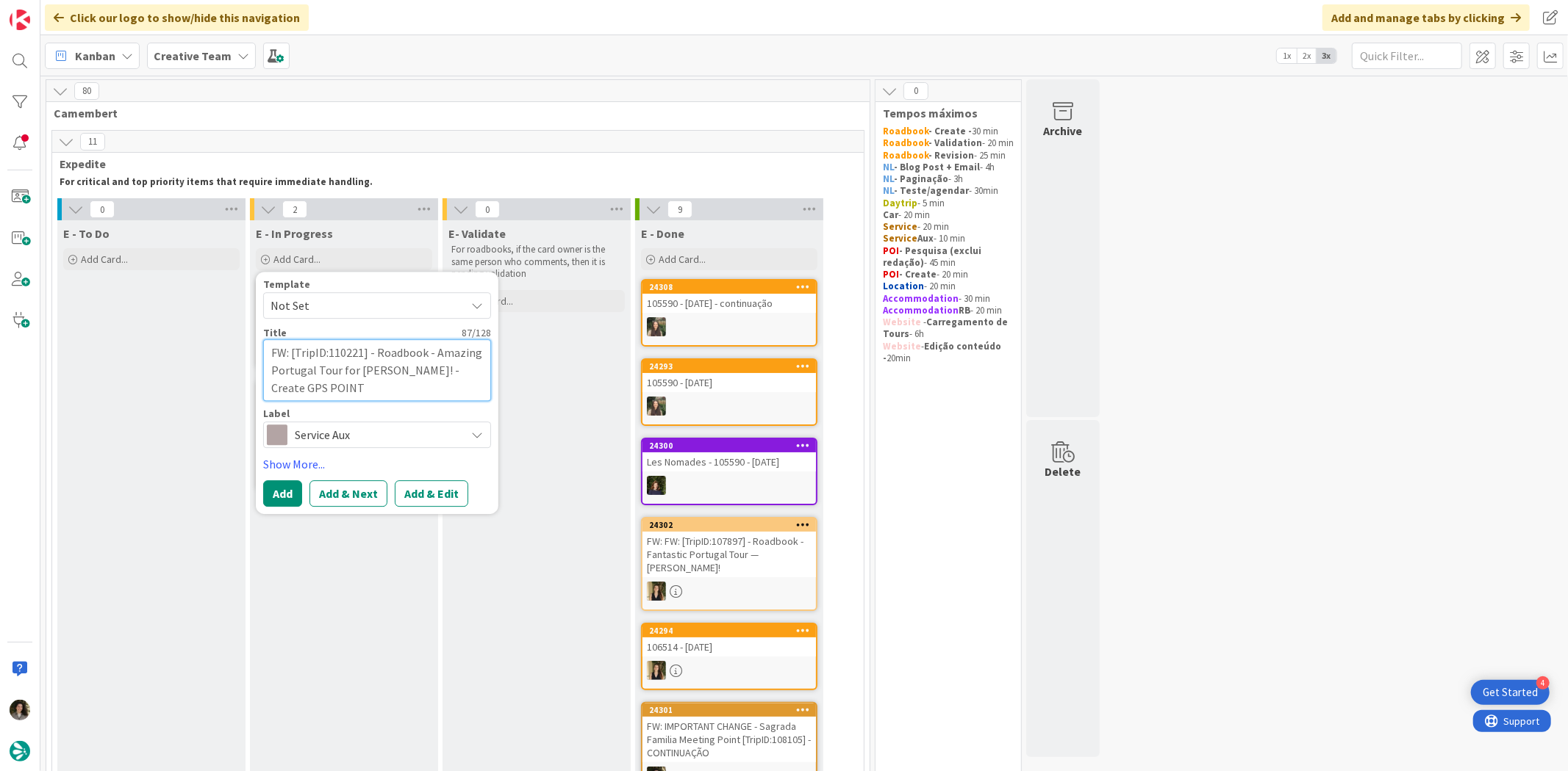
type textarea "x"
type textarea "FW: [TripID:110221] - Roadbook - Amazing Portugal Tour for Peter Fee! - Create …"
type textarea "x"
type textarea "FW: [TripID:110221] - Roadbook - Amazing Portugal Tour for Peter Fee! - Create …"
type textarea "x"
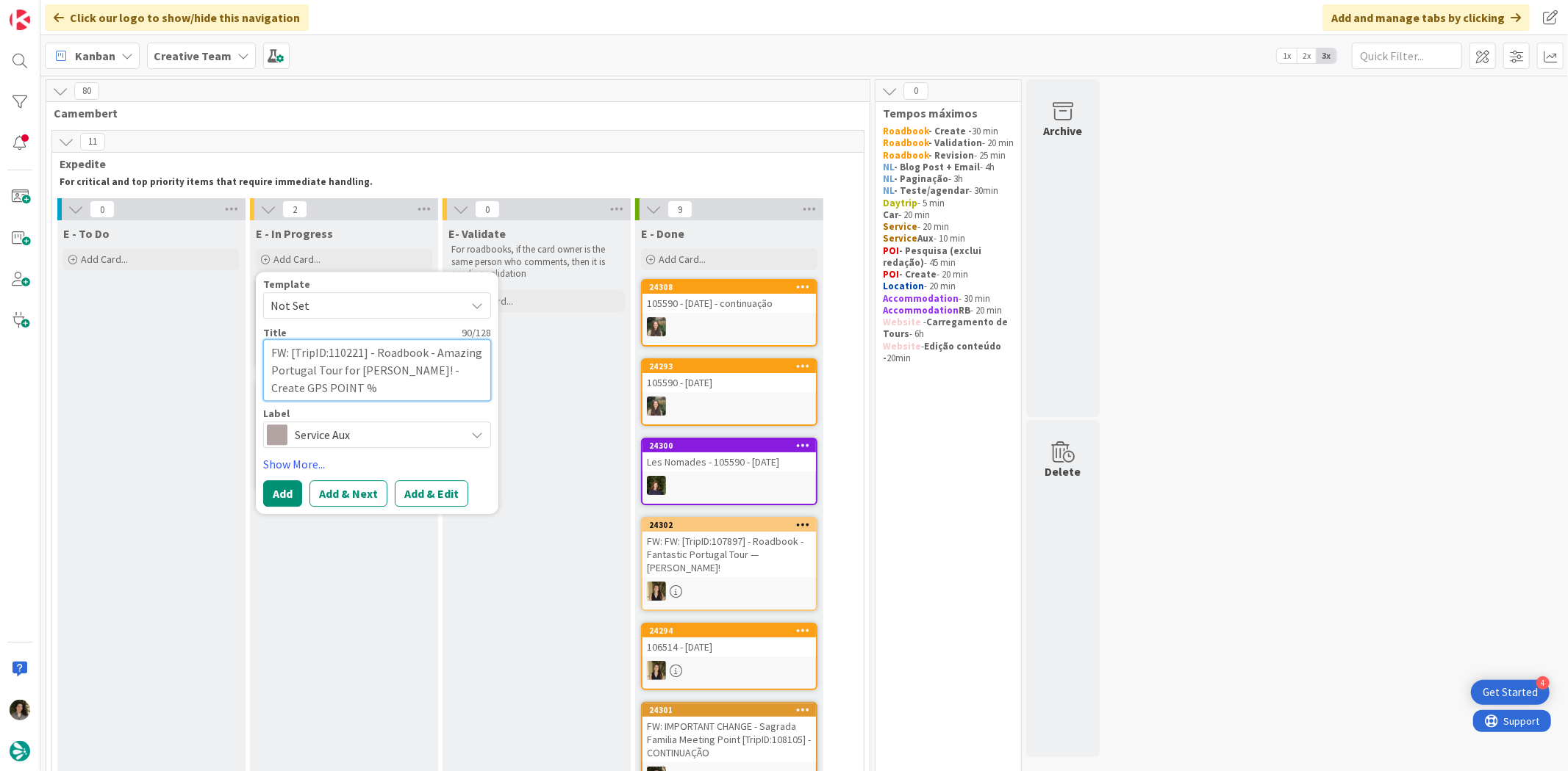
type textarea "FW: [TripID:110221] - Roadbook - Amazing Portugal Tour for Peter Fee! - Create …"
type textarea "x"
type textarea "FW: [TripID:110221] - Roadbook - Amazing Portugal Tour for Peter Fee! - Create …"
type textarea "x"
type textarea "FW: [TripID:110221] - Roadbook - Amazing Portugal Tour for Peter Fee! - Create …"
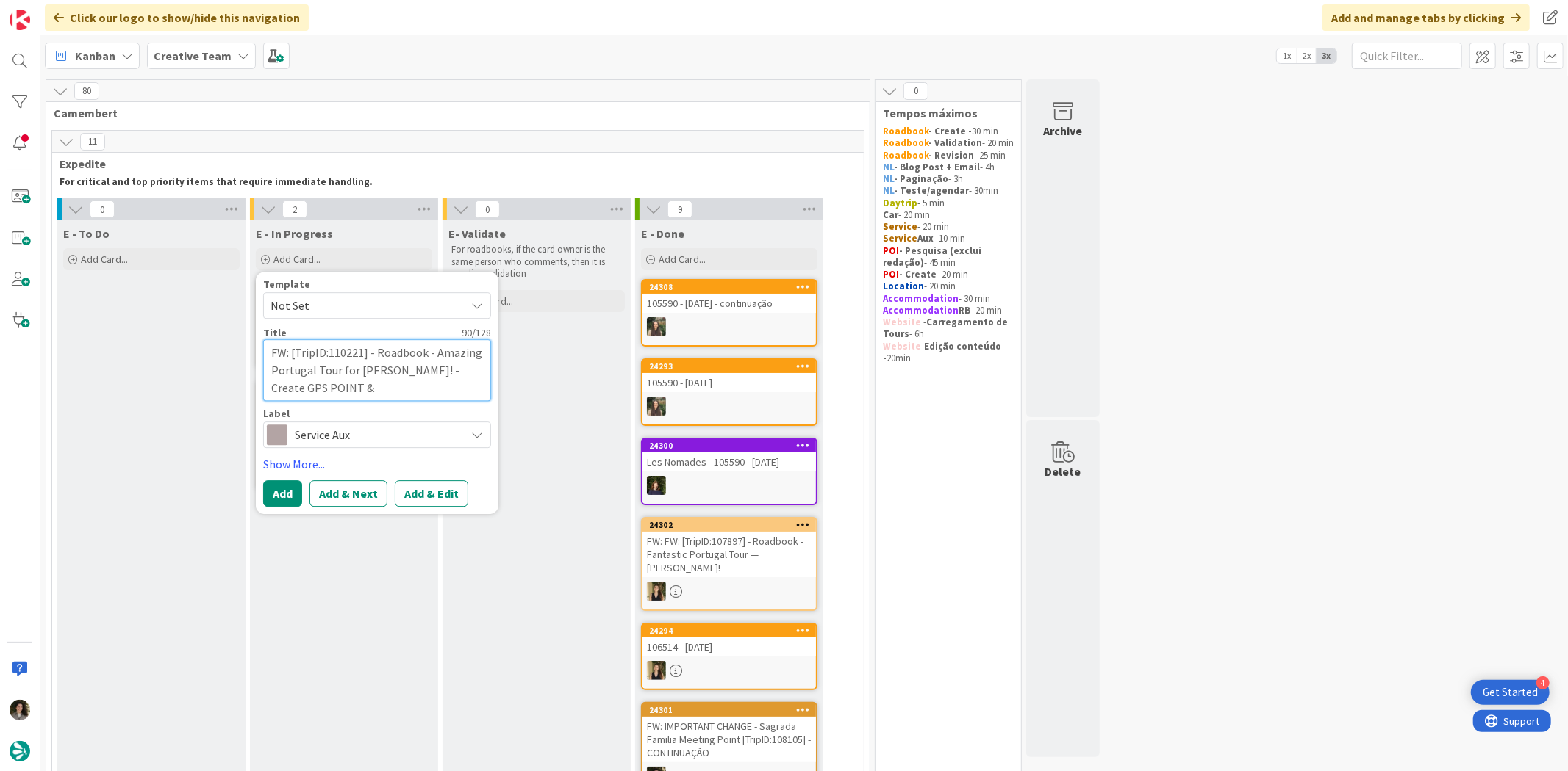
type textarea "x"
type textarea "FW: [TripID:110221] - Roadbook - Amazing Portugal Tour for Peter Fee! - Create …"
type textarea "x"
type textarea "FW: [TripID:110221] - Roadbook - Amazing Portugal Tour for Peter Fee! - Create …"
type textarea "x"
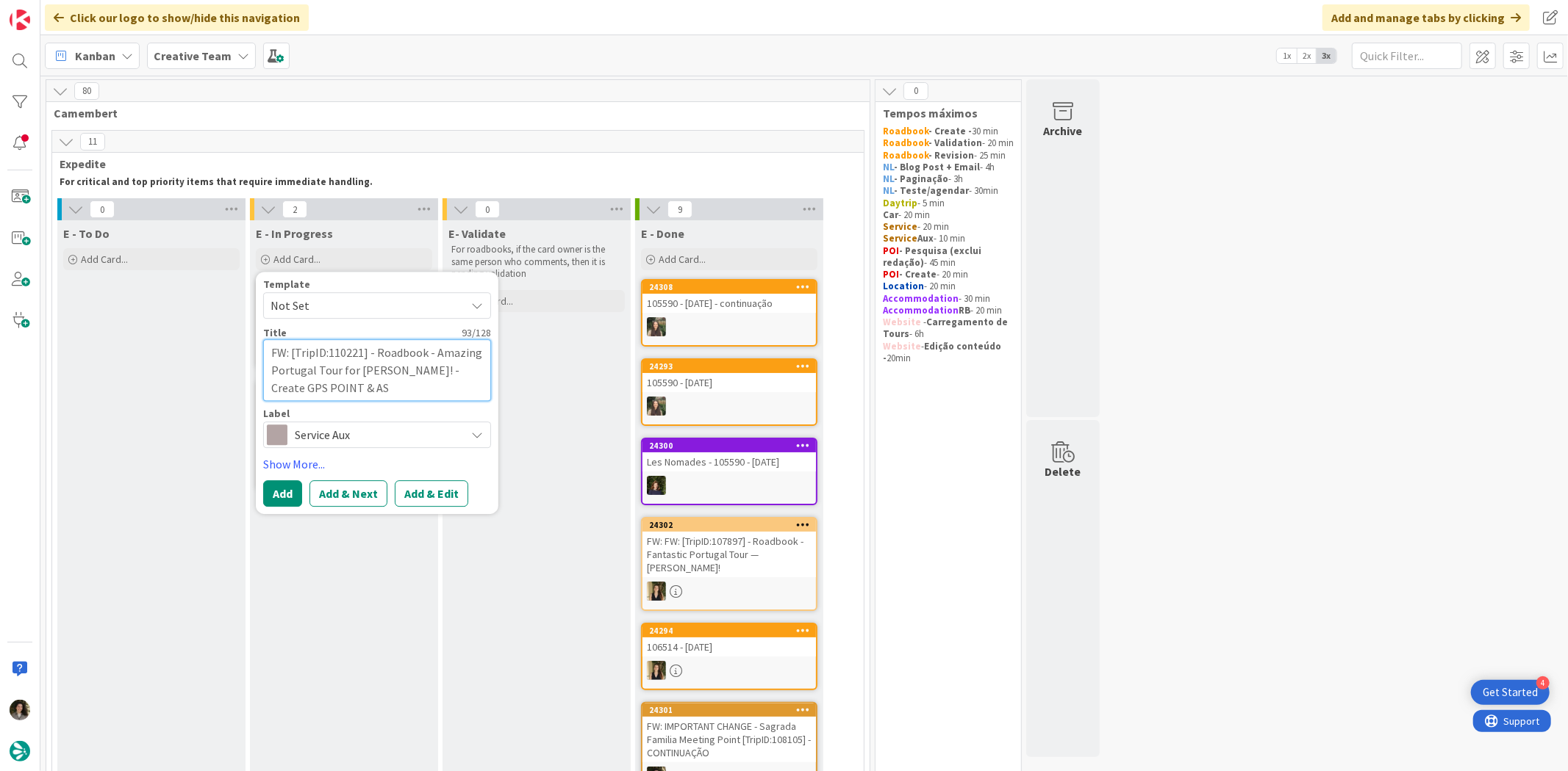
type textarea "FW: [TripID:110221] - Roadbook - Amazing Portugal Tour for Peter Fee! - Create …"
type textarea "x"
type textarea "FW: [TripID:110221] - Roadbook - Amazing Portugal Tour for Peter Fee! - Create …"
type textarea "x"
type textarea "FW: [TripID:110221] - Roadbook - Amazing Portugal Tour for Peter Fee! - Create …"
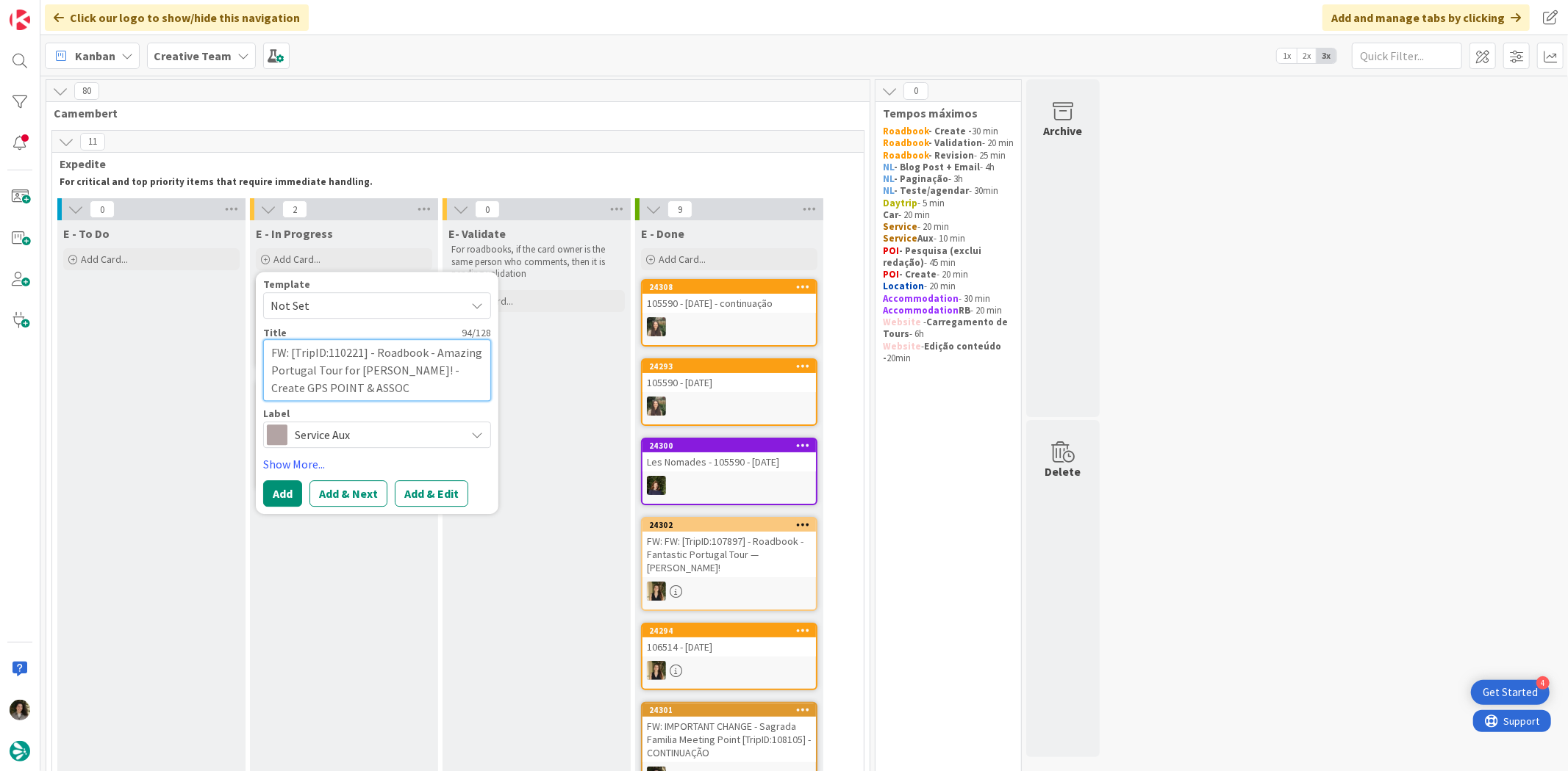
type textarea "x"
type textarea "FW: [TripID:110221] - Roadbook - Amazing Portugal Tour for Peter Fee! - Create …"
type textarea "x"
type textarea "FW: [TripID:110221] - Roadbook - Amazing Portugal Tour for Peter Fee! - Create …"
type textarea "x"
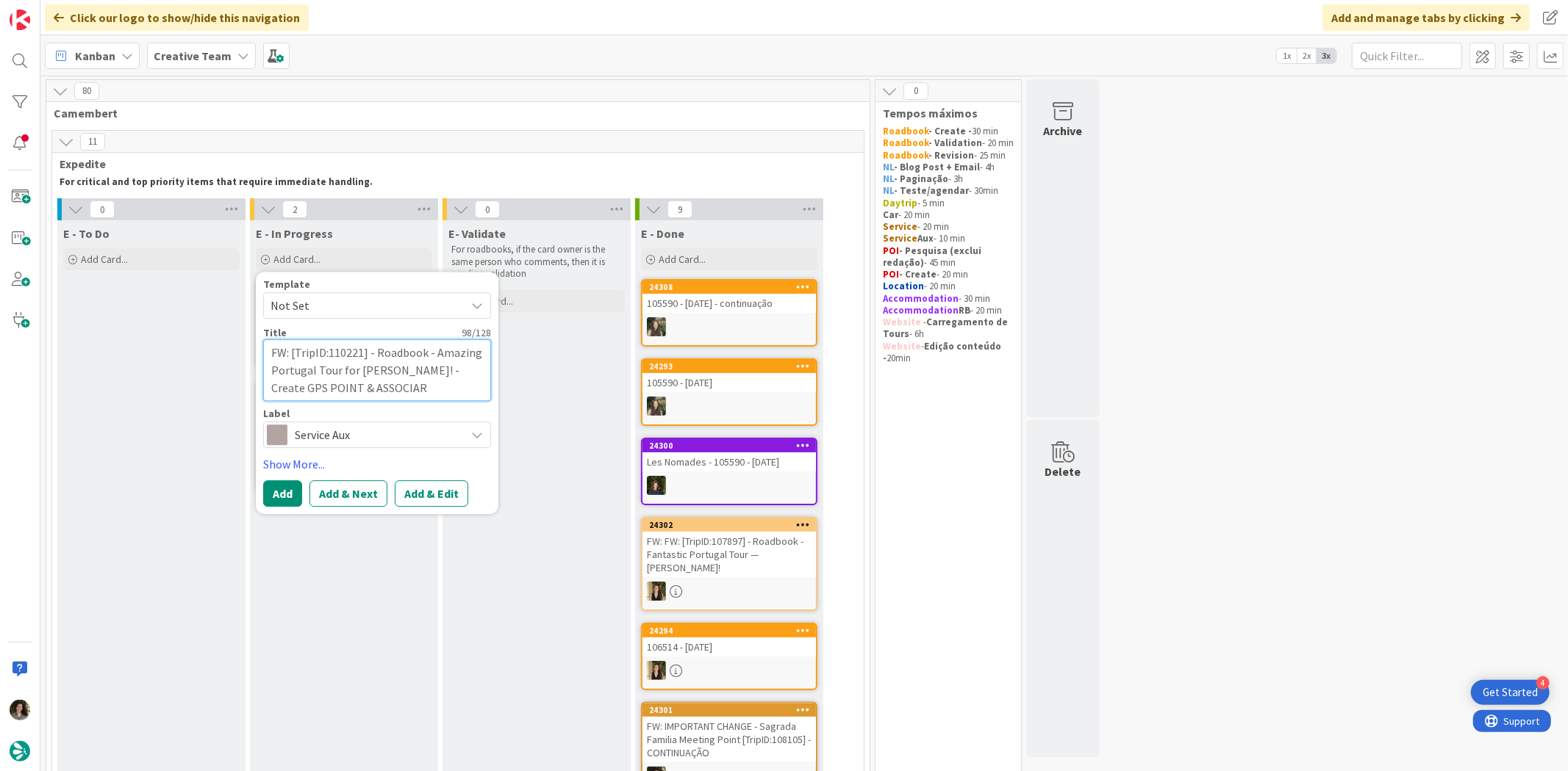
type textarea "FW: [TripID:110221] - Roadbook - Amazing Portugal Tour for [PERSON_NAME]! - Cre…"
type textarea "x"
type textarea "FW: [TripID:110221] - Roadbook - Amazing Portugal Tour for [PERSON_NAME]! - Cre…"
click at [275, 485] on button "Add" at bounding box center [282, 494] width 39 height 27
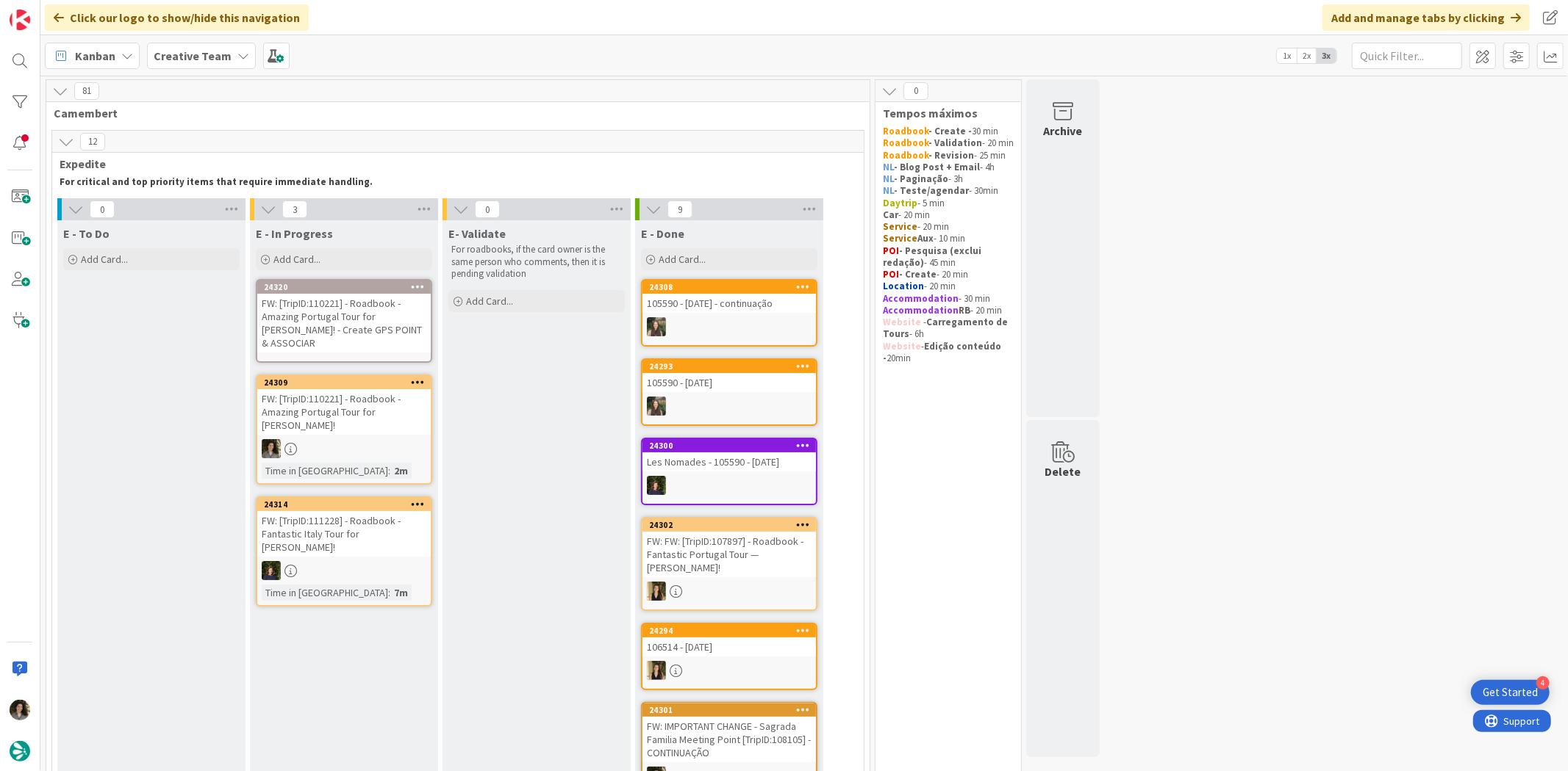
click at [340, 304] on div "FW: [TripID:110221] - Roadbook - Amazing Portugal Tour for [PERSON_NAME]! - Cre…" at bounding box center [344, 324] width 173 height 59
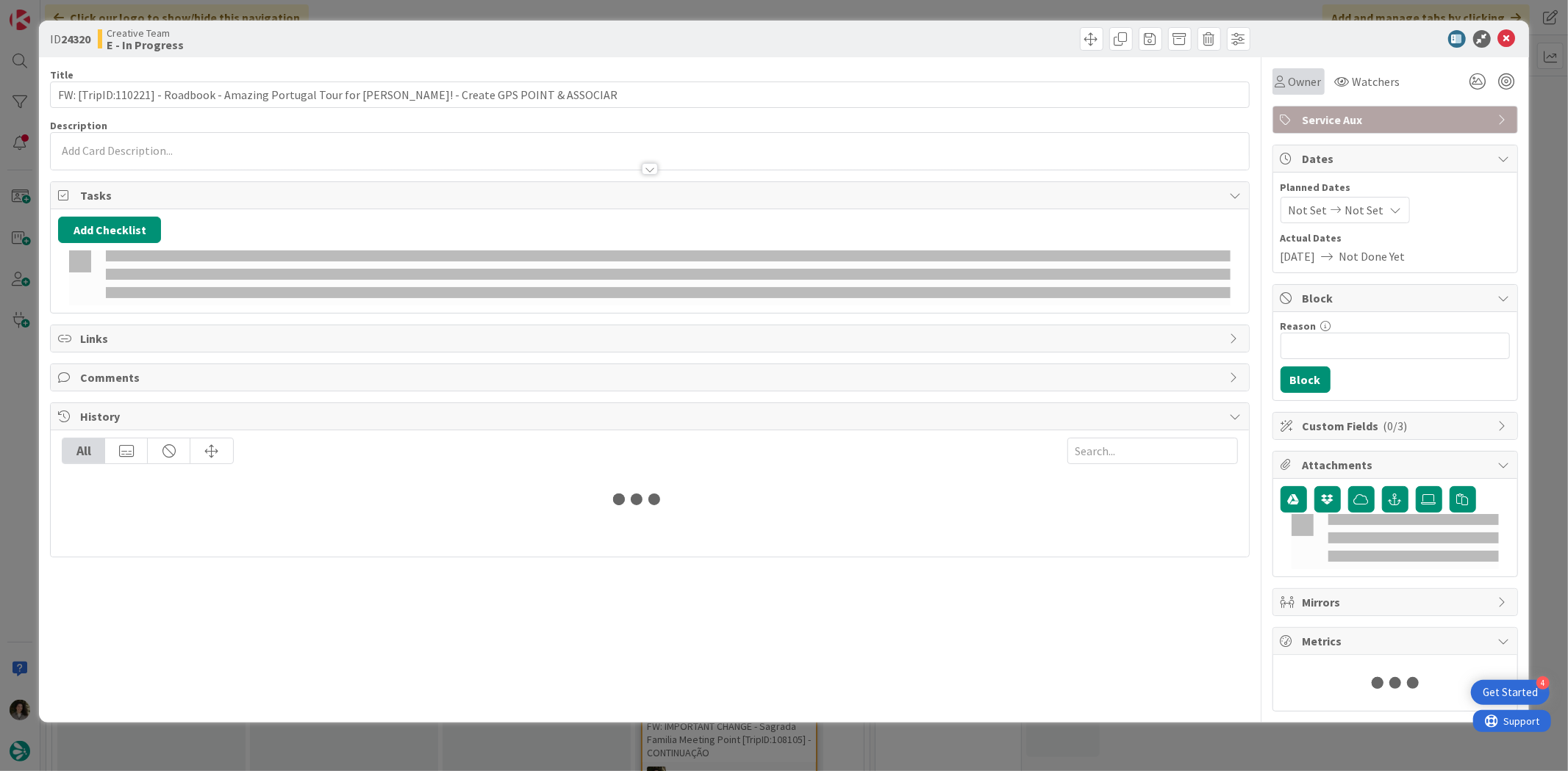
click at [1288, 79] on span "Owner" at bounding box center [1305, 81] width 33 height 17
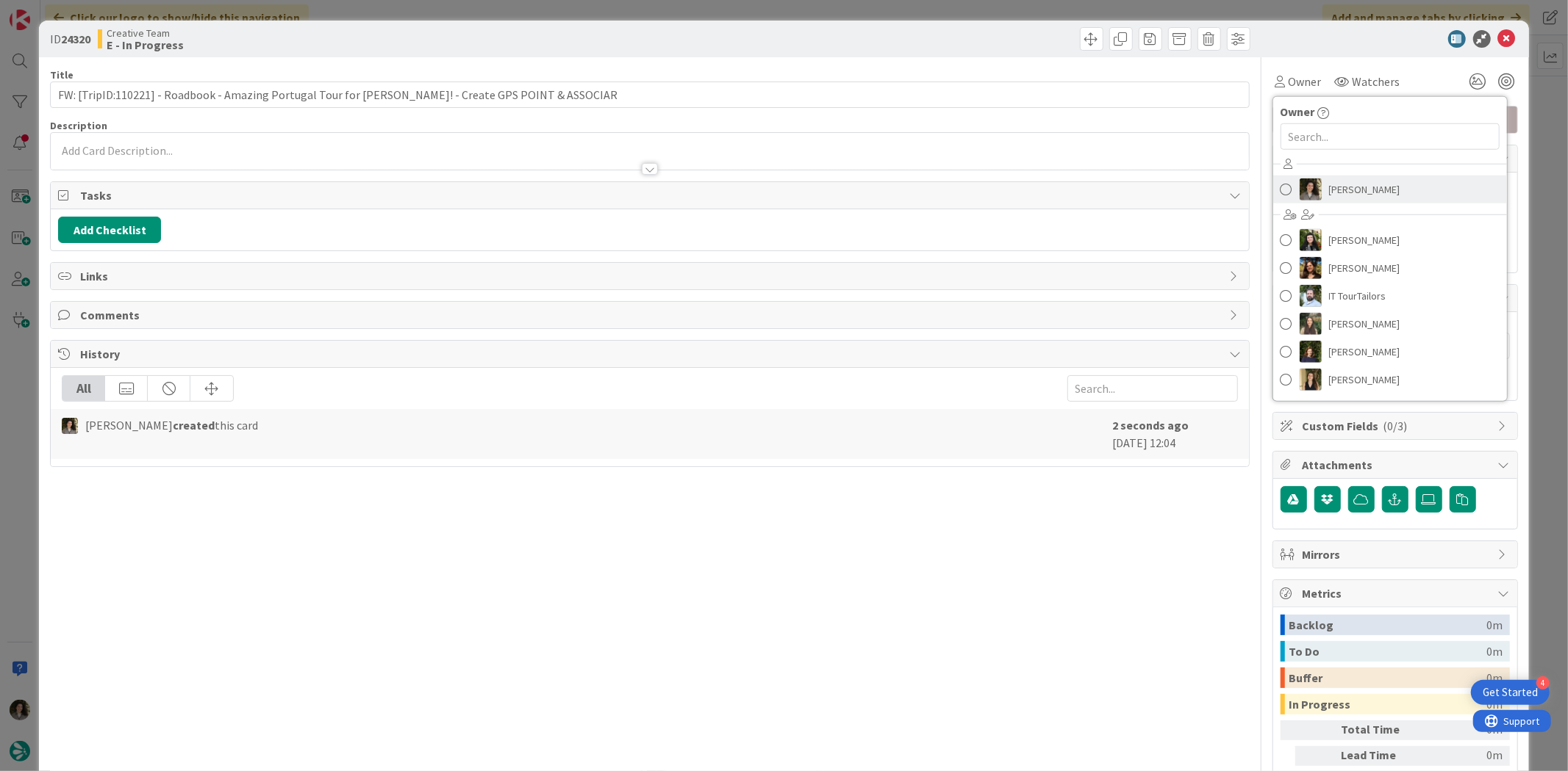
click at [1341, 177] on link "[PERSON_NAME]" at bounding box center [1390, 190] width 234 height 28
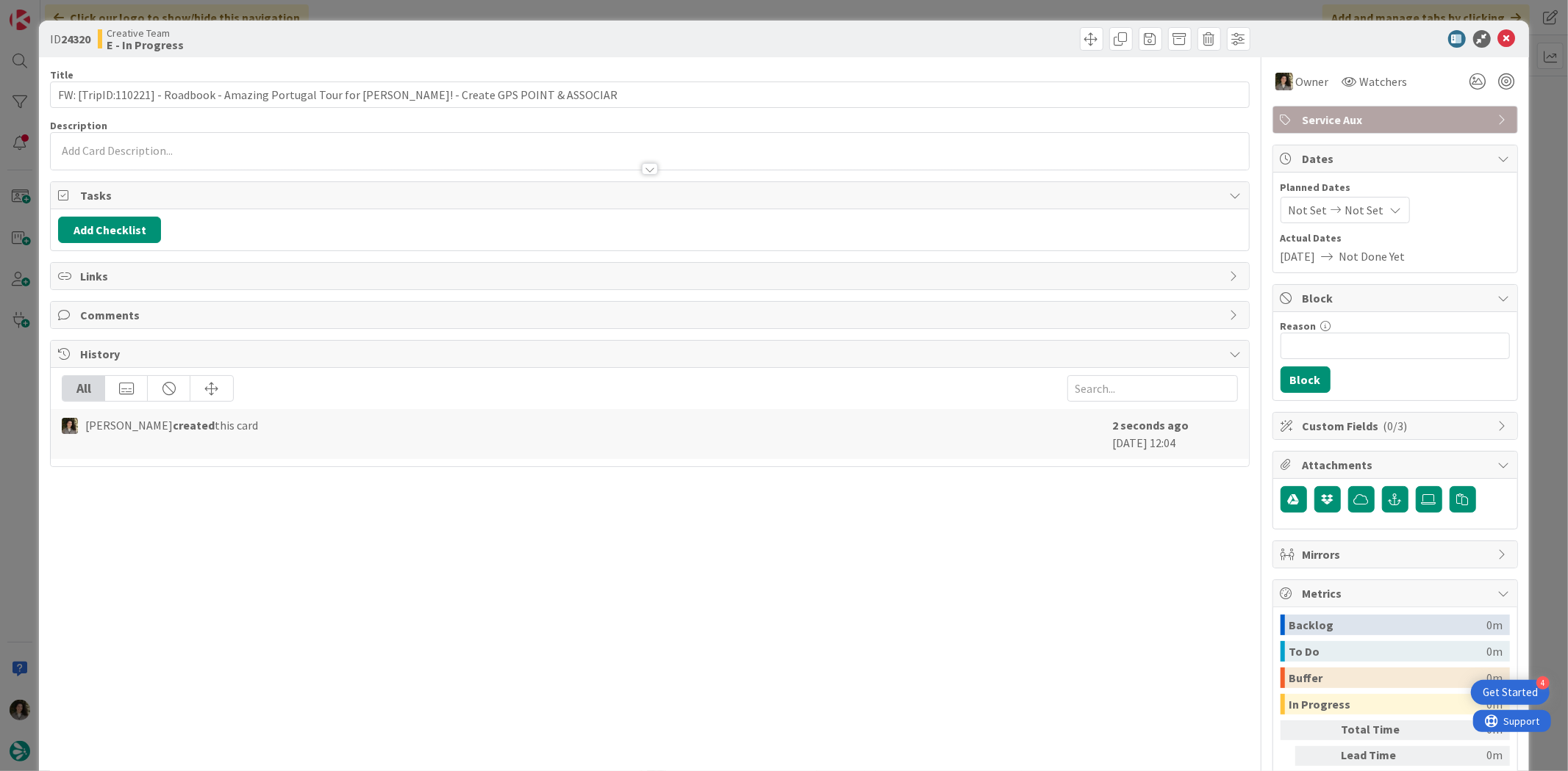
click at [1367, 199] on div "Not Set Not Set" at bounding box center [1345, 209] width 129 height 27
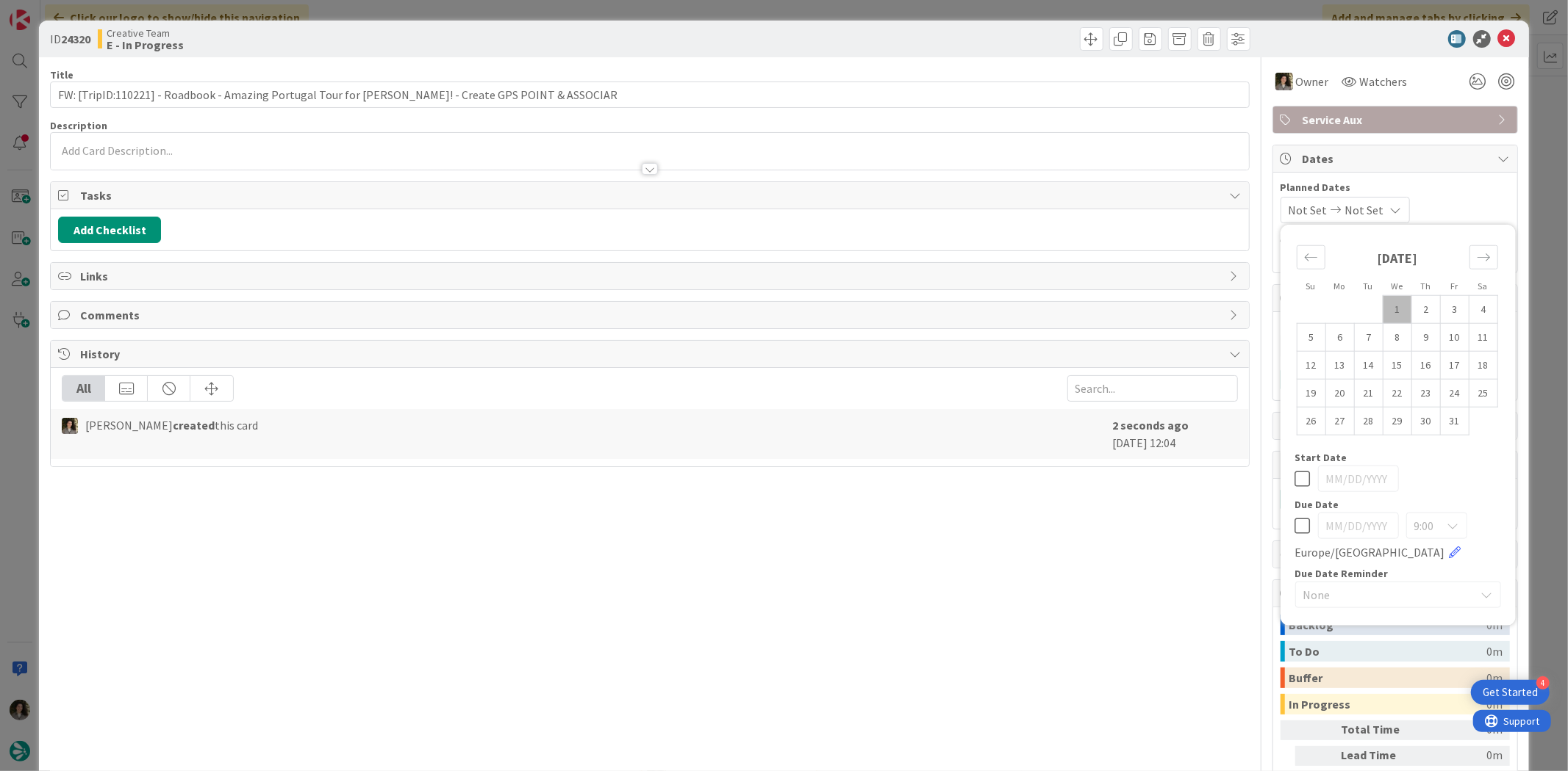
click at [1298, 526] on icon at bounding box center [1303, 526] width 16 height 17
type input "[DATE]"
click at [1498, 32] on icon at bounding box center [1507, 39] width 17 height 17
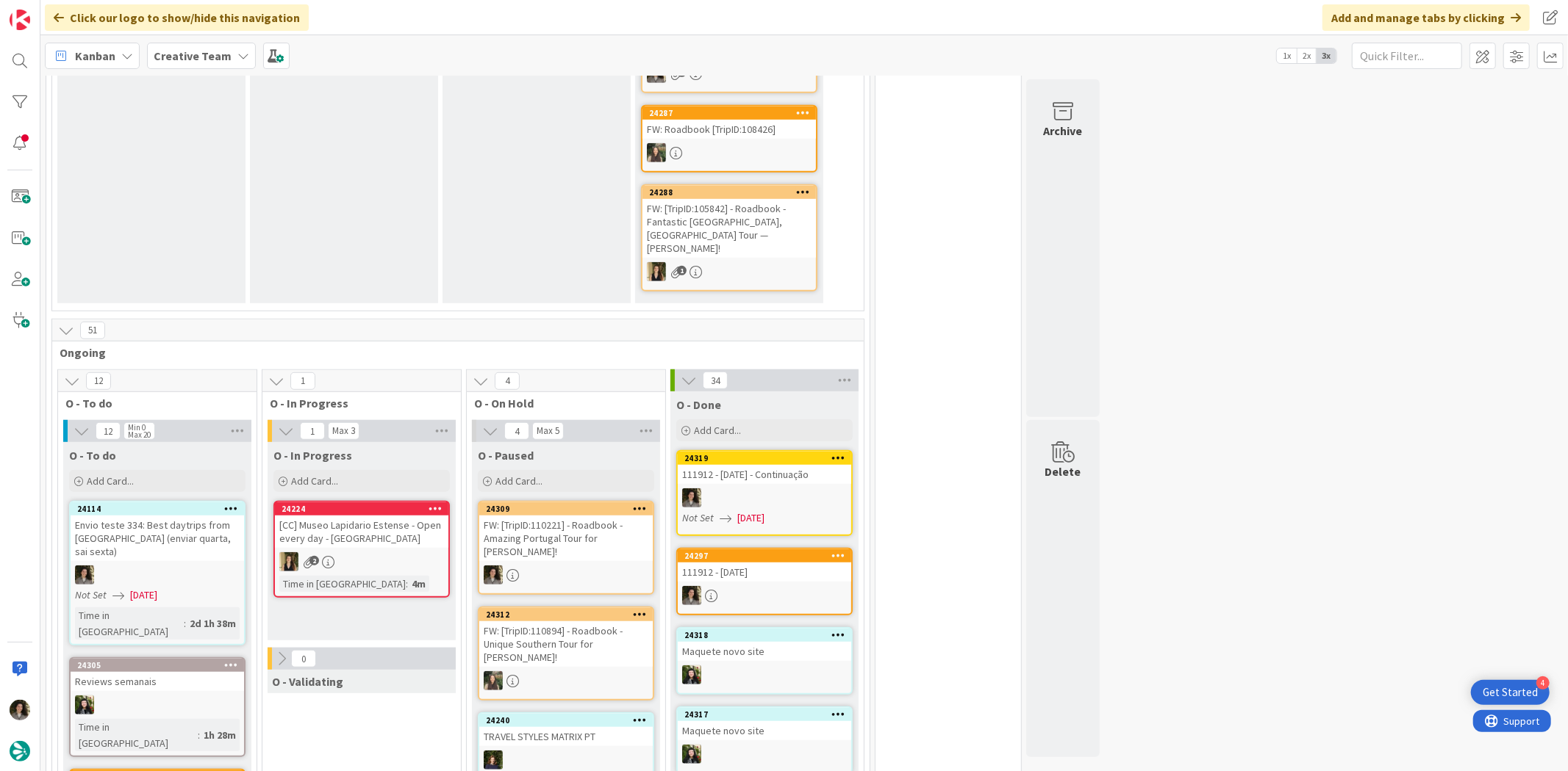
scroll to position [816, 0]
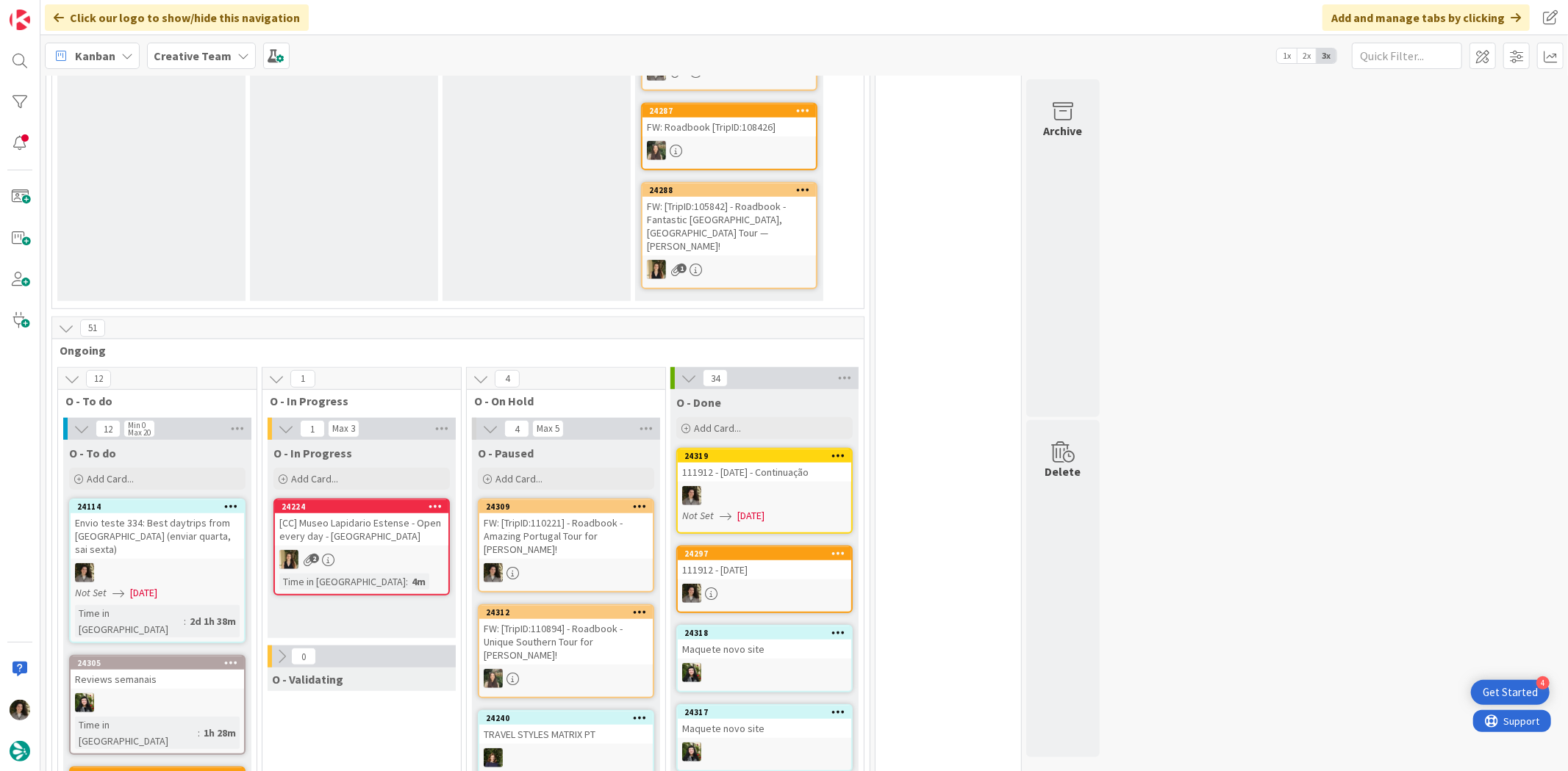
click at [560, 513] on div "FW: [TripID:110221] - Roadbook - Amazing Portugal Tour for [PERSON_NAME]!" at bounding box center [565, 536] width 173 height 46
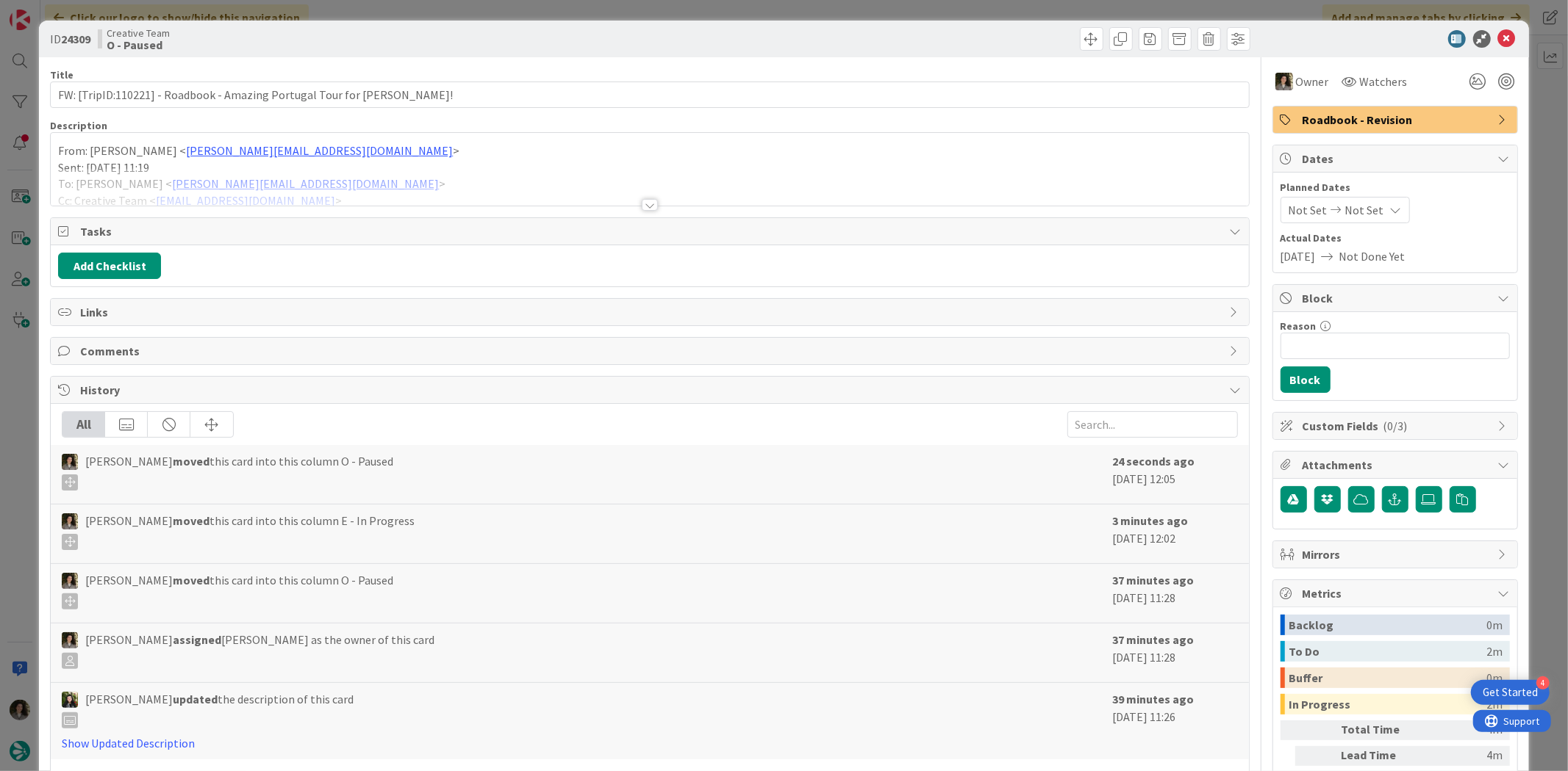
click at [641, 196] on div at bounding box center [649, 186] width 1197 height 37
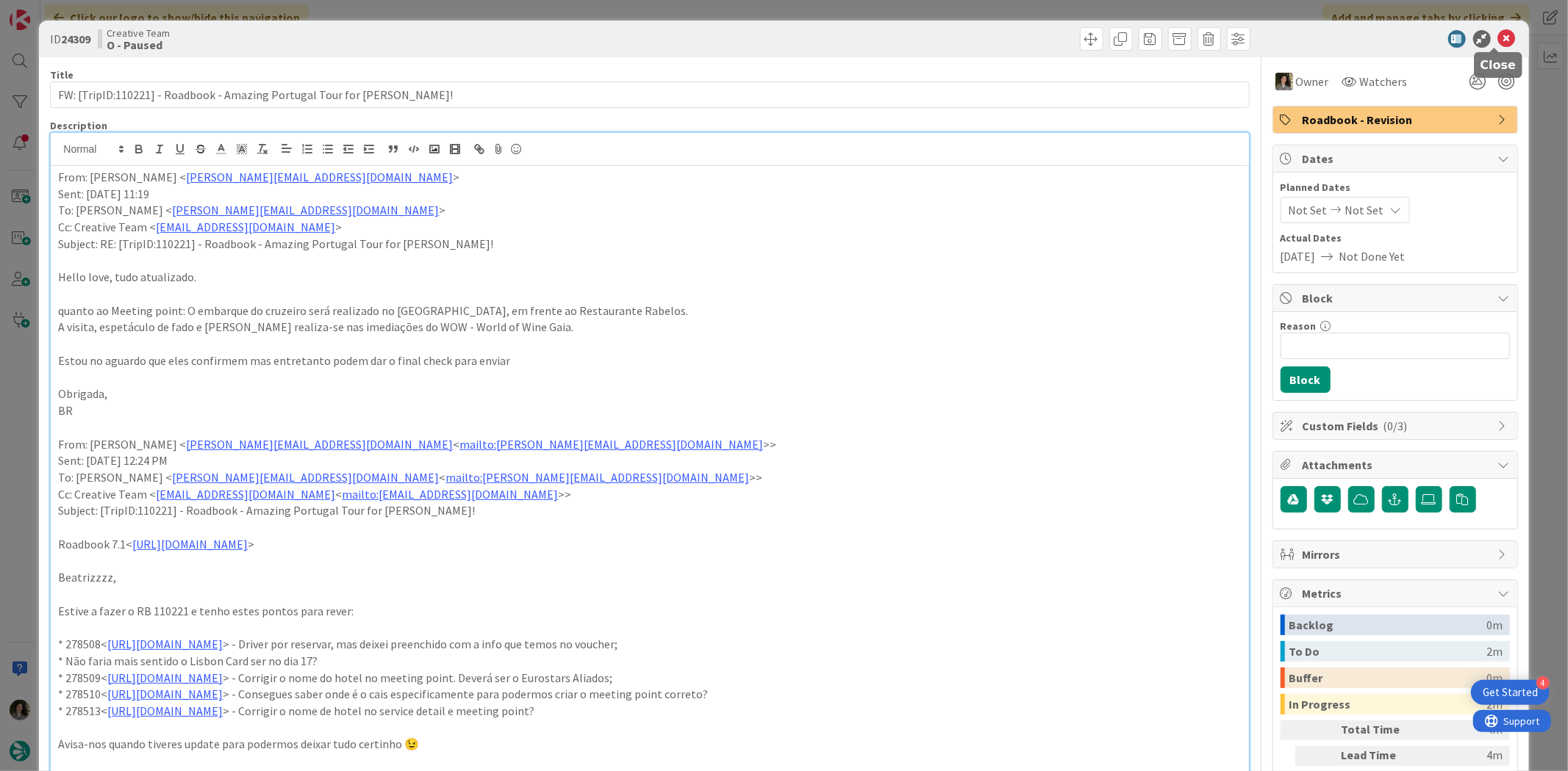
click at [1498, 45] on icon at bounding box center [1507, 39] width 17 height 17
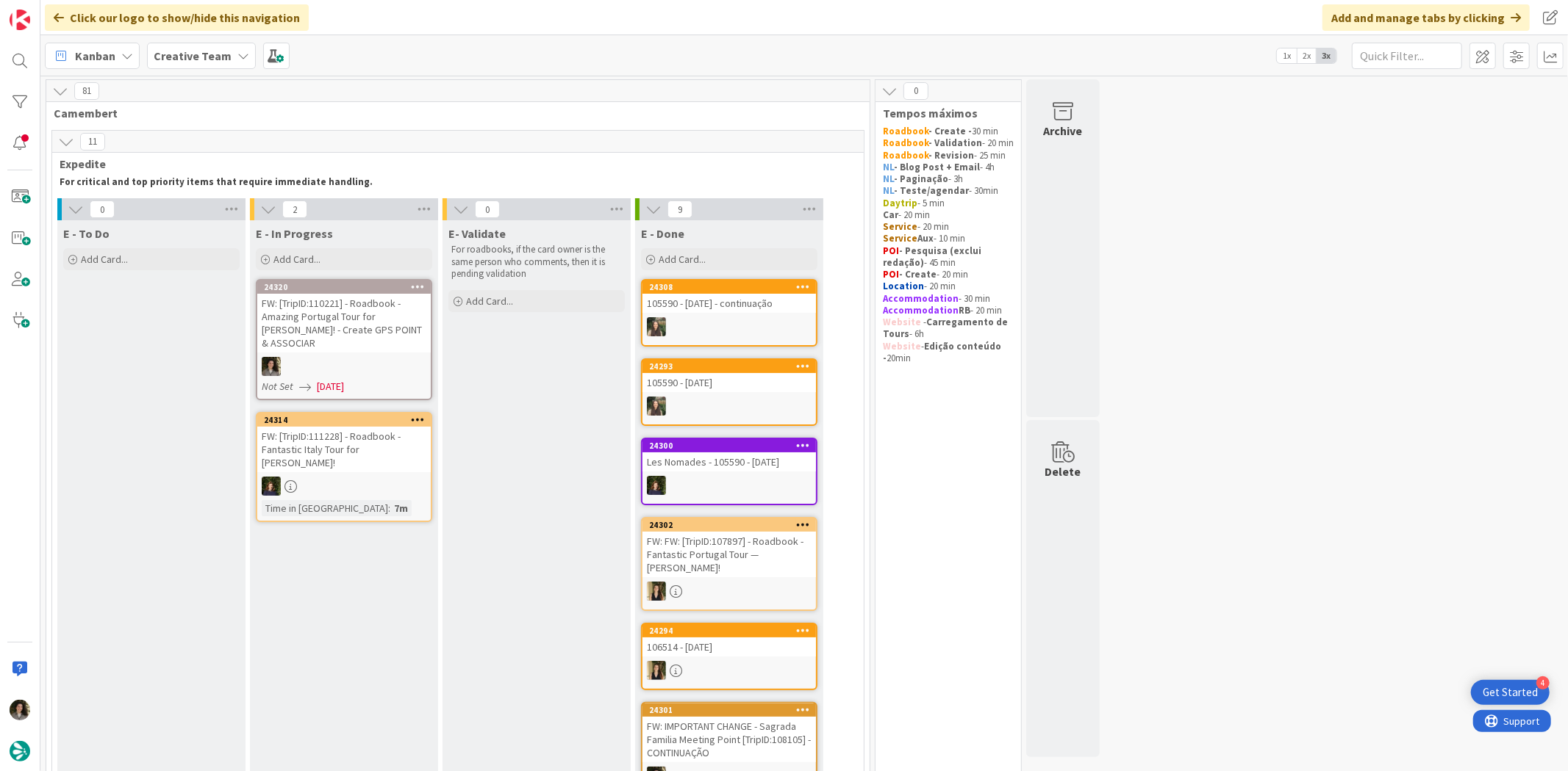
click at [336, 318] on div "FW: [TripID:110221] - Roadbook - Amazing Portugal Tour for [PERSON_NAME]! - Cre…" at bounding box center [344, 324] width 173 height 59
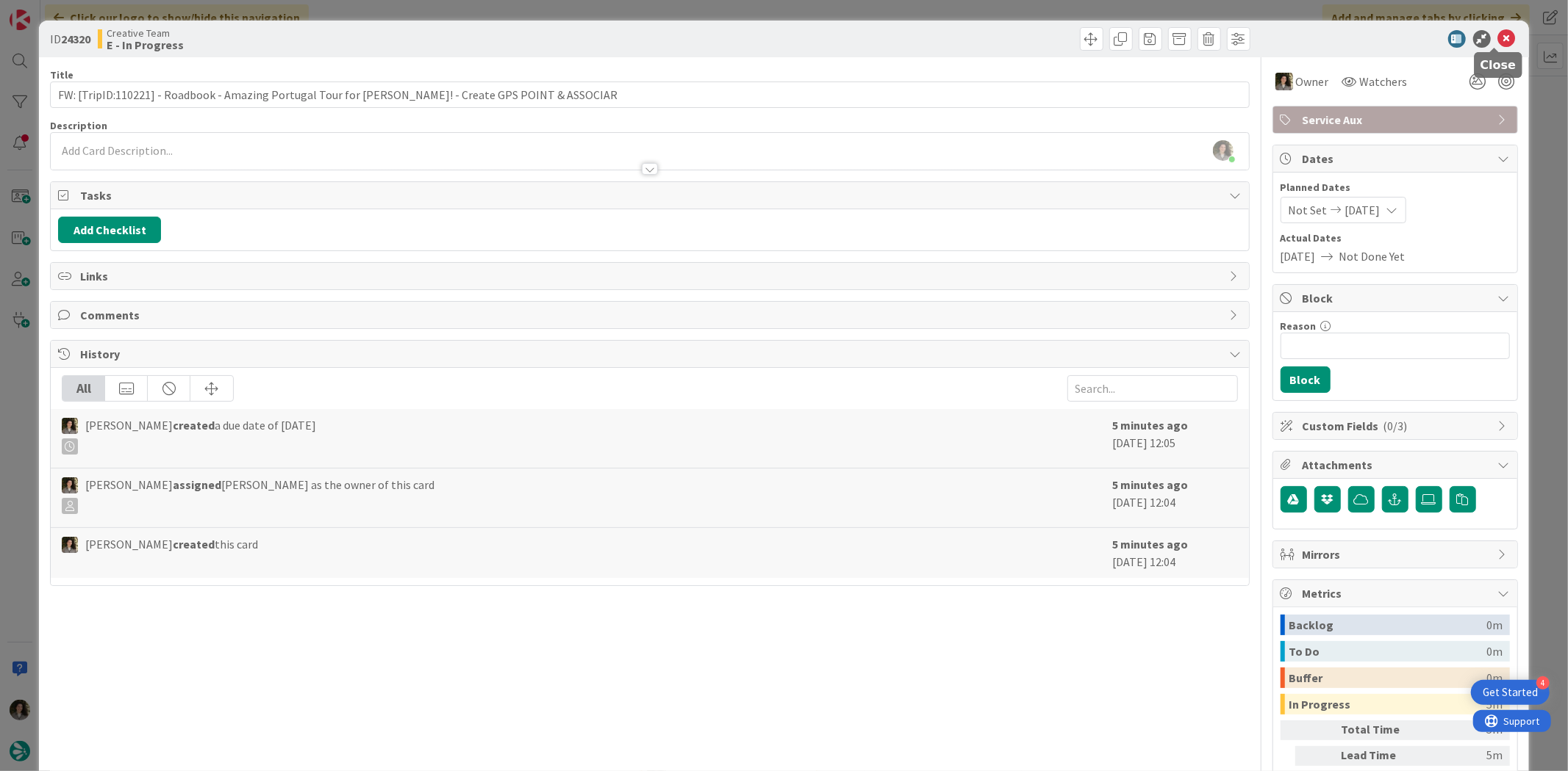
click at [1498, 33] on icon at bounding box center [1507, 39] width 17 height 17
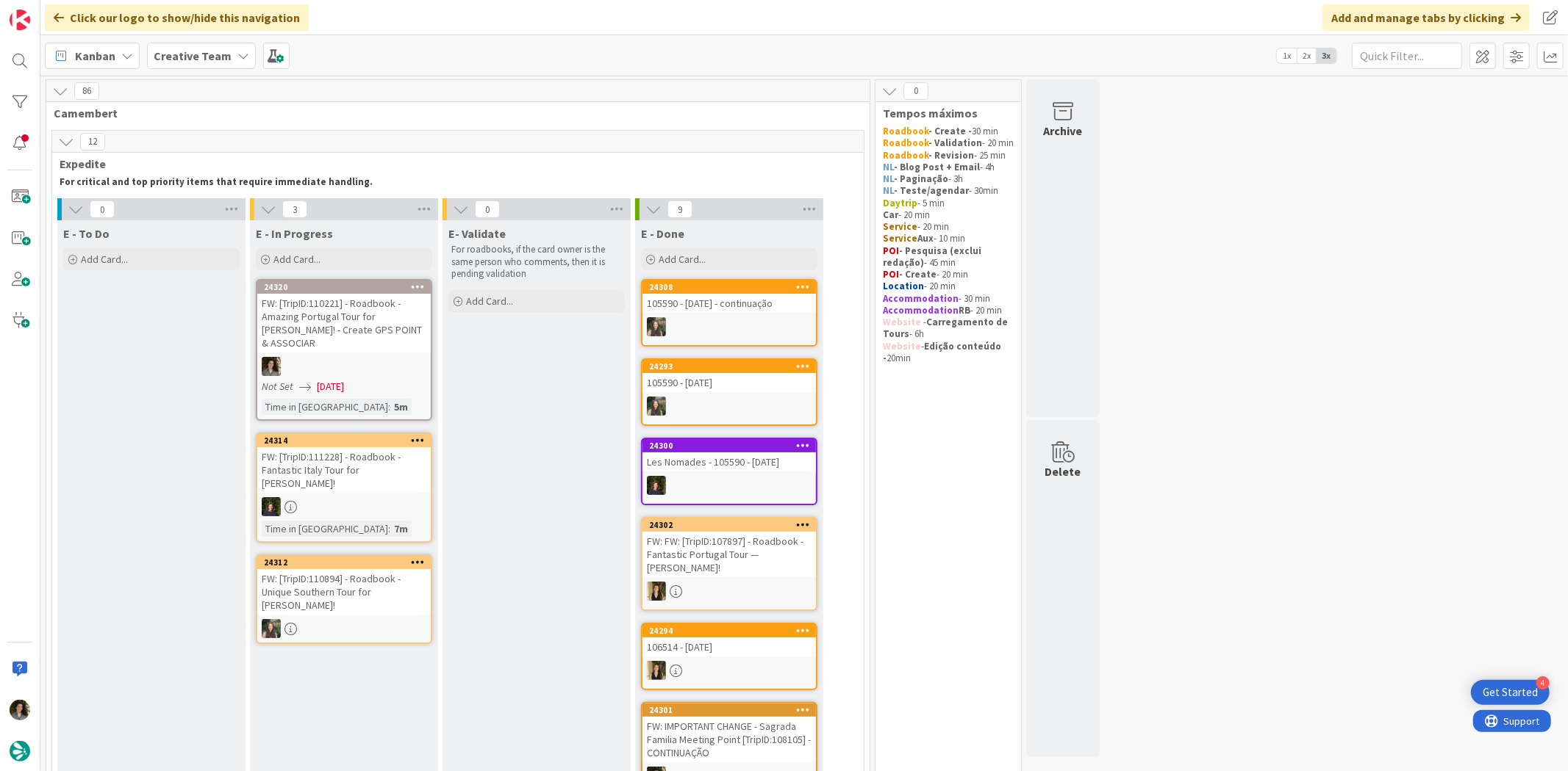
click at [358, 319] on div "FW: [TripID:110221] - Roadbook - Amazing Portugal Tour for [PERSON_NAME]! - Cre…" at bounding box center [344, 324] width 173 height 59
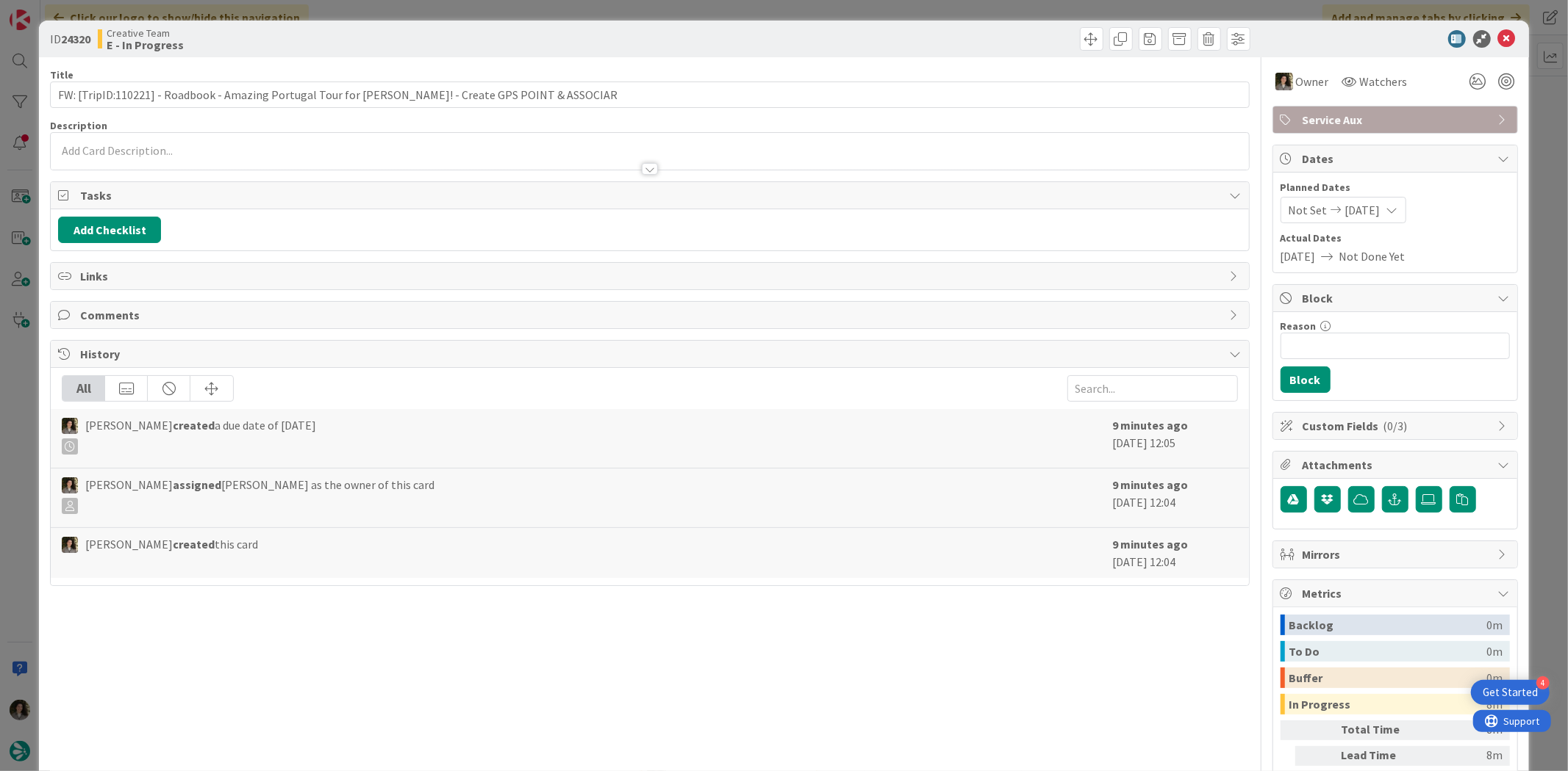
click at [1507, 38] on div "ID 24320 Creative Team E - In Progress" at bounding box center [784, 39] width 1489 height 36
click at [1501, 37] on icon at bounding box center [1507, 39] width 17 height 17
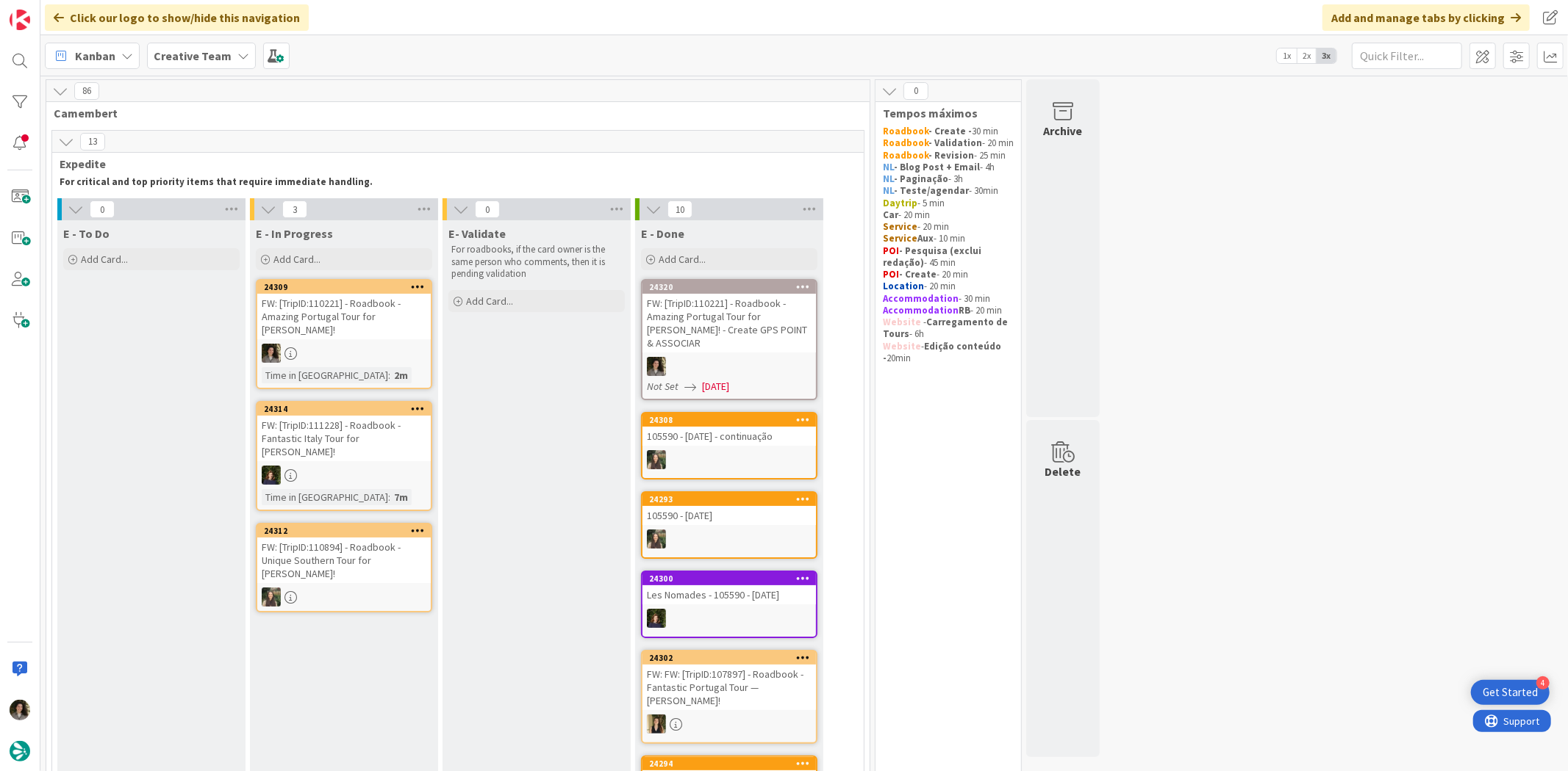
click at [605, 479] on div "E- Validate For roadbooks, if the card owner is the same person who comments, t…" at bounding box center [536, 736] width 188 height 1030
click at [353, 344] on div at bounding box center [344, 353] width 173 height 19
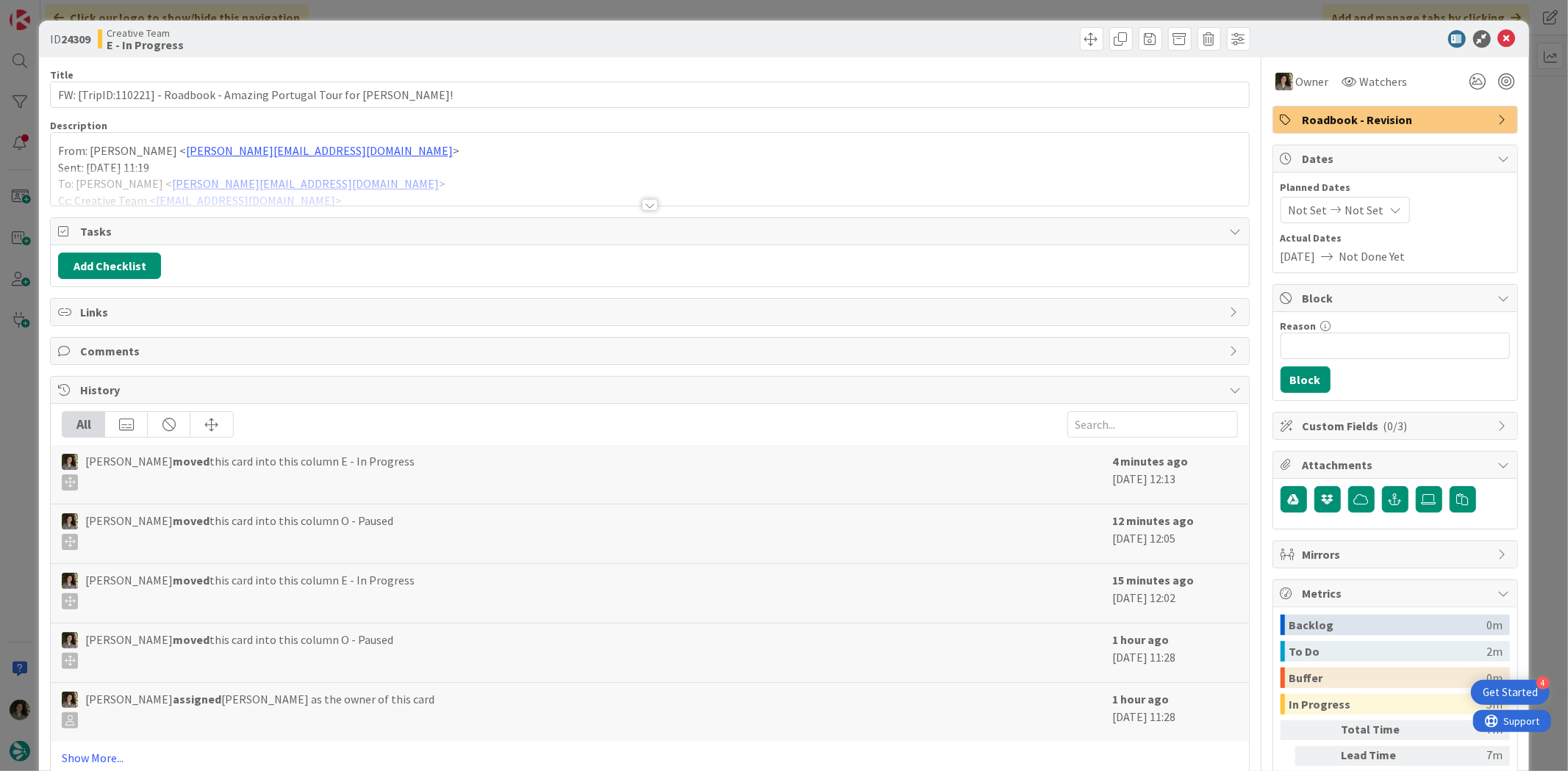
click at [642, 208] on div at bounding box center [649, 205] width 16 height 12
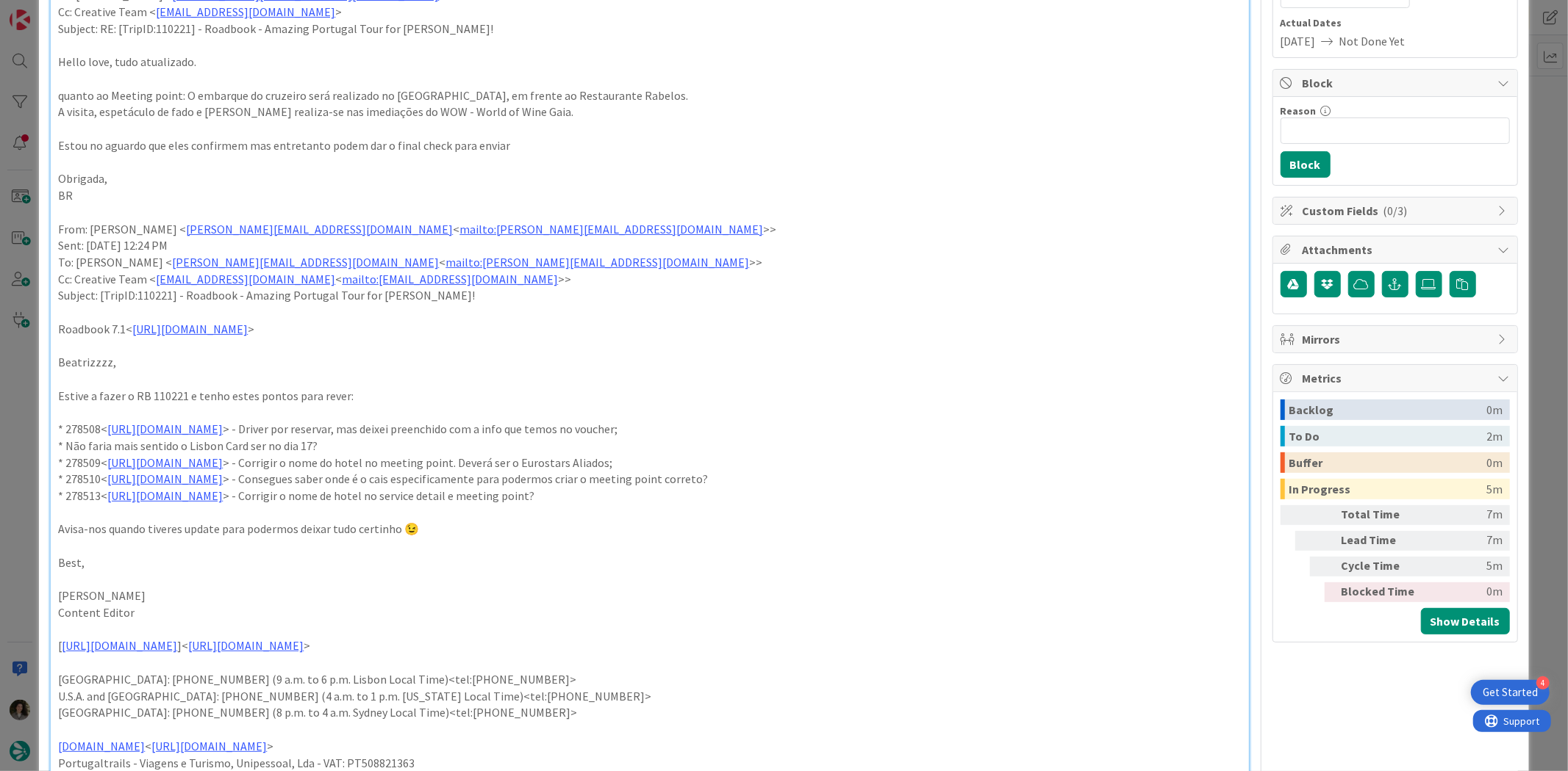
scroll to position [245, 0]
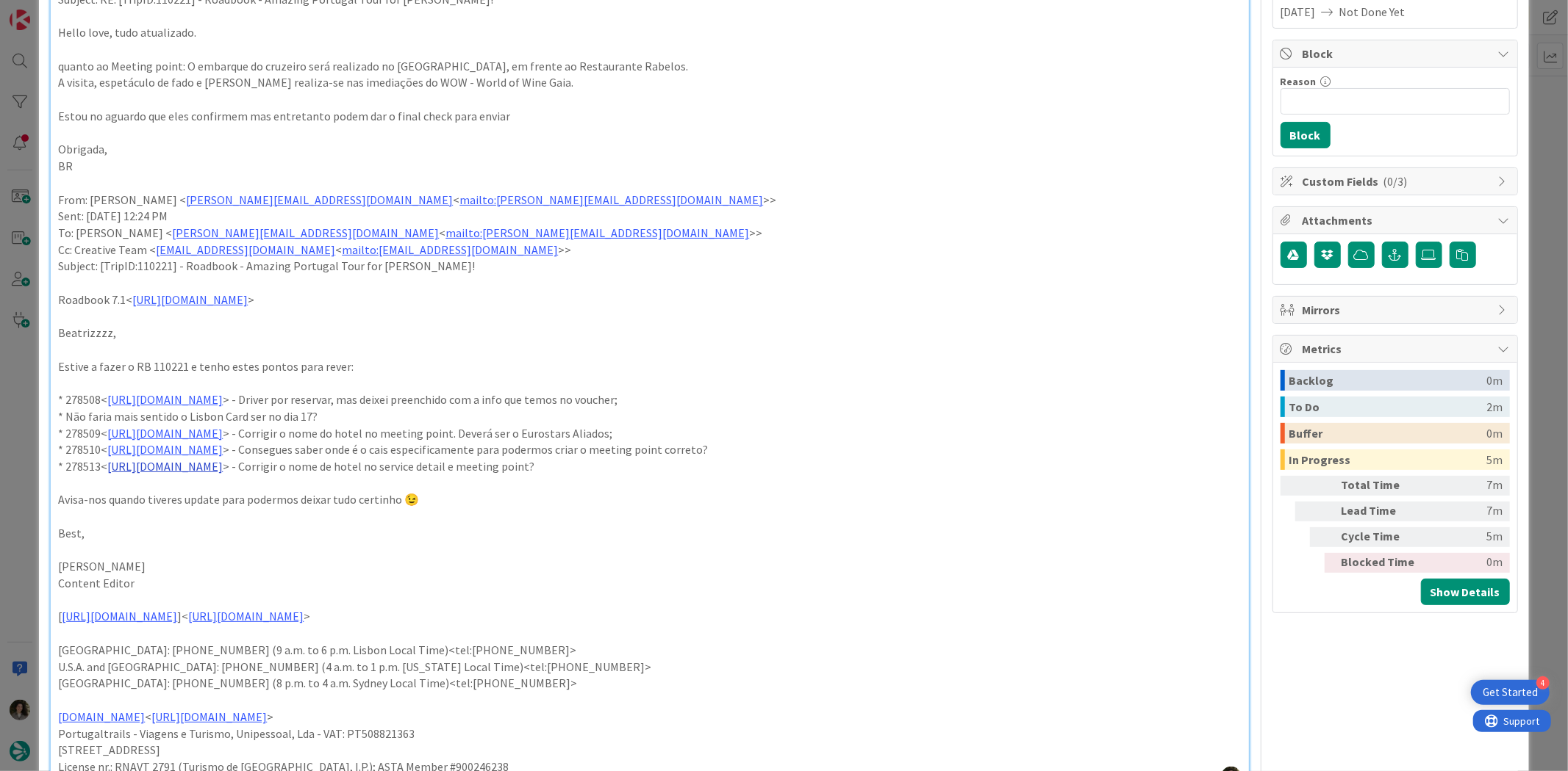
click at [223, 470] on link "https://appweb.tourtailors.com/sigav/#Voucher/view/286344" at bounding box center [165, 466] width 115 height 15
click at [263, 492] on link "https://appweb.tourtailors.com/sigav/#Voucher/view/286344" at bounding box center [218, 495] width 100 height 19
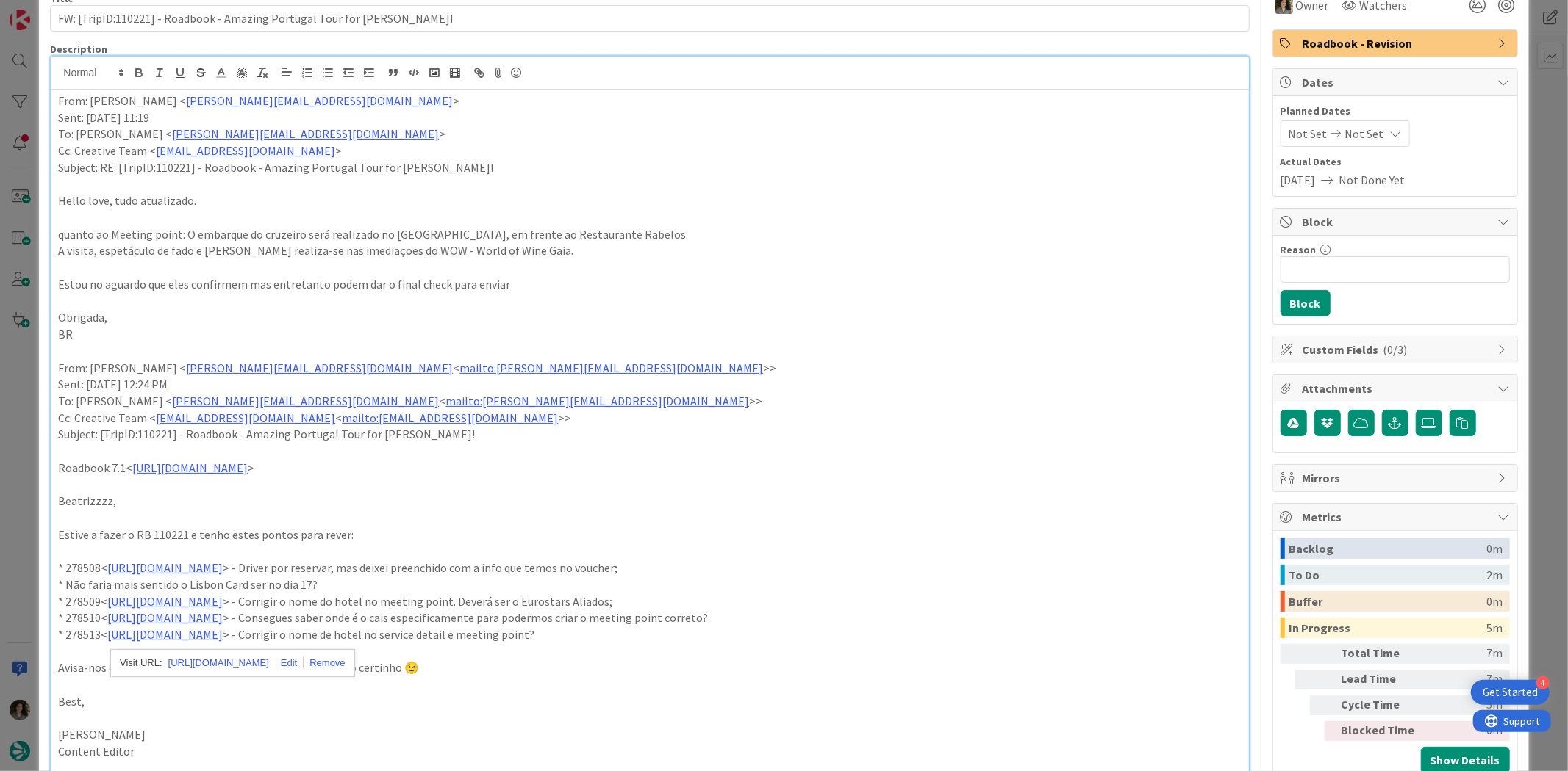
scroll to position [0, 0]
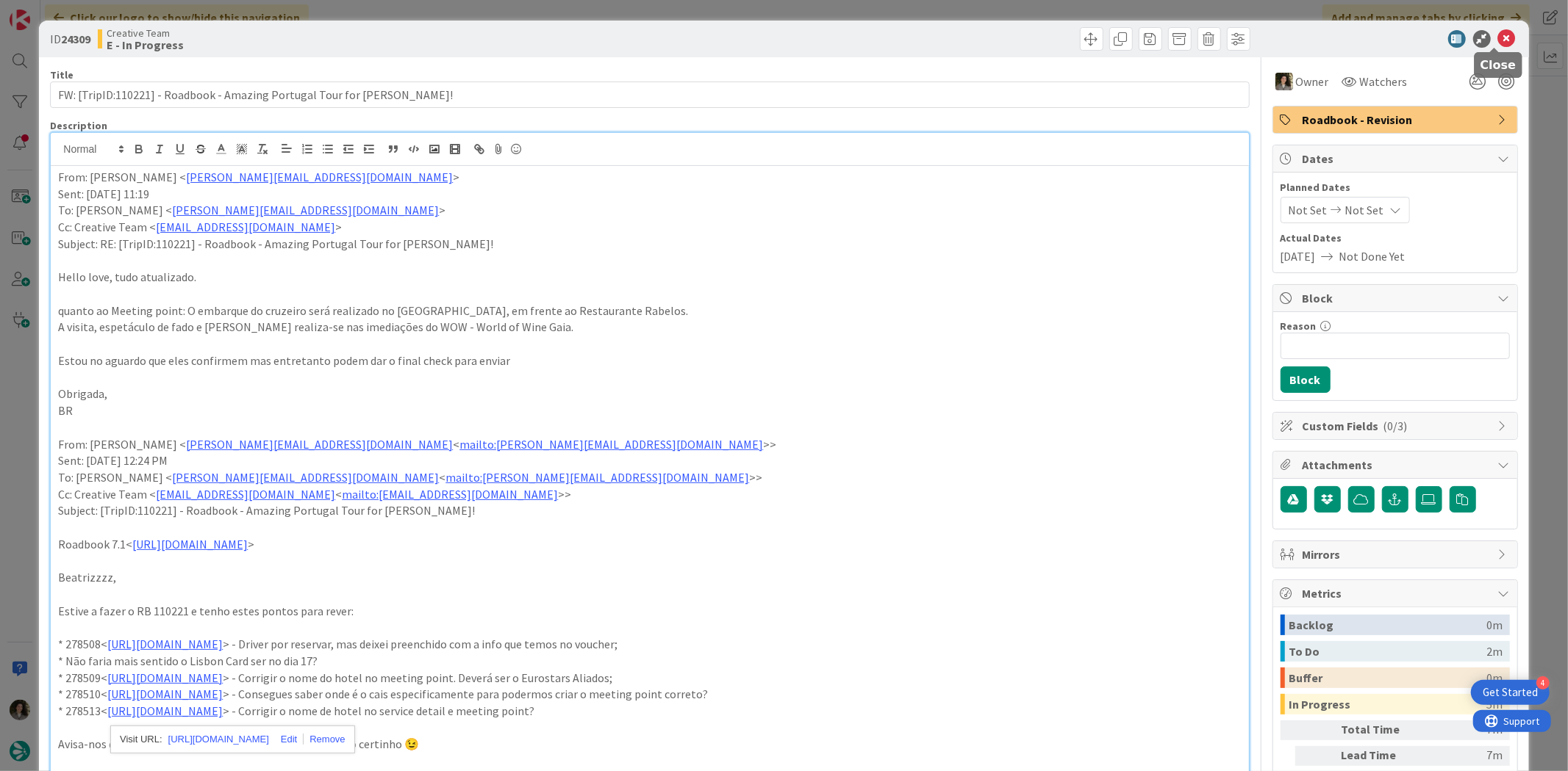
click at [1500, 33] on icon at bounding box center [1507, 39] width 17 height 17
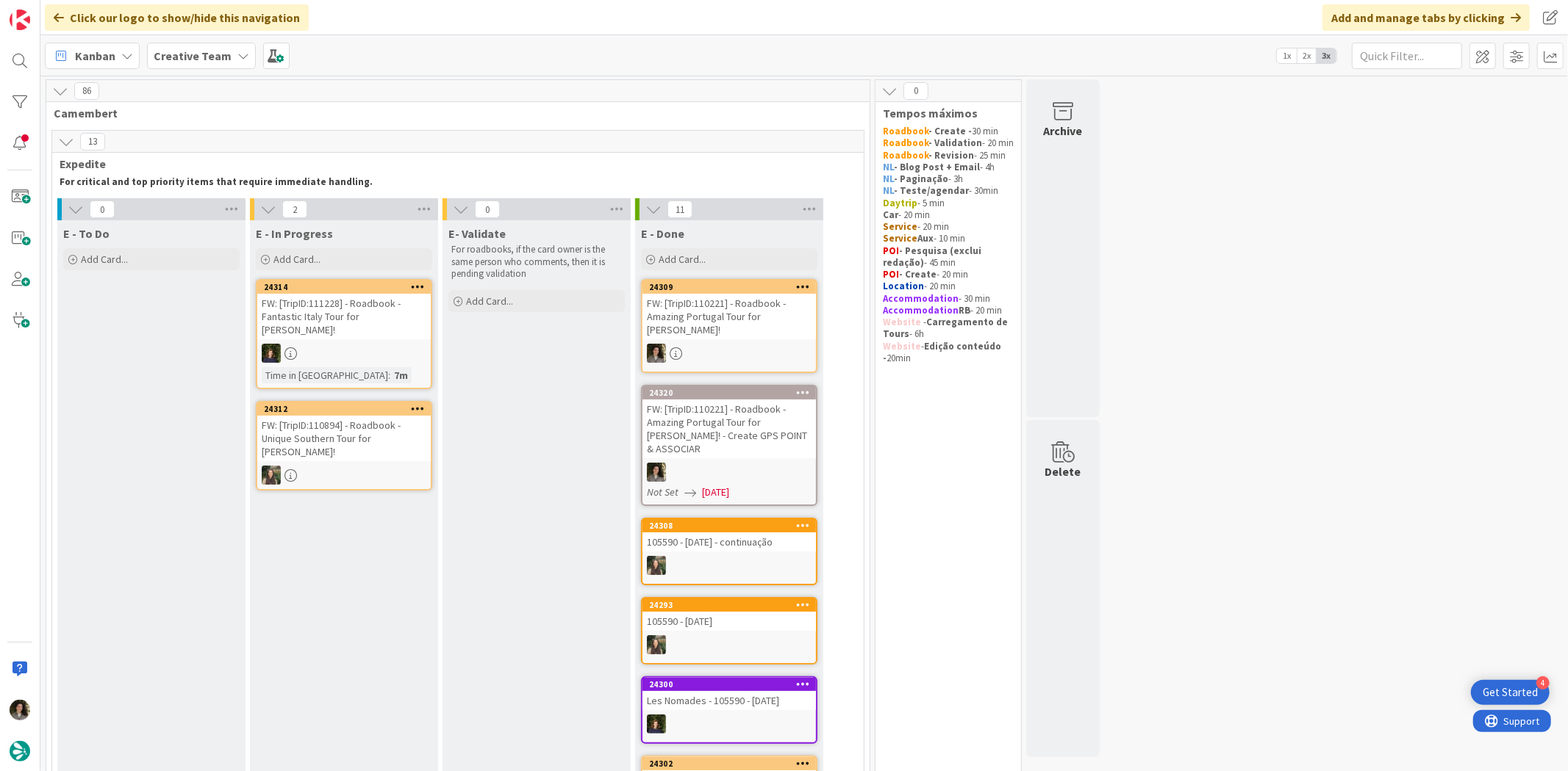
click at [700, 309] on div "FW: [TripID:110221] - Roadbook - Amazing Portugal Tour for [PERSON_NAME]!" at bounding box center [729, 317] width 173 height 46
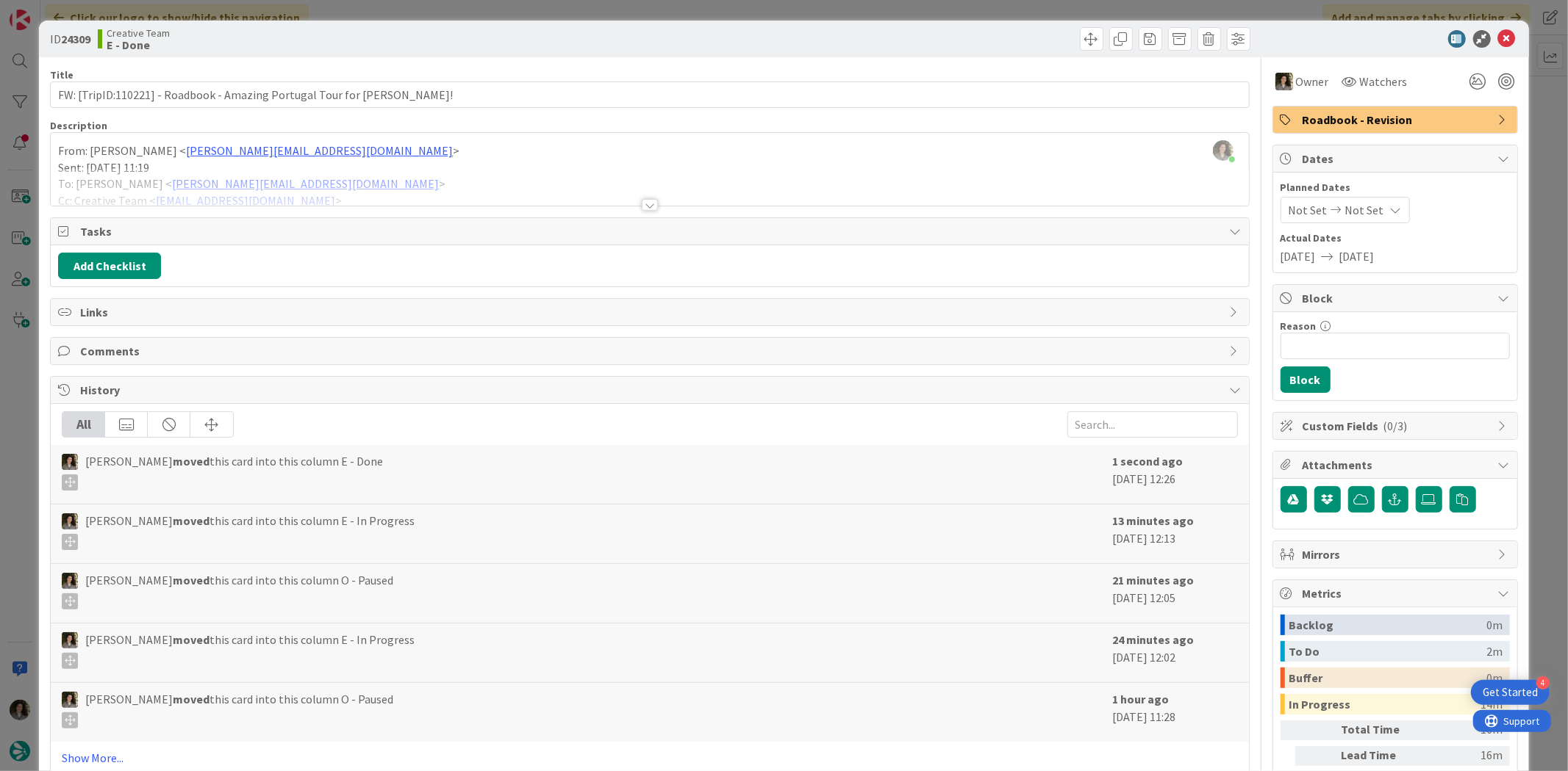
click at [1353, 222] on div "Not Set Not Set" at bounding box center [1345, 209] width 129 height 27
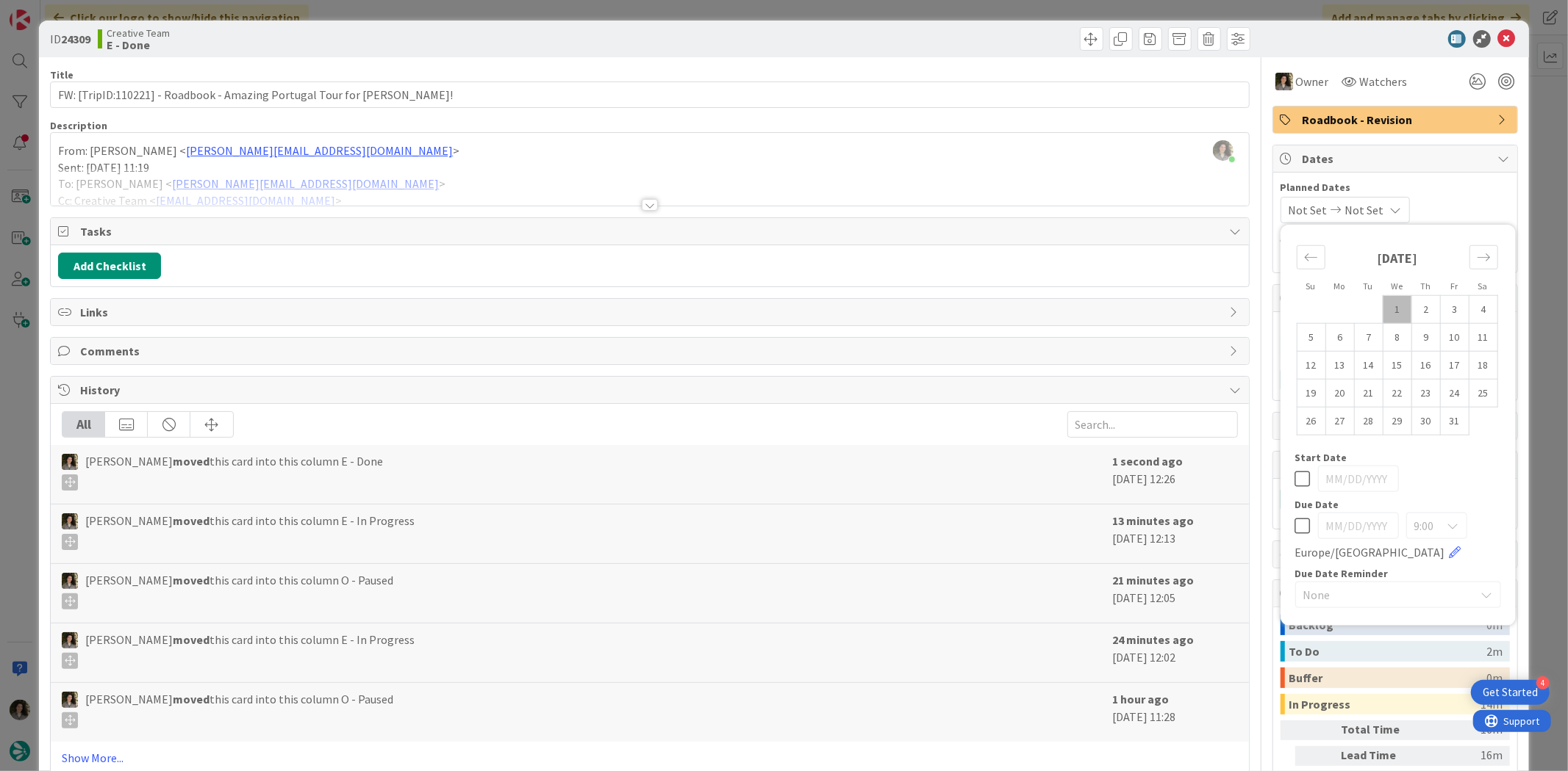
click at [1295, 531] on icon at bounding box center [1303, 526] width 16 height 17
type input "[DATE]"
click at [1498, 41] on icon at bounding box center [1507, 39] width 17 height 17
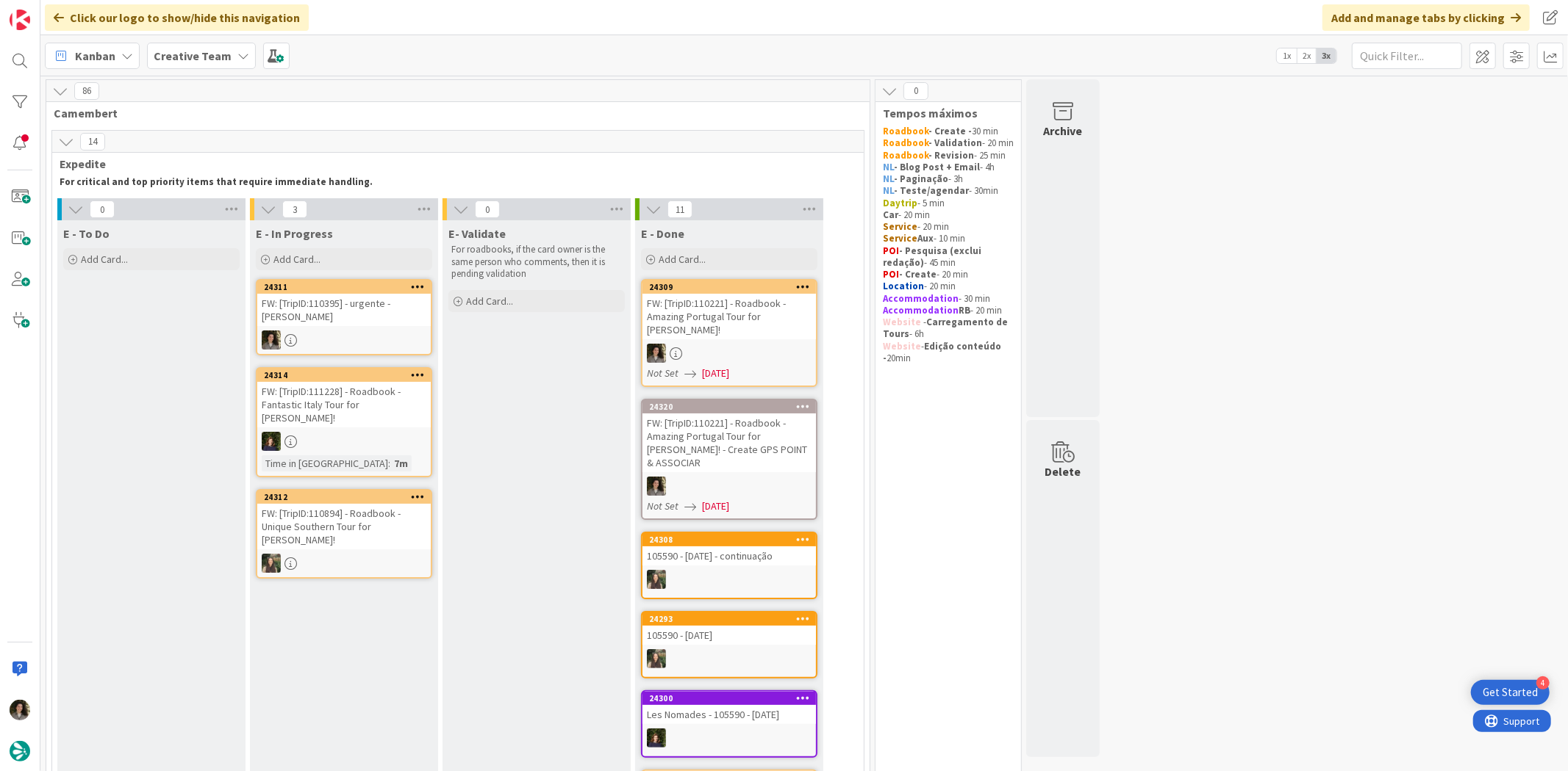
click at [388, 304] on div "FW: [TripID:110395] - urgente - [PERSON_NAME]" at bounding box center [344, 310] width 173 height 32
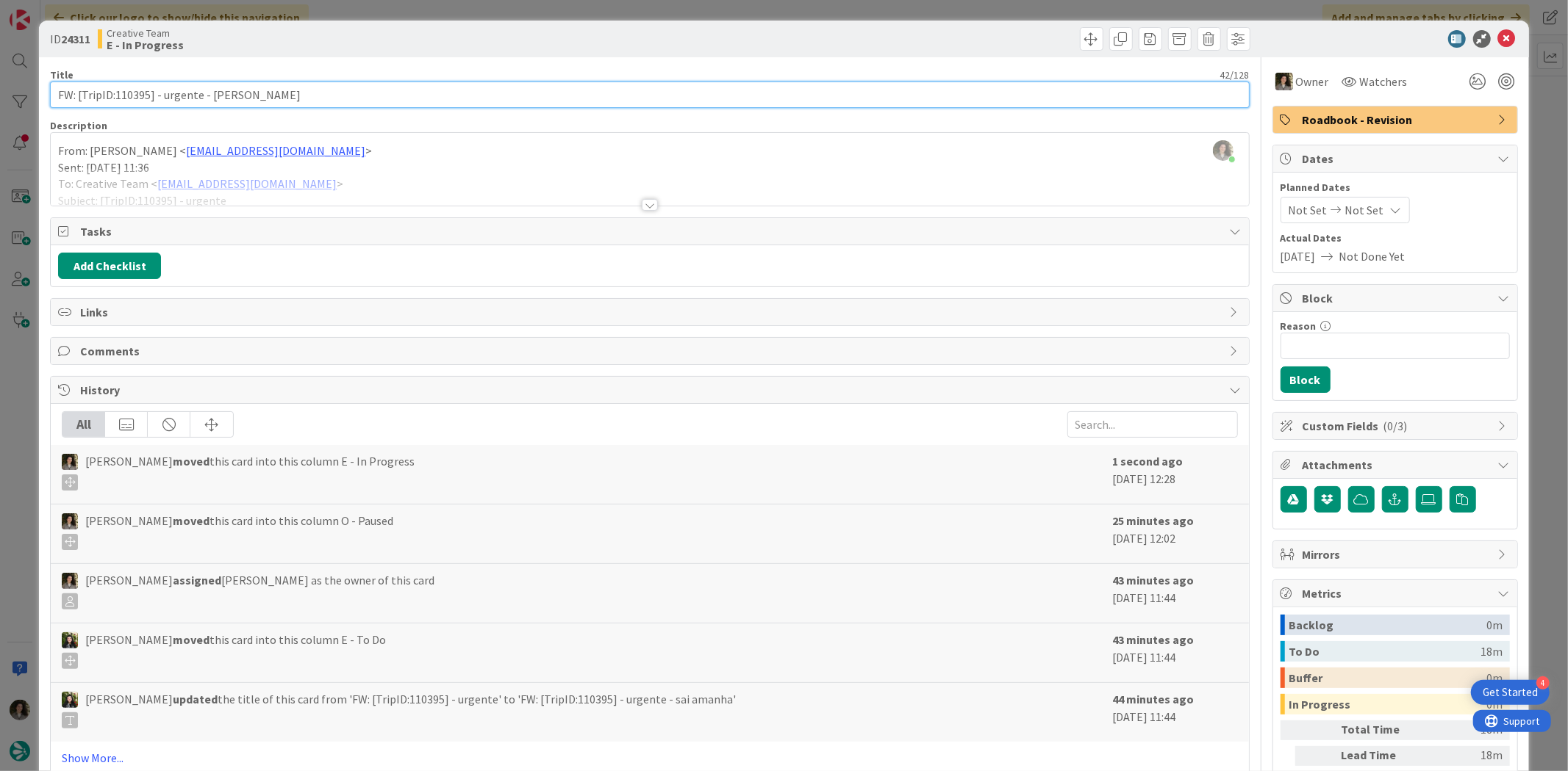
drag, startPoint x: 147, startPoint y: 93, endPoint x: 114, endPoint y: 95, distance: 33.1
click at [114, 95] on input "FW: [TripID:110395] - urgente - [PERSON_NAME]" at bounding box center [649, 94] width 1199 height 27
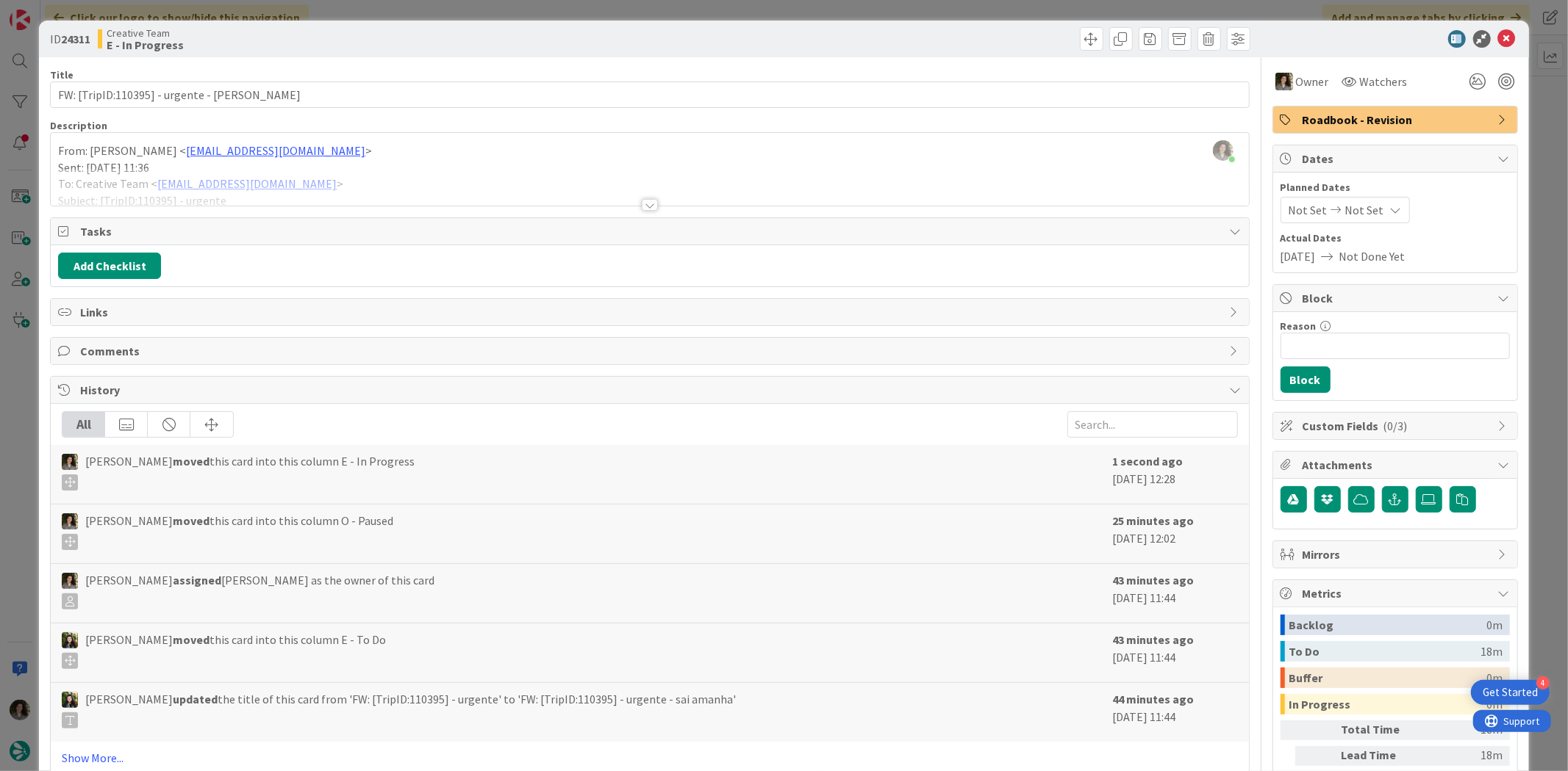
click at [652, 200] on div at bounding box center [649, 186] width 1197 height 37
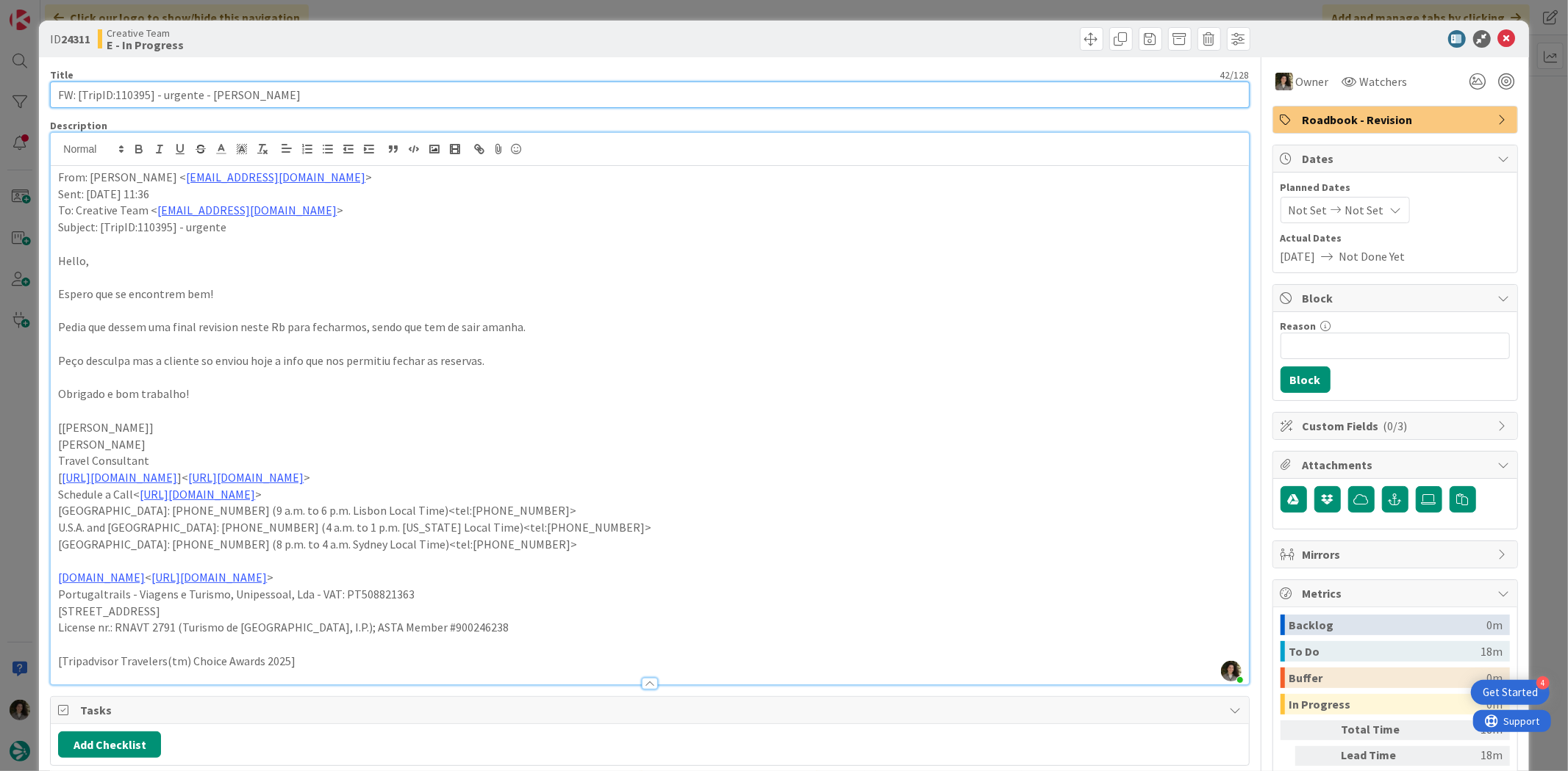
click at [219, 92] on input "FW: [TripID:110395] - urgente - [PERSON_NAME]" at bounding box center [649, 94] width 1199 height 27
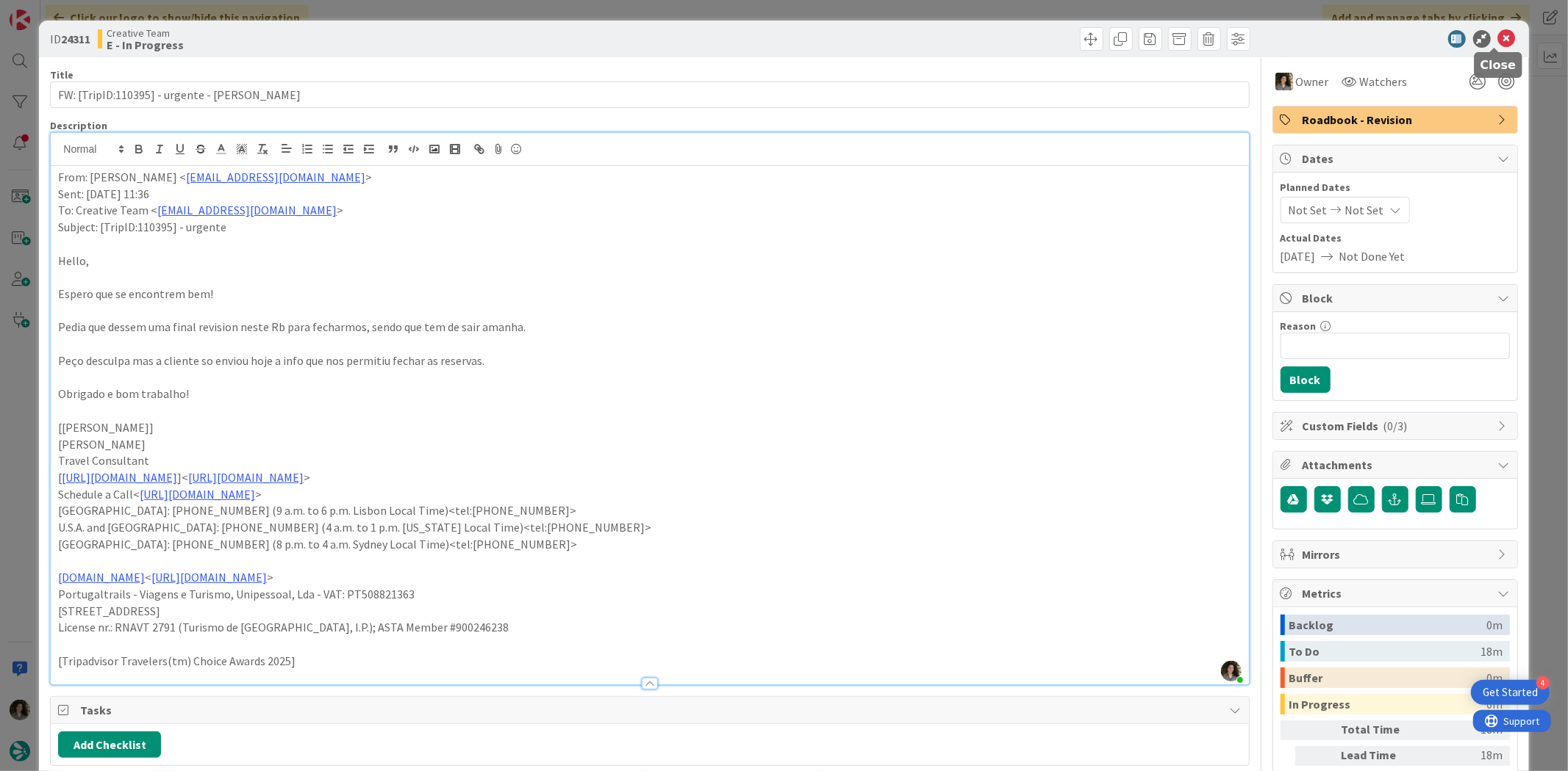
click at [1498, 32] on icon at bounding box center [1507, 39] width 17 height 17
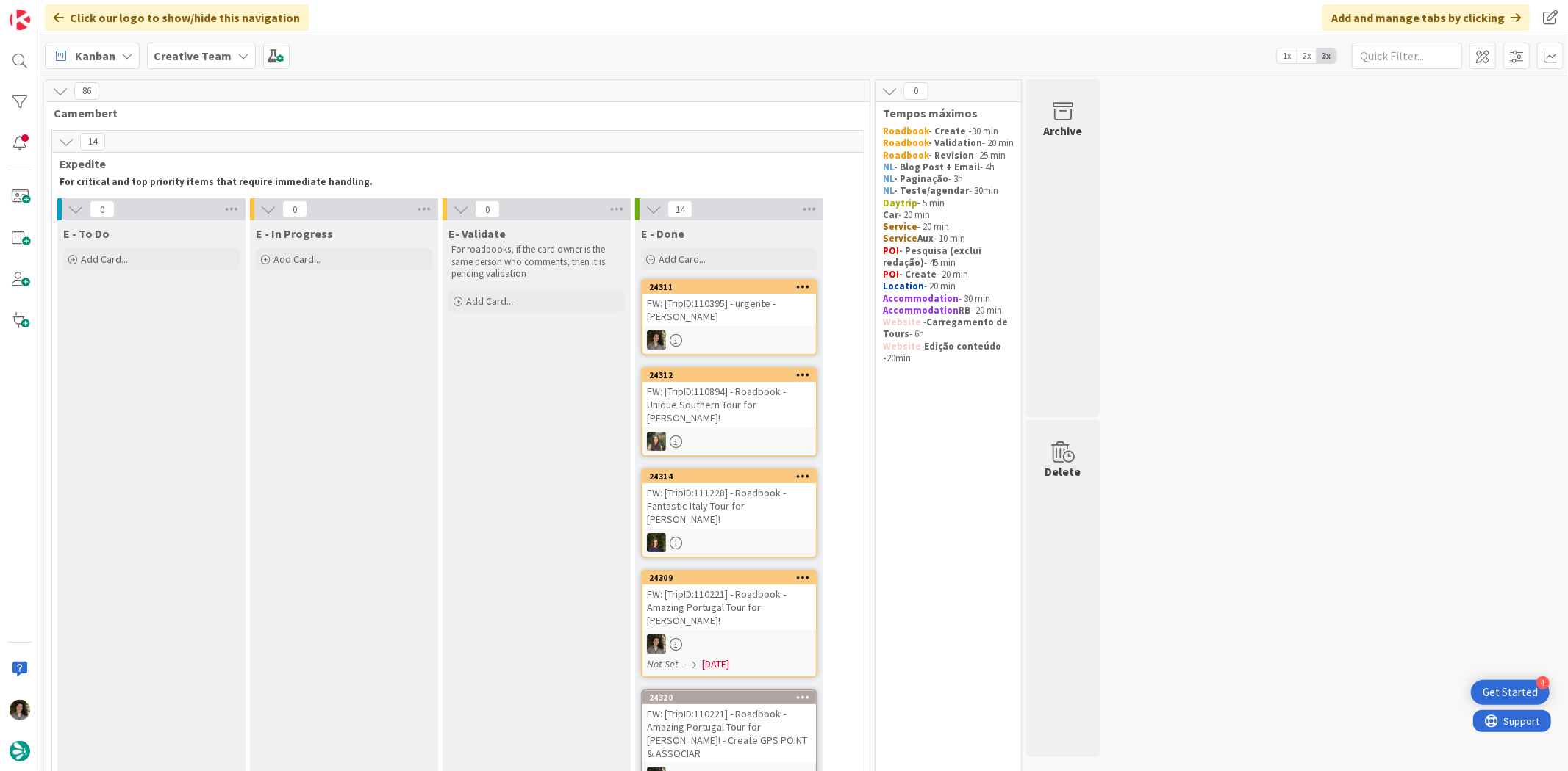
click at [732, 318] on div "FW: [TripID:110395] - urgente - [PERSON_NAME]" at bounding box center [729, 310] width 173 height 32
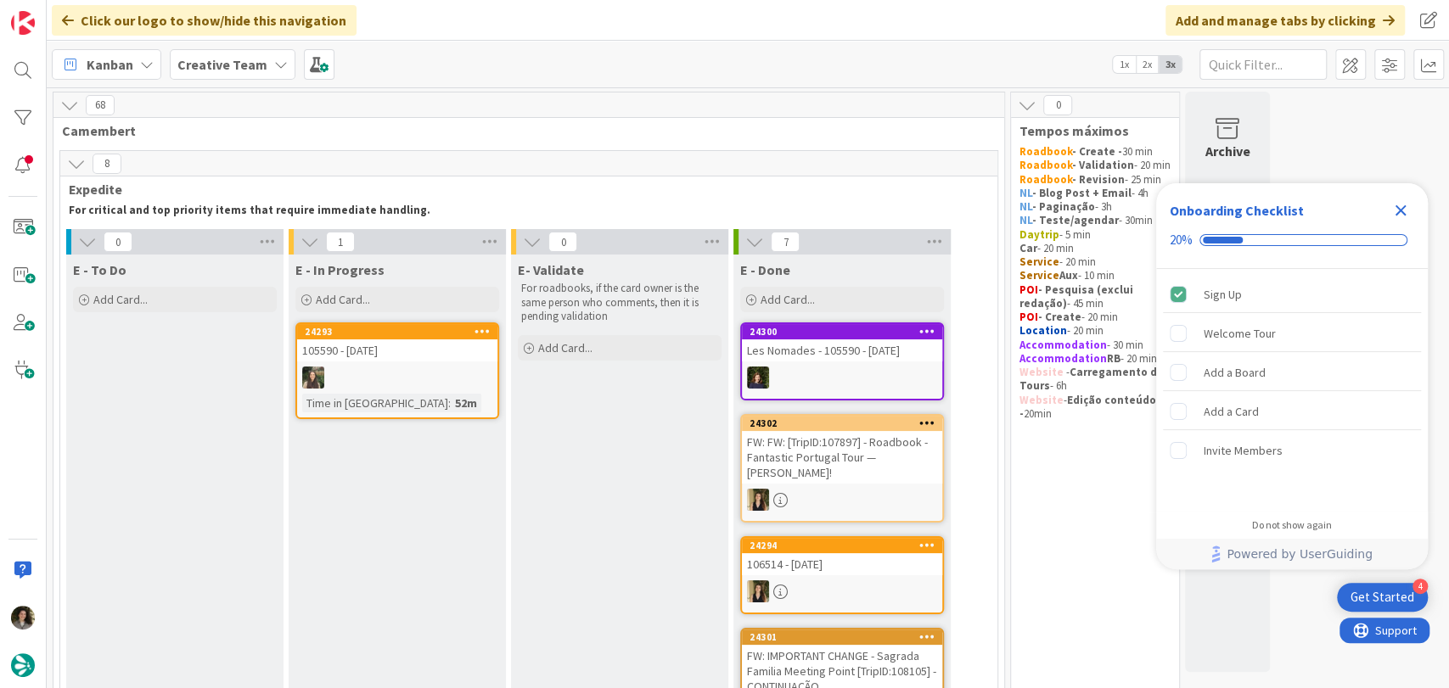
click at [1406, 217] on icon "Close Checklist" at bounding box center [1400, 210] width 20 height 20
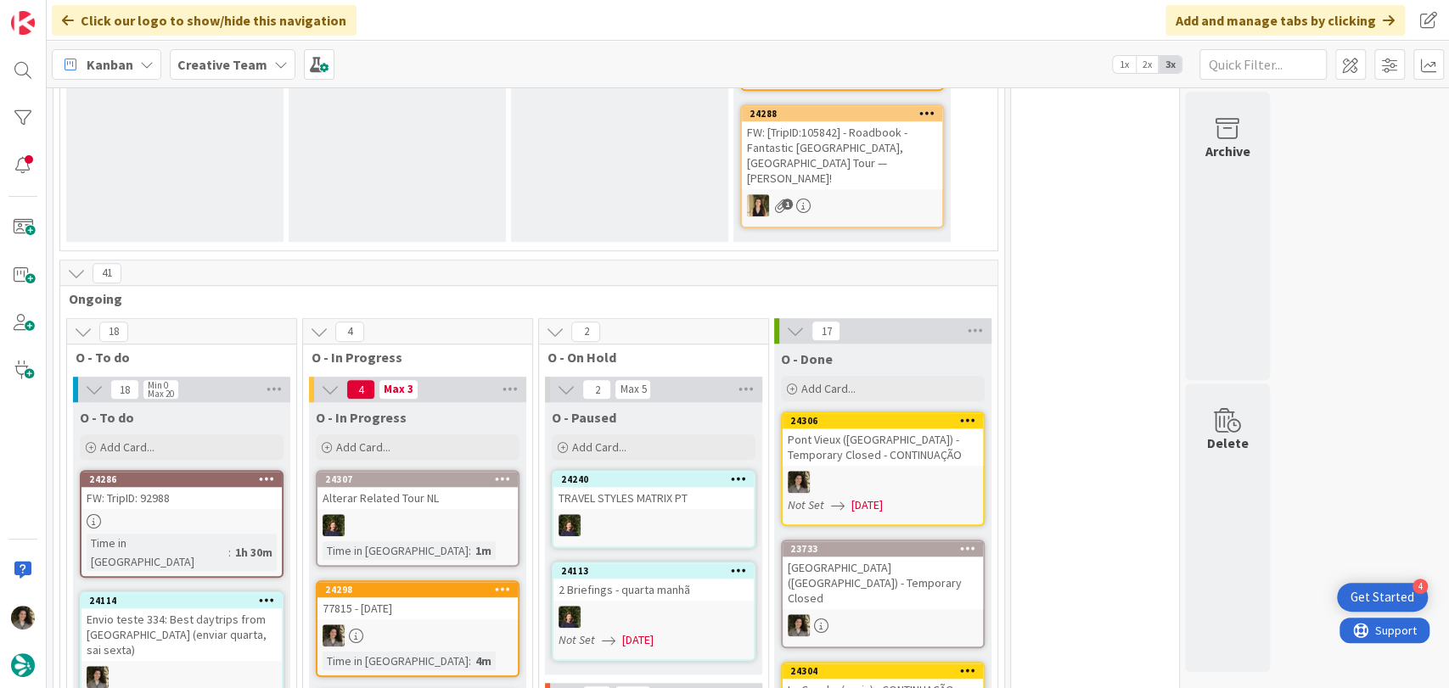
scroll to position [1037, 0]
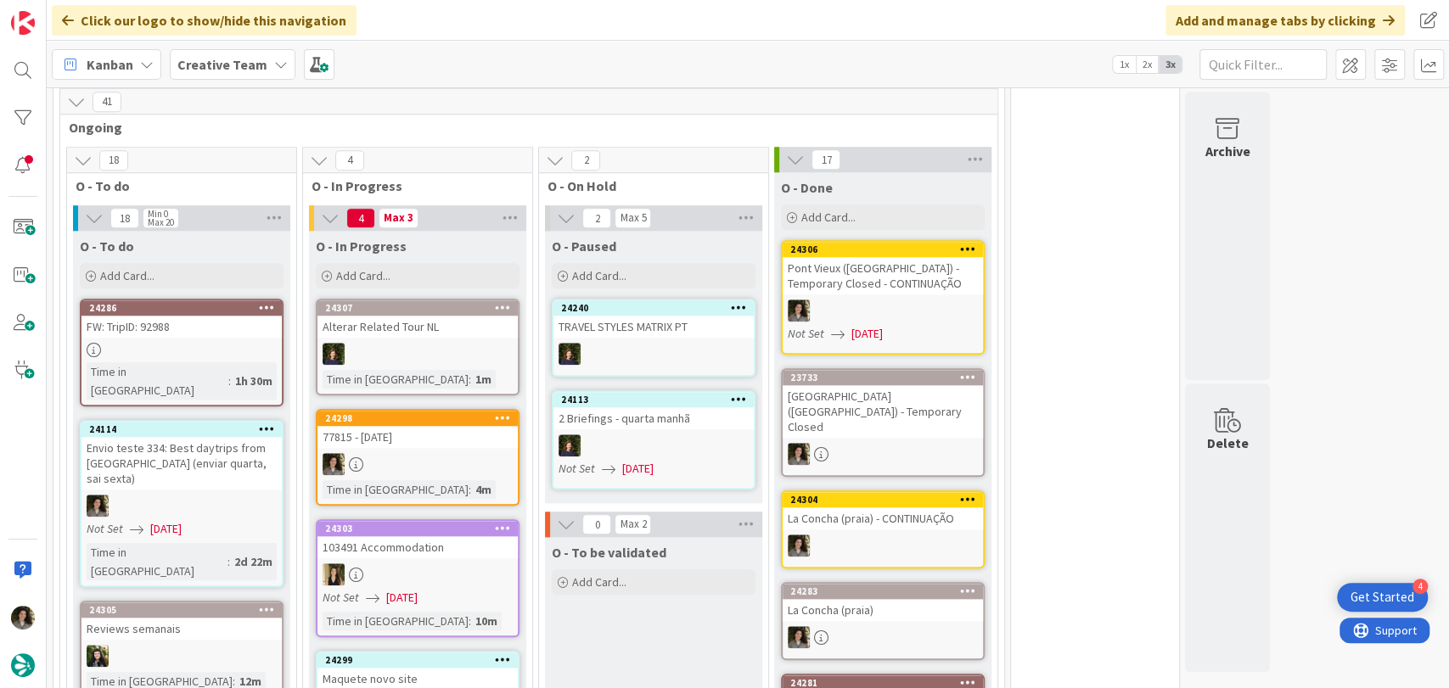
click at [435, 453] on div at bounding box center [417, 464] width 200 height 22
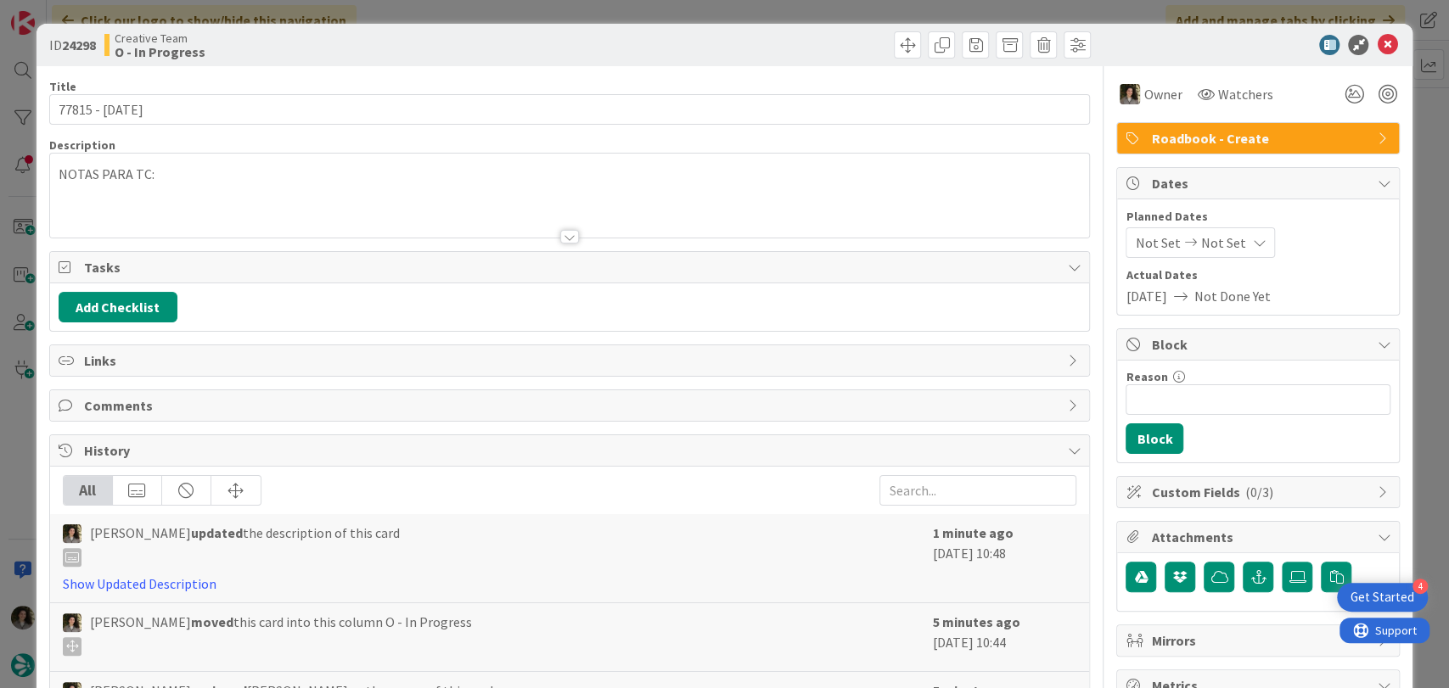
click at [346, 216] on div at bounding box center [570, 215] width 1040 height 43
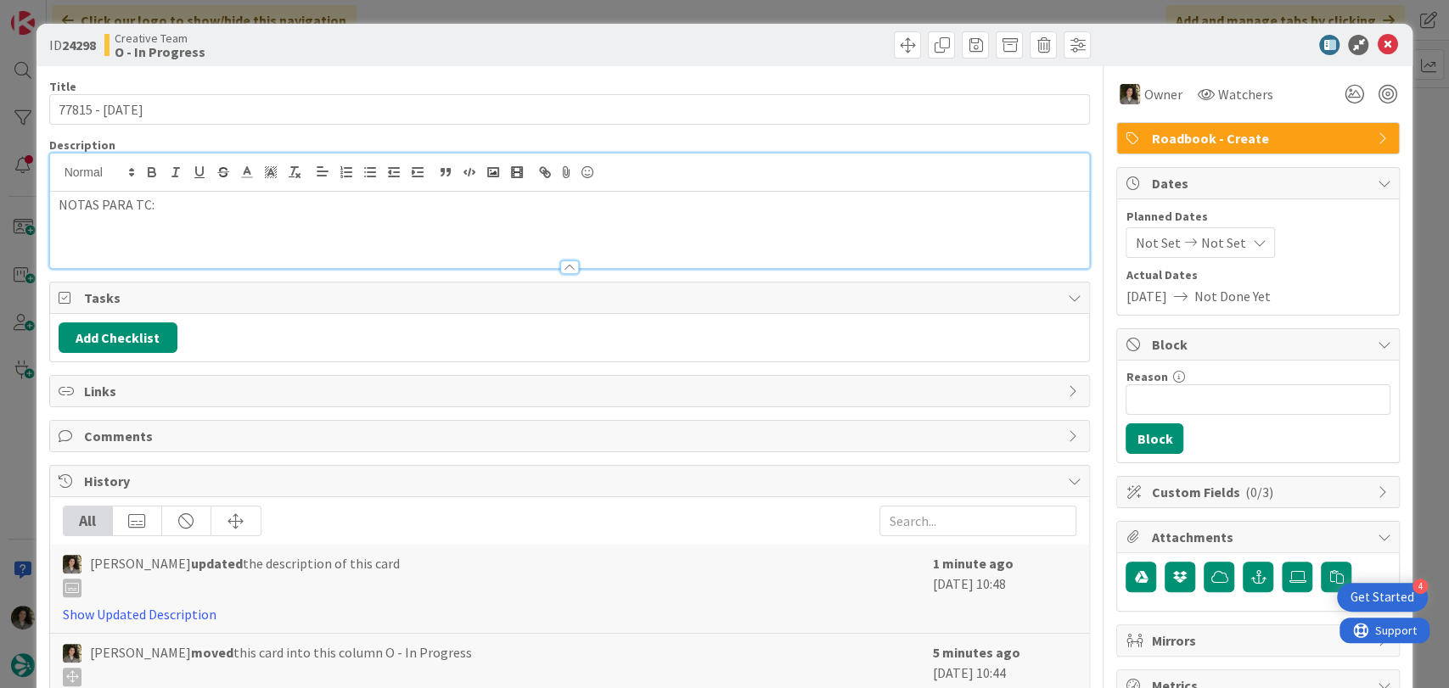
click at [289, 239] on div "NOTAS PARA TC:" at bounding box center [570, 230] width 1040 height 76
click at [368, 181] on button "button" at bounding box center [370, 172] width 24 height 20
click at [466, 236] on li "Transfers in & out por confirmar e, por isso, por preencher -" at bounding box center [580, 243] width 1003 height 20
click at [524, 244] on li "Transfers in & out por confirmar e, por isso, por preencher - 254641" at bounding box center [580, 243] width 1003 height 20
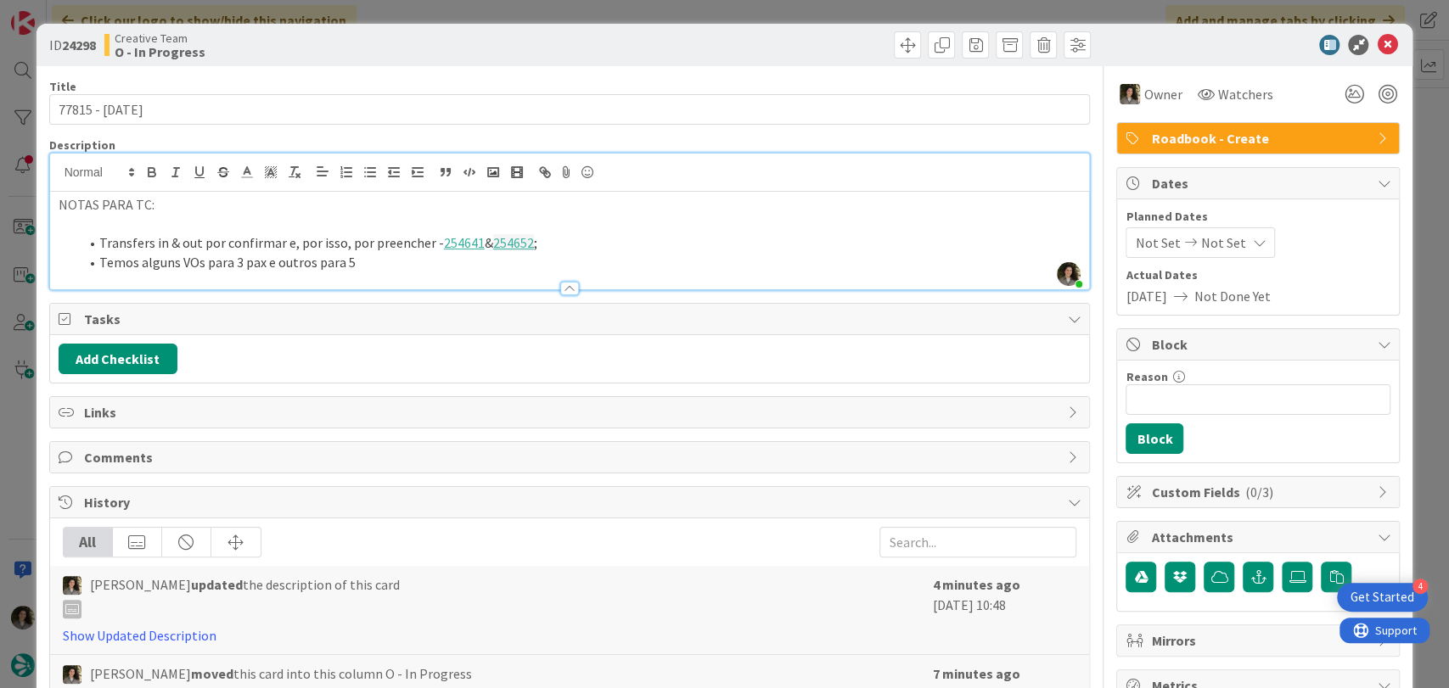
scroll to position [1209, 0]
click at [1378, 48] on icon at bounding box center [1387, 45] width 20 height 20
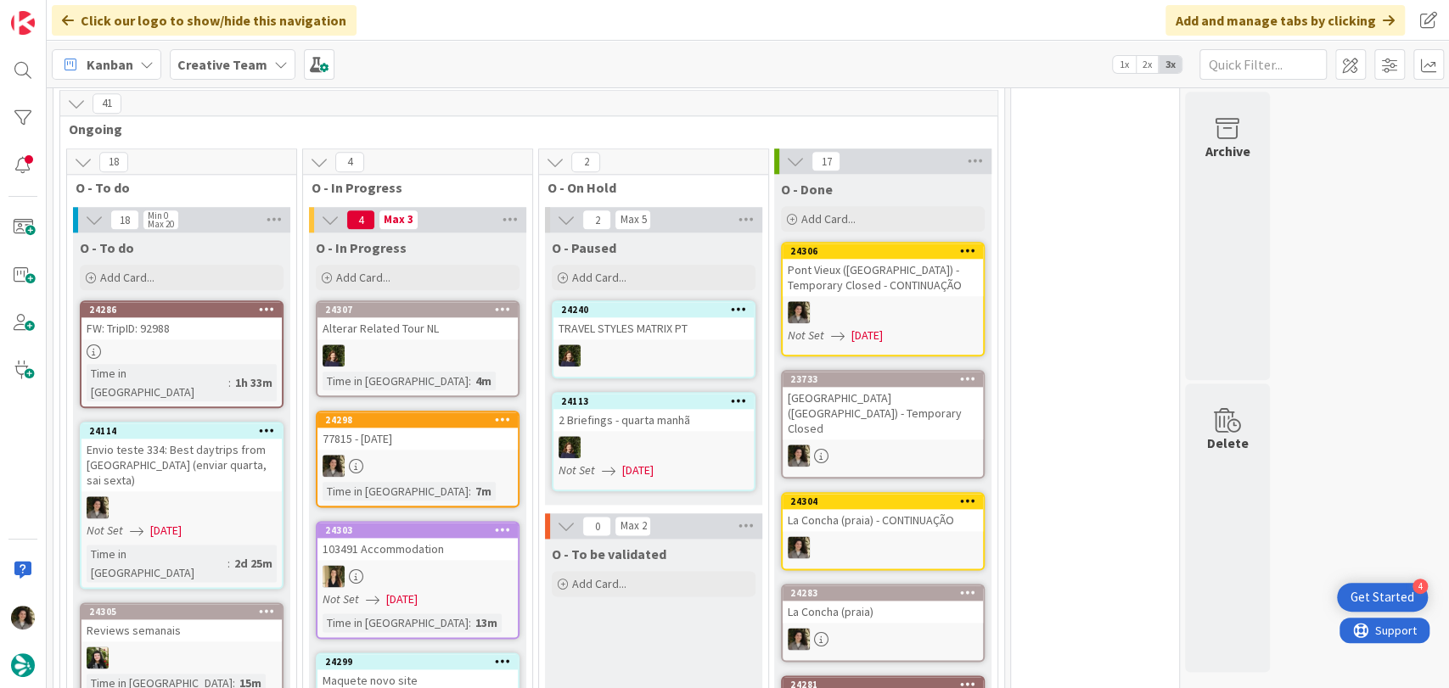
click at [421, 430] on div "24298 77815 - [DATE] Time in [GEOGRAPHIC_DATA] : 7m" at bounding box center [418, 459] width 204 height 97
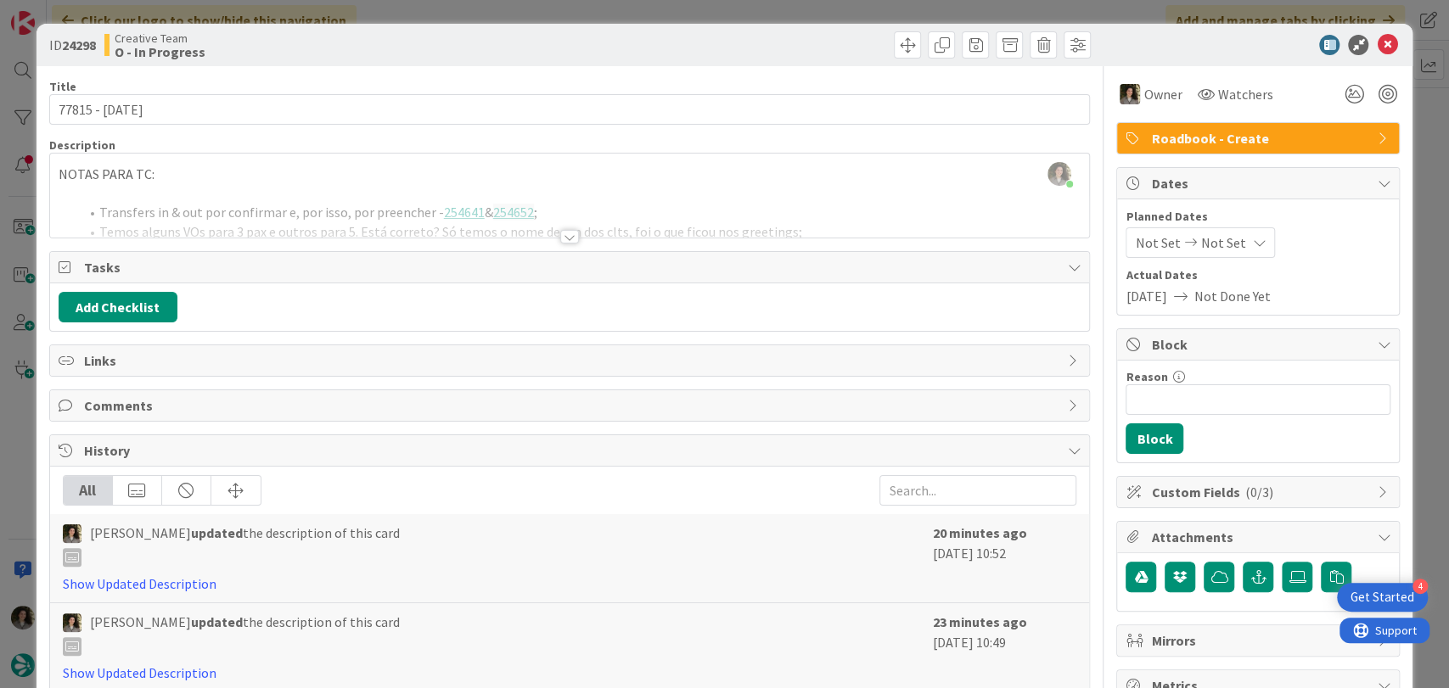
click at [561, 233] on div at bounding box center [569, 237] width 19 height 14
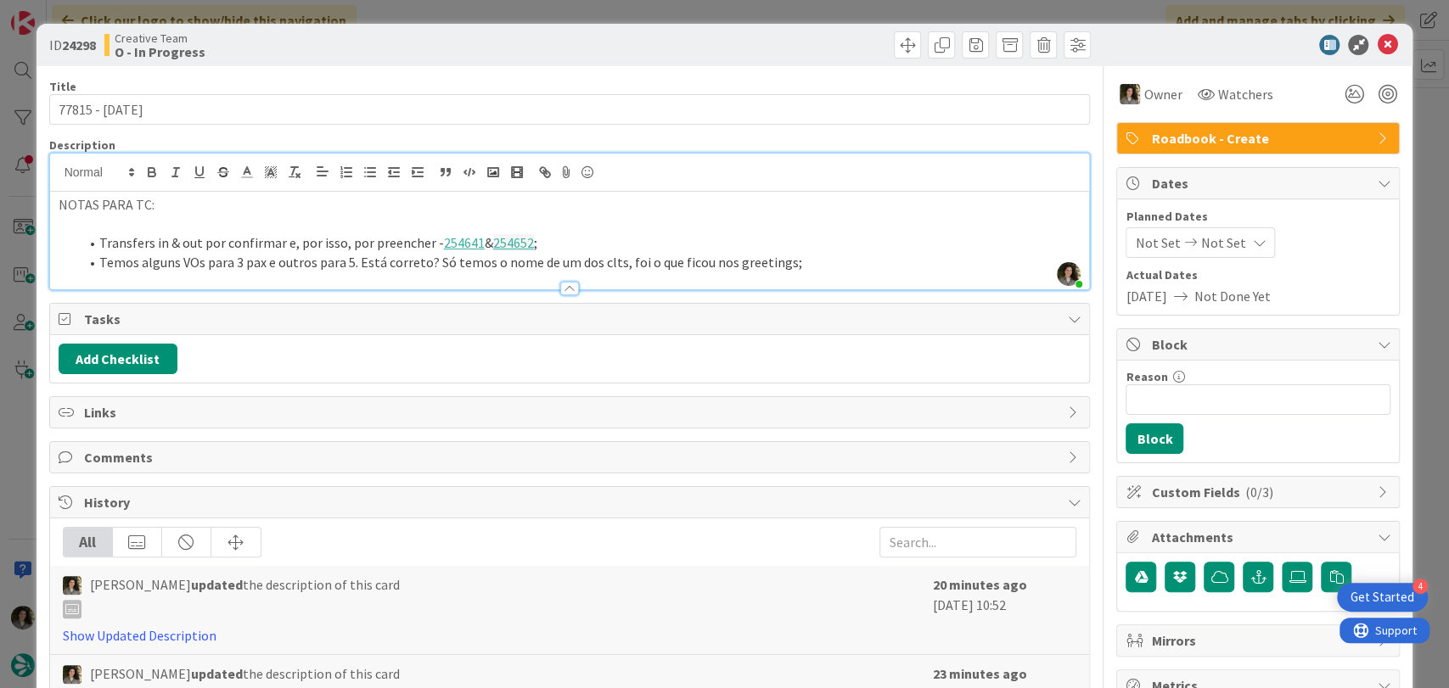
click at [850, 261] on li "Temos alguns VOs para 3 pax e outros para 5. Está correto? Só temos o nome de u…" at bounding box center [580, 263] width 1003 height 20
paste div
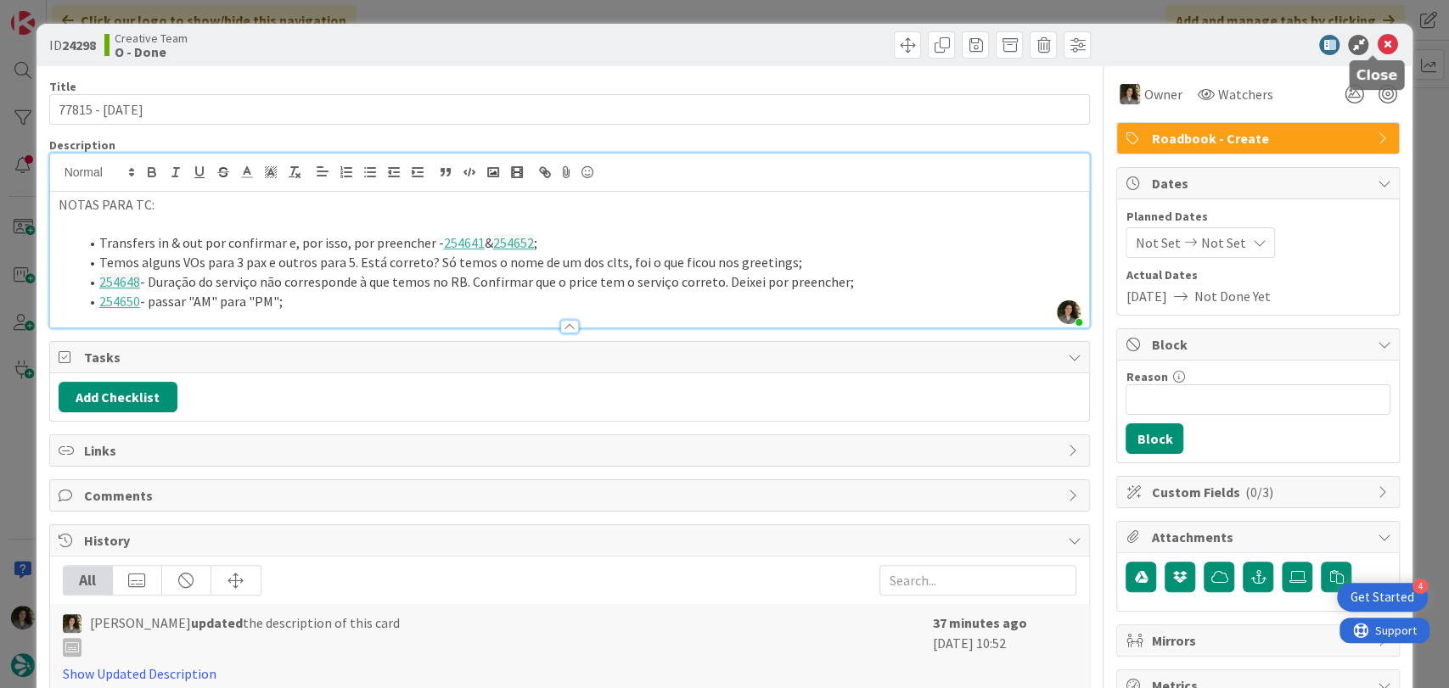
click at [1377, 42] on icon at bounding box center [1387, 45] width 20 height 20
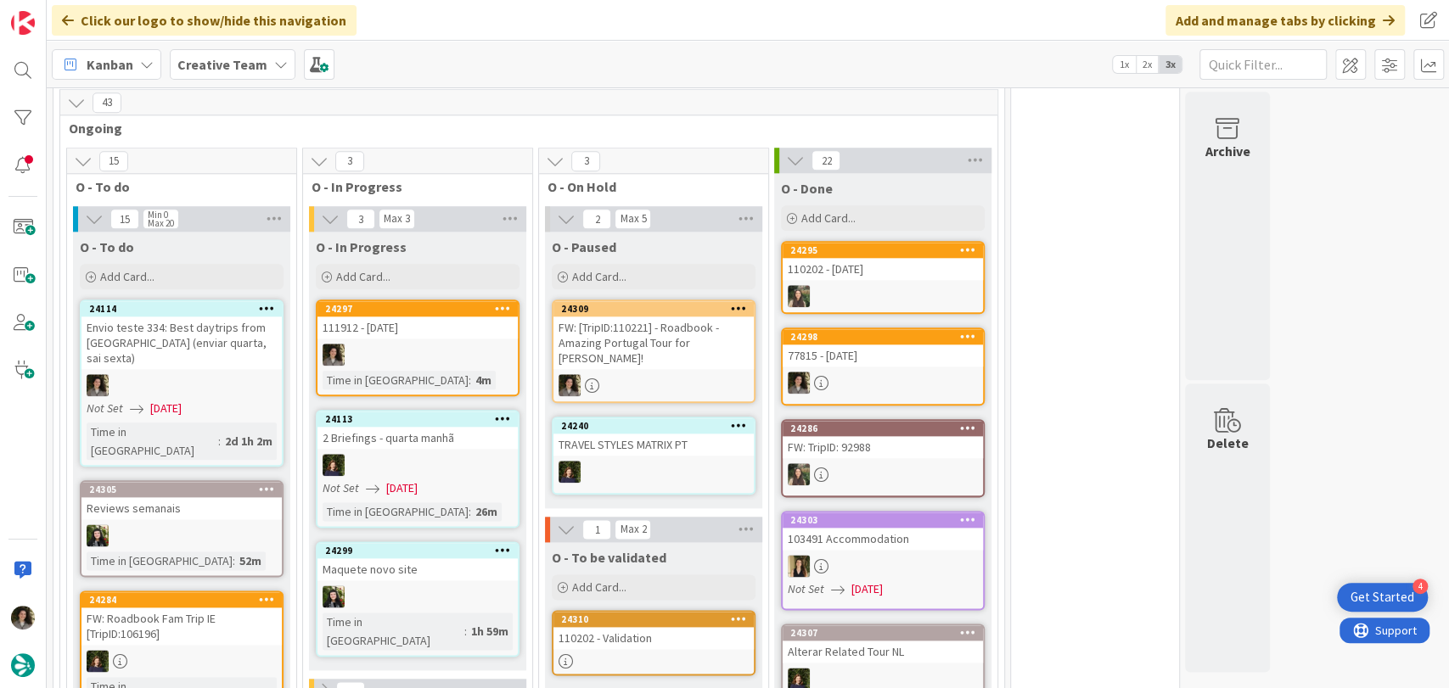
click at [414, 344] on div at bounding box center [417, 355] width 200 height 22
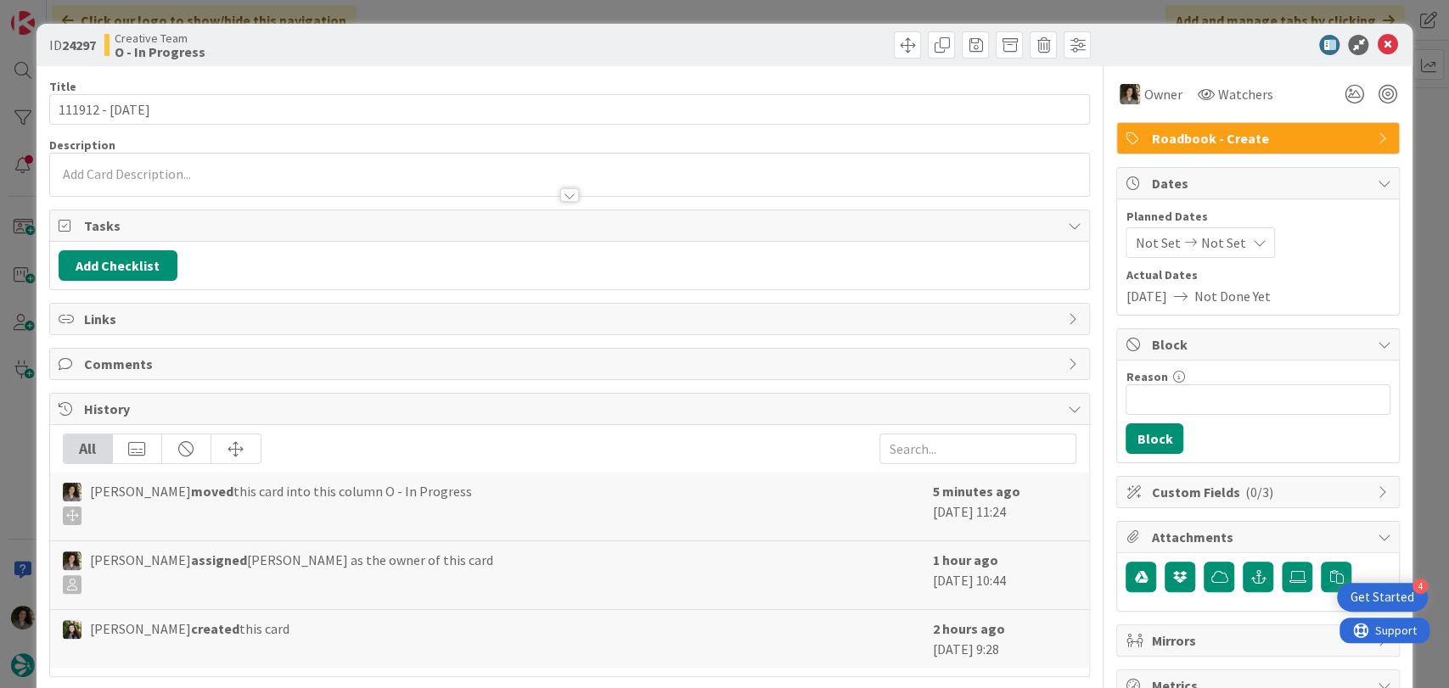
click at [566, 188] on div at bounding box center [569, 195] width 19 height 14
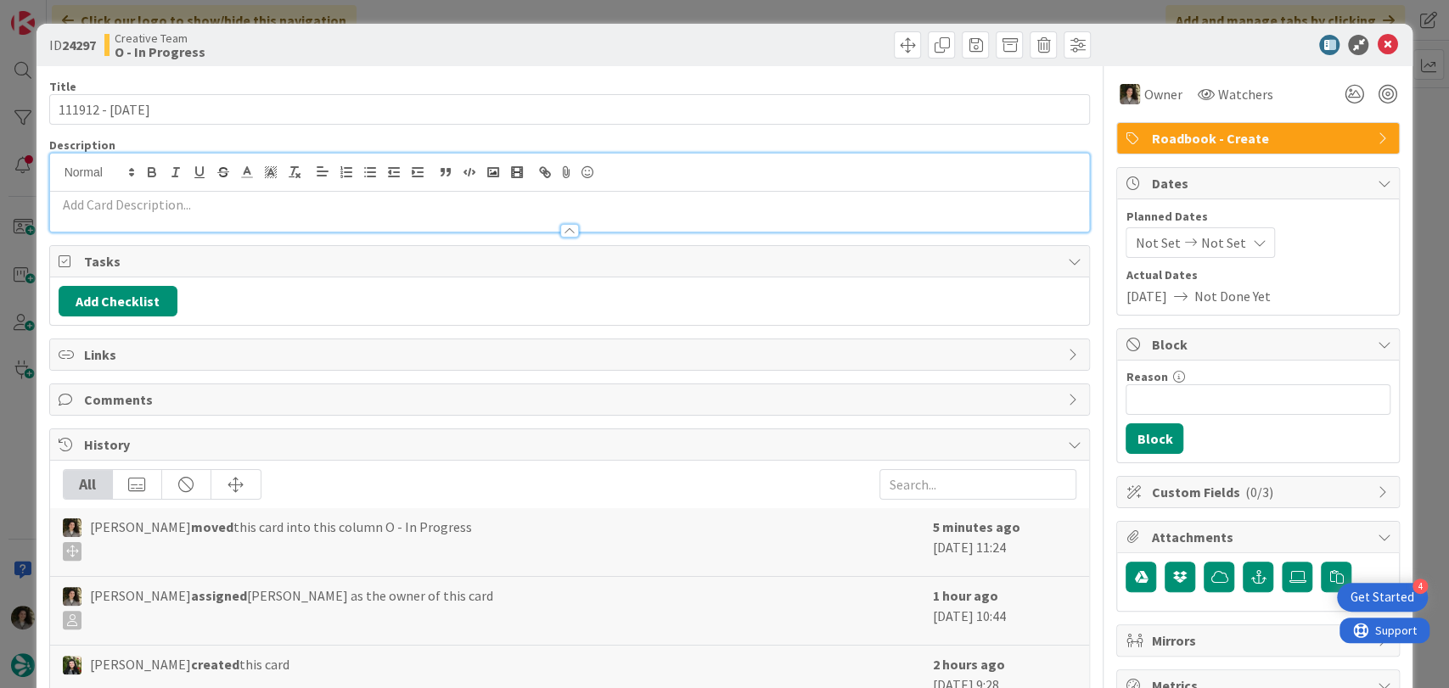
click at [388, 212] on p at bounding box center [570, 205] width 1023 height 20
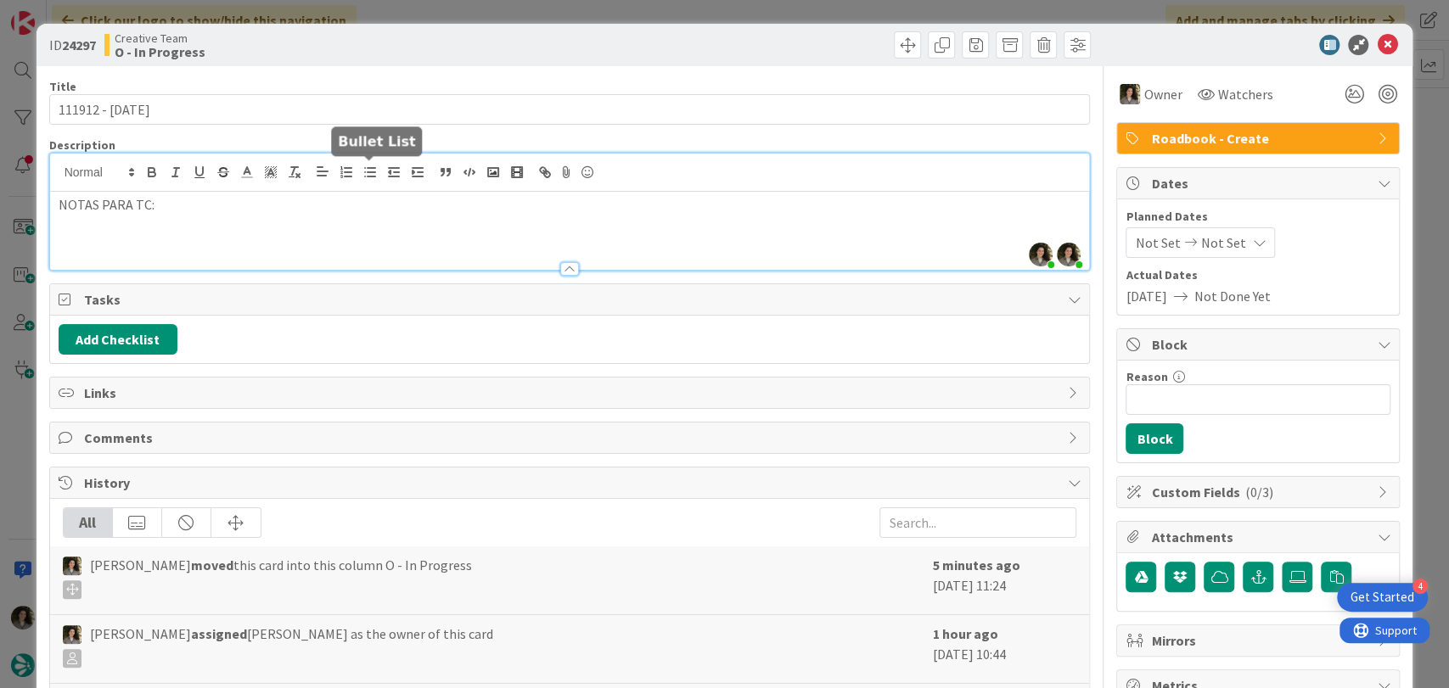
click at [374, 169] on icon "button" at bounding box center [369, 172] width 15 height 15
click at [603, 239] on li "Temos name & dob de 4 pessoas, mas os vouchers estão todos para 2 pax - está co…" at bounding box center [580, 243] width 1003 height 20
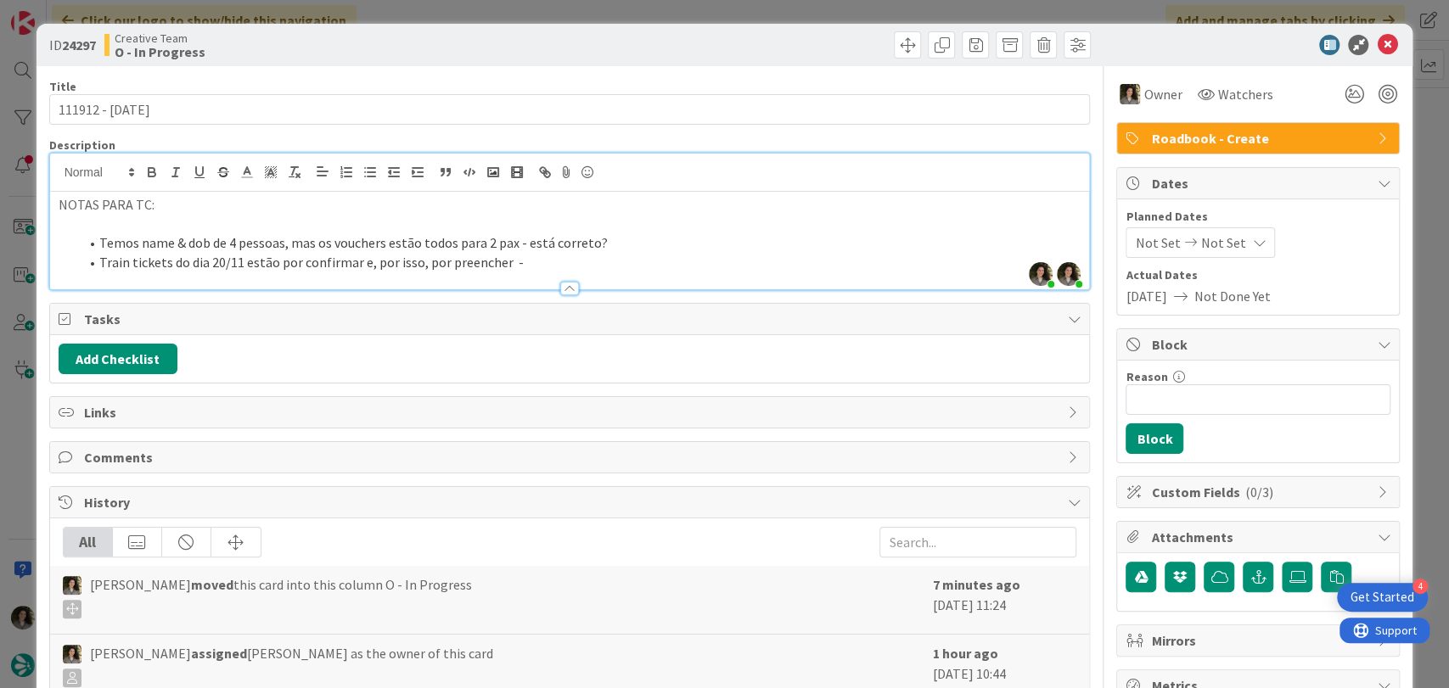
click at [544, 264] on li "Train tickets do dia 20/11 estão por confirmar e, por isso, por preencher -" at bounding box center [580, 263] width 1003 height 20
click at [166, 261] on li "Train tickets do dia 20/11 estão por confirmar e, por isso, por preencher - 279…" at bounding box center [580, 263] width 1003 height 20
click at [788, 261] on li "Train tickets e respetivos transfers do dia 20/11 estão por confirmar e, por is…" at bounding box center [580, 263] width 1003 height 20
click at [705, 265] on li "Train tickets e respetivos transfers do dia 20/11 estão por confirmar e, por is…" at bounding box center [580, 263] width 1003 height 20
click at [754, 261] on li "Train tickets e respetivos transfers do dia 20/11 estão por confirmar e, por is…" at bounding box center [580, 263] width 1003 height 20
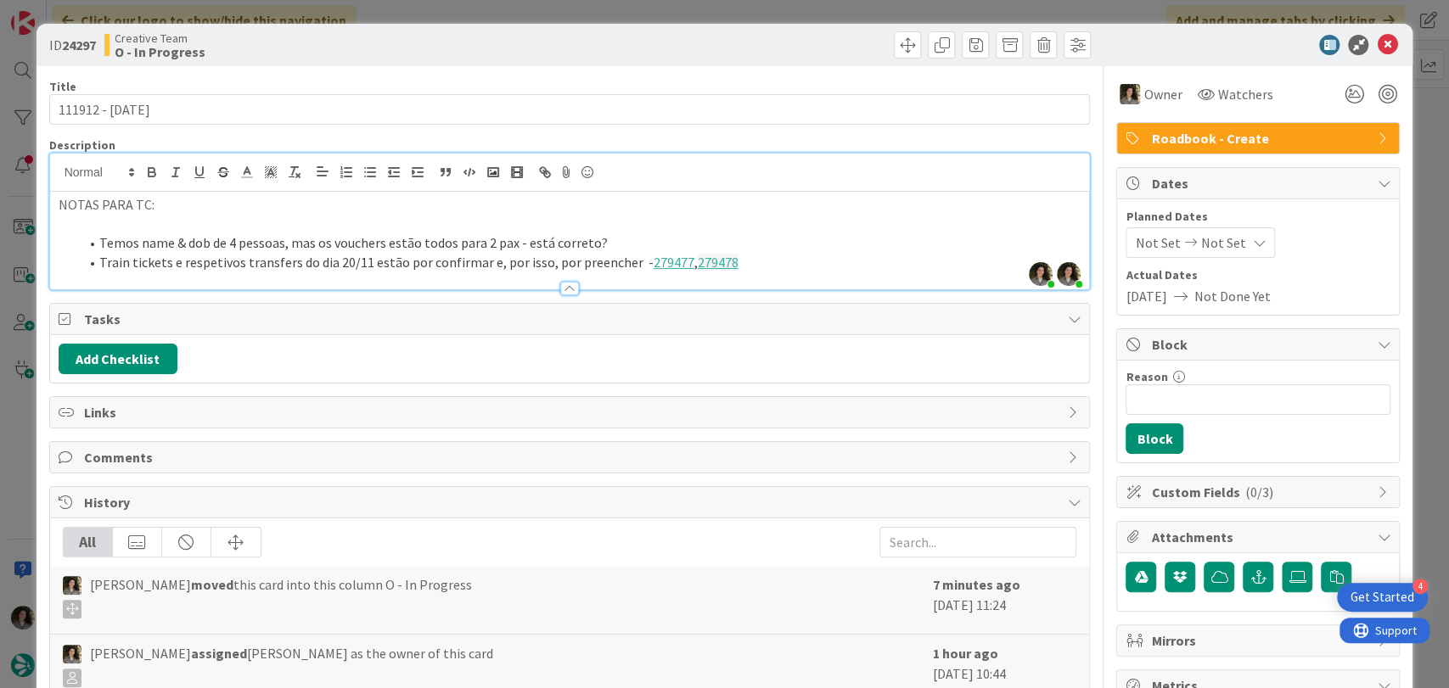
click at [238, 263] on li "Train tickets e respetivos transfers do dia 20/11 estão por confirmar e, por is…" at bounding box center [580, 263] width 1003 height 20
click at [278, 261] on li "Train tickets e respetivo transfers do dia 20/11 estão por confirmar e, por iss…" at bounding box center [580, 263] width 1003 height 20
click at [285, 260] on li "Train tickets e respetivo transfers do dia 20/11 estão por confirmar e, por iss…" at bounding box center [580, 263] width 1003 height 20
click at [749, 253] on li "Train tickets e respetivo transfer do dia 20/11 estão por confirmar e, por isso…" at bounding box center [580, 263] width 1003 height 20
click at [669, 259] on li "Train tickets e respetivo transfer do dia 20/11 estão por confirmar e, por isso…" at bounding box center [580, 263] width 1003 height 20
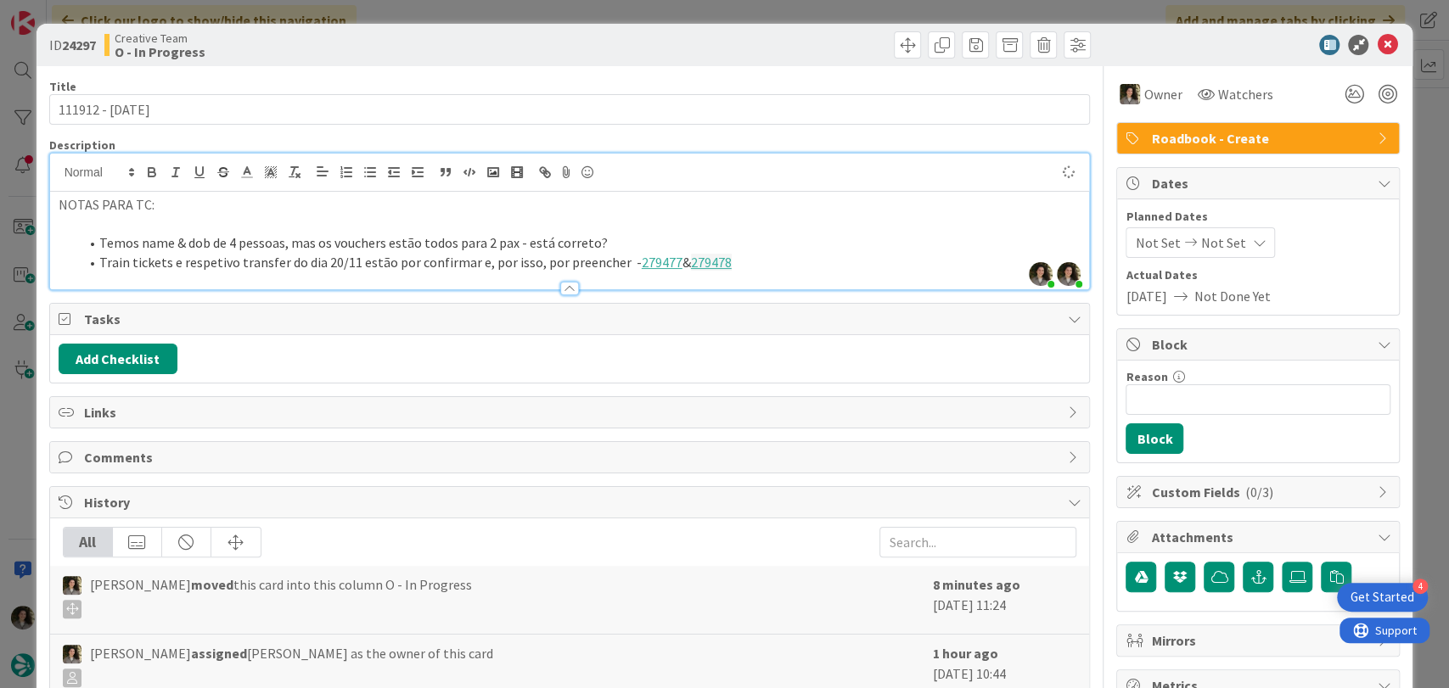
click at [770, 262] on li "Train tickets e respetivo transfer do dia 20/11 estão por confirmar e, por isso…" at bounding box center [580, 263] width 1003 height 20
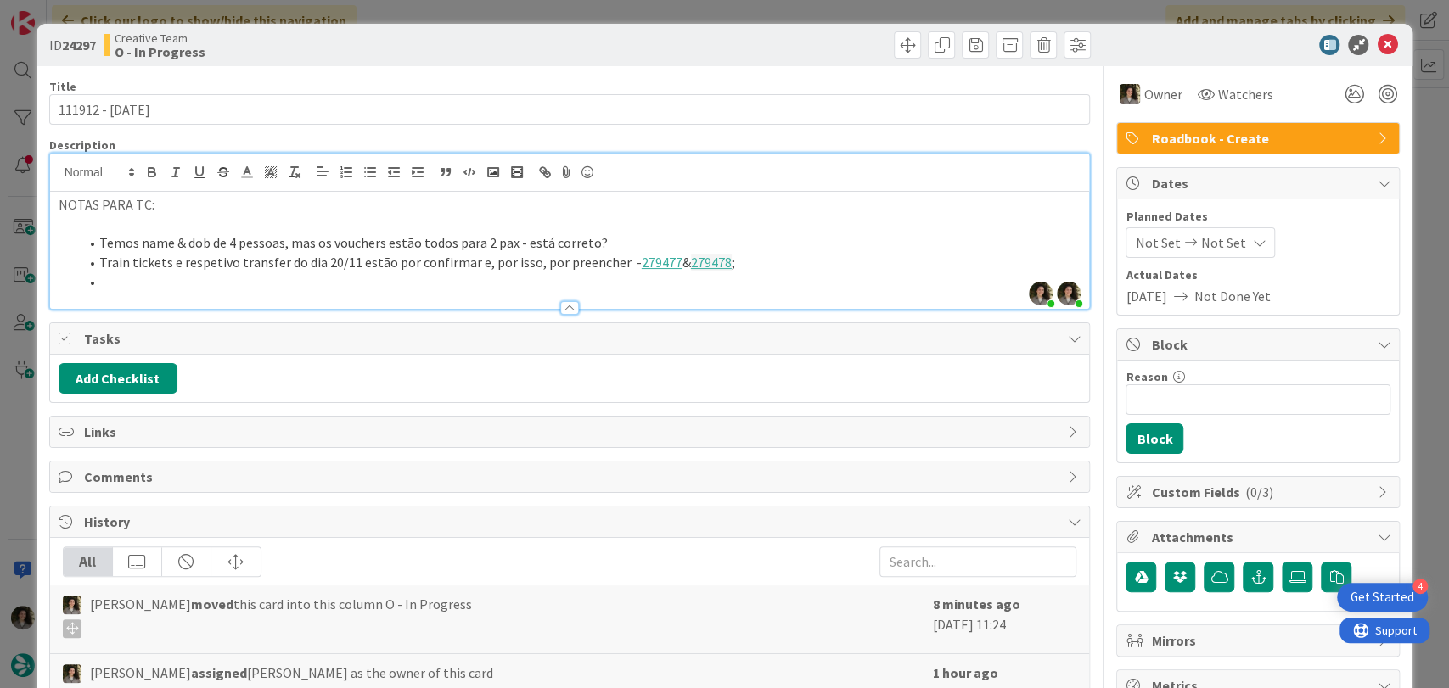
click at [329, 283] on li at bounding box center [580, 282] width 1003 height 20
click at [413, 284] on li "279480 - transfer to car desk está por confirmar;" at bounding box center [580, 282] width 1003 height 20
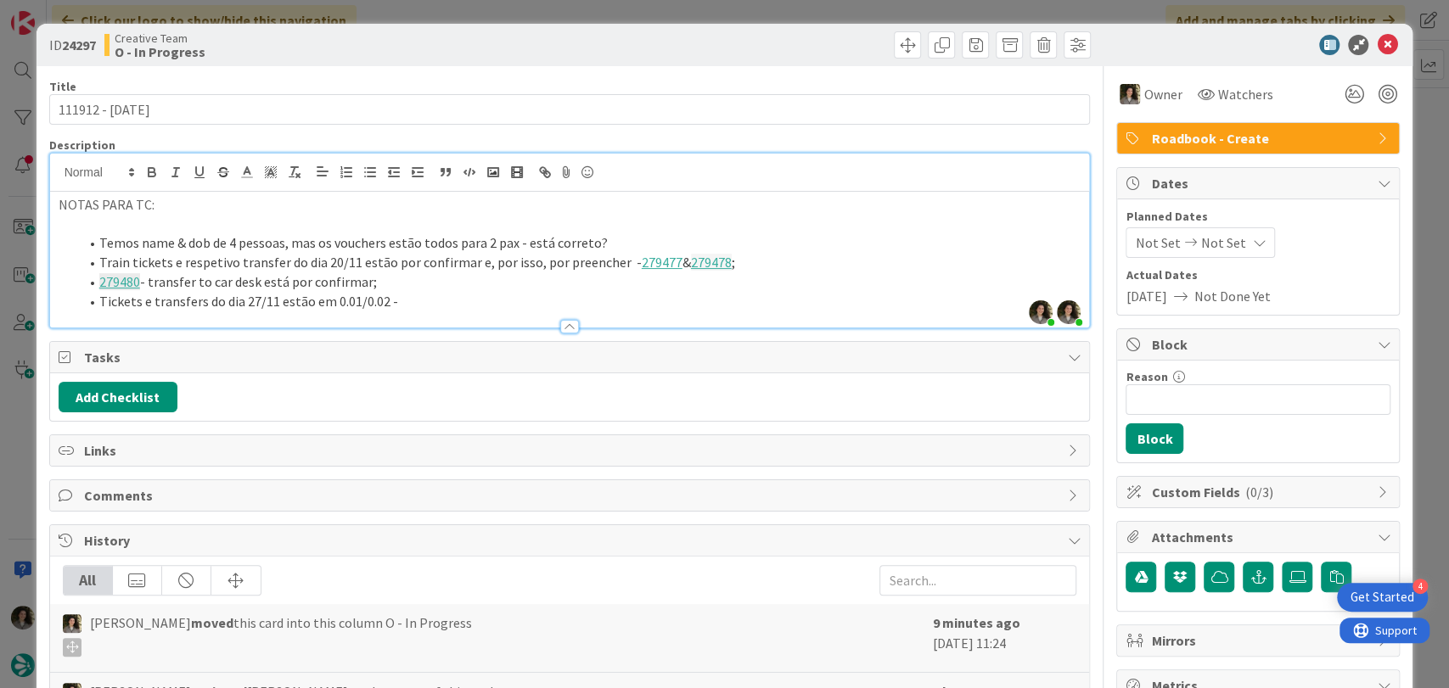
click at [435, 296] on li "Tickets e transfers do dia 27/11 estão em 0.01/0.02 -" at bounding box center [580, 302] width 1003 height 20
click at [454, 306] on li "Tickets e transfers do dia 27/11 estão em 0.01/0.02 - 279483" at bounding box center [580, 302] width 1003 height 20
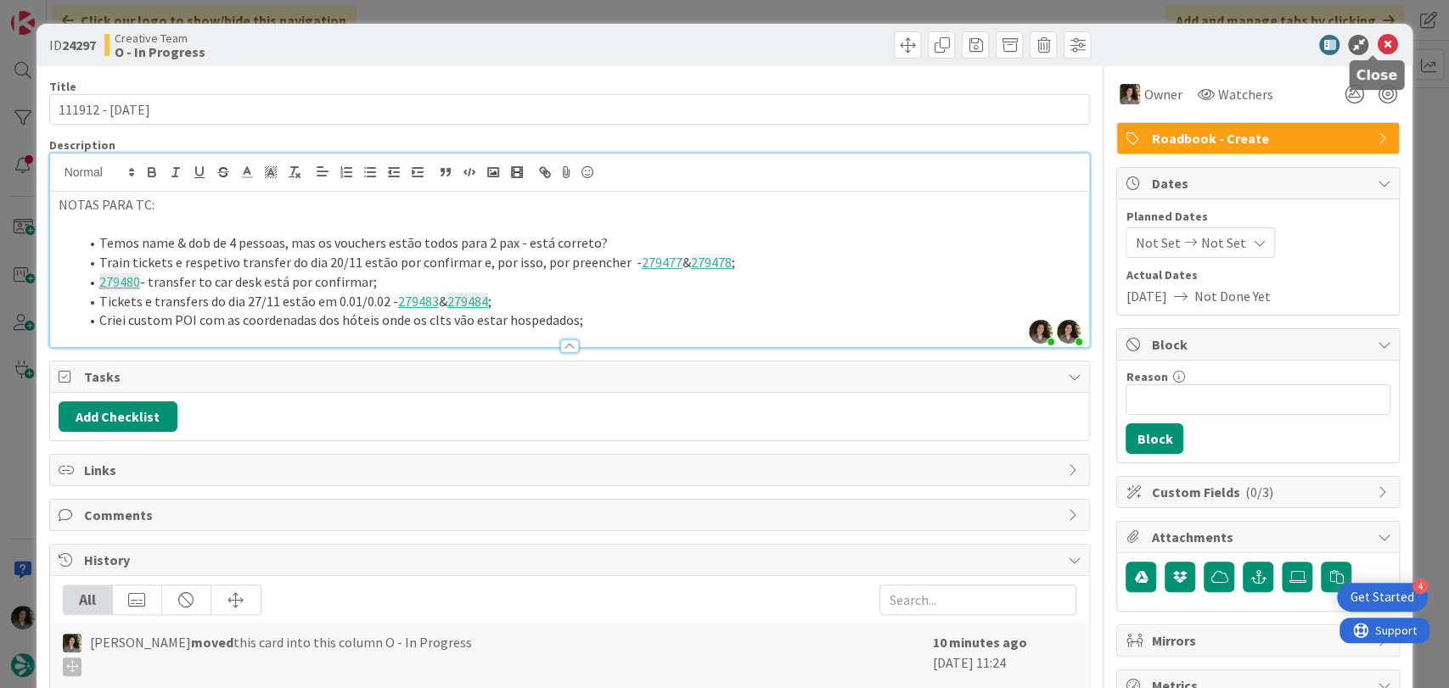
click at [1377, 45] on icon at bounding box center [1387, 45] width 20 height 20
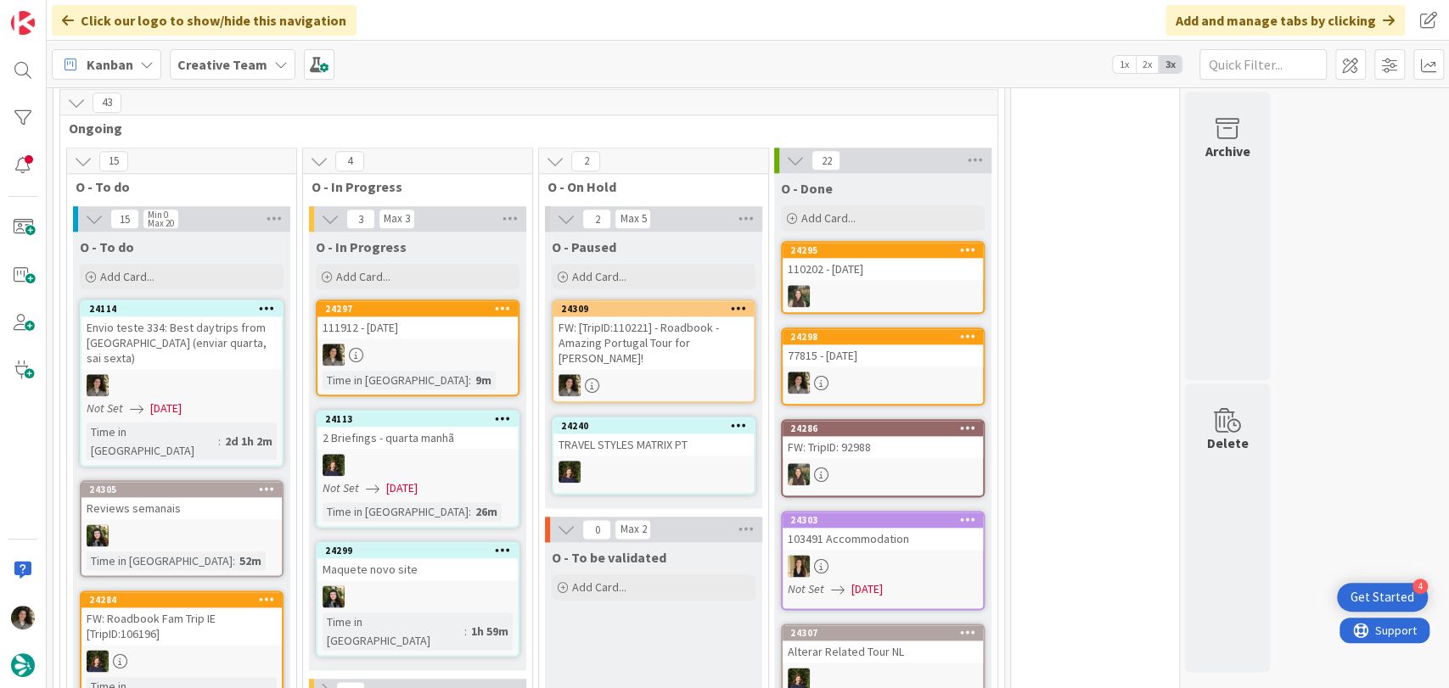
click at [441, 350] on div "24297 111912 - [DATE] Time in [GEOGRAPHIC_DATA] : 9m" at bounding box center [418, 348] width 204 height 97
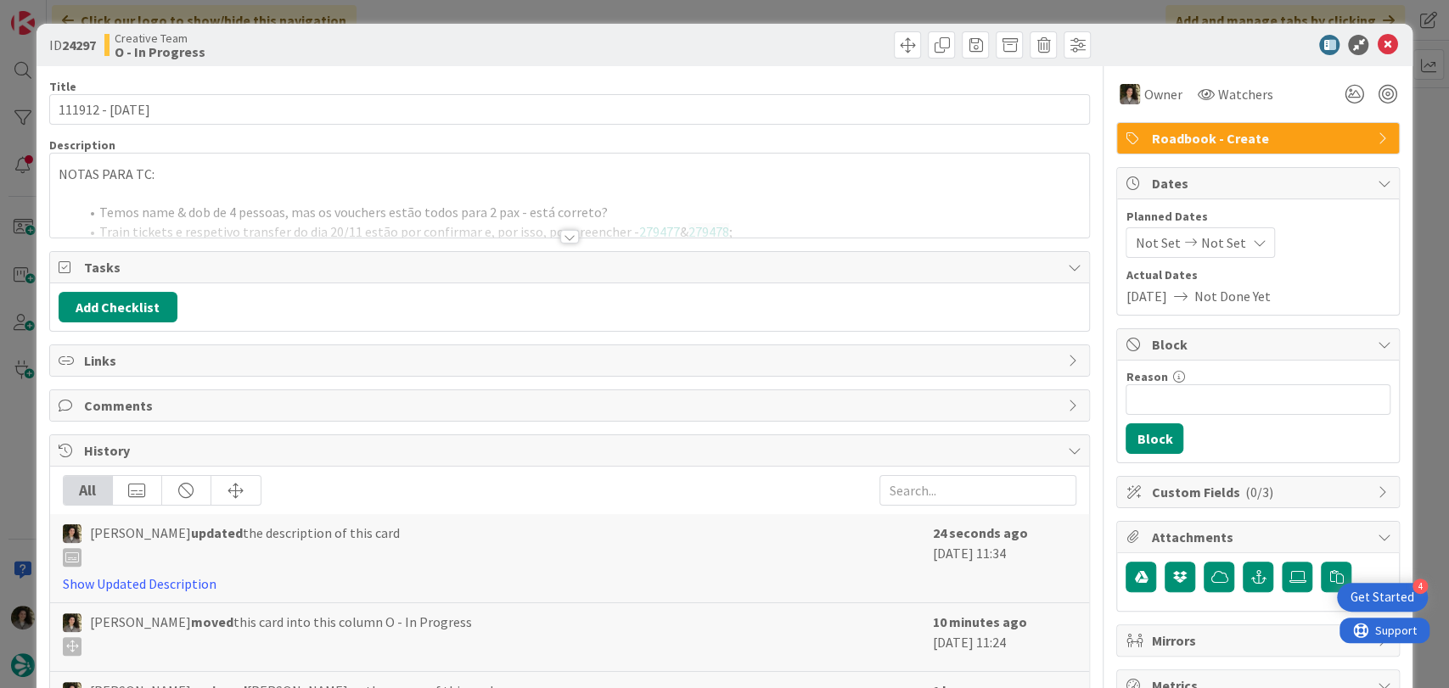
click at [560, 233] on div at bounding box center [569, 237] width 19 height 14
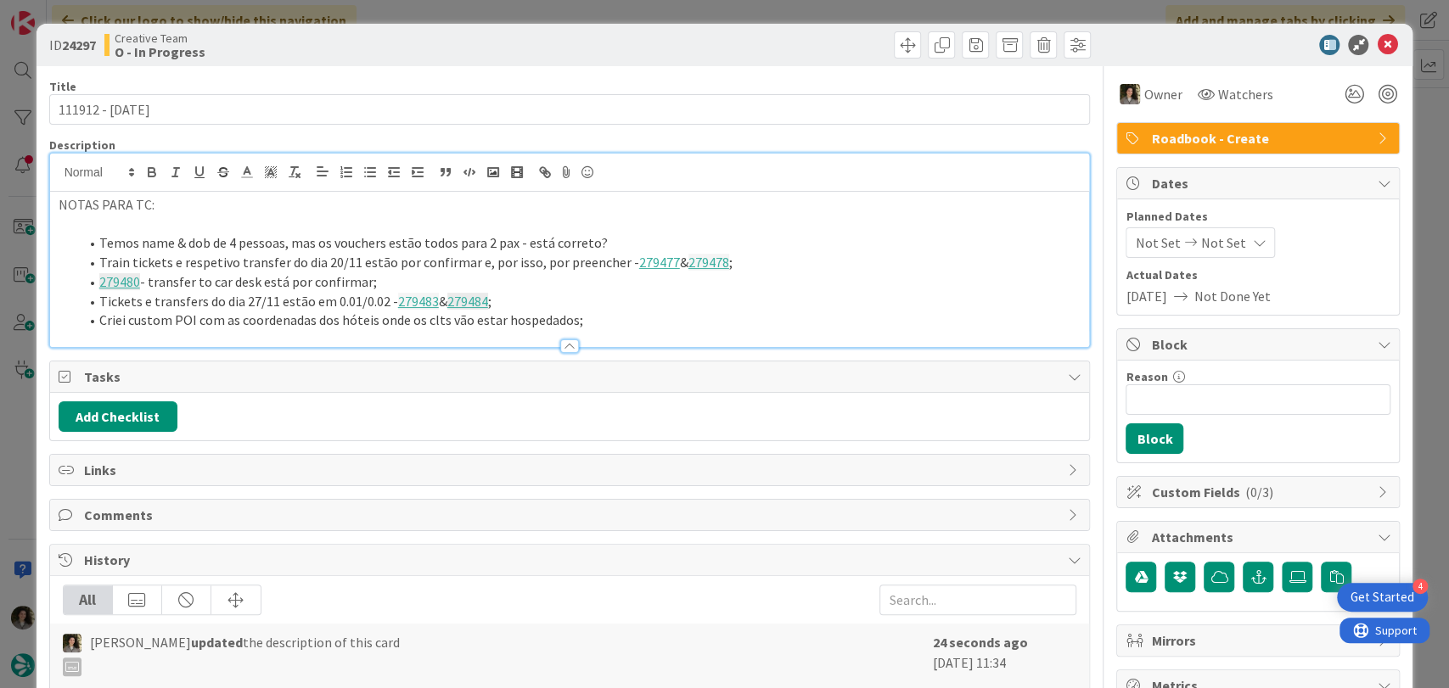
click at [629, 323] on li "Criei custom POI com as coordenadas dos hóteis onde os clts vão estar hospedado…" at bounding box center [580, 321] width 1003 height 20
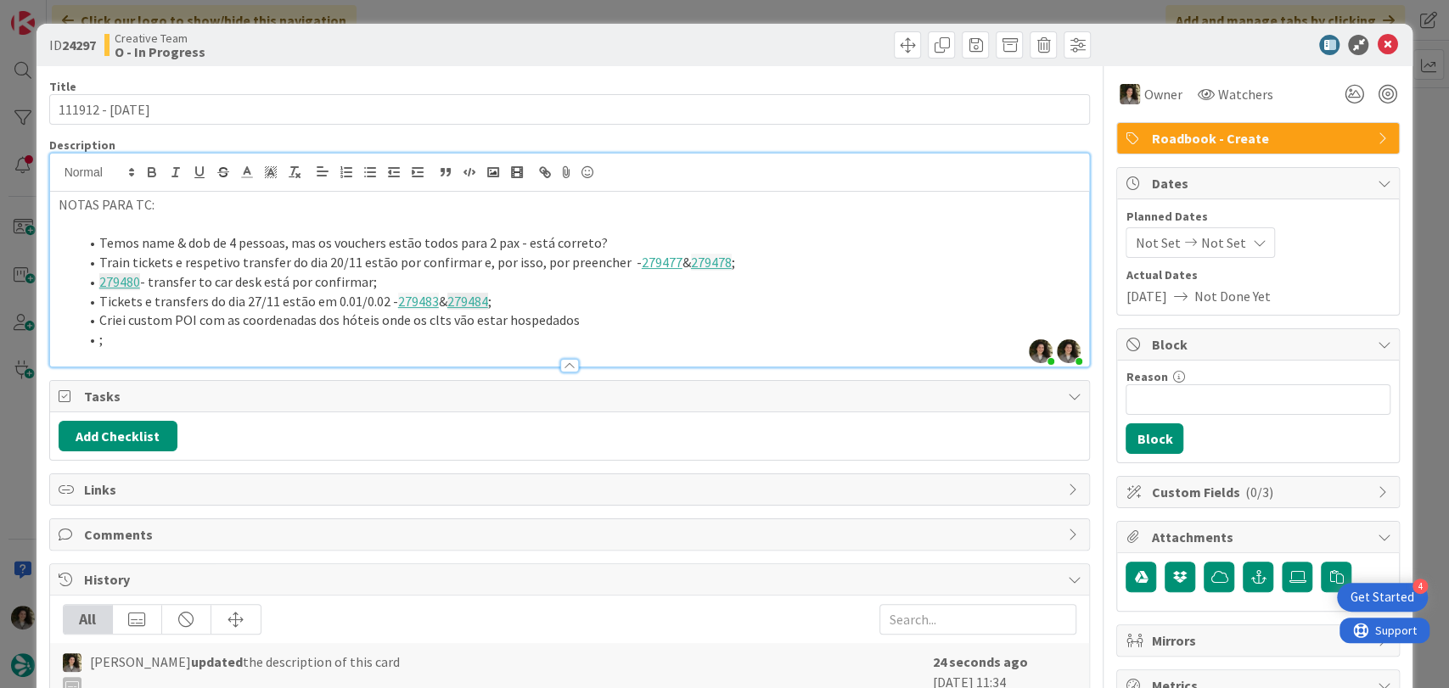
paste div
click at [605, 240] on li "Temos name & dob de 4 pessoas, mas os vouchers estão todos para 2 pax - está co…" at bounding box center [580, 243] width 1003 height 20
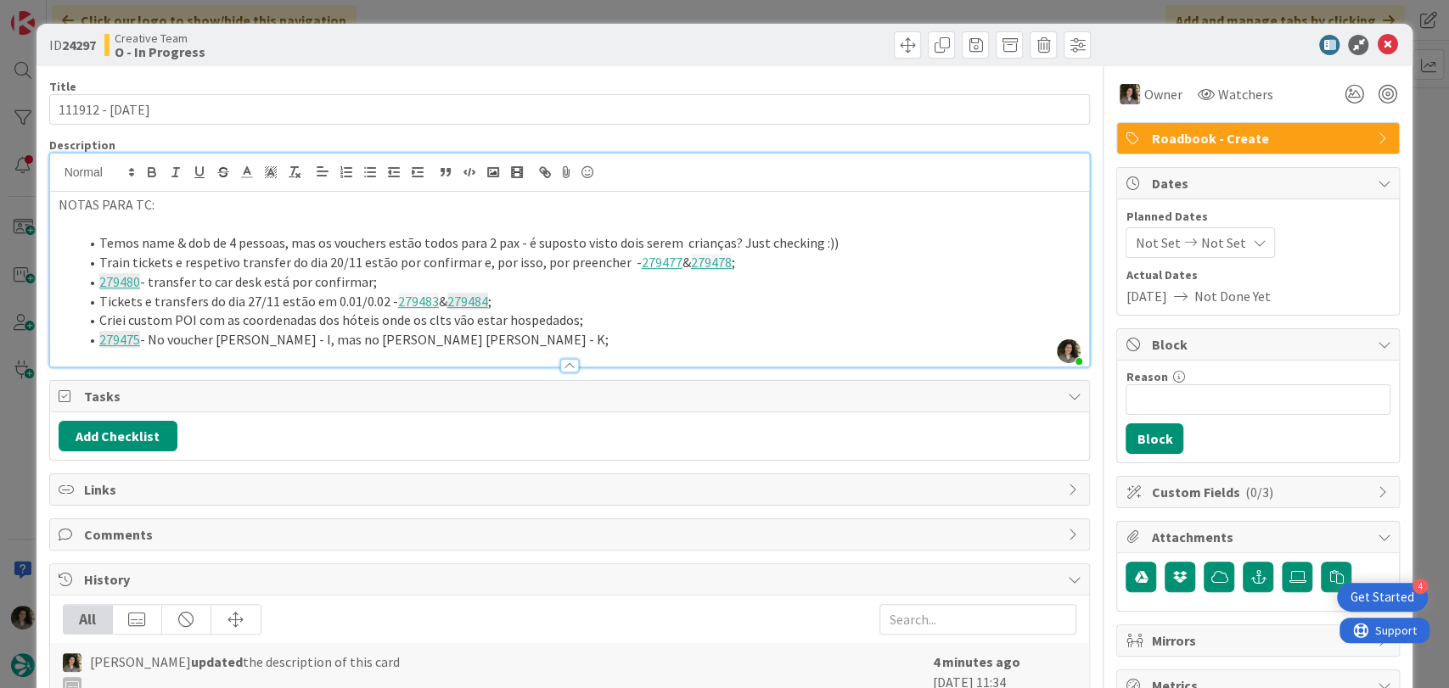
click at [516, 349] on div at bounding box center [570, 358] width 1040 height 18
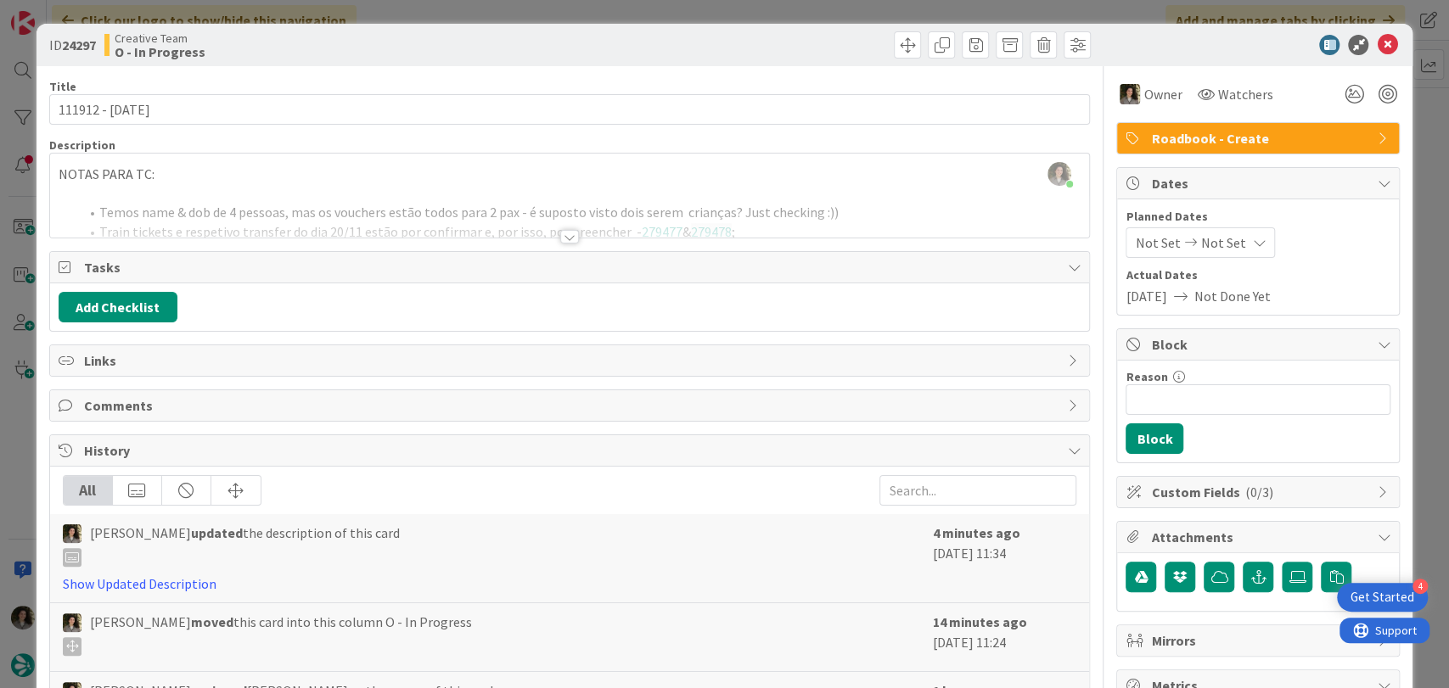
click at [561, 233] on div at bounding box center [569, 237] width 19 height 14
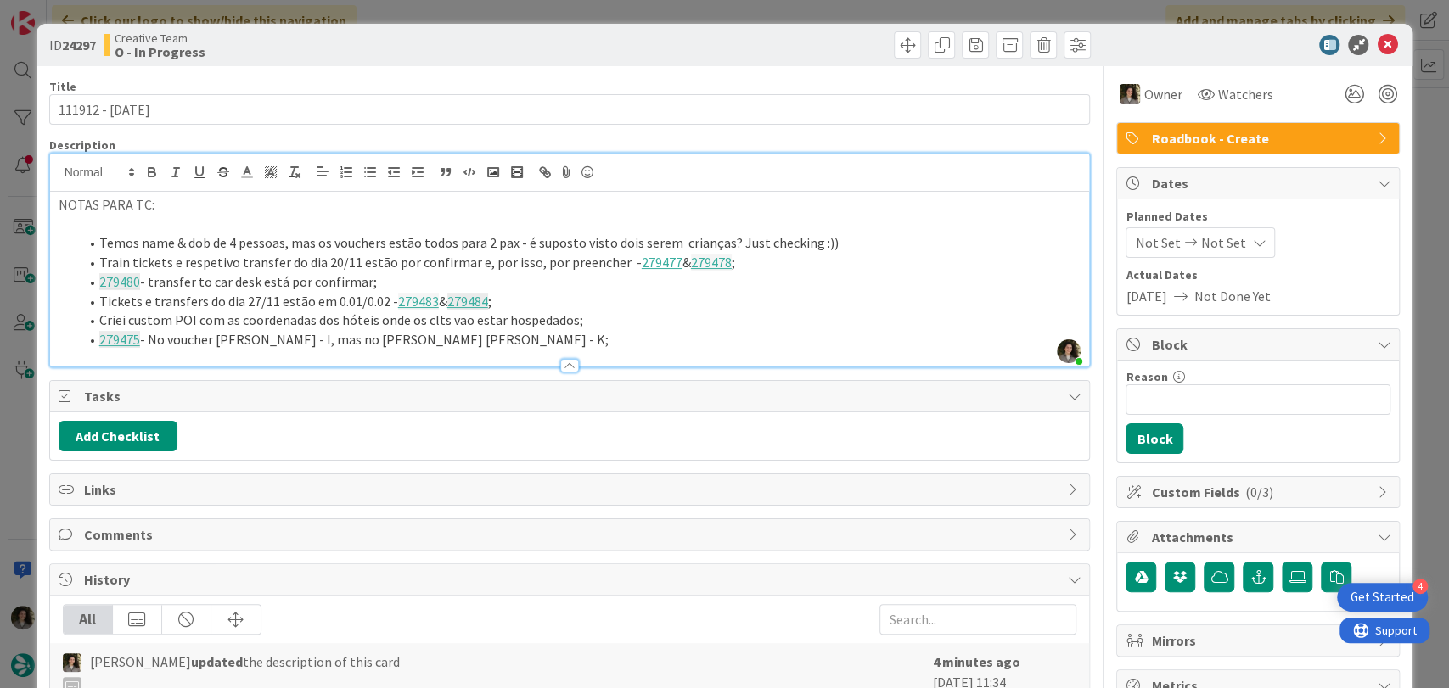
click at [539, 342] on li "279475 - No voucher [PERSON_NAME] - I, mas no [PERSON_NAME] [PERSON_NAME] - K;" at bounding box center [580, 340] width 1003 height 20
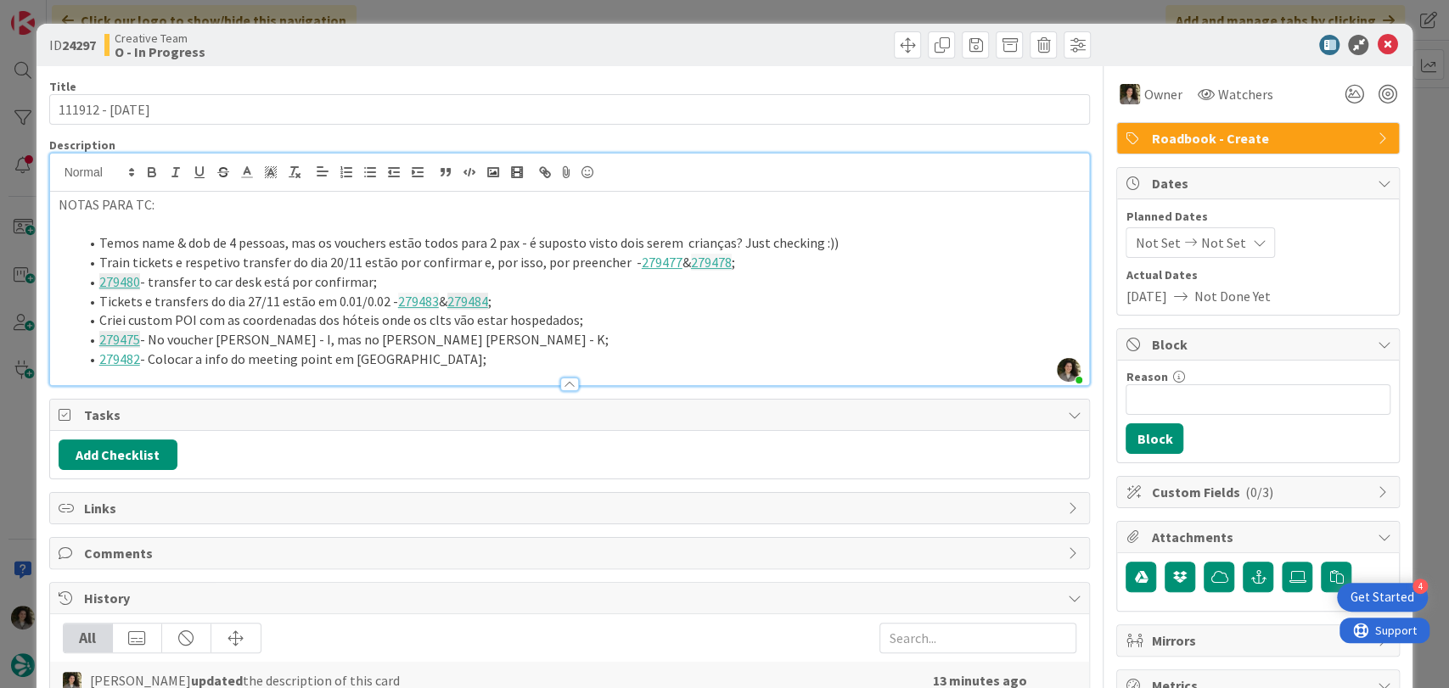
click at [454, 368] on div at bounding box center [570, 377] width 1040 height 18
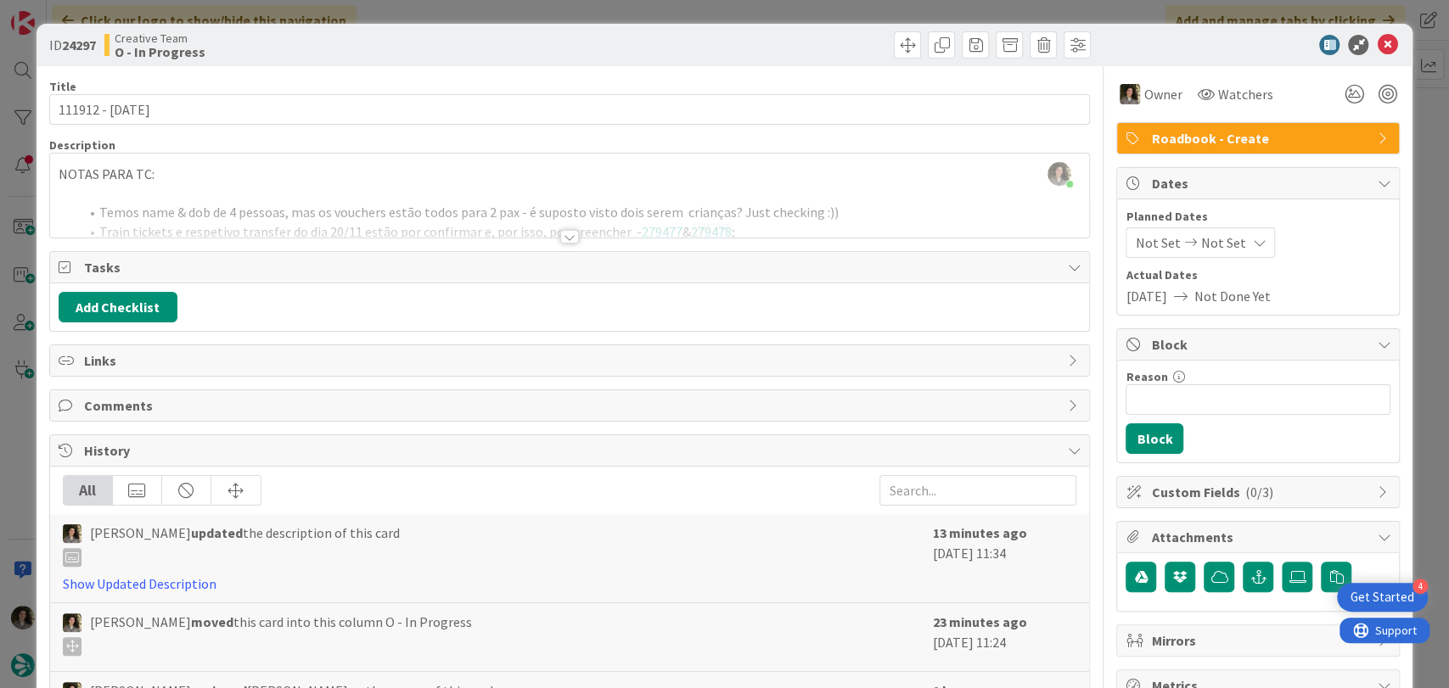
click at [570, 237] on div at bounding box center [569, 237] width 19 height 14
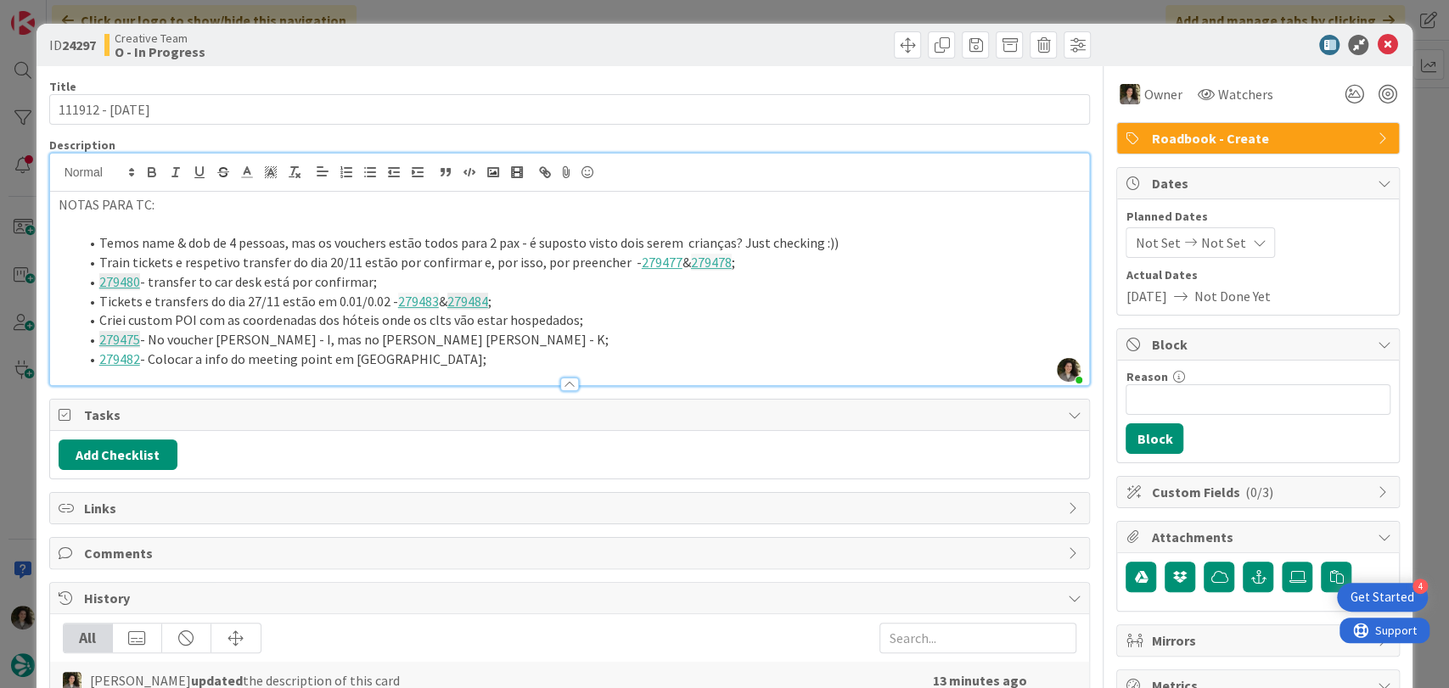
click at [468, 347] on li "279475 - No voucher [PERSON_NAME] - I, mas no [PERSON_NAME] [PERSON_NAME] - K;" at bounding box center [580, 340] width 1003 height 20
click at [407, 361] on li "279482 - Colocar a info do meeting point em [GEOGRAPHIC_DATA];" at bounding box center [580, 360] width 1003 height 20
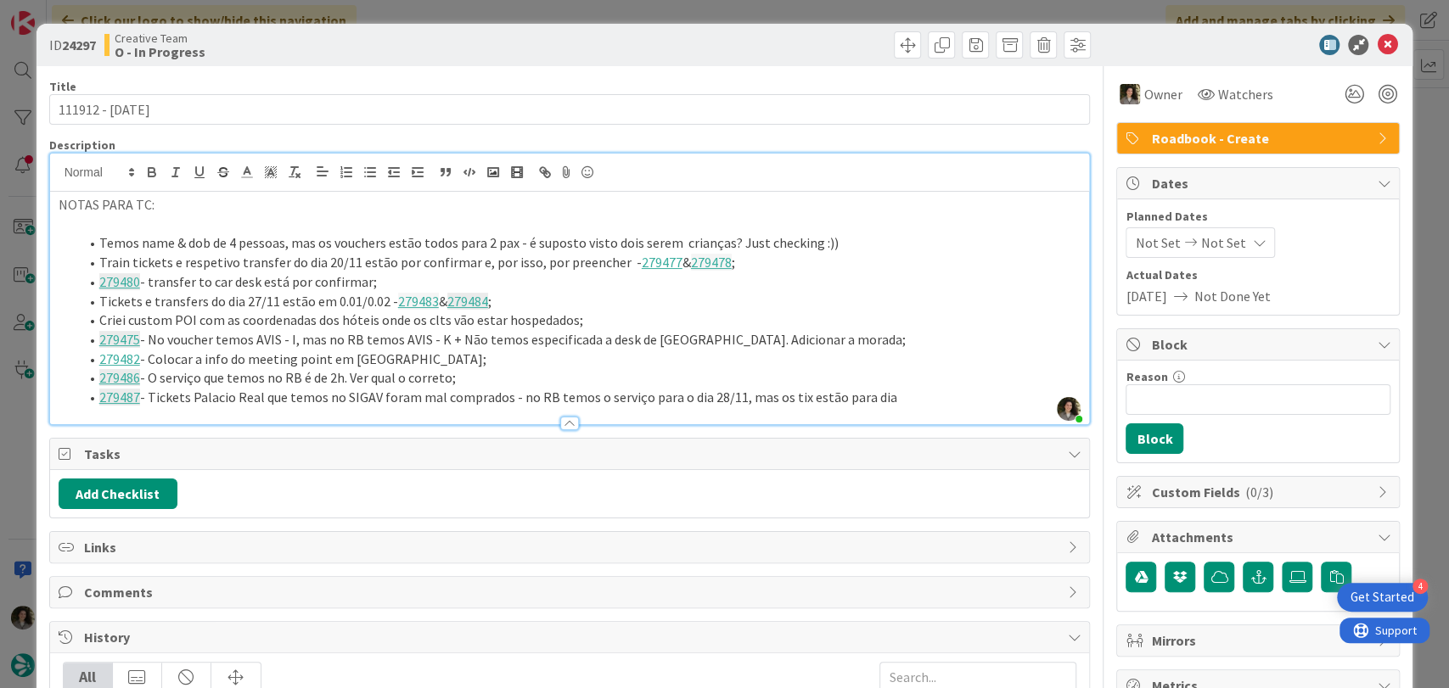
drag, startPoint x: 894, startPoint y: 407, endPoint x: 906, endPoint y: 396, distance: 16.2
click at [895, 407] on div at bounding box center [570, 416] width 1040 height 18
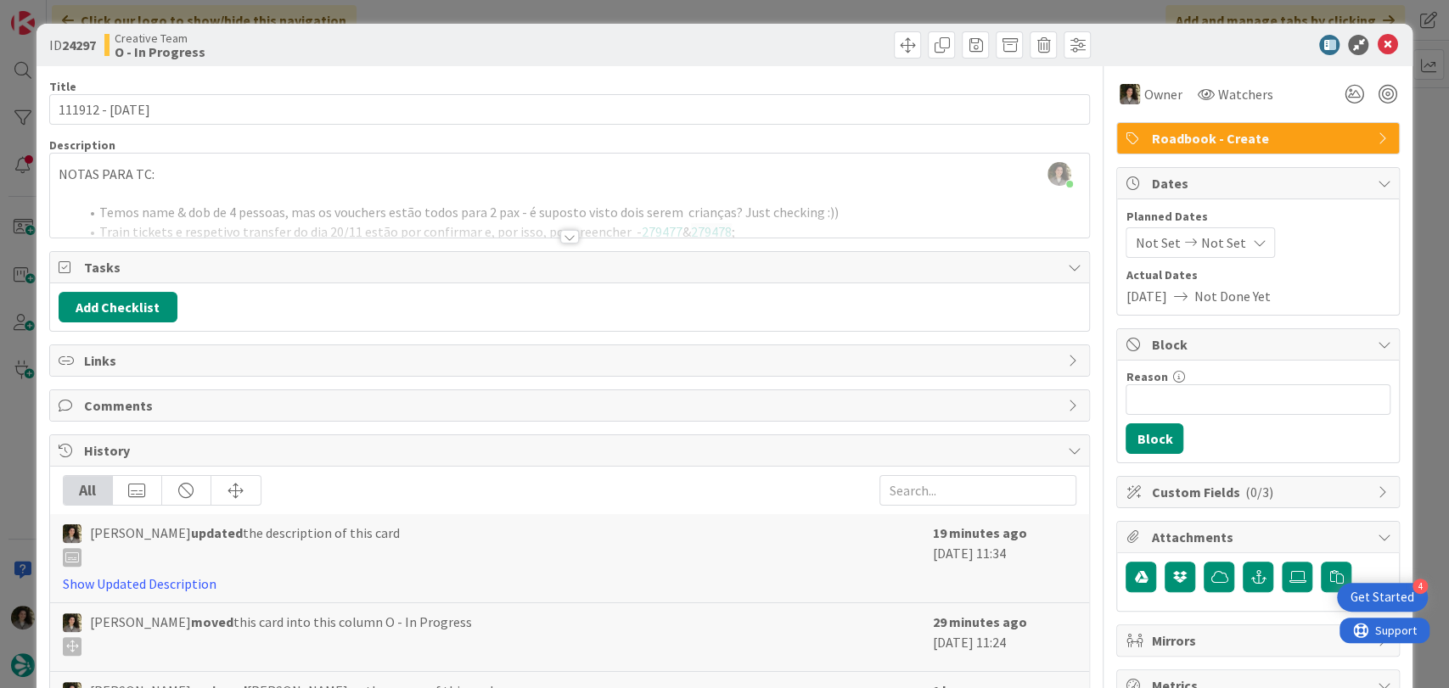
click at [561, 236] on div at bounding box center [569, 237] width 19 height 14
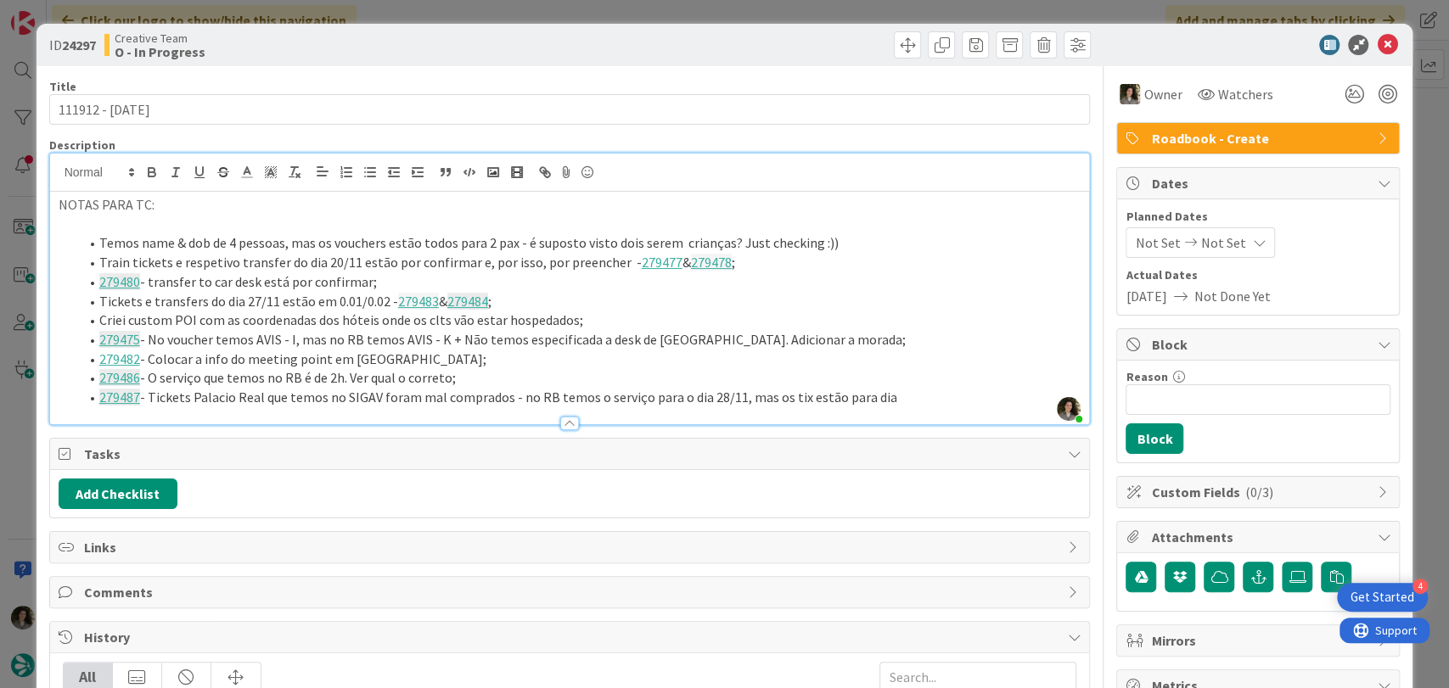
click at [901, 401] on li "279487 - Tickets Palacio Real que temos no SIGAV foram mal comprados - no RB te…" at bounding box center [580, 398] width 1003 height 20
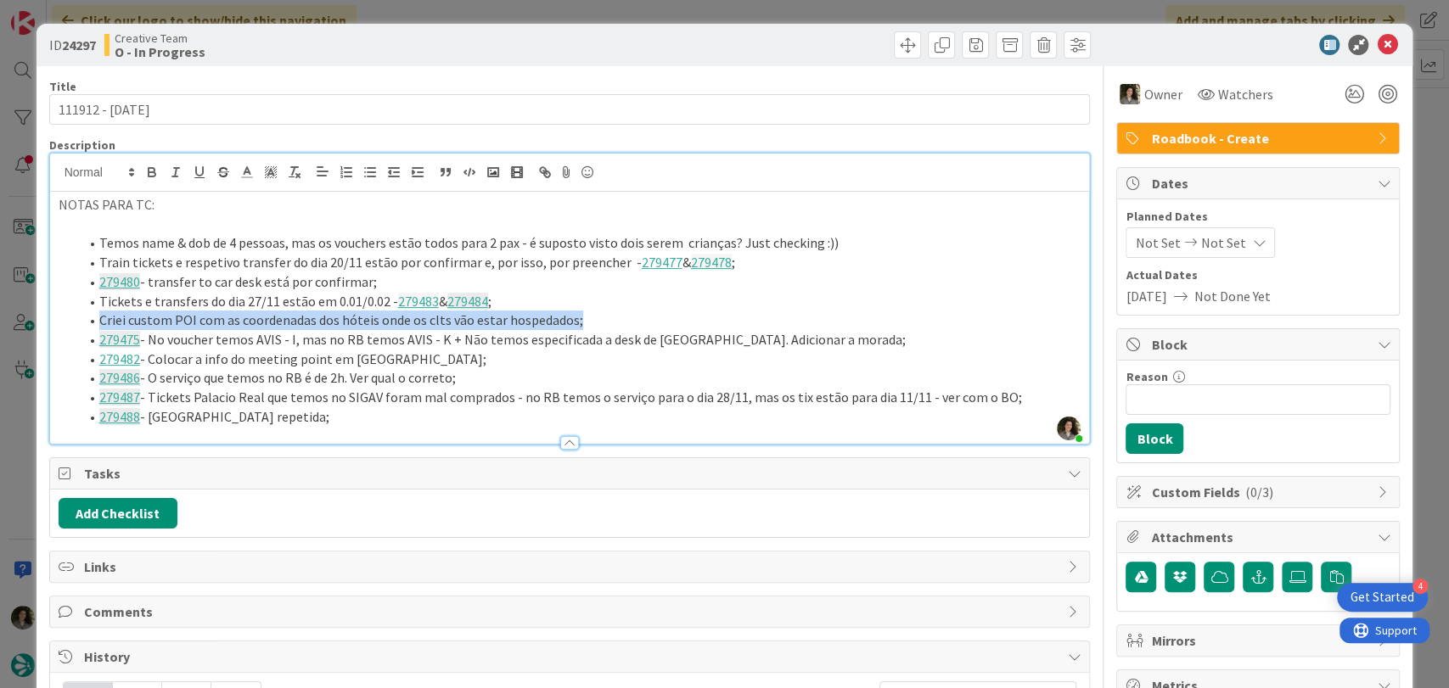
drag, startPoint x: 593, startPoint y: 321, endPoint x: 101, endPoint y: 318, distance: 491.5
click at [101, 318] on li "Criei custom POI com as coordenadas dos hóteis onde os clts vão estar hospedado…" at bounding box center [580, 321] width 1003 height 20
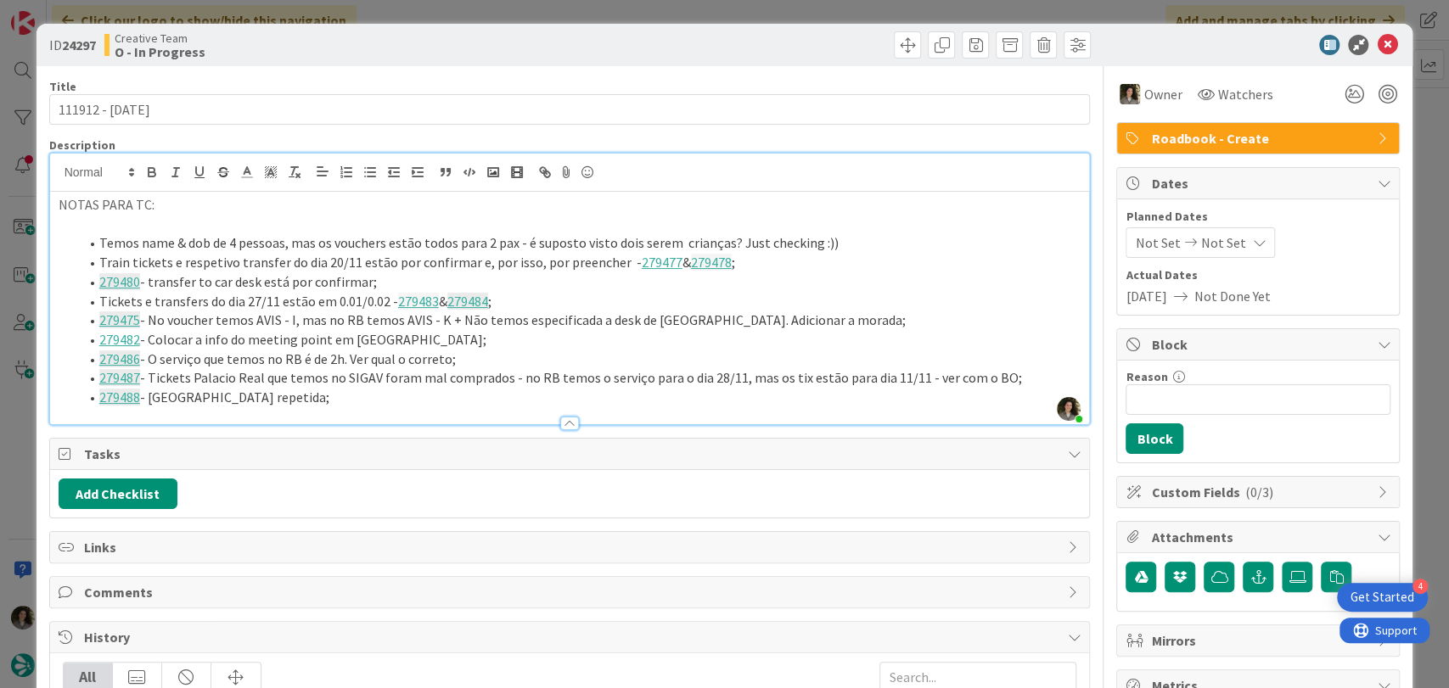
click at [306, 402] on li "279488 - [GEOGRAPHIC_DATA] repetida;" at bounding box center [580, 398] width 1003 height 20
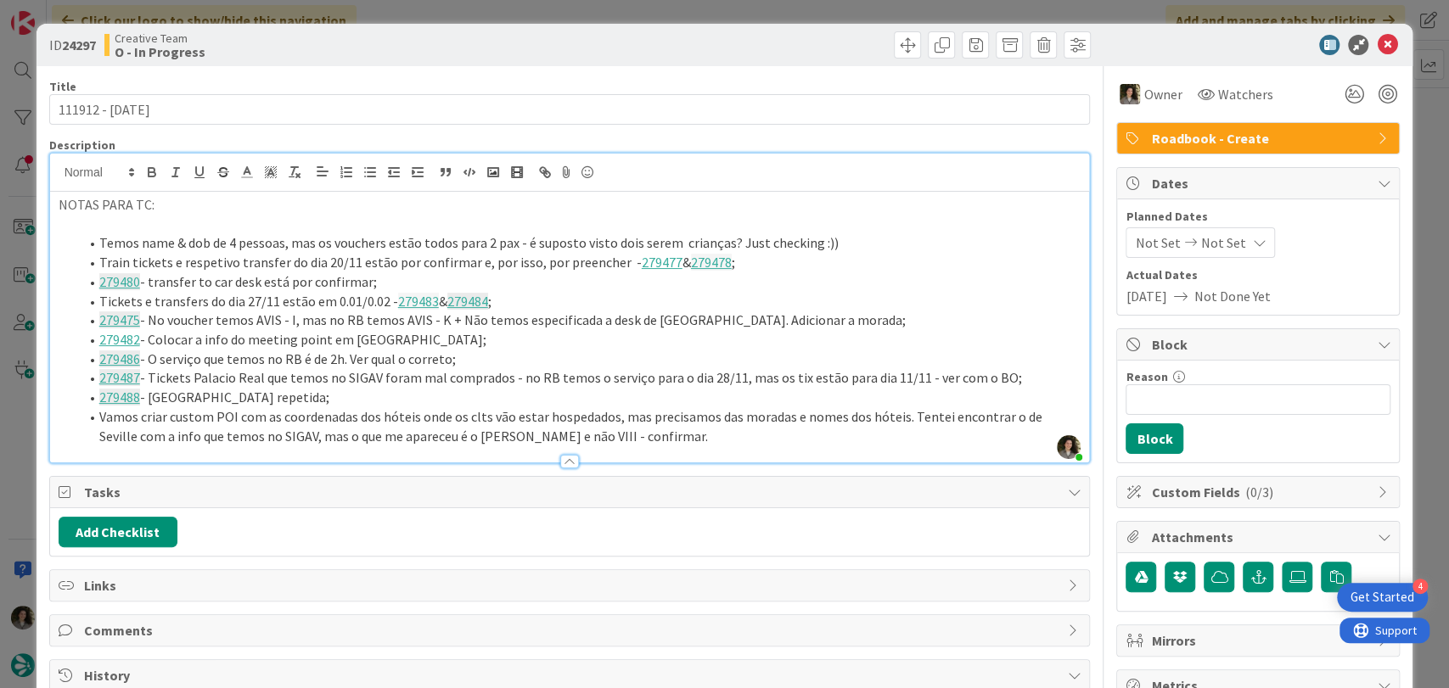
click at [656, 440] on li "Vamos criar custom POI com as coordenadas dos hóteis onde os clts vão estar hos…" at bounding box center [580, 426] width 1003 height 38
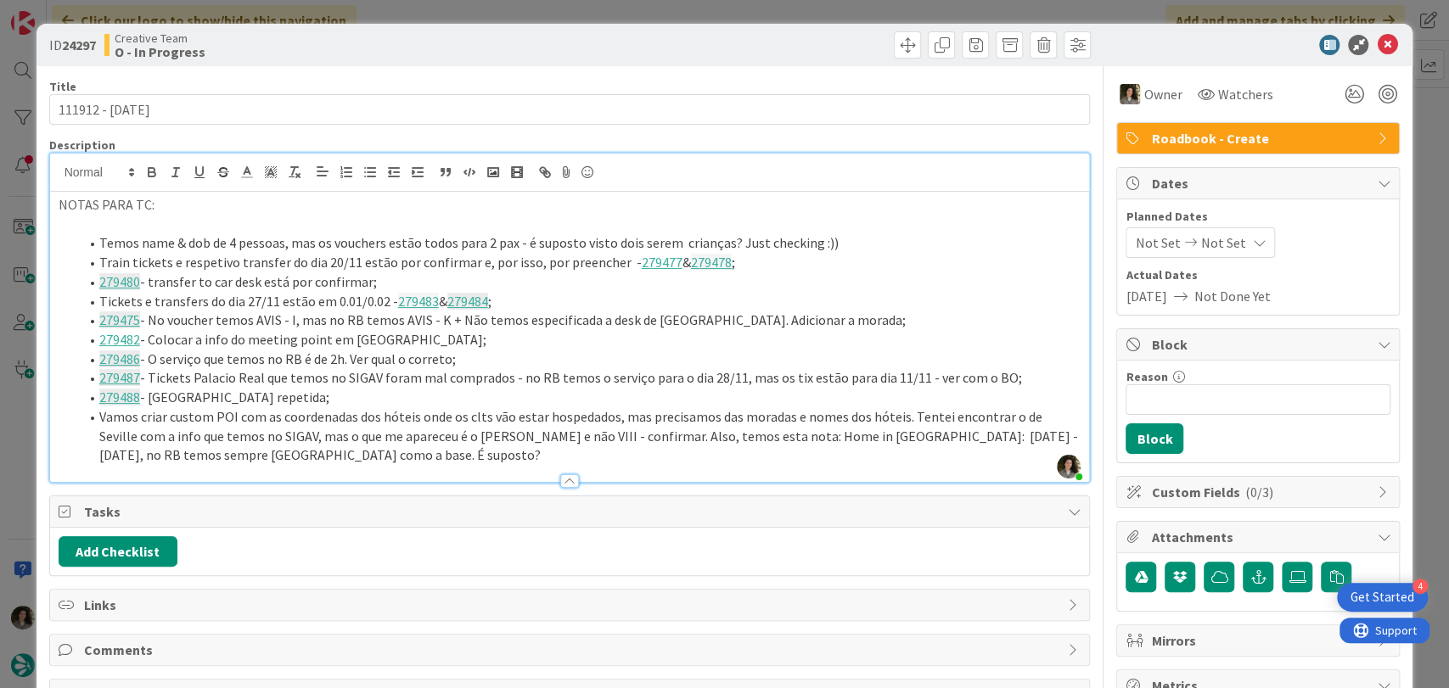
click at [714, 93] on div "Title 15 / 128" at bounding box center [570, 86] width 1042 height 15
drag, startPoint x: 498, startPoint y: 454, endPoint x: 93, endPoint y: 242, distance: 457.9
click at [93, 242] on ol "Temos name & dob de 4 pessoas, mas os vouchers estão todos para 2 pax - é supos…" at bounding box center [570, 349] width 1023 height 232
copy ol "Lorem ipsu & dol si 6 ametcon, adi el seddoeiu tempo incid utla 5 etd - m aliqu…"
click at [1377, 38] on icon at bounding box center [1387, 45] width 20 height 20
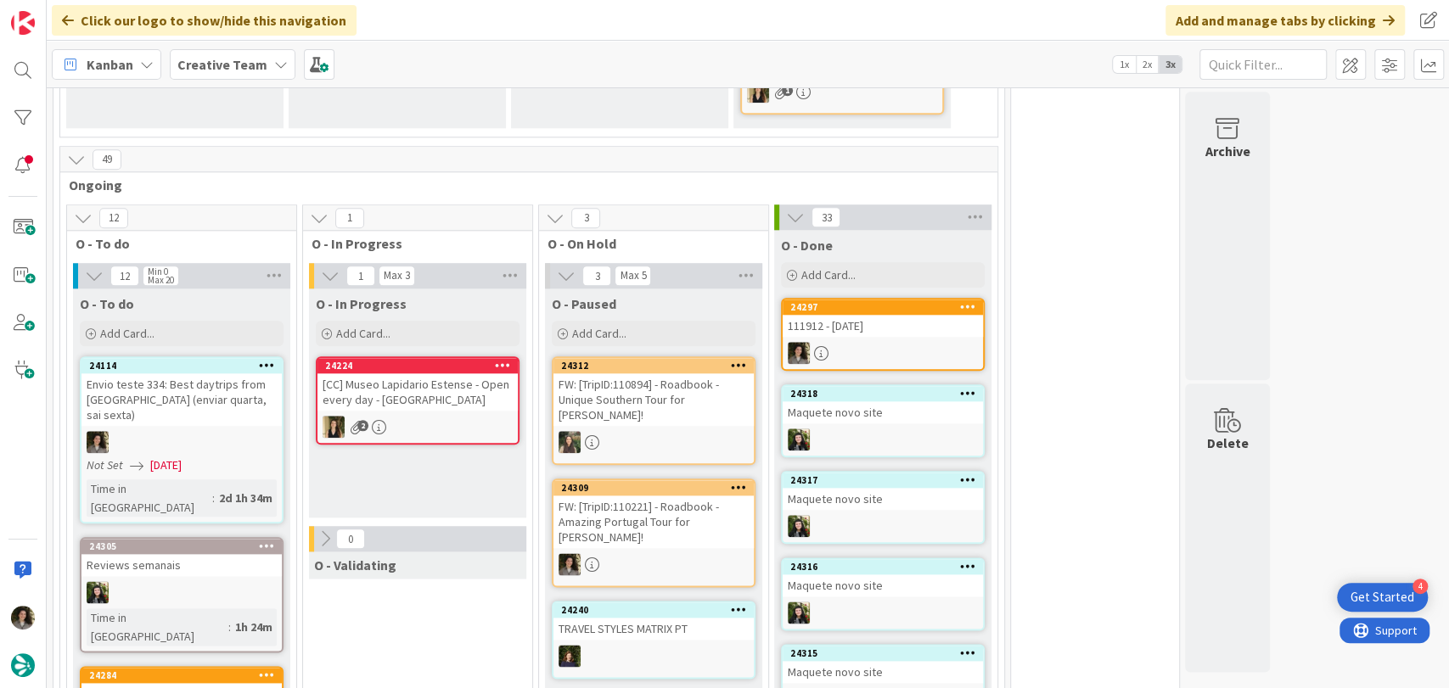
click at [881, 315] on div "111912 - [DATE]" at bounding box center [883, 326] width 200 height 22
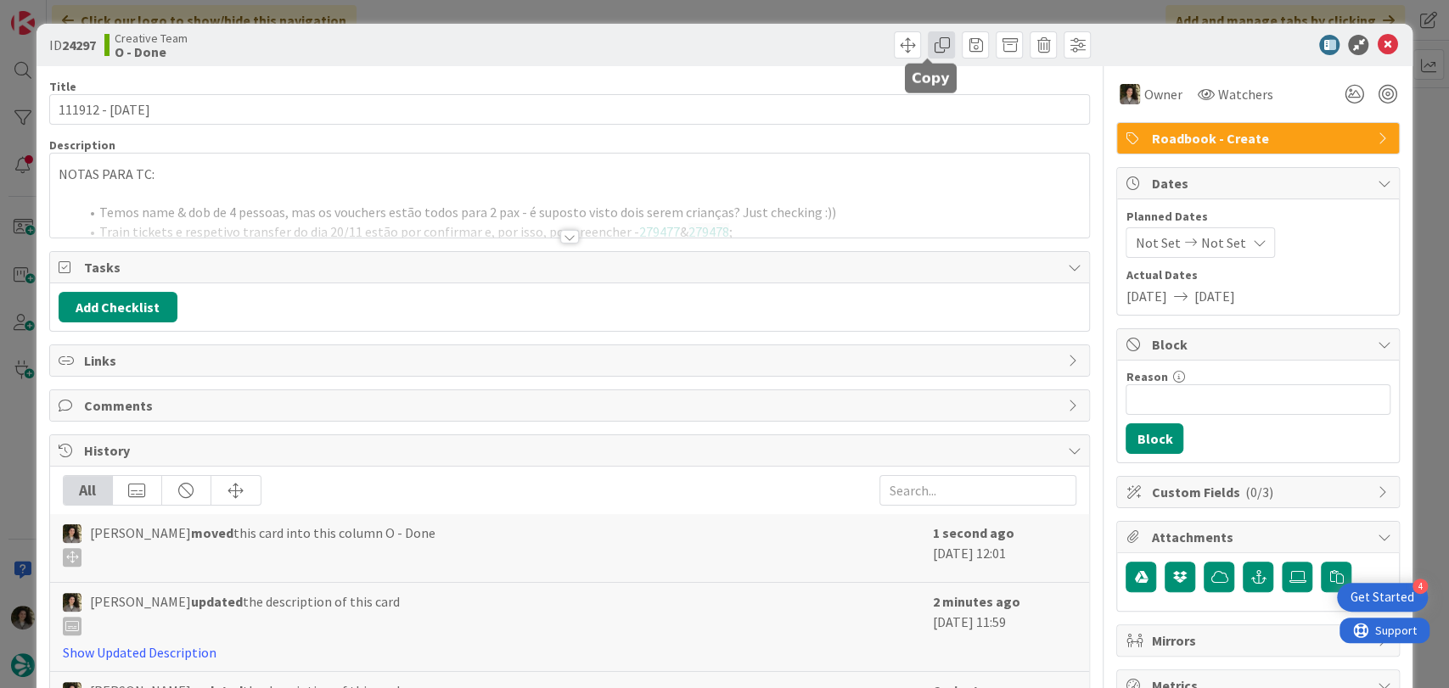
click at [928, 51] on span at bounding box center [941, 44] width 27 height 27
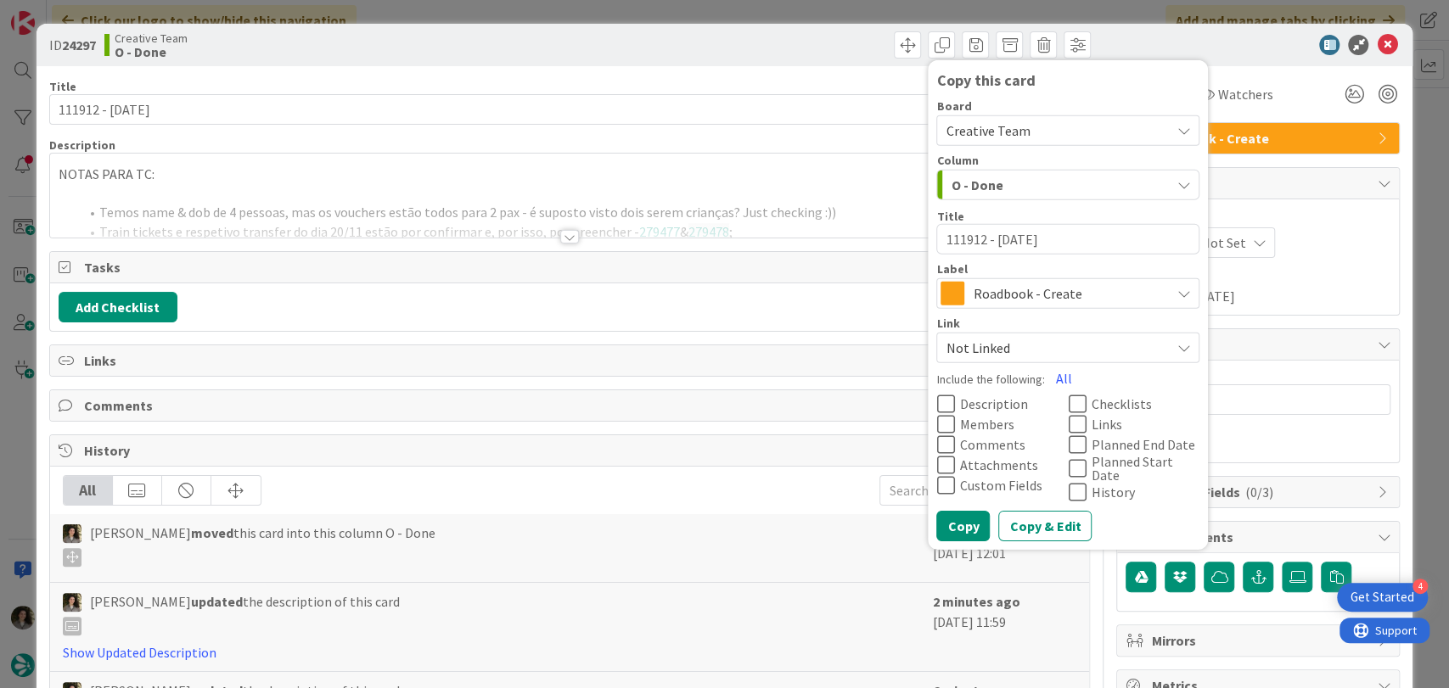
click at [997, 289] on span "Roadbook - Create" at bounding box center [1067, 294] width 188 height 24
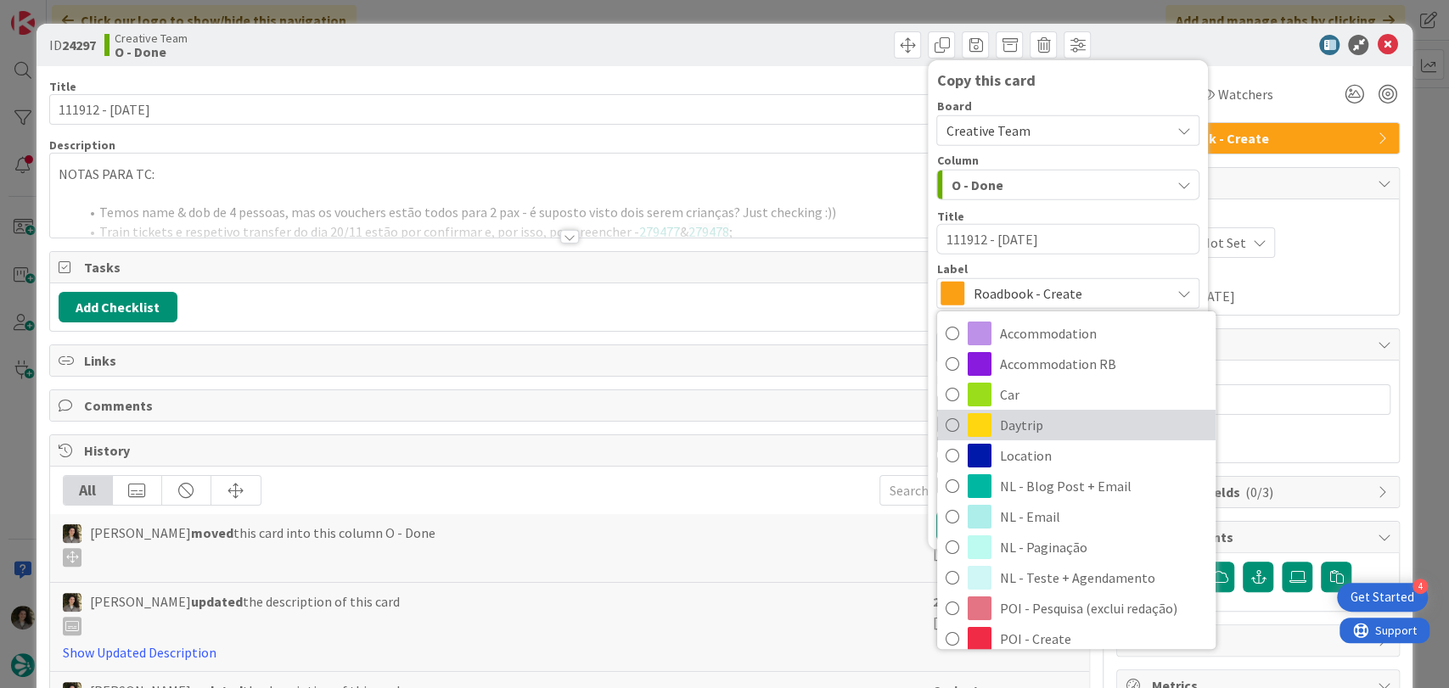
drag, startPoint x: 1043, startPoint y: 424, endPoint x: 1037, endPoint y: 431, distance: 9.0
click at [1043, 424] on span "Daytrip" at bounding box center [1103, 425] width 207 height 25
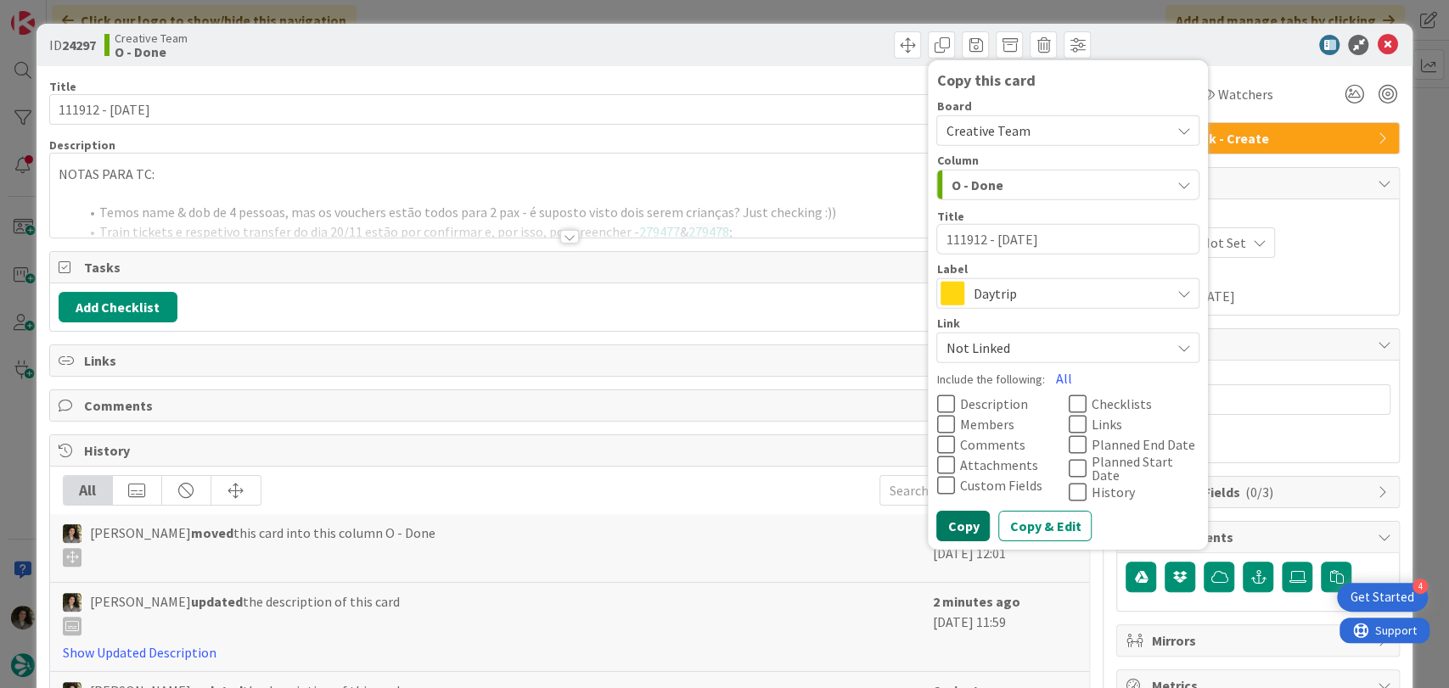
click at [948, 520] on button "Copy" at bounding box center [962, 526] width 53 height 31
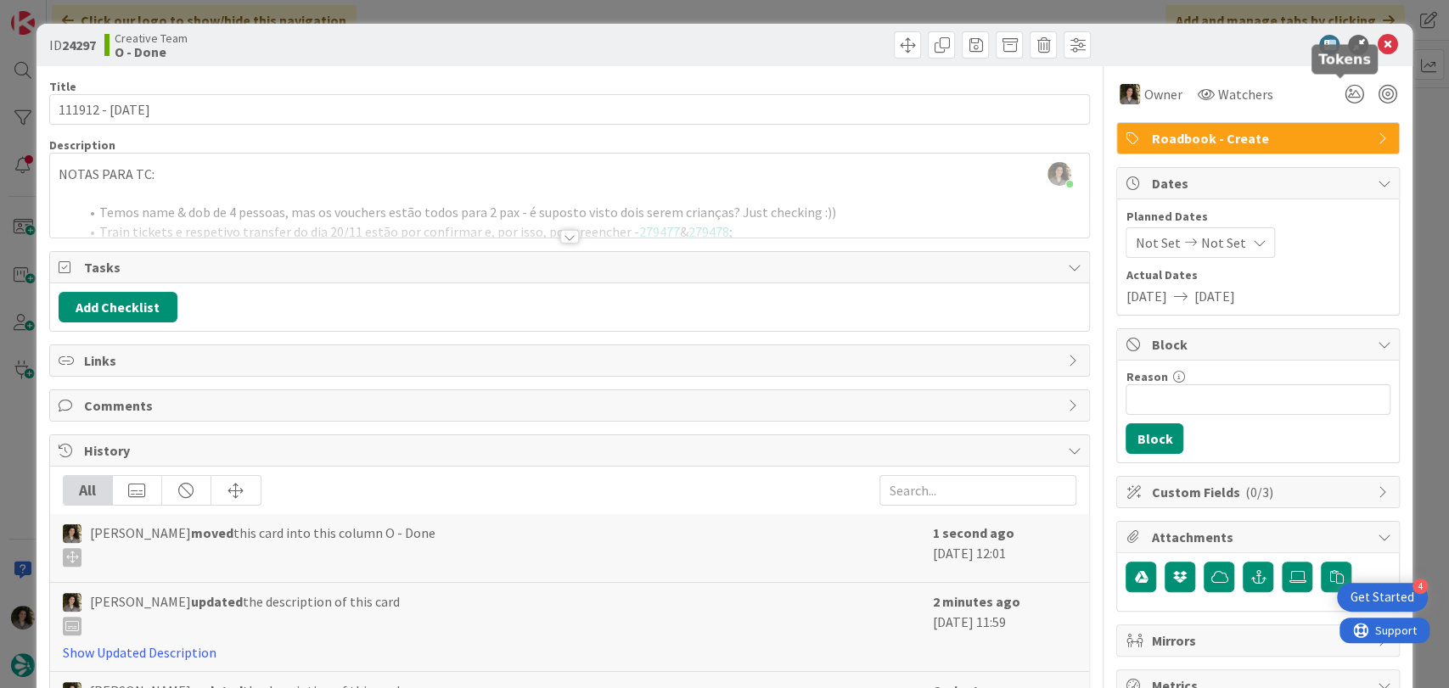
type textarea "x"
click at [1381, 43] on icon at bounding box center [1387, 45] width 20 height 20
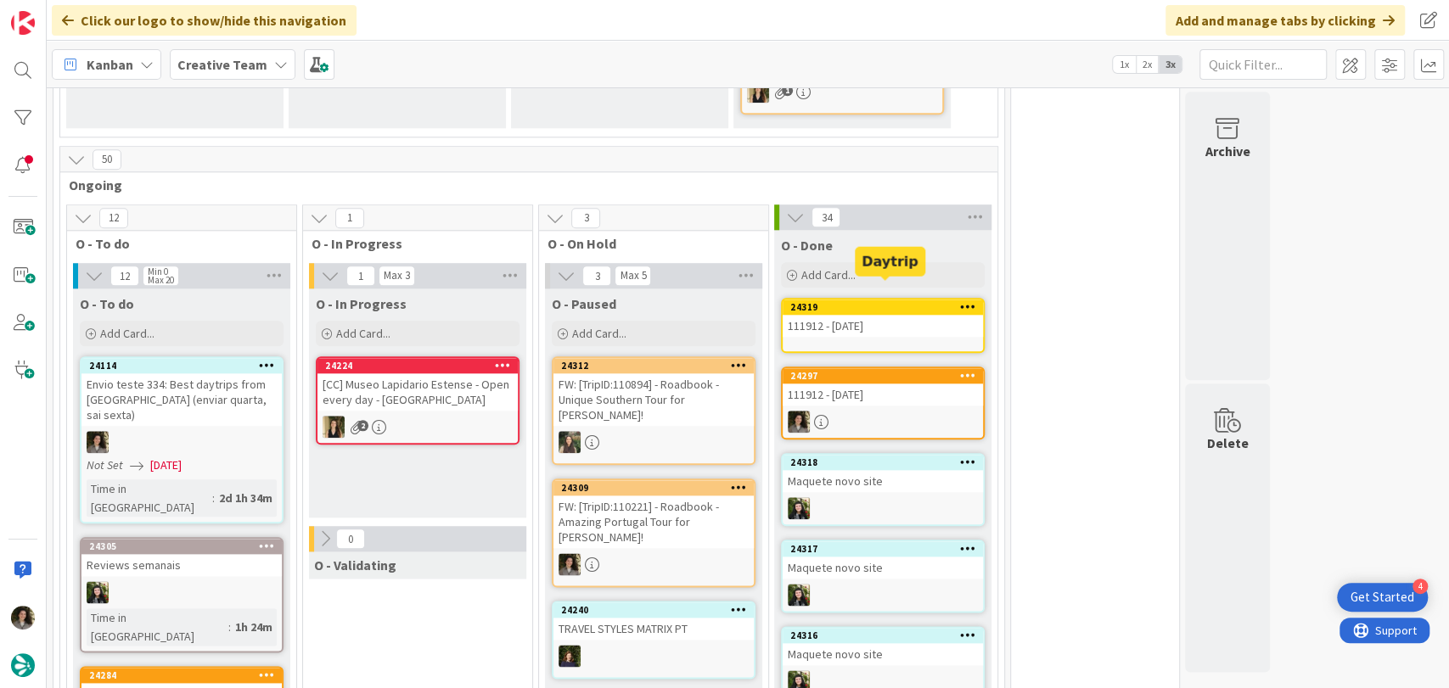
click at [854, 315] on div "111912 - [DATE]" at bounding box center [883, 326] width 200 height 22
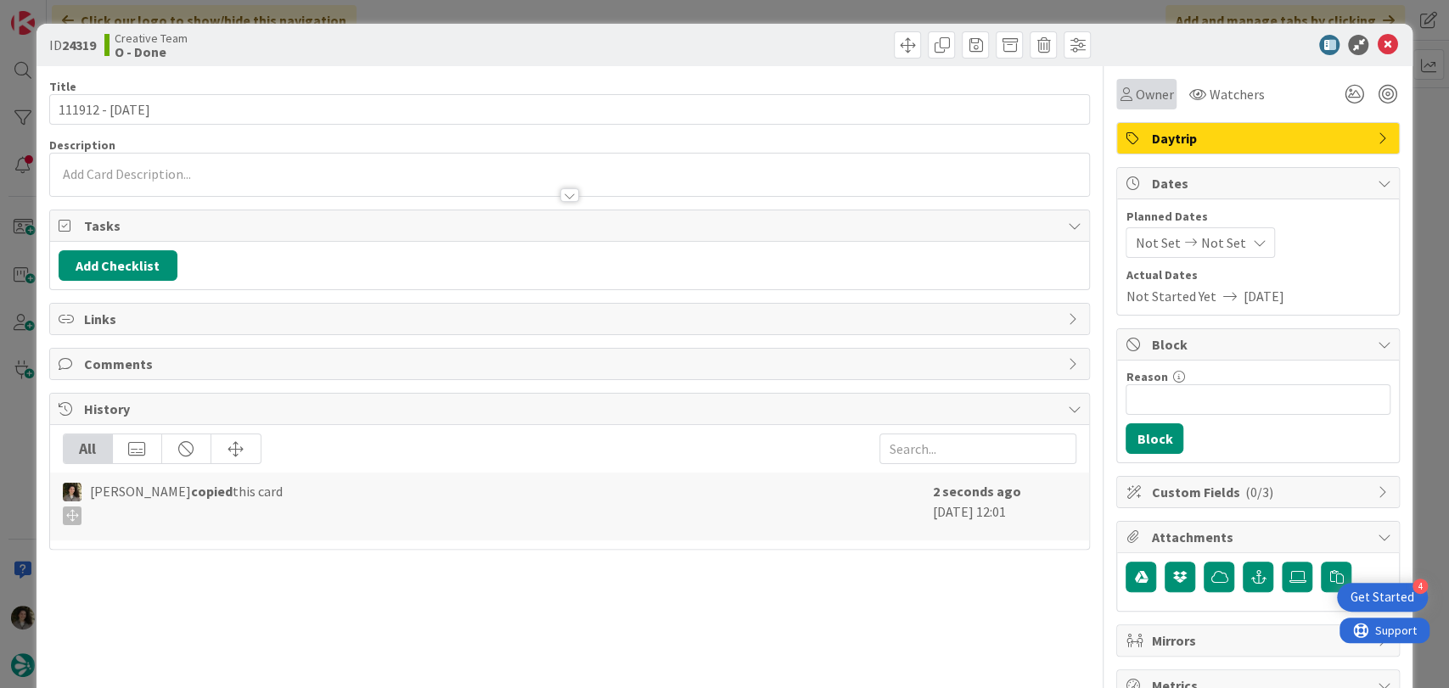
click at [1135, 94] on span "Owner" at bounding box center [1154, 94] width 38 height 20
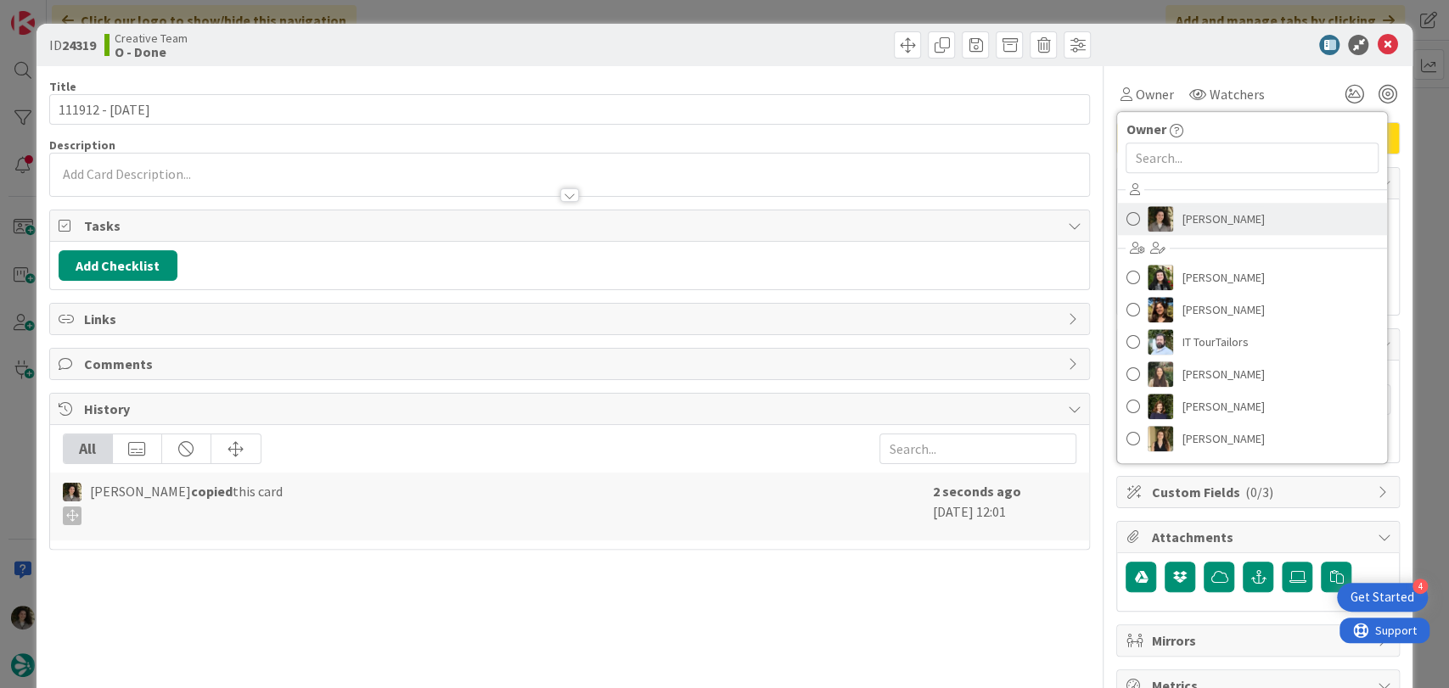
click at [1182, 211] on span "[PERSON_NAME]" at bounding box center [1223, 218] width 82 height 25
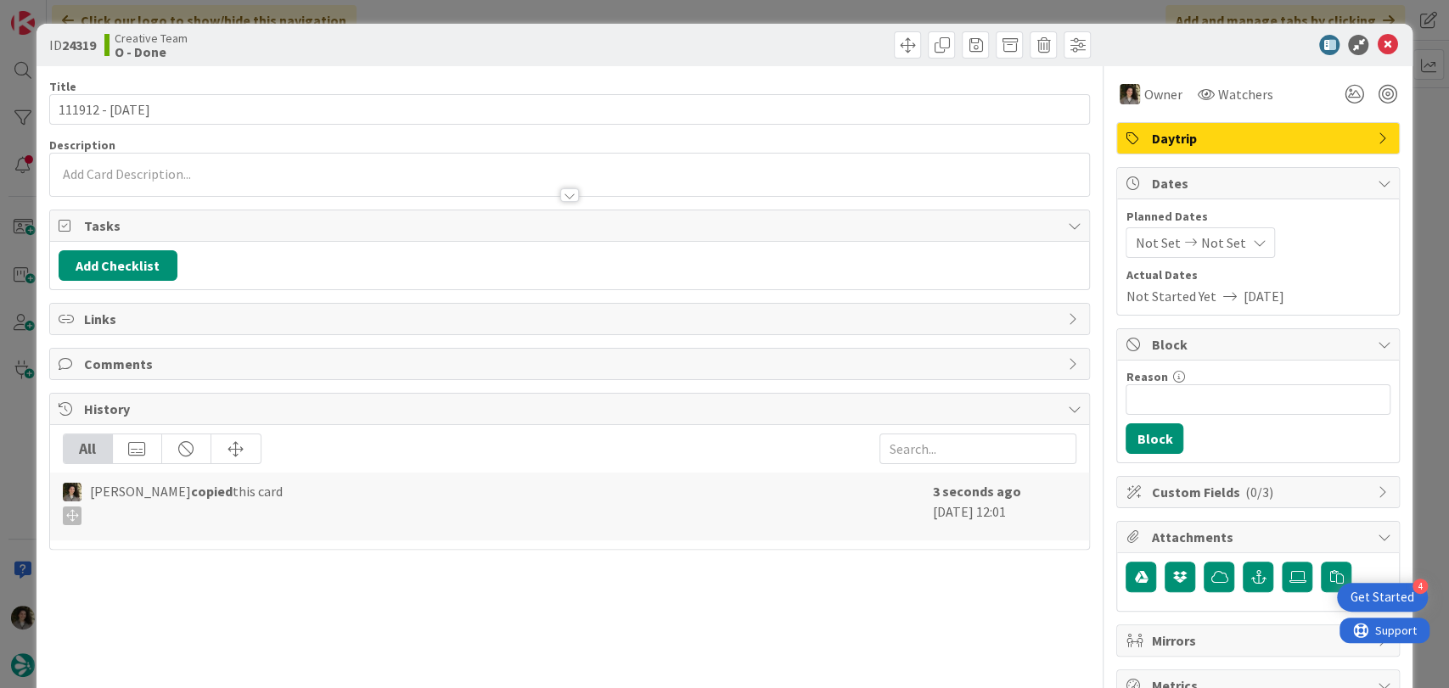
drag, startPoint x: 1213, startPoint y: 223, endPoint x: 1223, endPoint y: 244, distance: 23.5
click at [1214, 226] on div "Planned Dates Not Set Not Set" at bounding box center [1258, 233] width 265 height 50
click at [1223, 244] on span "Not Set" at bounding box center [1222, 243] width 45 height 20
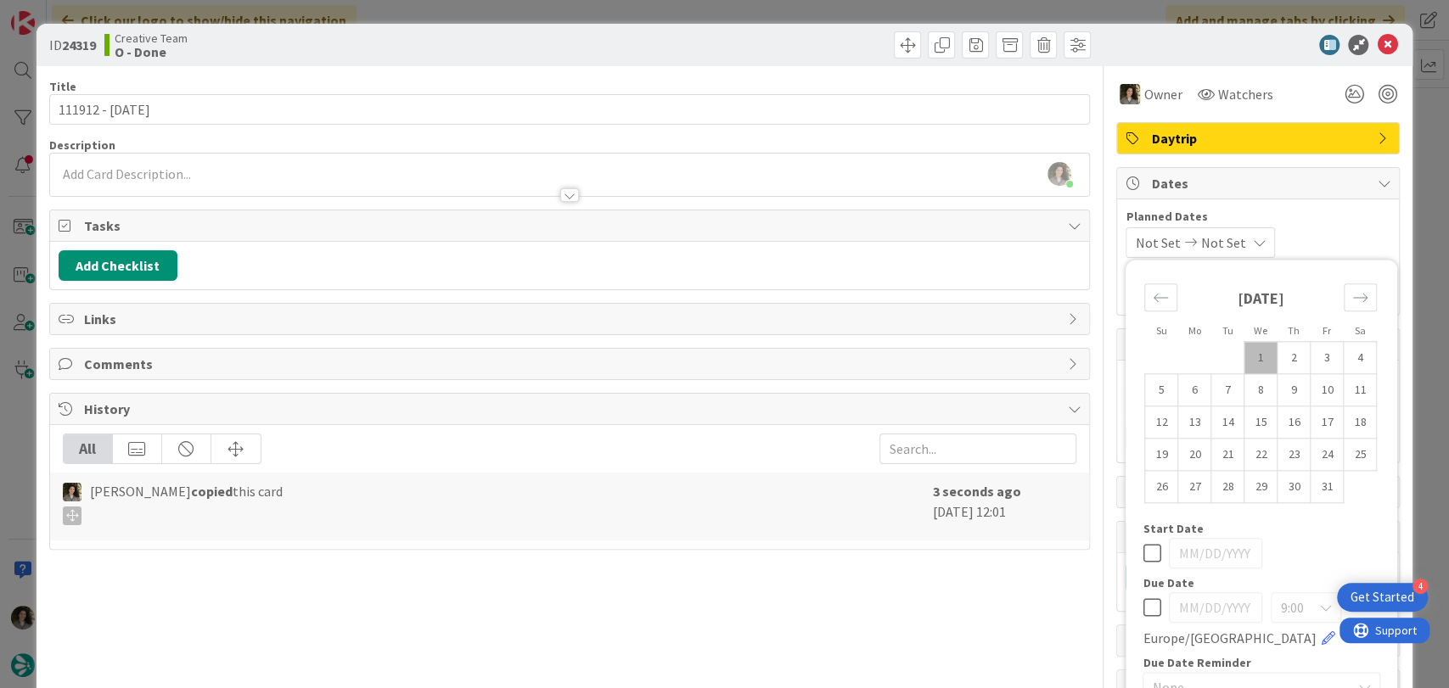
click at [1143, 612] on icon at bounding box center [1152, 608] width 18 height 20
type input "[DATE]"
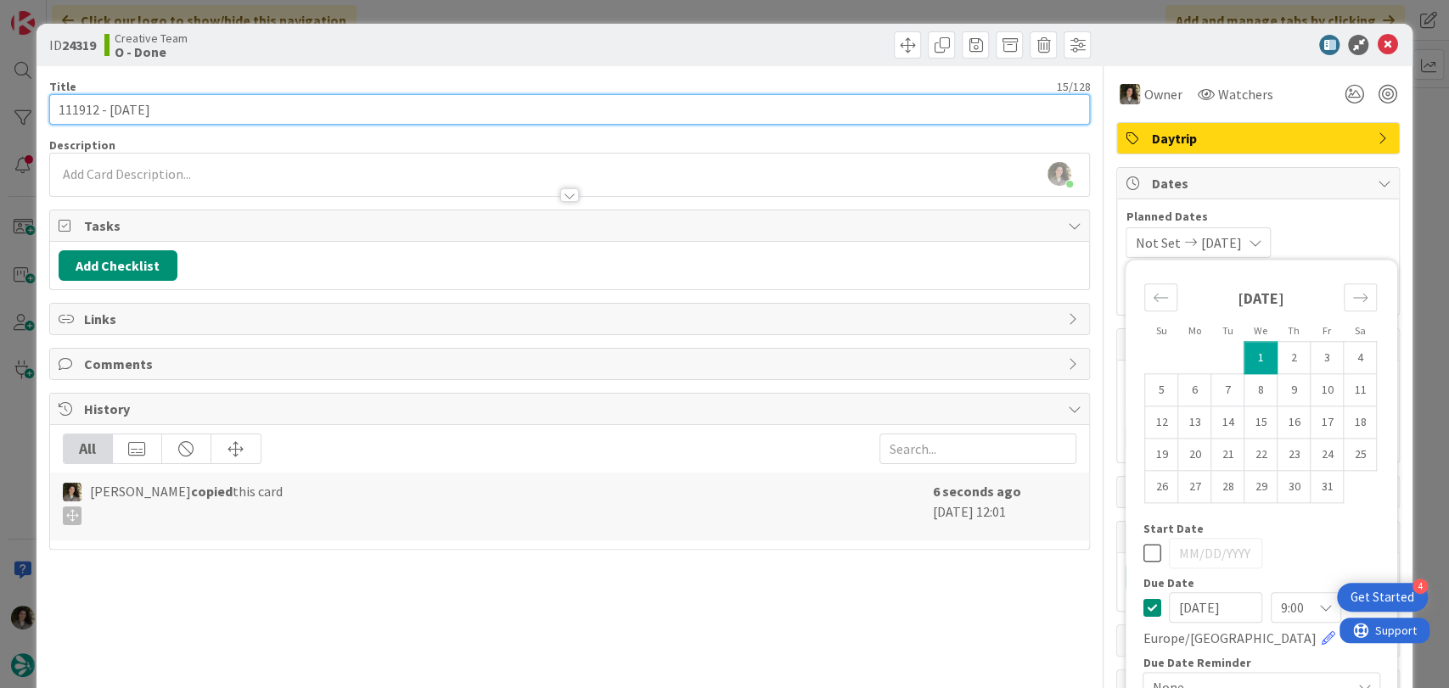
click at [579, 118] on input "111912 - [DATE]" at bounding box center [570, 109] width 1042 height 31
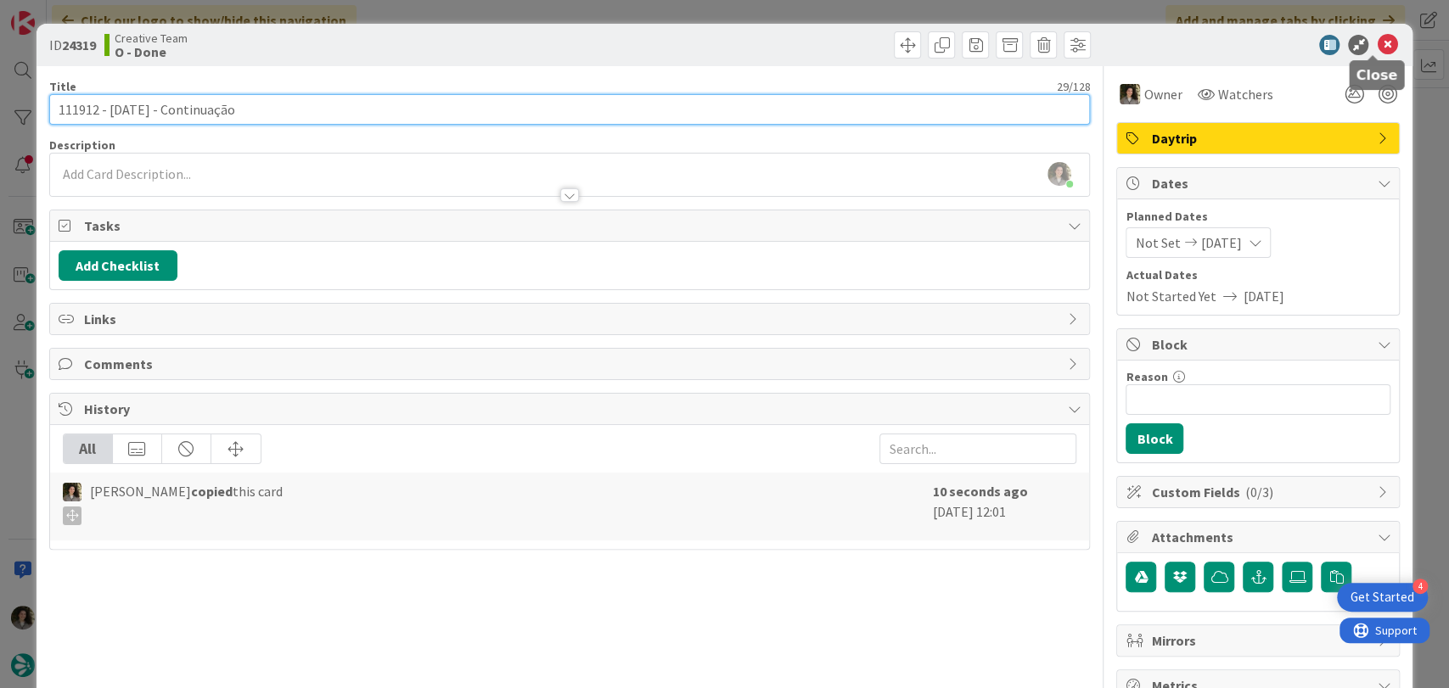
type input "111912 - [DATE] - Continuação"
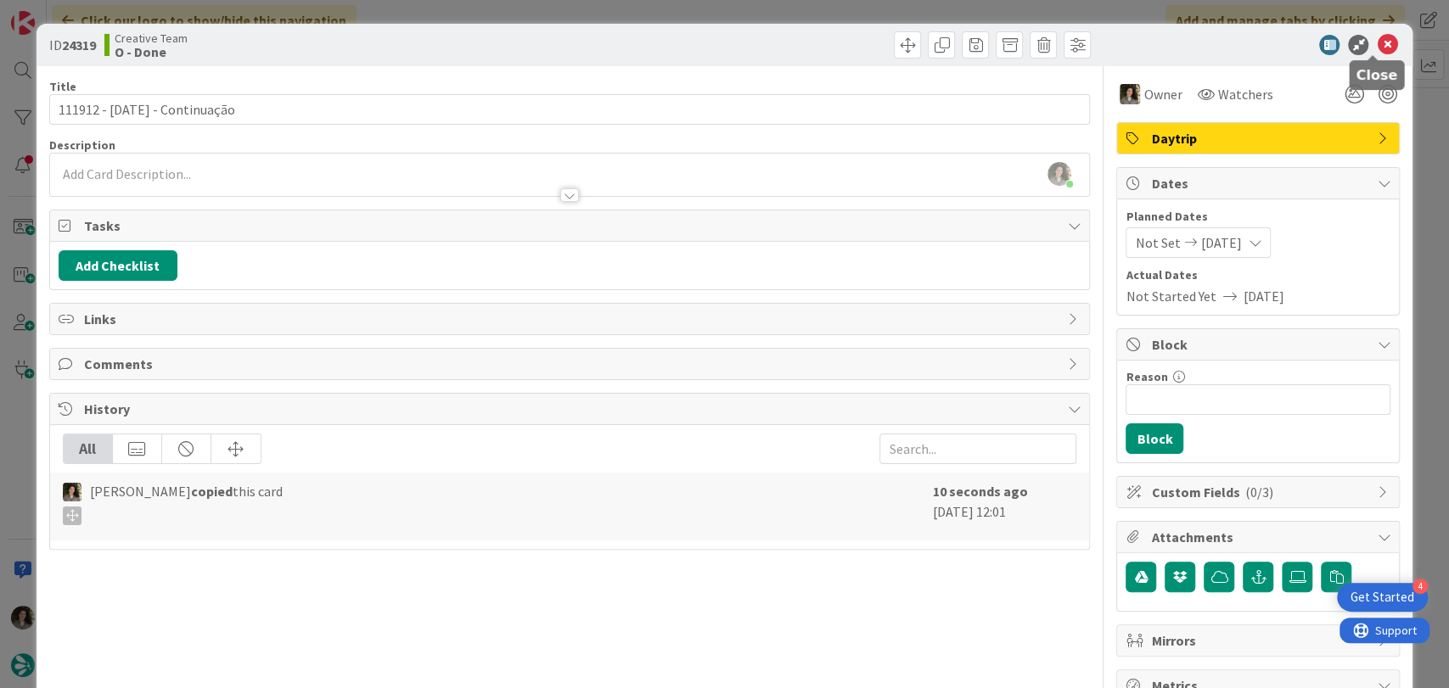
click at [1377, 43] on icon at bounding box center [1387, 45] width 20 height 20
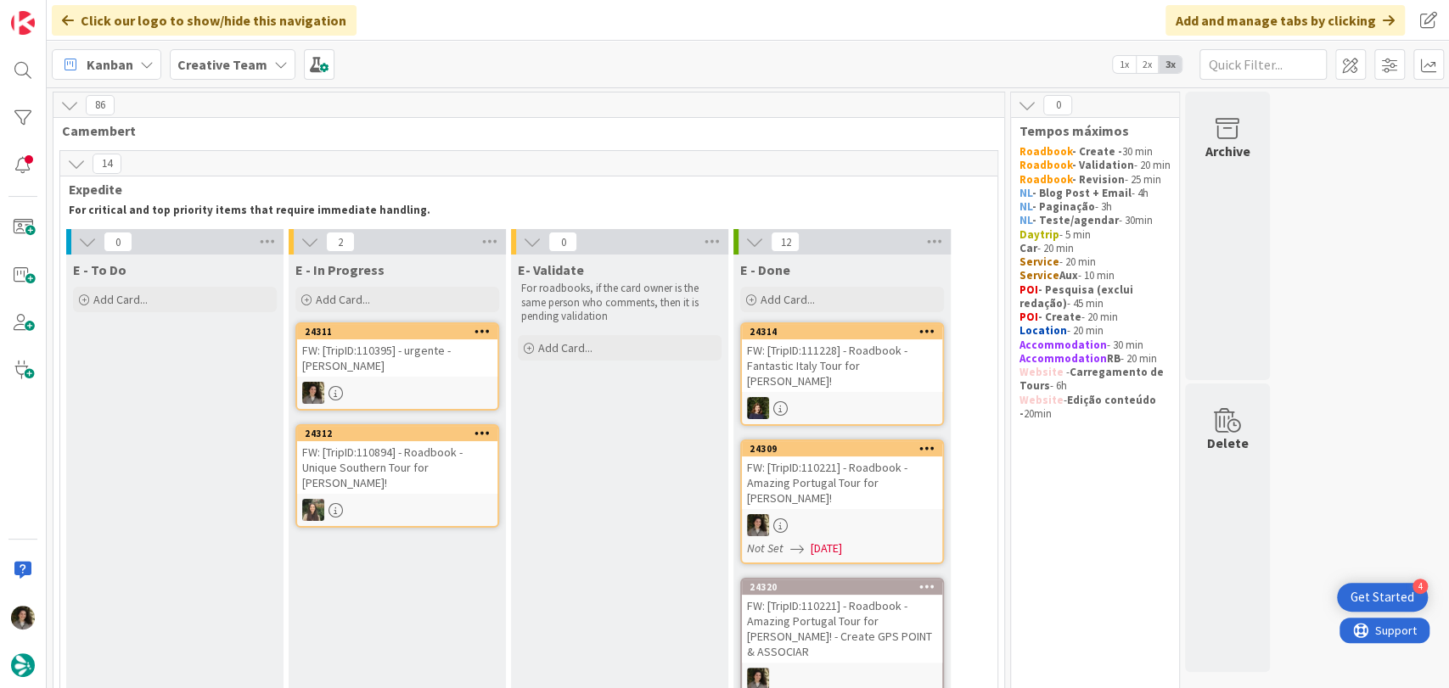
click at [440, 372] on div "FW: [TripID:110395] - urgente - [PERSON_NAME]" at bounding box center [397, 358] width 200 height 37
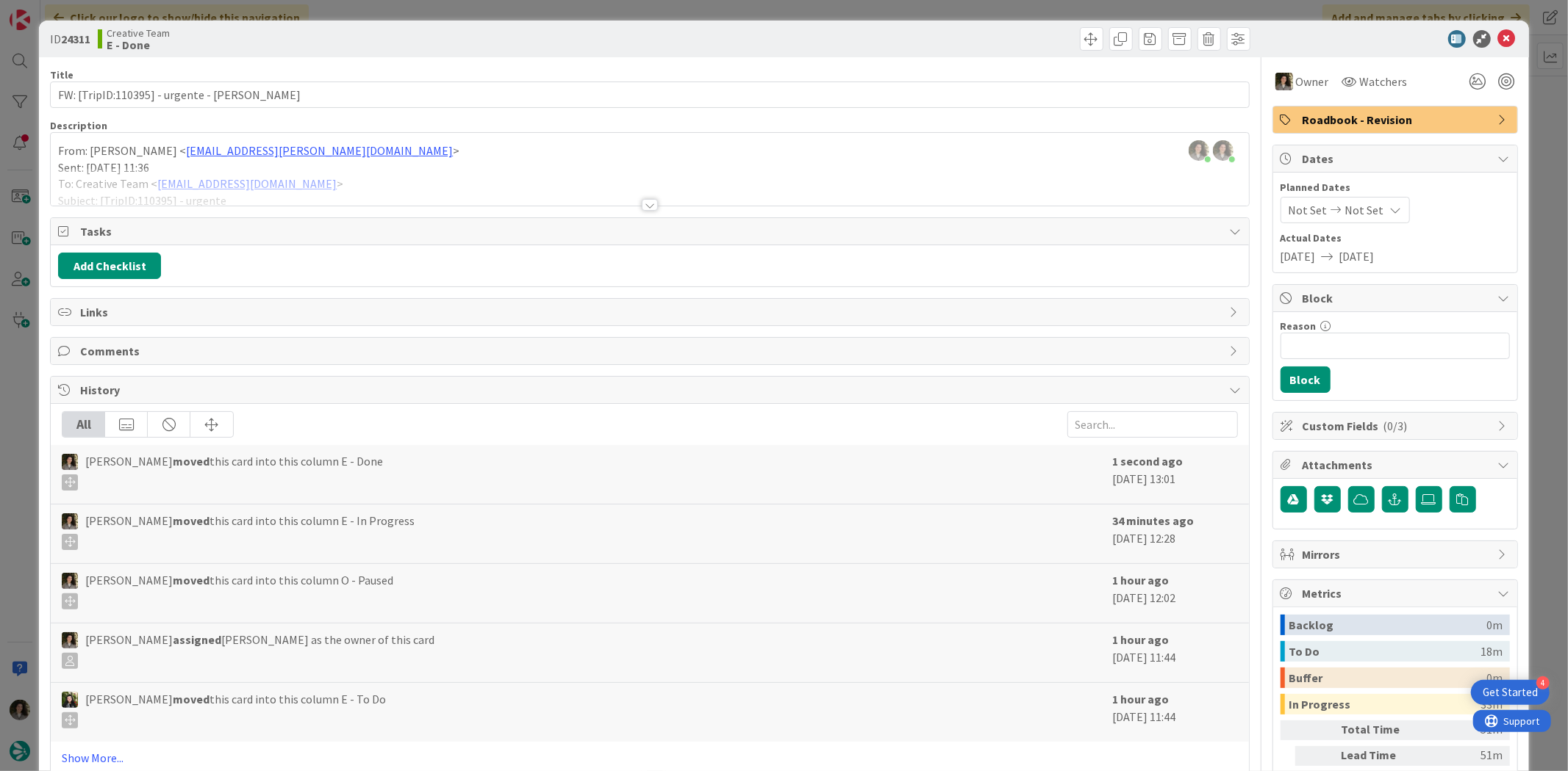
click at [1470, 122] on span "Roadbook - Revision" at bounding box center [1396, 119] width 188 height 17
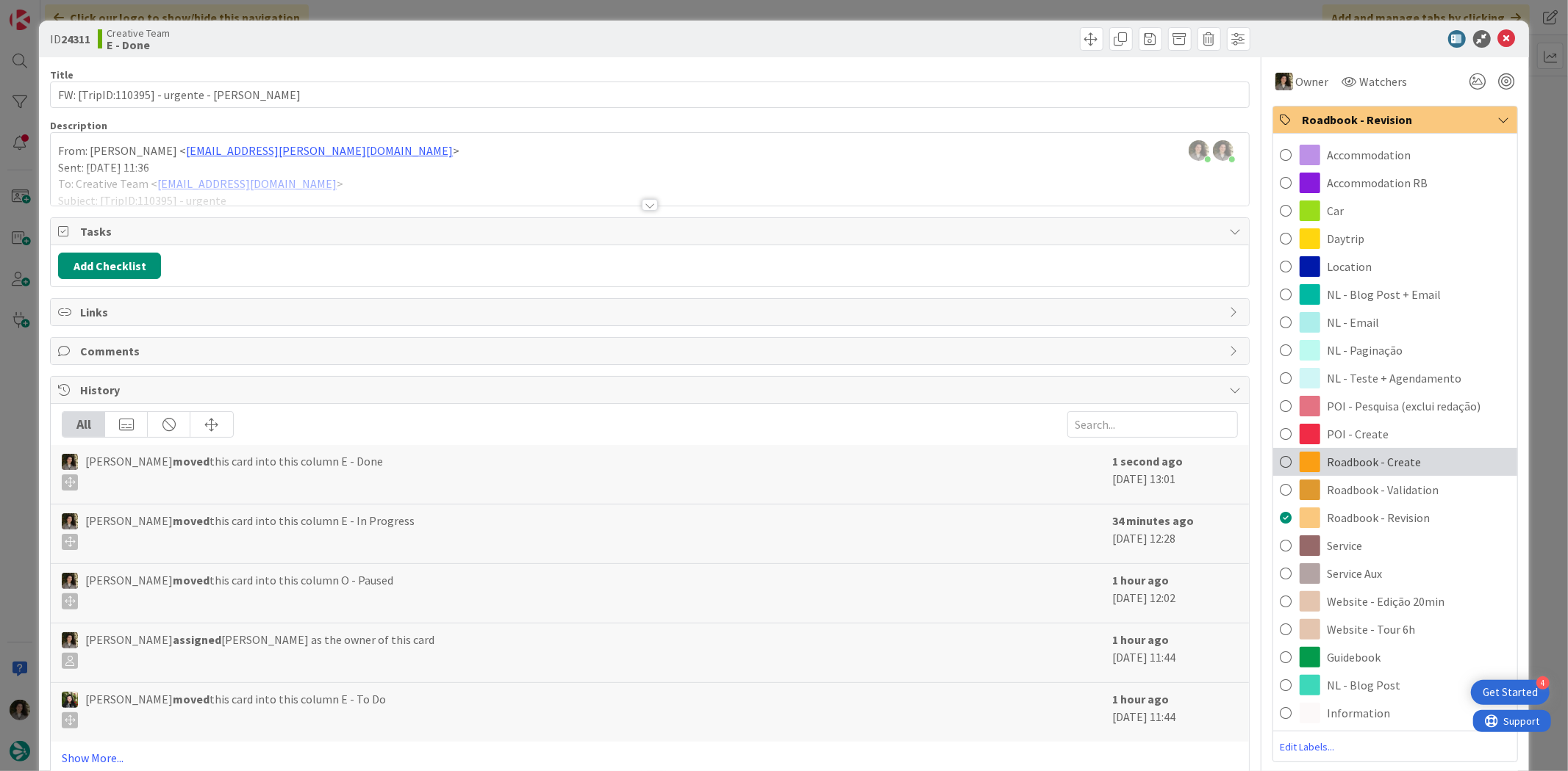
click at [1416, 460] on div "Roadbook - Create" at bounding box center [1395, 462] width 244 height 28
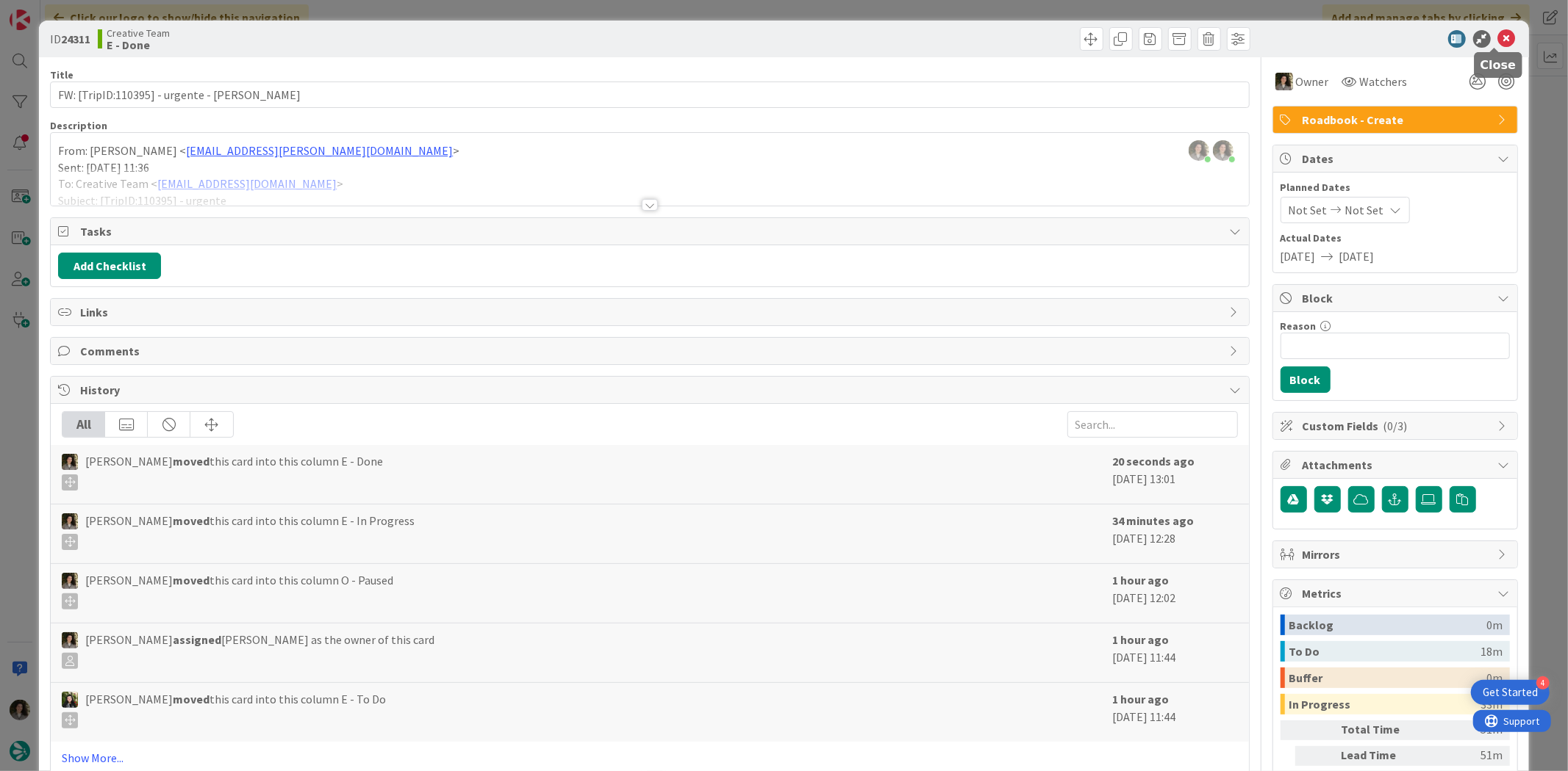
click at [1500, 41] on icon at bounding box center [1507, 39] width 17 height 17
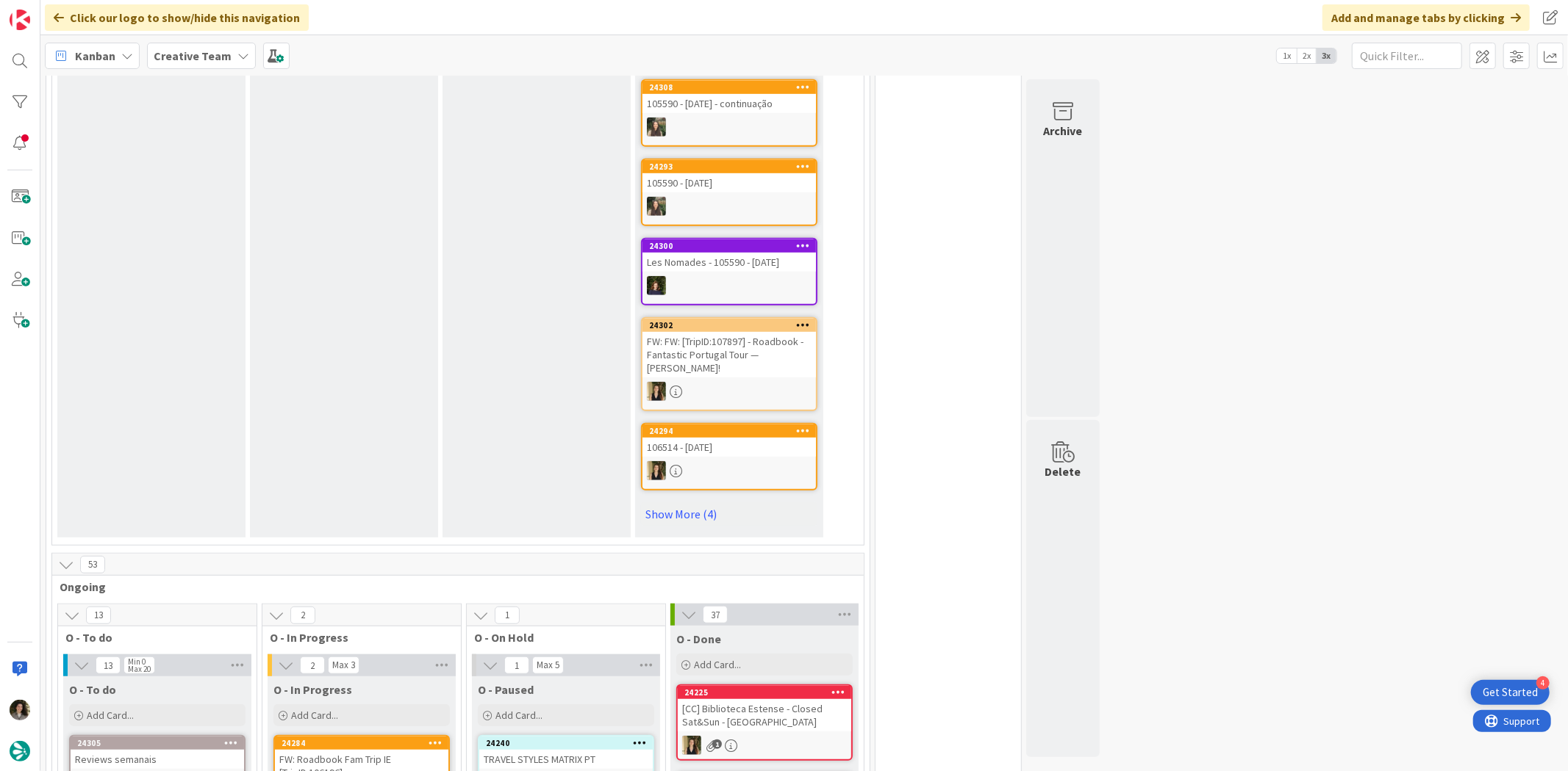
scroll to position [735, 0]
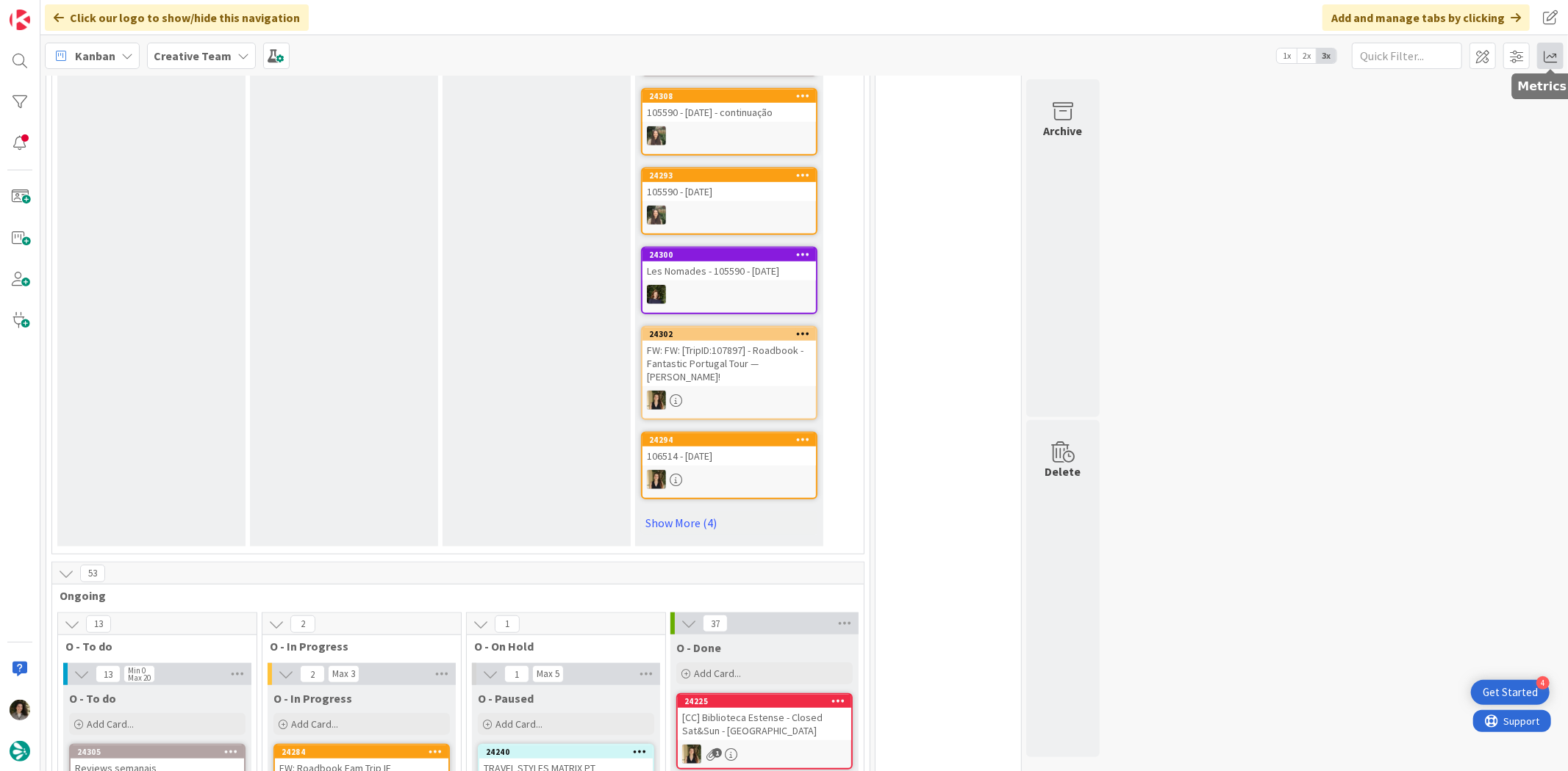
click at [1554, 50] on span at bounding box center [1550, 55] width 27 height 27
click at [1419, 158] on div "Allocation" at bounding box center [1423, 165] width 99 height 16
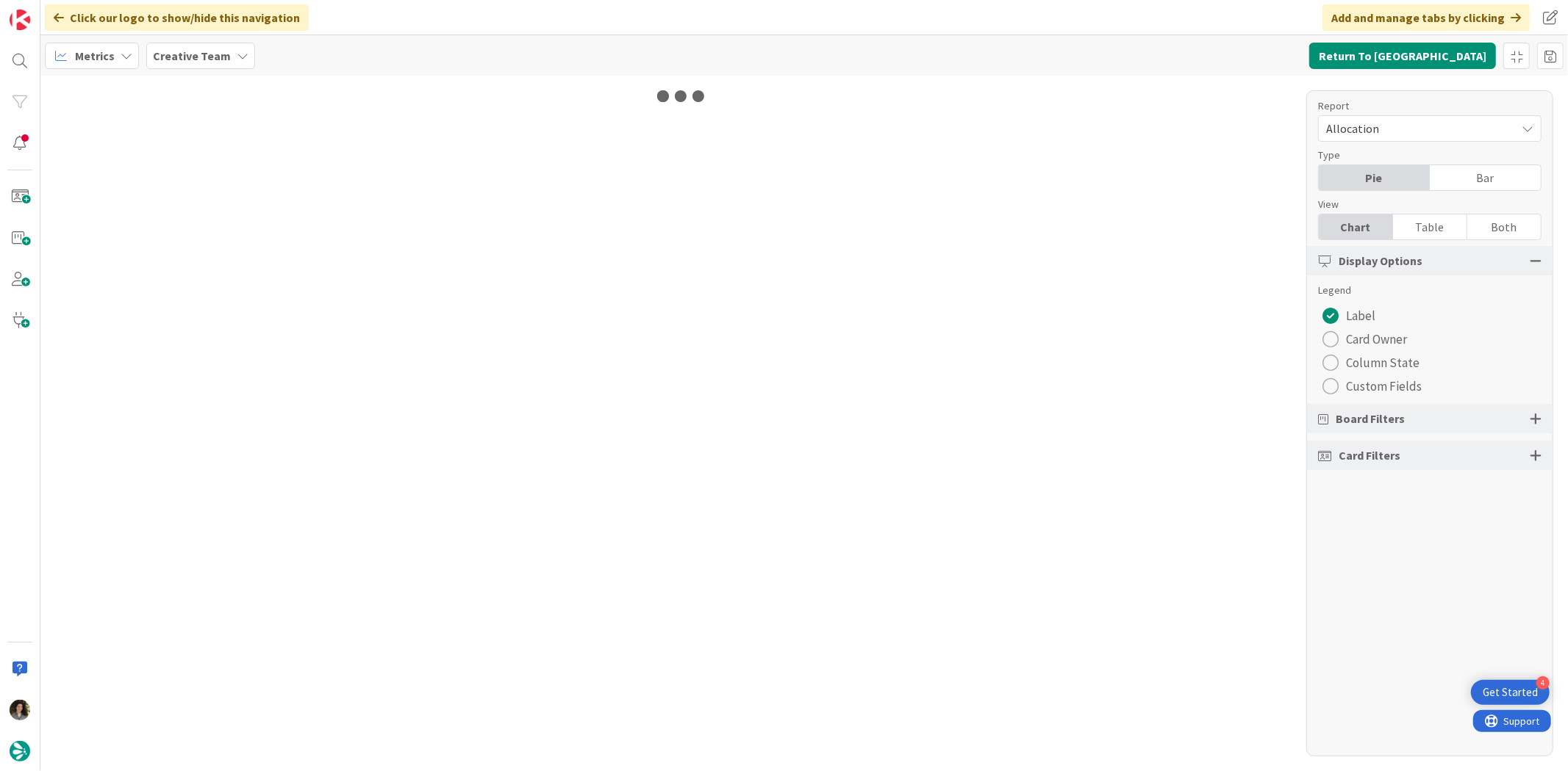
click at [1416, 219] on div "Table" at bounding box center [1430, 227] width 74 height 25
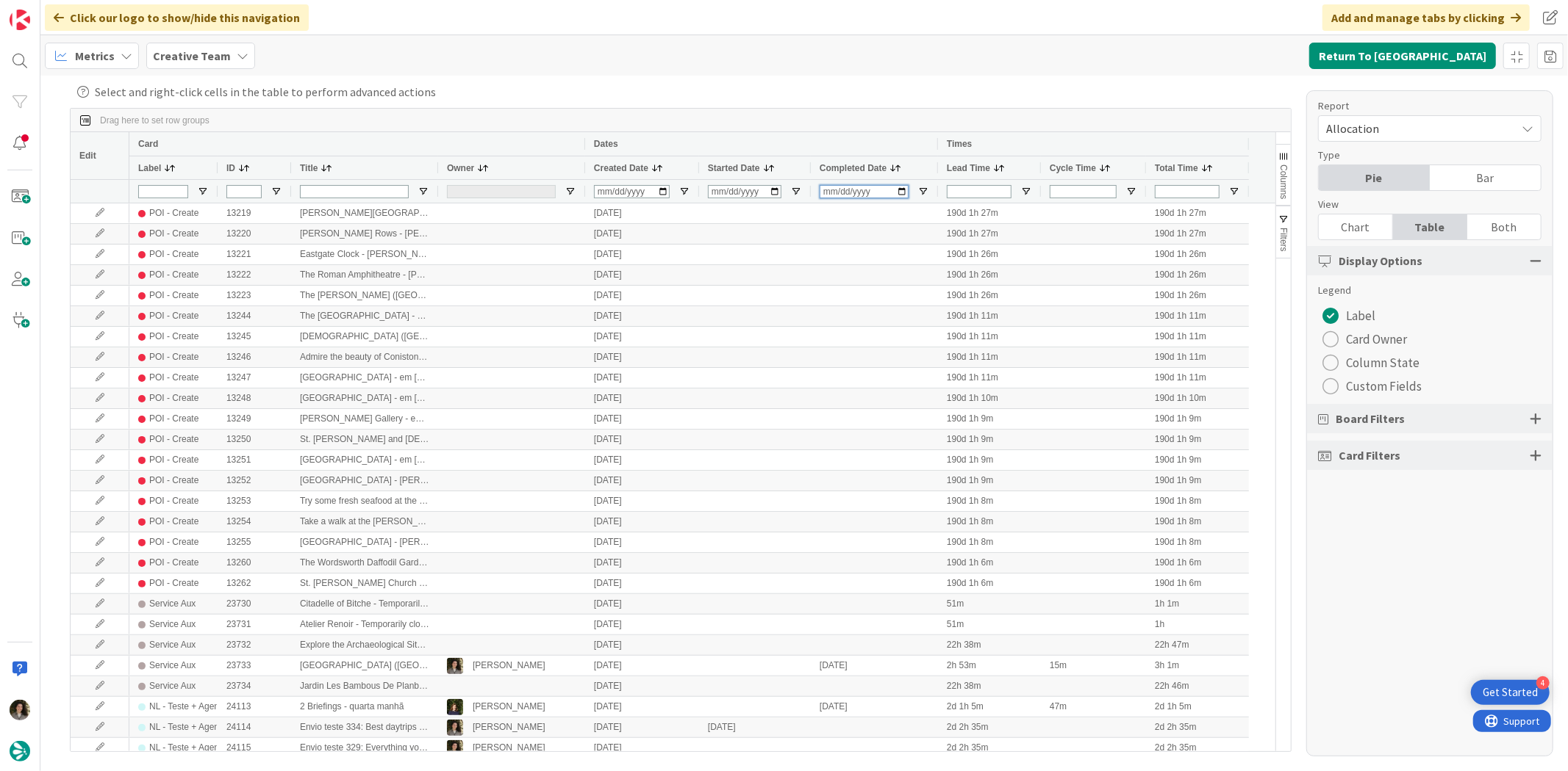
click at [829, 192] on input "Completed Date Filter Input" at bounding box center [863, 191] width 89 height 13
type input "2025-10-01"
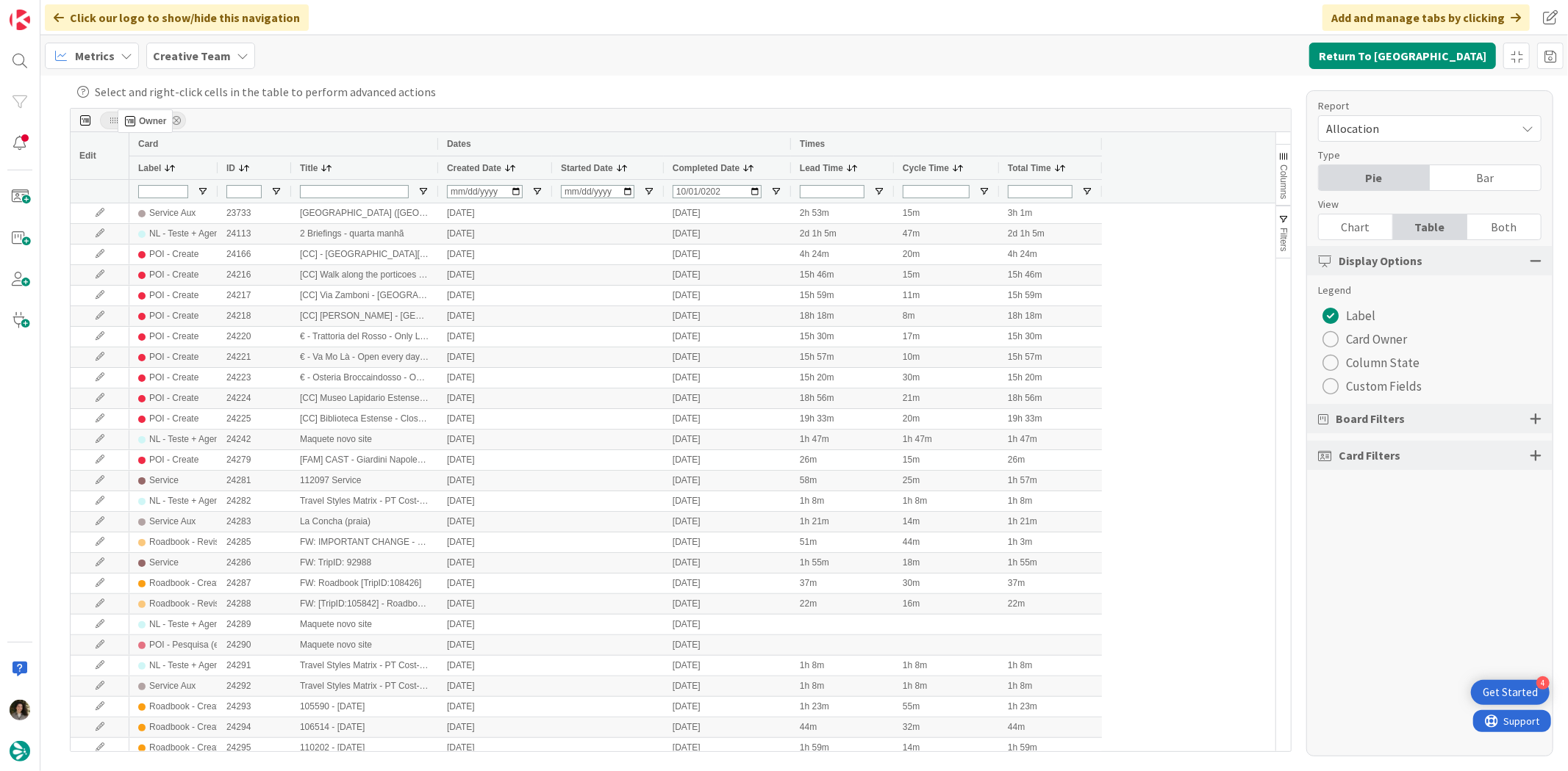
drag, startPoint x: 474, startPoint y: 164, endPoint x: 125, endPoint y: 115, distance: 352.4
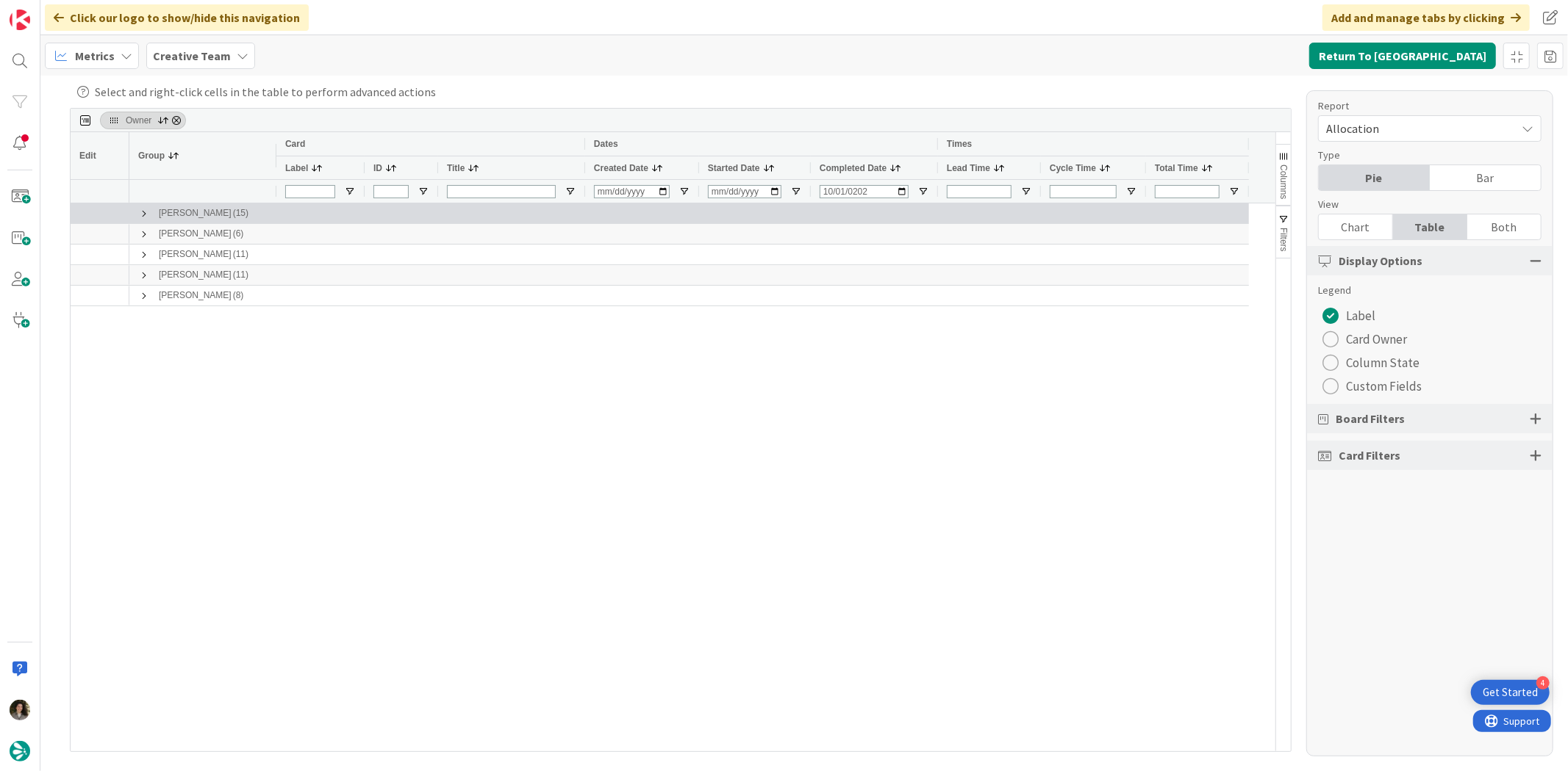
click at [139, 216] on span at bounding box center [145, 214] width 12 height 12
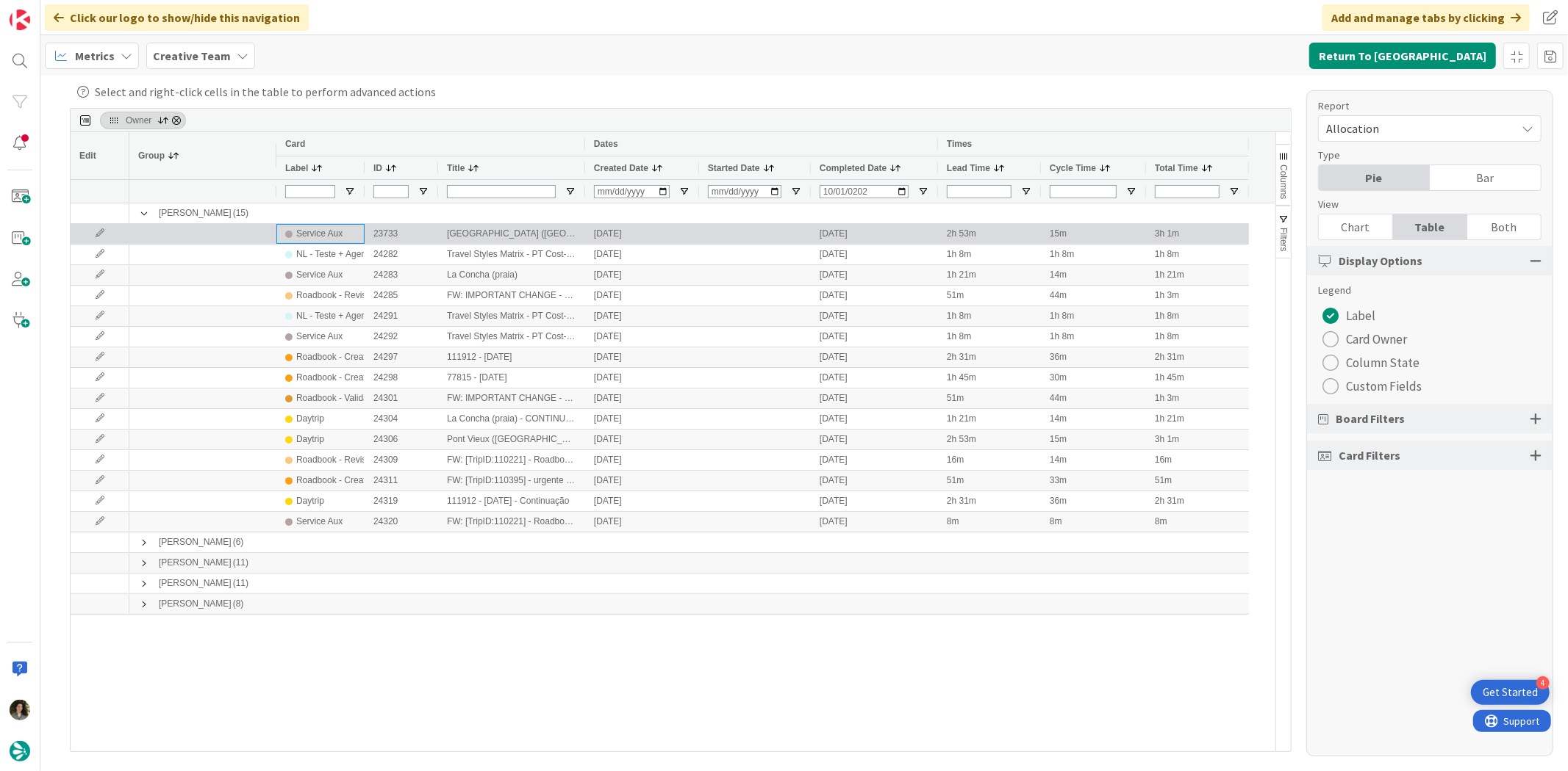
click at [342, 241] on div "Service Aux" at bounding box center [319, 234] width 70 height 18
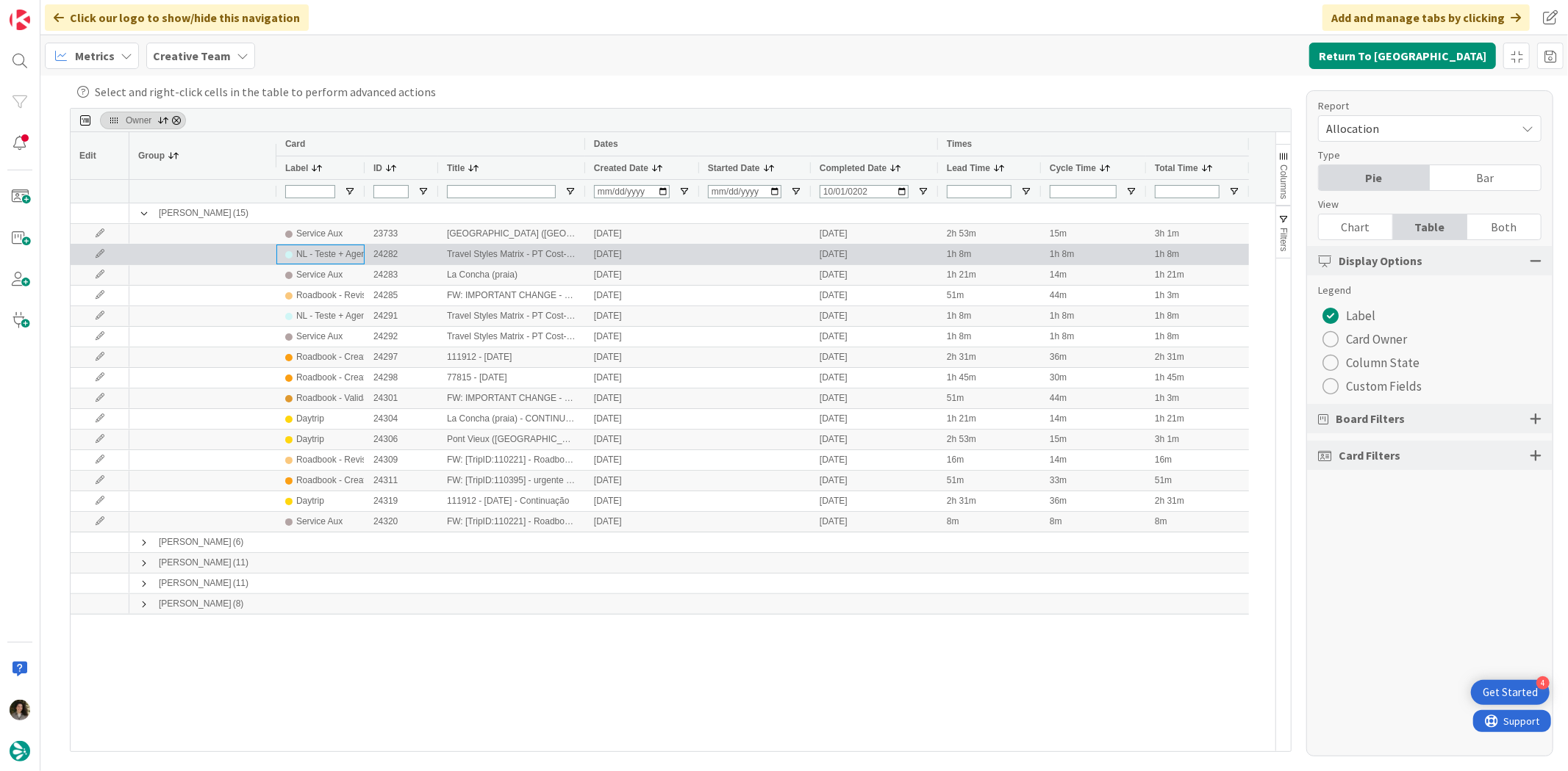
click at [324, 255] on div "NL - Teste + Agendamento" at bounding box center [348, 254] width 105 height 18
click at [326, 262] on div "NL - Teste + Agendamento" at bounding box center [348, 254] width 105 height 18
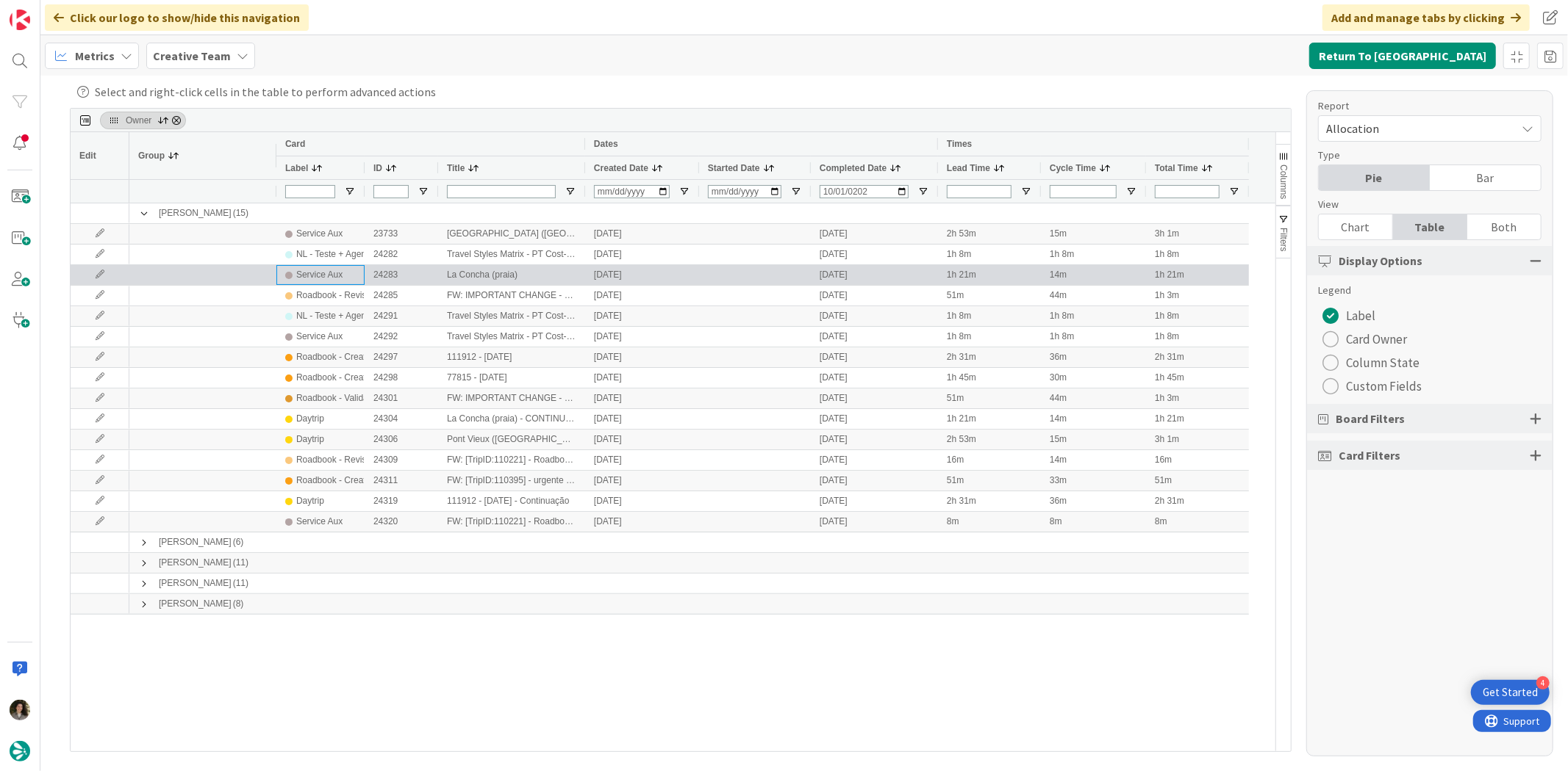
click at [324, 274] on div "Service Aux" at bounding box center [319, 274] width 46 height 18
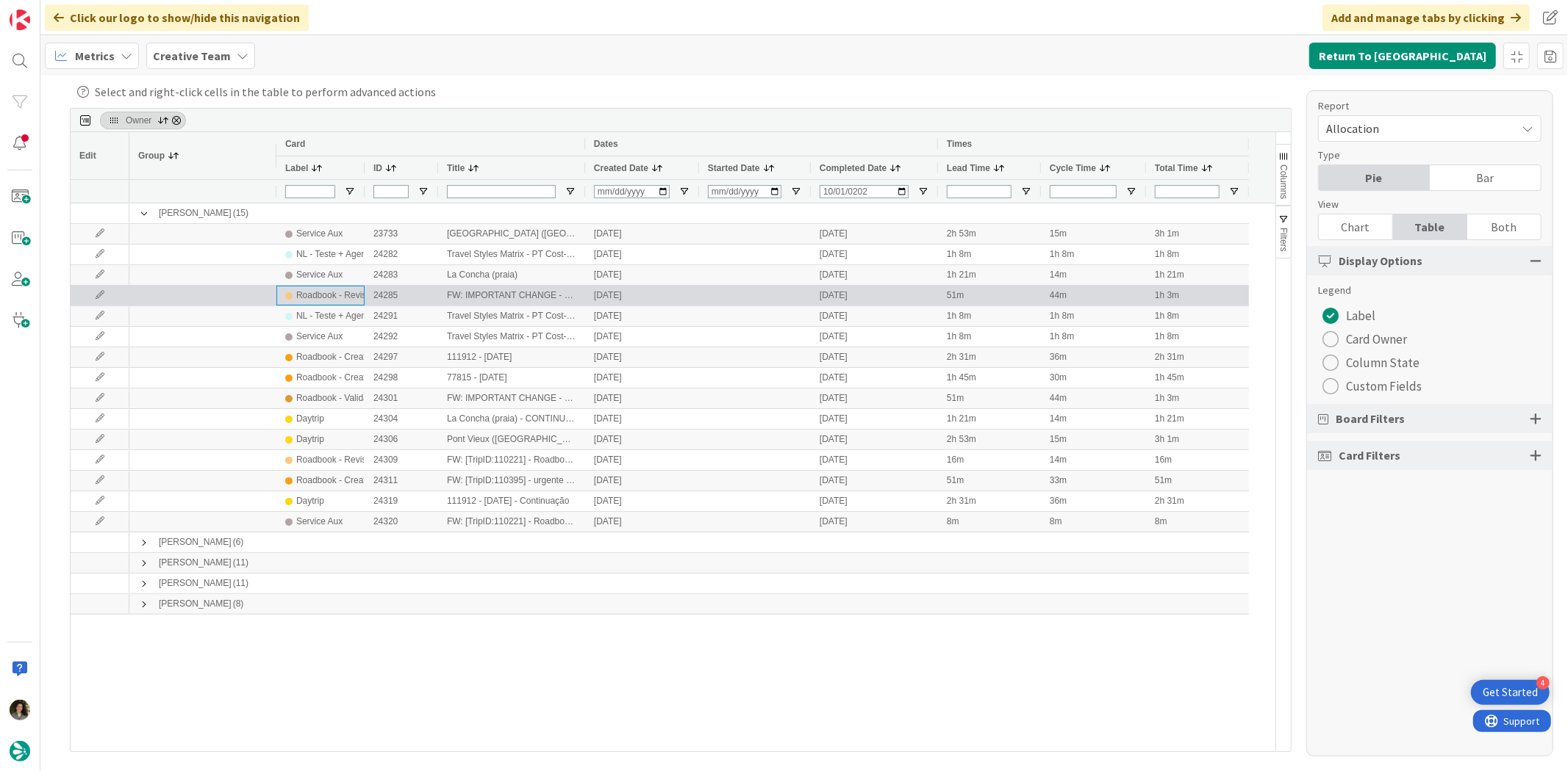
click at [328, 292] on div "Roadbook - Revision" at bounding box center [337, 295] width 81 height 18
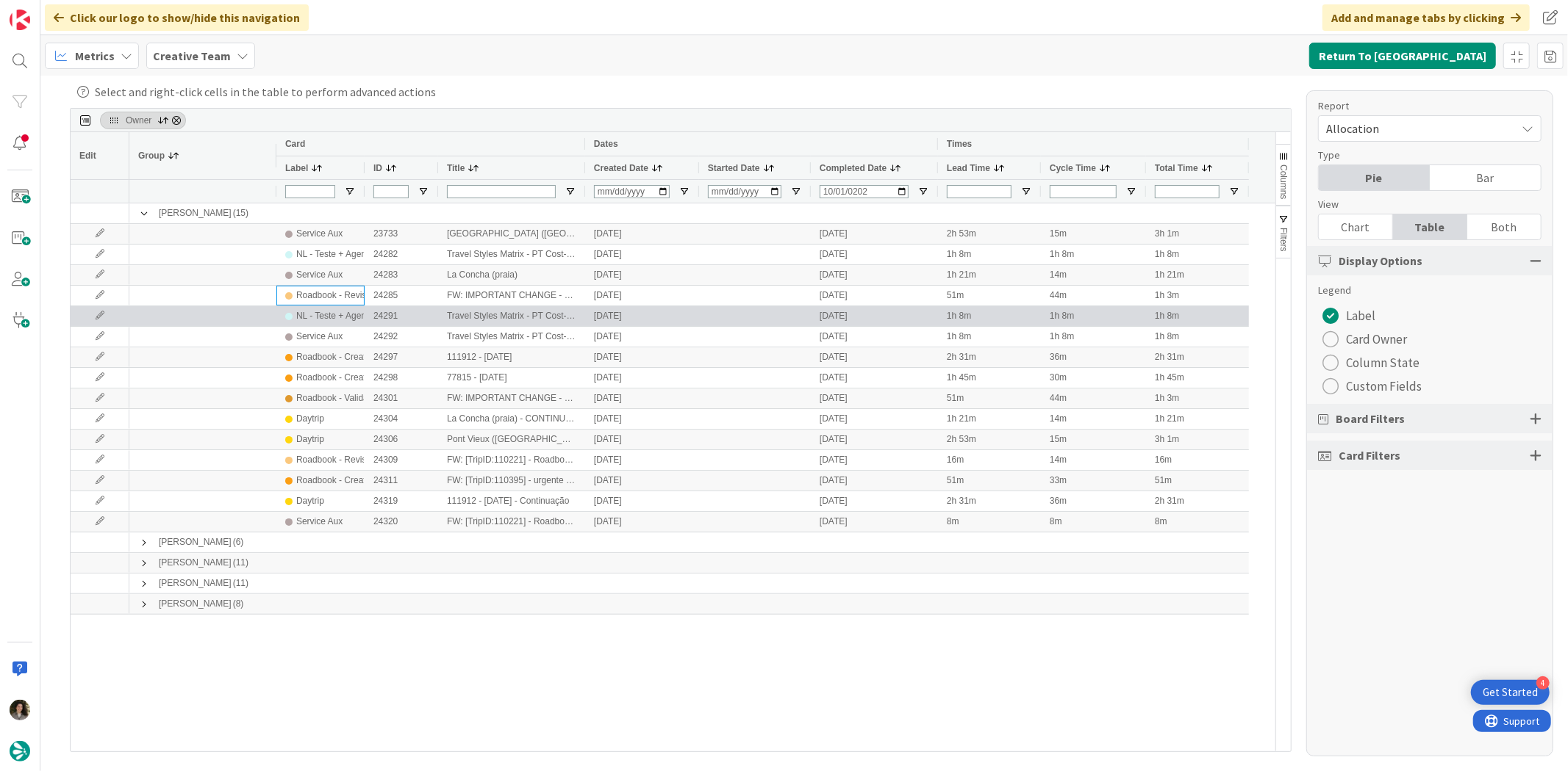
click at [329, 307] on div "NL - Teste + Agendamento" at bounding box center [348, 316] width 105 height 18
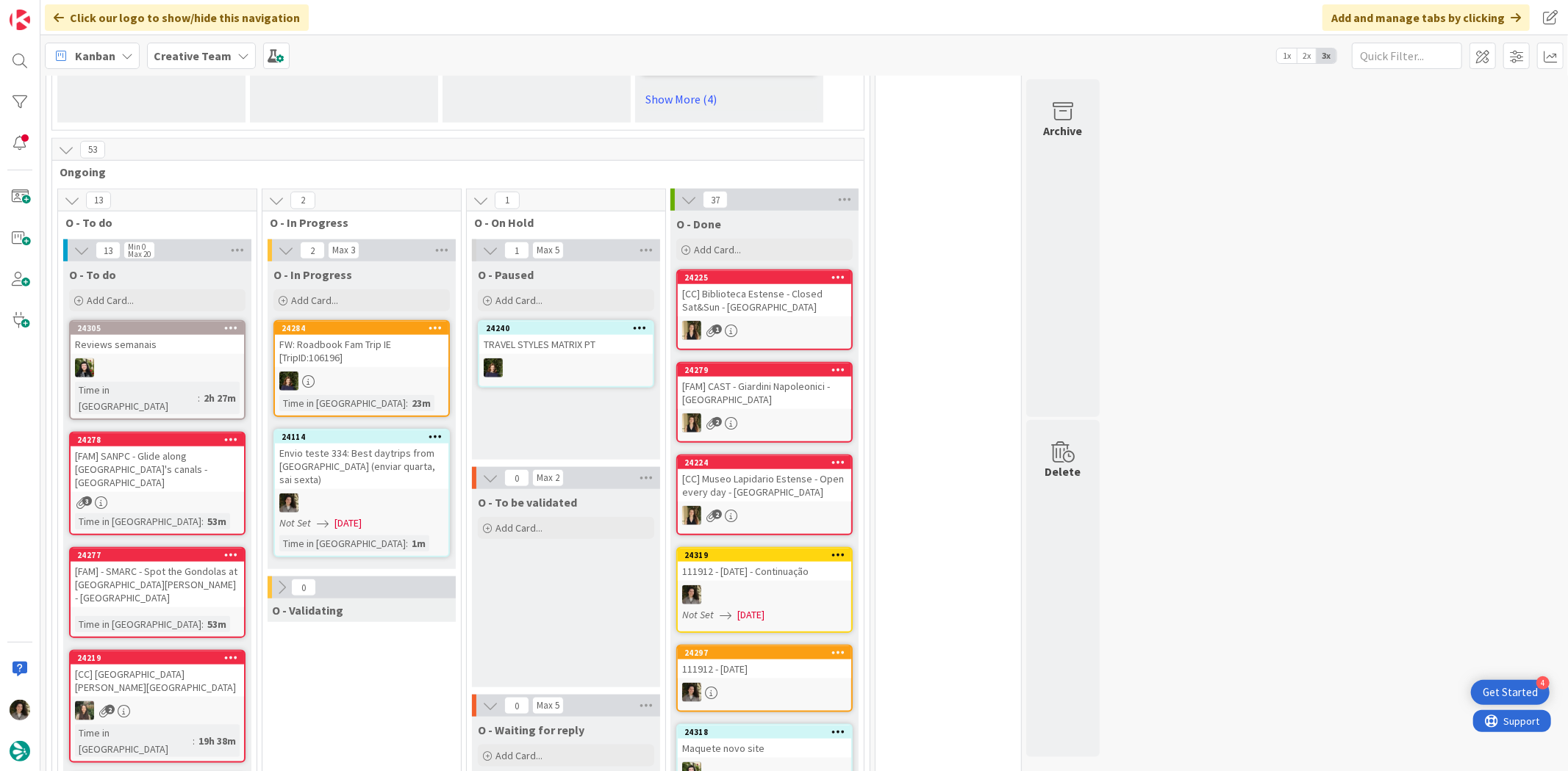
scroll to position [1305, 0]
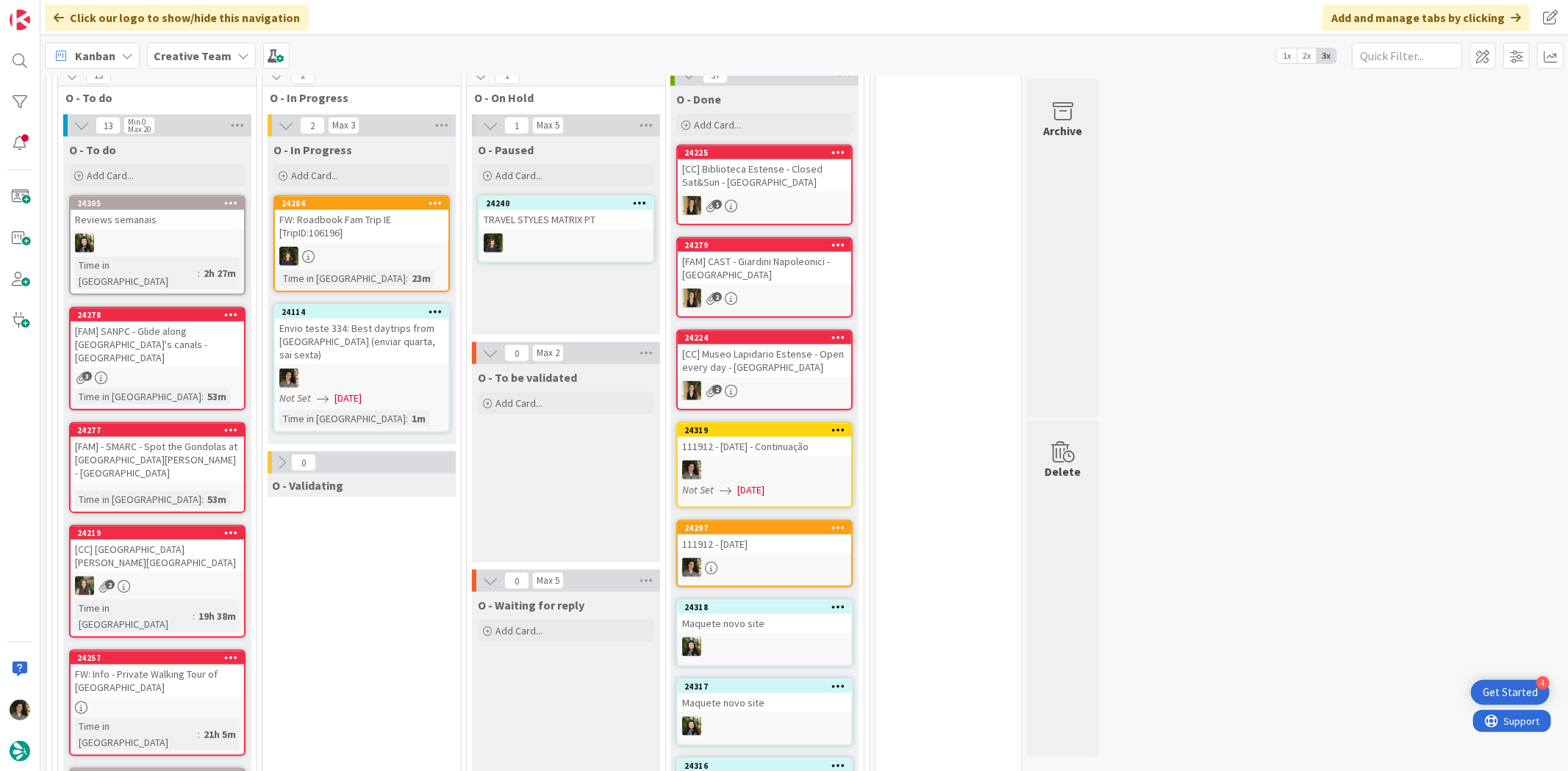
click at [372, 369] on div at bounding box center [361, 378] width 173 height 19
